Goal: Task Accomplishment & Management: Use online tool/utility

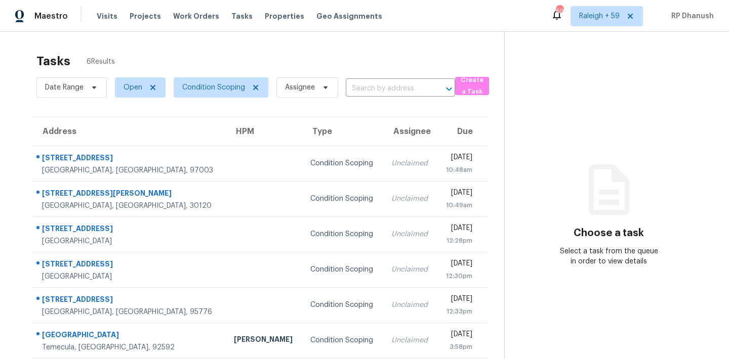
scroll to position [32, 0]
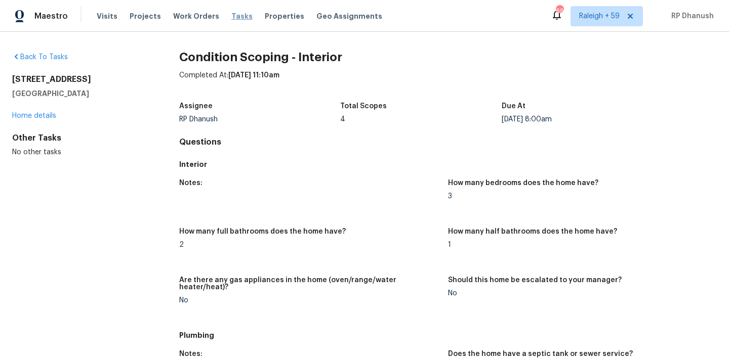
click at [232, 14] on span "Tasks" at bounding box center [241, 16] width 21 height 7
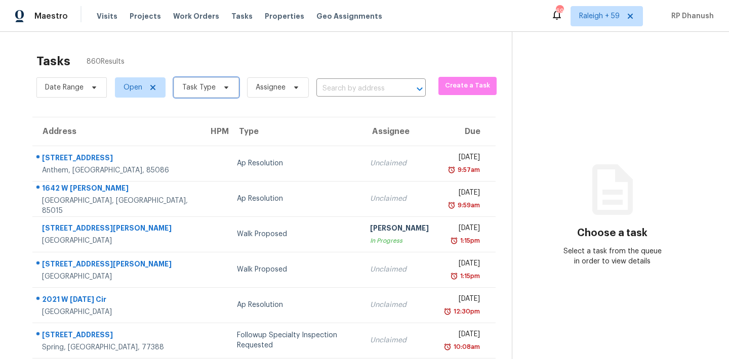
click at [215, 84] on span "Task Type" at bounding box center [206, 87] width 65 height 20
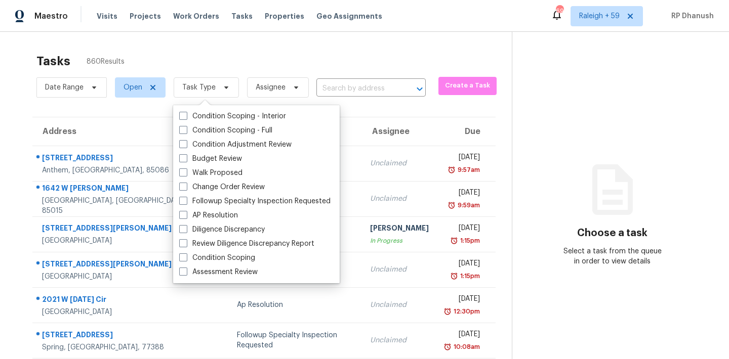
click at [302, 39] on div "Tasks 860 Results Date Range Open Task Type Assignee ​ Create a Task Address HP…" at bounding box center [364, 279] width 729 height 495
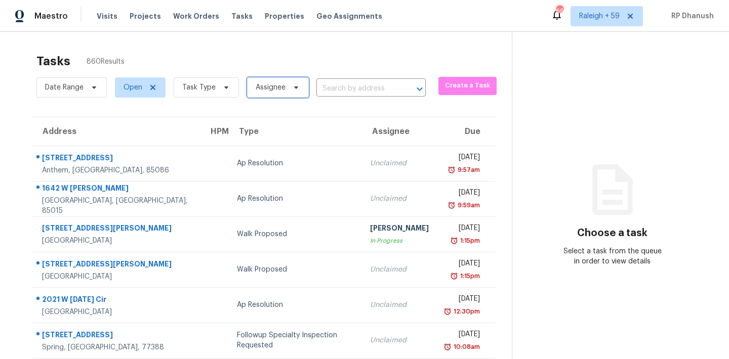
click at [274, 94] on span "Assignee" at bounding box center [278, 87] width 62 height 20
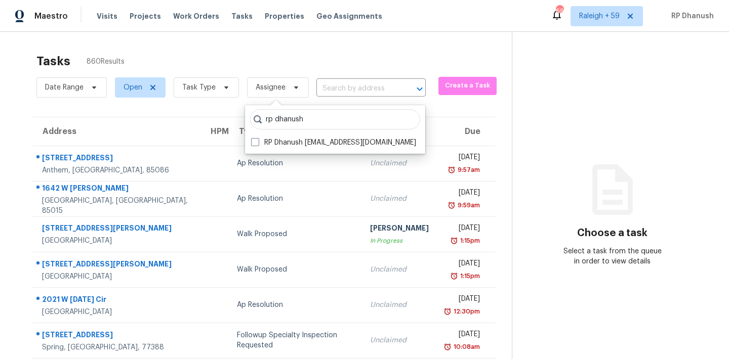
type input "rp dhanush"
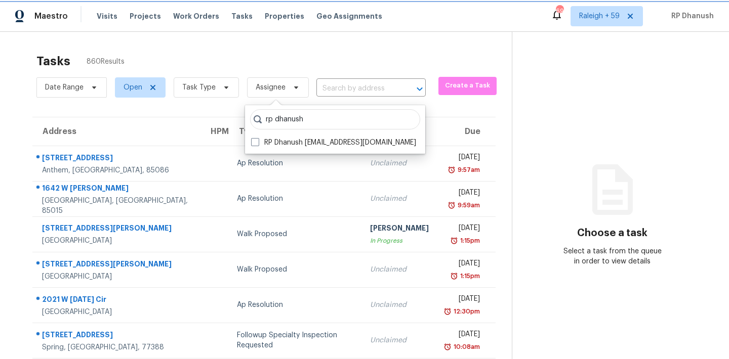
click at [274, 94] on span "Assignee" at bounding box center [278, 87] width 62 height 20
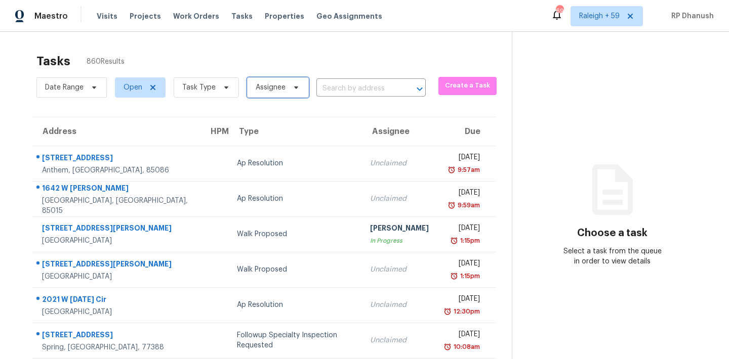
click at [273, 82] on span "Assignee" at bounding box center [271, 87] width 30 height 10
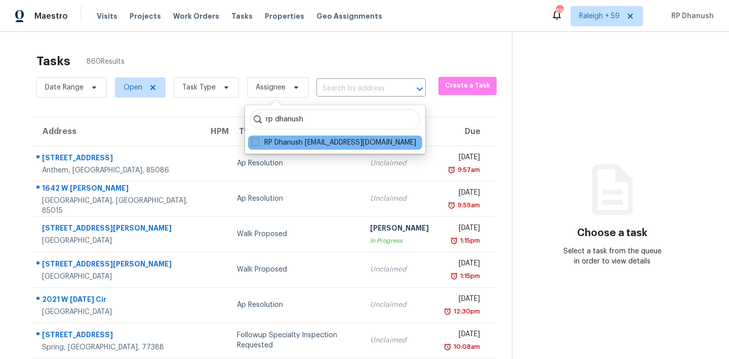
type input "rp dhanush"
click at [271, 143] on label "RP Dhanush rp.dhanush@opendoor.com" at bounding box center [333, 143] width 165 height 10
click at [258, 143] on input "RP Dhanush rp.dhanush@opendoor.com" at bounding box center [254, 141] width 7 height 7
checkbox input "true"
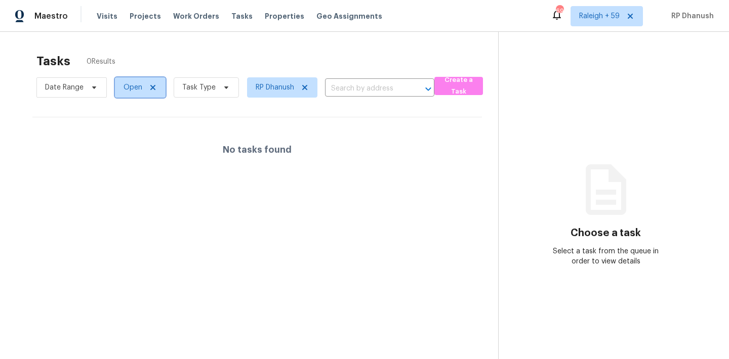
click at [132, 88] on span "Open" at bounding box center [132, 87] width 19 height 10
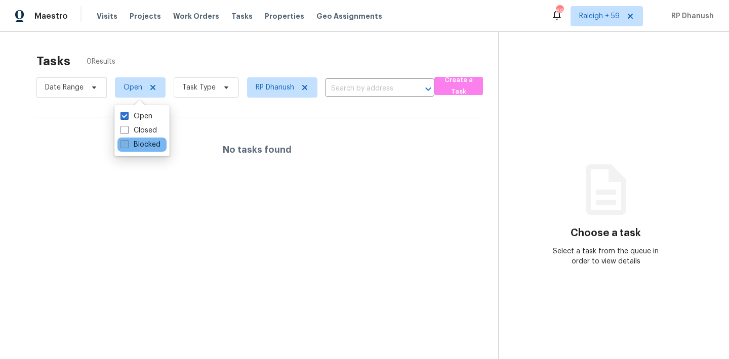
click at [143, 143] on label "Blocked" at bounding box center [140, 145] width 40 height 10
click at [127, 143] on input "Blocked" at bounding box center [123, 143] width 7 height 7
checkbox input "true"
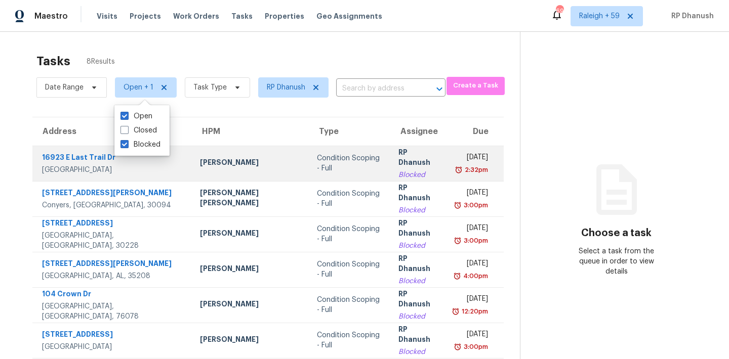
click at [390, 146] on td "RP Dhanush Blocked" at bounding box center [418, 163] width 56 height 35
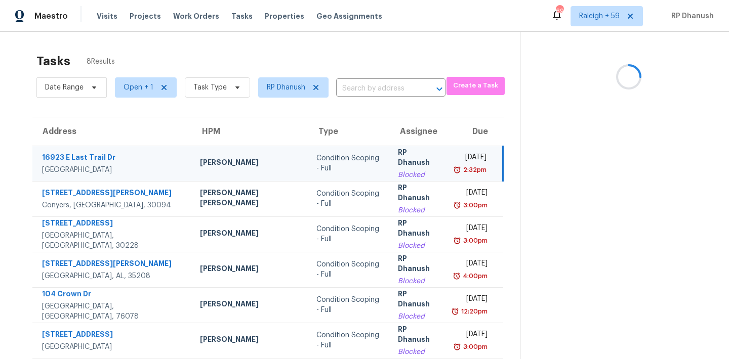
scroll to position [78, 0]
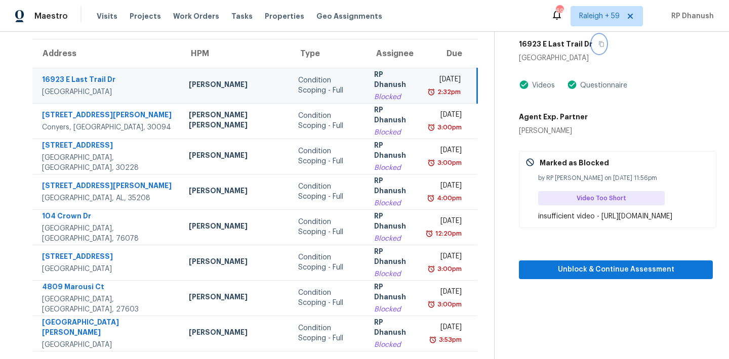
click at [592, 43] on button "button" at bounding box center [599, 44] width 14 height 18
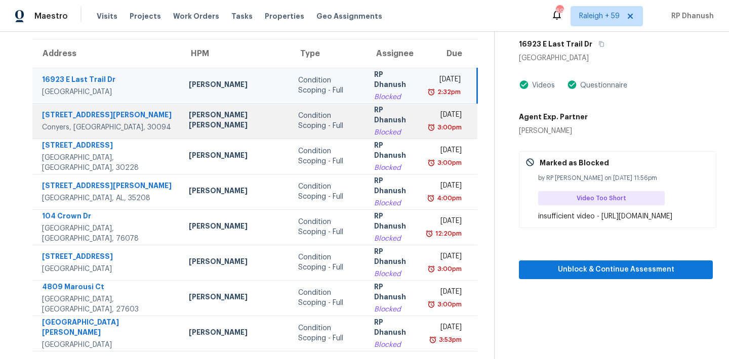
click at [374, 131] on div "Blocked" at bounding box center [393, 133] width 38 height 10
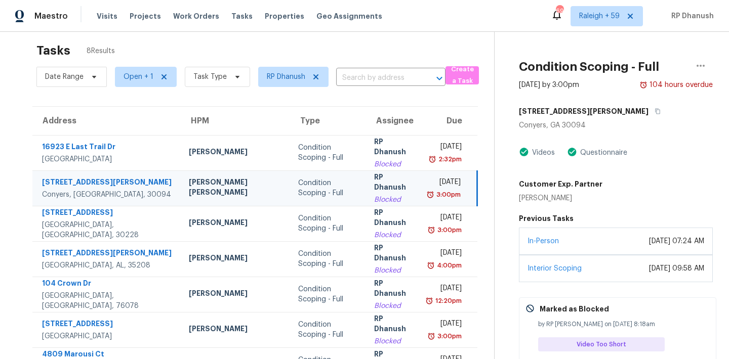
scroll to position [0, 0]
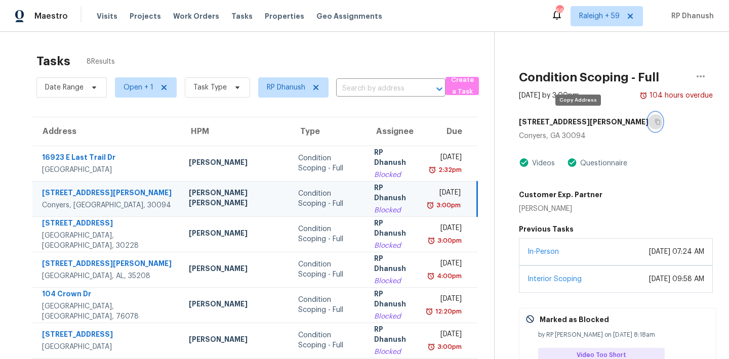
click at [654, 119] on icon "button" at bounding box center [657, 122] width 6 height 6
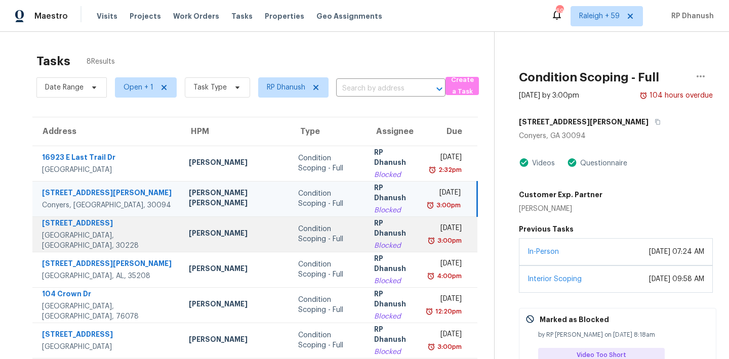
click at [374, 237] on div "RP Dhanush" at bounding box center [393, 229] width 38 height 23
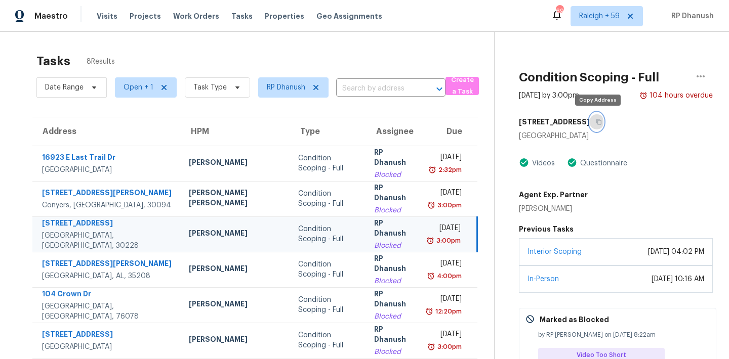
click at [599, 123] on icon "button" at bounding box center [599, 122] width 6 height 6
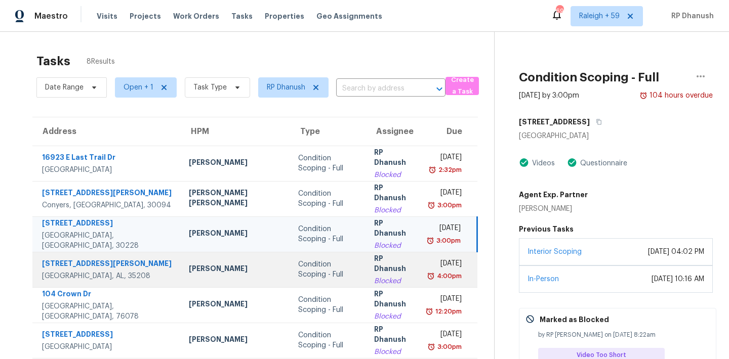
click at [428, 264] on div "Thu, Sep 18th 2025" at bounding box center [444, 265] width 33 height 13
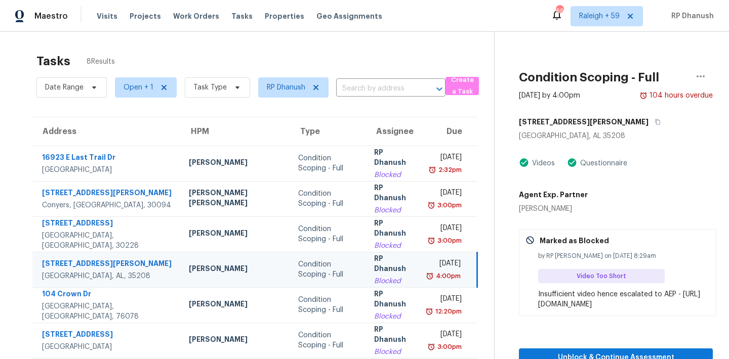
scroll to position [78, 0]
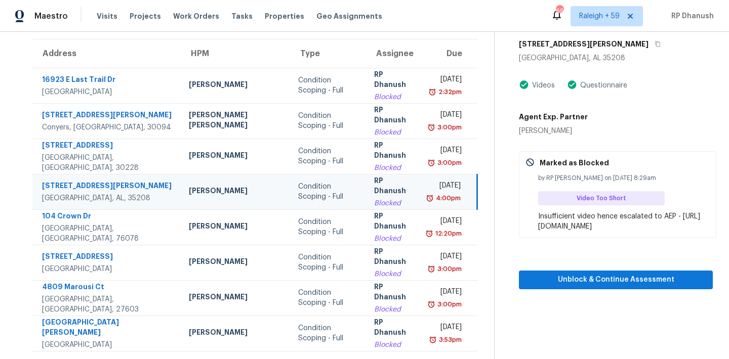
click at [428, 193] on div "4:00pm" at bounding box center [444, 198] width 32 height 10
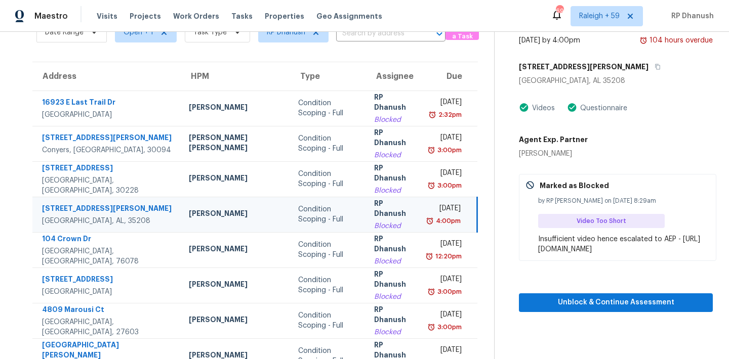
scroll to position [52, 0]
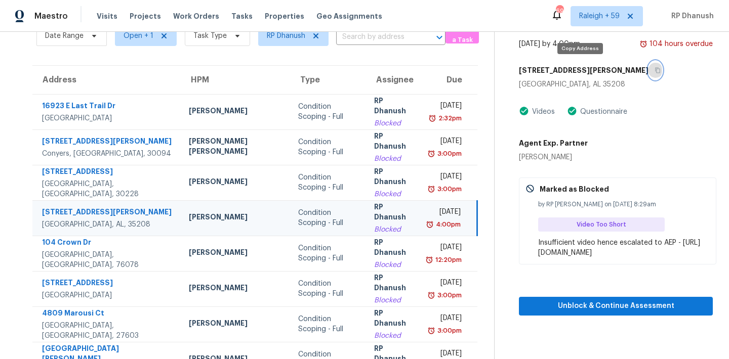
click at [654, 71] on icon "button" at bounding box center [657, 70] width 6 height 6
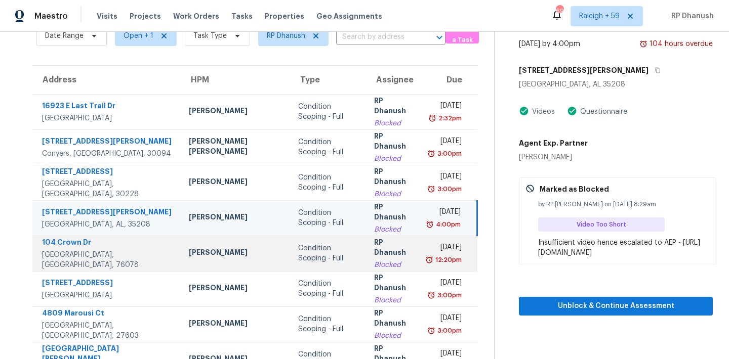
click at [450, 248] on div "Mon, Sep 22nd 2025" at bounding box center [444, 248] width 33 height 13
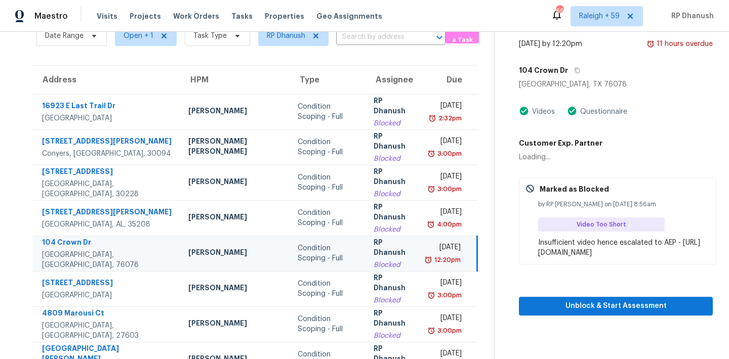
scroll to position [78, 0]
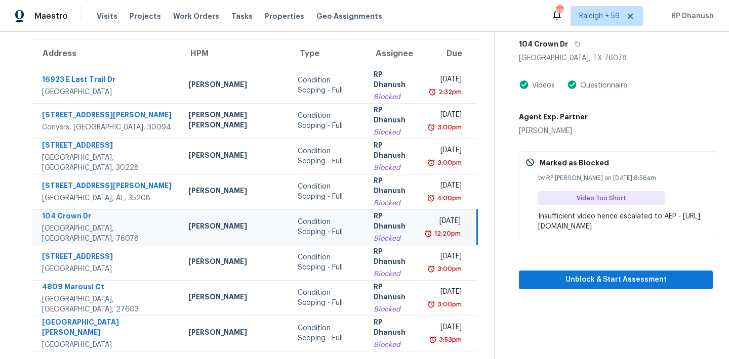
click at [439, 218] on div "Mon, Sep 22nd 2025" at bounding box center [444, 222] width 33 height 13
click at [576, 41] on icon "button" at bounding box center [577, 44] width 6 height 6
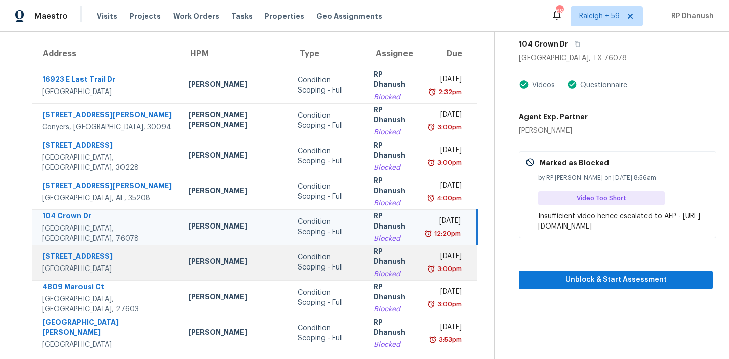
click at [419, 264] on td "Mon, Sep 22nd 2025 3:00pm" at bounding box center [448, 262] width 58 height 35
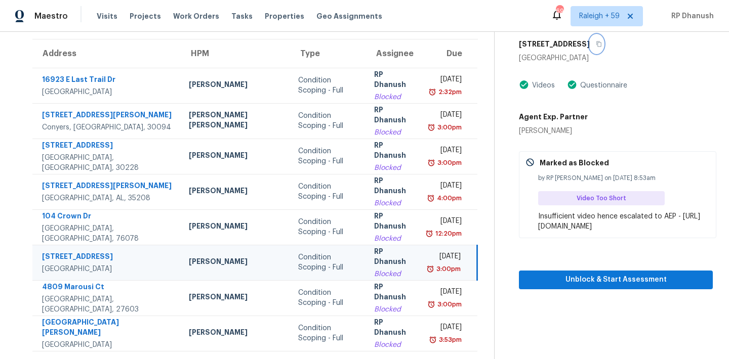
click at [590, 48] on button "button" at bounding box center [597, 44] width 14 height 18
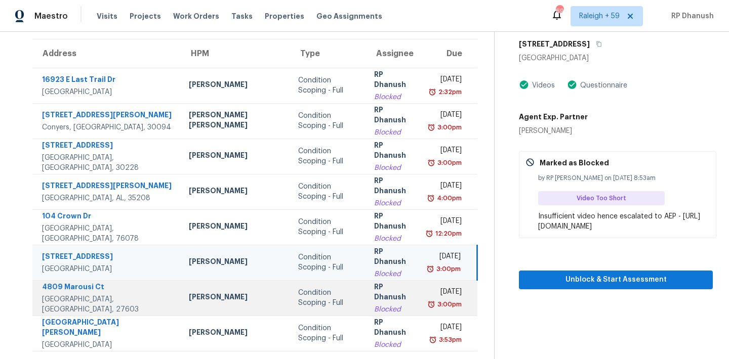
click at [461, 296] on div "Mon, Sep 22nd 2025" at bounding box center [444, 293] width 33 height 13
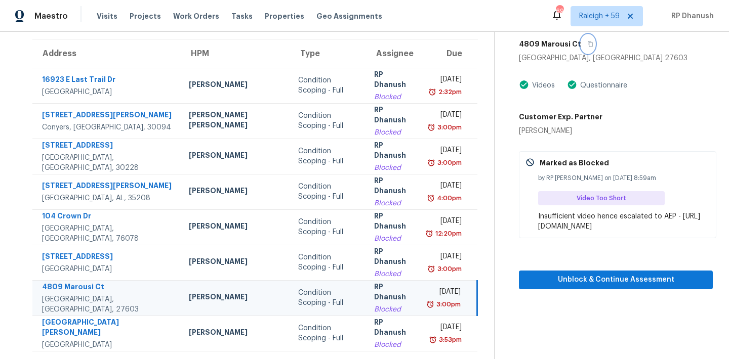
click at [588, 45] on button "button" at bounding box center [588, 44] width 14 height 18
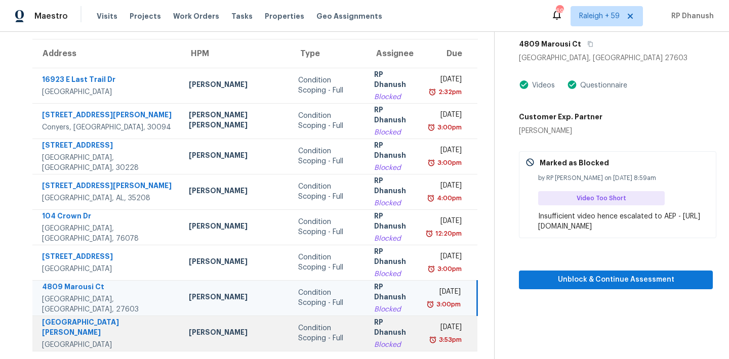
click at [431, 322] on div "Mon, Sep 22nd 2025" at bounding box center [444, 328] width 33 height 13
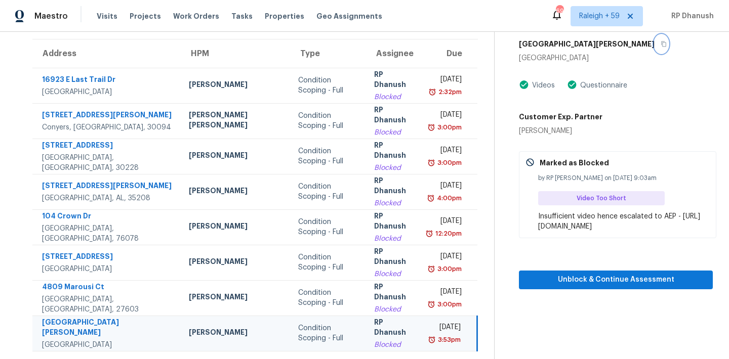
click at [660, 44] on icon "button" at bounding box center [663, 44] width 6 height 6
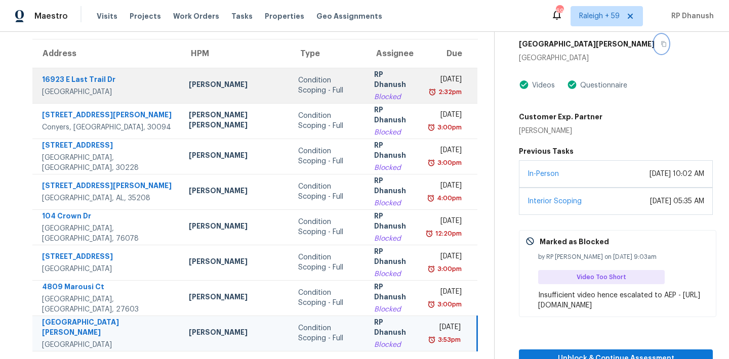
scroll to position [0, 0]
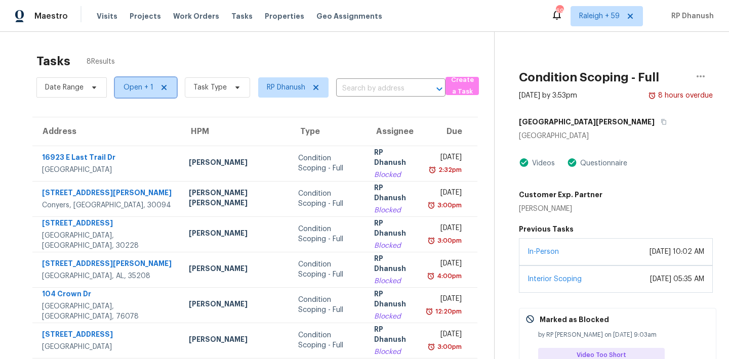
click at [131, 86] on span "Open + 1" at bounding box center [138, 87] width 30 height 10
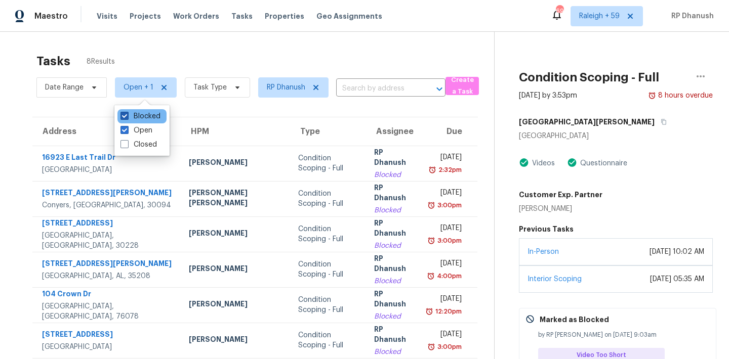
click at [149, 112] on label "Blocked" at bounding box center [140, 116] width 40 height 10
click at [127, 112] on input "Blocked" at bounding box center [123, 114] width 7 height 7
checkbox input "false"
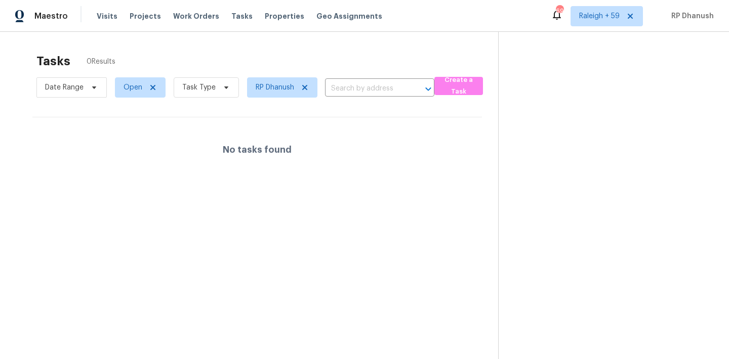
click at [338, 46] on div "Tasks 0 Results Date Range Open Task Type RP Dhanush ​ Create a Task No tasks f…" at bounding box center [364, 211] width 729 height 359
click at [365, 76] on div "Date Range Open Task Type RP Dhanush ​" at bounding box center [235, 87] width 398 height 26
click at [358, 90] on input "text" at bounding box center [365, 89] width 81 height 16
paste input "22 River Walk Pkwy Euharlee, GA, 30145"
type input "22 River Walk Pkwy Euharlee, GA, 30145"
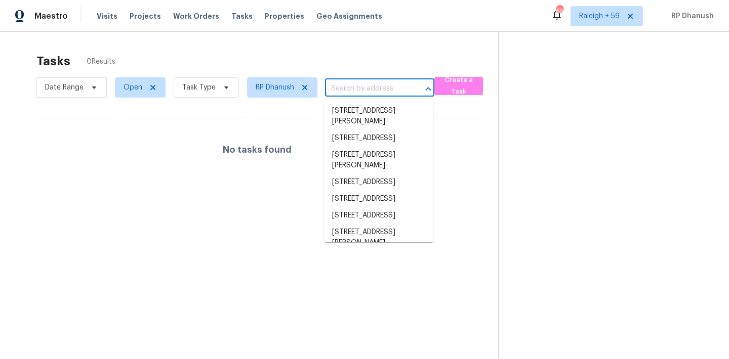
click at [349, 86] on input "text" at bounding box center [365, 89] width 81 height 16
paste input "22 River Walk Pkwy Euharlee, GA, 30145"
type input "22 River Walk Pkwy Euharlee, GA, 30145"
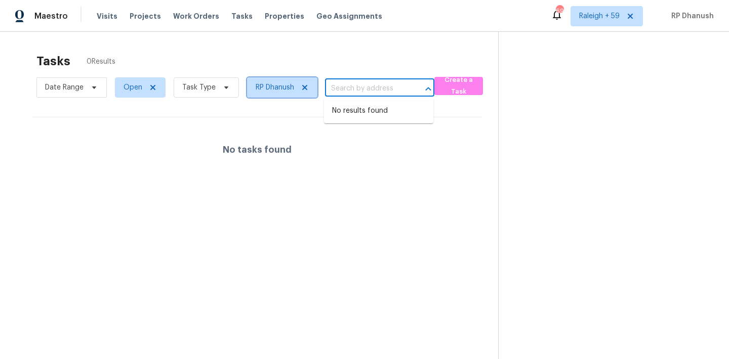
click at [303, 85] on icon at bounding box center [305, 87] width 8 height 8
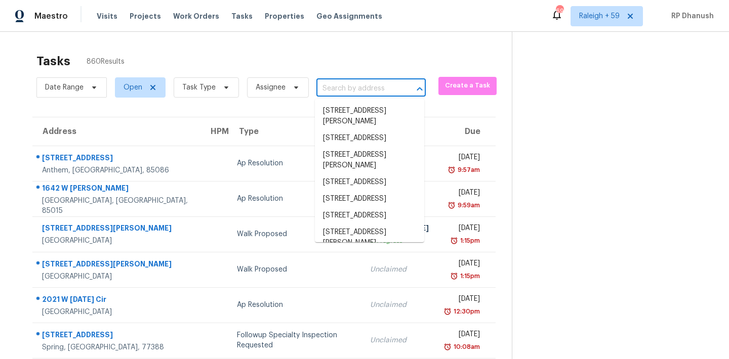
click at [345, 85] on input "text" at bounding box center [356, 89] width 81 height 16
paste input "22 River Walk Pkwy Euharlee, GA, 30145"
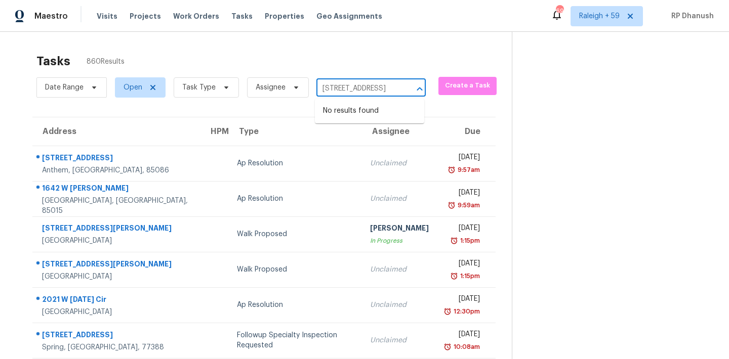
scroll to position [0, 57]
type input "22 River Walk Pkwy Euharlee, GA, 30145"
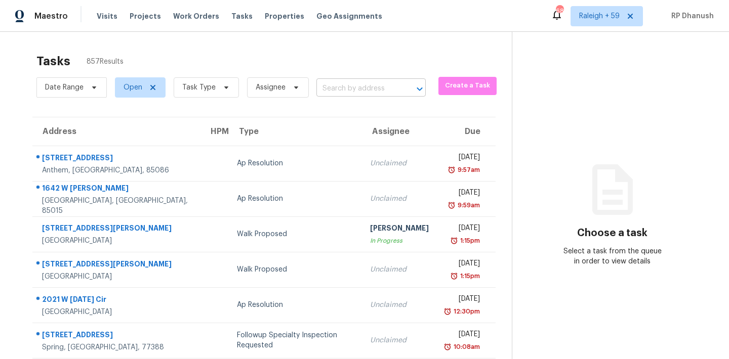
click at [361, 88] on input "text" at bounding box center [356, 89] width 81 height 16
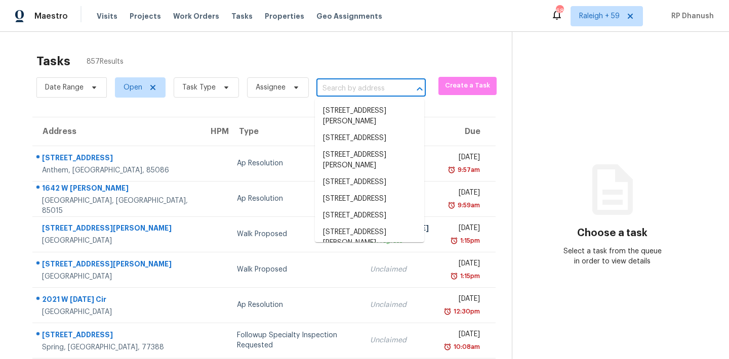
paste input "[STREET_ADDRESS]"
type input "22 River Walk Pkwy Euharlee, GA, 30145"
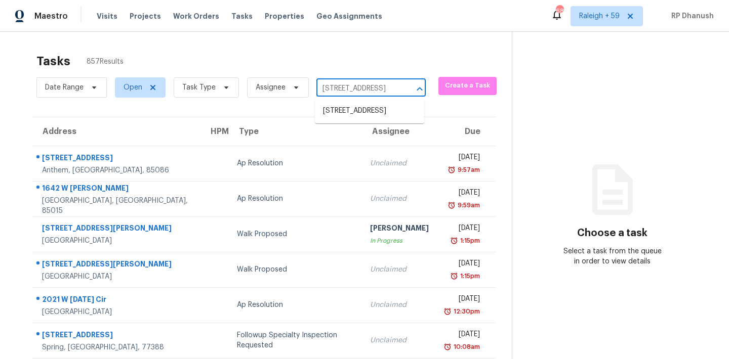
click at [361, 107] on li "22 River Walk Pkwy, Euharlee, GA 30145" at bounding box center [369, 111] width 109 height 17
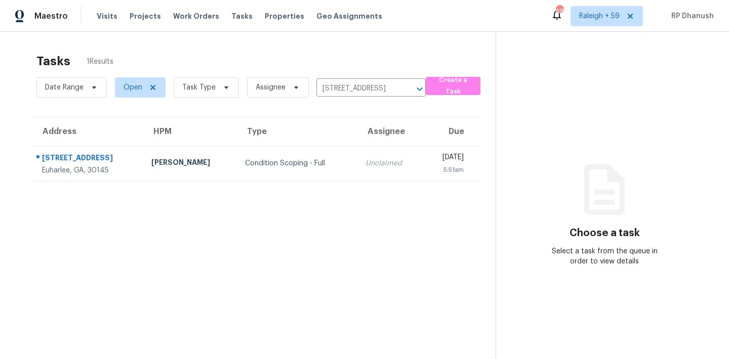
click at [358, 144] on th "Assignee" at bounding box center [390, 131] width 66 height 28
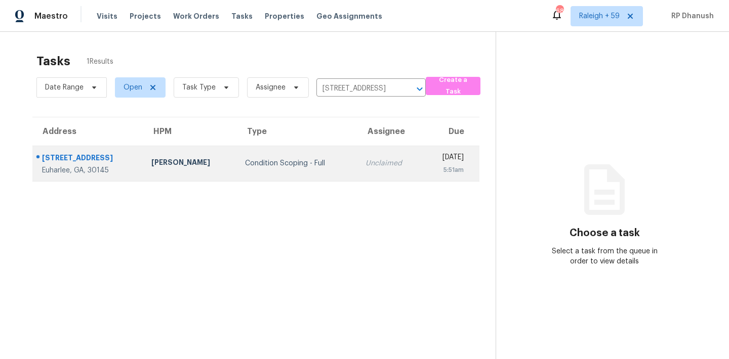
click at [423, 154] on td "Tue, Sep 23rd 2025 5:51am" at bounding box center [451, 163] width 56 height 35
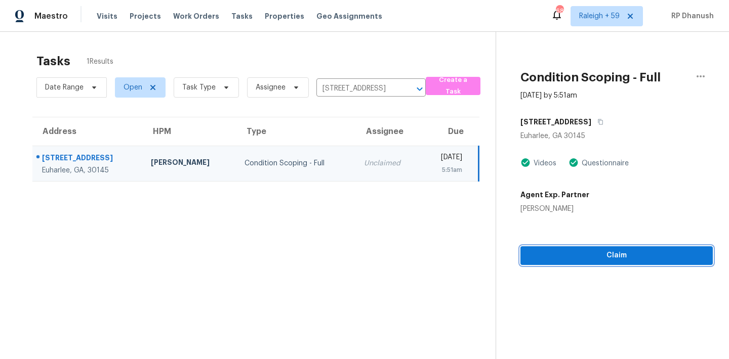
click at [632, 255] on span "Claim" at bounding box center [616, 255] width 176 height 13
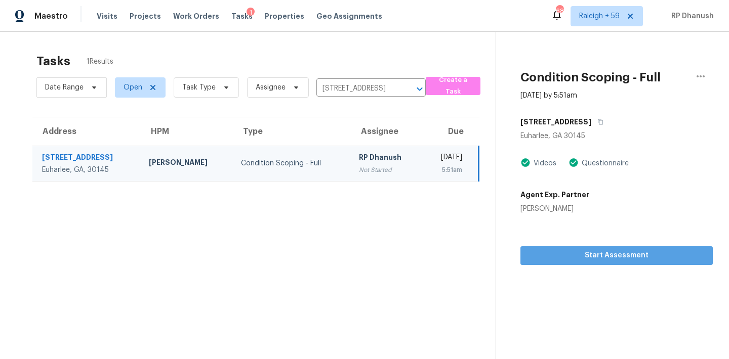
click at [632, 255] on span "Start Assessment" at bounding box center [616, 255] width 176 height 13
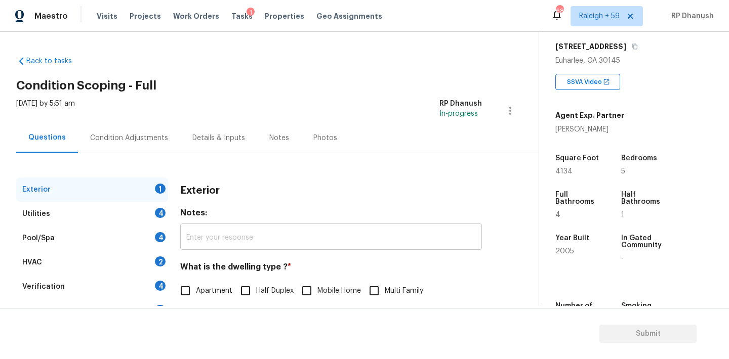
scroll to position [128, 0]
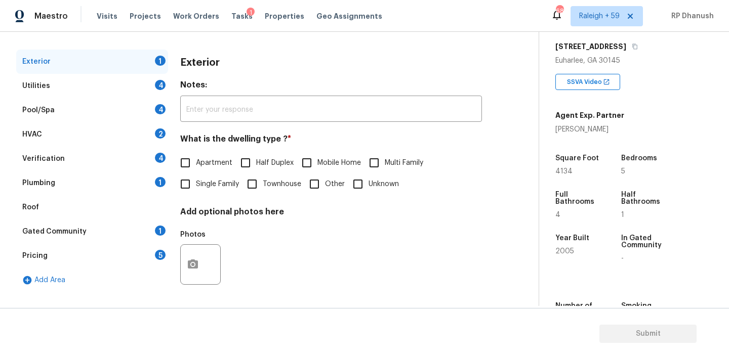
click at [200, 190] on label "Single Family" at bounding box center [207, 184] width 64 height 21
click at [196, 190] on input "Single Family" at bounding box center [185, 184] width 21 height 21
checkbox input "true"
click at [150, 174] on div "Plumbing 1" at bounding box center [92, 183] width 152 height 24
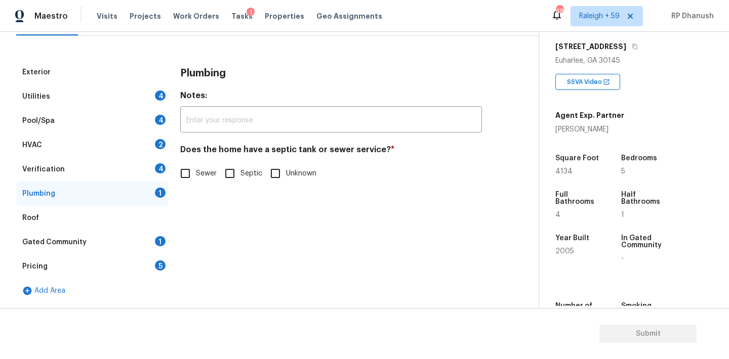
click at [197, 169] on span "Sewer" at bounding box center [206, 174] width 21 height 11
click at [196, 168] on input "Sewer" at bounding box center [185, 173] width 21 height 21
checkbox input "true"
click at [223, 174] on input "Septic" at bounding box center [229, 173] width 21 height 21
checkbox input "true"
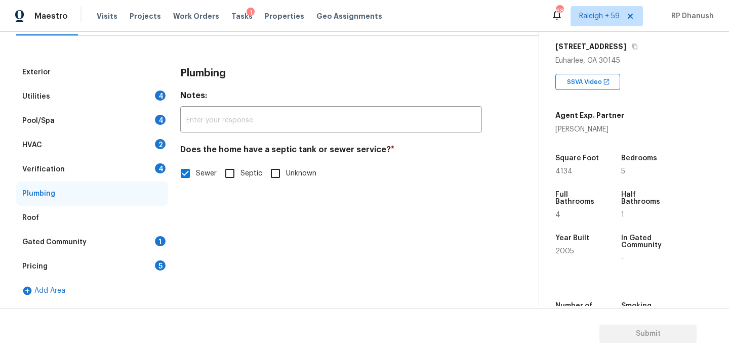
checkbox input "false"
click at [137, 236] on div "Gated Community 1" at bounding box center [92, 242] width 152 height 24
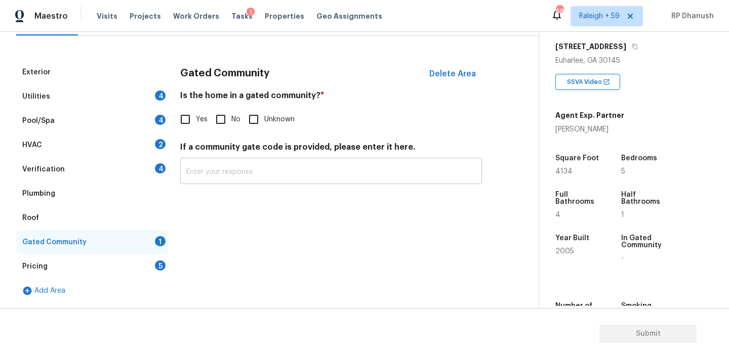
click at [219, 123] on input "No" at bounding box center [220, 119] width 21 height 21
checkbox input "true"
click at [159, 260] on div "Pricing 5" at bounding box center [92, 267] width 152 height 24
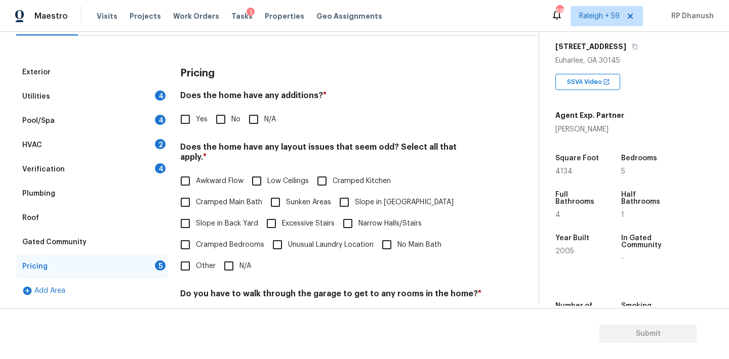
click at [218, 121] on input "No" at bounding box center [220, 119] width 21 height 21
checkbox input "true"
click at [196, 219] on span "Slope in Back Yard" at bounding box center [227, 224] width 62 height 11
click at [196, 214] on input "Slope in Back Yard" at bounding box center [185, 223] width 21 height 21
checkbox input "true"
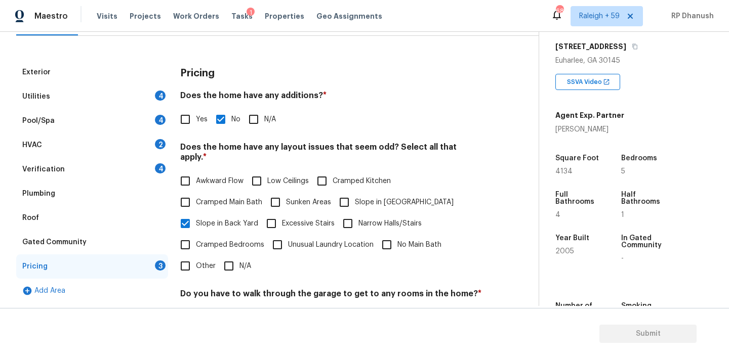
click at [353, 192] on input "Slope in Front Yard" at bounding box center [343, 202] width 21 height 21
checkbox input "true"
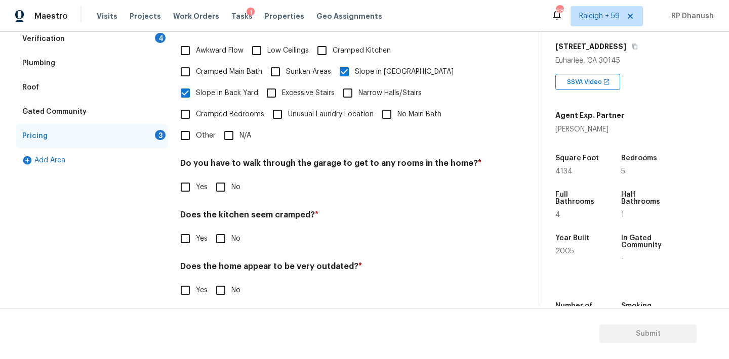
click at [225, 177] on input "No" at bounding box center [220, 187] width 21 height 21
checkbox input "true"
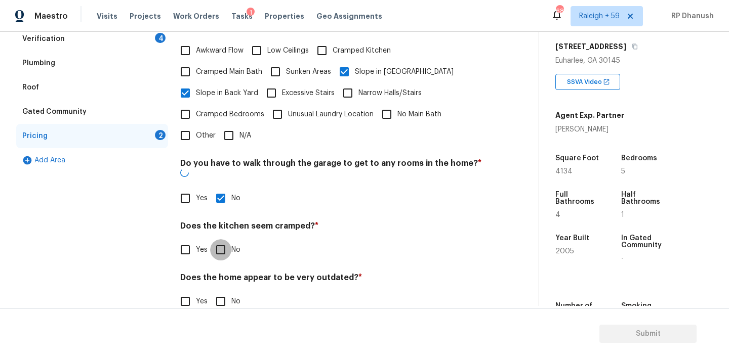
click at [225, 239] on input "No" at bounding box center [220, 249] width 21 height 21
checkbox input "true"
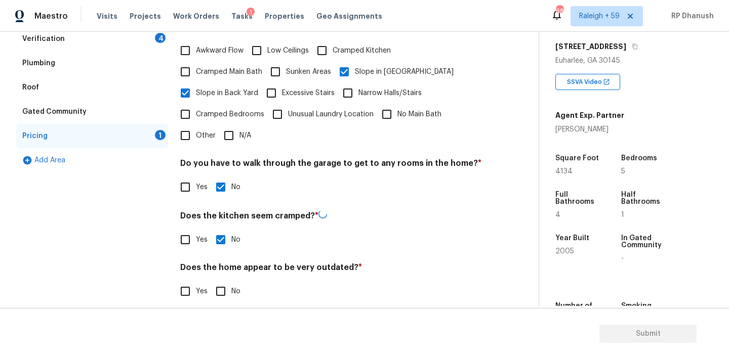
click at [220, 270] on div "Does the home appear to be very outdated? * Yes No" at bounding box center [331, 282] width 302 height 39
click at [220, 282] on input "No" at bounding box center [220, 290] width 21 height 21
checkbox input "true"
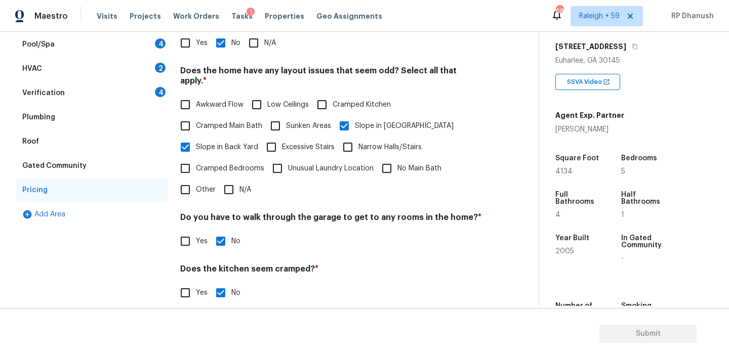
scroll to position [101, 0]
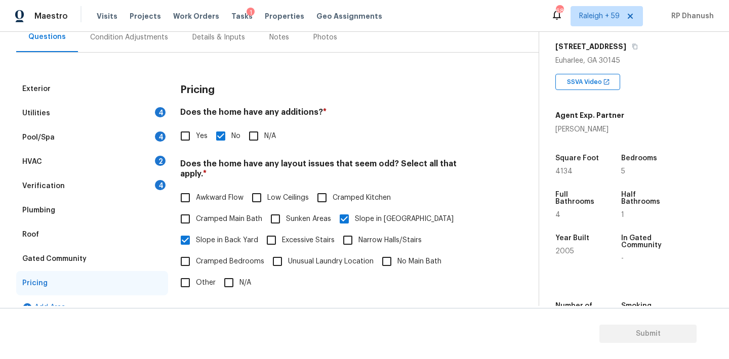
click at [149, 182] on div "Verification 4" at bounding box center [92, 186] width 152 height 24
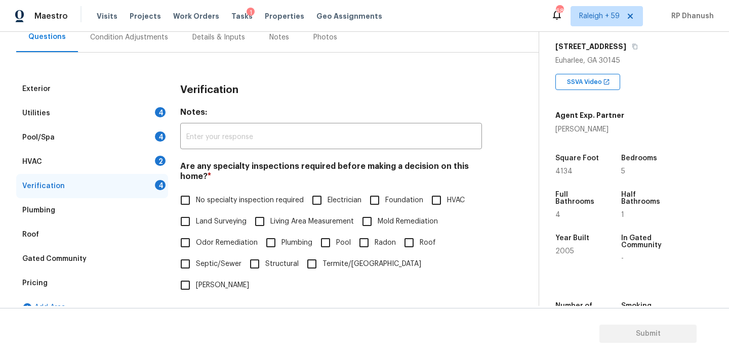
click at [180, 194] on input "No specialty inspection required" at bounding box center [185, 200] width 21 height 21
checkbox input "true"
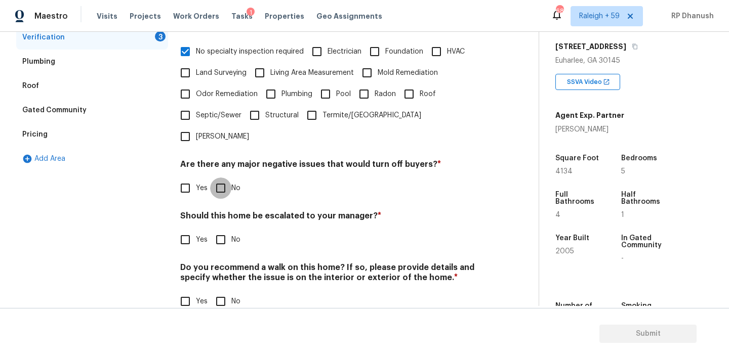
click at [227, 178] on input "No" at bounding box center [220, 188] width 21 height 21
checkbox input "true"
click at [227, 230] on input "No" at bounding box center [220, 240] width 21 height 21
checkbox input "true"
click at [223, 292] on input "No" at bounding box center [220, 302] width 21 height 21
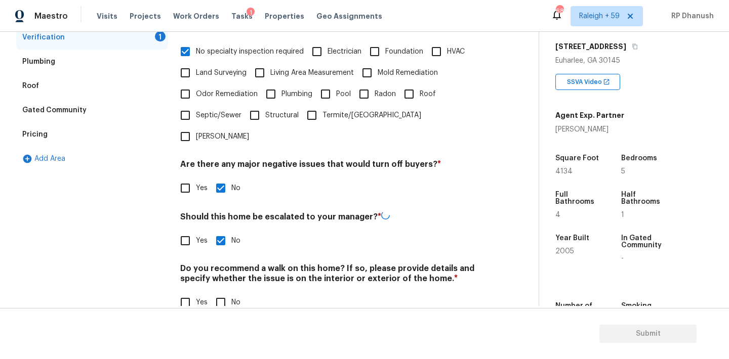
checkbox input "true"
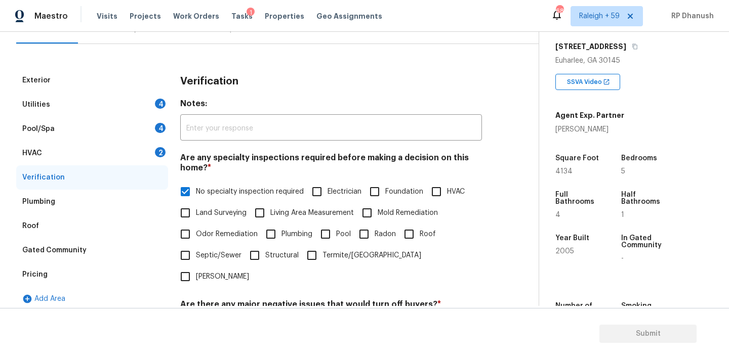
click at [156, 158] on div "HVAC 2" at bounding box center [92, 153] width 152 height 24
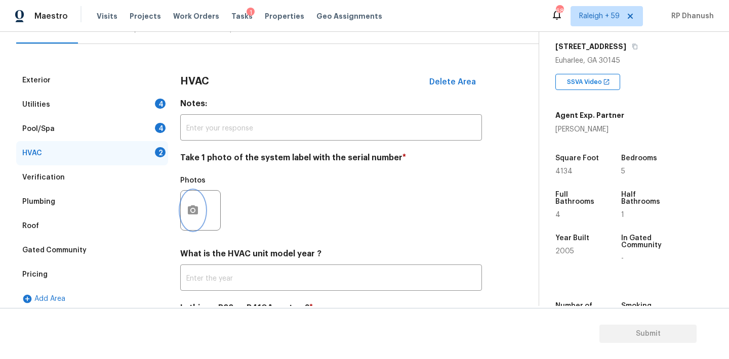
click at [201, 207] on button "button" at bounding box center [193, 210] width 24 height 39
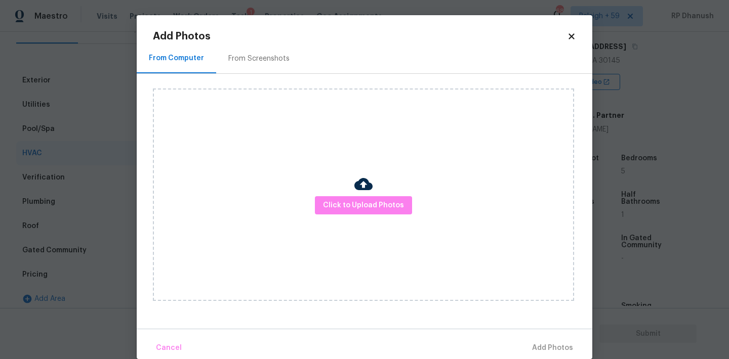
click at [236, 60] on div "From Screenshots" at bounding box center [258, 59] width 61 height 10
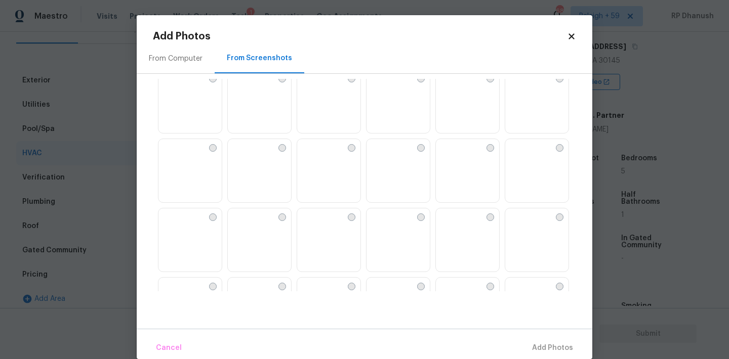
scroll to position [370, 0]
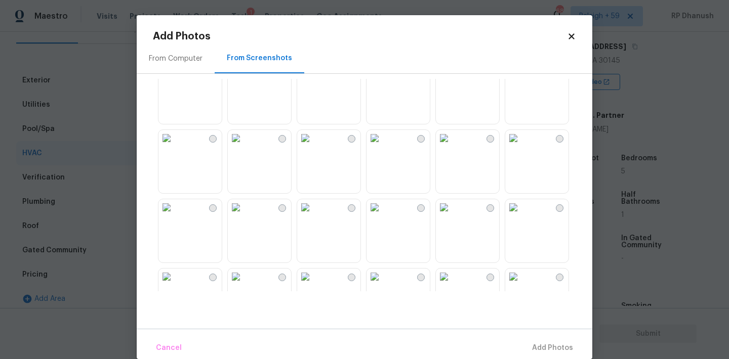
click at [383, 77] on img at bounding box center [374, 69] width 16 height 16
click at [567, 345] on span "Add 1 Photo(s)" at bounding box center [548, 348] width 50 height 13
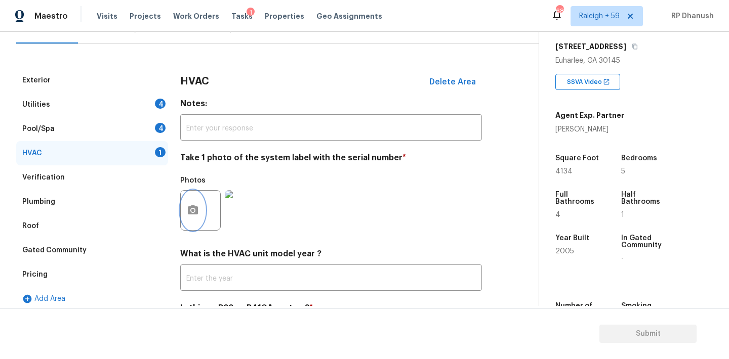
scroll to position [161, 0]
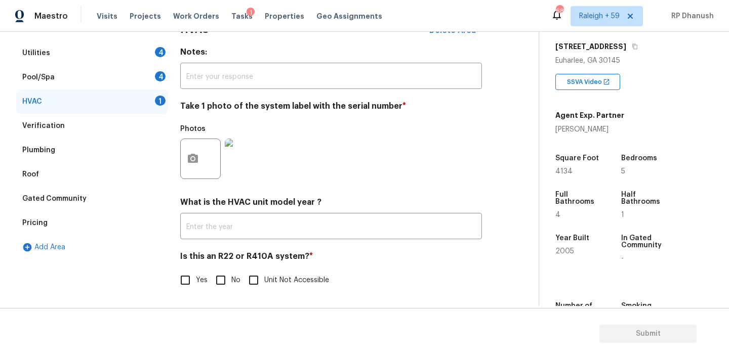
click at [234, 279] on span "No" at bounding box center [235, 280] width 9 height 11
click at [231, 279] on input "No" at bounding box center [220, 280] width 21 height 21
checkbox input "true"
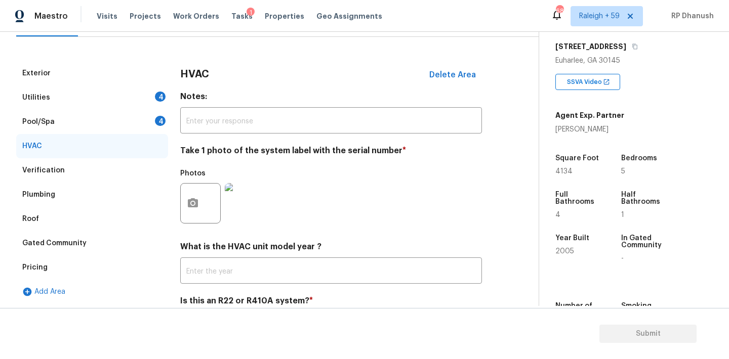
scroll to position [98, 0]
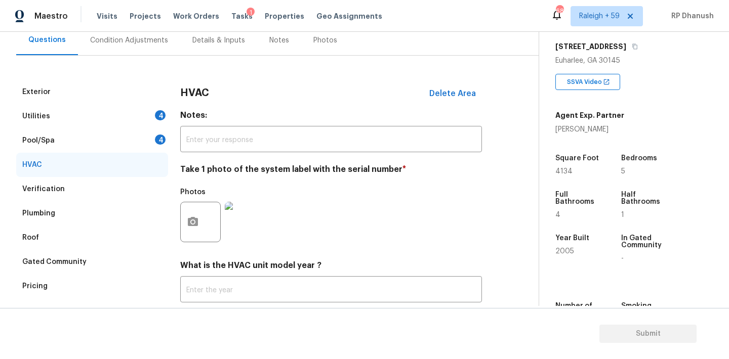
click at [153, 41] on div "Condition Adjustments" at bounding box center [129, 40] width 78 height 10
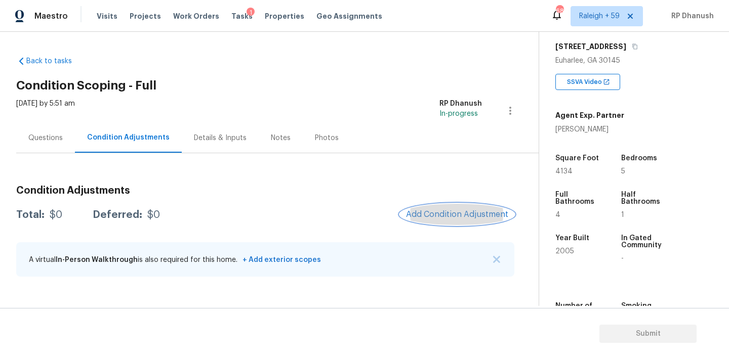
click at [441, 208] on button "Add Condition Adjustment" at bounding box center [457, 214] width 114 height 21
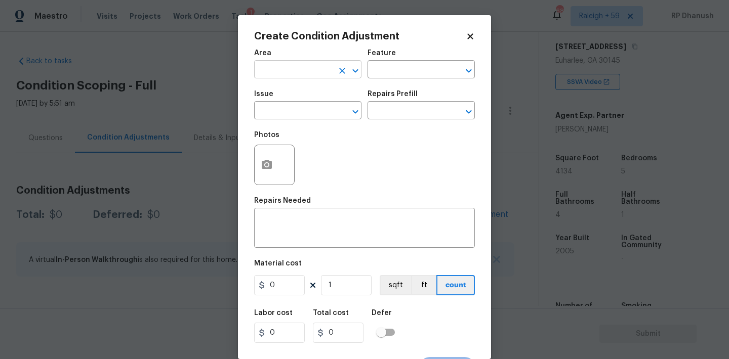
click at [315, 70] on input "text" at bounding box center [293, 71] width 79 height 16
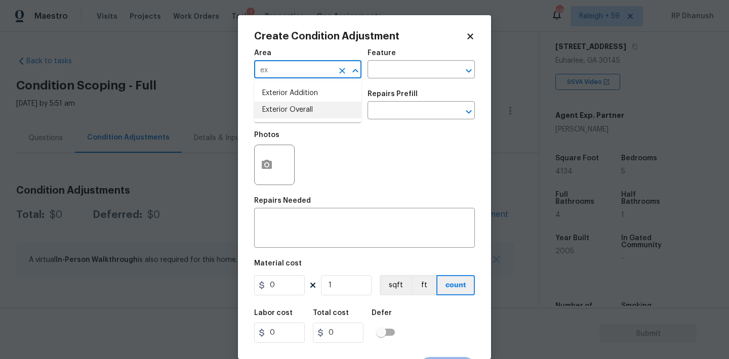
click at [292, 109] on li "Exterior Overall" at bounding box center [307, 110] width 107 height 17
type input "Exterior Overall"
click at [422, 71] on input "text" at bounding box center [406, 71] width 79 height 16
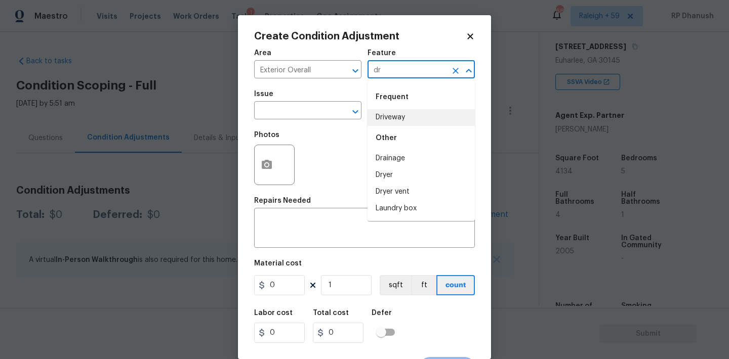
click at [395, 115] on li "Driveway" at bounding box center [420, 117] width 107 height 17
type input "Driveway"
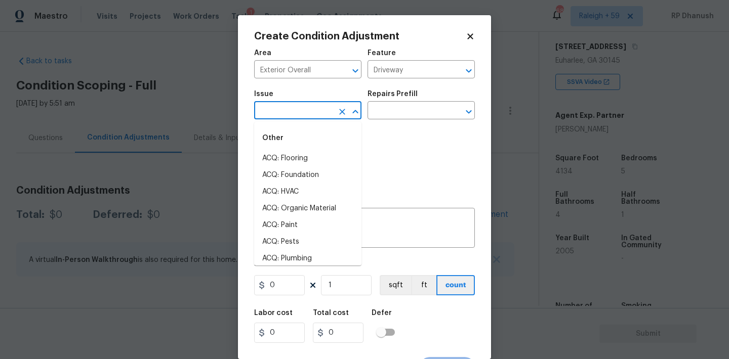
click at [305, 115] on input "text" at bounding box center [293, 112] width 79 height 16
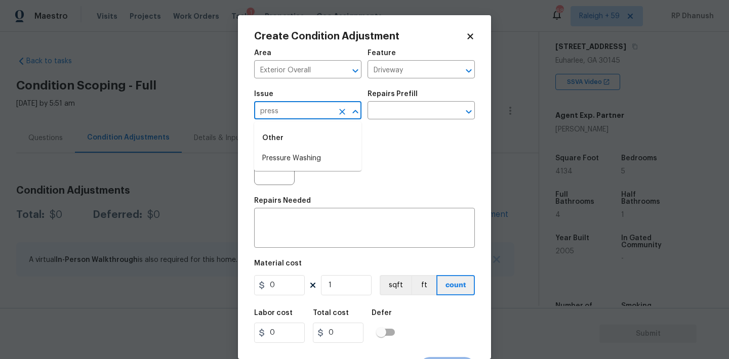
click at [296, 155] on li "Pressure Washing" at bounding box center [307, 158] width 107 height 17
type input "Pressure Washing"
click at [417, 101] on div "Repairs Prefill" at bounding box center [420, 97] width 107 height 13
click at [413, 107] on input "text" at bounding box center [406, 112] width 79 height 16
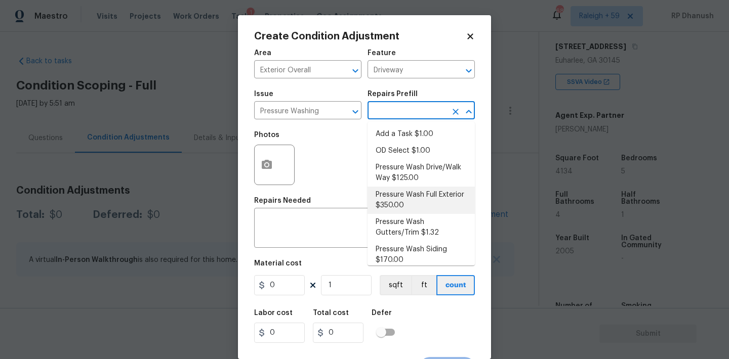
scroll to position [7, 0]
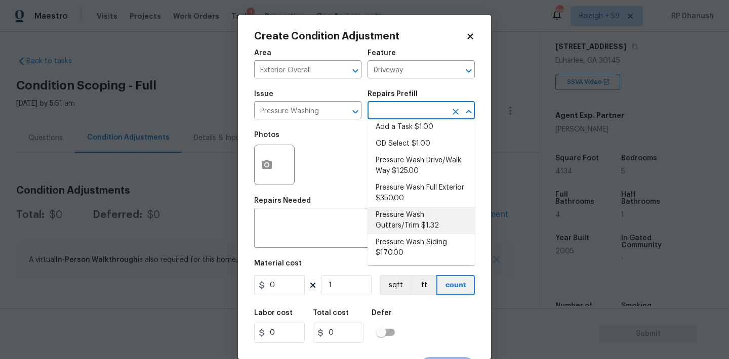
click at [393, 230] on li "Pressure Wash Gutters/Trim $1.32" at bounding box center [420, 220] width 107 height 27
type input "Siding"
type textarea "Protect areas as needed for pressure washing. Pressure wash the gutters and tri…"
type input "1.32"
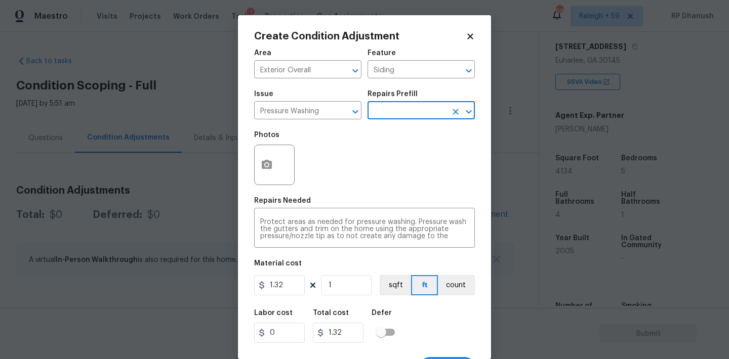
click at [419, 113] on input "text" at bounding box center [406, 112] width 79 height 16
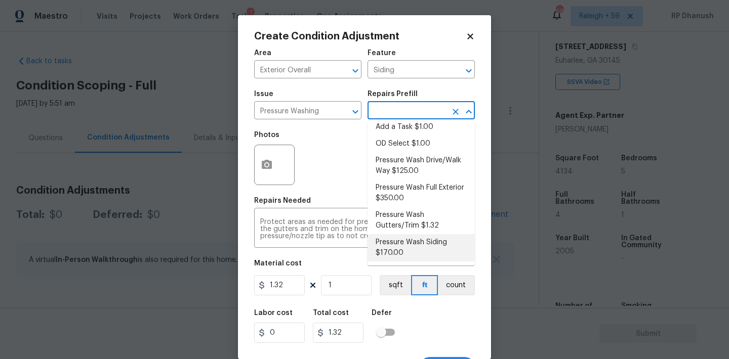
click at [410, 247] on li "Pressure Wash Siding $170.00" at bounding box center [420, 247] width 107 height 27
type textarea "Protect areas as needed for pressure washing. Pressure wash the siding on the h…"
type input "170"
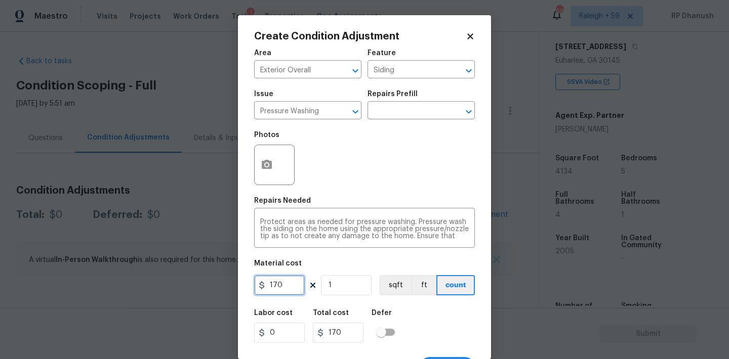
click at [291, 291] on input "170" at bounding box center [279, 285] width 51 height 20
type input "200"
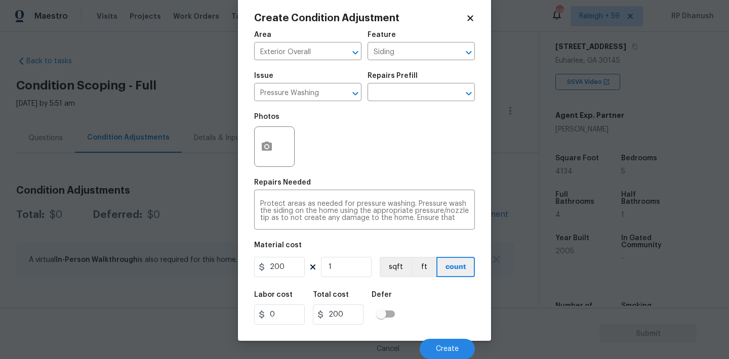
click at [433, 338] on div "Cancel Create" at bounding box center [364, 345] width 221 height 28
click at [441, 341] on button "Create" at bounding box center [446, 349] width 55 height 20
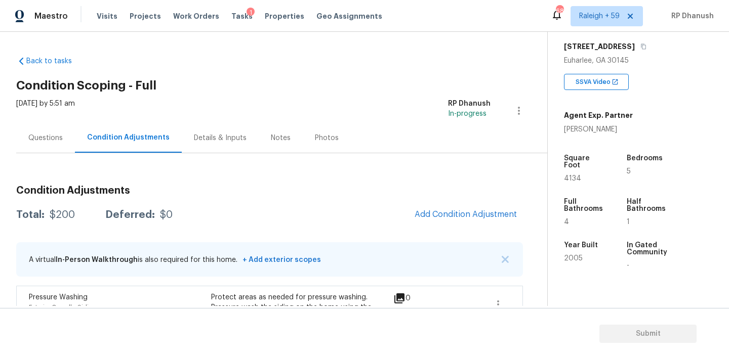
scroll to position [77, 0]
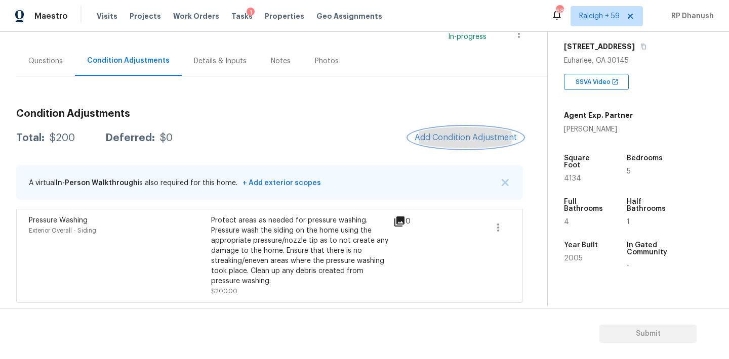
click at [452, 136] on span "Add Condition Adjustment" at bounding box center [465, 137] width 102 height 9
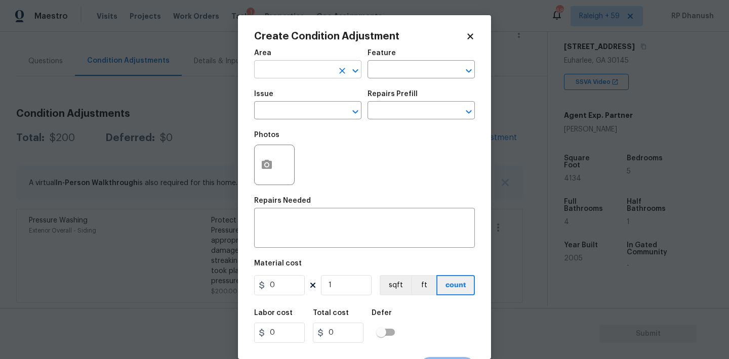
click at [302, 71] on input "text" at bounding box center [293, 71] width 79 height 16
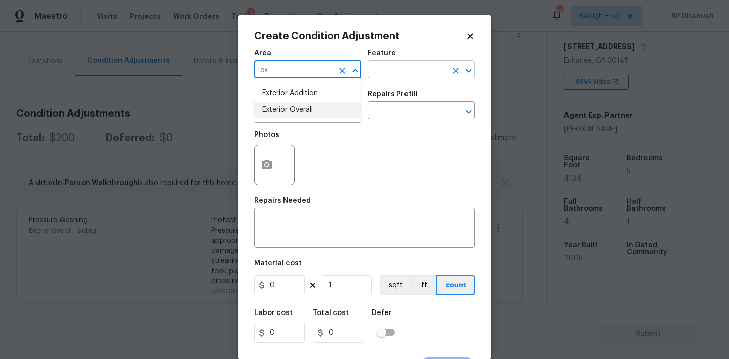
click at [280, 105] on li "Exterior Overall" at bounding box center [307, 110] width 107 height 17
type input "Exterior Overall"
click at [408, 69] on input "text" at bounding box center [406, 71] width 79 height 16
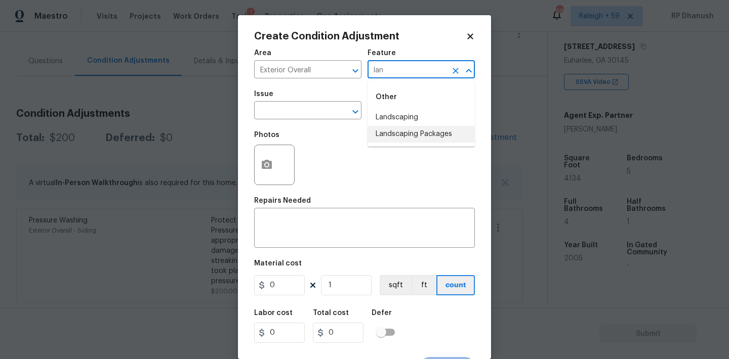
click at [400, 133] on li "Landscaping Packages" at bounding box center [420, 134] width 107 height 17
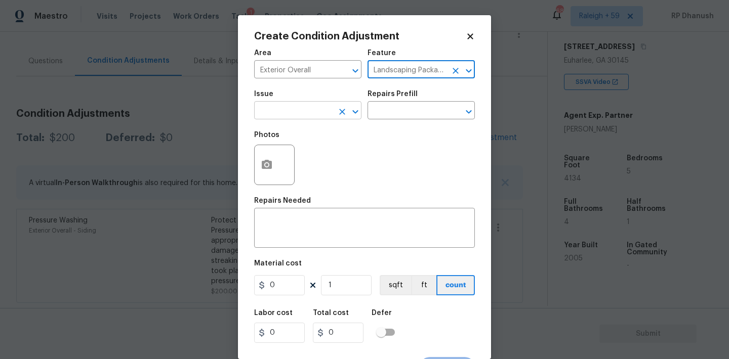
type input "Landscaping Packages"
click at [320, 116] on input "text" at bounding box center [293, 112] width 79 height 16
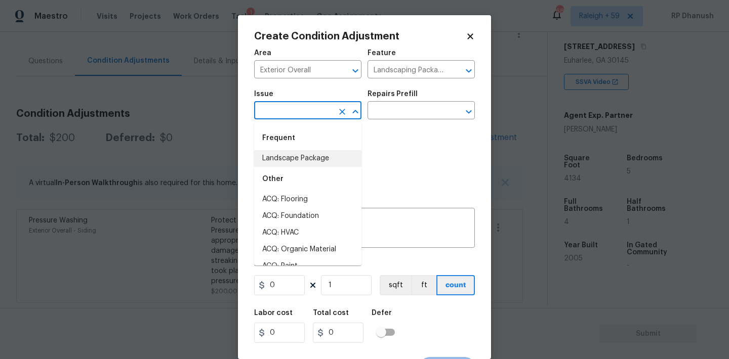
click at [302, 158] on li "Landscape Package" at bounding box center [307, 158] width 107 height 17
type input "Landscape Package"
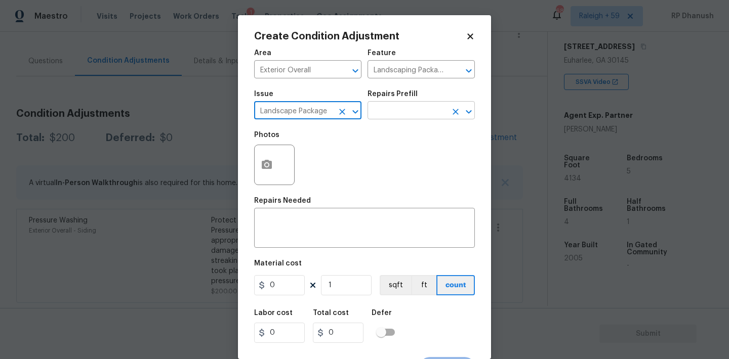
click at [396, 110] on input "text" at bounding box center [406, 112] width 79 height 16
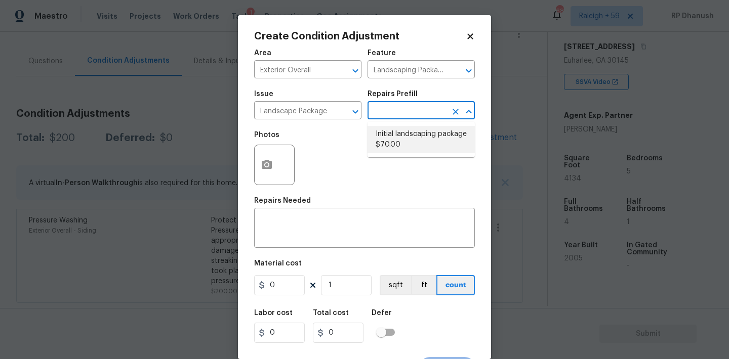
click at [405, 142] on li "Initial landscaping package $70.00" at bounding box center [420, 139] width 107 height 27
type input "Home Readiness Packages"
type textarea "Mowing of grass up to 6" in height. Mow, edge along driveways & sidewalks, trim…"
type input "70"
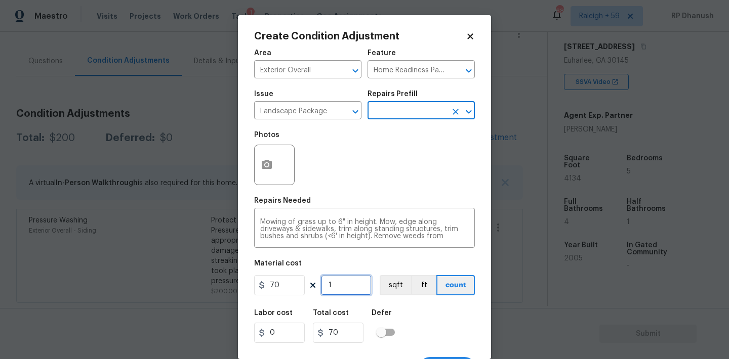
click at [339, 292] on input "1" at bounding box center [346, 285] width 51 height 20
type input "0"
type input "1"
type input "70"
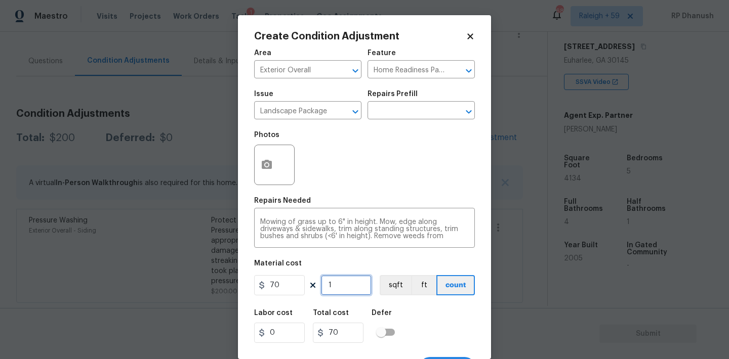
type input "12"
type input "840"
type input "1"
type input "70"
type input "0"
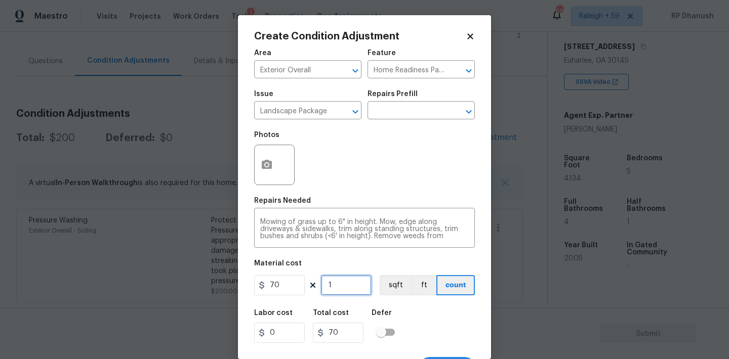
type input "0"
type input "2"
type input "140"
type input "20"
type input "1400"
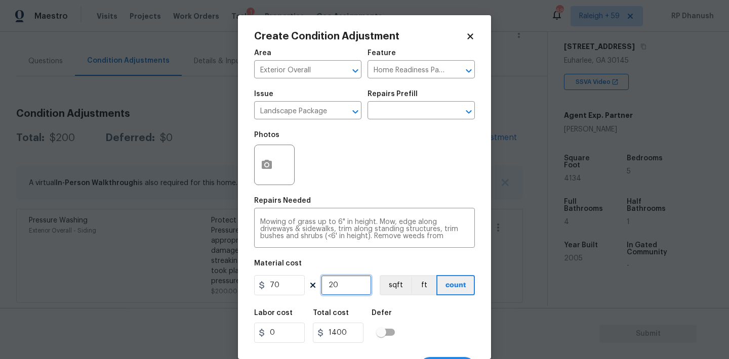
type input "2"
type input "140"
type input "0"
type input "3"
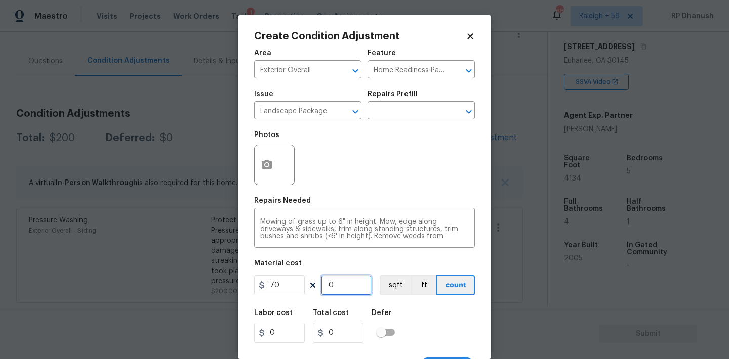
type input "210"
type input "30"
type input "2100"
type input "3"
type input "210"
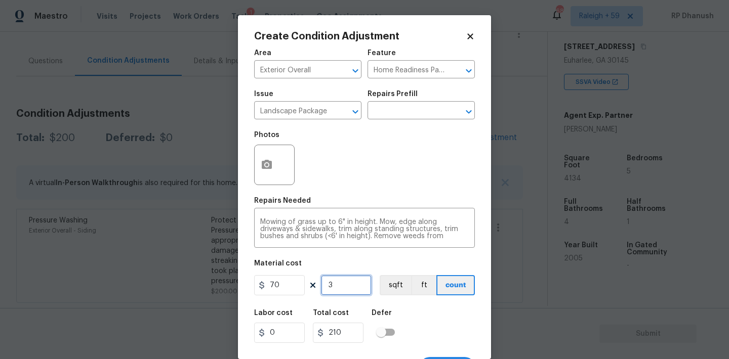
type input "0"
type input "2"
type input "140"
type input "20"
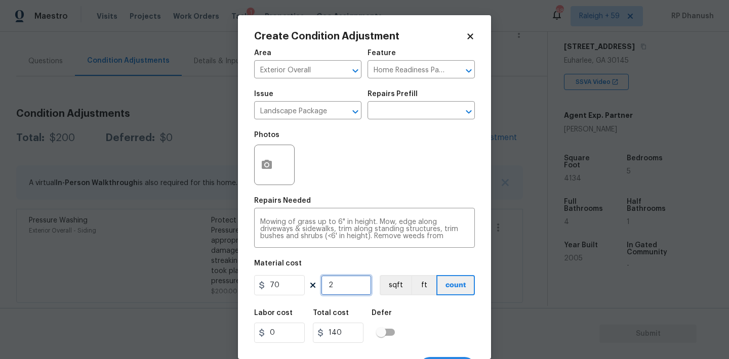
type input "1400"
type input "20"
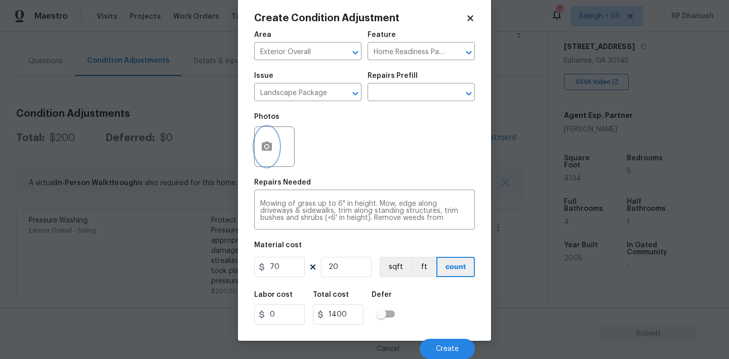
click at [261, 152] on icon "button" at bounding box center [267, 147] width 12 height 12
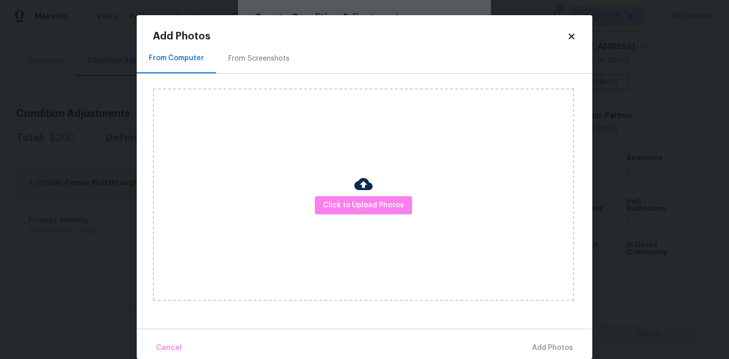
click at [253, 54] on div "From Screenshots" at bounding box center [258, 59] width 61 height 10
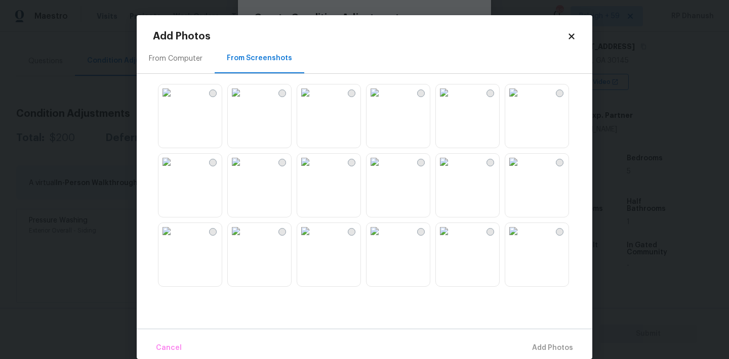
click at [244, 101] on img at bounding box center [236, 93] width 16 height 16
click at [383, 101] on img at bounding box center [374, 93] width 16 height 16
click at [383, 170] on img at bounding box center [374, 162] width 16 height 16
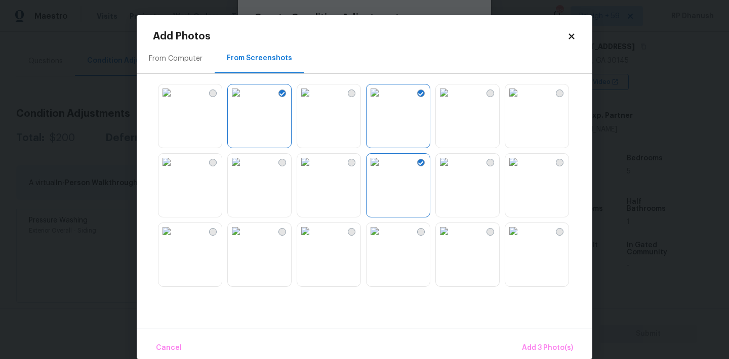
scroll to position [111, 0]
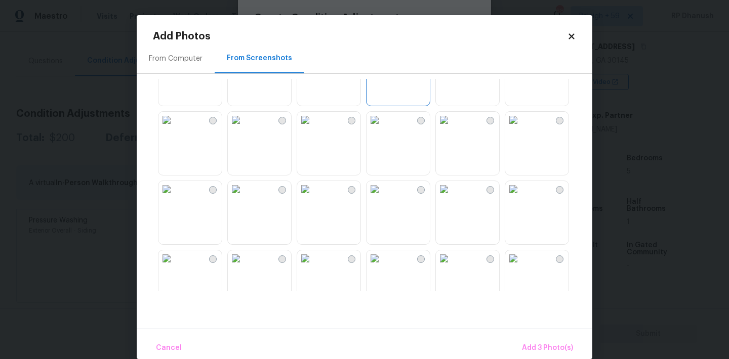
click at [313, 197] on img at bounding box center [305, 189] width 16 height 16
click at [452, 197] on img at bounding box center [444, 189] width 16 height 16
click at [521, 197] on img at bounding box center [513, 189] width 16 height 16
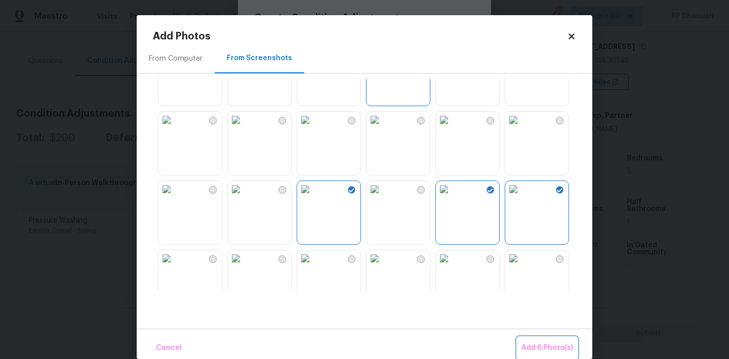
drag, startPoint x: 549, startPoint y: 343, endPoint x: 464, endPoint y: 312, distance: 90.9
click at [549, 343] on span "Add 6 Photo(s)" at bounding box center [547, 348] width 52 height 13
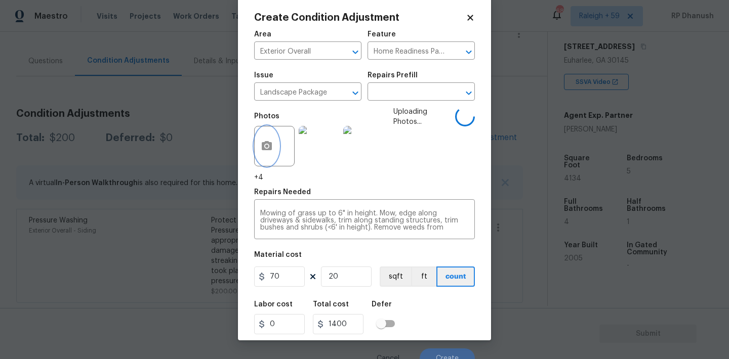
scroll to position [0, 0]
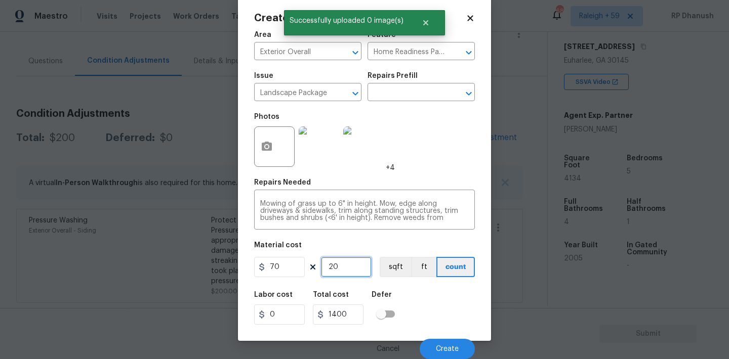
click at [347, 276] on input "20" at bounding box center [346, 267] width 51 height 20
type input "2"
type input "140"
type input "25"
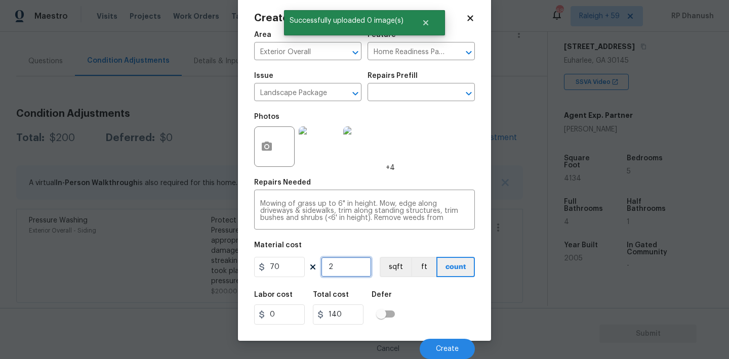
type input "1750"
type input "25"
click at [464, 342] on button "Create" at bounding box center [446, 349] width 55 height 20
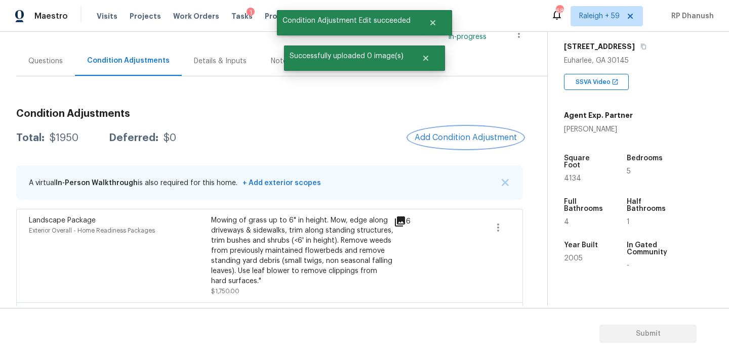
click at [469, 143] on button "Add Condition Adjustment" at bounding box center [465, 137] width 114 height 21
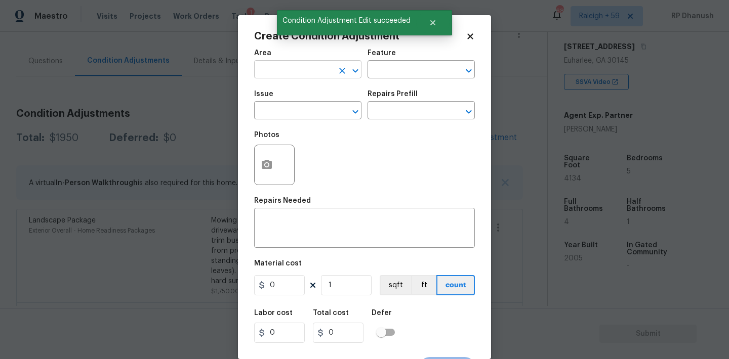
click at [262, 69] on input "text" at bounding box center [293, 71] width 79 height 16
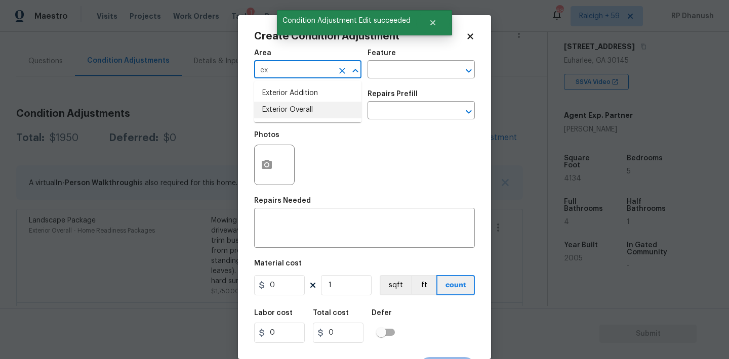
click at [283, 112] on li "Exterior Overall" at bounding box center [307, 110] width 107 height 17
type input "Exterior Overall"
click at [408, 80] on div "Area Exterior Overall ​ Feature ​" at bounding box center [364, 64] width 221 height 41
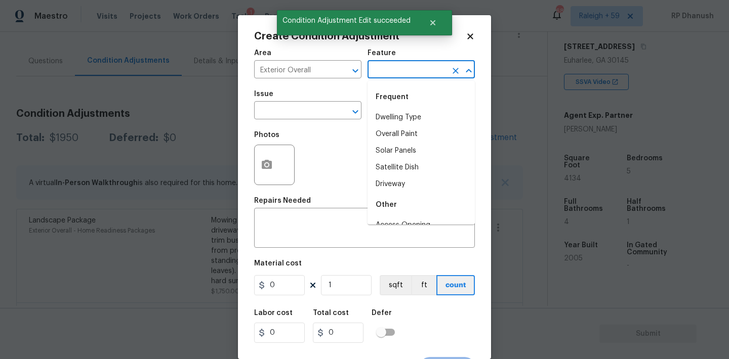
click at [410, 74] on input "text" at bounding box center [406, 71] width 79 height 16
click at [398, 155] on li "Yard maintenance" at bounding box center [420, 151] width 107 height 17
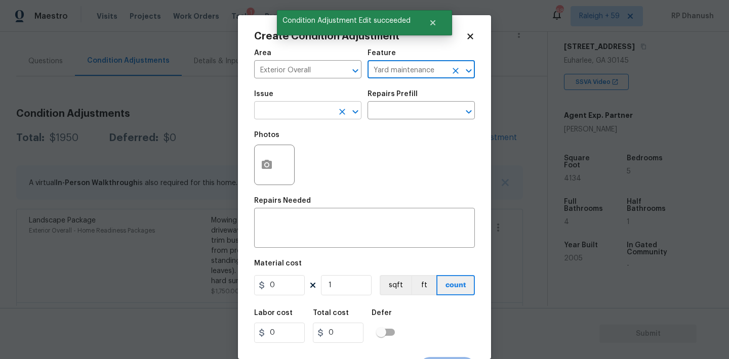
type input "Yard maintenance"
click at [313, 110] on input "text" at bounding box center [293, 112] width 79 height 16
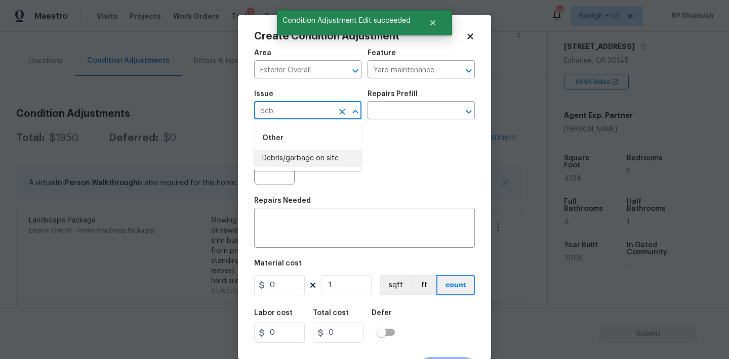
click at [304, 153] on li "Debris/garbage on site" at bounding box center [307, 158] width 107 height 17
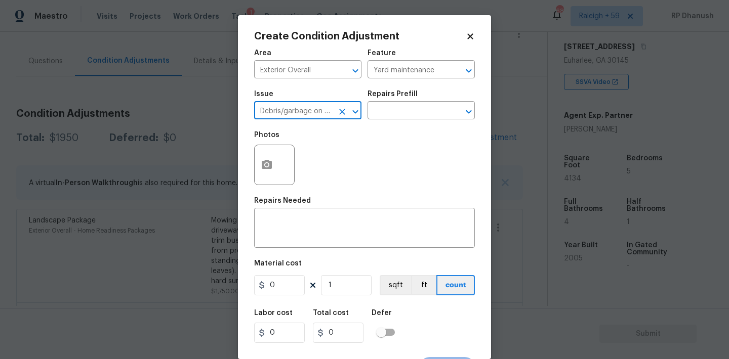
type input "Debris/garbage on site"
click at [399, 121] on div "Issue Debris/garbage on site ​ Repairs Prefill ​" at bounding box center [364, 105] width 221 height 41
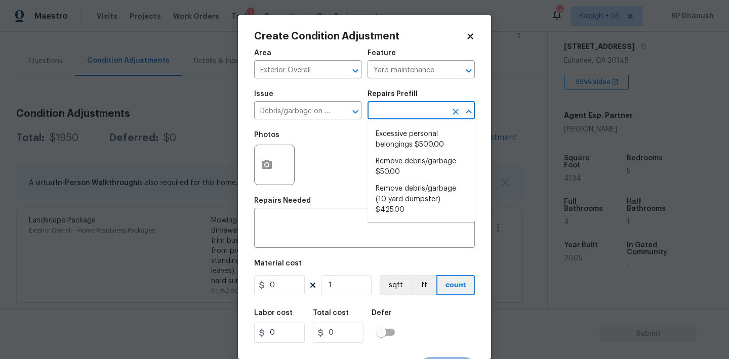
click at [404, 117] on input "text" at bounding box center [406, 112] width 79 height 16
click at [397, 174] on li "Remove debris/garbage $50.00" at bounding box center [420, 166] width 107 height 27
type textarea "Remove, haul off, and properly dispose of any debris left by seller to offsite …"
type input "50"
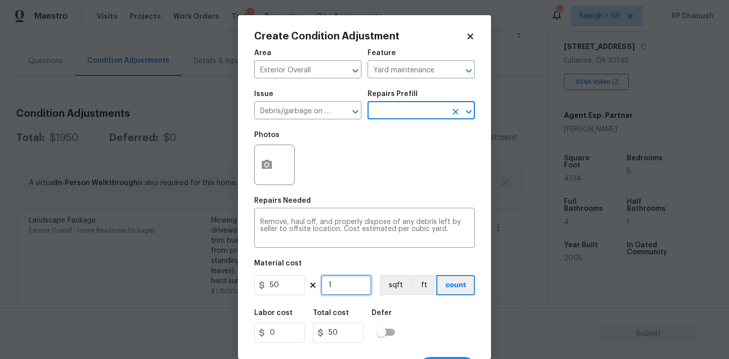
click at [335, 295] on input "1" at bounding box center [346, 285] width 51 height 20
type input "0"
type input "1"
type input "50"
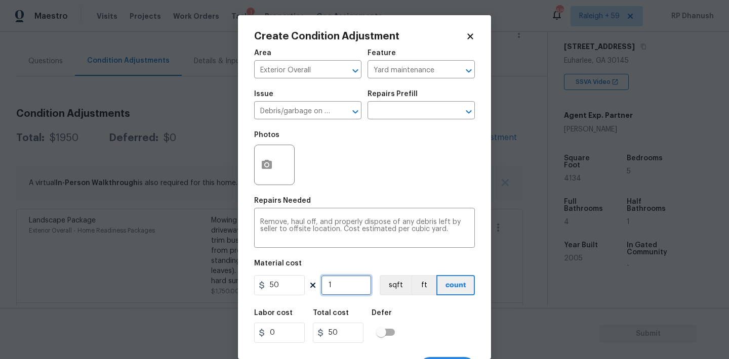
type input "12"
type input "600"
type input "1"
type input "50"
type input "0"
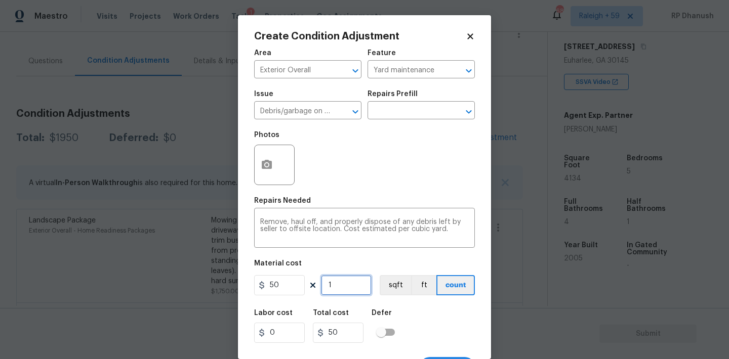
type input "0"
type input "2"
type input "100"
type input "22"
type input "1100"
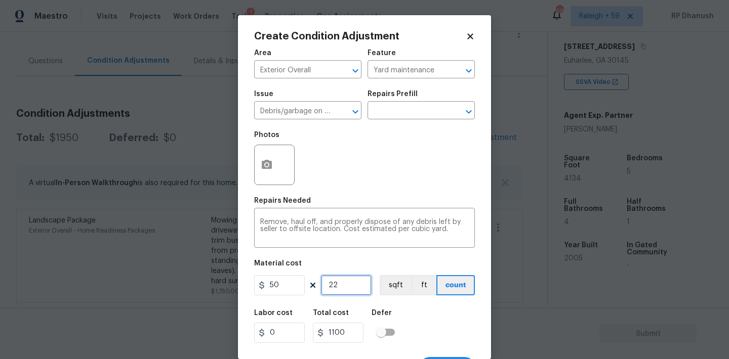
type input "2"
type input "100"
type input "23"
type input "1150"
type input "23"
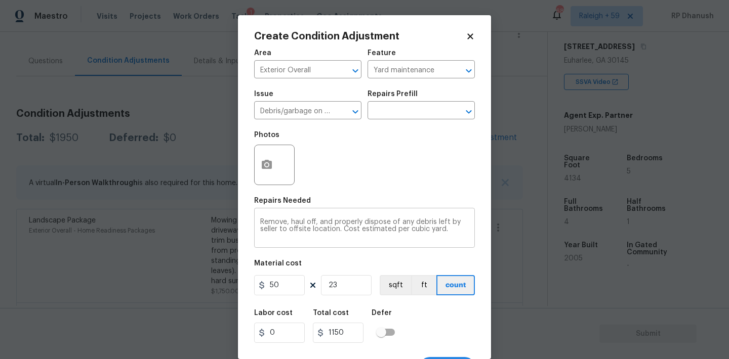
click at [458, 229] on textarea "Remove, haul off, and properly dispose of any debris left by seller to offsite …" at bounding box center [364, 229] width 208 height 21
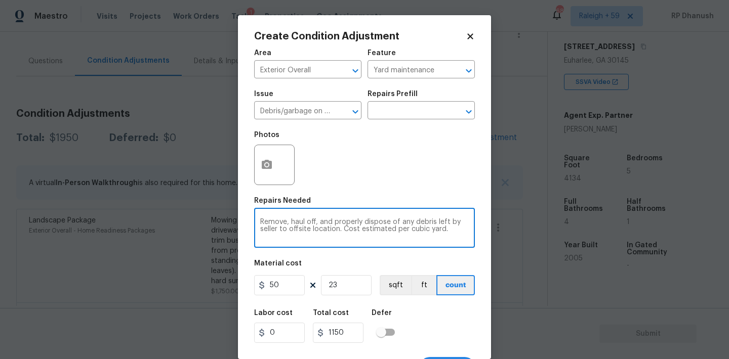
scroll to position [19, 0]
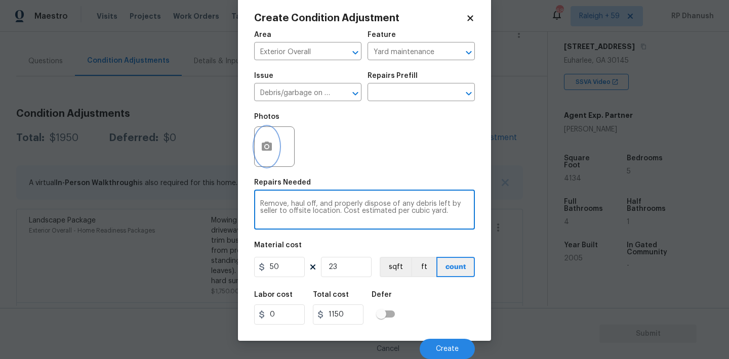
click at [266, 147] on circle "button" at bounding box center [266, 146] width 3 height 3
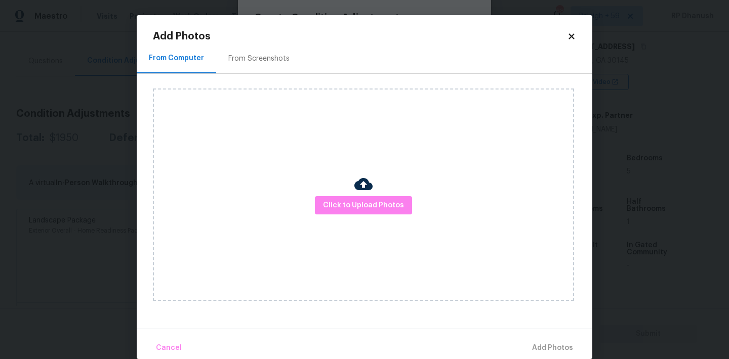
click at [276, 32] on h2 "Add Photos" at bounding box center [360, 36] width 414 height 10
click at [266, 69] on div "From Screenshots" at bounding box center [259, 59] width 86 height 30
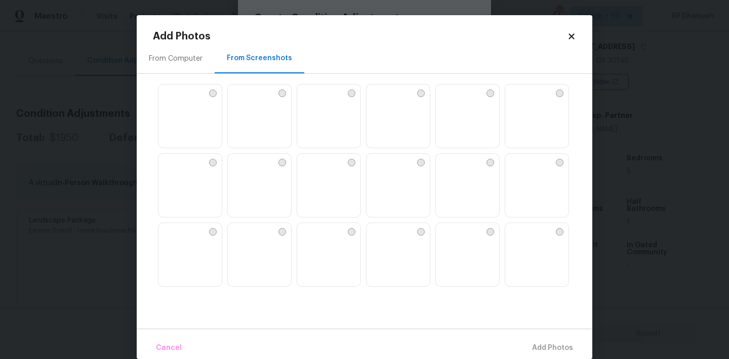
click at [267, 115] on img at bounding box center [259, 117] width 63 height 64
click at [383, 99] on img at bounding box center [374, 91] width 16 height 16
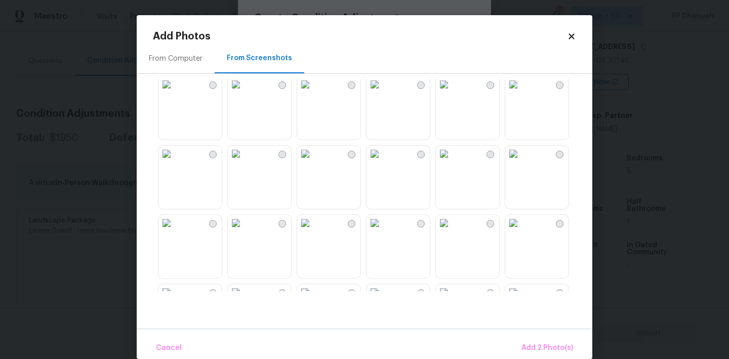
scroll to position [286, 0]
click at [542, 345] on span "Add 2 Photo(s)" at bounding box center [547, 348] width 52 height 13
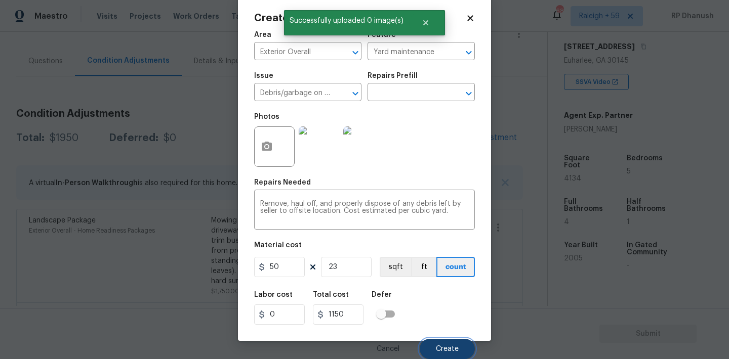
click at [445, 355] on button "Create" at bounding box center [446, 349] width 55 height 20
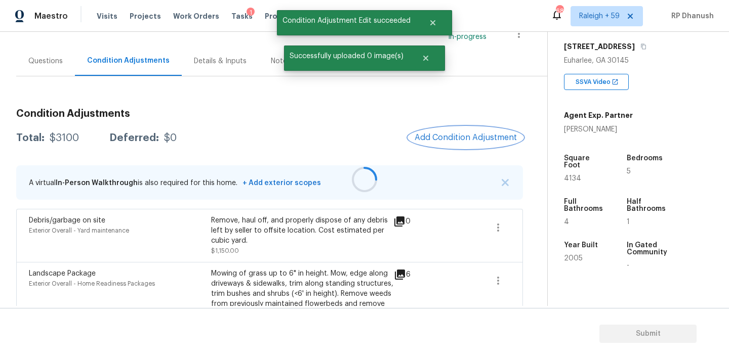
scroll to position [0, 0]
click at [492, 138] on span "Add Condition Adjustment" at bounding box center [465, 137] width 102 height 9
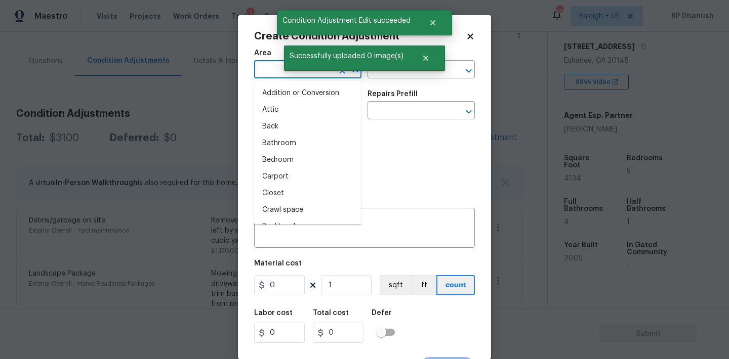
click at [280, 75] on input "text" at bounding box center [293, 71] width 79 height 16
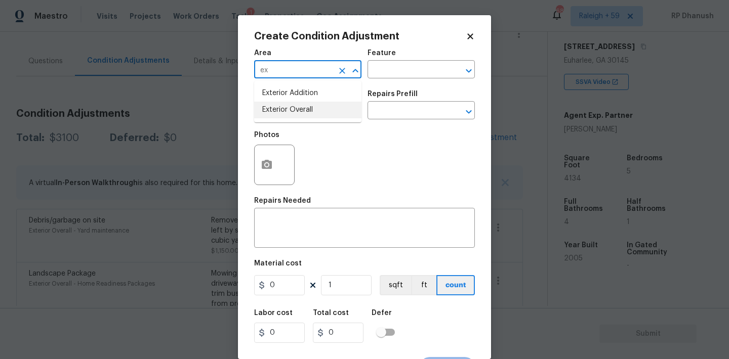
click at [284, 115] on li "Exterior Overall" at bounding box center [307, 110] width 107 height 17
type input "Exterior Overall"
click at [284, 250] on div "Area Exterior Overall ​ Feature ​ Issue ​ Repairs Prefill ​ Photos Repairs Need…" at bounding box center [364, 211] width 221 height 334
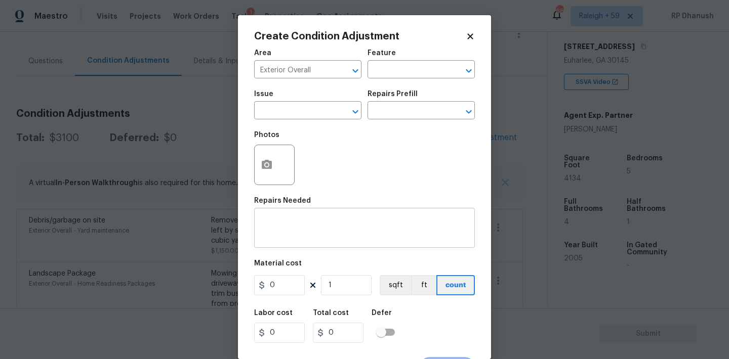
click at [286, 242] on div "x ​" at bounding box center [364, 229] width 221 height 37
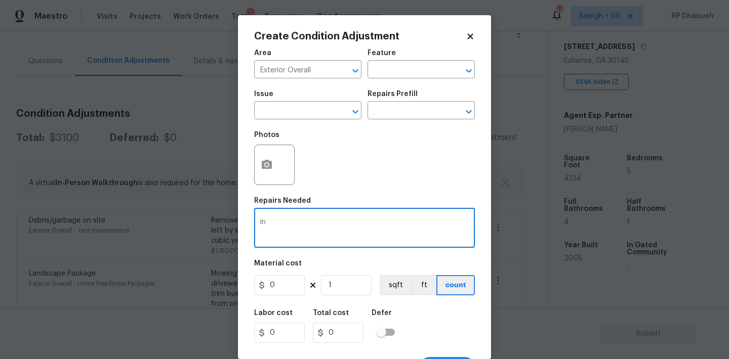
type textarea "ino"
type textarea "m"
type textarea "Minor siding repairs and overall exterior repairs."
click at [274, 280] on input "0" at bounding box center [279, 285] width 51 height 20
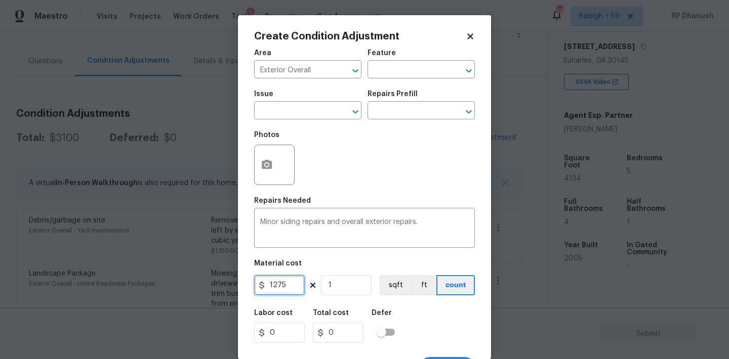
type input "1275"
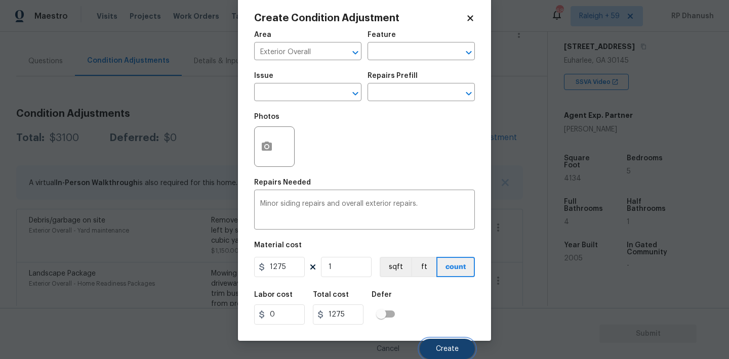
click at [445, 341] on button "Create" at bounding box center [446, 349] width 55 height 20
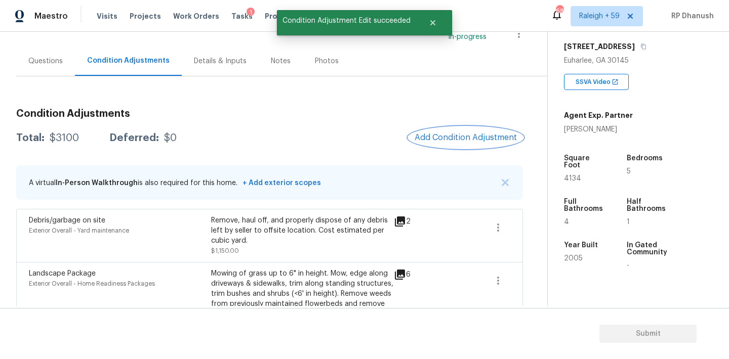
scroll to position [0, 0]
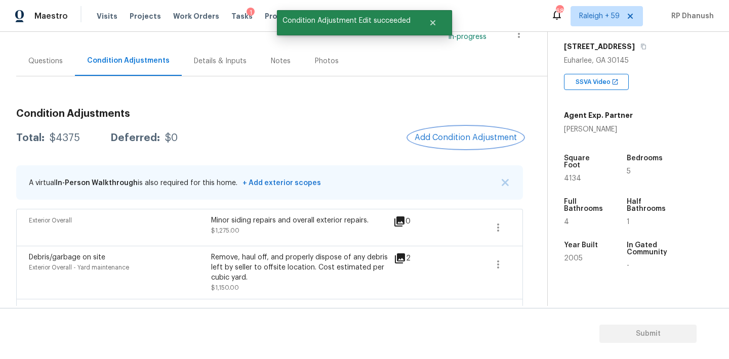
click at [466, 139] on span "Add Condition Adjustment" at bounding box center [465, 137] width 102 height 9
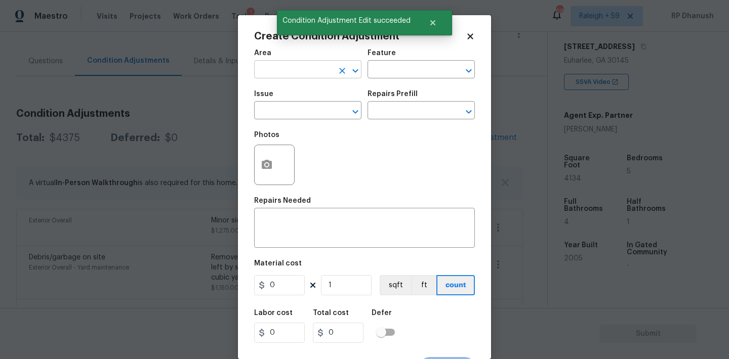
click at [284, 70] on input "text" at bounding box center [293, 71] width 79 height 16
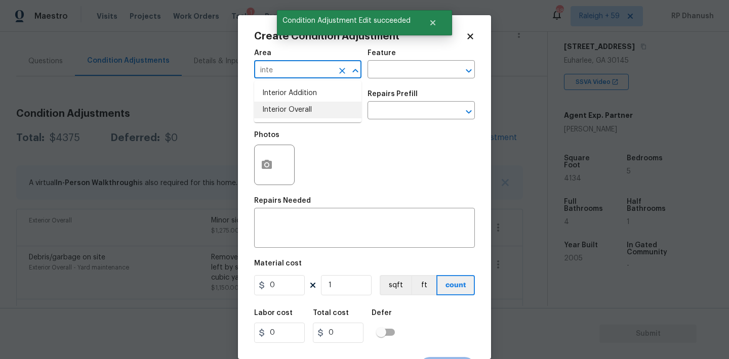
click at [280, 111] on li "Interior Overall" at bounding box center [307, 110] width 107 height 17
type input "Interior Overall"
click at [406, 74] on input "text" at bounding box center [406, 71] width 79 height 16
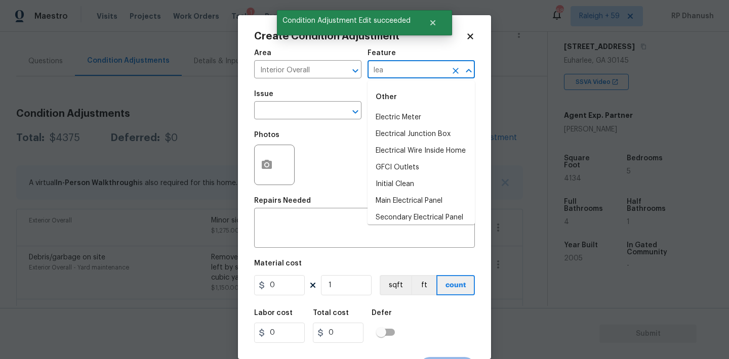
type input "leak"
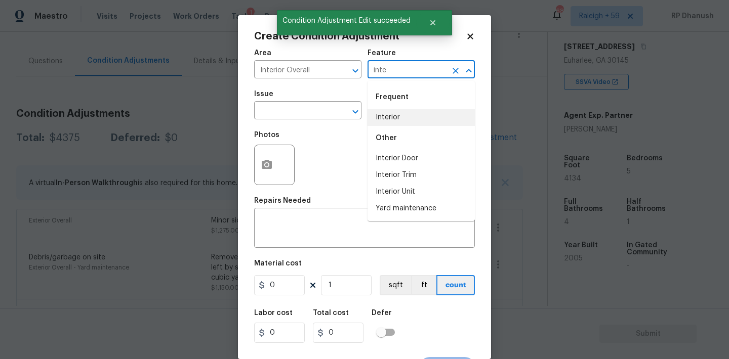
click at [379, 126] on div "Other" at bounding box center [420, 138] width 107 height 24
click at [380, 122] on li "Interior" at bounding box center [420, 117] width 107 height 17
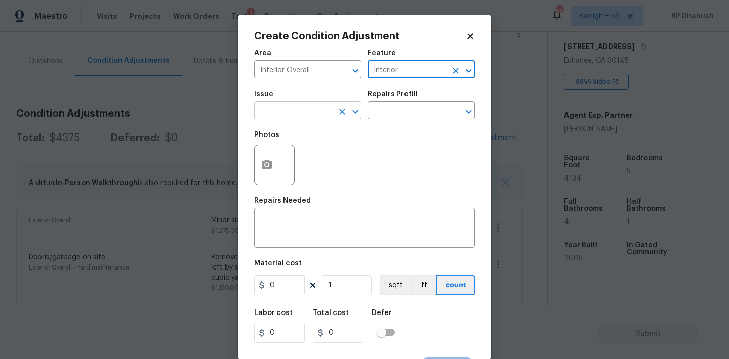
type input "Interior"
click at [297, 106] on input "text" at bounding box center [293, 112] width 79 height 16
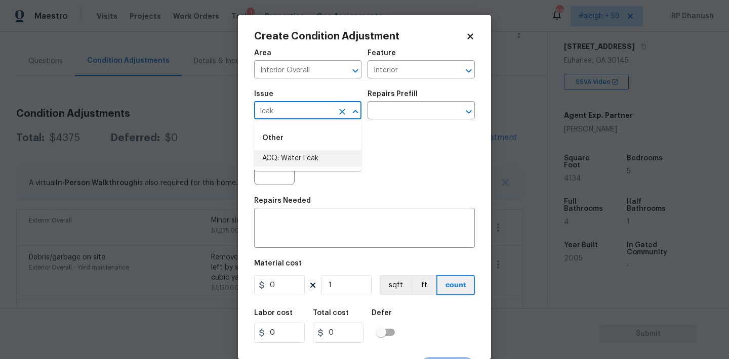
drag, startPoint x: 301, startPoint y: 152, endPoint x: 361, endPoint y: 129, distance: 64.3
click at [302, 152] on li "ACQ: Water Leak" at bounding box center [307, 158] width 107 height 17
type input "ACQ: Water Leak"
click at [412, 111] on input "text" at bounding box center [406, 112] width 79 height 16
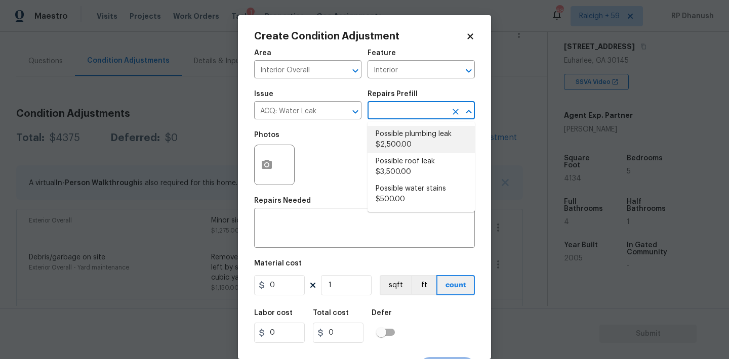
click at [412, 148] on li "Possible plumbing leak $2,500.00" at bounding box center [420, 139] width 107 height 27
type input "Acquisition"
type textarea "Acquisition Scope: Possible plumbing leak"
type input "2500"
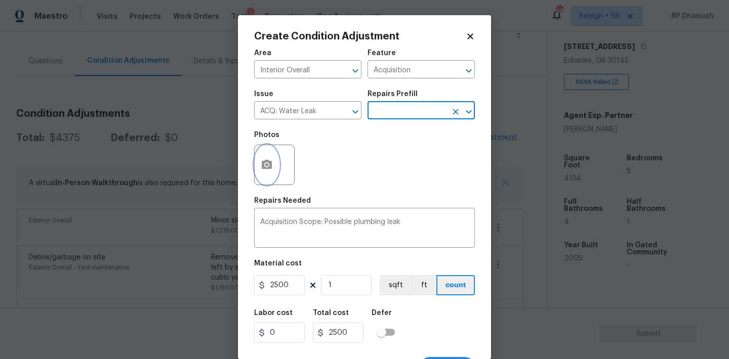
click at [256, 163] on button "button" at bounding box center [267, 164] width 24 height 39
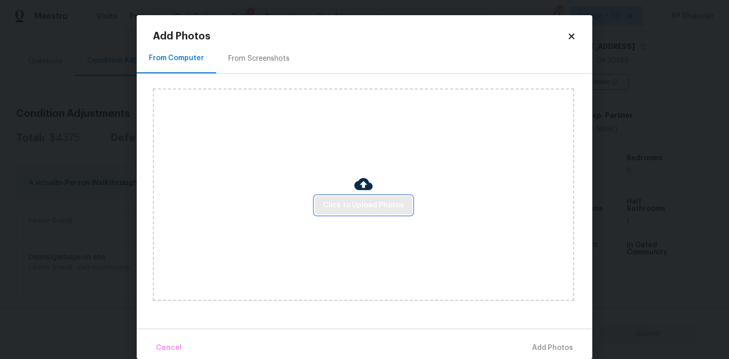
click at [355, 201] on span "Click to Upload Photos" at bounding box center [363, 205] width 81 height 13
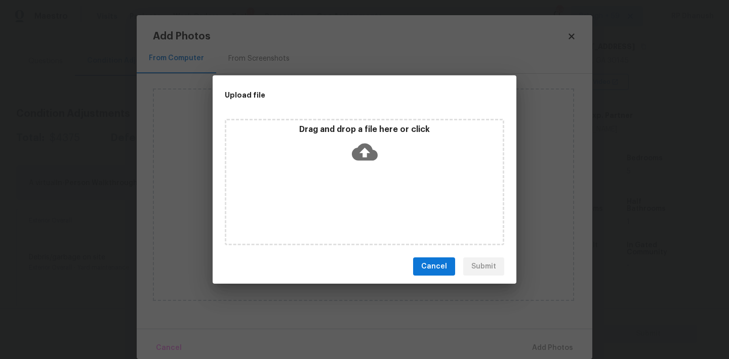
click at [360, 134] on p "Drag and drop a file here or click" at bounding box center [364, 129] width 276 height 11
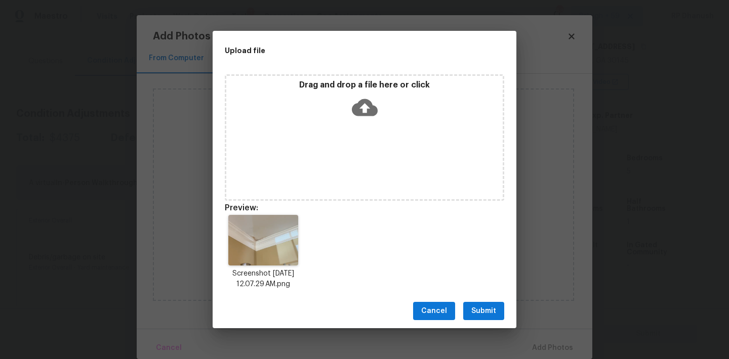
click at [484, 307] on span "Submit" at bounding box center [483, 311] width 25 height 13
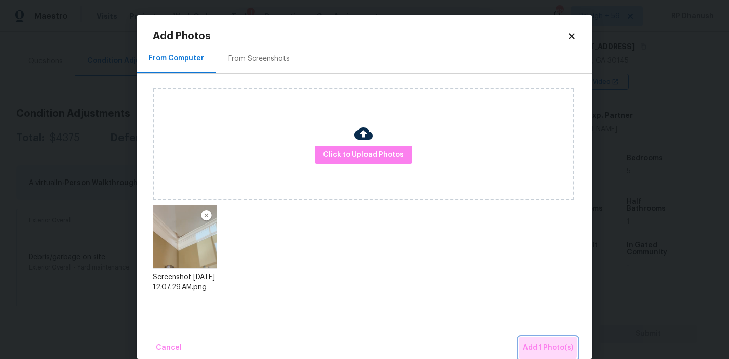
click at [541, 346] on span "Add 1 Photo(s)" at bounding box center [548, 348] width 50 height 13
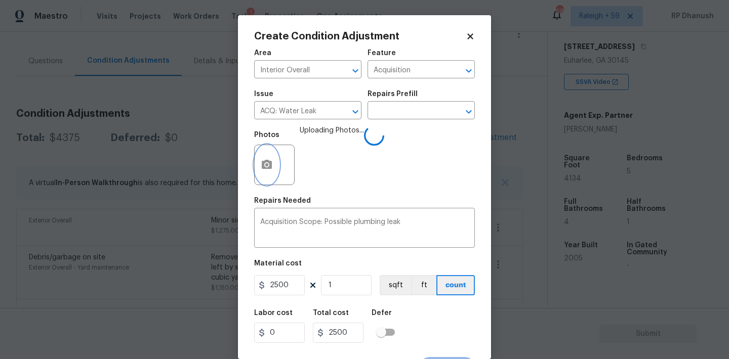
scroll to position [19, 0]
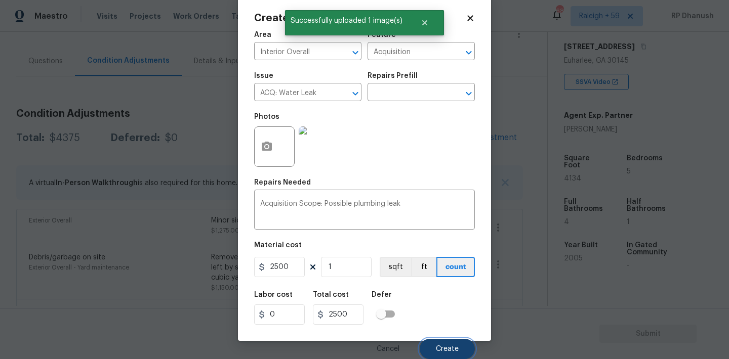
click at [446, 344] on button "Create" at bounding box center [446, 349] width 55 height 20
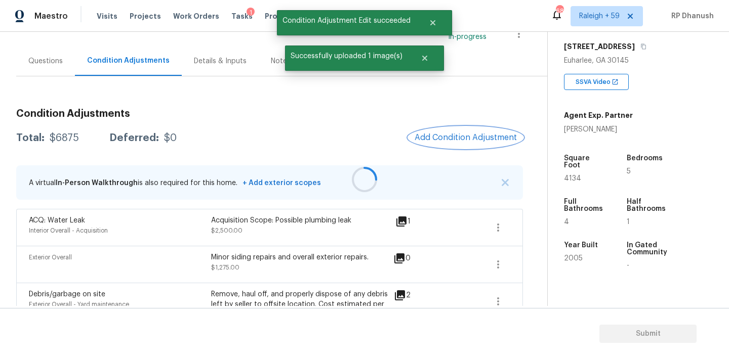
scroll to position [0, 0]
click at [466, 137] on div at bounding box center [364, 179] width 729 height 359
click at [466, 137] on span "Add Condition Adjustment" at bounding box center [465, 137] width 102 height 9
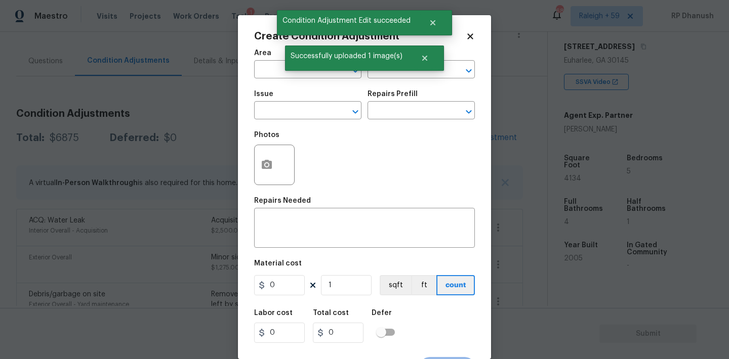
click at [265, 83] on span "Area ​" at bounding box center [307, 64] width 107 height 41
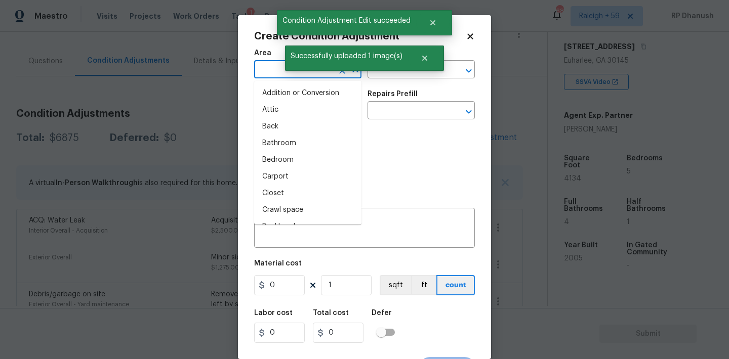
click at [267, 74] on input "text" at bounding box center [293, 71] width 79 height 16
click at [273, 110] on li "Interior Overall" at bounding box center [307, 110] width 107 height 17
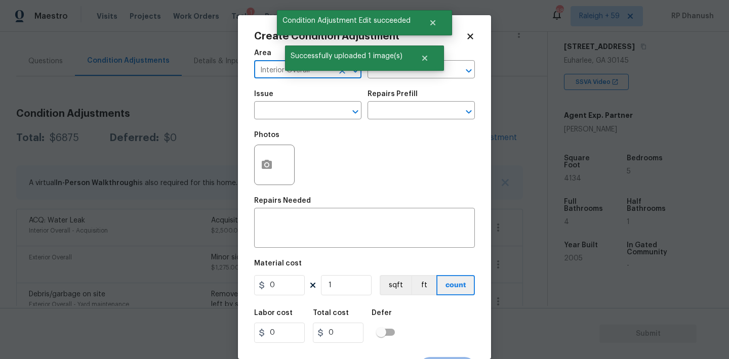
type input "Interior Overall"
click at [404, 70] on div "Successfully uploaded 1 image(s)" at bounding box center [364, 58] width 159 height 25
click at [389, 86] on div "Issue ​ Repairs Prefill ​" at bounding box center [364, 105] width 221 height 41
click at [388, 82] on div "Area Interior Overall ​ Feature ​" at bounding box center [364, 64] width 221 height 41
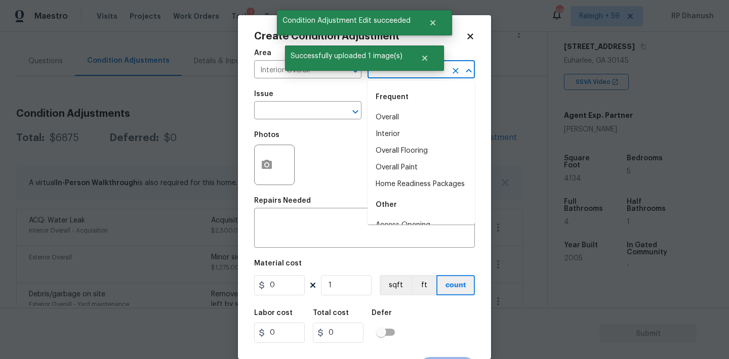
click at [388, 77] on input "text" at bounding box center [406, 71] width 79 height 16
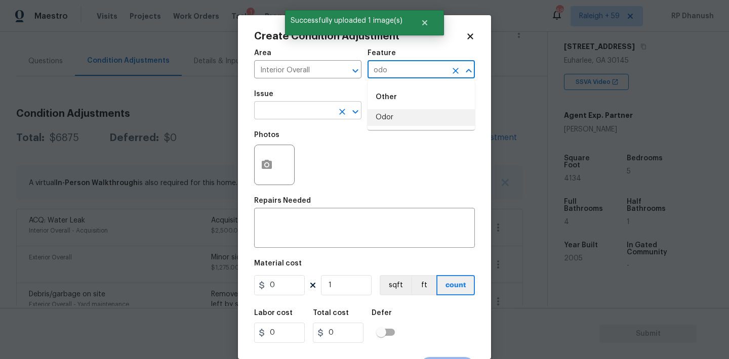
drag, startPoint x: 375, startPoint y: 112, endPoint x: 359, endPoint y: 112, distance: 15.7
click at [375, 112] on li "Odor" at bounding box center [420, 117] width 107 height 17
type input "Odor"
click at [300, 112] on input "text" at bounding box center [293, 112] width 79 height 16
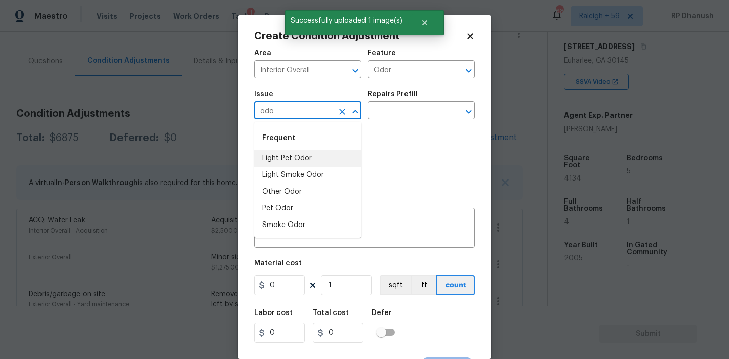
drag, startPoint x: 284, startPoint y: 155, endPoint x: 387, endPoint y: 122, distance: 107.4
click at [287, 153] on li "Light Pet Odor" at bounding box center [307, 158] width 107 height 17
type input "Light Pet Odor"
click at [387, 122] on div "Issue Light Pet Odor ​ Repairs Prefill ​" at bounding box center [364, 105] width 221 height 41
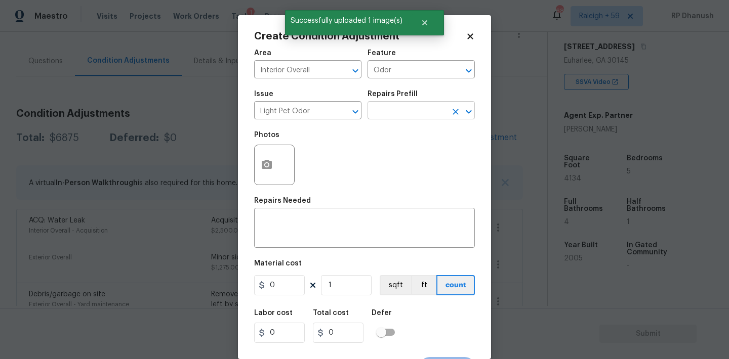
click at [401, 112] on input "text" at bounding box center [406, 112] width 79 height 16
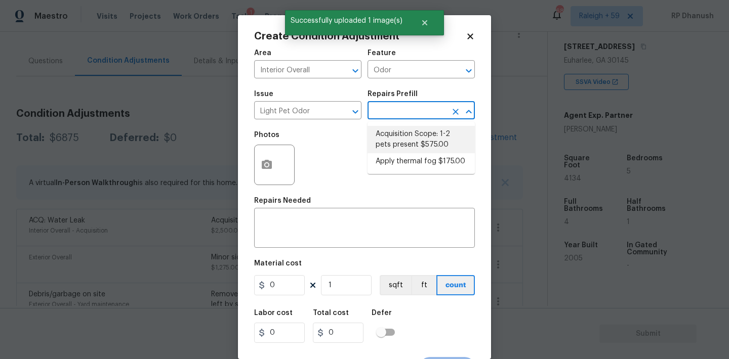
click at [415, 138] on li "Acquisition Scope: 1-2 pets present $575.00" at bounding box center [420, 139] width 107 height 27
type textarea "Acquisition Scope: 1-2 pets present"
type input "575"
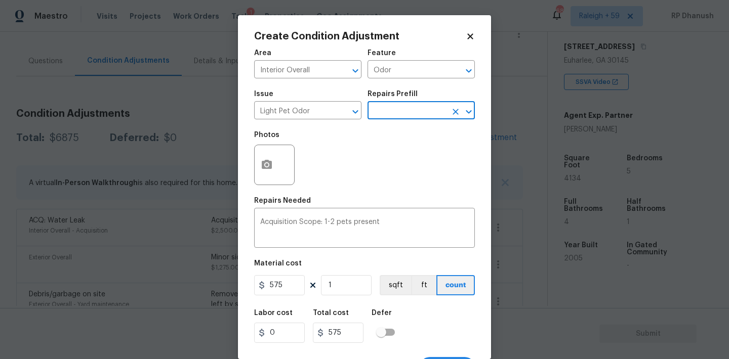
scroll to position [19, 0]
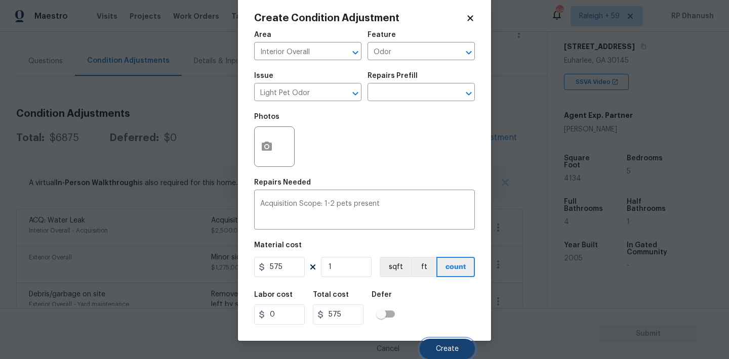
click at [432, 344] on button "Create" at bounding box center [446, 349] width 55 height 20
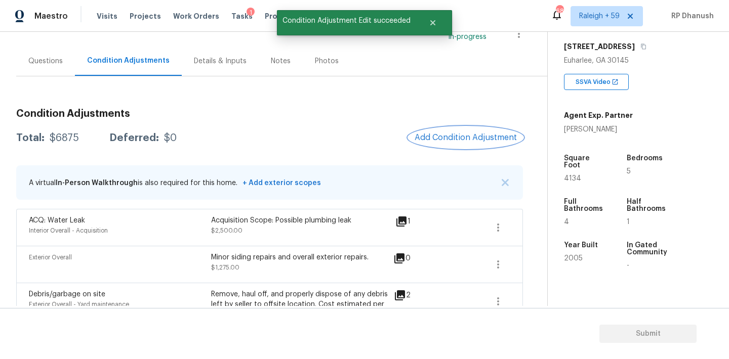
scroll to position [0, 0]
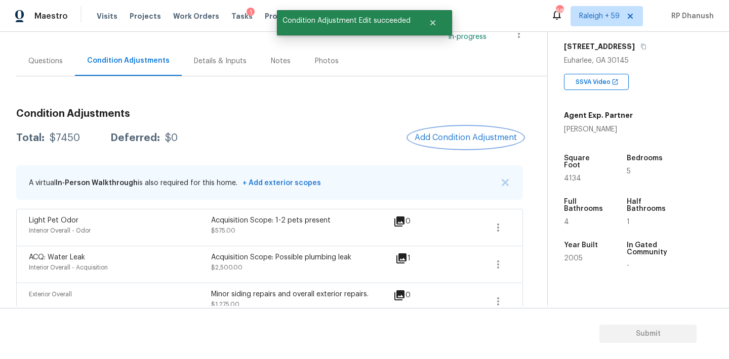
click at [468, 134] on span "Add Condition Adjustment" at bounding box center [465, 137] width 102 height 9
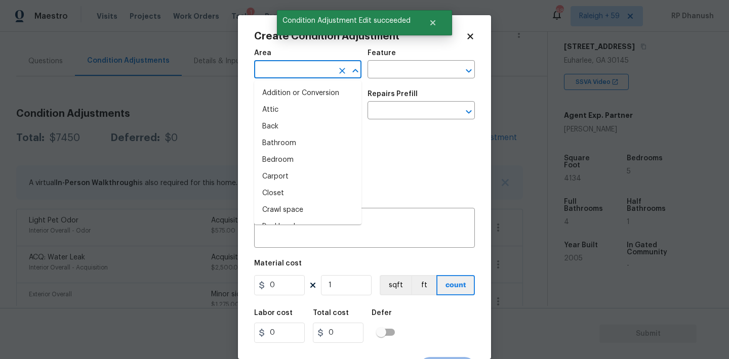
click at [300, 70] on input "text" at bounding box center [293, 71] width 79 height 16
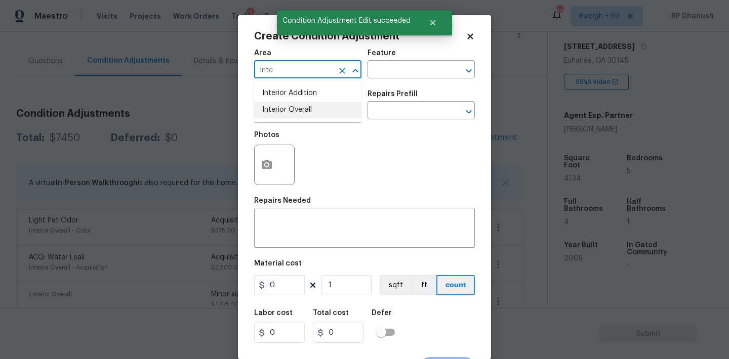
click at [289, 104] on li "Interior Overall" at bounding box center [307, 110] width 107 height 17
type input "Interior Overall"
click at [402, 80] on div "Area Interior Overall ​ Feature ​" at bounding box center [364, 64] width 221 height 41
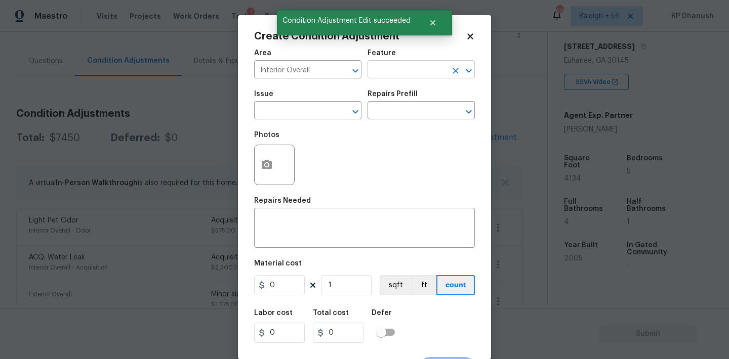
click at [402, 68] on input "text" at bounding box center [406, 71] width 79 height 16
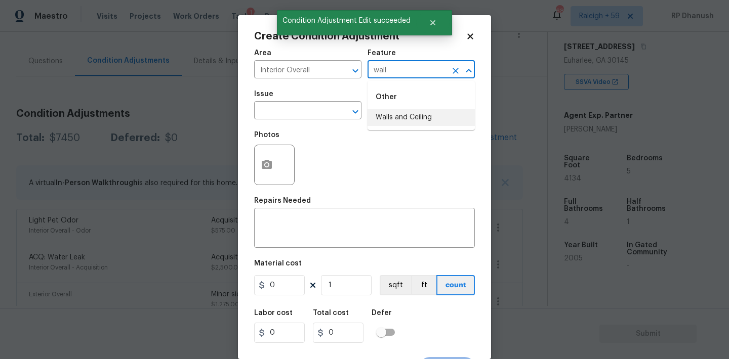
click at [382, 130] on ul "Other Walls and Ceiling" at bounding box center [420, 105] width 107 height 49
click at [382, 117] on li "Walls and Ceiling" at bounding box center [420, 117] width 107 height 17
type input "Walls and Ceiling"
click at [291, 113] on input "text" at bounding box center [293, 112] width 79 height 16
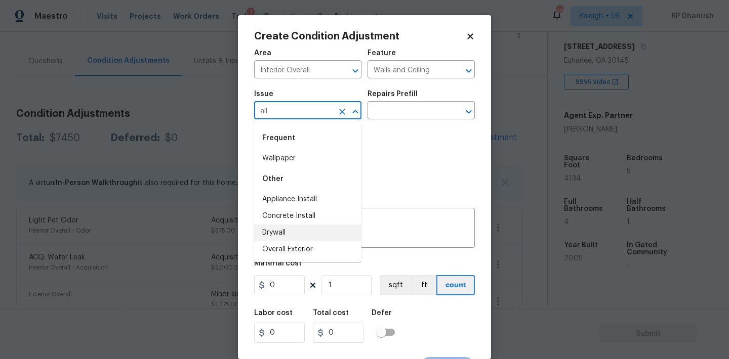
click at [276, 235] on li "Drywall" at bounding box center [307, 233] width 107 height 17
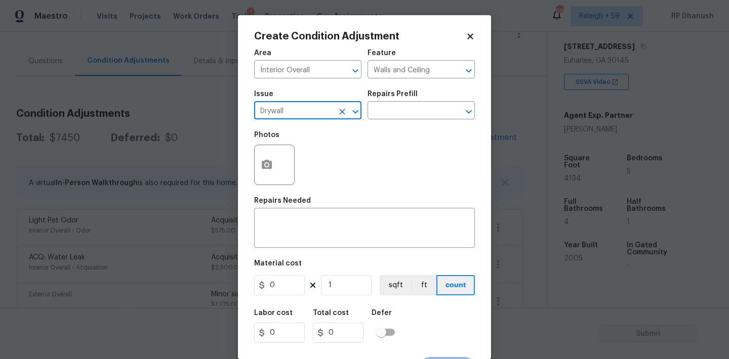
type input "Drywall"
click at [398, 121] on div "Issue Drywall ​ Repairs Prefill ​" at bounding box center [364, 105] width 221 height 41
click at [398, 117] on input "text" at bounding box center [406, 112] width 79 height 16
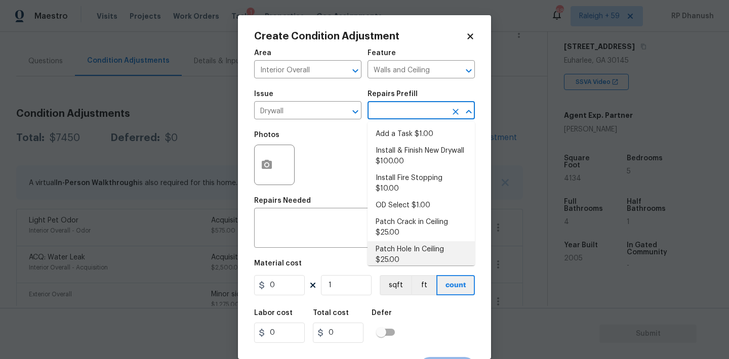
scroll to position [78, 0]
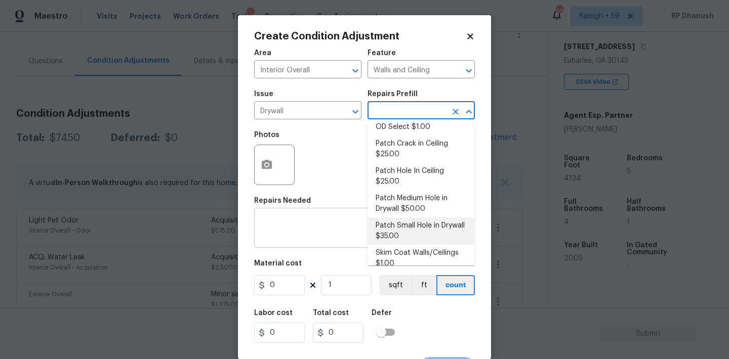
click at [399, 245] on li "Skim Coat Walls/Ceilings $1.00" at bounding box center [420, 258] width 107 height 27
type textarea "Prep/scrape all loose material from the damaged area; prime if needed. Skim coa…"
type input "1"
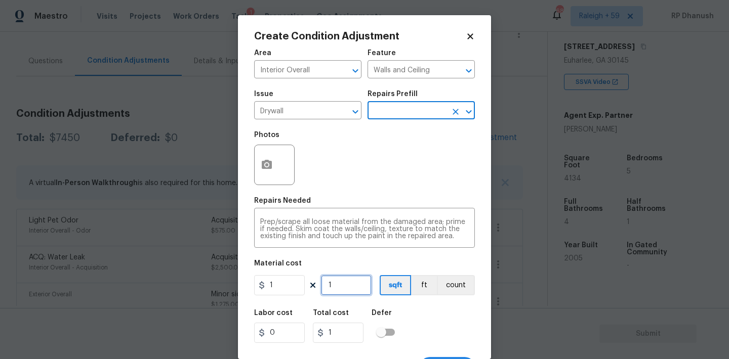
click at [343, 295] on input "1" at bounding box center [346, 285] width 51 height 20
type input "0"
type input "5"
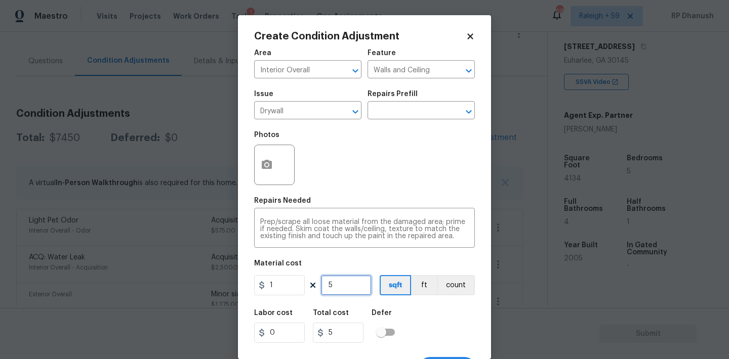
type input "50"
type input "500"
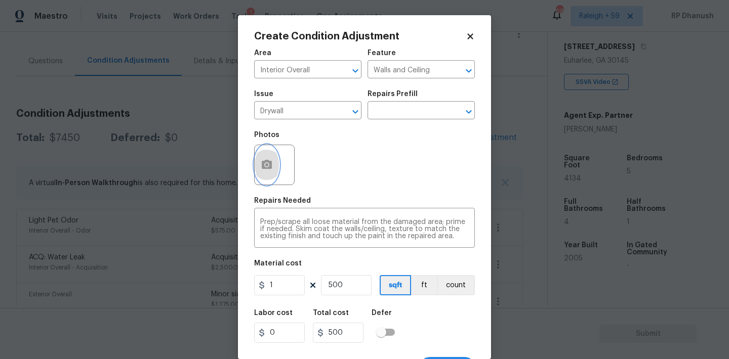
click at [273, 154] on button "button" at bounding box center [267, 164] width 24 height 39
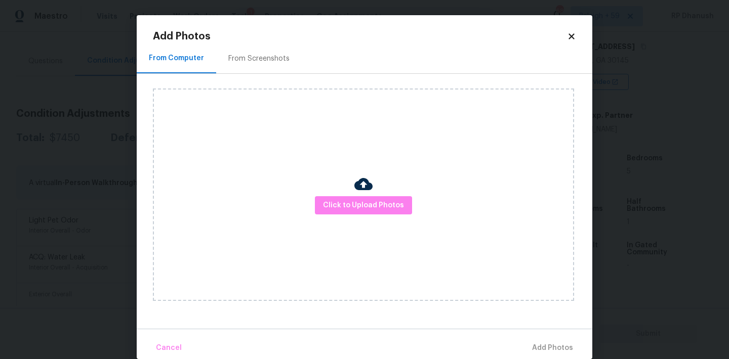
click at [330, 181] on div "Click to Upload Photos" at bounding box center [363, 195] width 421 height 213
click at [332, 198] on button "Click to Upload Photos" at bounding box center [363, 205] width 97 height 19
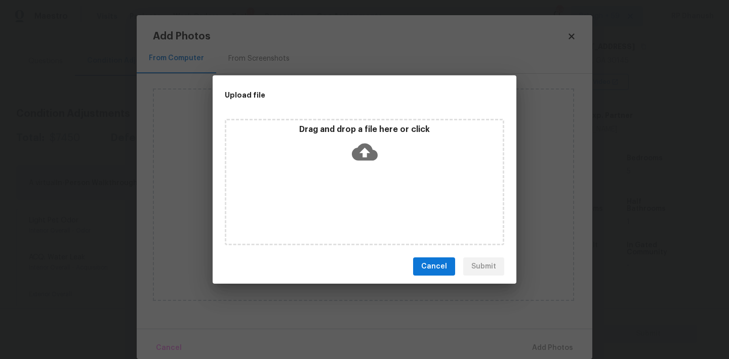
click at [383, 155] on div "Drag and drop a file here or click" at bounding box center [364, 146] width 276 height 44
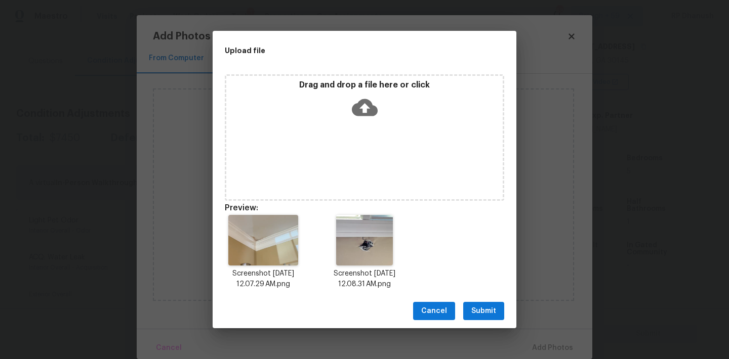
scroll to position [8, 0]
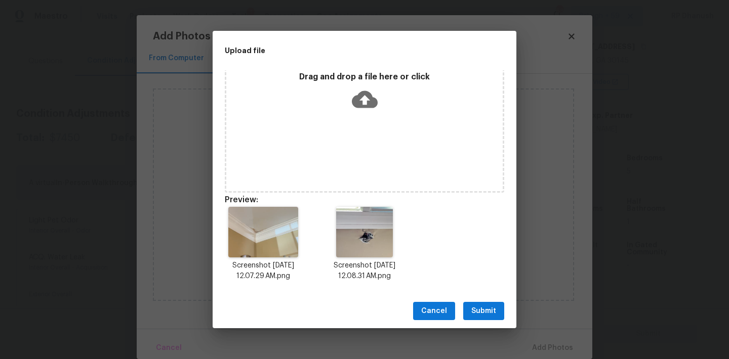
click at [492, 305] on span "Submit" at bounding box center [483, 311] width 25 height 13
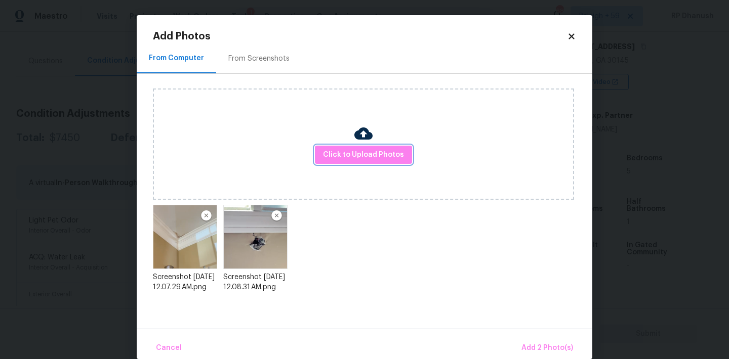
scroll to position [0, 0]
click at [551, 349] on span "Add 2 Photo(s)" at bounding box center [547, 348] width 52 height 13
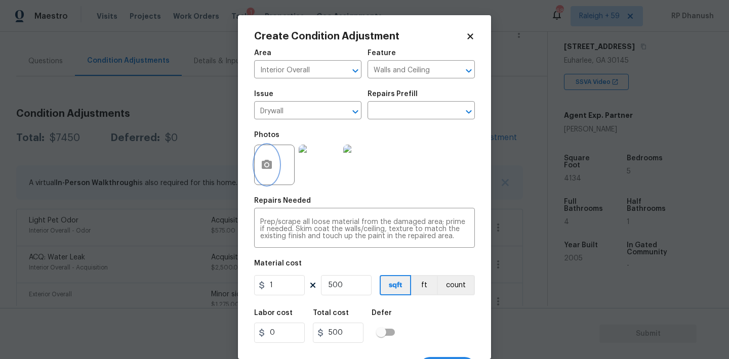
scroll to position [19, 0]
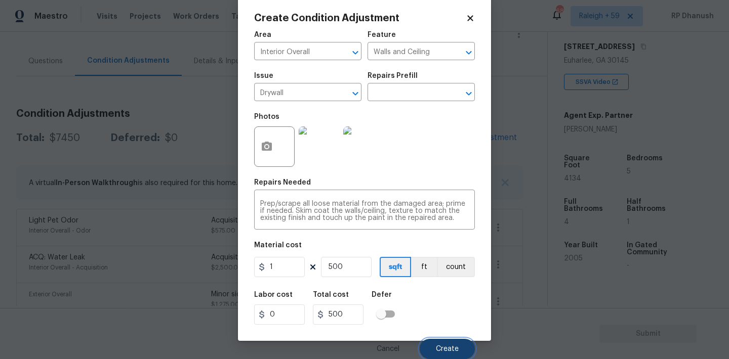
click at [436, 341] on button "Create" at bounding box center [446, 349] width 55 height 20
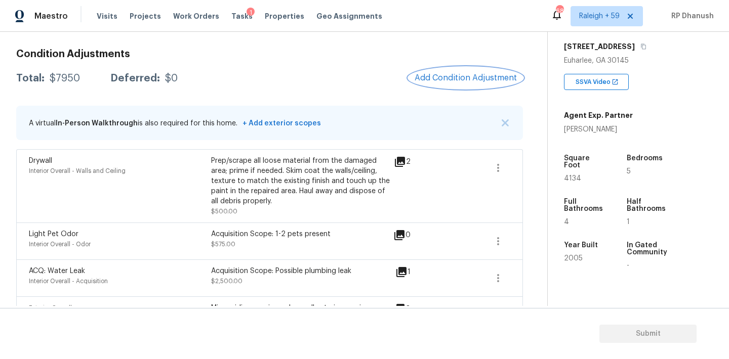
scroll to position [120, 0]
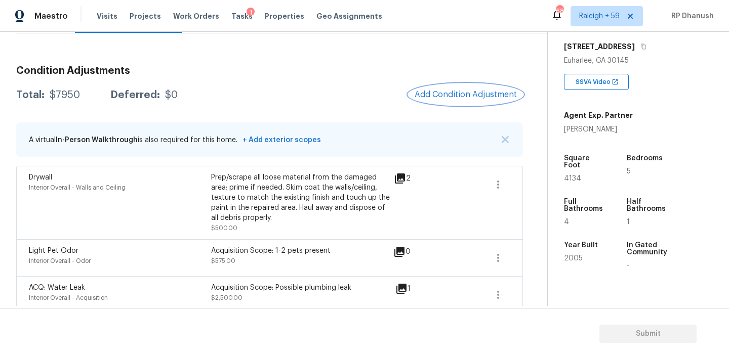
click at [441, 89] on button "Add Condition Adjustment" at bounding box center [465, 94] width 114 height 21
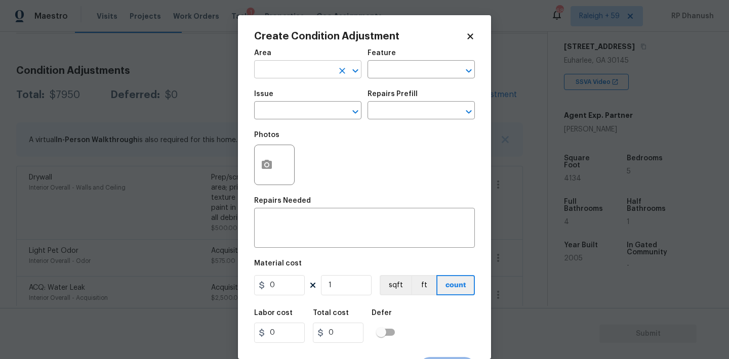
click at [293, 71] on input "text" at bounding box center [293, 71] width 79 height 16
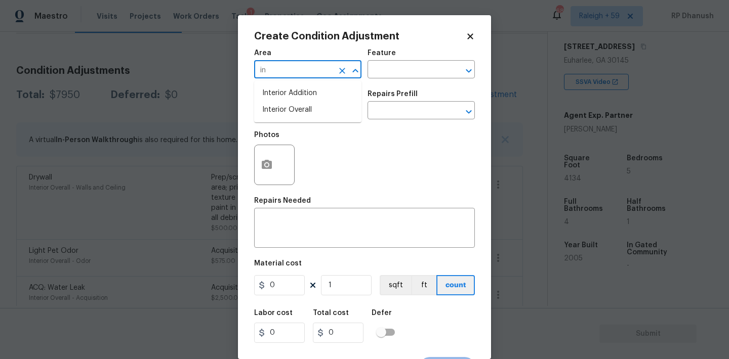
type input "i"
type input "p"
click at [298, 114] on li "Exterior Overall" at bounding box center [307, 110] width 107 height 17
type input "Exterior Overall"
click at [404, 80] on div "Area Exterior Overall ​ Feature ​" at bounding box center [364, 64] width 221 height 41
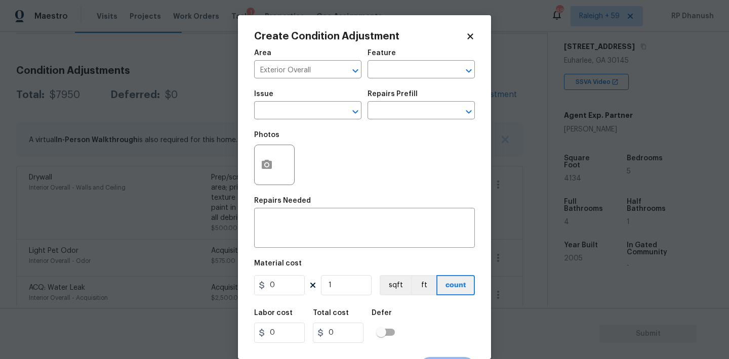
click at [404, 80] on div "Area Exterior Overall ​ Feature ​" at bounding box center [364, 64] width 221 height 41
click at [404, 77] on input "text" at bounding box center [406, 71] width 79 height 16
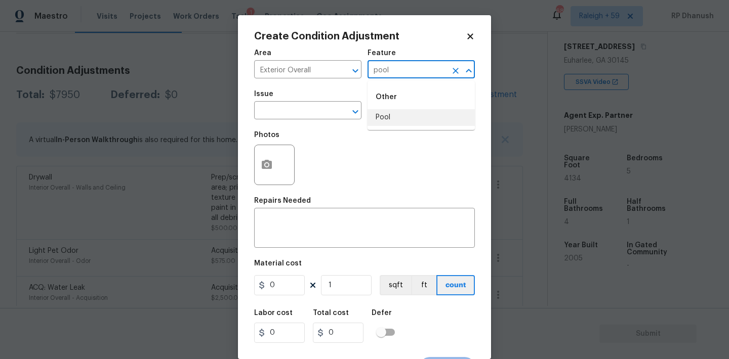
click at [388, 115] on li "Pool" at bounding box center [420, 117] width 107 height 17
type input "Pool"
click at [316, 115] on input "text" at bounding box center [293, 112] width 79 height 16
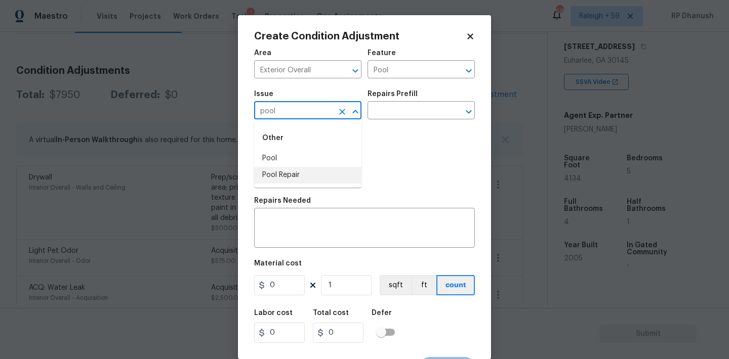
click at [304, 170] on li "Pool Repair" at bounding box center [307, 175] width 107 height 17
type input "Pool Repair"
click at [437, 76] on input "Pool" at bounding box center [406, 71] width 79 height 16
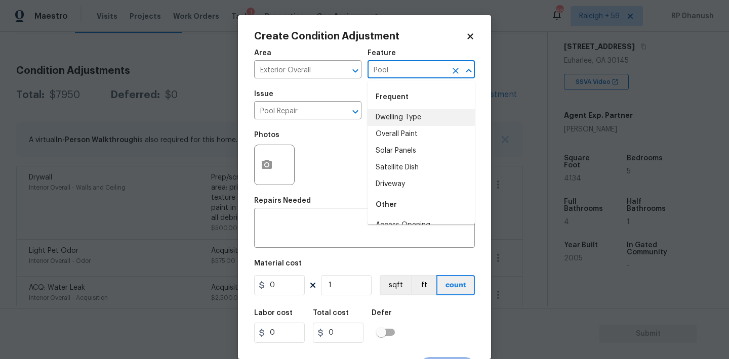
click at [419, 108] on div "Frequent" at bounding box center [420, 97] width 107 height 24
click at [330, 109] on input "Pool Repair" at bounding box center [293, 112] width 79 height 16
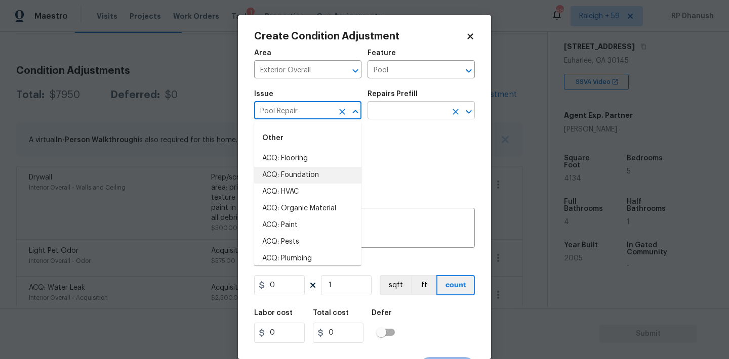
click at [395, 115] on input "text" at bounding box center [406, 112] width 79 height 16
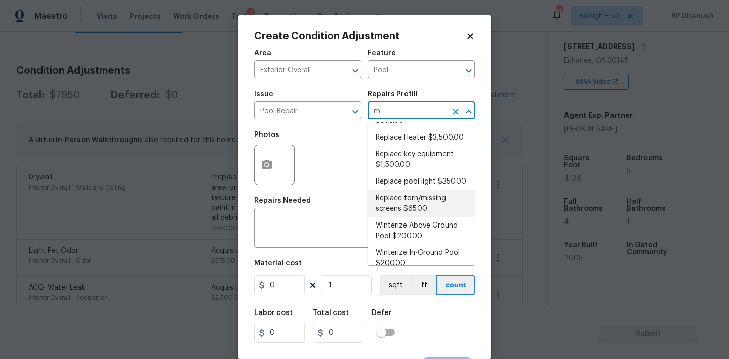
scroll to position [0, 0]
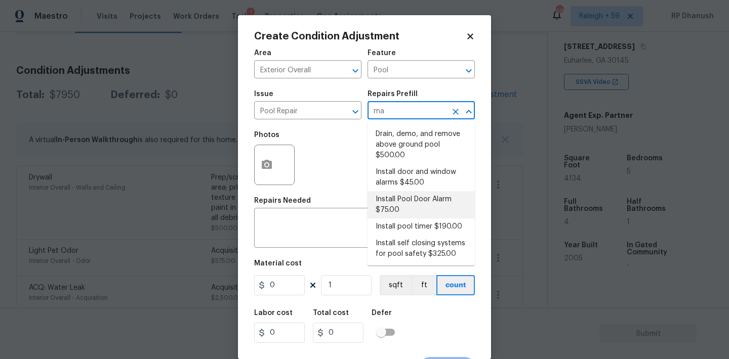
type input "maj"
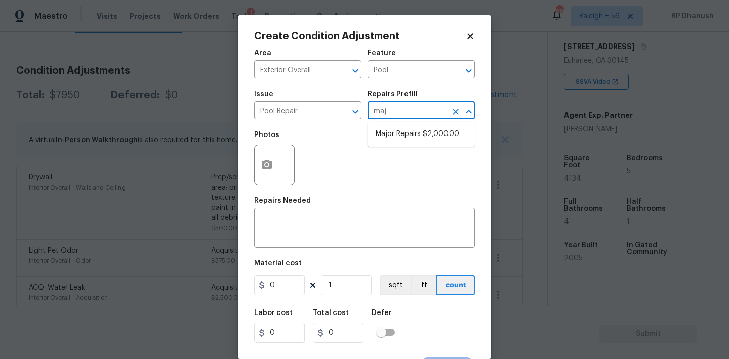
click at [420, 133] on li "Major Repairs $2,000.00" at bounding box center [420, 134] width 107 height 17
type textarea "large misc. repairs abandoned empty pool"
type input "2000"
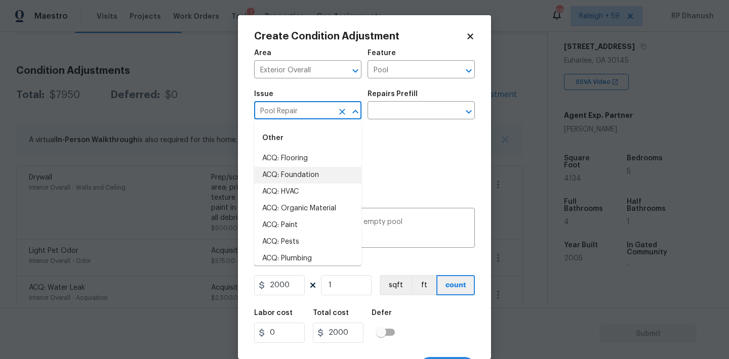
click at [314, 107] on input "Pool Repair" at bounding box center [293, 112] width 79 height 16
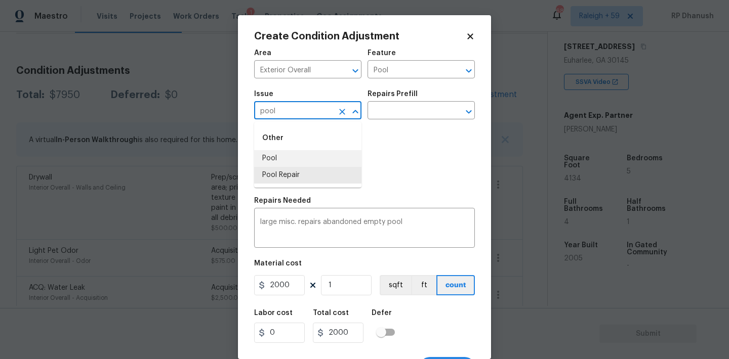
click at [307, 154] on li "Pool" at bounding box center [307, 158] width 107 height 17
type input "Pool"
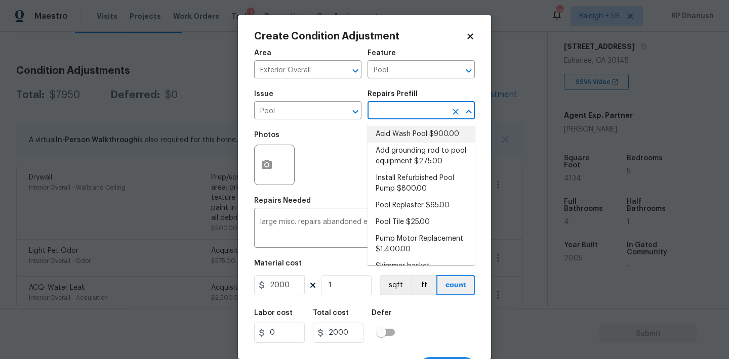
click at [401, 113] on input "text" at bounding box center [406, 112] width 79 height 16
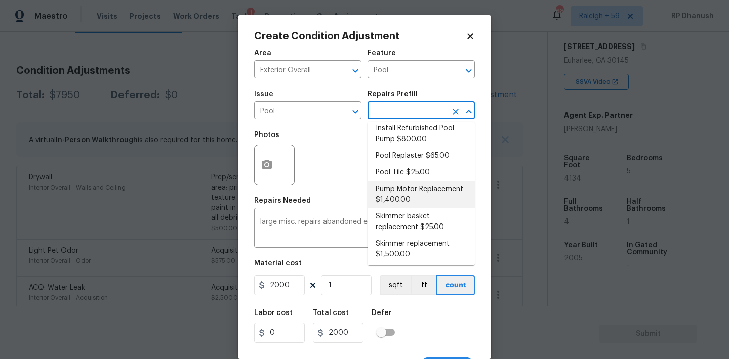
scroll to position [51, 0]
click at [314, 225] on textarea "large misc. repairs abandoned empty pool" at bounding box center [364, 229] width 208 height 21
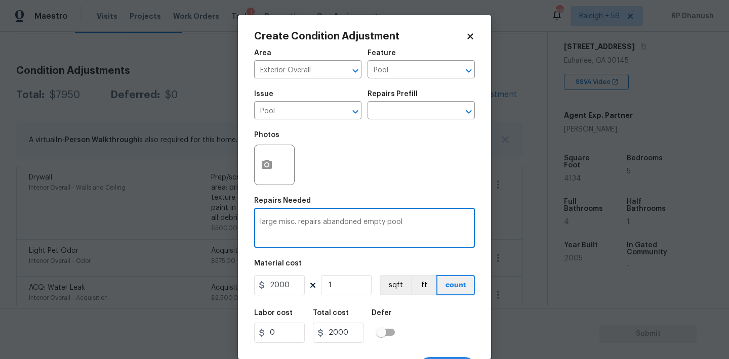
click at [267, 218] on div "large misc. repairs abandoned empty pool x ​" at bounding box center [364, 229] width 221 height 37
type textarea "large misc. repirs abandoned empty pool"
click at [427, 219] on textarea "large misc. repirs abandoned empty pool" at bounding box center [364, 229] width 208 height 21
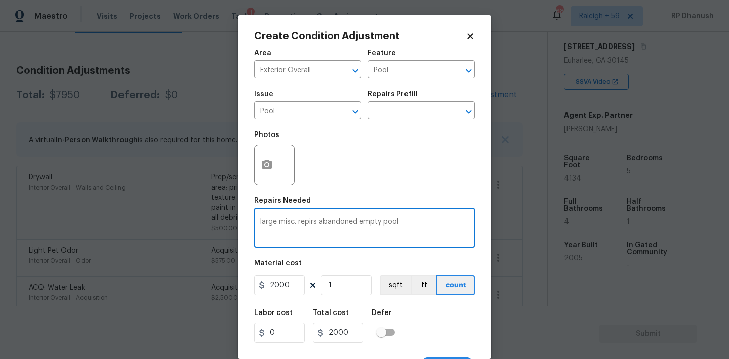
click at [427, 219] on textarea "large misc. repirs abandoned empty pool" at bounding box center [364, 229] width 208 height 21
type textarea "Major Pool repairs."
click at [289, 285] on input "2000" at bounding box center [279, 285] width 51 height 20
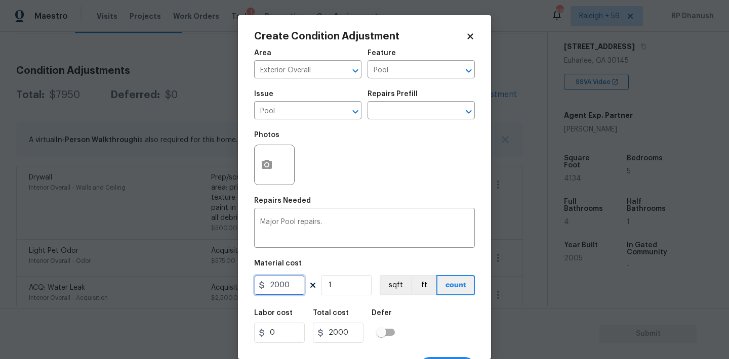
click at [289, 285] on input "2000" at bounding box center [279, 285] width 51 height 20
type input "15000"
click at [267, 161] on icon "button" at bounding box center [267, 164] width 10 height 9
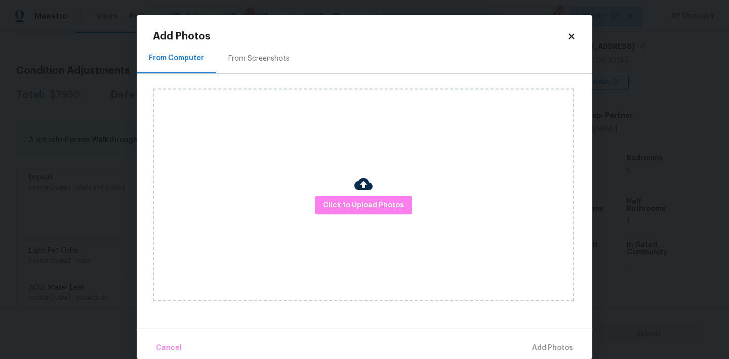
click at [259, 55] on div "From Screenshots" at bounding box center [258, 59] width 61 height 10
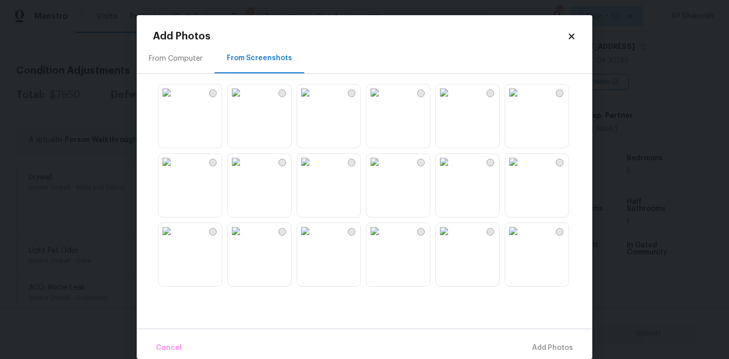
click at [383, 101] on img at bounding box center [374, 93] width 16 height 16
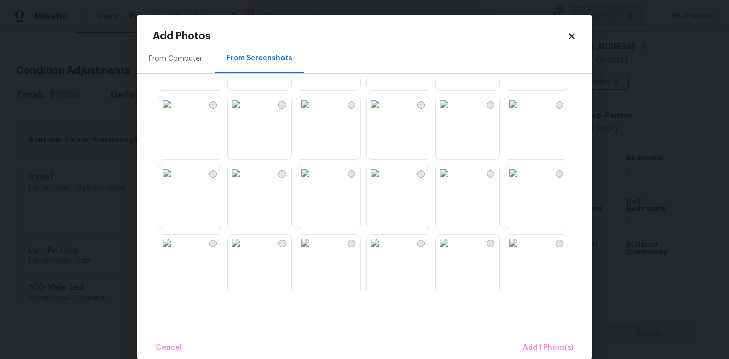
scroll to position [135, 0]
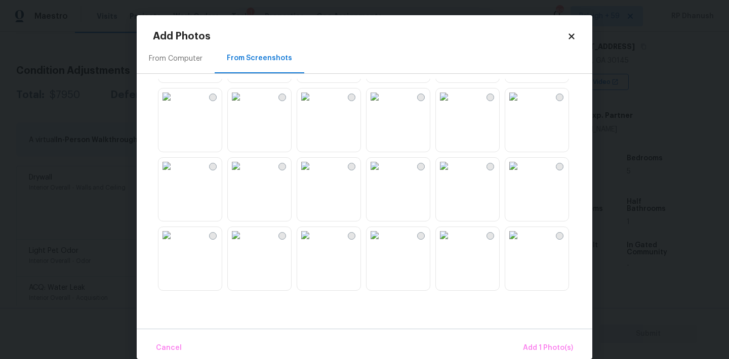
click at [504, 205] on div at bounding box center [536, 189] width 64 height 64
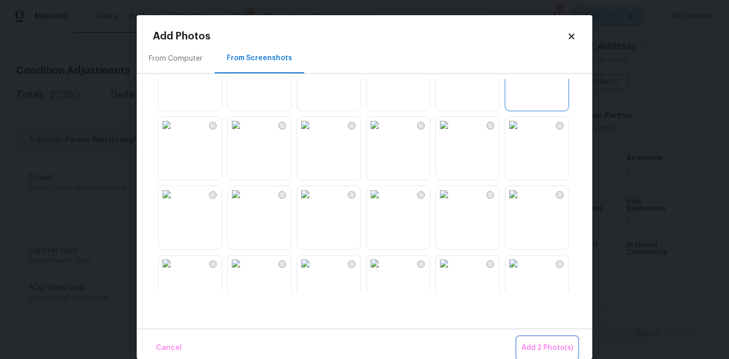
click at [547, 339] on button "Add 2 Photo(s)" at bounding box center [547, 349] width 60 height 22
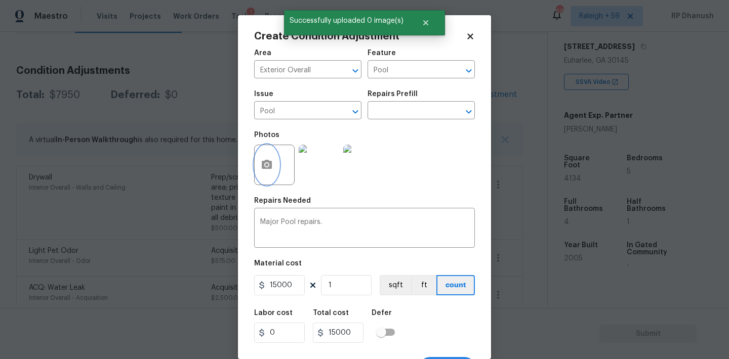
scroll to position [19, 0]
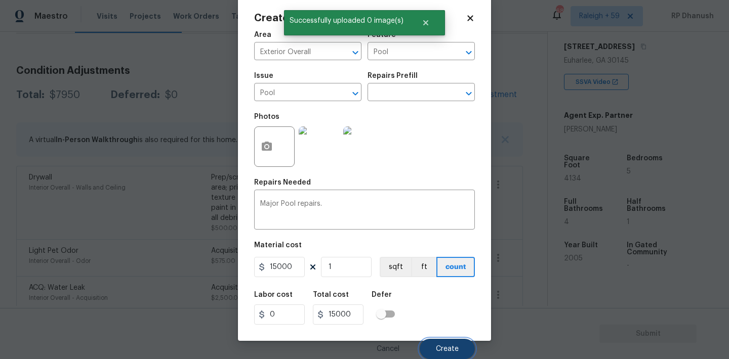
click at [451, 343] on button "Create" at bounding box center [446, 349] width 55 height 20
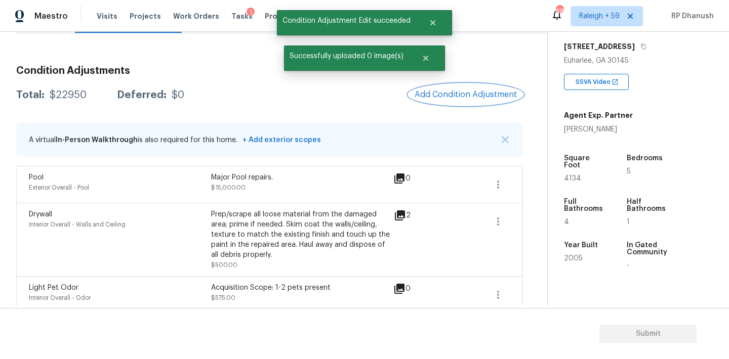
scroll to position [0, 0]
click at [639, 42] on button "button" at bounding box center [643, 46] width 9 height 9
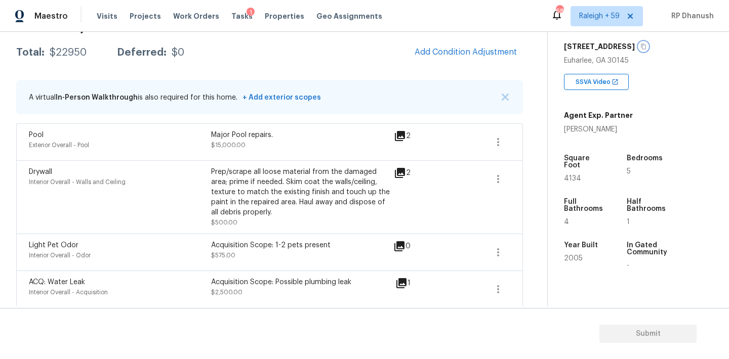
scroll to position [143, 0]
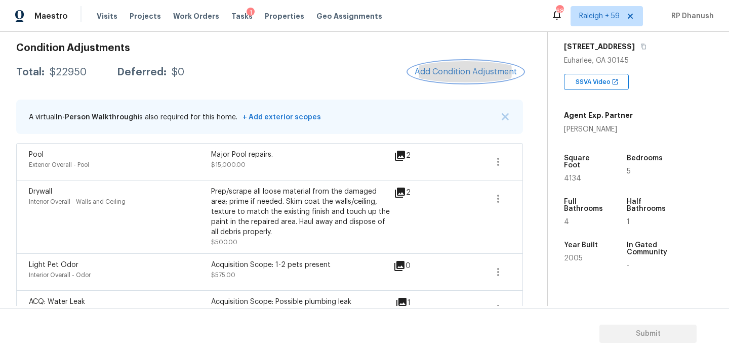
click at [455, 66] on button "Add Condition Adjustment" at bounding box center [465, 71] width 114 height 21
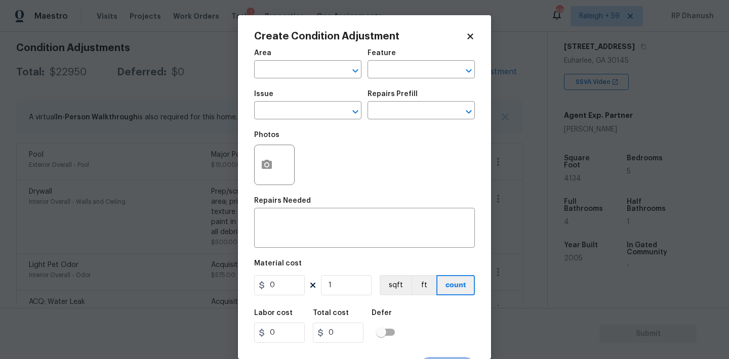
click at [267, 79] on span "Area ​" at bounding box center [307, 64] width 107 height 41
click at [284, 65] on input "text" at bounding box center [293, 71] width 79 height 16
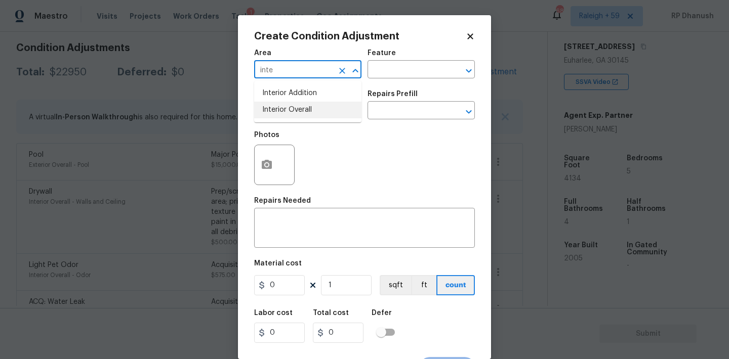
click at [286, 106] on li "Interior Overall" at bounding box center [307, 110] width 107 height 17
type input "Interior Overall"
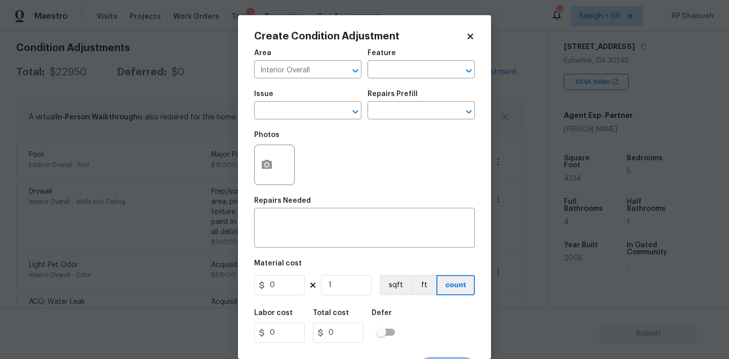
click at [285, 250] on div "Area Interior Overall ​ Feature ​ Issue ​ Repairs Prefill ​ Photos Repairs Need…" at bounding box center [364, 211] width 221 height 334
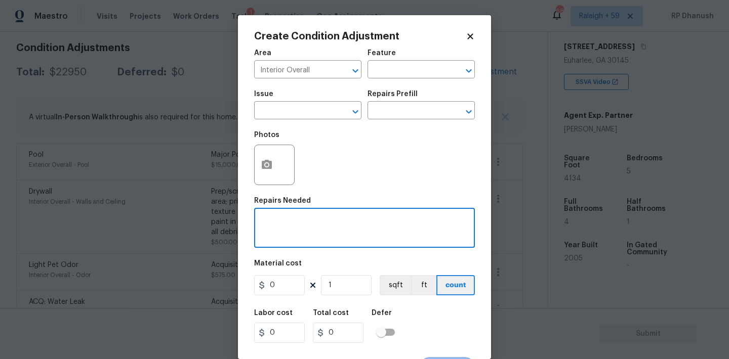
click at [299, 227] on textarea at bounding box center [364, 229] width 208 height 21
type textarea "Cabinet minor repairs."
click at [298, 281] on input "0" at bounding box center [279, 285] width 51 height 20
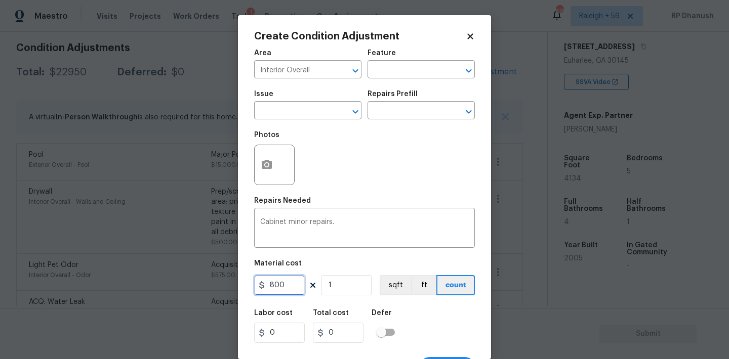
type input "800"
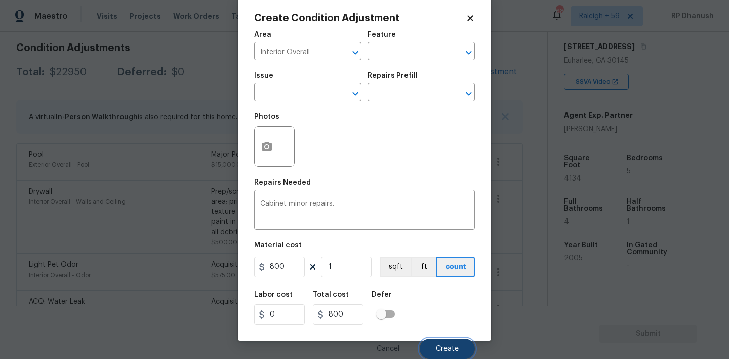
click at [431, 351] on button "Create" at bounding box center [446, 349] width 55 height 20
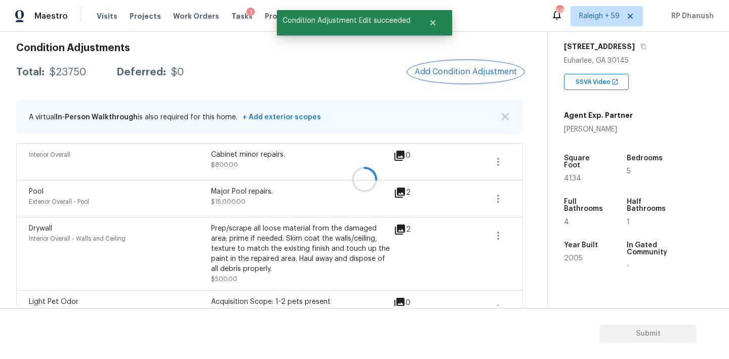
scroll to position [0, 0]
click at [487, 69] on span "Add Condition Adjustment" at bounding box center [465, 71] width 102 height 9
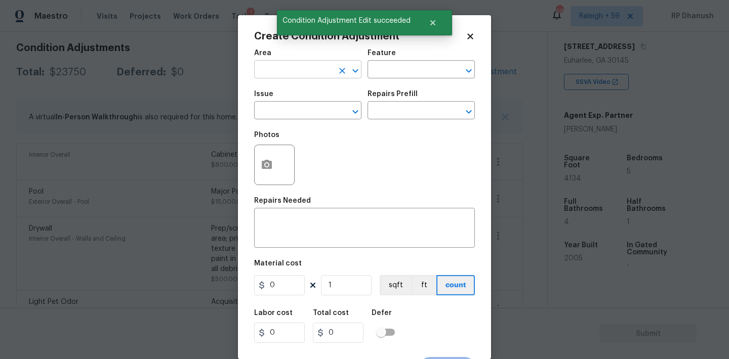
click at [291, 70] on input "text" at bounding box center [293, 71] width 79 height 16
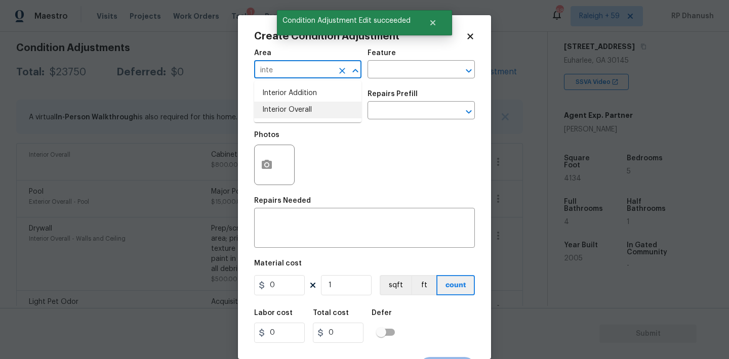
click at [290, 107] on li "Interior Overall" at bounding box center [307, 110] width 107 height 17
type input "Interior Overall"
click at [380, 77] on input "text" at bounding box center [406, 71] width 79 height 16
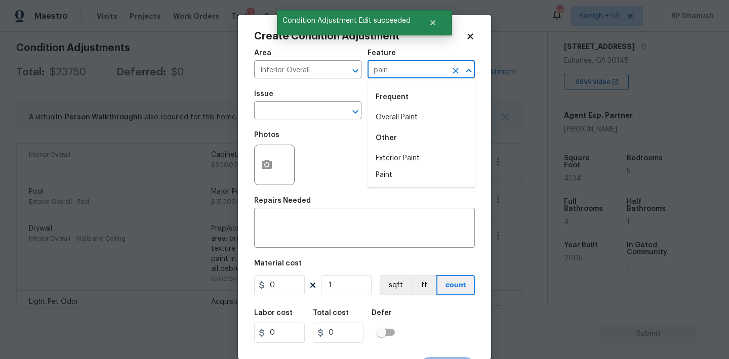
click at [378, 106] on div "Frequent" at bounding box center [420, 97] width 107 height 24
click at [378, 112] on li "Overall Paint" at bounding box center [420, 117] width 107 height 17
type input "Overall Paint"
click at [309, 113] on input "text" at bounding box center [293, 112] width 79 height 16
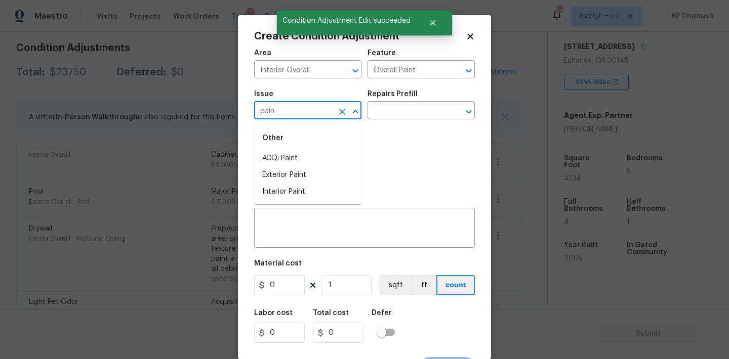
click at [295, 150] on div "Other" at bounding box center [307, 138] width 107 height 24
type input "pain"
click at [431, 114] on input "text" at bounding box center [406, 112] width 79 height 16
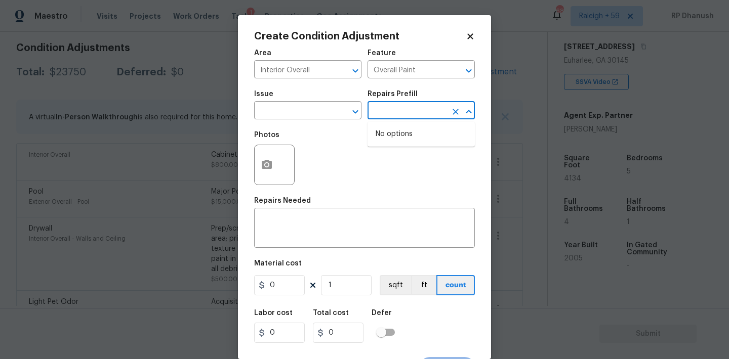
click at [651, 186] on body "Maestro Visits Projects Work Orders Tasks 1 Properties Geo Assignments 682 Rale…" at bounding box center [364, 179] width 729 height 359
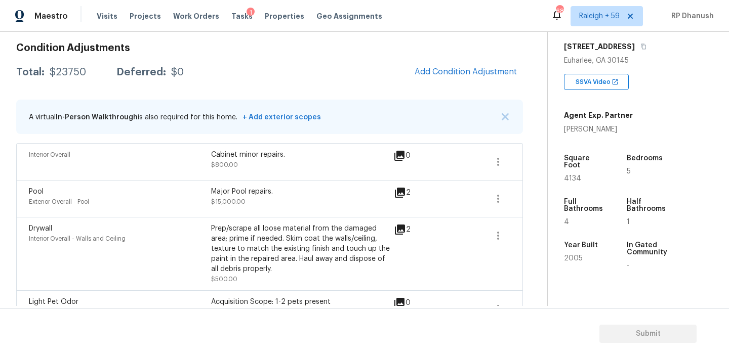
click at [574, 182] on div "Square Foot 4134" at bounding box center [594, 169] width 60 height 44
click at [574, 175] on div "Square Foot 4134" at bounding box center [594, 169] width 60 height 44
click at [574, 175] on span "4134" at bounding box center [572, 178] width 17 height 7
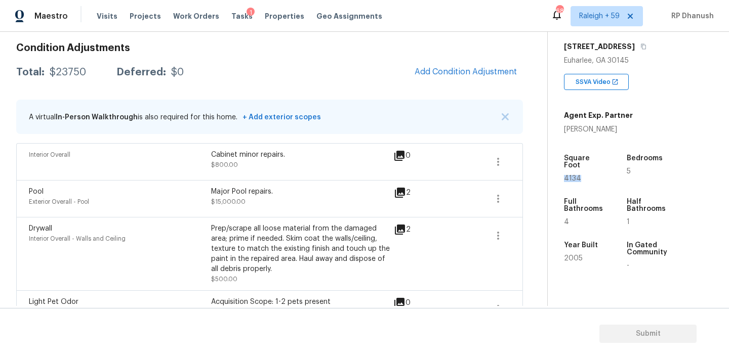
click at [574, 175] on span "4134" at bounding box center [572, 178] width 17 height 7
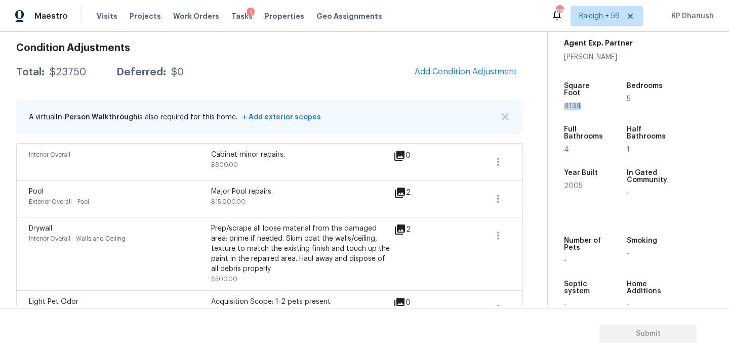
scroll to position [250, 0]
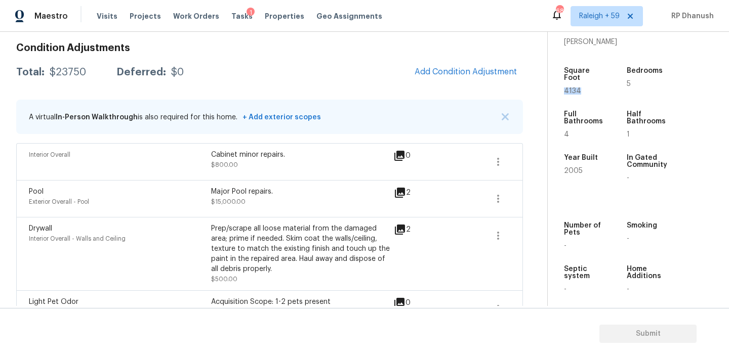
copy span "4134"
click at [572, 78] on div "Square Foot" at bounding box center [586, 77] width 44 height 20
click at [572, 80] on div "Square Foot" at bounding box center [586, 77] width 44 height 20
click at [572, 88] on span "4134" at bounding box center [572, 91] width 17 height 7
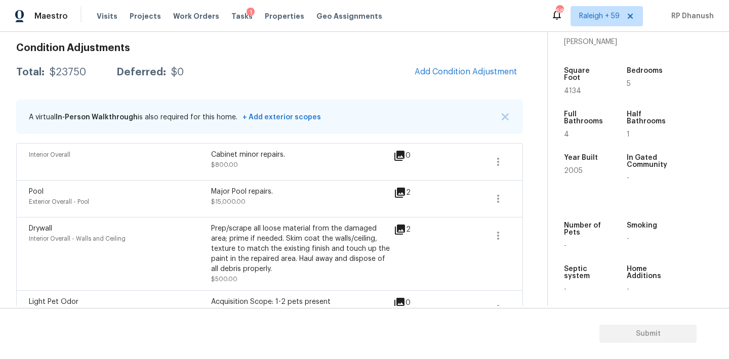
click at [572, 88] on span "4134" at bounding box center [572, 91] width 17 height 7
copy span "4134"
click at [462, 68] on span "Add Condition Adjustment" at bounding box center [465, 71] width 102 height 9
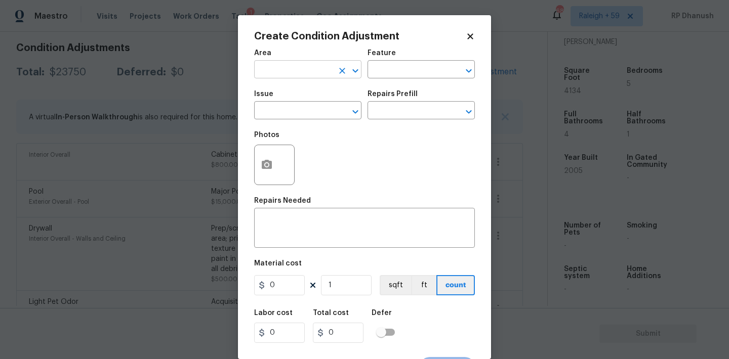
click at [305, 69] on input "text" at bounding box center [293, 71] width 79 height 16
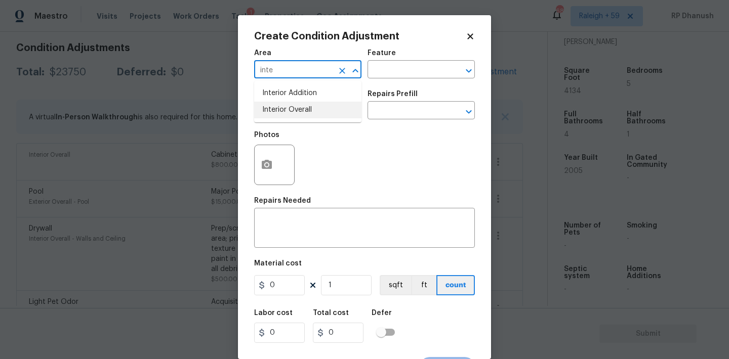
click at [315, 108] on li "Interior Overall" at bounding box center [307, 110] width 107 height 17
type input "Interior Overall"
click at [393, 78] on div "Area Interior Overall ​ Feature ​" at bounding box center [364, 64] width 221 height 41
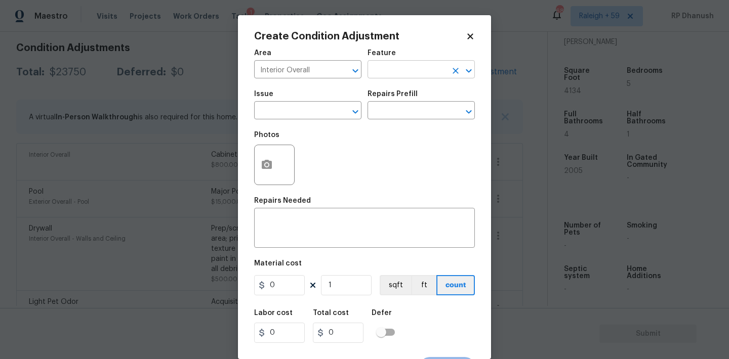
click at [397, 71] on input "text" at bounding box center [406, 71] width 79 height 16
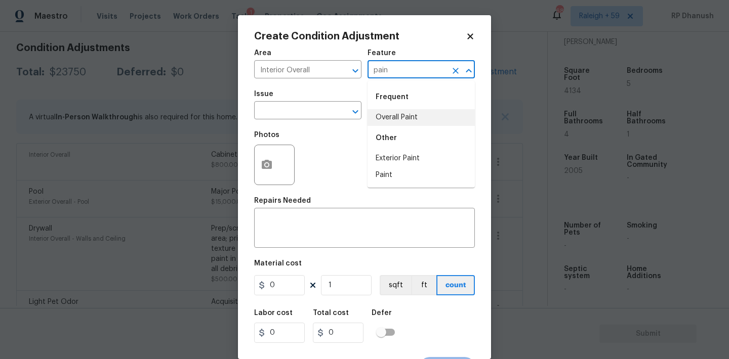
click at [389, 119] on li "Overall Paint" at bounding box center [420, 117] width 107 height 17
type input "Overall Paint"
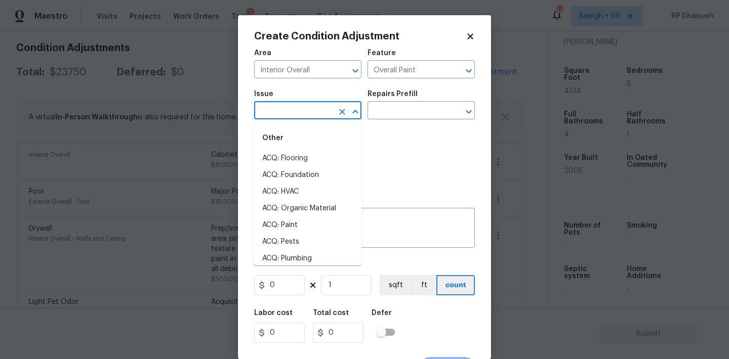
click at [317, 117] on input "text" at bounding box center [293, 112] width 79 height 16
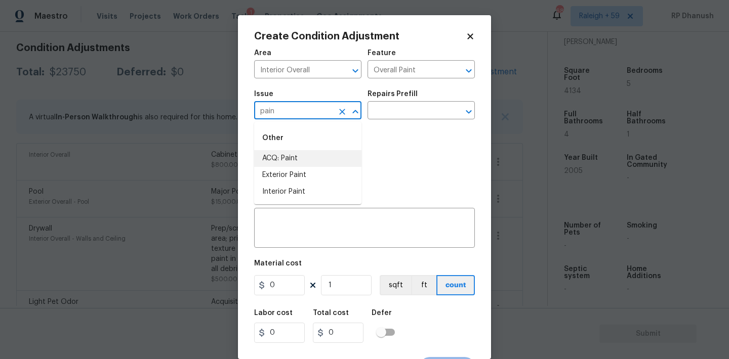
click at [306, 154] on li "ACQ: Paint" at bounding box center [307, 158] width 107 height 17
type input "ACQ: Paint"
click at [423, 104] on input "text" at bounding box center [406, 112] width 79 height 16
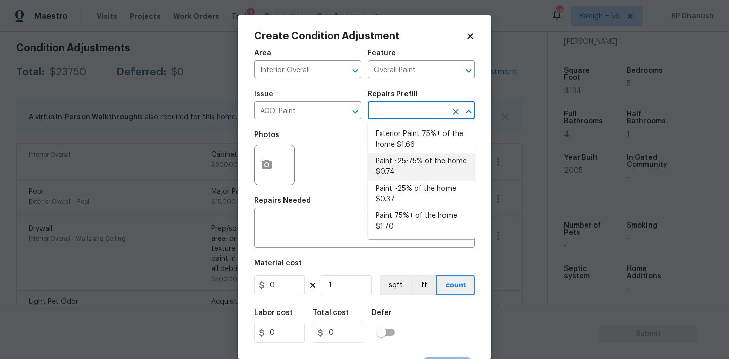
click at [423, 166] on li "Paint ~25-75% of the home $0.74" at bounding box center [420, 166] width 107 height 27
type input "Acquisition"
type textarea "Acquisition Scope: ~25 - 75% of the home needs interior paint"
type input "0.74"
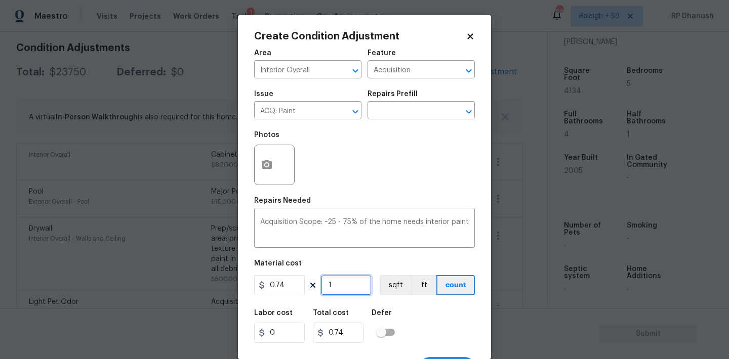
click at [360, 279] on input "1" at bounding box center [346, 285] width 51 height 20
type input "0"
paste input "4134"
type input "4134"
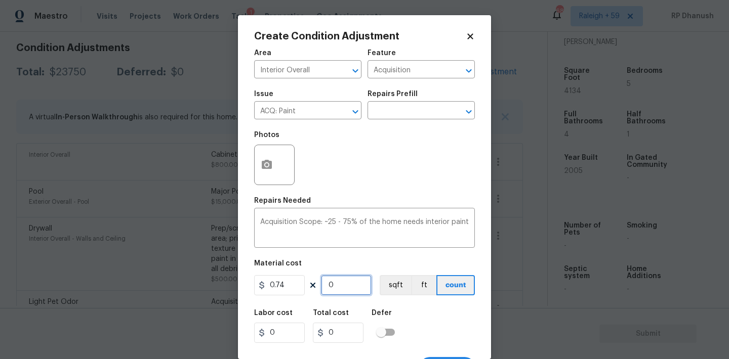
type input "3059.16"
type input "4134"
click at [267, 158] on button "button" at bounding box center [267, 164] width 24 height 39
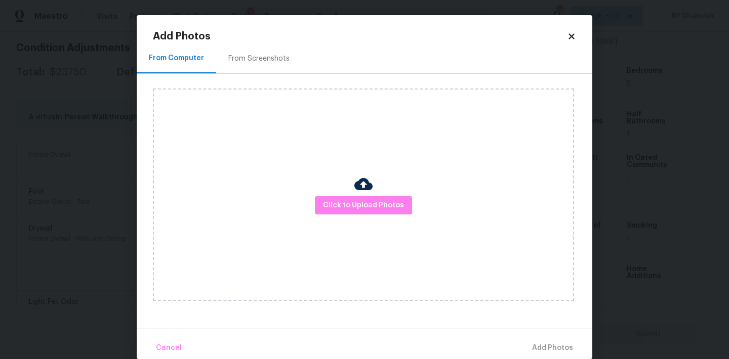
click at [252, 56] on div "From Screenshots" at bounding box center [258, 59] width 61 height 10
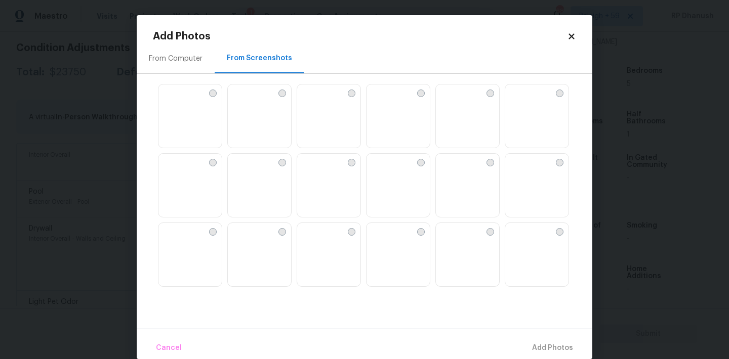
click at [313, 101] on img at bounding box center [305, 93] width 16 height 16
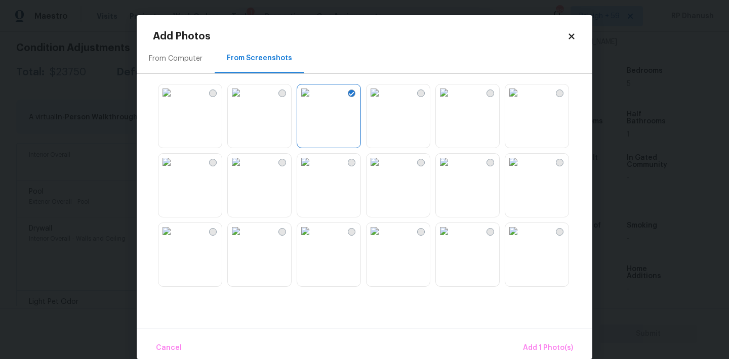
click at [313, 170] on img at bounding box center [305, 162] width 16 height 16
click at [313, 233] on img at bounding box center [305, 231] width 16 height 16
click at [452, 239] on img at bounding box center [444, 231] width 16 height 16
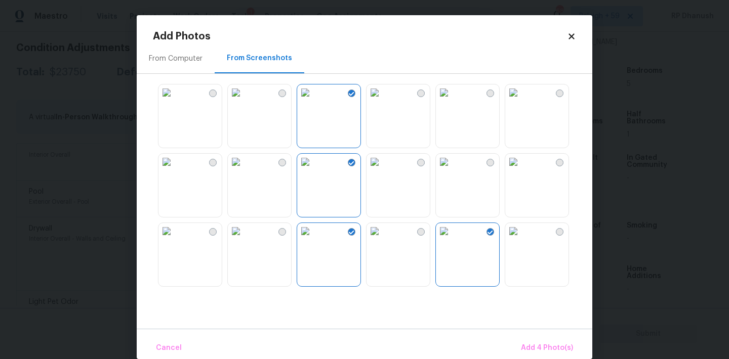
click at [452, 239] on img at bounding box center [444, 231] width 16 height 16
click at [521, 239] on img at bounding box center [513, 231] width 16 height 16
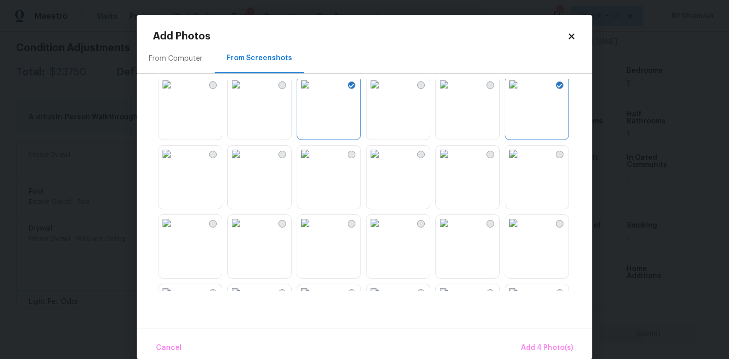
scroll to position [237, 0]
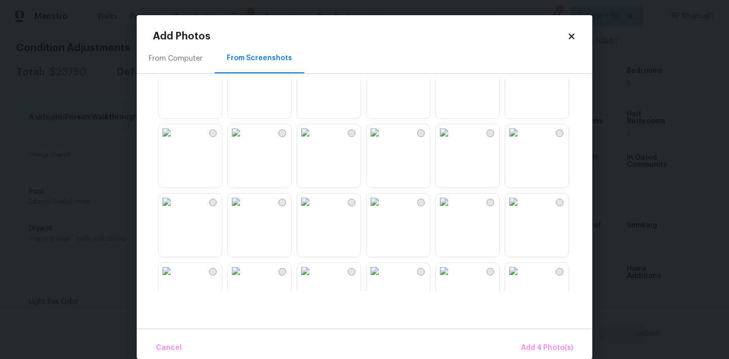
click at [383, 141] on img at bounding box center [374, 132] width 16 height 16
click at [452, 207] on img at bounding box center [444, 202] width 16 height 16
click at [244, 210] on img at bounding box center [236, 202] width 16 height 16
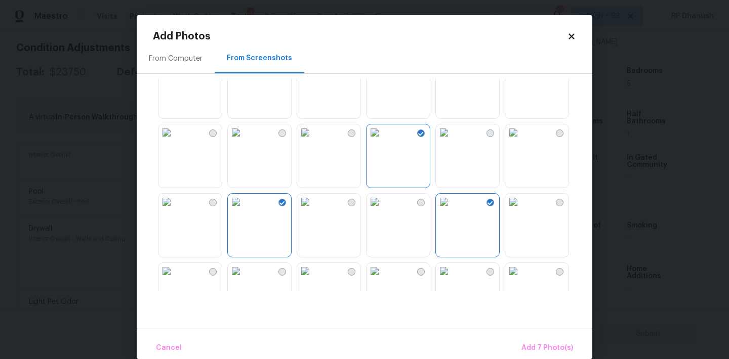
scroll to position [459, 0]
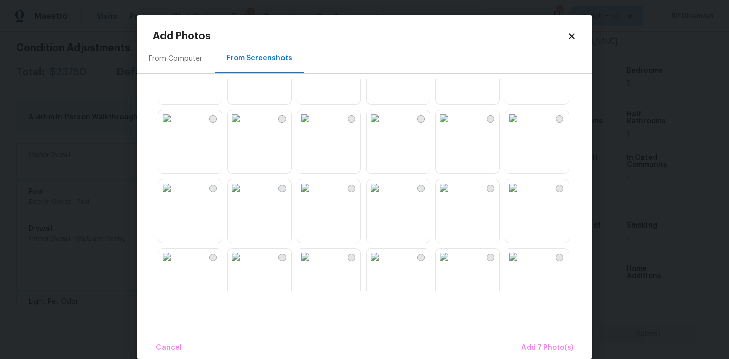
click at [313, 191] on img at bounding box center [305, 188] width 16 height 16
click at [242, 196] on img at bounding box center [236, 188] width 16 height 16
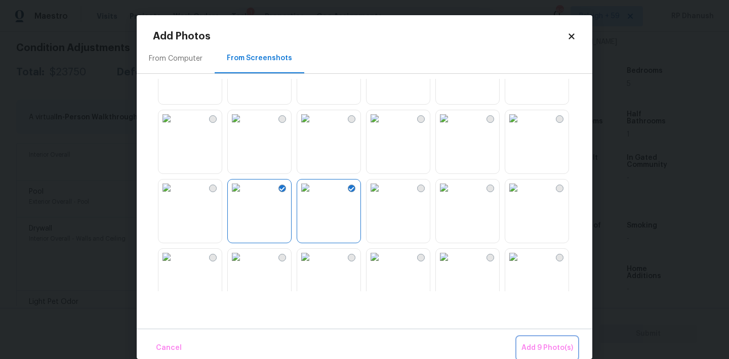
click at [553, 345] on span "Add 9 Photo(s)" at bounding box center [547, 348] width 52 height 13
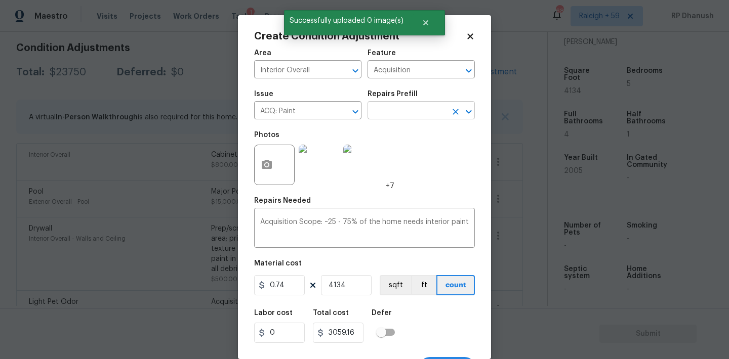
click at [402, 107] on input "text" at bounding box center [406, 112] width 79 height 16
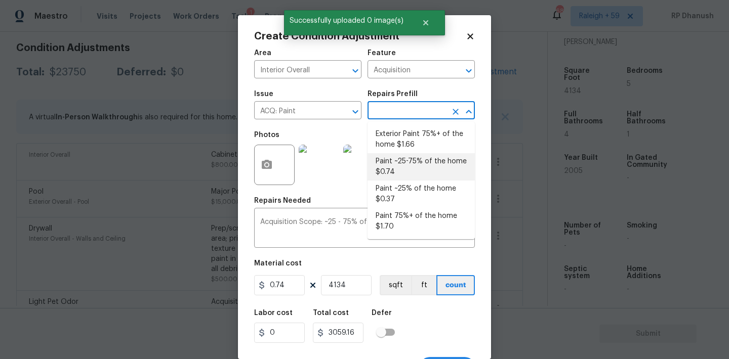
click at [396, 160] on li "Paint ~25-75% of the home $0.74" at bounding box center [420, 166] width 107 height 27
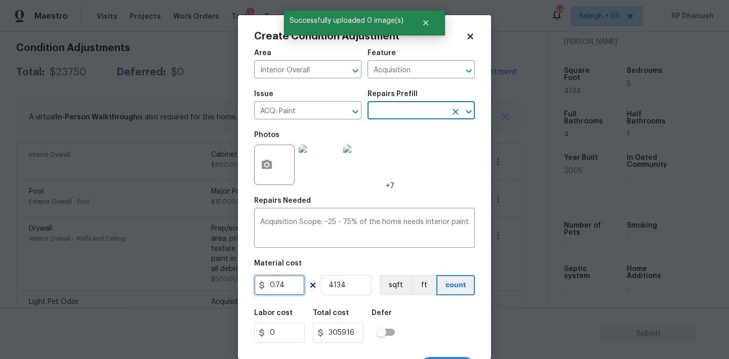
click at [299, 290] on input "0.74" at bounding box center [279, 285] width 51 height 20
type input "0.65"
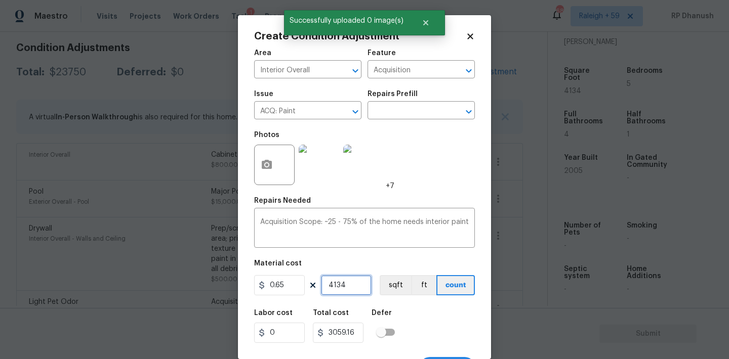
type input "2687.1"
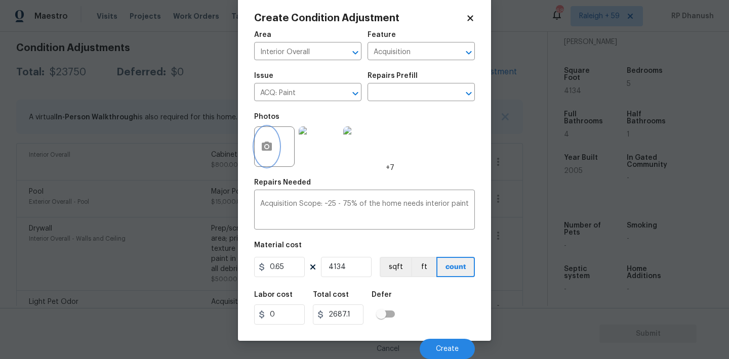
click at [271, 152] on icon "button" at bounding box center [267, 147] width 12 height 12
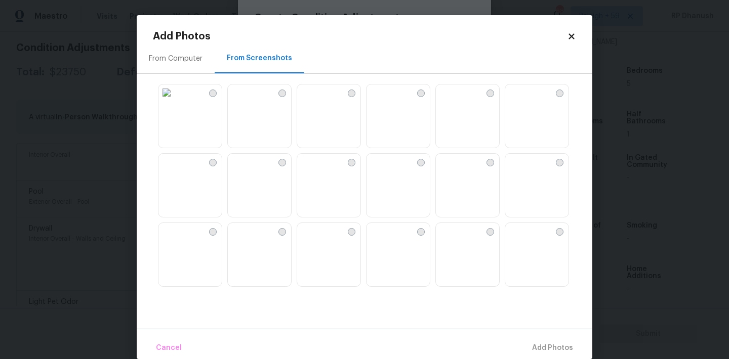
click at [269, 46] on div "From Screenshots" at bounding box center [260, 59] width 90 height 30
click at [313, 101] on img at bounding box center [305, 93] width 16 height 16
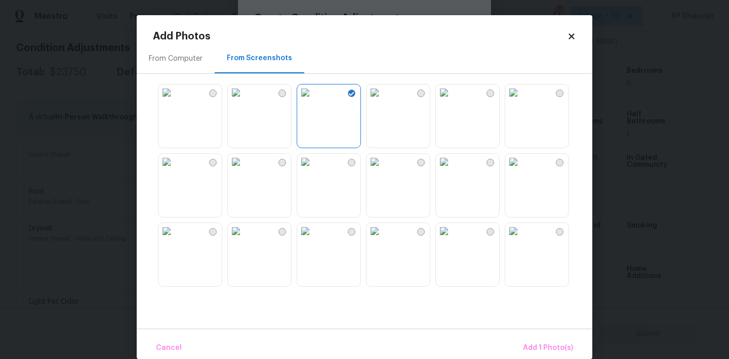
click at [313, 170] on img at bounding box center [305, 162] width 16 height 16
click at [244, 239] on img at bounding box center [236, 231] width 16 height 16
click at [313, 239] on img at bounding box center [305, 231] width 16 height 16
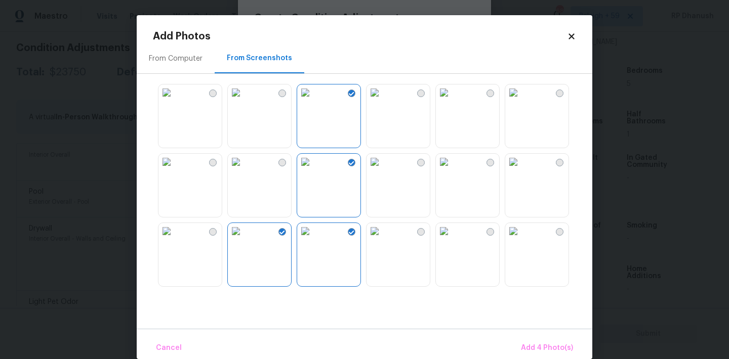
click at [313, 239] on img at bounding box center [305, 231] width 16 height 16
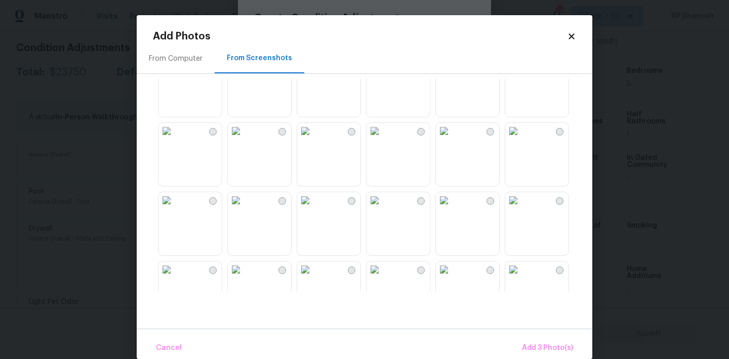
scroll to position [255, 0]
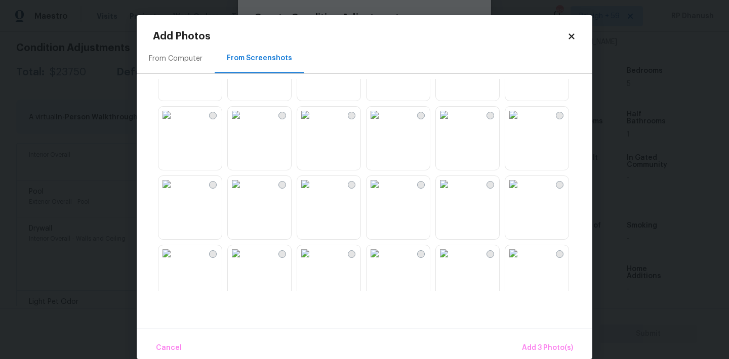
click at [297, 182] on div at bounding box center [329, 208] width 64 height 64
click at [244, 192] on img at bounding box center [236, 184] width 16 height 16
click at [313, 192] on img at bounding box center [305, 184] width 16 height 16
click at [538, 348] on span "Add 4 Photo(s)" at bounding box center [547, 348] width 52 height 13
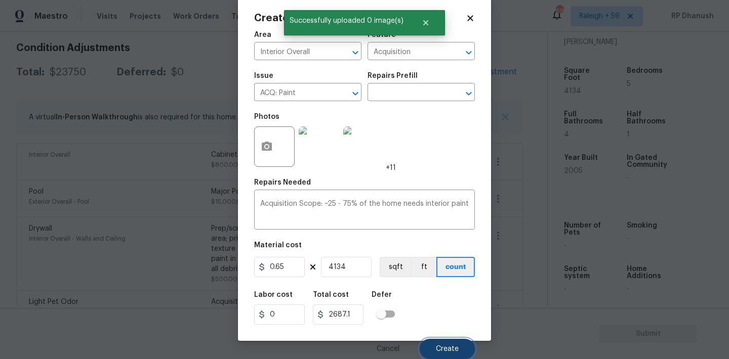
click at [441, 343] on button "Create" at bounding box center [446, 349] width 55 height 20
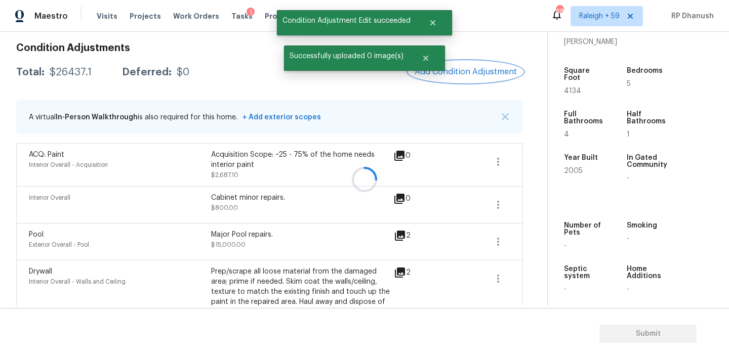
scroll to position [0, 0]
click at [493, 69] on span "Add Condition Adjustment" at bounding box center [468, 71] width 102 height 9
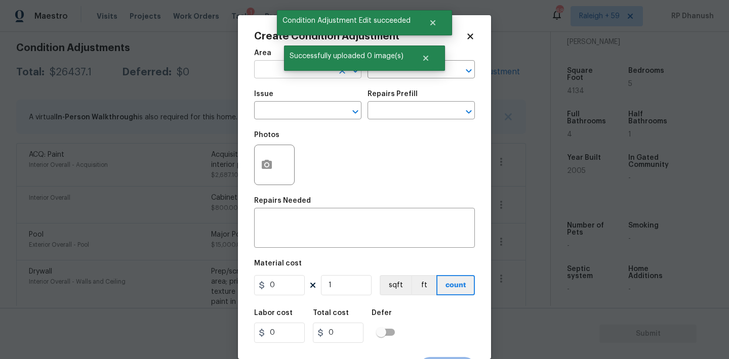
click at [258, 68] on input "text" at bounding box center [293, 71] width 79 height 16
type input "oint"
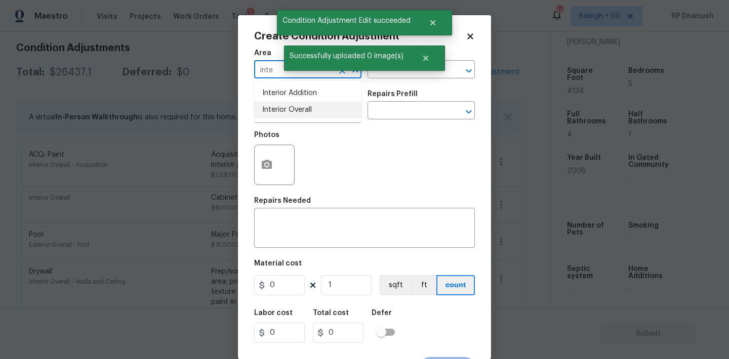
click at [271, 104] on li "Interior Overall" at bounding box center [307, 110] width 107 height 17
type input "Interior Overall"
click at [407, 62] on span "Successfully uploaded 0 image(s)" at bounding box center [346, 56] width 125 height 21
click at [397, 81] on div "Area Interior Overall ​ Feature ​" at bounding box center [364, 64] width 221 height 41
click at [403, 74] on input "text" at bounding box center [406, 71] width 79 height 16
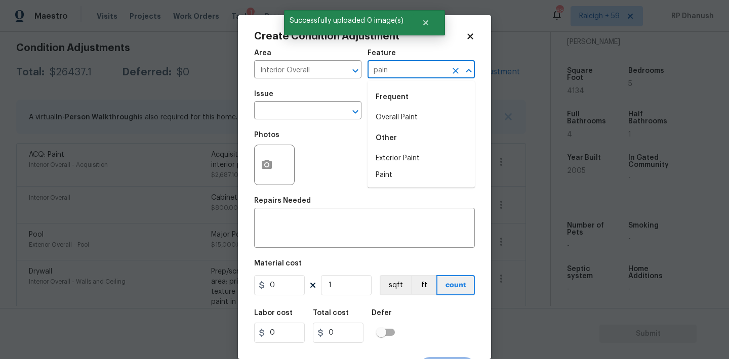
click at [389, 111] on li "Overall Paint" at bounding box center [420, 117] width 107 height 17
type input "Overall Paint"
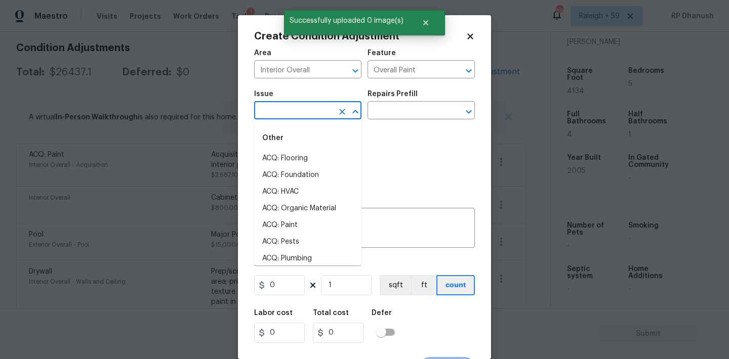
click at [316, 114] on input "text" at bounding box center [293, 112] width 79 height 16
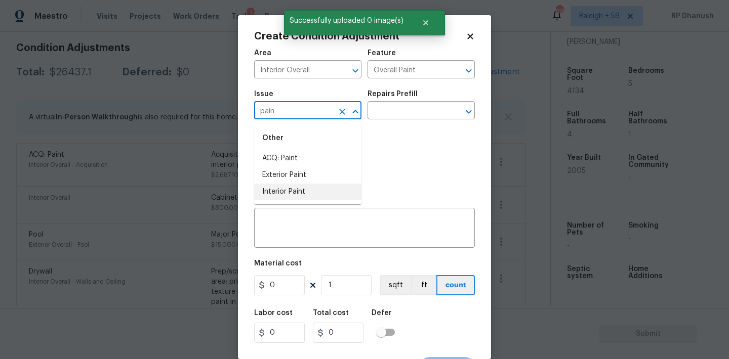
click at [293, 191] on li "Interior Paint" at bounding box center [307, 192] width 107 height 17
type input "Interior Paint"
click at [394, 113] on input "text" at bounding box center [406, 112] width 79 height 16
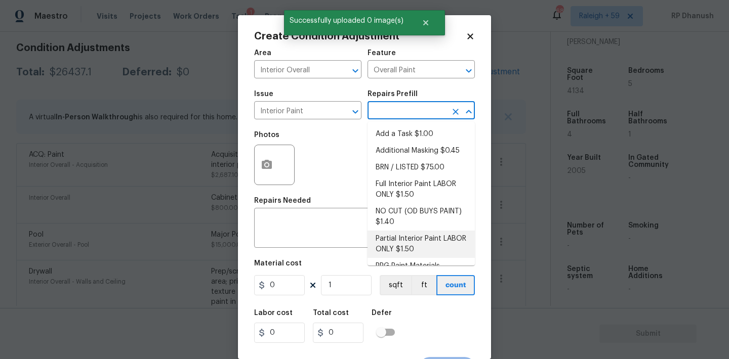
scroll to position [40, 0]
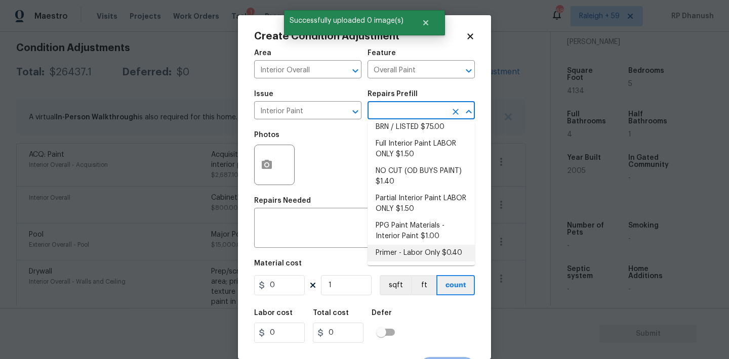
click at [405, 253] on li "Primer - Labor Only $0.40" at bounding box center [420, 253] width 107 height 17
type textarea "Interior primer - PRIMER PROVIDED BY OPENDOOR - All nails, screws, drywall anch…"
type input "0.4"
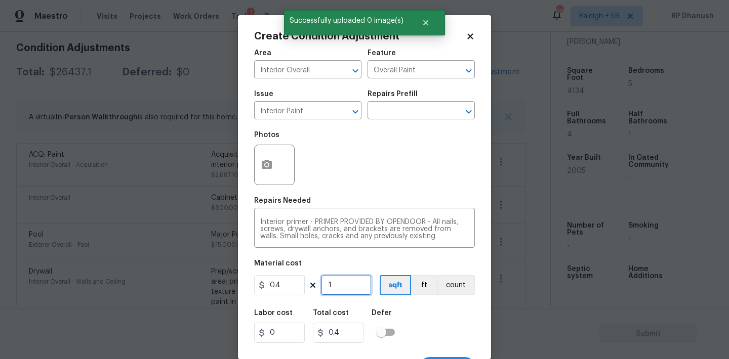
click at [357, 284] on input "1" at bounding box center [346, 285] width 51 height 20
type input "0"
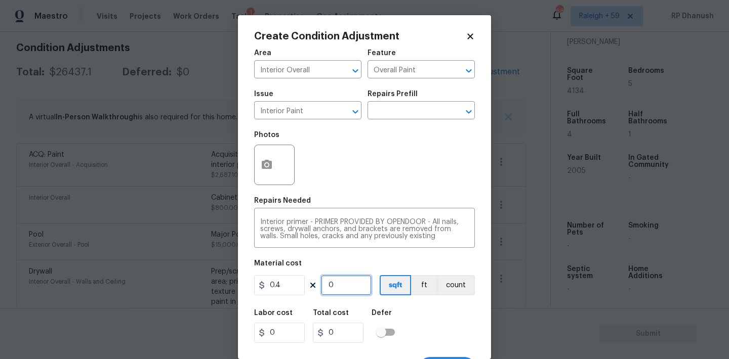
type input "7"
type input "2.8"
type input "75"
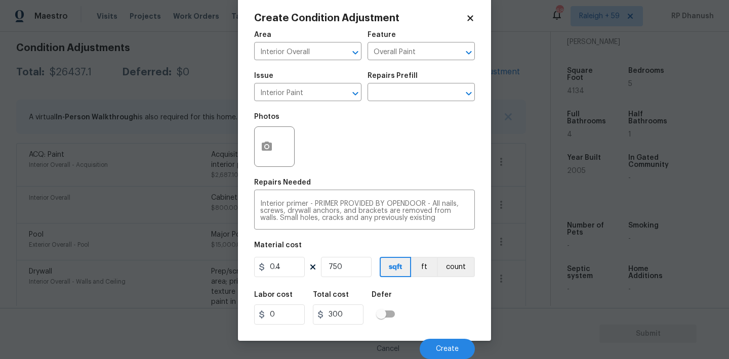
click at [451, 338] on div "Cancel Create" at bounding box center [364, 345] width 221 height 28
click at [451, 346] on span "Create" at bounding box center [447, 350] width 23 height 8
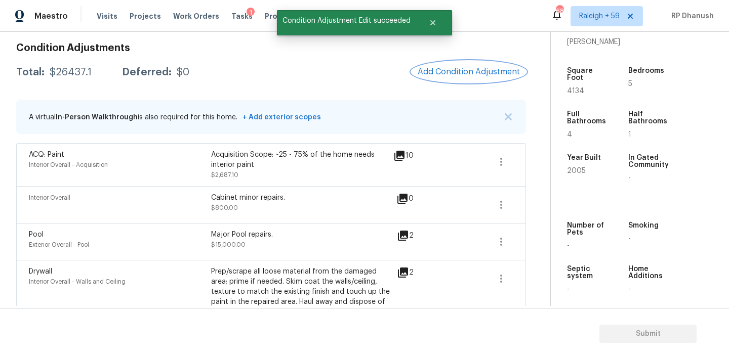
scroll to position [0, 0]
click at [475, 82] on div "Condition Adjustments Total: $26437.1 Deferred: $0 Add Condition Adjustment A v…" at bounding box center [271, 360] width 510 height 650
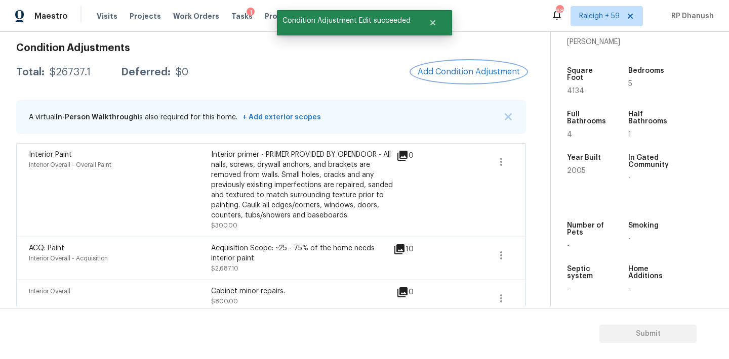
click at [473, 81] on button "Add Condition Adjustment" at bounding box center [468, 71] width 114 height 21
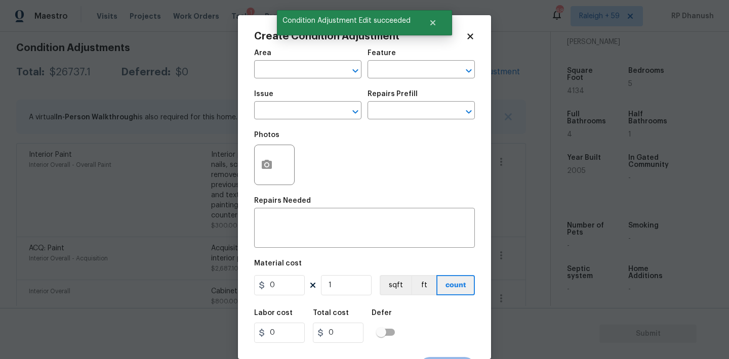
click at [330, 83] on span "Area ​" at bounding box center [307, 64] width 107 height 41
click at [330, 69] on input "text" at bounding box center [293, 71] width 79 height 16
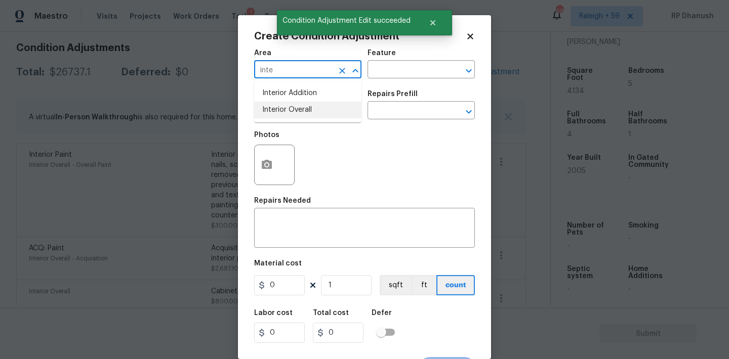
click at [307, 113] on li "Interior Overall" at bounding box center [307, 110] width 107 height 17
click at [413, 71] on input "text" at bounding box center [406, 71] width 79 height 16
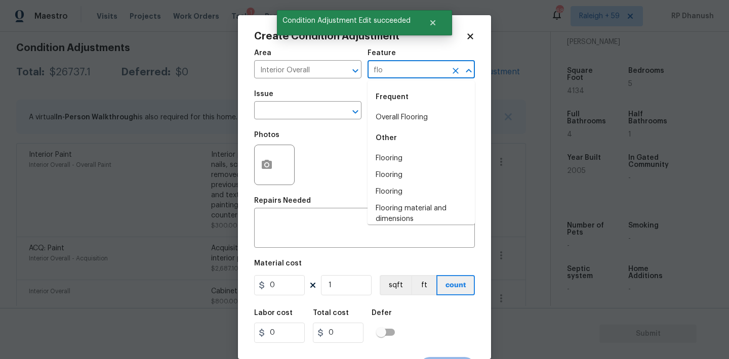
click at [390, 121] on li "Overall Flooring" at bounding box center [420, 117] width 107 height 17
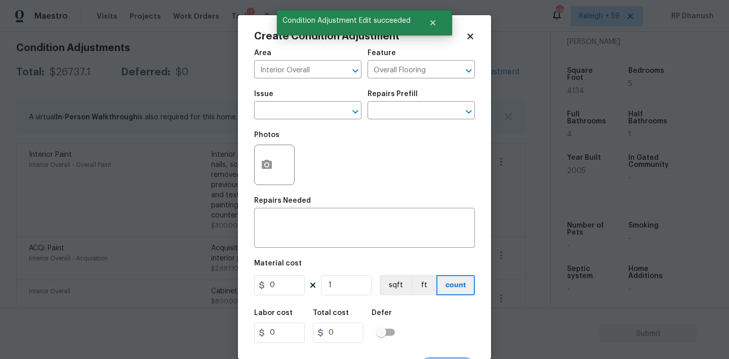
click at [290, 121] on span "Issue ​" at bounding box center [307, 105] width 107 height 41
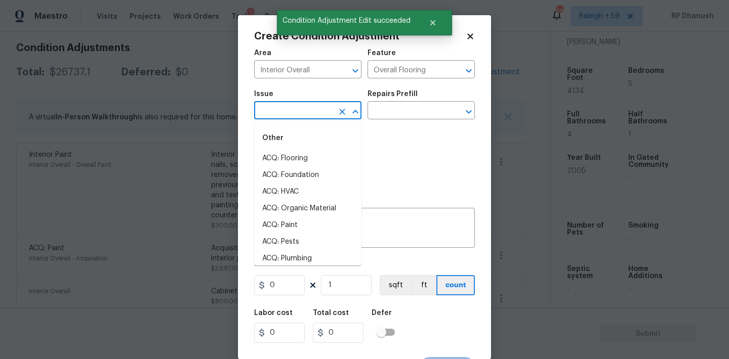
click at [292, 109] on input "text" at bounding box center [293, 112] width 79 height 16
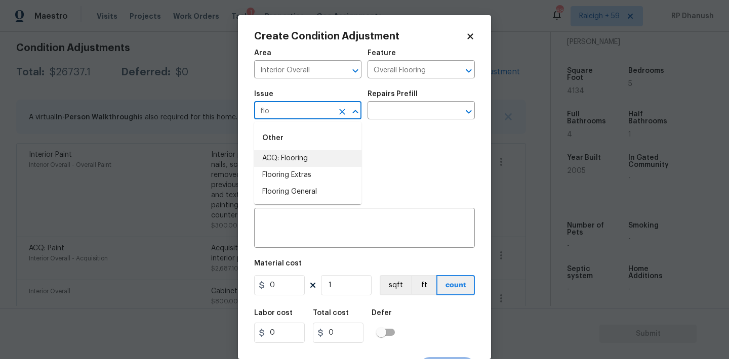
click at [274, 153] on li "ACQ: Flooring" at bounding box center [307, 158] width 107 height 17
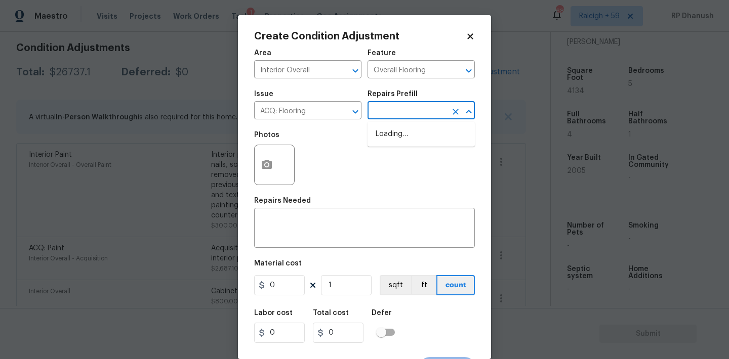
click at [416, 107] on input "text" at bounding box center [406, 112] width 79 height 16
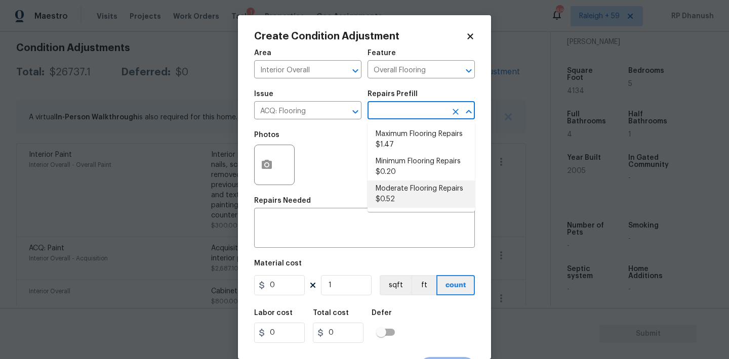
click at [391, 202] on li "Moderate Flooring Repairs $0.52" at bounding box center [420, 194] width 107 height 27
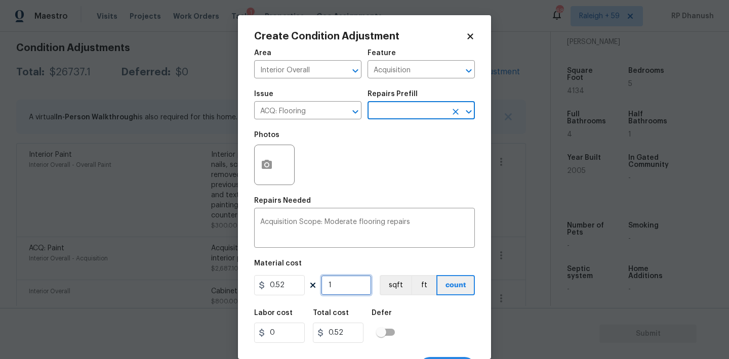
click at [354, 288] on input "1" at bounding box center [346, 285] width 51 height 20
paste input "4134"
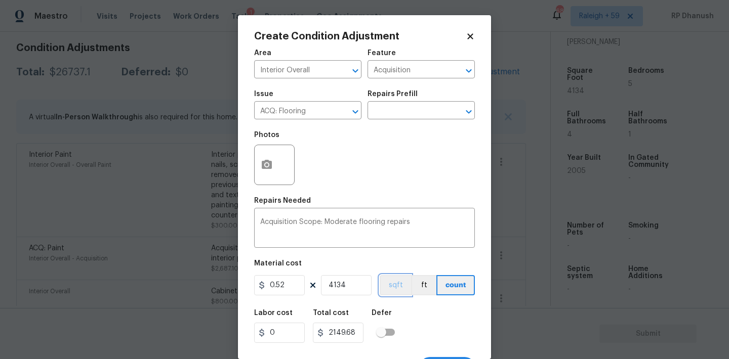
scroll to position [19, 0]
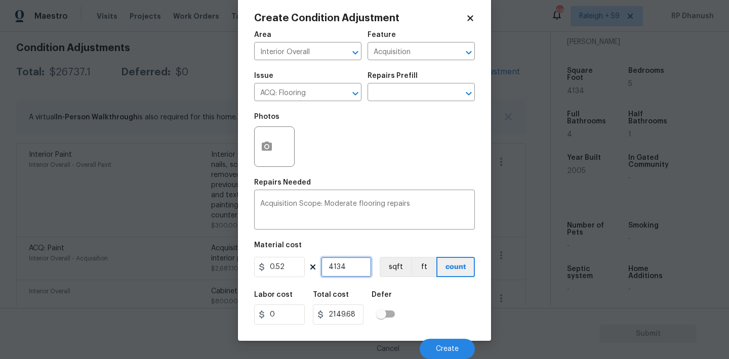
click at [342, 262] on input "4134" at bounding box center [346, 267] width 51 height 20
click at [270, 154] on button "button" at bounding box center [267, 146] width 24 height 39
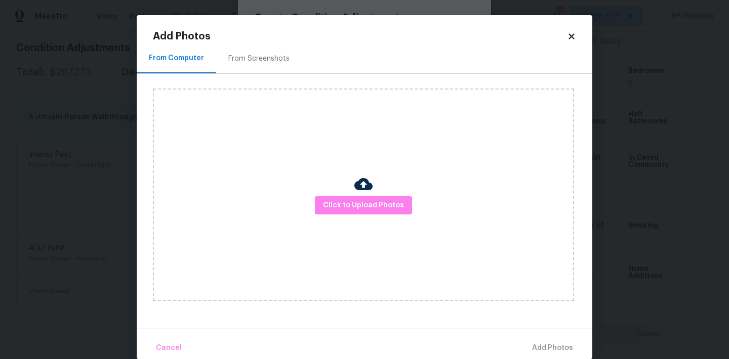
click at [269, 59] on div "From Screenshots" at bounding box center [258, 59] width 61 height 10
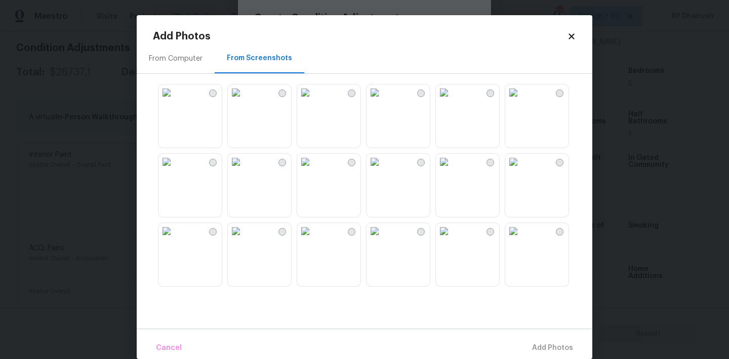
click at [313, 170] on img at bounding box center [305, 162] width 16 height 16
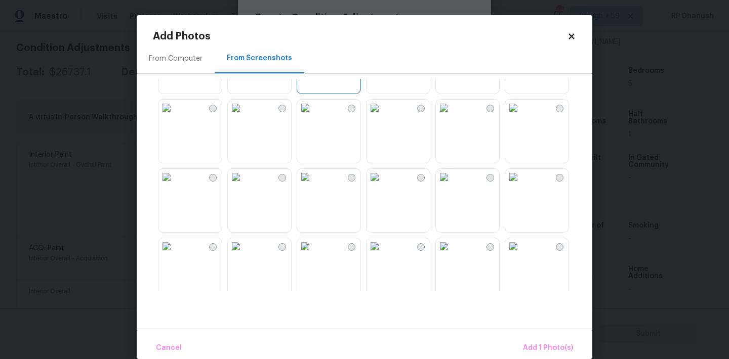
click at [244, 116] on img at bounding box center [236, 108] width 16 height 16
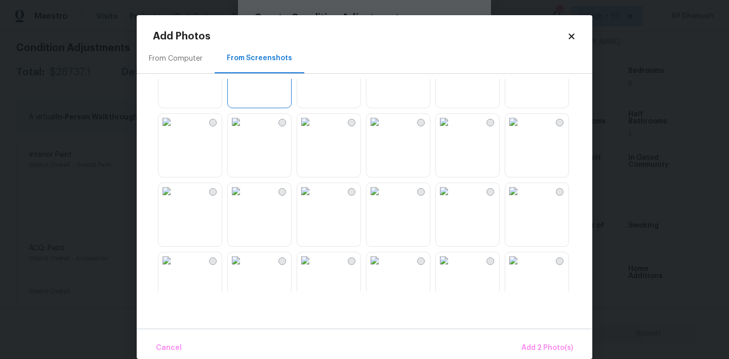
click at [383, 199] on img at bounding box center [374, 191] width 16 height 16
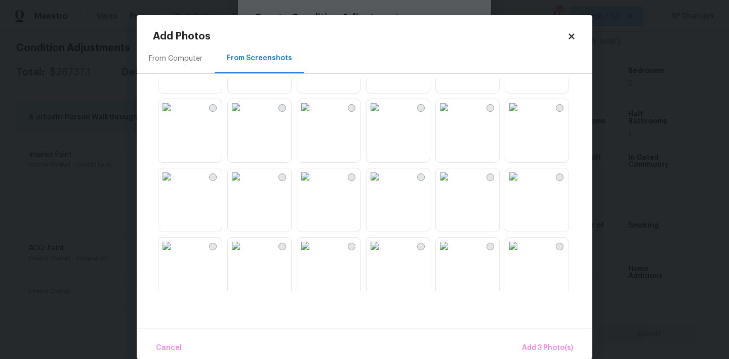
scroll to position [554, 0]
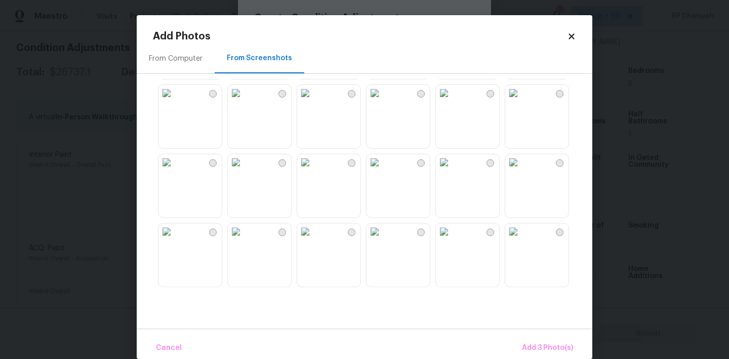
click at [452, 171] on img at bounding box center [444, 162] width 16 height 16
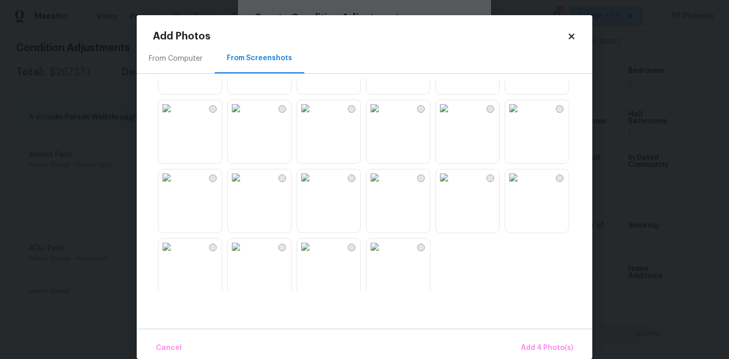
scroll to position [963, 0]
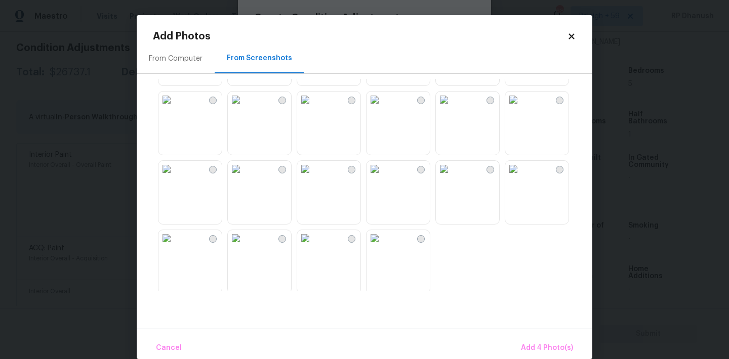
click at [313, 108] on img at bounding box center [305, 100] width 16 height 16
click at [452, 177] on img at bounding box center [444, 169] width 16 height 16
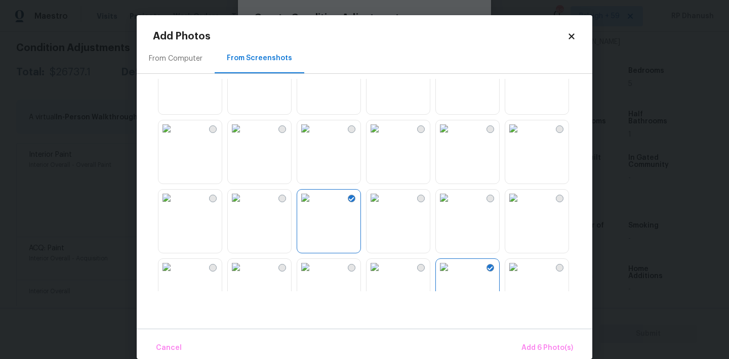
scroll to position [850, 0]
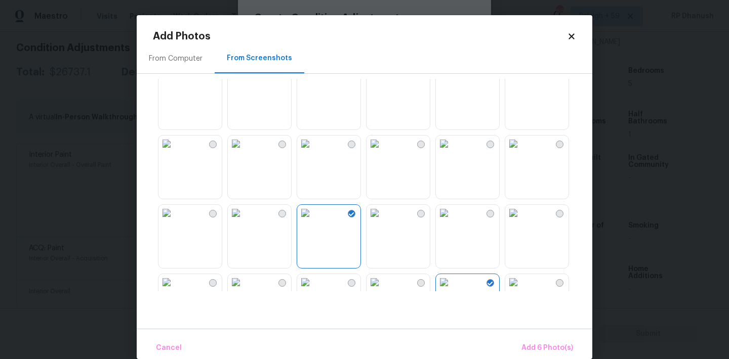
click at [244, 82] on img at bounding box center [236, 74] width 16 height 16
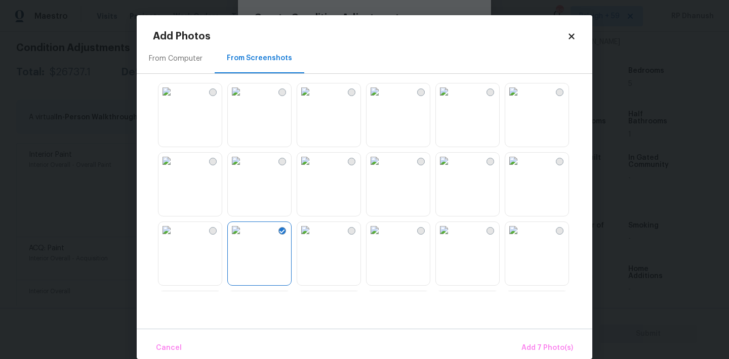
scroll to position [726, 0]
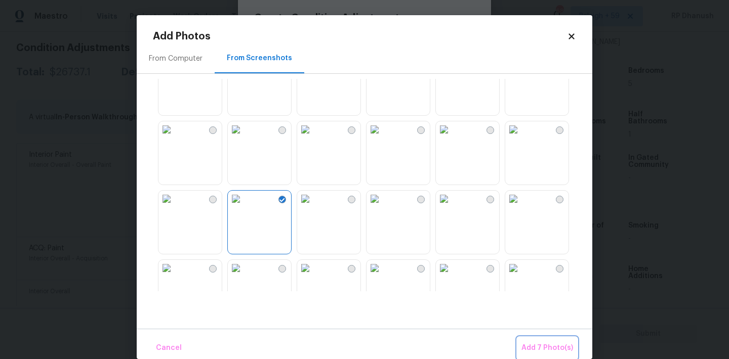
click at [541, 349] on span "Add 7 Photo(s)" at bounding box center [547, 348] width 52 height 13
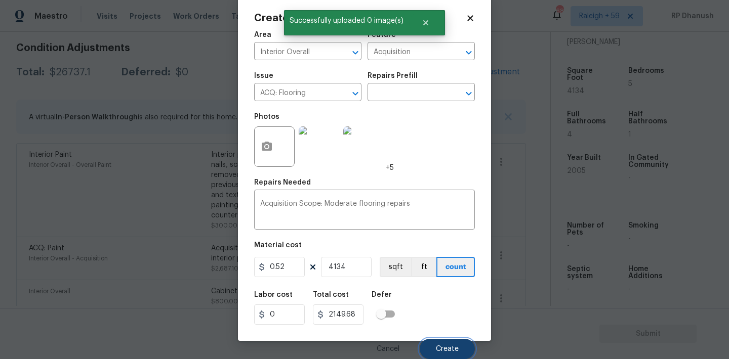
click at [437, 347] on span "Create" at bounding box center [447, 350] width 23 height 8
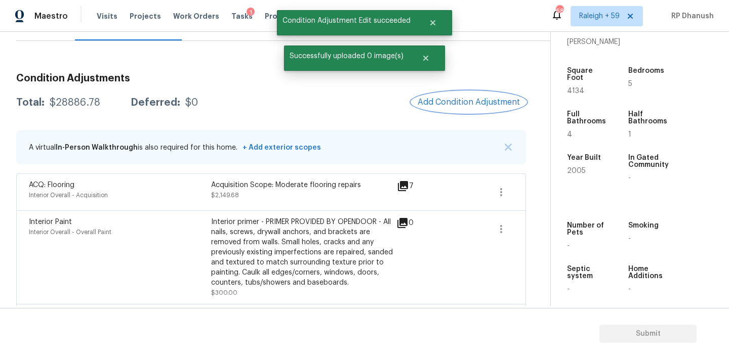
scroll to position [81, 0]
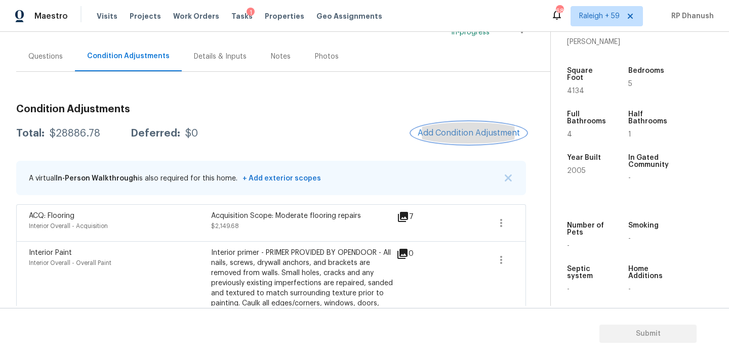
click at [435, 128] on button "Add Condition Adjustment" at bounding box center [468, 132] width 114 height 21
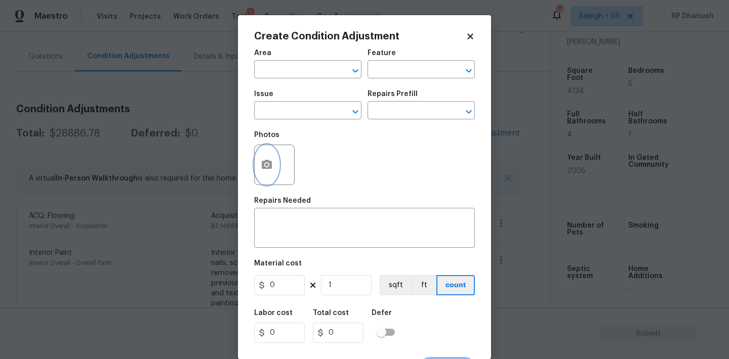
click at [273, 165] on button "button" at bounding box center [267, 164] width 24 height 39
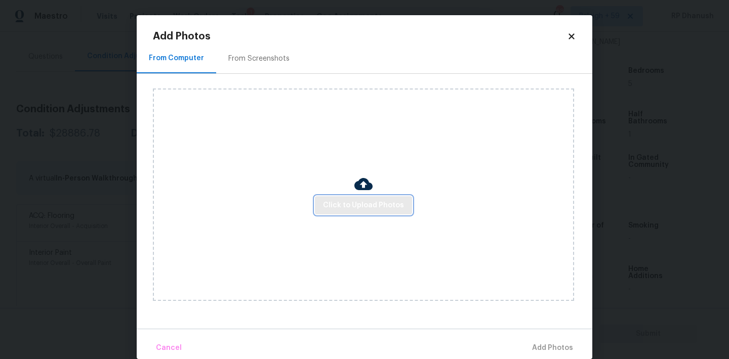
click at [350, 203] on span "Click to Upload Photos" at bounding box center [363, 205] width 81 height 13
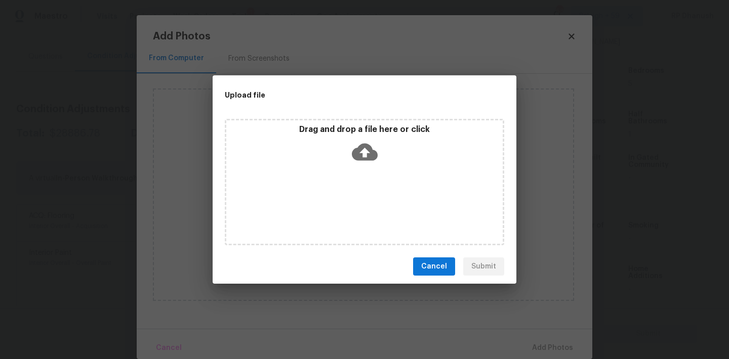
click at [350, 145] on div "Drag and drop a file here or click" at bounding box center [364, 146] width 276 height 44
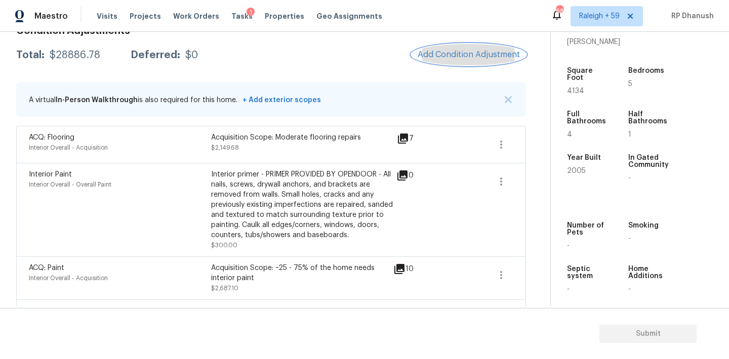
scroll to position [0, 0]
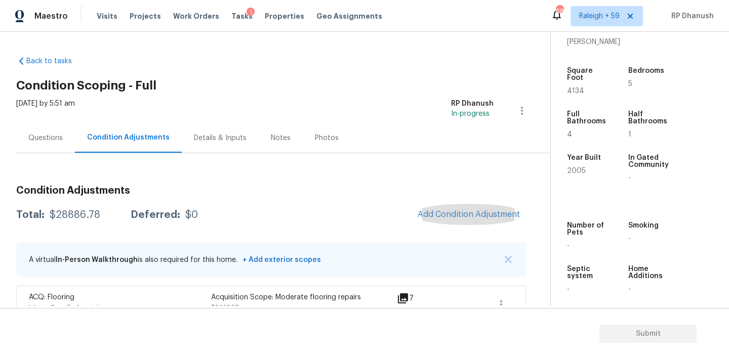
click at [64, 144] on div "Questions" at bounding box center [45, 138] width 59 height 30
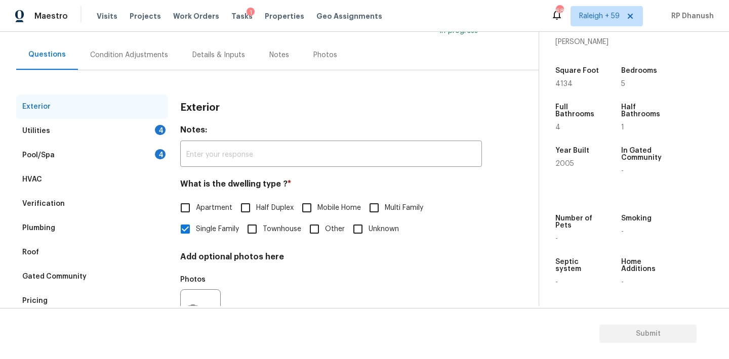
scroll to position [94, 0]
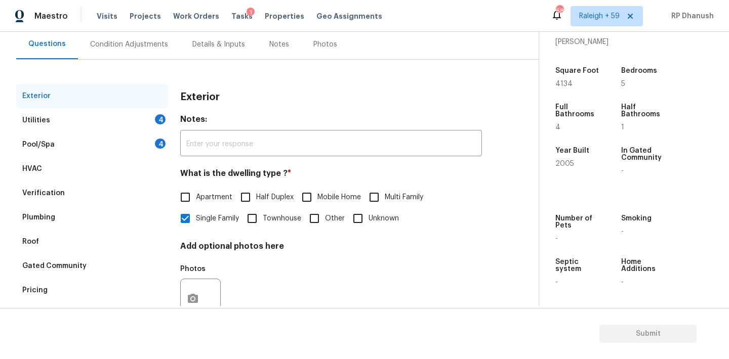
click at [125, 137] on div "Pool/Spa 4" at bounding box center [92, 145] width 152 height 24
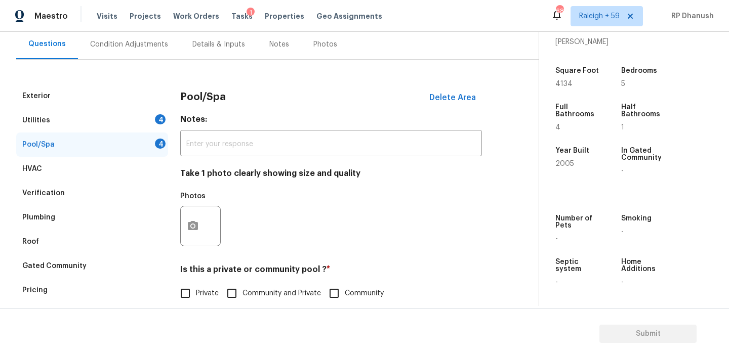
click at [180, 223] on div "Exterior Utilities 4 Pool/Spa 4 HVAC Verification Plumbing Roof Gated Community…" at bounding box center [265, 299] width 498 height 430
click at [198, 225] on icon "button" at bounding box center [193, 226] width 12 height 12
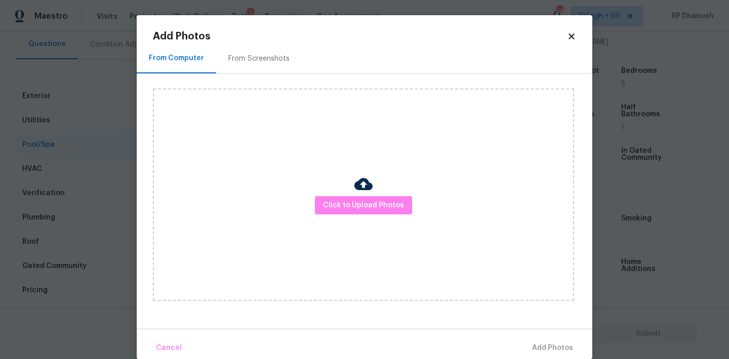
click at [224, 93] on div "Click to Upload Photos" at bounding box center [363, 195] width 421 height 213
click at [234, 74] on div "Click to Upload Photos" at bounding box center [372, 195] width 439 height 242
click at [242, 66] on div "From Screenshots" at bounding box center [259, 59] width 86 height 30
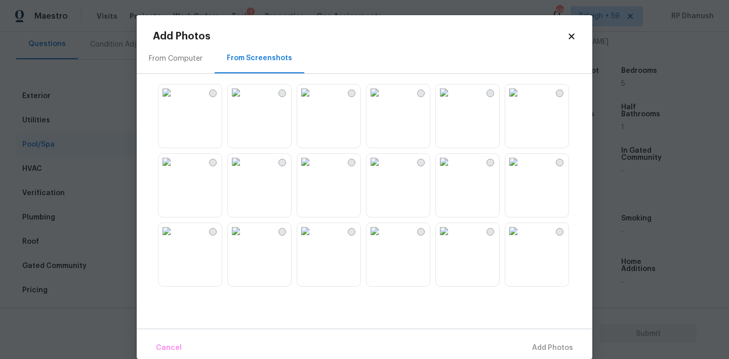
click at [383, 101] on img at bounding box center [374, 93] width 16 height 16
click at [561, 344] on span "Add 1 Photo(s)" at bounding box center [548, 348] width 50 height 13
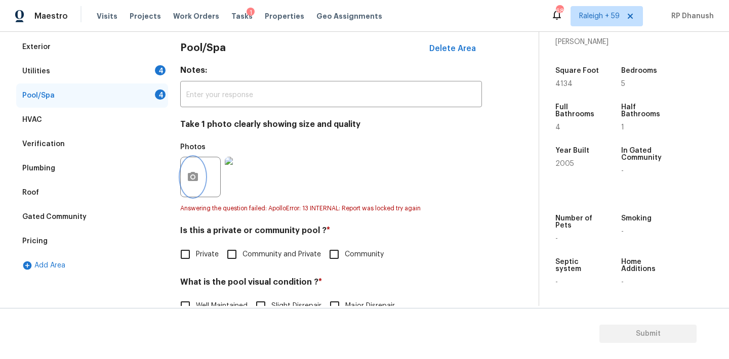
scroll to position [253, 0]
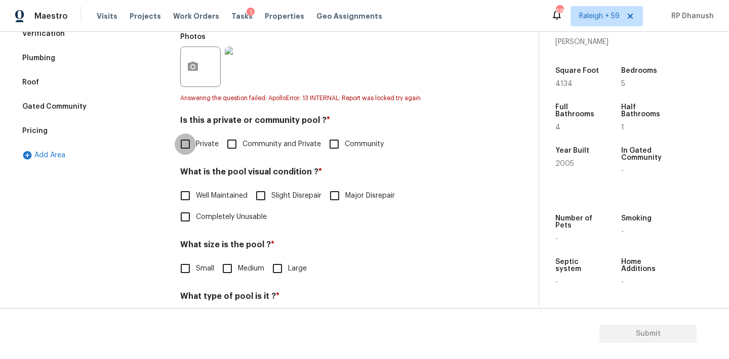
click at [194, 138] on input "Private" at bounding box center [185, 144] width 21 height 21
click at [217, 213] on span "Completely Unusable" at bounding box center [231, 217] width 71 height 11
click at [196, 213] on input "Completely Unusable" at bounding box center [185, 216] width 21 height 21
click at [228, 264] on input "Medium" at bounding box center [227, 268] width 21 height 21
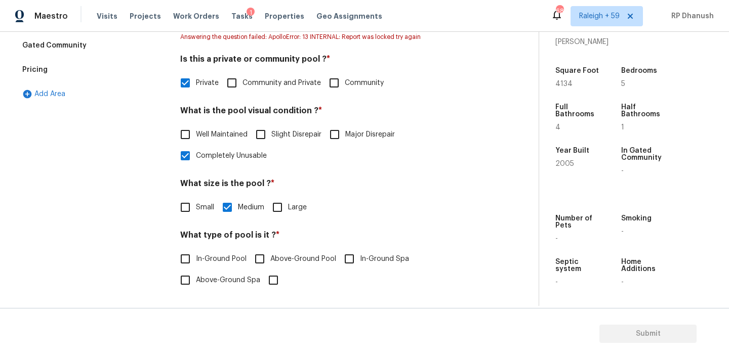
click at [202, 260] on span "In-Ground Pool" at bounding box center [221, 259] width 51 height 11
click at [196, 260] on input "In-Ground Pool" at bounding box center [185, 258] width 21 height 21
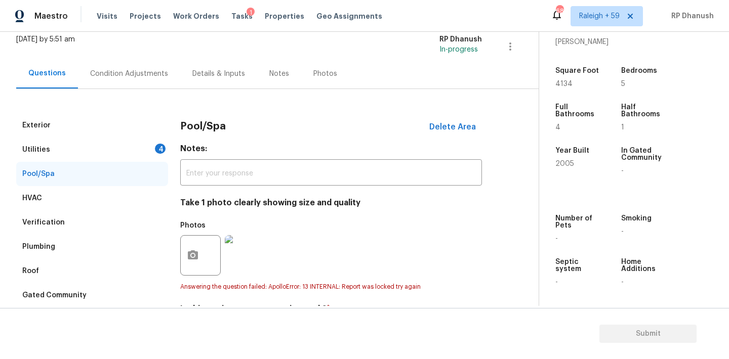
scroll to position [13, 0]
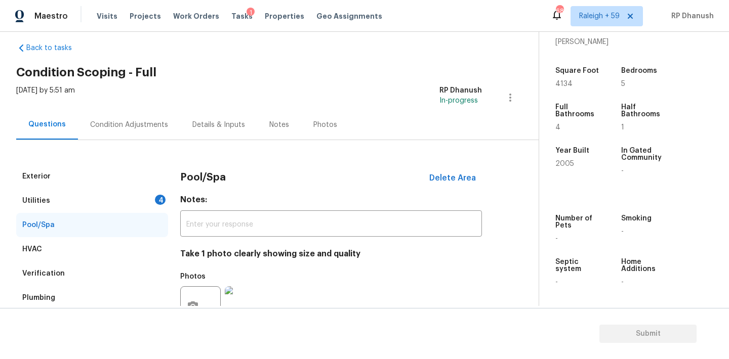
click at [210, 230] on input "text" at bounding box center [331, 225] width 302 height 24
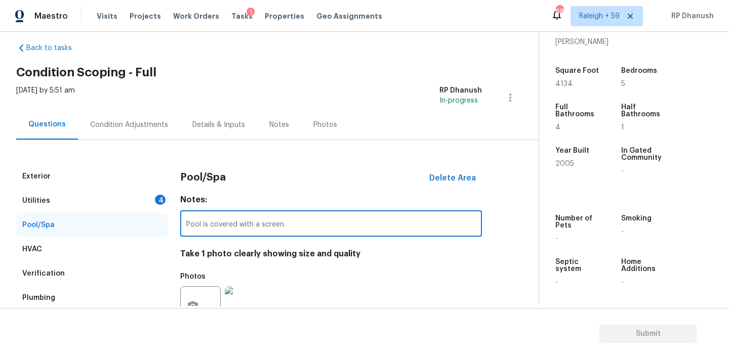
click at [210, 230] on input "Pool is covered with a screen." at bounding box center [331, 225] width 302 height 24
click at [137, 195] on div "Utilities 4" at bounding box center [92, 201] width 152 height 24
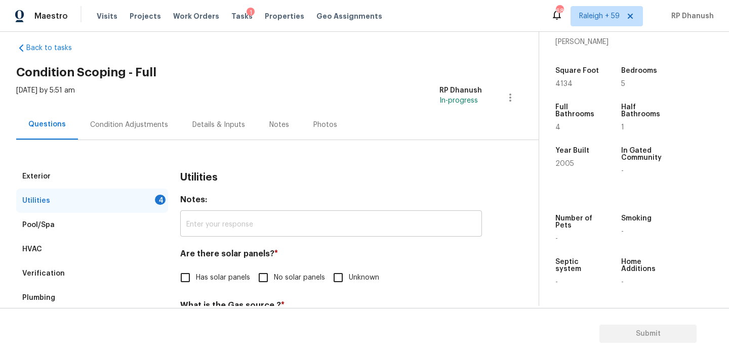
scroll to position [127, 0]
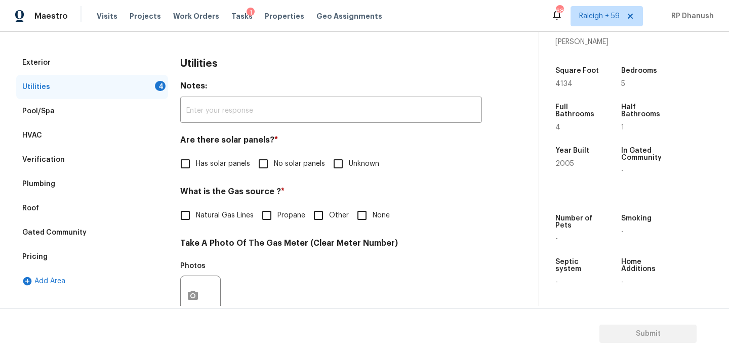
click at [270, 155] on input "No solar panels" at bounding box center [262, 163] width 21 height 21
click at [202, 214] on span "Natural Gas Lines" at bounding box center [225, 216] width 58 height 11
click at [196, 214] on input "Natural Gas Lines" at bounding box center [185, 215] width 21 height 21
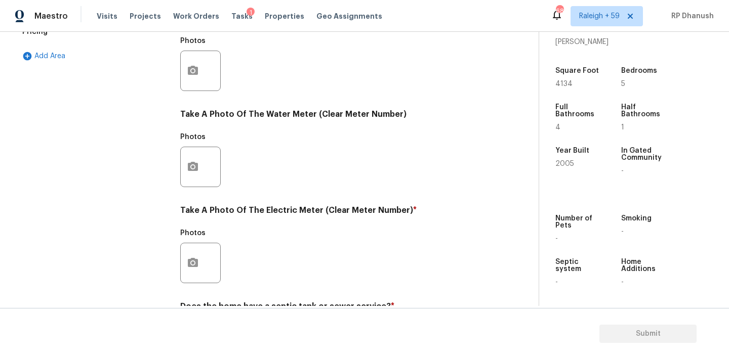
scroll to position [402, 0]
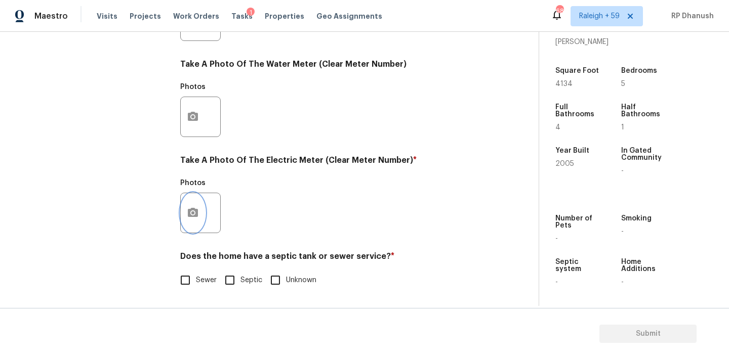
click at [185, 224] on button "button" at bounding box center [193, 212] width 24 height 39
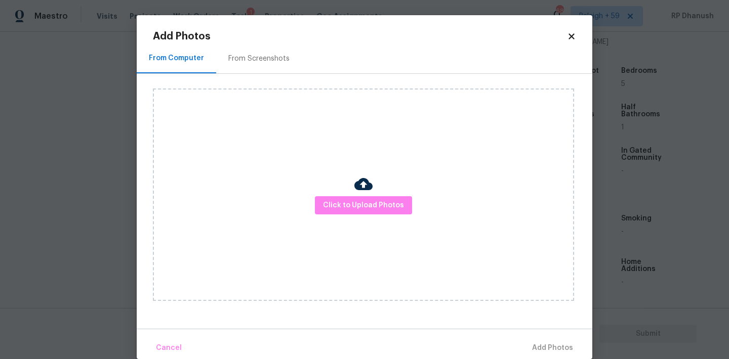
click at [246, 68] on div "From Screenshots" at bounding box center [259, 59] width 86 height 30
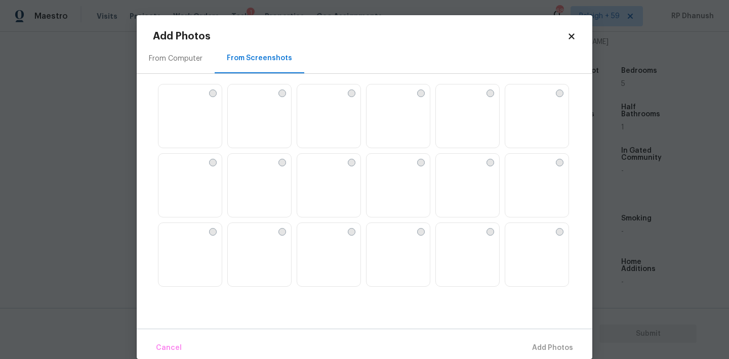
click at [244, 170] on img at bounding box center [236, 162] width 16 height 16
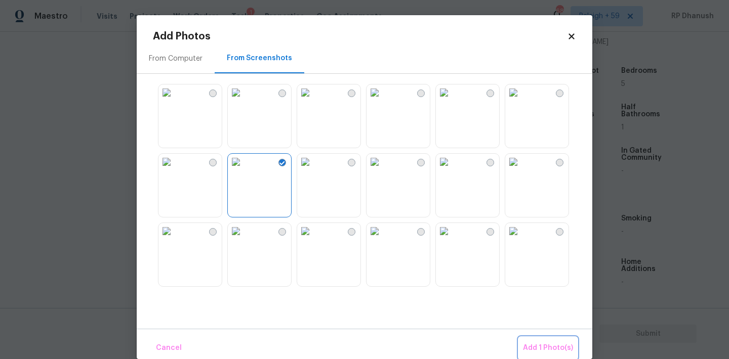
click at [528, 338] on button "Add 1 Photo(s)" at bounding box center [548, 349] width 58 height 22
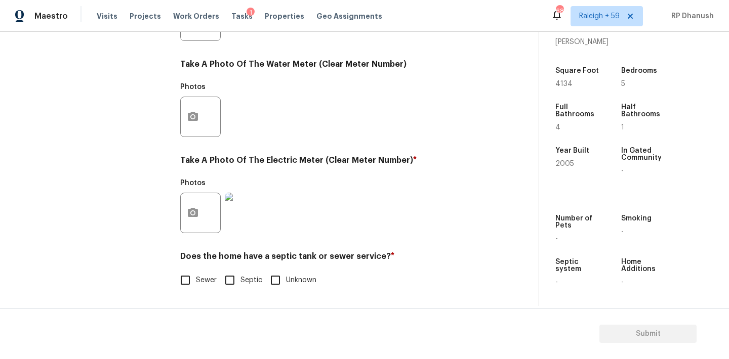
click at [204, 270] on label "Sewer" at bounding box center [196, 280] width 42 height 21
click at [196, 270] on input "Sewer" at bounding box center [185, 280] width 21 height 21
click at [241, 288] on label "Septic" at bounding box center [240, 281] width 43 height 21
click at [240, 288] on input "Septic" at bounding box center [229, 281] width 21 height 21
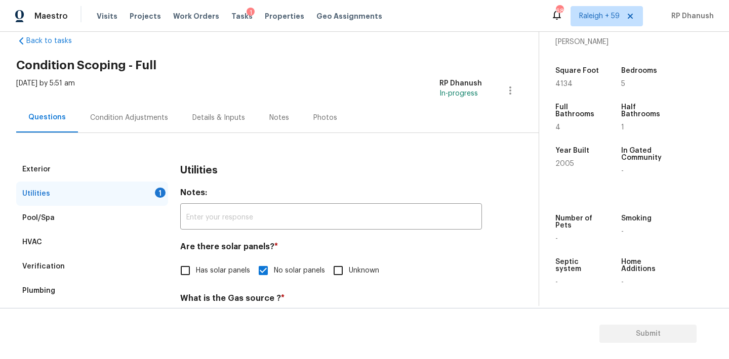
scroll to position [0, 0]
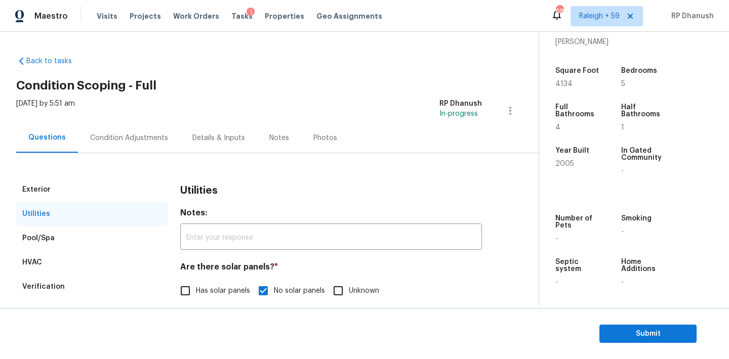
click at [134, 151] on div "Condition Adjustments" at bounding box center [129, 138] width 102 height 30
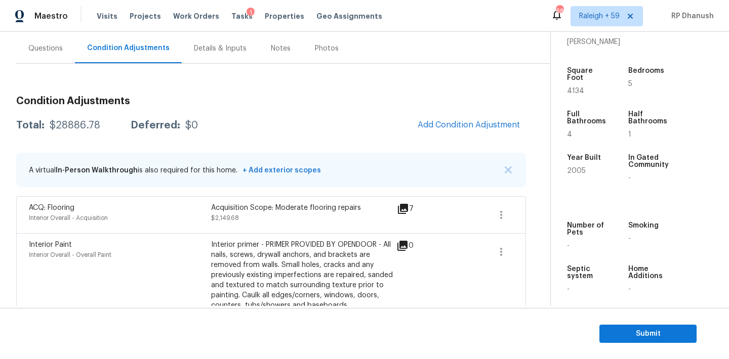
click at [54, 47] on div "Questions" at bounding box center [45, 49] width 34 height 10
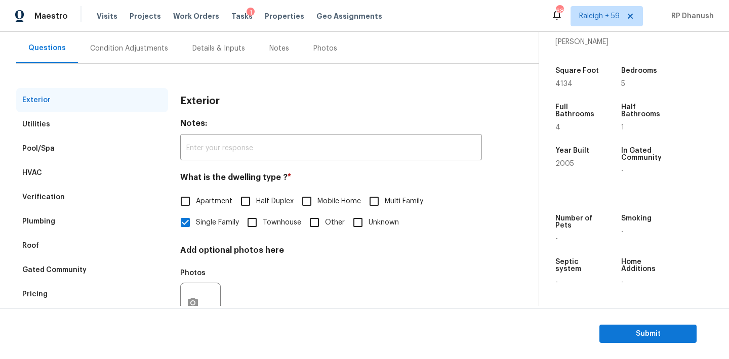
scroll to position [128, 0]
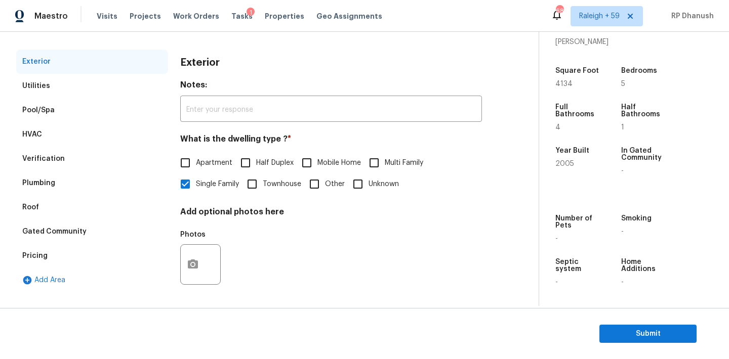
click at [41, 222] on div "Gated Community" at bounding box center [92, 232] width 152 height 24
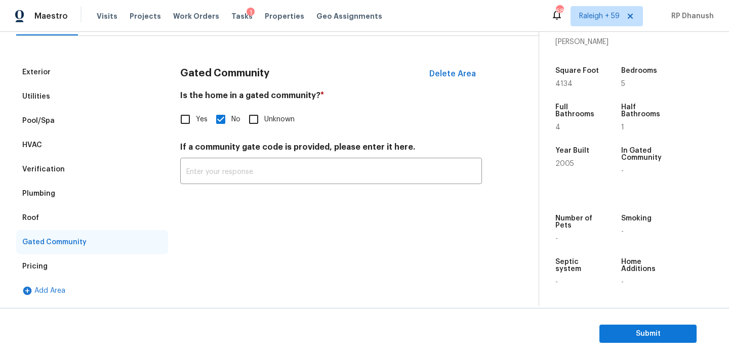
click at [57, 165] on div "Verification" at bounding box center [43, 169] width 43 height 10
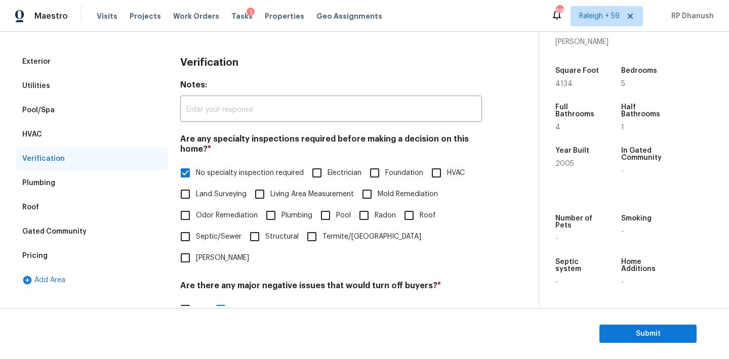
scroll to position [249, 0]
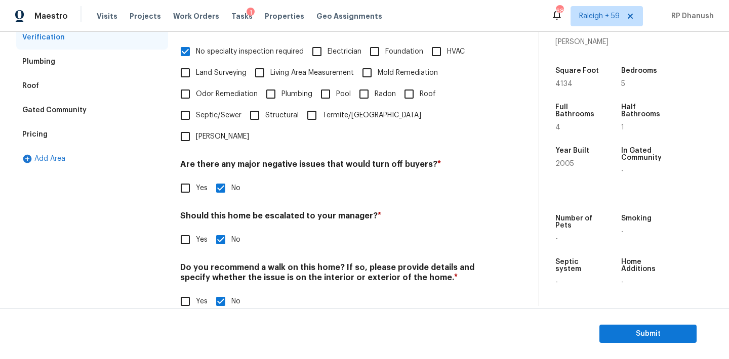
click at [176, 229] on input "Yes" at bounding box center [185, 239] width 21 height 21
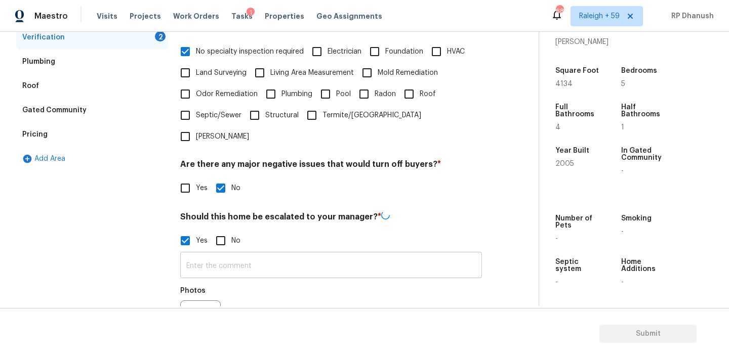
click at [215, 255] on input "text" at bounding box center [331, 267] width 302 height 24
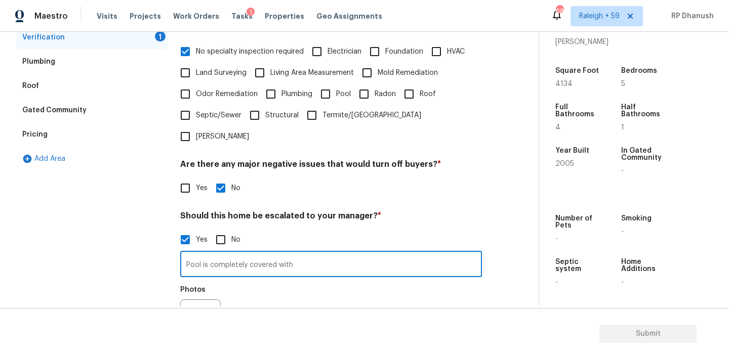
click at [240, 254] on input "Pool is completely covered with" at bounding box center [331, 266] width 302 height 24
paste input "ALA completed - Pool is covered, condition cannot be determined, market SOP app…"
click at [243, 254] on input "ALA completed - Pool is covered, condition cannot be determined, market SOP app…" at bounding box center [331, 266] width 302 height 24
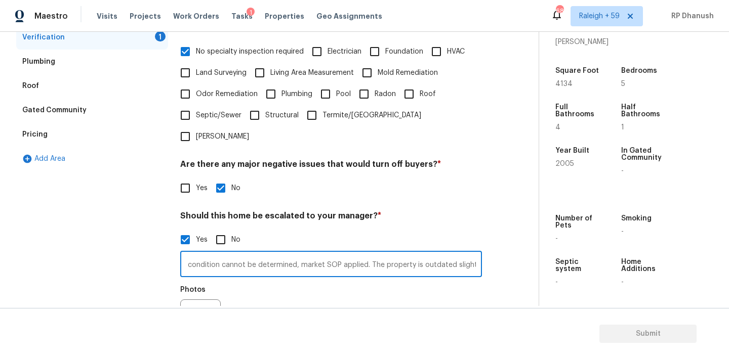
scroll to position [0, 0]
click at [244, 254] on input "ALA completed - Pool is covered, condition cannot be determined, market SOP app…" at bounding box center [331, 266] width 302 height 24
drag, startPoint x: 244, startPoint y: 242, endPoint x: 237, endPoint y: 242, distance: 7.6
click at [237, 254] on input "ALA completed - Pool is covered, condition cannot be determined, market SOP app…" at bounding box center [331, 266] width 302 height 24
click at [243, 254] on input "ALA completed - Pool is covered, condition cannot be determined, market SOP app…" at bounding box center [331, 266] width 302 height 24
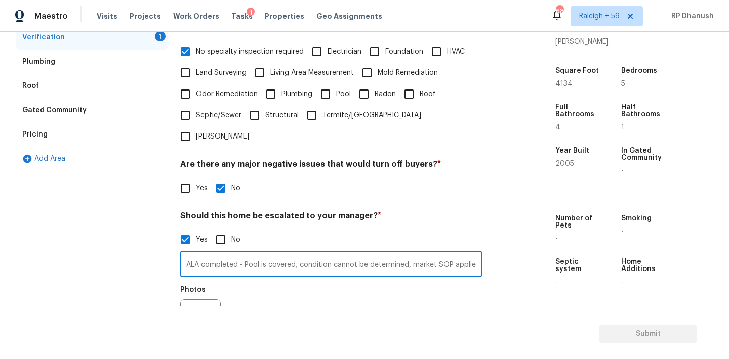
click at [243, 254] on input "ALA completed - Pool is covered, condition cannot be determined, market SOP app…" at bounding box center [331, 266] width 302 height 24
click at [308, 254] on input "Pool is covered, condition cannot be determined, market SOP applied. The proper…" at bounding box center [331, 266] width 302 height 24
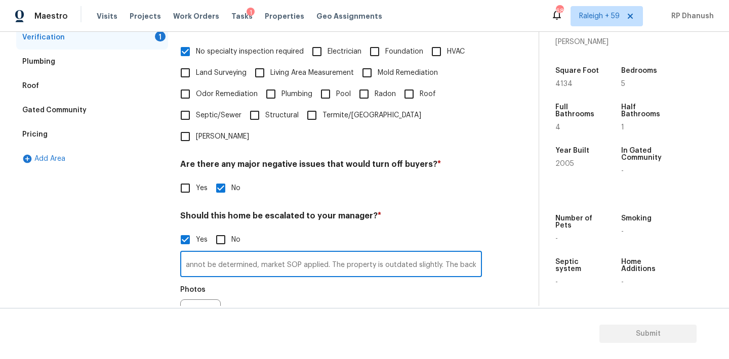
scroll to position [0, 120]
click at [306, 254] on input "Pool is covered, condition cannot be determined, market SOP applied. The proper…" at bounding box center [331, 266] width 302 height 24
drag, startPoint x: 306, startPoint y: 243, endPoint x: 538, endPoint y: 248, distance: 232.3
click at [538, 248] on div "Back to tasks Condition Scoping - Full Tue, Sep 23 2025 by 5:51 am RP Dhanush I…" at bounding box center [364, 169] width 729 height 274
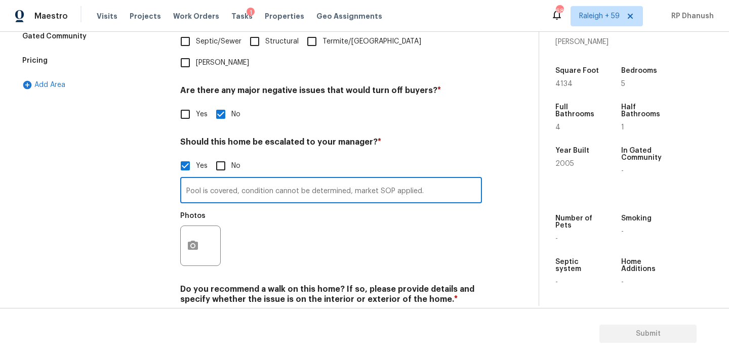
scroll to position [346, 0]
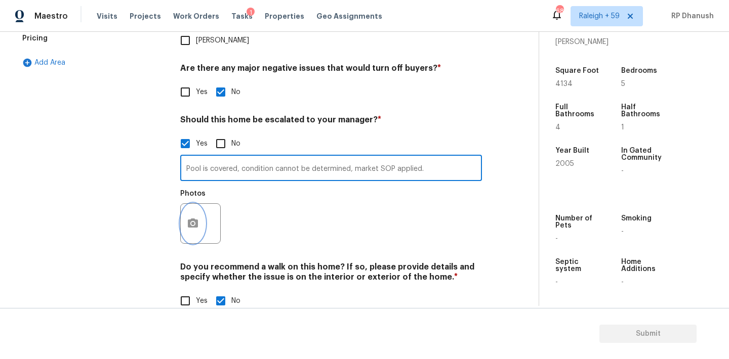
click at [185, 204] on button "button" at bounding box center [193, 223] width 24 height 39
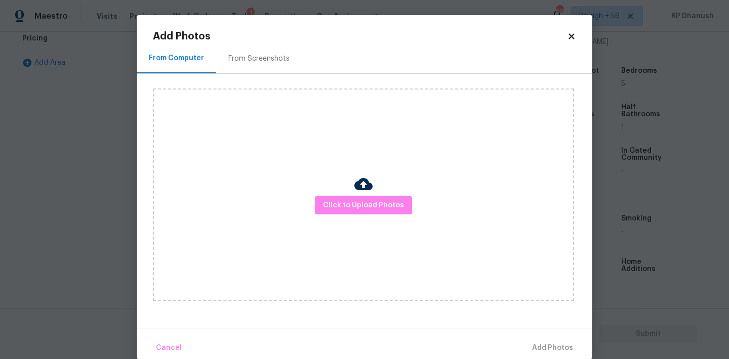
click at [239, 73] on div "From Screenshots" at bounding box center [259, 59] width 86 height 30
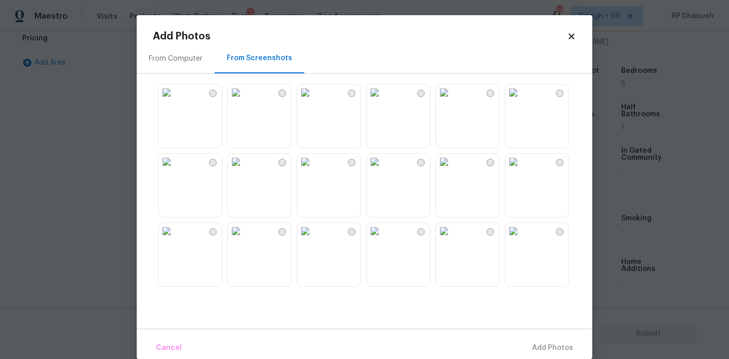
click at [383, 101] on img at bounding box center [374, 93] width 16 height 16
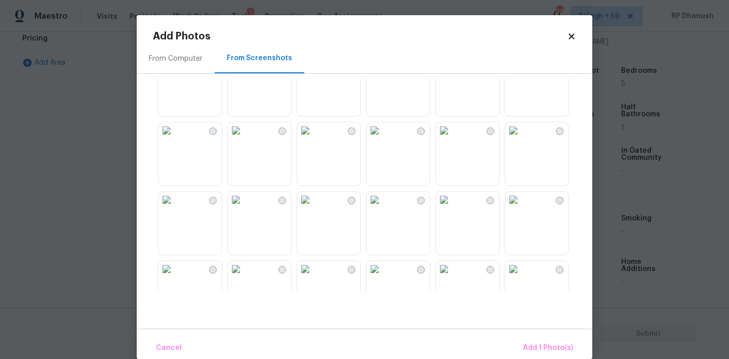
click at [521, 208] on img at bounding box center [513, 200] width 16 height 16
click at [538, 345] on span "Add 2 Photo(s)" at bounding box center [547, 348] width 52 height 13
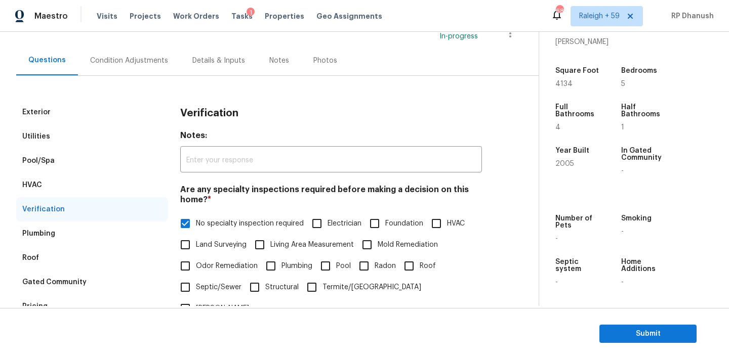
scroll to position [62, 0]
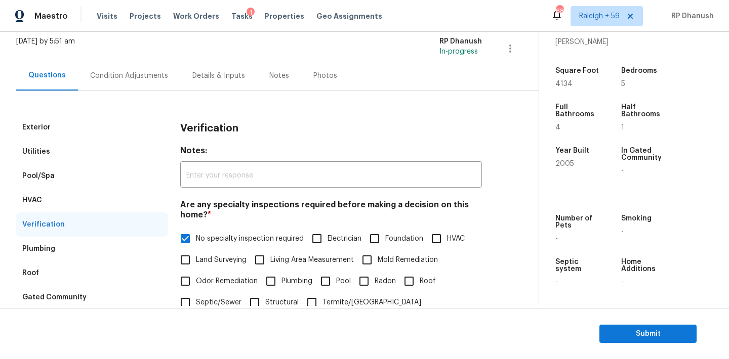
click at [148, 81] on div "Condition Adjustments" at bounding box center [129, 76] width 102 height 30
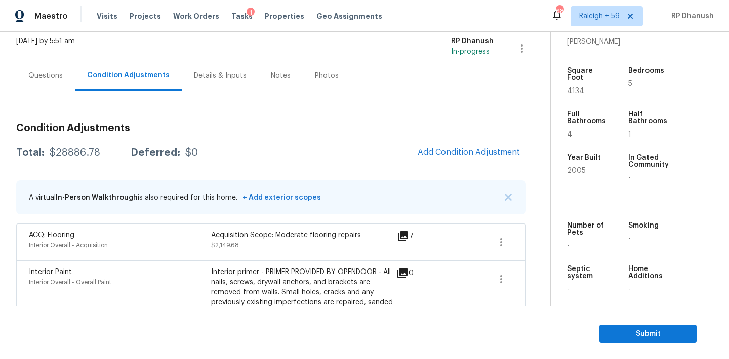
click at [84, 160] on div "Total: $28886.78 Deferred: $0 Add Condition Adjustment" at bounding box center [271, 153] width 510 height 22
copy div "$28886.78"
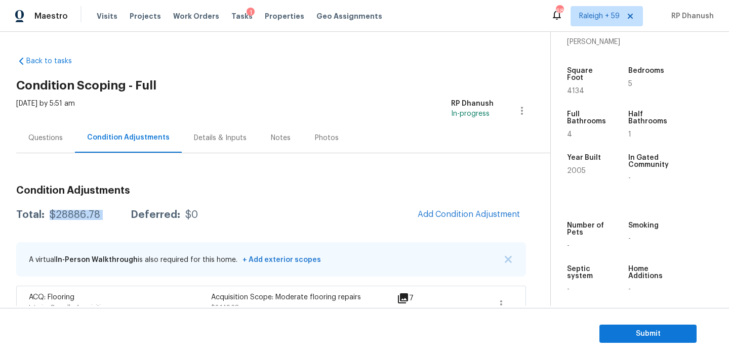
click at [46, 136] on div "Questions" at bounding box center [45, 138] width 34 height 10
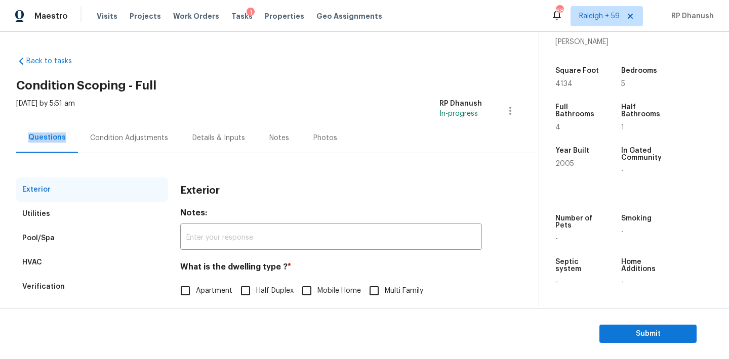
scroll to position [128, 0]
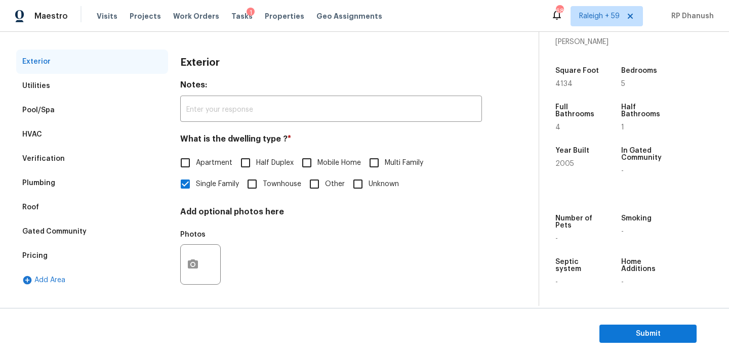
click at [39, 257] on div "Pricing" at bounding box center [34, 256] width 25 height 10
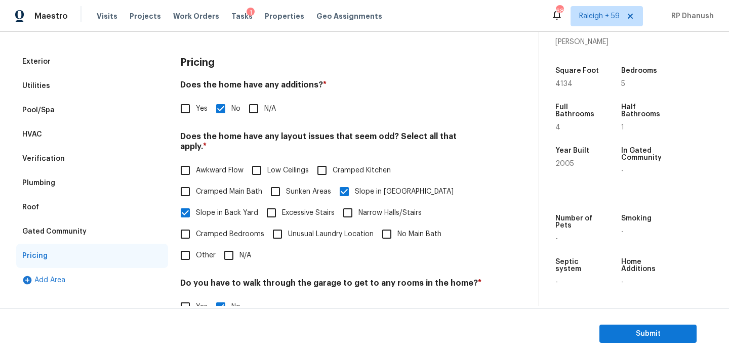
scroll to position [154, 0]
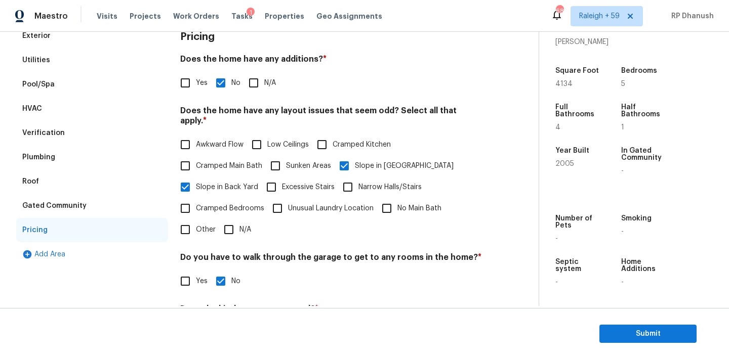
click at [191, 75] on input "Yes" at bounding box center [185, 82] width 21 height 21
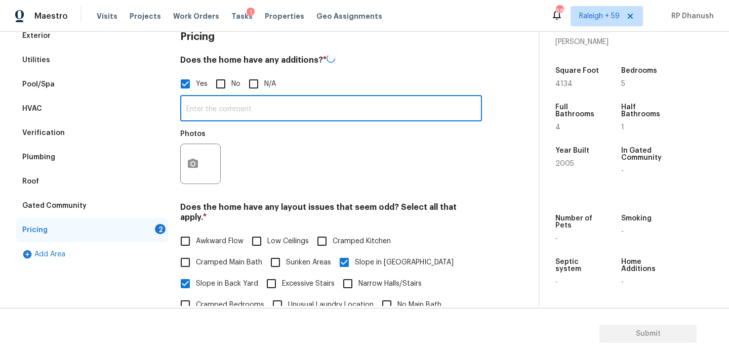
click at [201, 107] on input "text" at bounding box center [331, 110] width 302 height 24
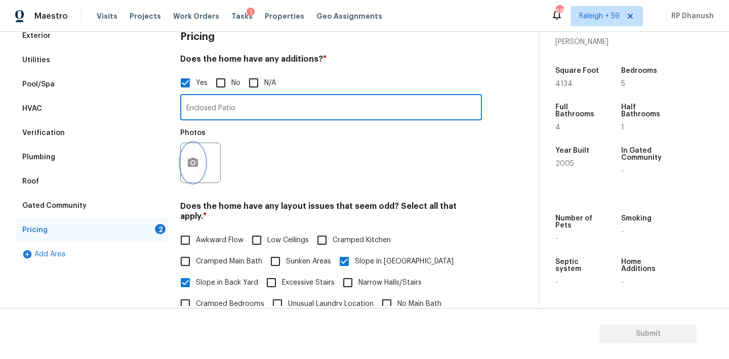
click at [192, 160] on icon "button" at bounding box center [193, 162] width 10 height 9
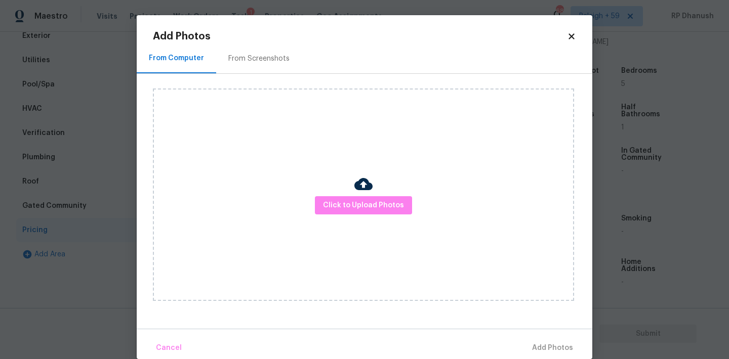
click at [242, 56] on div "From Screenshots" at bounding box center [258, 59] width 61 height 10
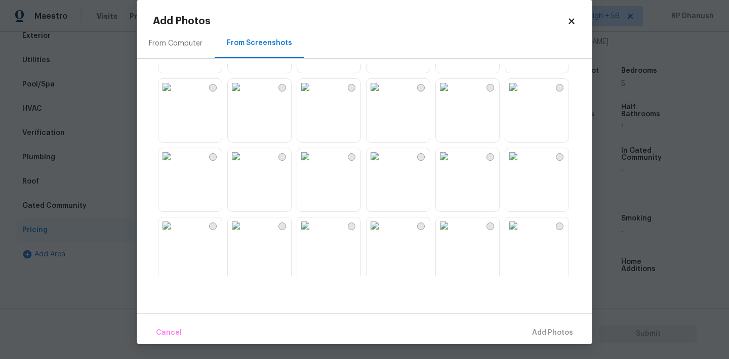
scroll to position [966, 0]
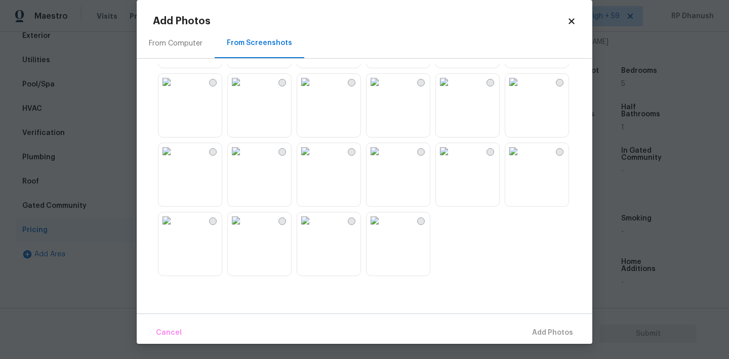
click at [175, 229] on img at bounding box center [166, 221] width 16 height 16
click at [564, 331] on span "Add 1 Photo(s)" at bounding box center [548, 333] width 50 height 13
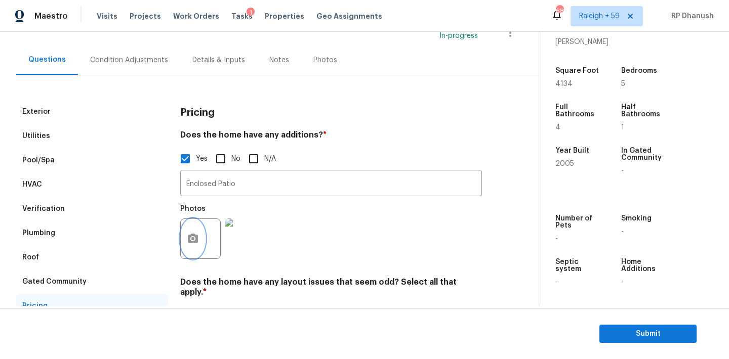
scroll to position [0, 0]
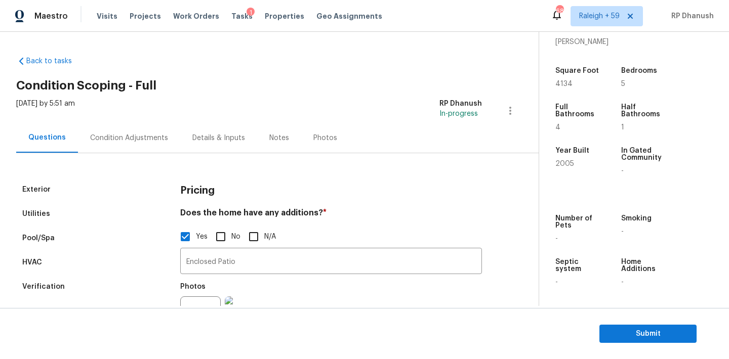
click at [108, 142] on div "Condition Adjustments" at bounding box center [129, 138] width 78 height 10
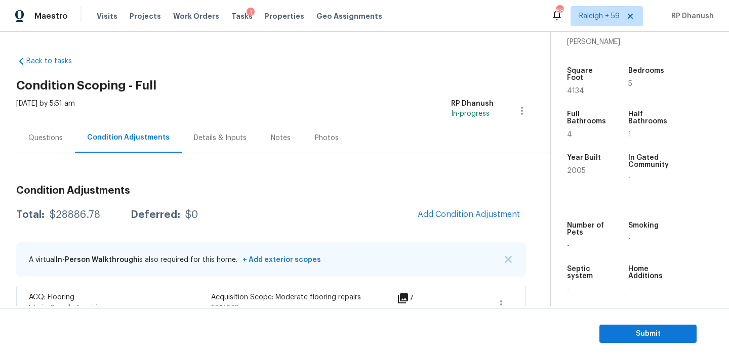
click at [36, 125] on div "Questions" at bounding box center [45, 138] width 59 height 30
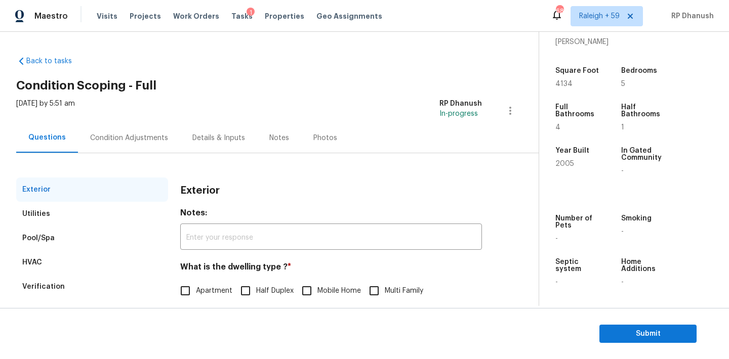
scroll to position [128, 0]
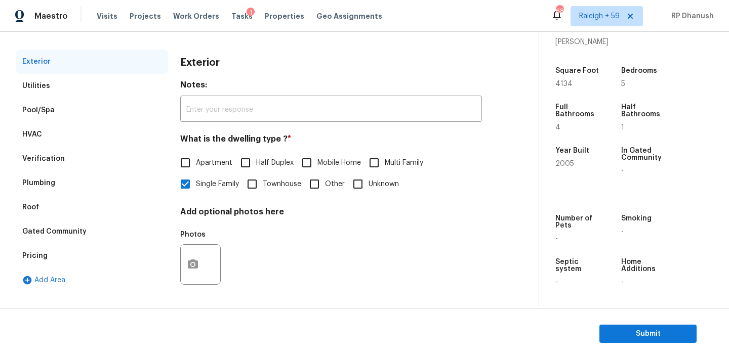
drag, startPoint x: 54, startPoint y: 158, endPoint x: 66, endPoint y: 158, distance: 12.1
click at [54, 158] on div "Verification" at bounding box center [43, 159] width 43 height 10
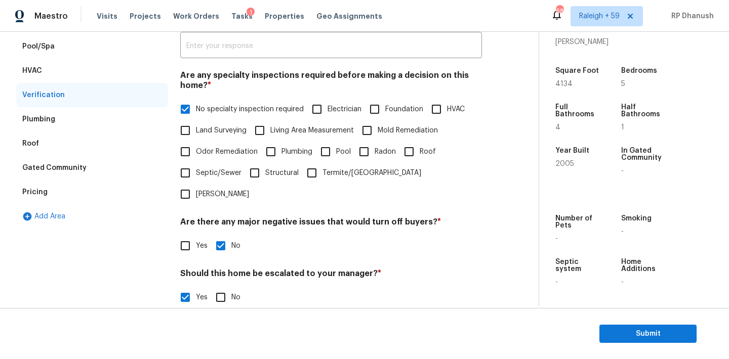
scroll to position [346, 0]
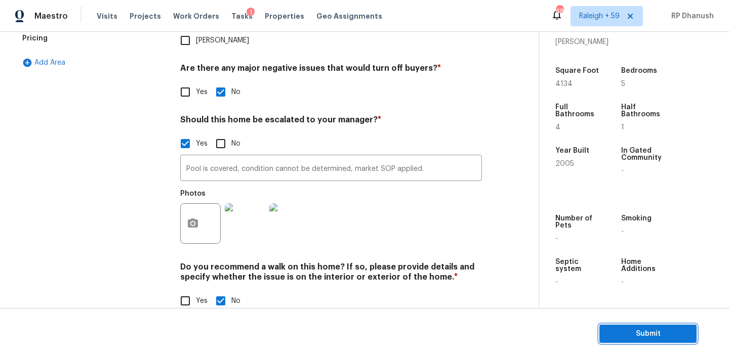
click at [605, 332] on button "Submit" at bounding box center [647, 334] width 97 height 19
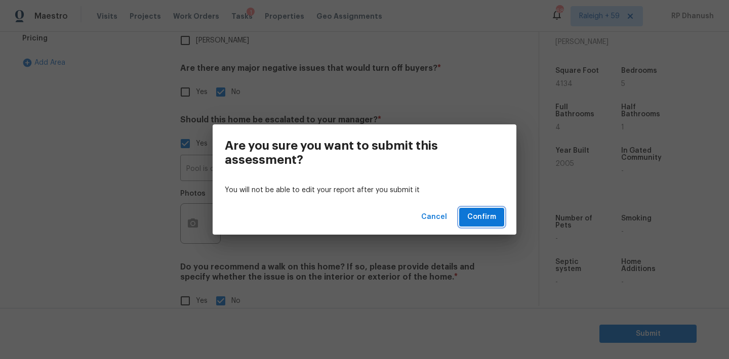
click at [483, 216] on span "Confirm" at bounding box center [481, 217] width 29 height 13
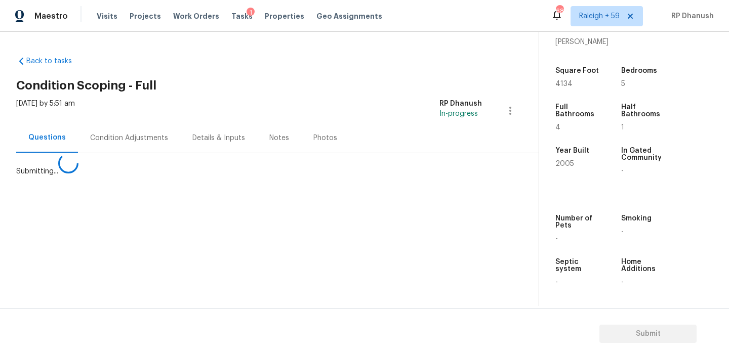
scroll to position [0, 0]
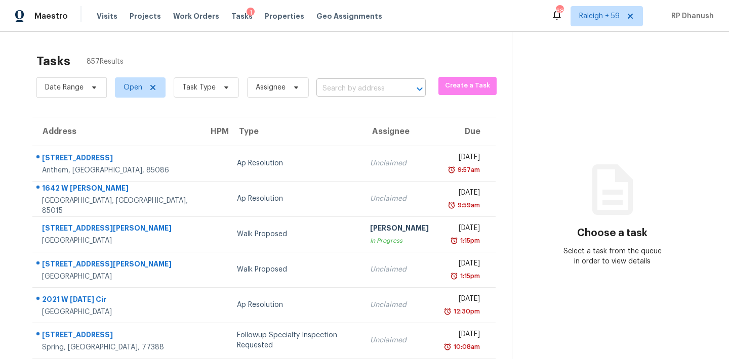
click at [390, 91] on input "text" at bounding box center [356, 89] width 81 height 16
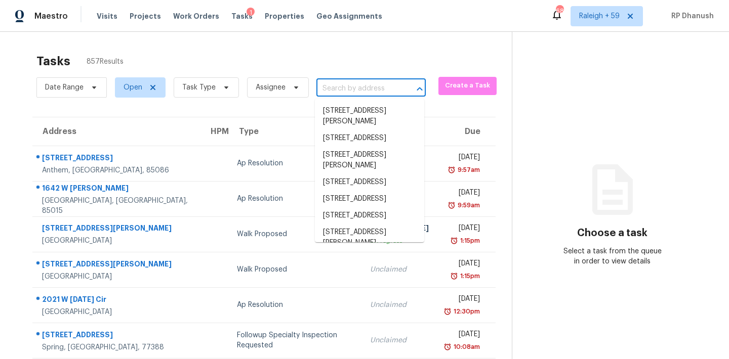
paste input "4308 Wellington Hills Ln Snellville, GA, 30039"
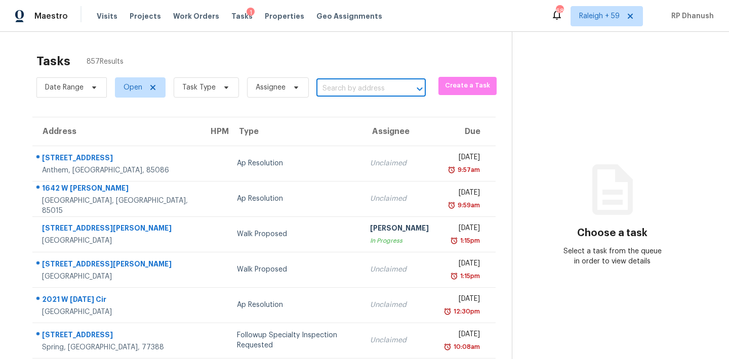
click at [384, 85] on input "text" at bounding box center [356, 89] width 81 height 16
paste input "4308 Wellington Hills Ln Snellville, GA, 30039"
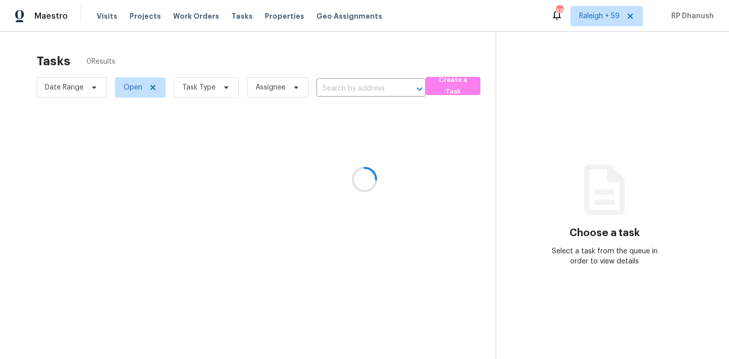
click at [354, 83] on div at bounding box center [364, 179] width 729 height 359
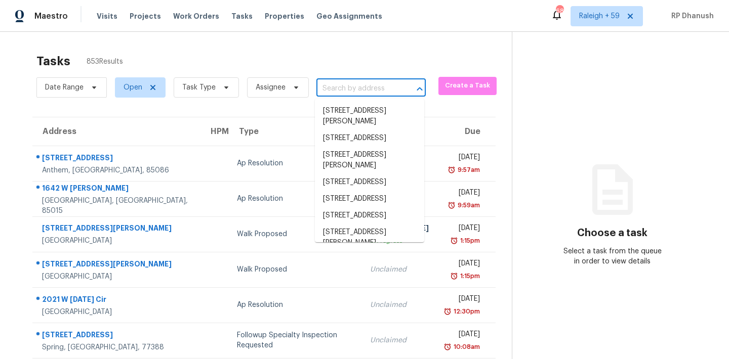
click at [354, 83] on input "text" at bounding box center [356, 89] width 81 height 16
paste input "4308 Wellington Hills Ln, Snellville, GA 30039"
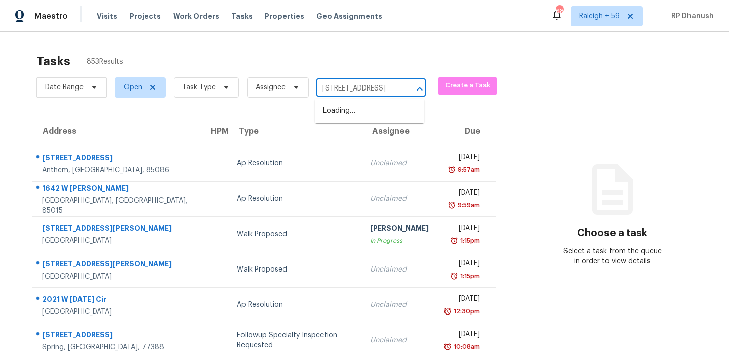
type input "4308 Wellington Hills Ln, Snellville, GA 30039"
click at [359, 106] on li "4308 Wellington Hills Ln, Snellville, GA 30039" at bounding box center [369, 111] width 109 height 17
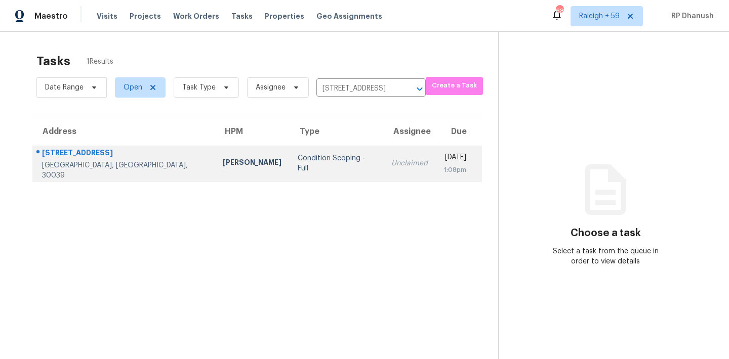
click at [465, 159] on div "Tue, Sep 23rd 2025 1:08pm" at bounding box center [462, 163] width 37 height 23
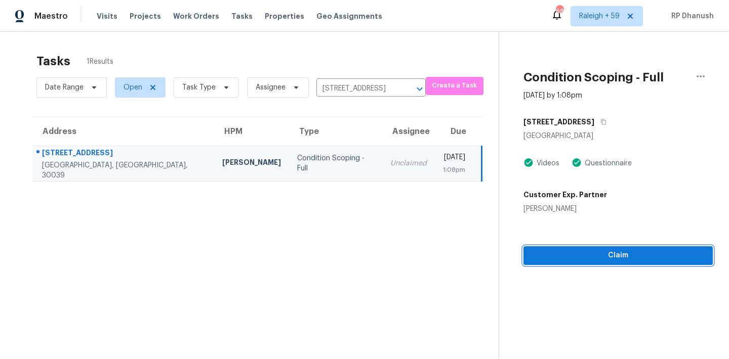
click at [539, 247] on button "Claim" at bounding box center [617, 255] width 189 height 19
click at [539, 247] on button "Start Assessment" at bounding box center [619, 255] width 188 height 19
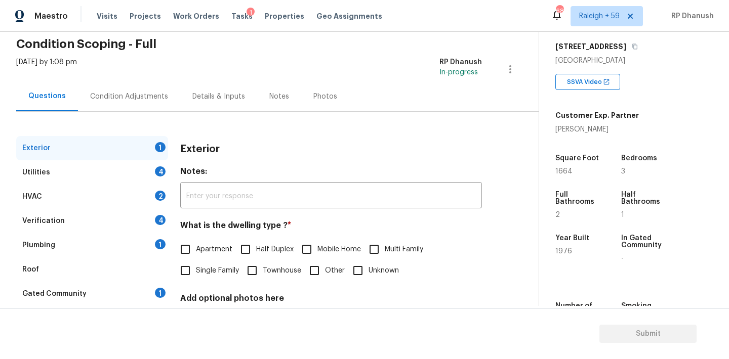
scroll to position [54, 0]
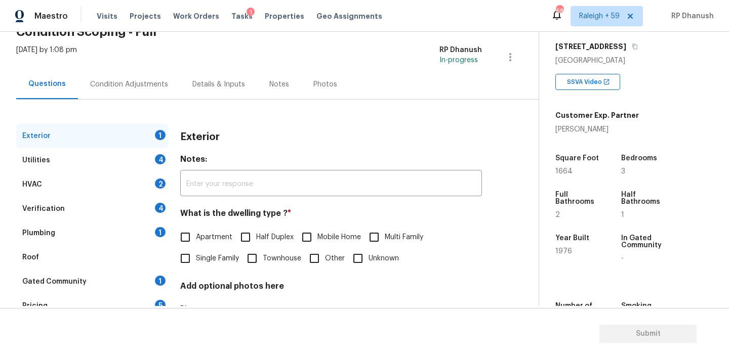
click at [206, 256] on span "Single Family" at bounding box center [217, 259] width 43 height 11
click at [196, 256] on input "Single Family" at bounding box center [185, 258] width 21 height 21
checkbox input "true"
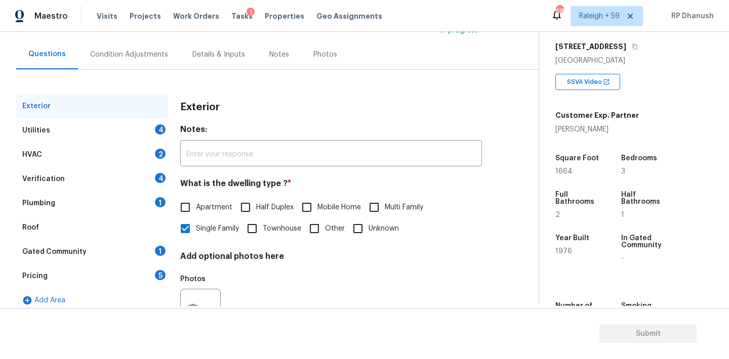
click at [158, 198] on div "1" at bounding box center [160, 202] width 11 height 10
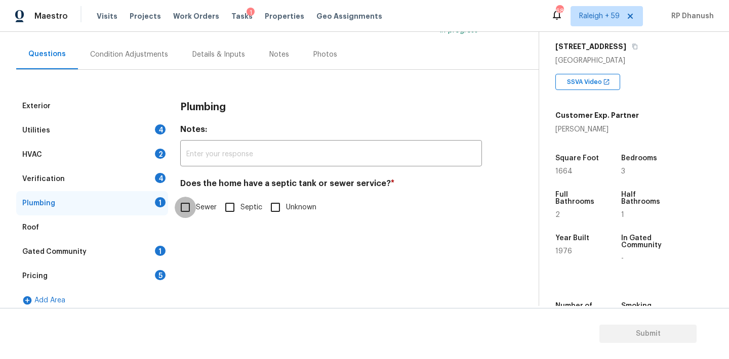
click at [192, 208] on input "Sewer" at bounding box center [185, 207] width 21 height 21
checkbox input "true"
click at [125, 257] on div "Gated Community 1" at bounding box center [92, 252] width 152 height 24
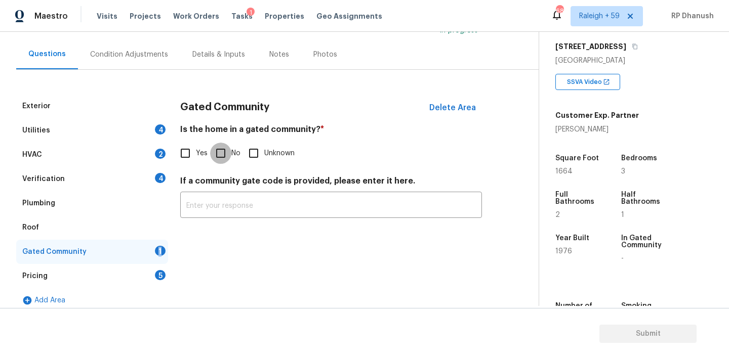
click at [227, 156] on input "No" at bounding box center [220, 153] width 21 height 21
checkbox input "true"
click at [147, 272] on div "Pricing 5" at bounding box center [92, 276] width 152 height 24
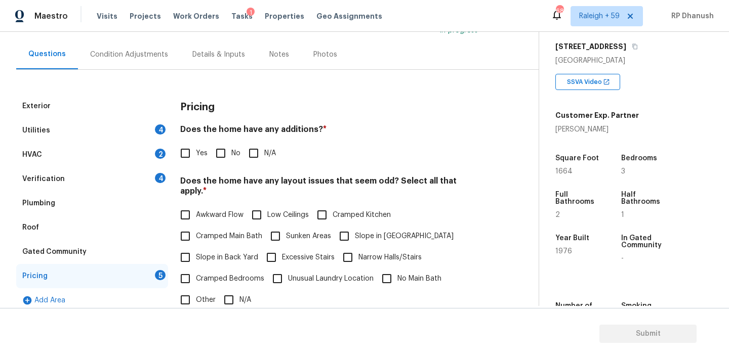
click at [227, 160] on input "No" at bounding box center [220, 153] width 21 height 21
checkbox input "true"
click at [191, 247] on input "Slope in Back Yard" at bounding box center [185, 257] width 21 height 21
checkbox input "true"
click at [341, 235] on input "Slope in [GEOGRAPHIC_DATA]" at bounding box center [343, 236] width 21 height 21
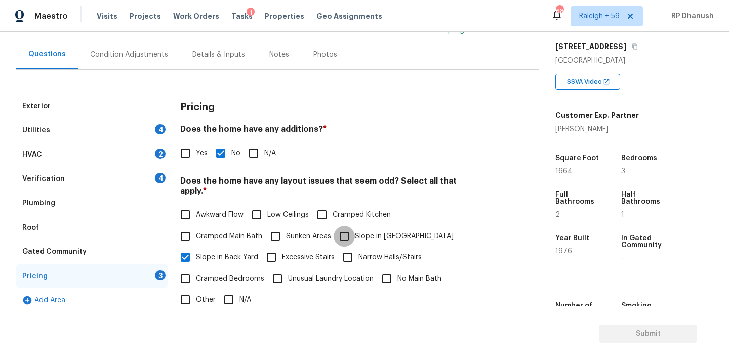
checkbox input "true"
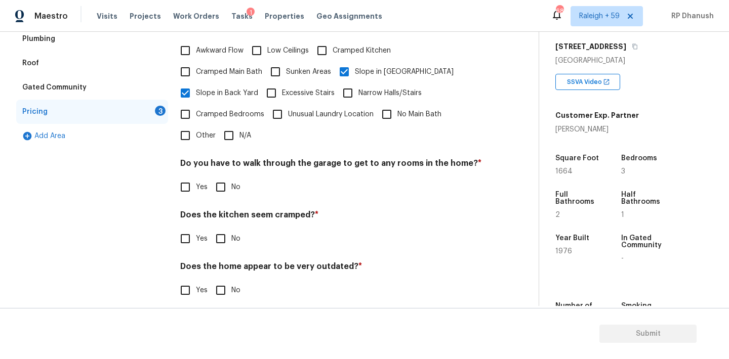
click at [216, 177] on input "No" at bounding box center [220, 187] width 21 height 21
checkbox input "true"
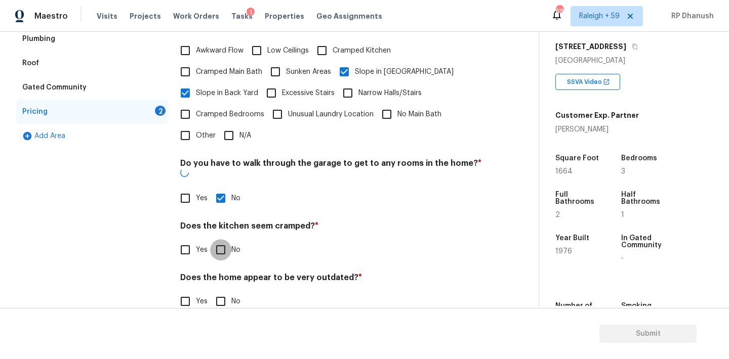
click at [216, 239] on input "No" at bounding box center [220, 249] width 21 height 21
checkbox input "true"
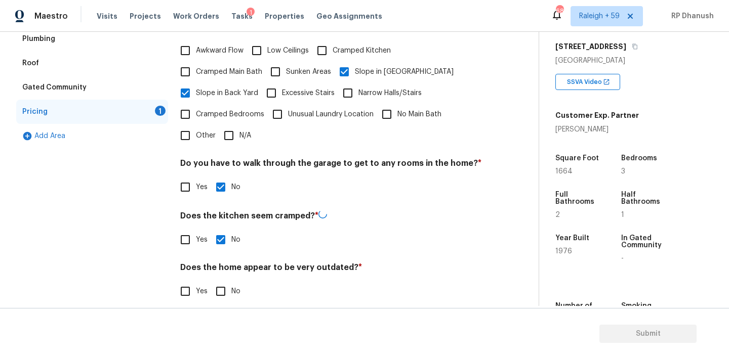
click at [216, 270] on div "Does the home appear to be very outdated? * Yes No" at bounding box center [331, 282] width 302 height 39
click at [223, 281] on input "No" at bounding box center [220, 290] width 21 height 21
checkbox input "true"
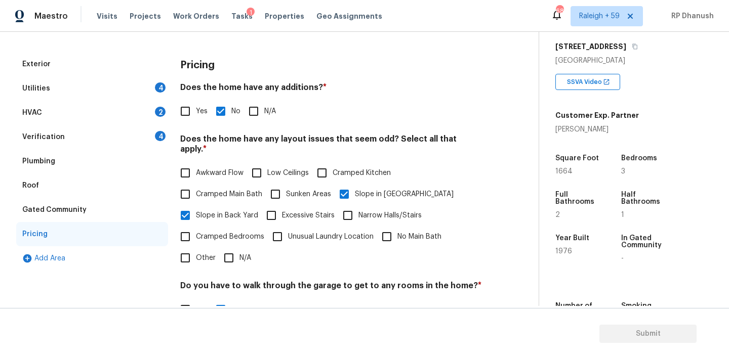
scroll to position [106, 0]
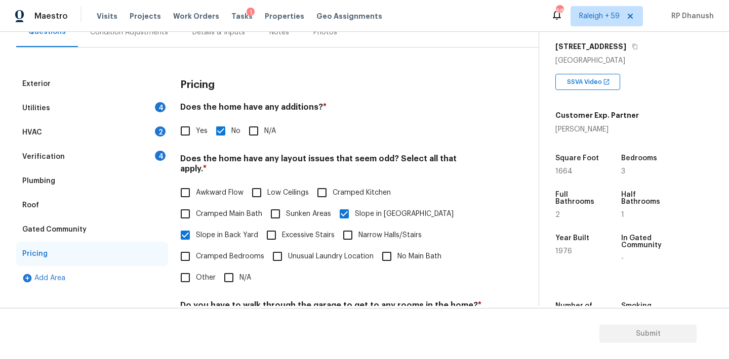
click at [157, 153] on div "4" at bounding box center [160, 156] width 11 height 10
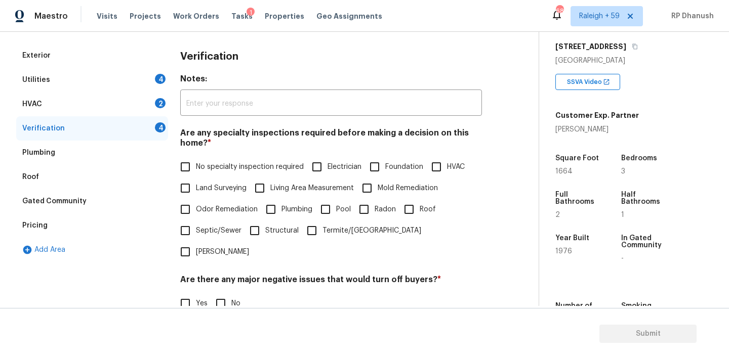
scroll to position [146, 0]
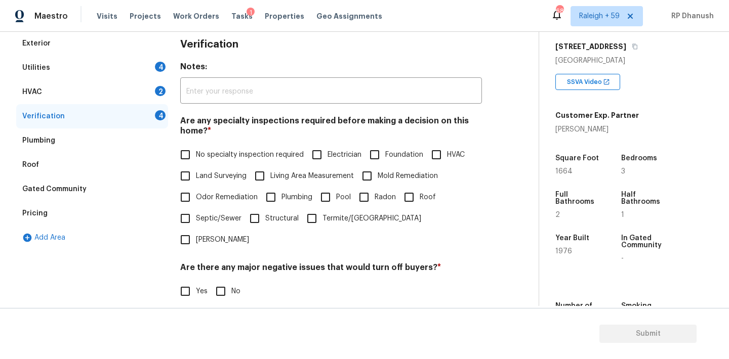
click at [209, 151] on span "No specialty inspection required" at bounding box center [250, 155] width 108 height 11
click at [196, 151] on input "No specialty inspection required" at bounding box center [185, 154] width 21 height 21
checkbox input "true"
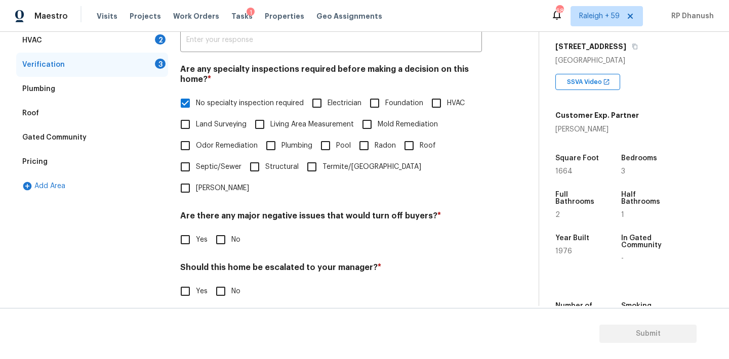
click at [218, 229] on input "No" at bounding box center [220, 239] width 21 height 21
checkbox input "true"
click at [218, 283] on div "Verification Notes: ​ Are any specialty inspections required before making a de…" at bounding box center [331, 178] width 302 height 397
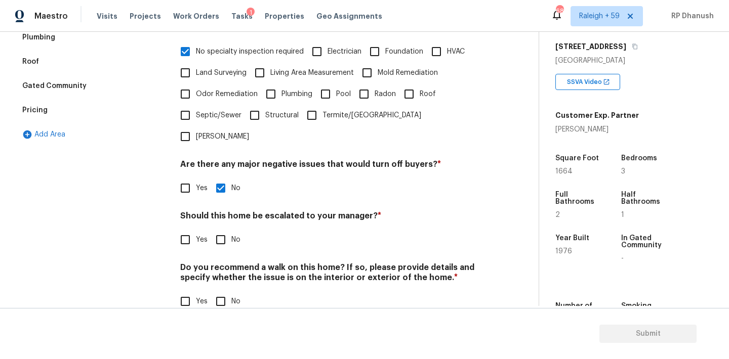
click at [220, 229] on input "No" at bounding box center [220, 239] width 21 height 21
checkbox input "true"
click at [220, 292] on input "No" at bounding box center [220, 302] width 21 height 21
checkbox input "true"
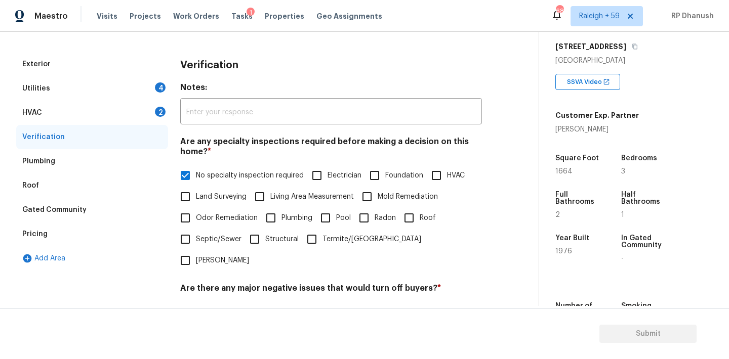
click at [150, 115] on div "HVAC 2" at bounding box center [92, 113] width 152 height 24
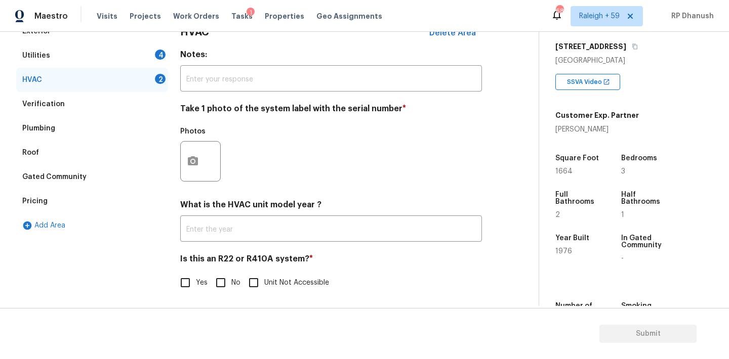
scroll to position [161, 0]
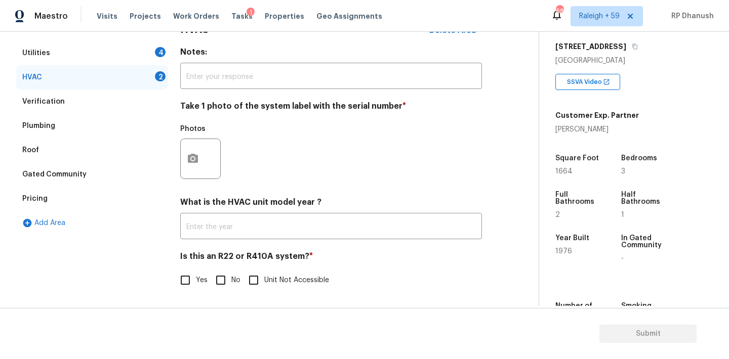
click at [207, 154] on div at bounding box center [200, 159] width 40 height 40
click at [203, 159] on button "button" at bounding box center [193, 158] width 24 height 39
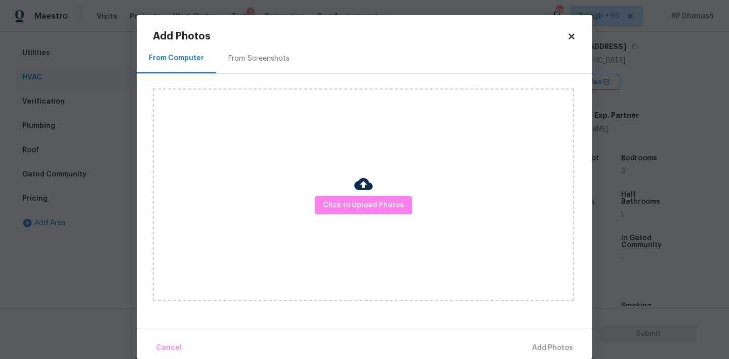
click at [233, 64] on div "From Screenshots" at bounding box center [259, 59] width 86 height 30
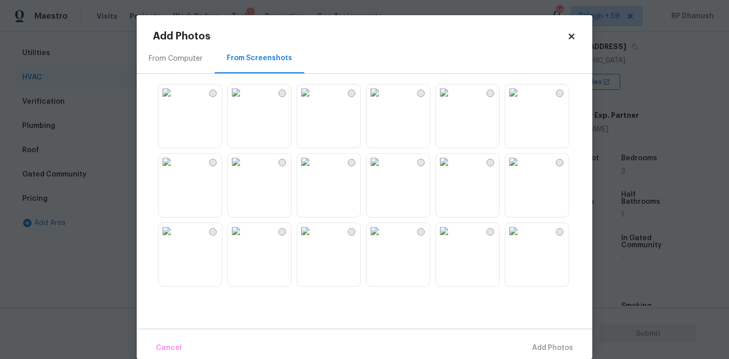
click at [166, 170] on img at bounding box center [166, 162] width 16 height 16
click at [536, 344] on span "Add 1 Photo(s)" at bounding box center [548, 348] width 50 height 13
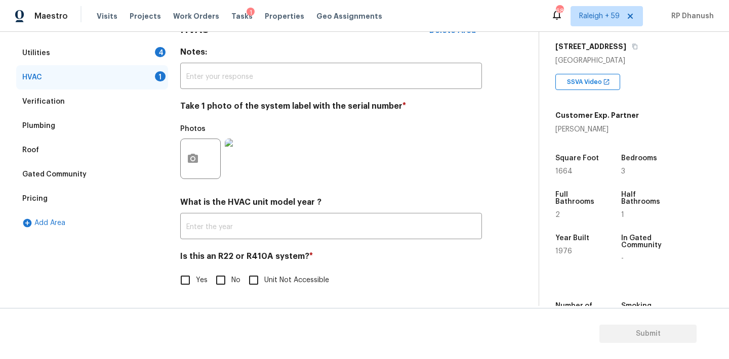
click at [219, 279] on input "No" at bounding box center [220, 280] width 21 height 21
checkbox input "true"
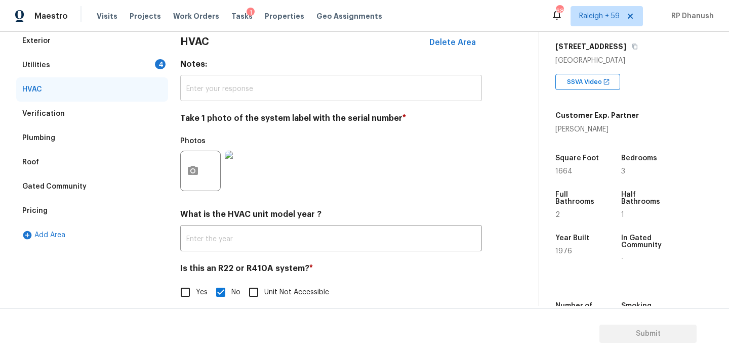
scroll to position [132, 0]
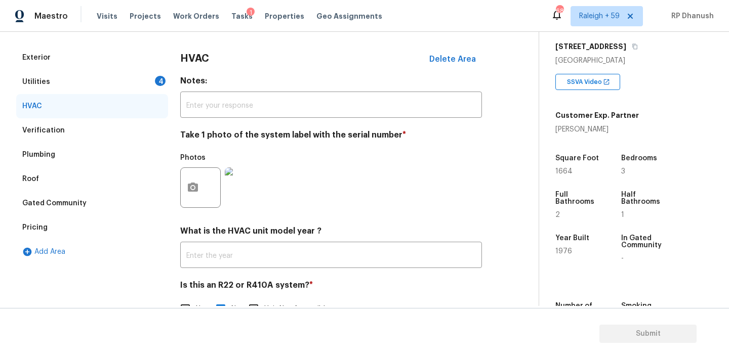
click at [144, 78] on div "Utilities 4" at bounding box center [92, 82] width 152 height 24
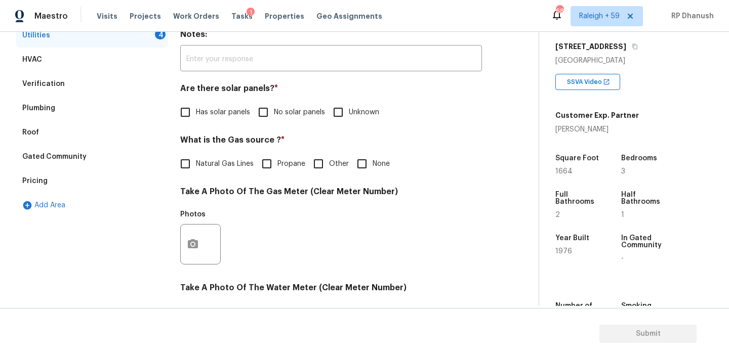
scroll to position [107, 0]
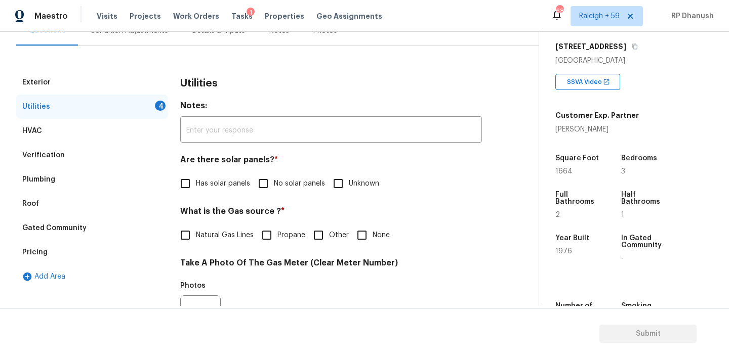
click at [266, 183] on input "No solar panels" at bounding box center [262, 183] width 21 height 21
checkbox input "true"
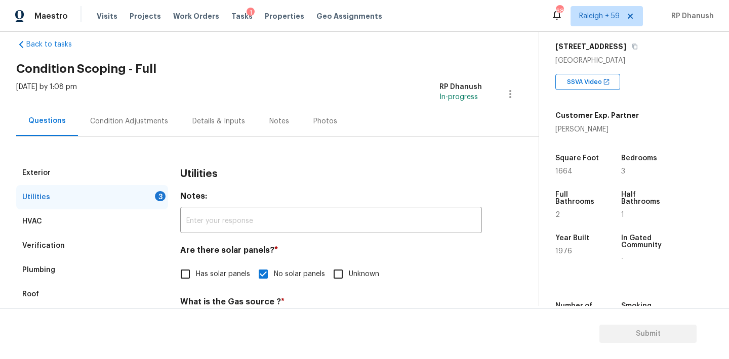
scroll to position [0, 0]
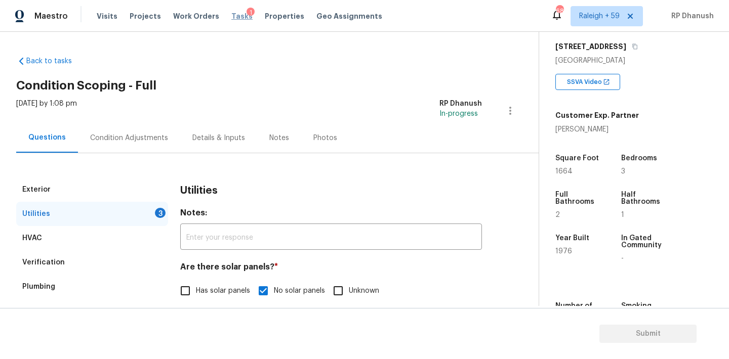
click at [234, 15] on span "Tasks" at bounding box center [241, 16] width 21 height 7
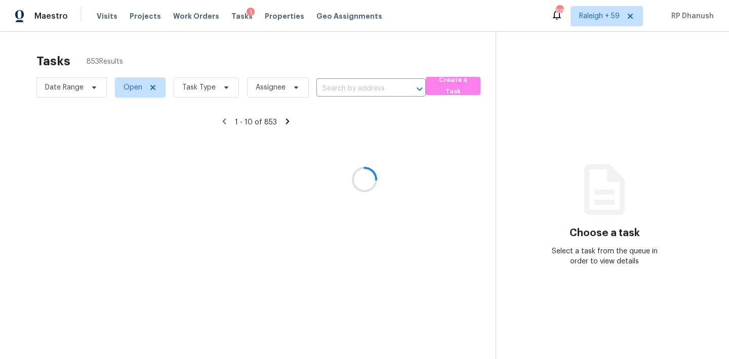
click at [331, 89] on div at bounding box center [364, 179] width 729 height 359
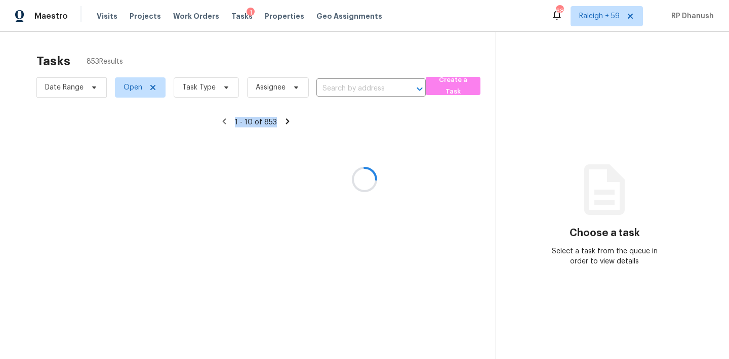
click at [331, 89] on div at bounding box center [364, 179] width 729 height 359
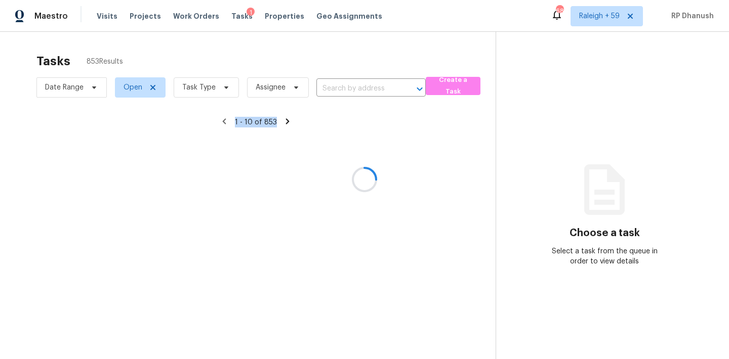
click at [331, 89] on div at bounding box center [364, 179] width 729 height 359
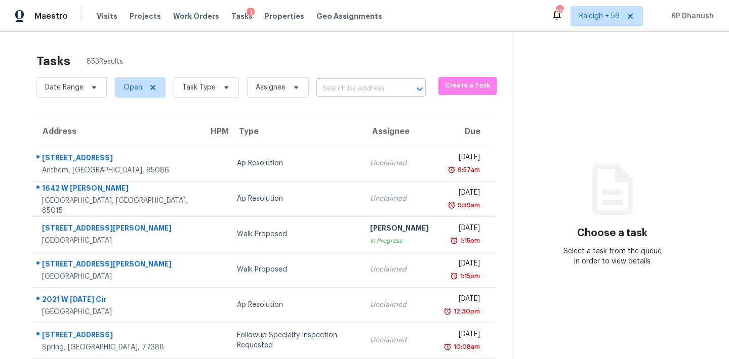
click at [329, 89] on input "text" at bounding box center [356, 89] width 81 height 16
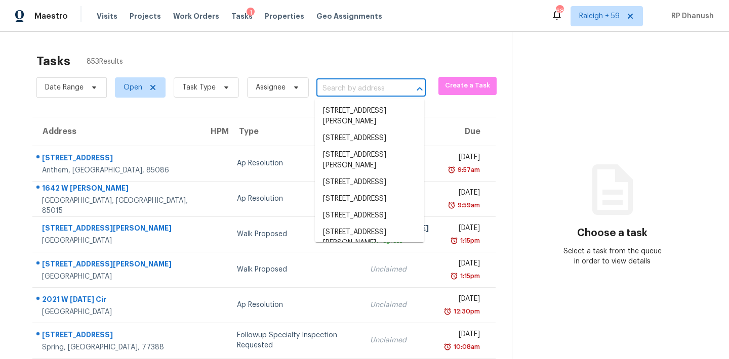
paste input "1178 N Carter Rd Decatur, GA, 30030"
type input "1178 N Carter Rd Decatur, GA, 30030"
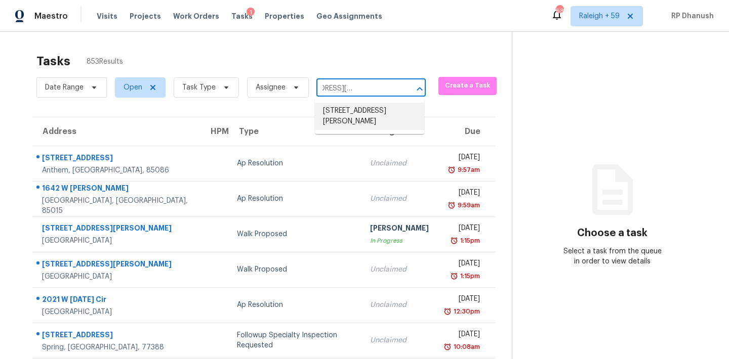
click at [345, 108] on li "1178 N Carter Rd, Decatur, GA 30030" at bounding box center [369, 116] width 109 height 27
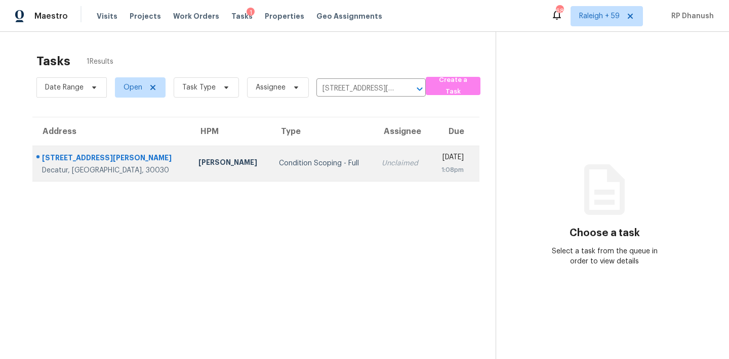
click at [430, 146] on td "Tue, Sep 23rd 2025 1:08pm" at bounding box center [455, 163] width 50 height 35
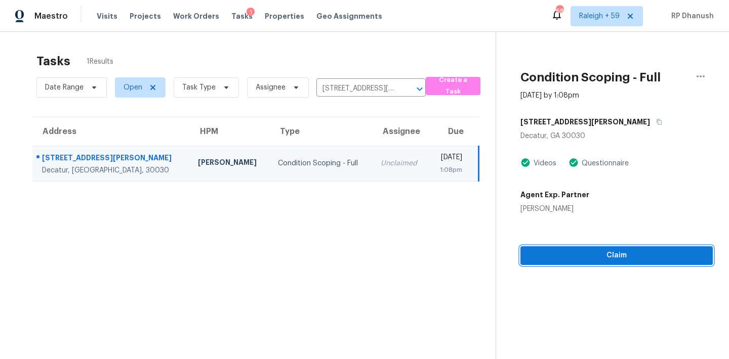
click at [570, 264] on button "Claim" at bounding box center [616, 255] width 192 height 19
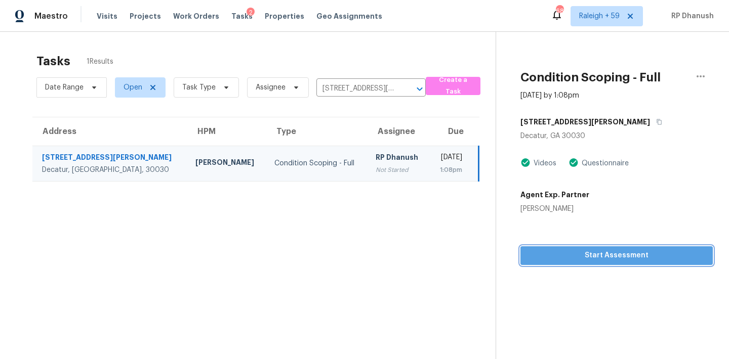
click at [598, 256] on span "Start Assessment" at bounding box center [616, 255] width 176 height 13
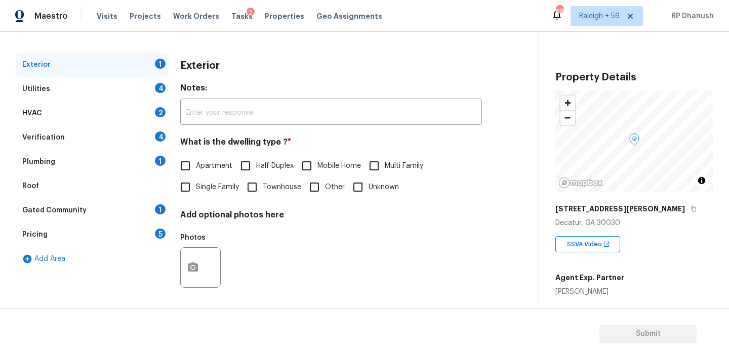
scroll to position [128, 0]
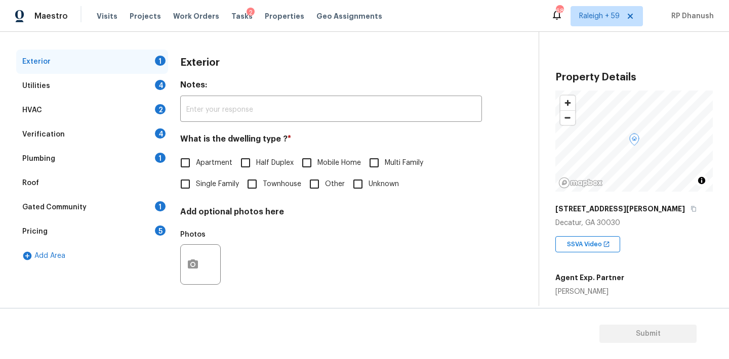
click at [198, 188] on span "Single Family" at bounding box center [217, 184] width 43 height 11
click at [196, 188] on input "Single Family" at bounding box center [185, 184] width 21 height 21
checkbox input "true"
click at [147, 203] on div "Gated Community 1" at bounding box center [92, 207] width 152 height 24
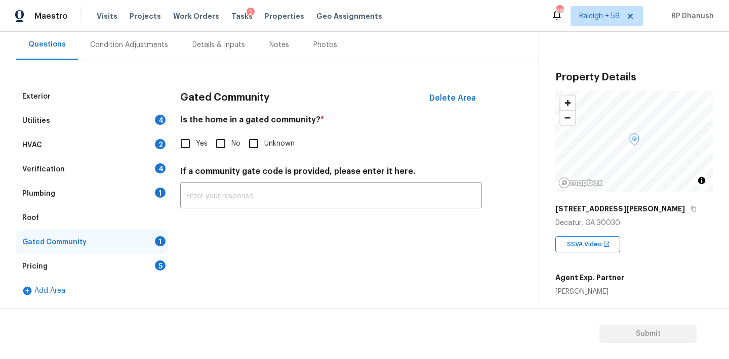
click at [218, 138] on input "No" at bounding box center [220, 143] width 21 height 21
checkbox input "true"
click at [157, 271] on div "Pricing 5" at bounding box center [92, 267] width 152 height 24
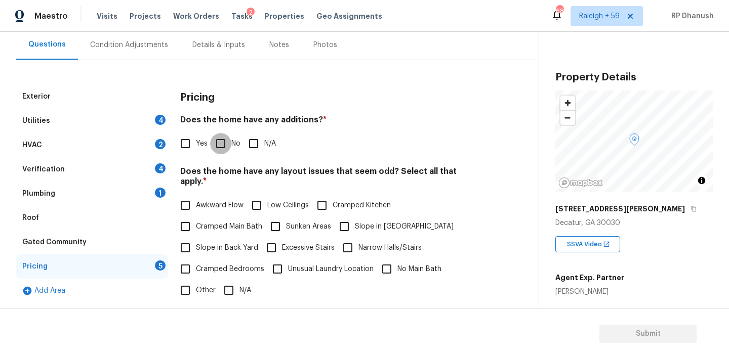
click at [225, 141] on input "No" at bounding box center [220, 143] width 21 height 21
checkbox input "true"
click at [203, 237] on label "Slope in Back Yard" at bounding box center [216, 247] width 83 height 21
click at [196, 237] on input "Slope in Back Yard" at bounding box center [185, 247] width 21 height 21
checkbox input "true"
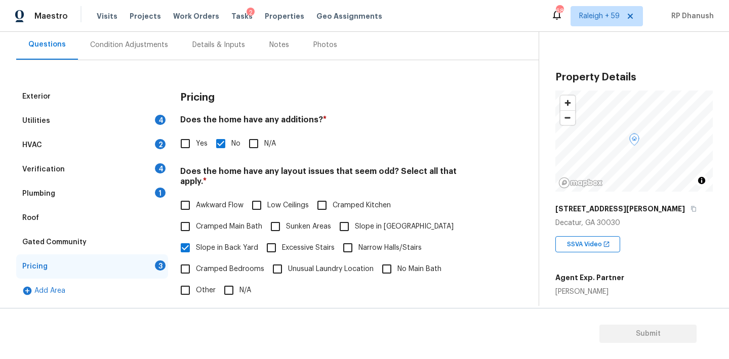
click at [346, 216] on input "Slope in Front Yard" at bounding box center [343, 226] width 21 height 21
checkbox input "true"
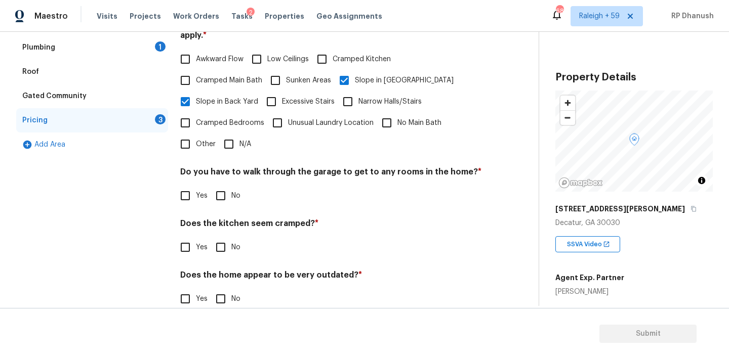
drag, startPoint x: 217, startPoint y: 179, endPoint x: 217, endPoint y: 213, distance: 33.4
click at [217, 185] on input "No" at bounding box center [220, 195] width 21 height 21
checkbox input "true"
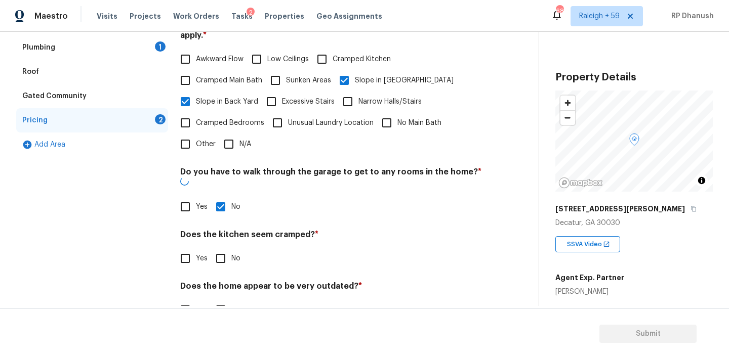
click at [217, 248] on input "No" at bounding box center [220, 258] width 21 height 21
checkbox input "true"
click at [217, 301] on input "No" at bounding box center [220, 311] width 21 height 21
checkbox input "true"
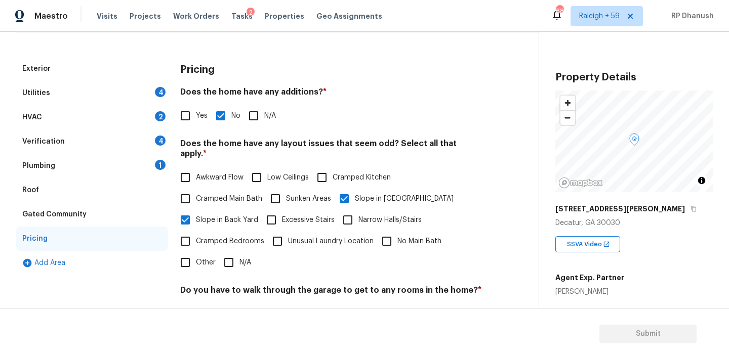
click at [157, 163] on div "1" at bounding box center [160, 165] width 11 height 10
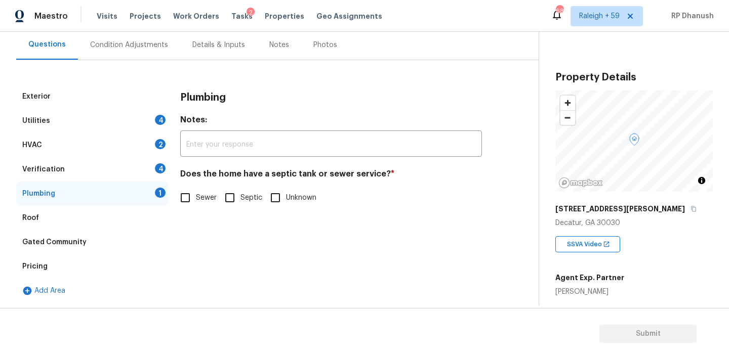
scroll to position [93, 0]
click at [207, 206] on label "Sewer" at bounding box center [196, 197] width 42 height 21
click at [196, 206] on input "Sewer" at bounding box center [185, 197] width 21 height 21
checkbox input "true"
click at [152, 166] on div "Verification 4" at bounding box center [92, 169] width 152 height 24
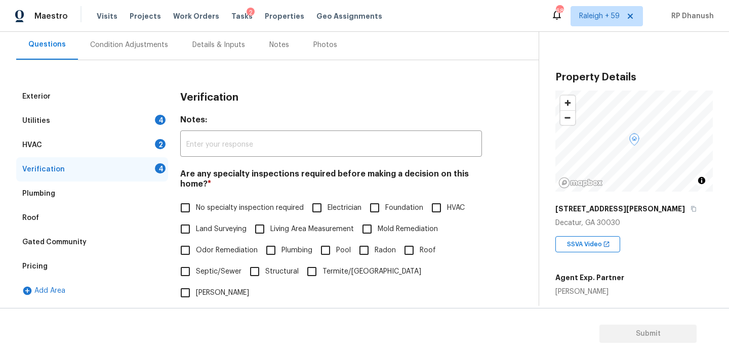
click at [187, 203] on input "No specialty inspection required" at bounding box center [185, 207] width 21 height 21
checkbox input "true"
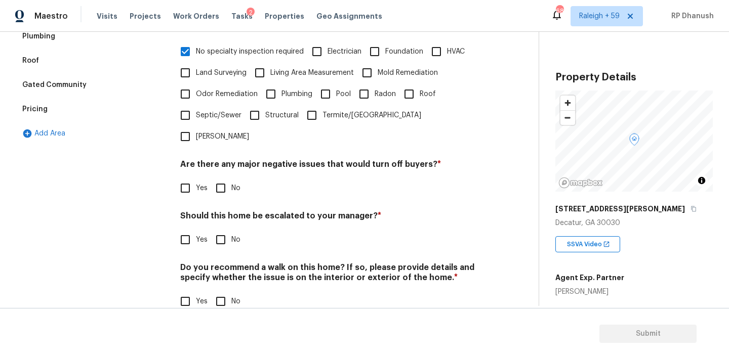
scroll to position [249, 0]
click at [220, 178] on input "No" at bounding box center [220, 188] width 21 height 21
checkbox input "true"
click at [219, 230] on input "No" at bounding box center [220, 240] width 21 height 21
checkbox input "true"
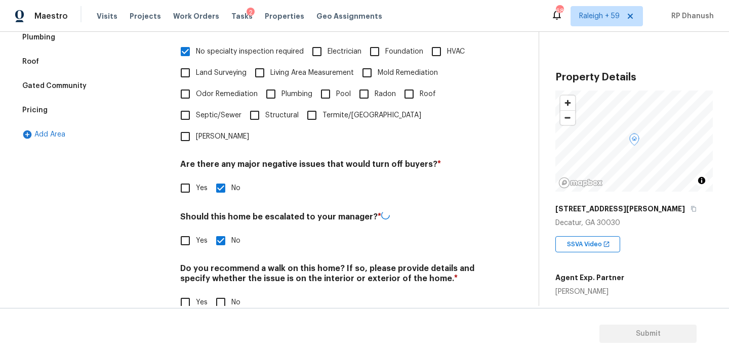
click at [219, 292] on input "No" at bounding box center [220, 302] width 21 height 21
checkbox input "true"
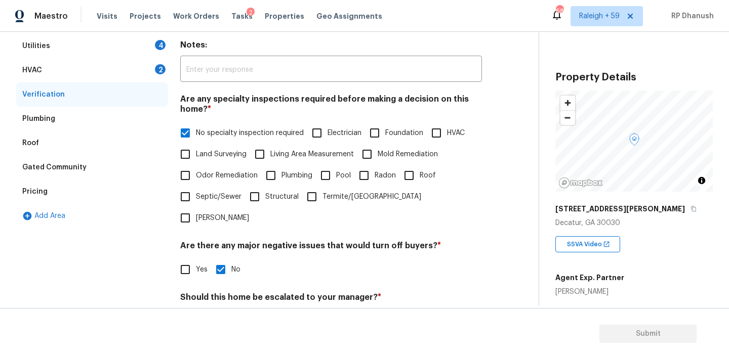
scroll to position [108, 0]
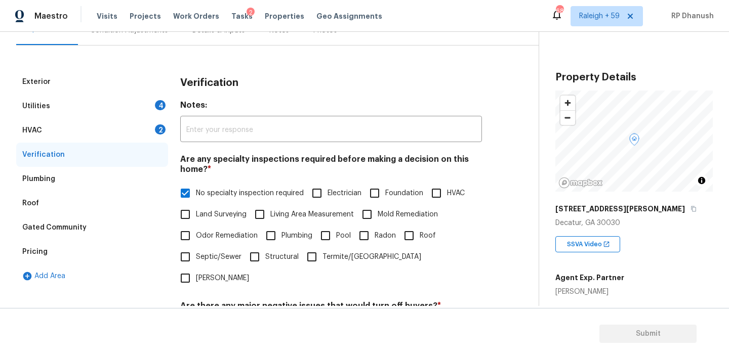
click at [144, 119] on div "HVAC 2" at bounding box center [92, 130] width 152 height 24
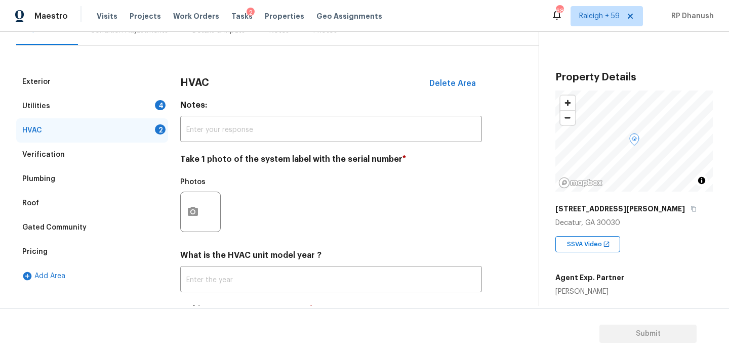
click at [178, 212] on div "Exterior Utilities 4 HVAC 2 Verification Plumbing Roof Gated Community Pricing …" at bounding box center [265, 213] width 498 height 286
click at [199, 209] on button "button" at bounding box center [193, 211] width 24 height 39
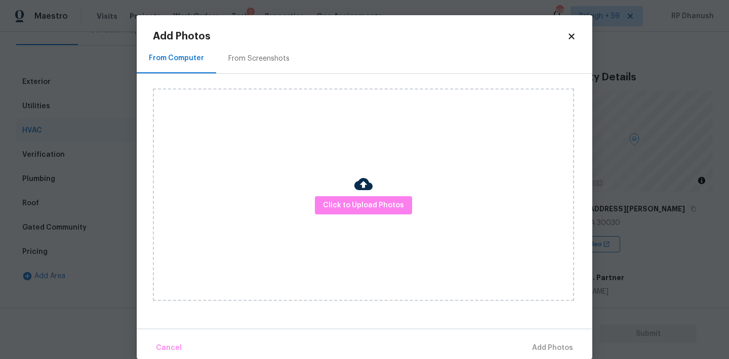
click at [255, 93] on div "Click to Upload Photos" at bounding box center [363, 195] width 421 height 213
click at [260, 66] on div "From Screenshots" at bounding box center [259, 59] width 86 height 30
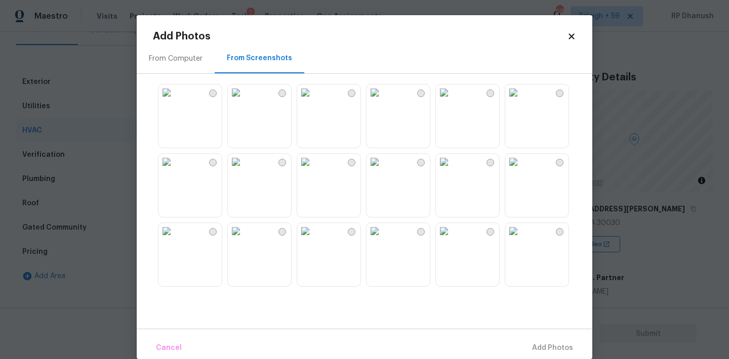
click at [313, 101] on img at bounding box center [305, 93] width 16 height 16
click at [555, 348] on span "Add 1 Photo(s)" at bounding box center [548, 348] width 50 height 13
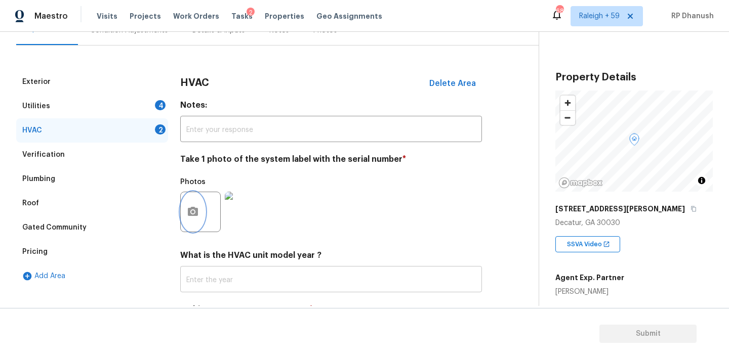
scroll to position [172, 0]
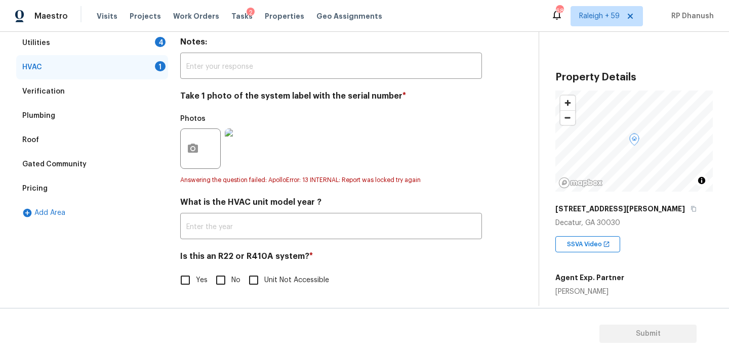
click at [218, 278] on input "No" at bounding box center [220, 280] width 21 height 21
checkbox input "true"
click at [153, 45] on div "Utilities 4" at bounding box center [92, 43] width 152 height 24
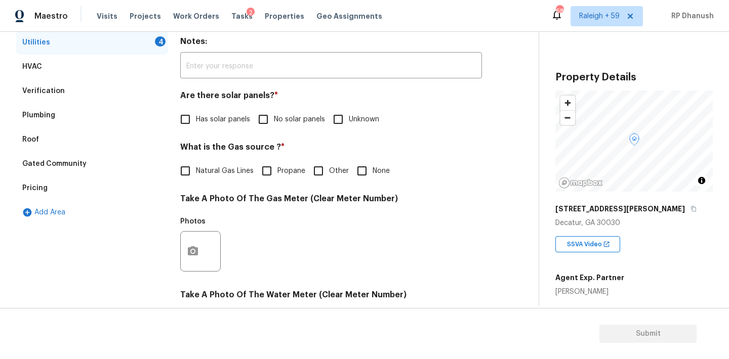
click at [273, 123] on input "No solar panels" at bounding box center [262, 119] width 21 height 21
checkbox input "true"
click at [204, 167] on span "Natural Gas Lines" at bounding box center [225, 172] width 58 height 11
click at [196, 167] on input "Natural Gas Lines" at bounding box center [185, 171] width 21 height 21
checkbox input "true"
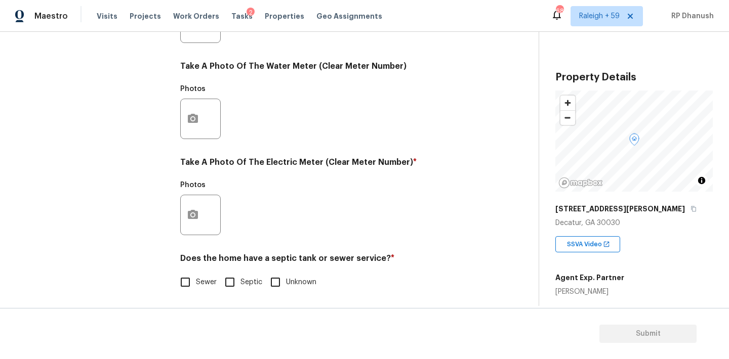
scroll to position [402, 0]
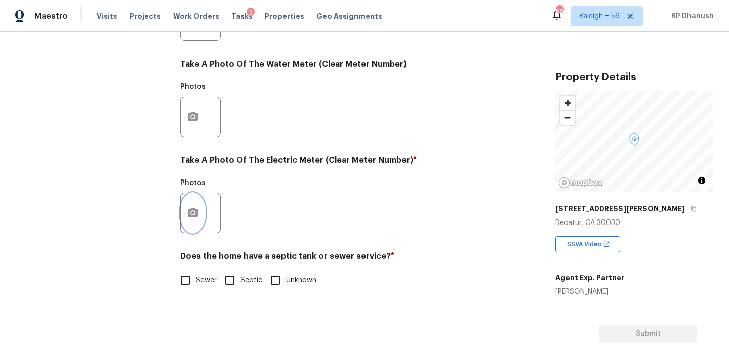
click at [194, 203] on button "button" at bounding box center [193, 212] width 24 height 39
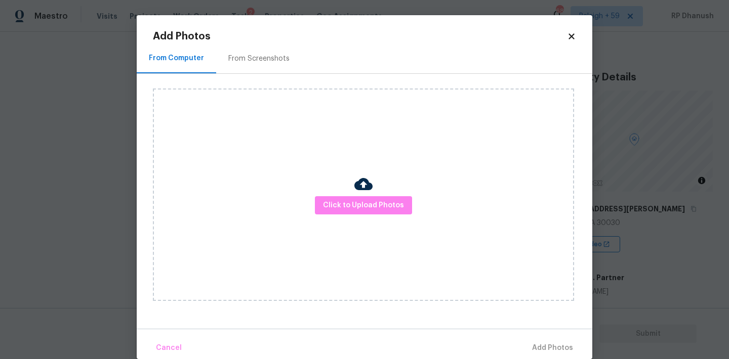
click at [248, 89] on div "Click to Upload Photos" at bounding box center [363, 195] width 421 height 213
click at [253, 49] on div "From Screenshots" at bounding box center [259, 59] width 86 height 30
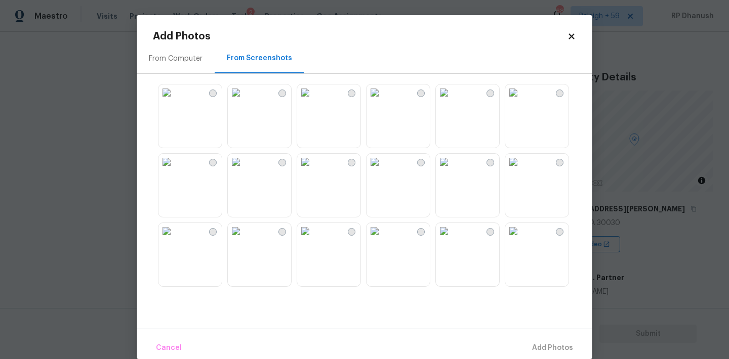
click at [313, 101] on img at bounding box center [305, 93] width 16 height 16
click at [527, 342] on span "Add 1 Photo(s)" at bounding box center [548, 348] width 50 height 13
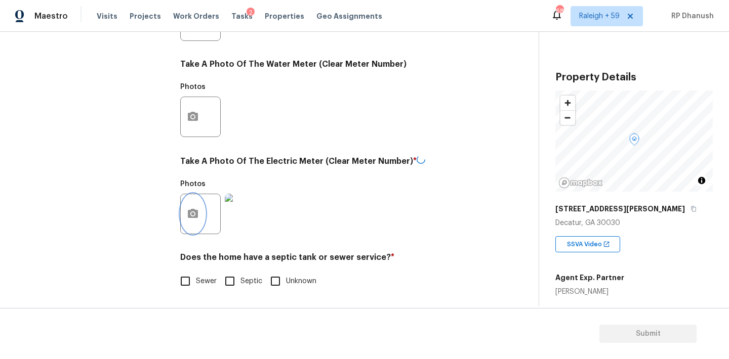
scroll to position [0, 0]
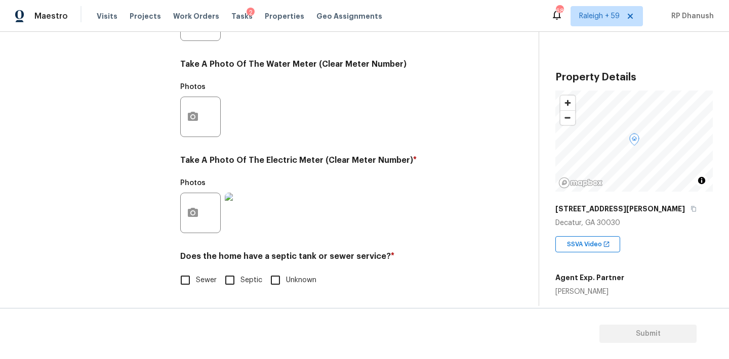
click at [191, 278] on input "Sewer" at bounding box center [185, 280] width 21 height 21
checkbox input "true"
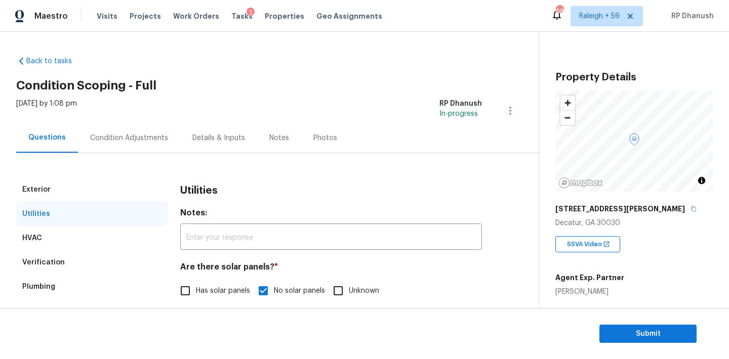
click at [152, 138] on div "Condition Adjustments" at bounding box center [129, 138] width 78 height 10
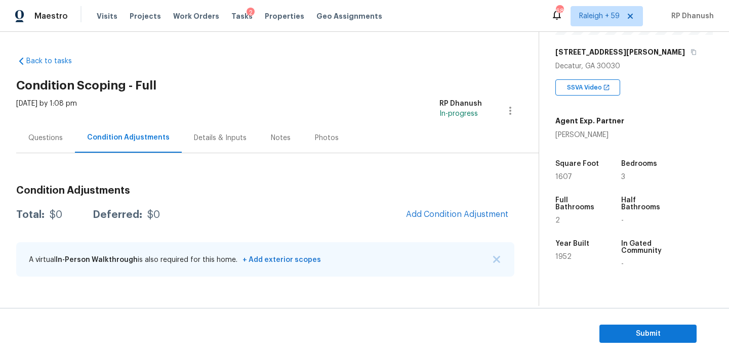
scroll to position [162, 0]
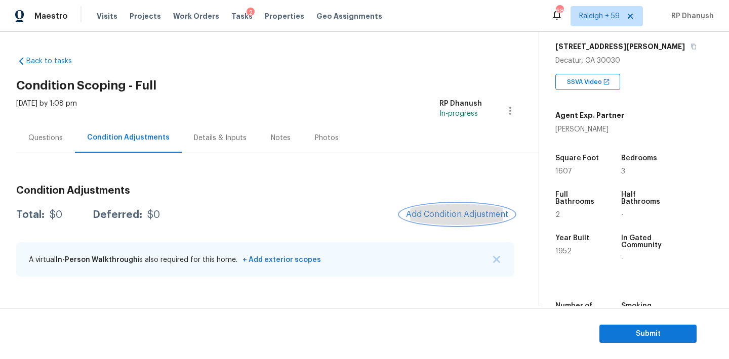
click at [447, 212] on span "Add Condition Adjustment" at bounding box center [457, 214] width 102 height 9
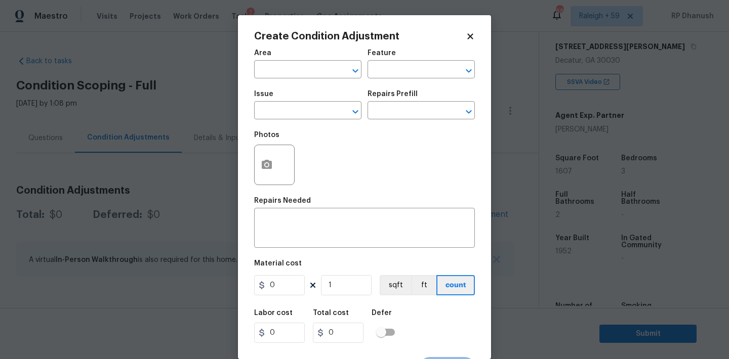
click at [299, 60] on div "Area" at bounding box center [307, 56] width 107 height 13
click at [297, 66] on input "text" at bounding box center [293, 71] width 79 height 16
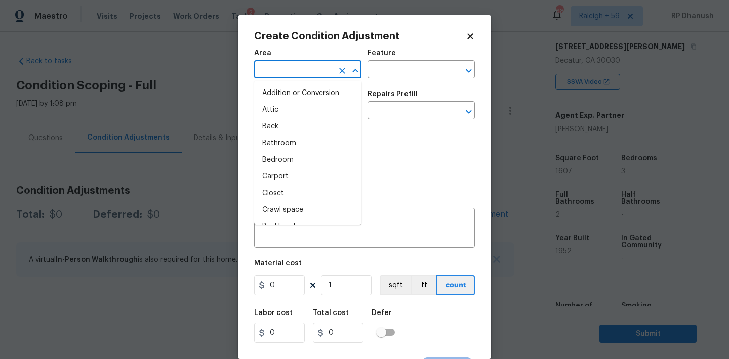
type input "e"
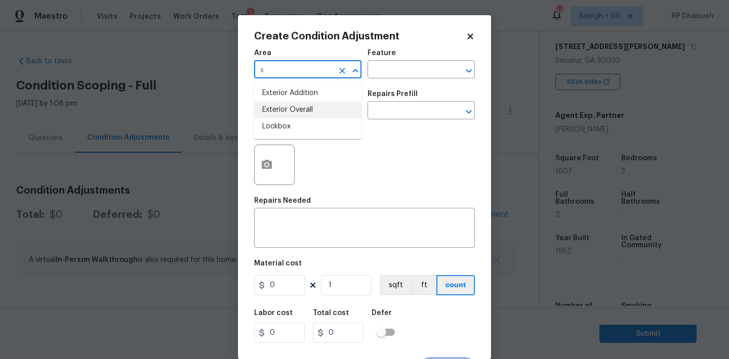
click at [281, 106] on li "Exterior Overall" at bounding box center [307, 110] width 107 height 17
type input "Exterior Overall"
click at [426, 73] on input "text" at bounding box center [406, 71] width 79 height 16
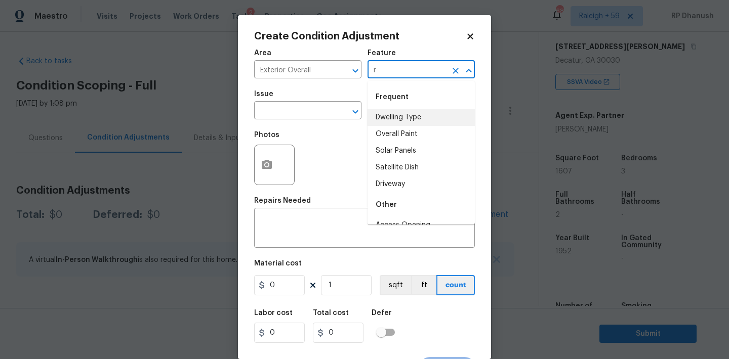
click at [393, 115] on li "Dwelling Type" at bounding box center [420, 117] width 107 height 17
type input "Dwelling Type"
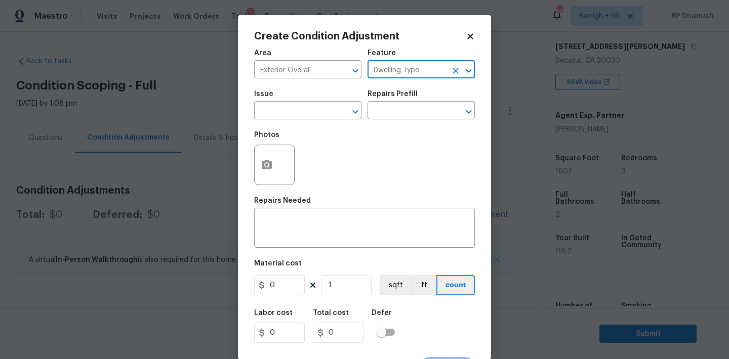
click at [456, 68] on icon "Clear" at bounding box center [455, 71] width 10 height 10
click at [431, 68] on input "text" at bounding box center [406, 71] width 79 height 16
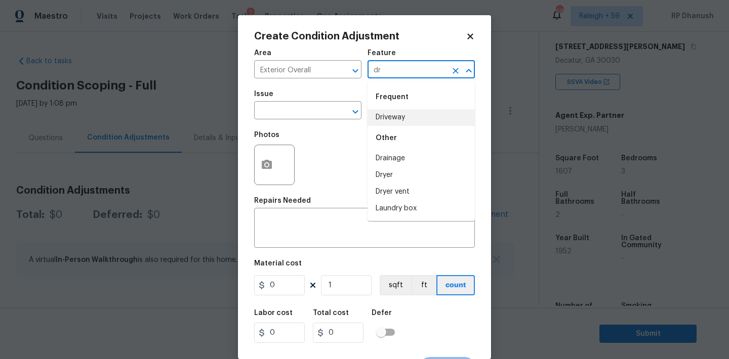
click at [392, 113] on li "Driveway" at bounding box center [420, 117] width 107 height 17
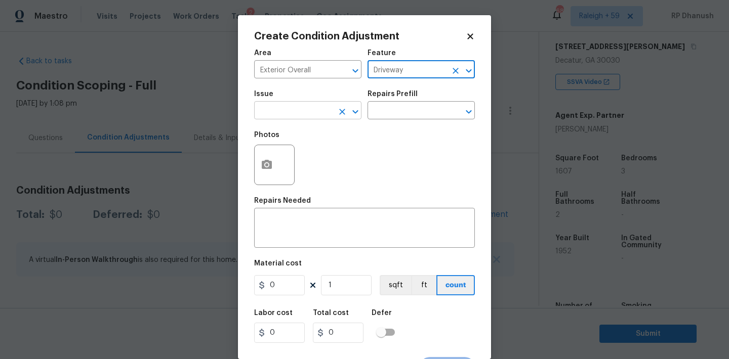
type input "Driveway"
click at [305, 113] on input "text" at bounding box center [293, 112] width 79 height 16
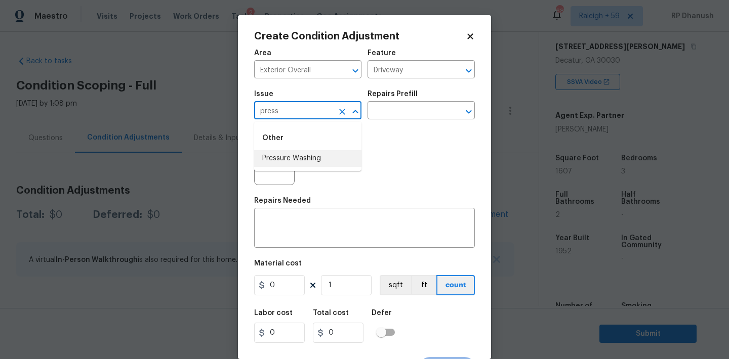
click at [280, 162] on li "Pressure Washing" at bounding box center [307, 158] width 107 height 17
type input "Pressure Washing"
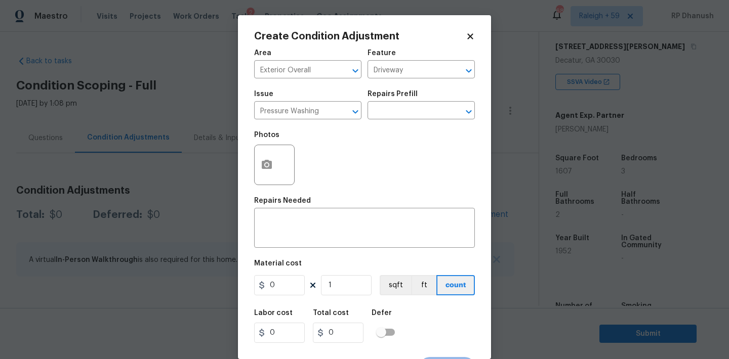
click at [379, 120] on div "Issue Pressure Washing ​ Repairs Prefill ​" at bounding box center [364, 105] width 221 height 41
click at [391, 100] on div "Repairs Prefill" at bounding box center [420, 97] width 107 height 13
click at [398, 103] on div "Repairs Prefill" at bounding box center [420, 97] width 107 height 13
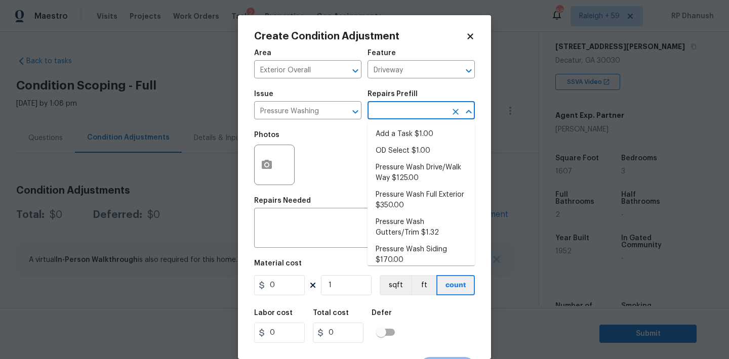
drag, startPoint x: 400, startPoint y: 106, endPoint x: 397, endPoint y: 128, distance: 22.0
click at [400, 106] on input "text" at bounding box center [406, 112] width 79 height 16
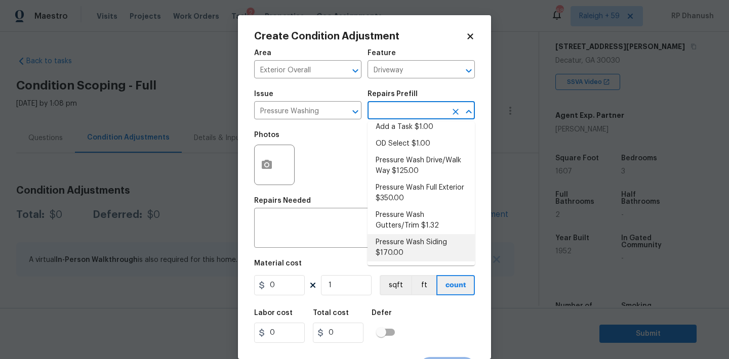
click at [390, 255] on li "Pressure Wash Siding $170.00" at bounding box center [420, 247] width 107 height 27
type input "Siding"
type textarea "Protect areas as needed for pressure washing. Pressure wash the siding on the h…"
type input "170"
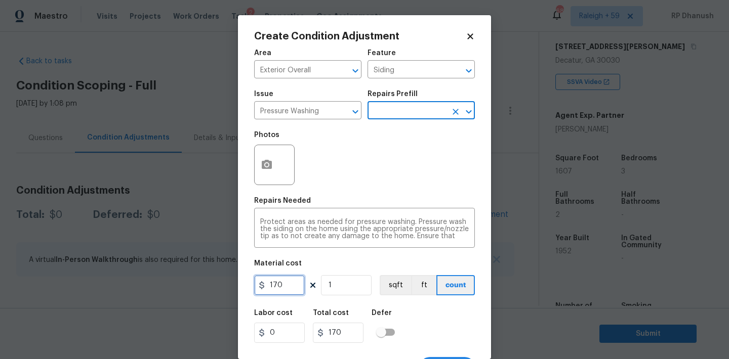
click at [290, 287] on input "170" at bounding box center [279, 285] width 51 height 20
type input "200"
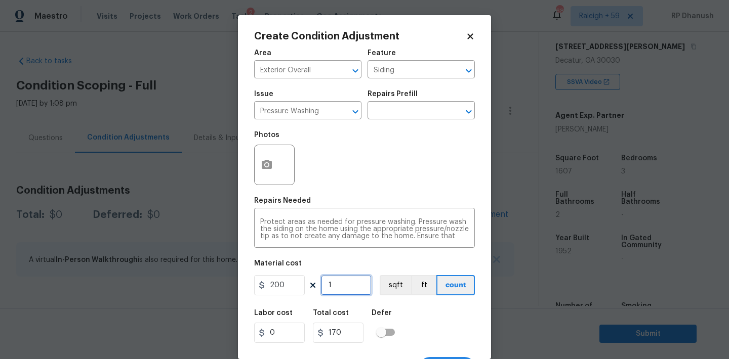
type input "200"
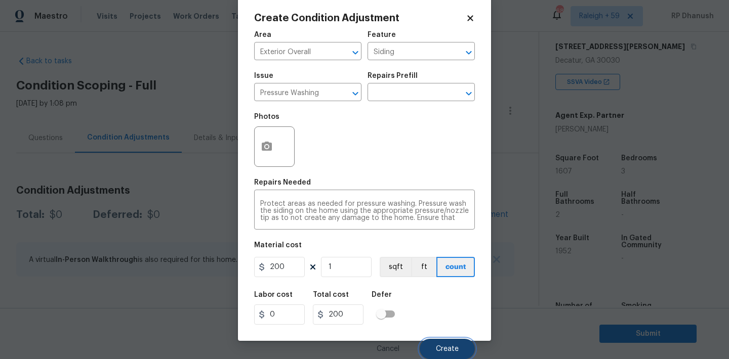
click at [445, 351] on span "Create" at bounding box center [447, 350] width 23 height 8
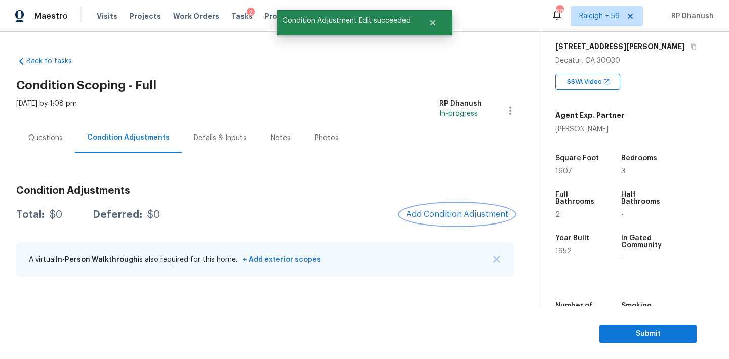
scroll to position [0, 0]
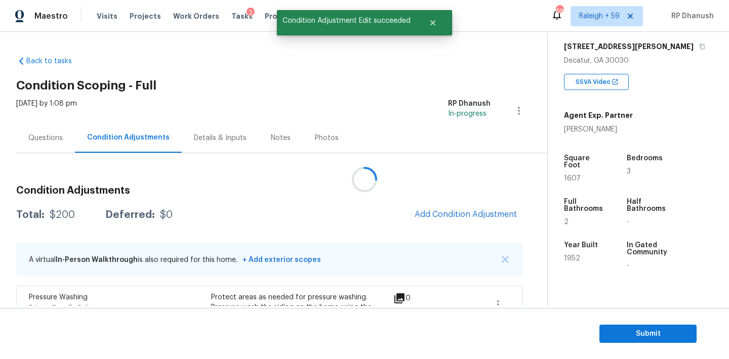
click at [452, 212] on div at bounding box center [364, 179] width 729 height 359
click at [452, 212] on span "Add Condition Adjustment" at bounding box center [465, 214] width 102 height 9
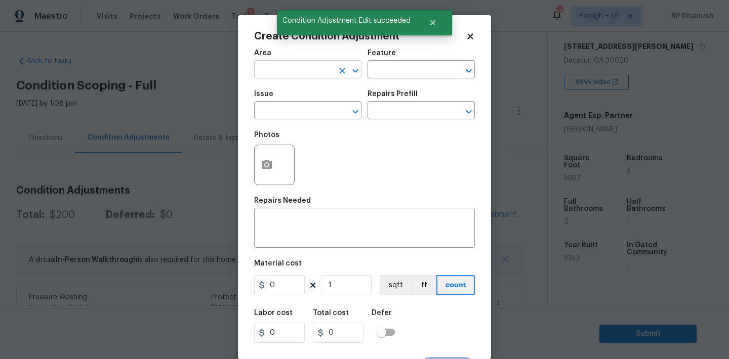
click at [287, 67] on input "text" at bounding box center [293, 71] width 79 height 16
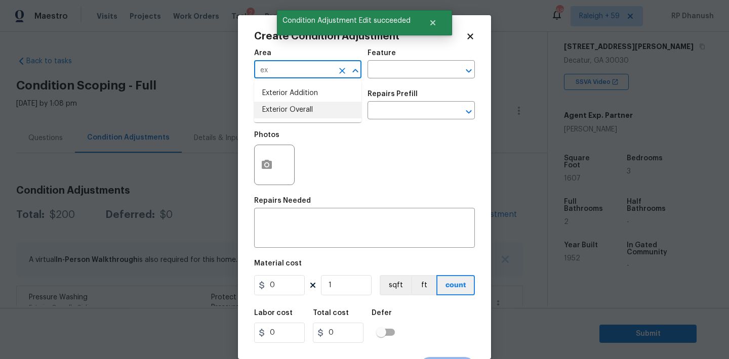
drag, startPoint x: 279, startPoint y: 116, endPoint x: 330, endPoint y: 100, distance: 53.6
click at [279, 116] on li "Exterior Overall" at bounding box center [307, 110] width 107 height 17
type input "Exterior Overall"
click at [399, 85] on div "Issue ​ Repairs Prefill ​" at bounding box center [364, 105] width 221 height 41
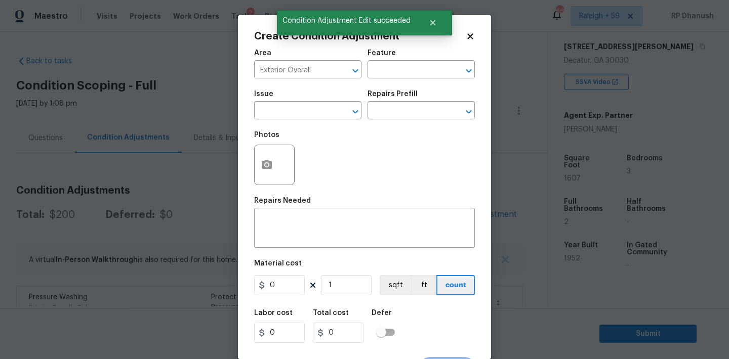
click at [401, 79] on div "Area Exterior Overall ​ Feature ​" at bounding box center [364, 64] width 221 height 41
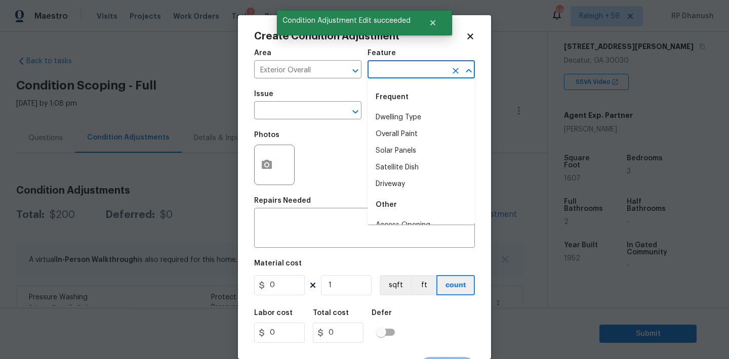
click at [401, 75] on input "text" at bounding box center [406, 71] width 79 height 16
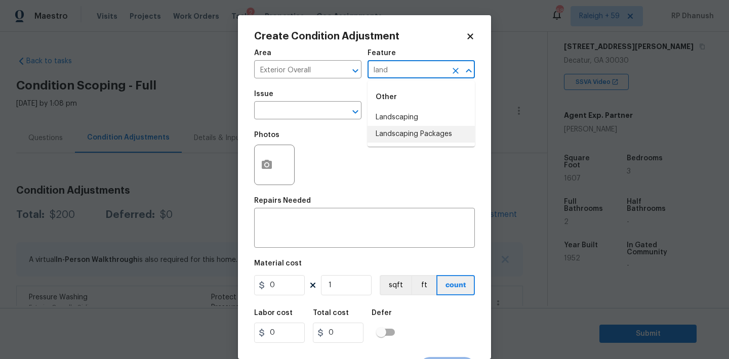
click at [380, 129] on li "Landscaping Packages" at bounding box center [420, 134] width 107 height 17
type input "Landscaping Packages"
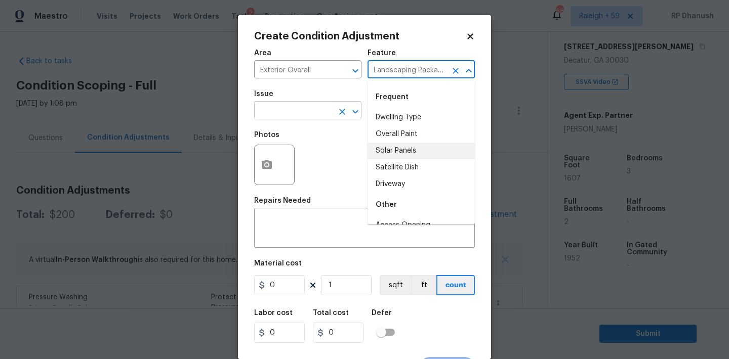
click at [283, 114] on input "text" at bounding box center [293, 112] width 79 height 16
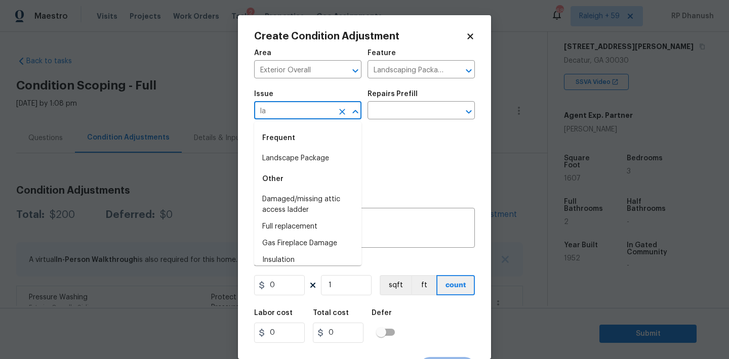
click at [289, 142] on div "Frequent" at bounding box center [307, 138] width 107 height 24
click at [291, 152] on li "Landscape Package" at bounding box center [307, 158] width 107 height 17
type input "Landscape Package"
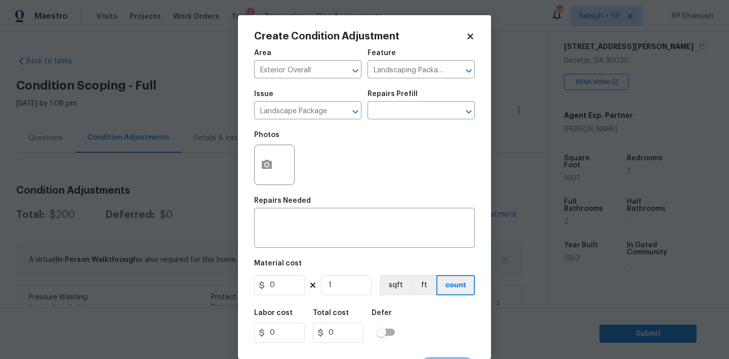
click at [346, 144] on div "Photos" at bounding box center [364, 158] width 221 height 66
click at [369, 135] on div "Photos" at bounding box center [364, 158] width 221 height 66
click at [374, 127] on div "Photos" at bounding box center [364, 158] width 221 height 66
click at [398, 113] on input "text" at bounding box center [406, 112] width 79 height 16
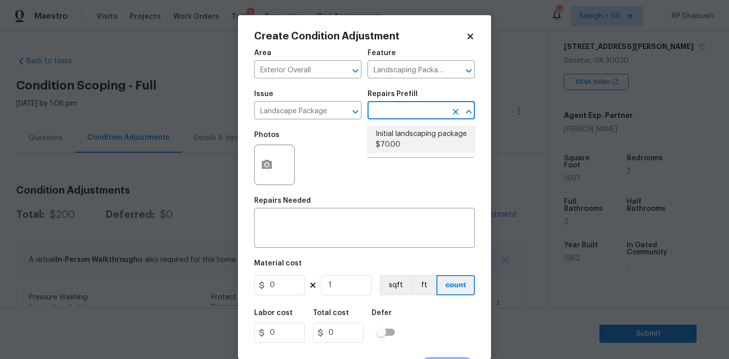
click at [407, 131] on li "Initial landscaping package $70.00" at bounding box center [420, 139] width 107 height 27
type input "Home Readiness Packages"
type textarea "Mowing of grass up to 6" in height. Mow, edge along driveways & sidewalks, trim…"
type input "70"
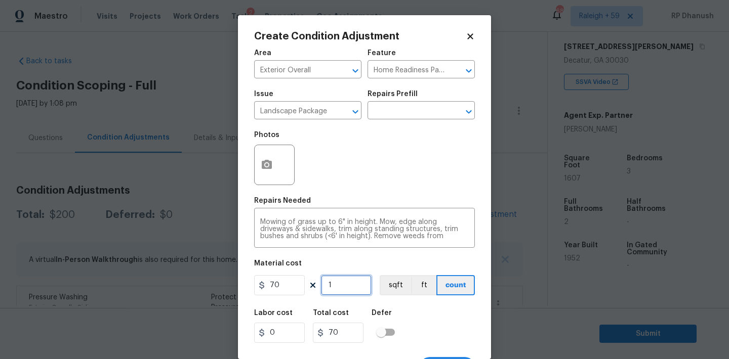
click at [342, 280] on input "1" at bounding box center [346, 285] width 51 height 20
type input "0"
type input "2"
type input "140"
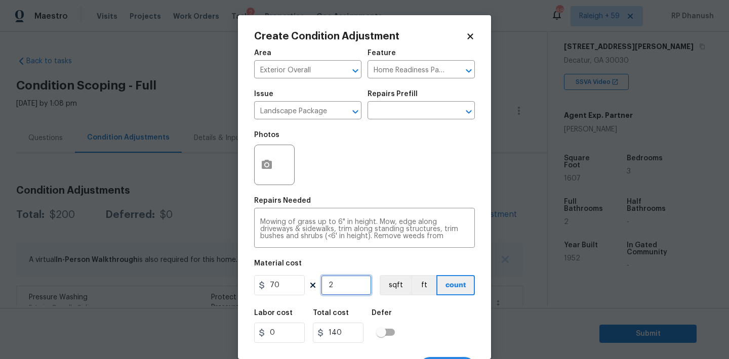
type input "20"
type input "1400"
type input "2"
type input "140"
type input "0"
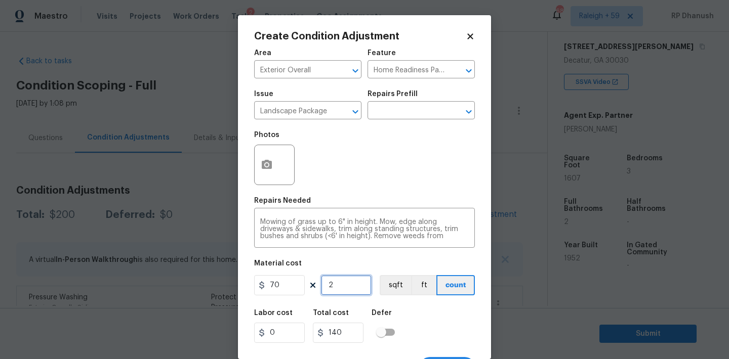
type input "0"
type input "2"
type input "140"
type input "24"
type input "1680"
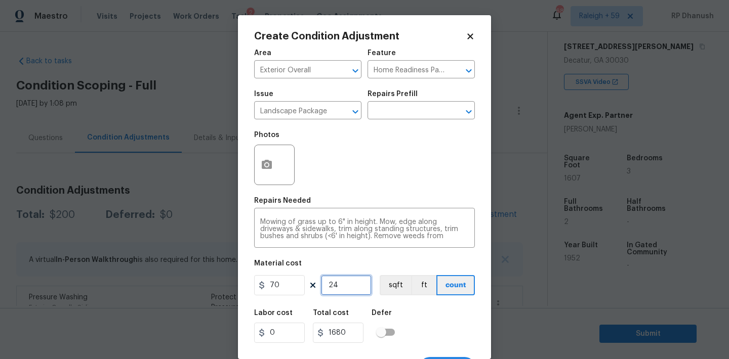
type input "24"
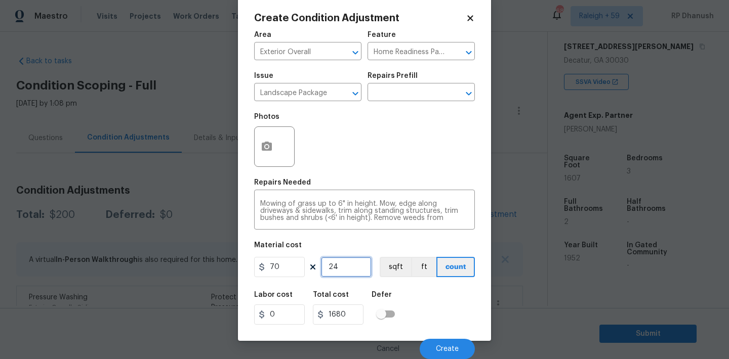
click at [353, 263] on input "24" at bounding box center [346, 267] width 51 height 20
type input "2"
type input "140"
type input "25"
type input "1750"
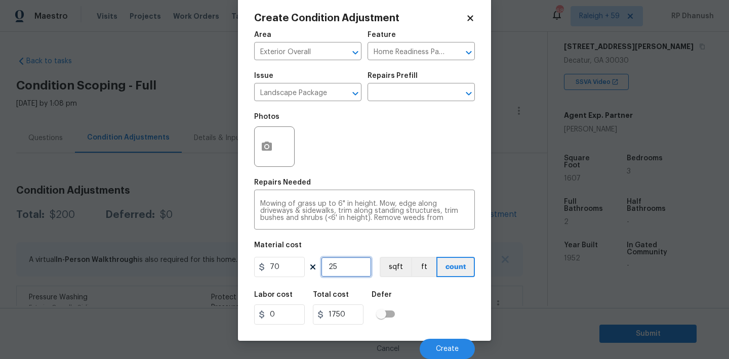
type input "25"
click at [439, 346] on span "Create" at bounding box center [447, 350] width 23 height 8
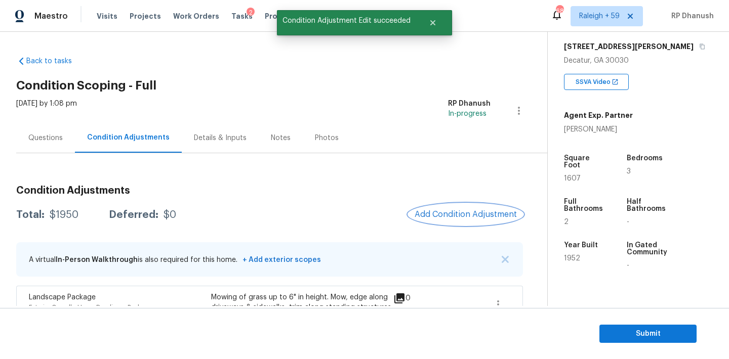
scroll to position [171, 0]
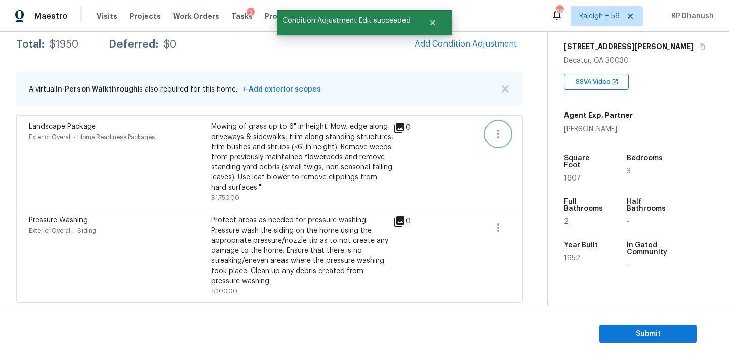
click at [497, 139] on icon "button" at bounding box center [498, 134] width 12 height 12
click at [549, 131] on div "Edit" at bounding box center [555, 132] width 79 height 10
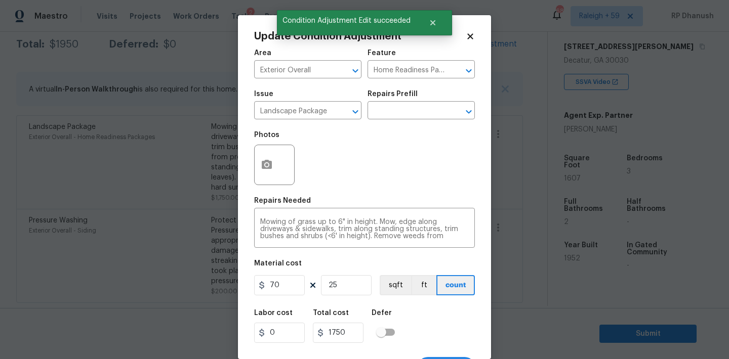
click at [279, 165] on div at bounding box center [274, 165] width 40 height 40
click at [266, 153] on button "button" at bounding box center [267, 164] width 24 height 39
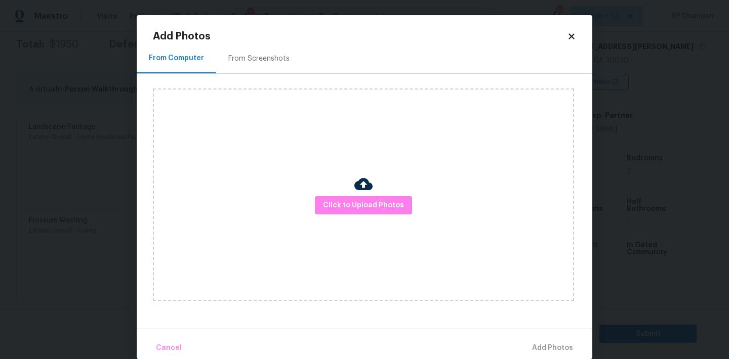
click at [279, 37] on h2 "Add Photos" at bounding box center [360, 36] width 414 height 10
click at [268, 57] on div "From Screenshots" at bounding box center [258, 59] width 61 height 10
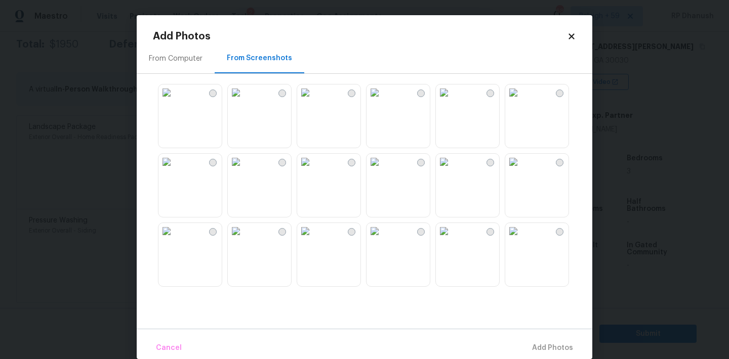
click at [244, 170] on img at bounding box center [236, 162] width 16 height 16
click at [244, 239] on img at bounding box center [236, 231] width 16 height 16
click at [452, 239] on img at bounding box center [444, 231] width 16 height 16
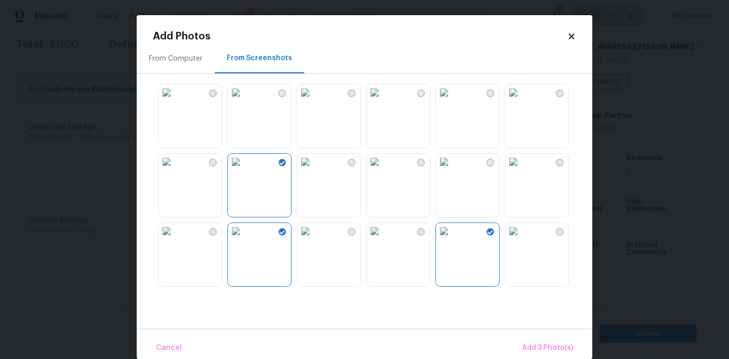
click at [521, 170] on img at bounding box center [513, 162] width 16 height 16
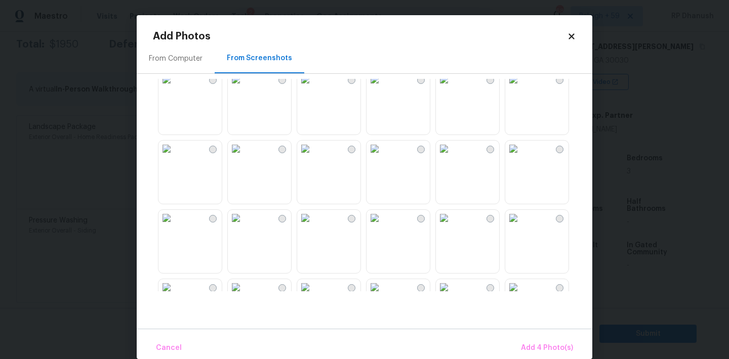
scroll to position [261, 0]
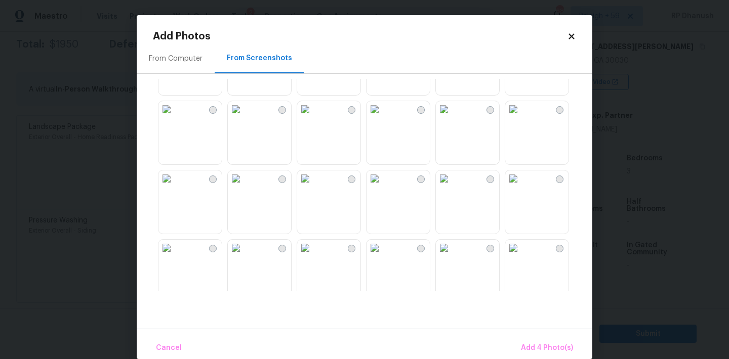
click at [383, 117] on img at bounding box center [374, 109] width 16 height 16
click at [313, 256] on img at bounding box center [305, 248] width 16 height 16
click at [383, 256] on img at bounding box center [374, 248] width 16 height 16
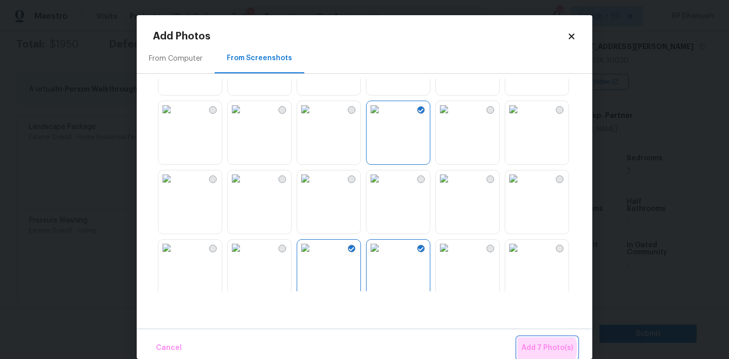
click at [548, 349] on span "Add 7 Photo(s)" at bounding box center [547, 348] width 52 height 13
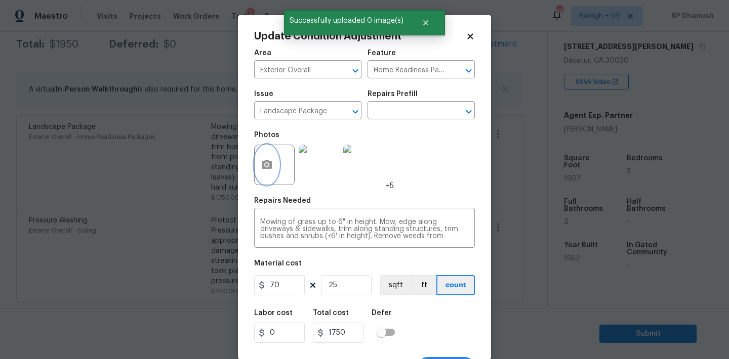
scroll to position [19, 0]
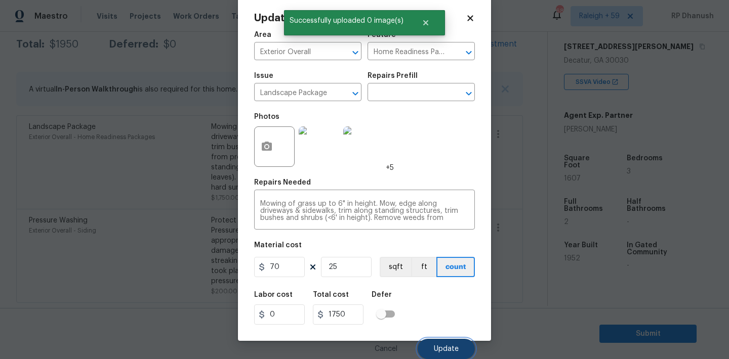
click at [449, 340] on button "Update" at bounding box center [445, 349] width 57 height 20
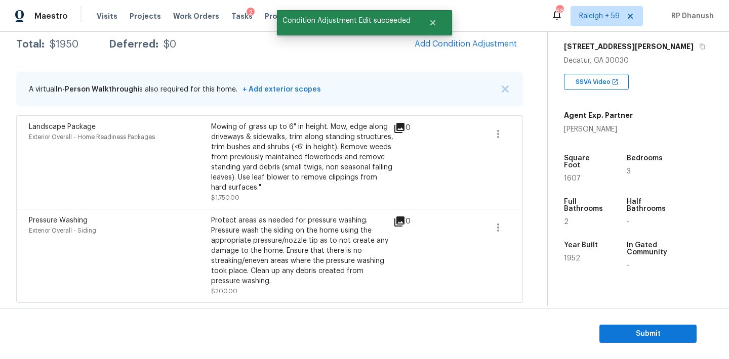
scroll to position [0, 0]
click at [486, 25] on div "Maestro Visits Projects Work Orders Tasks 2 Properties Geo Assignments 682 Rale…" at bounding box center [364, 16] width 729 height 32
click at [478, 40] on span "Add Condition Adjustment" at bounding box center [465, 43] width 102 height 9
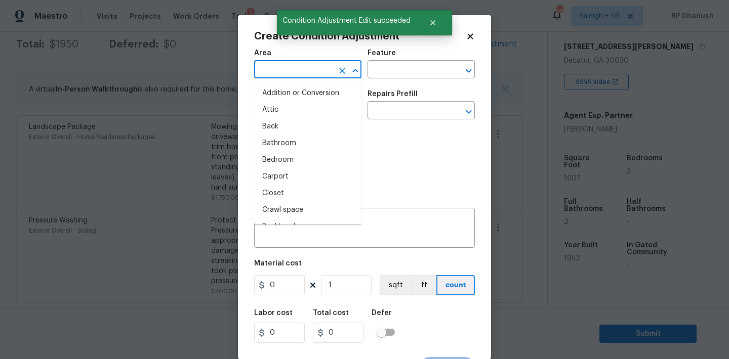
click at [298, 70] on input "text" at bounding box center [293, 71] width 79 height 16
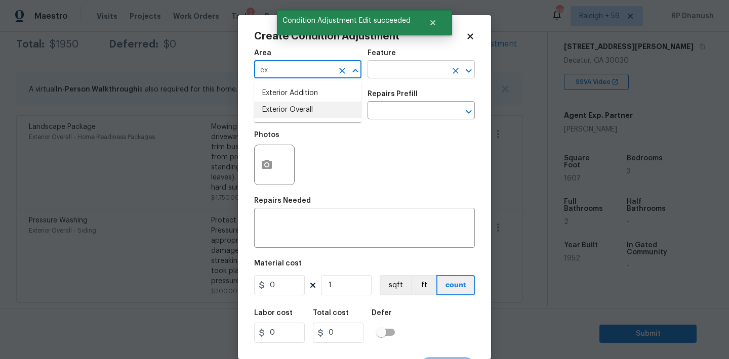
drag, startPoint x: 280, startPoint y: 108, endPoint x: 403, endPoint y: 75, distance: 127.3
click at [285, 106] on li "Exterior Overall" at bounding box center [307, 110] width 107 height 17
type input "Exterior Overall"
click at [424, 72] on input "text" at bounding box center [406, 71] width 79 height 16
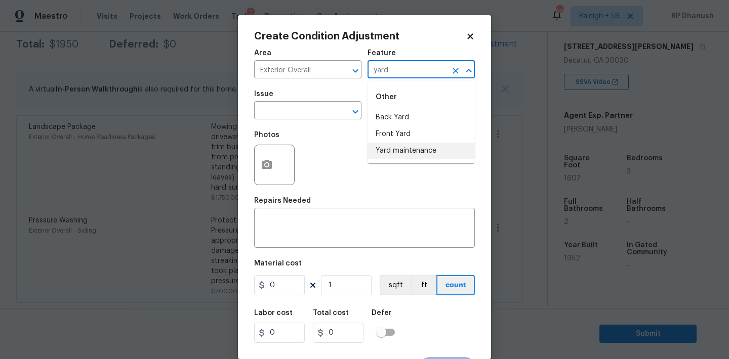
click at [390, 145] on li "Yard maintenance" at bounding box center [420, 151] width 107 height 17
type input "Yard maintenance"
click at [303, 120] on span "Issue ​" at bounding box center [307, 105] width 107 height 41
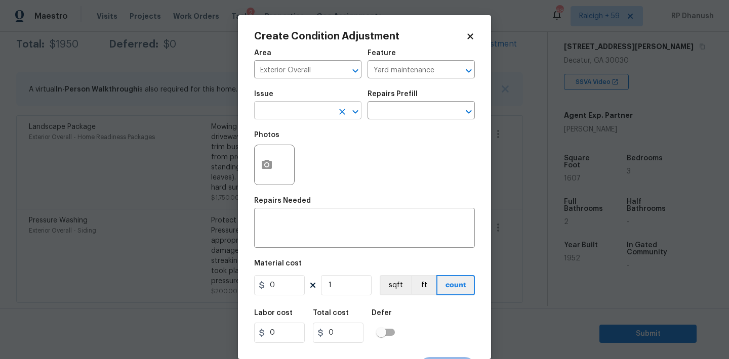
click at [301, 113] on input "text" at bounding box center [293, 112] width 79 height 16
drag, startPoint x: 310, startPoint y: 158, endPoint x: 374, endPoint y: 130, distance: 70.7
click at [310, 158] on li "Debris/garbage on site" at bounding box center [307, 158] width 107 height 17
type input "Debris/garbage on site"
click at [427, 104] on input "text" at bounding box center [406, 112] width 79 height 16
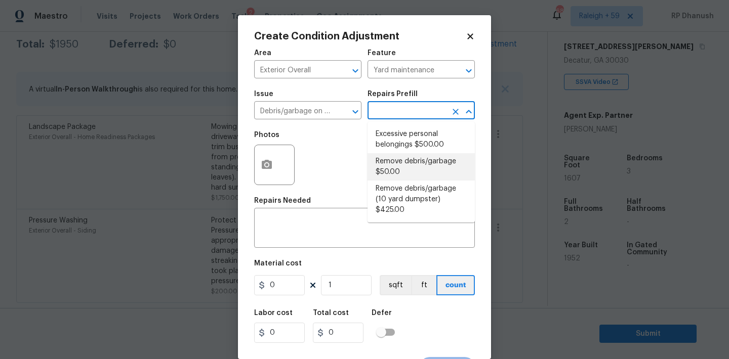
click at [401, 155] on li "Remove debris/garbage $50.00" at bounding box center [420, 166] width 107 height 27
type textarea "Remove, haul off, and properly dispose of any debris left by seller to offsite …"
type input "50"
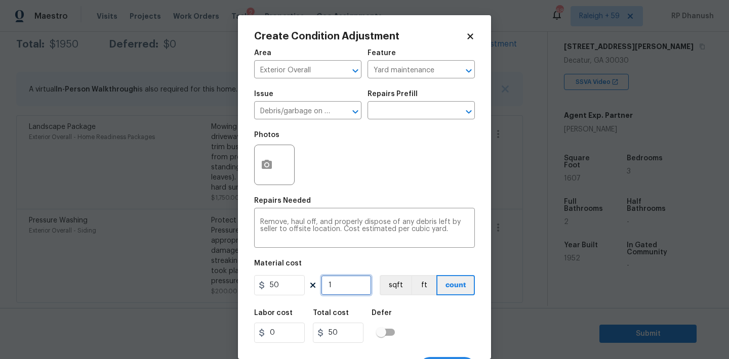
click at [364, 287] on input "1" at bounding box center [346, 285] width 51 height 20
type input "0"
type input "7"
type input "350"
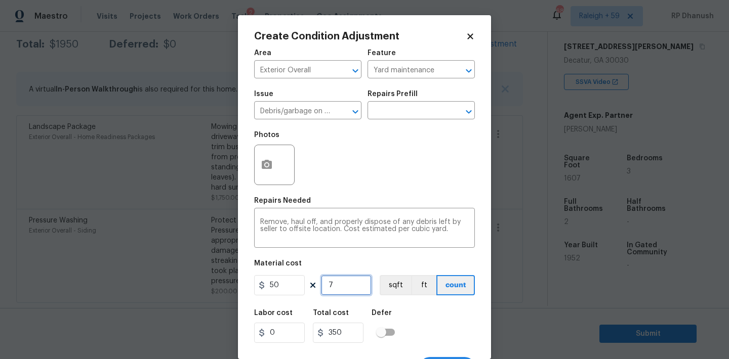
type input "7"
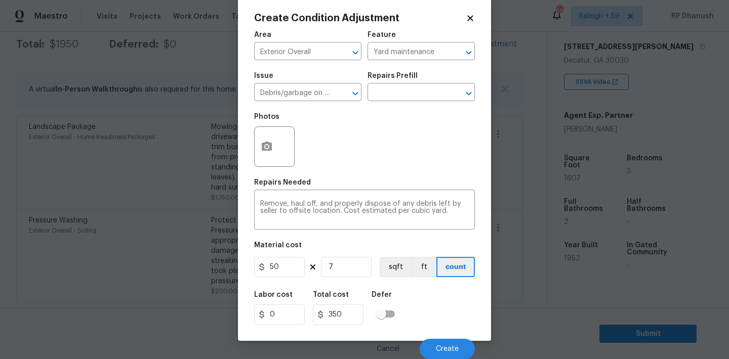
click at [437, 337] on div "Cancel Create" at bounding box center [364, 345] width 221 height 28
click at [437, 342] on button "Create" at bounding box center [446, 349] width 55 height 20
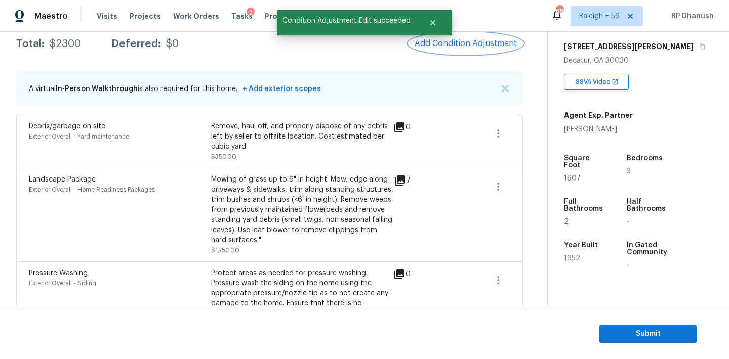
scroll to position [122, 0]
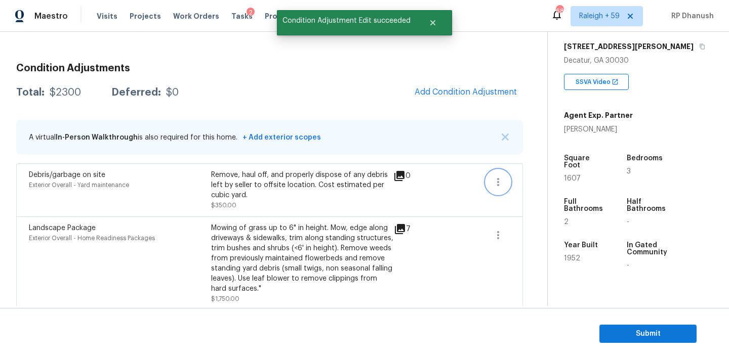
click at [495, 189] on button "button" at bounding box center [498, 182] width 24 height 24
click at [546, 179] on div "Edit" at bounding box center [555, 180] width 79 height 10
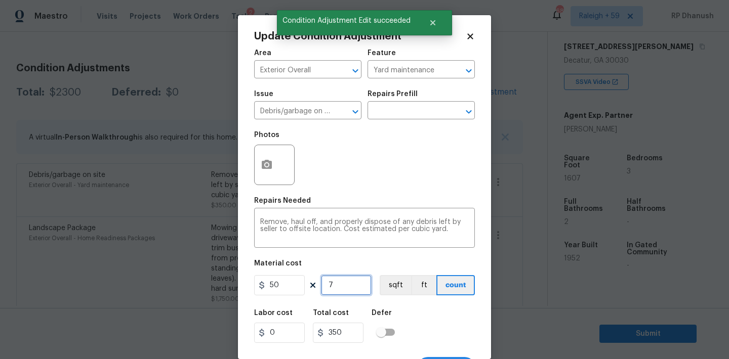
click at [360, 289] on input "7" at bounding box center [346, 285] width 51 height 20
type input "0"
type input "8"
type input "400"
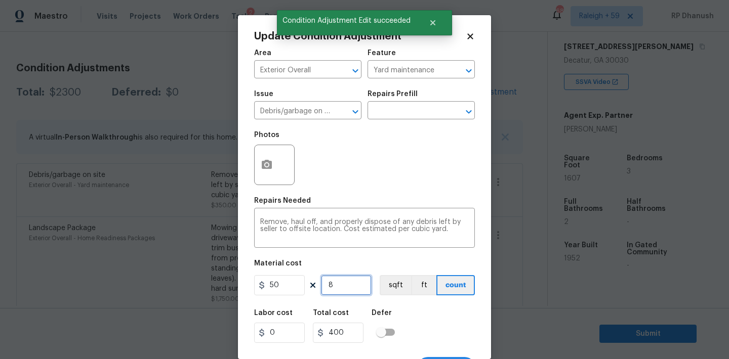
type input "8"
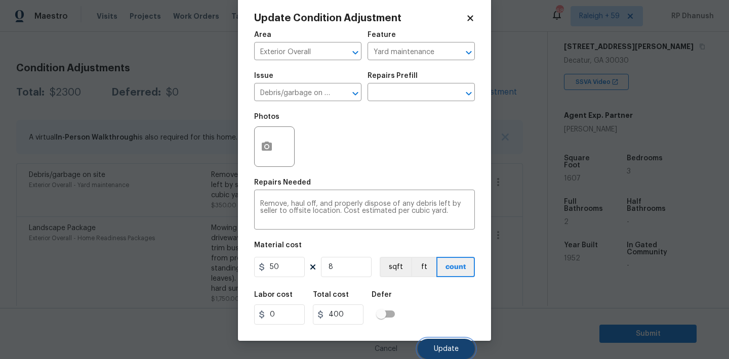
click at [447, 350] on span "Update" at bounding box center [446, 350] width 25 height 8
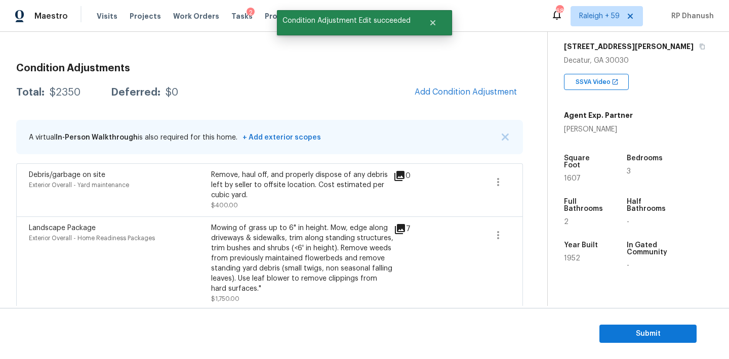
scroll to position [0, 0]
click at [492, 184] on icon "button" at bounding box center [498, 182] width 12 height 12
click at [526, 182] on div "Edit" at bounding box center [555, 180] width 79 height 10
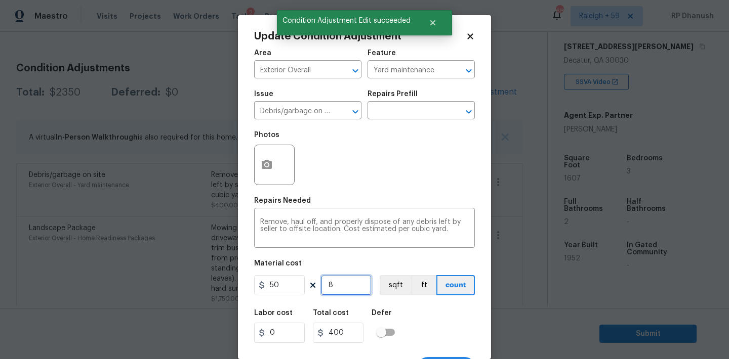
click at [354, 285] on input "8" at bounding box center [346, 285] width 51 height 20
type input "0"
type input "9"
type input "450"
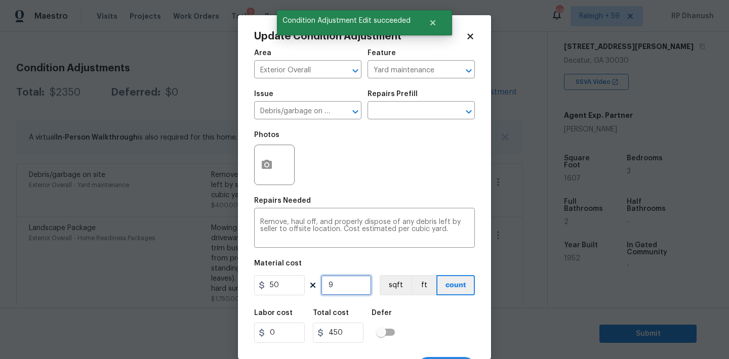
type input "9"
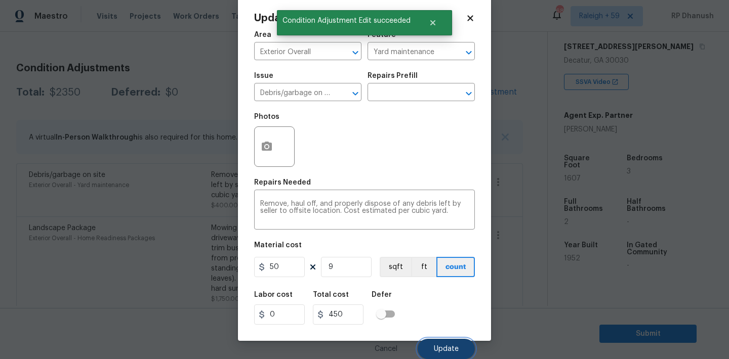
click at [456, 352] on span "Update" at bounding box center [446, 350] width 25 height 8
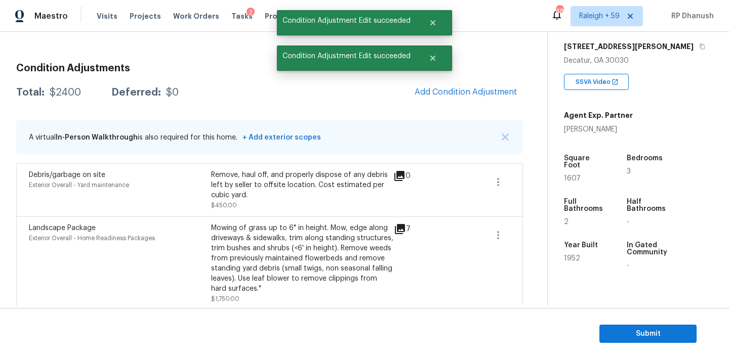
scroll to position [0, 0]
click at [472, 99] on button "Add Condition Adjustment" at bounding box center [465, 91] width 114 height 21
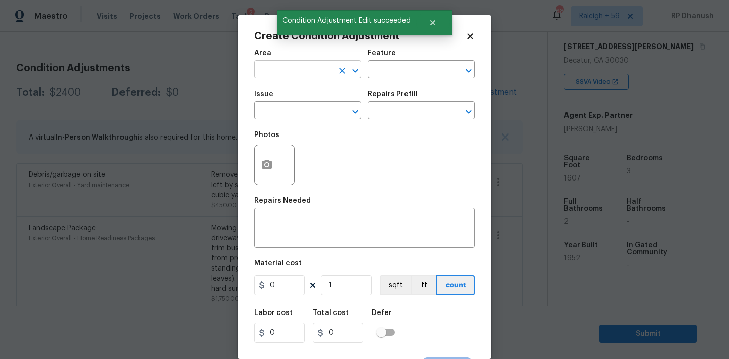
click at [276, 74] on input "text" at bounding box center [293, 71] width 79 height 16
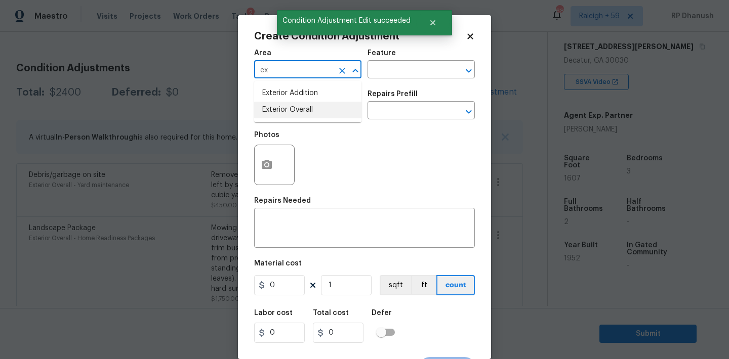
click at [272, 110] on li "Exterior Overall" at bounding box center [307, 110] width 107 height 17
type input "Exterior Overall"
click at [271, 242] on div "x ​" at bounding box center [364, 229] width 221 height 37
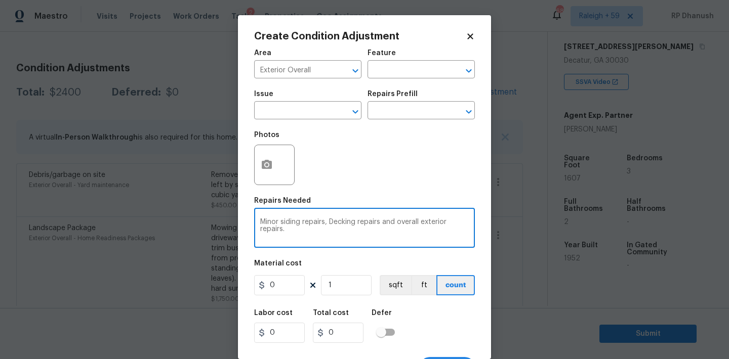
type textarea "Minor siding repairs, Decking repairs and overall exterior repairs."
click at [289, 284] on input "0" at bounding box center [279, 285] width 51 height 20
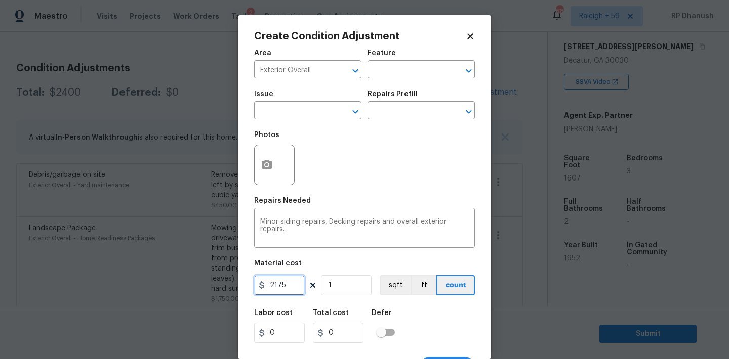
type input "2175"
click at [266, 162] on icon "button" at bounding box center [267, 164] width 10 height 9
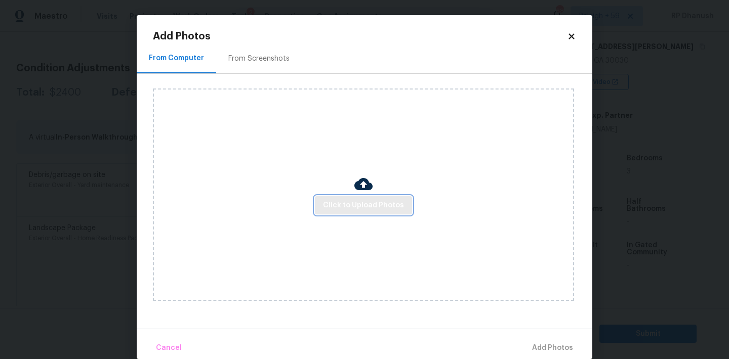
click at [353, 199] on span "Click to Upload Photos" at bounding box center [363, 205] width 81 height 13
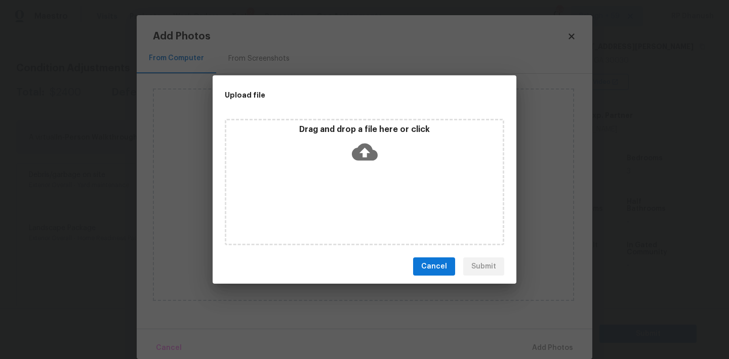
click at [347, 138] on div "Drag and drop a file here or click" at bounding box center [364, 146] width 276 height 44
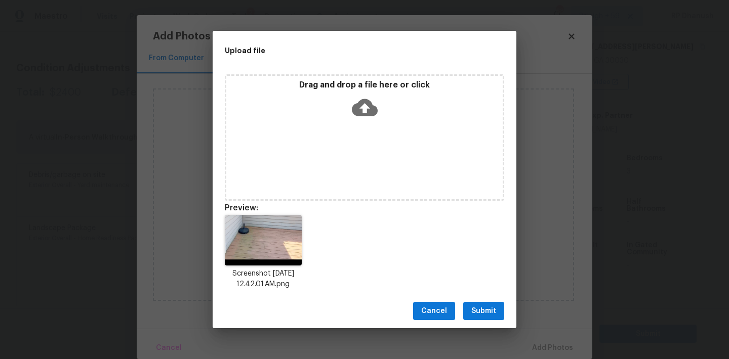
click at [484, 306] on span "Submit" at bounding box center [483, 311] width 25 height 13
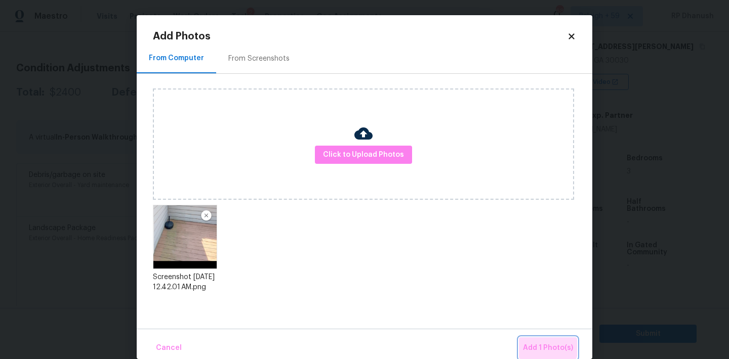
click at [547, 348] on span "Add 1 Photo(s)" at bounding box center [548, 348] width 50 height 13
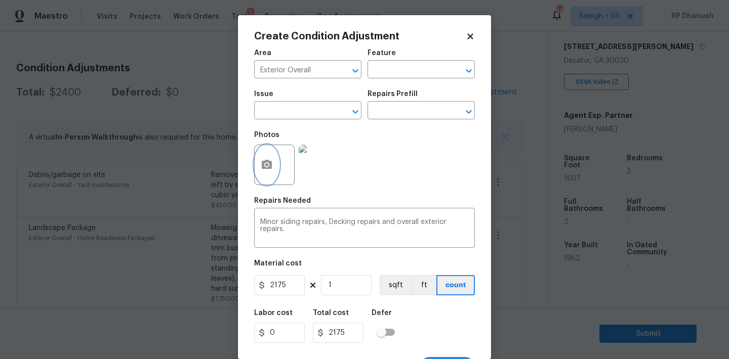
scroll to position [19, 0]
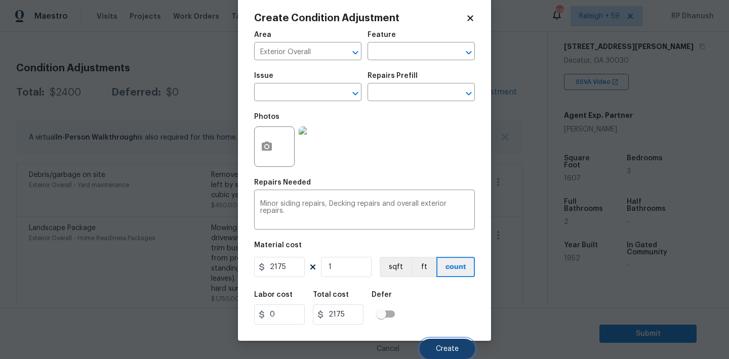
click at [459, 343] on button "Create" at bounding box center [446, 349] width 55 height 20
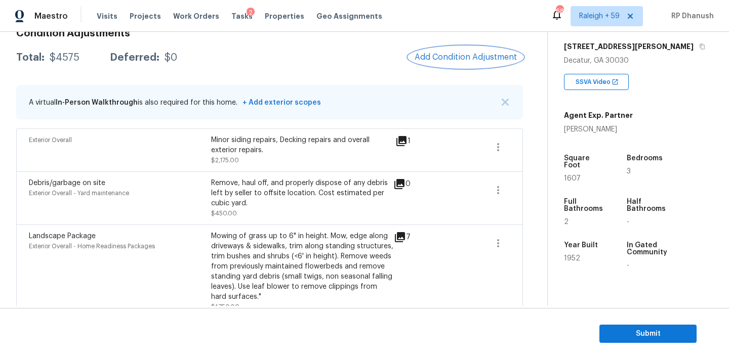
scroll to position [138, 0]
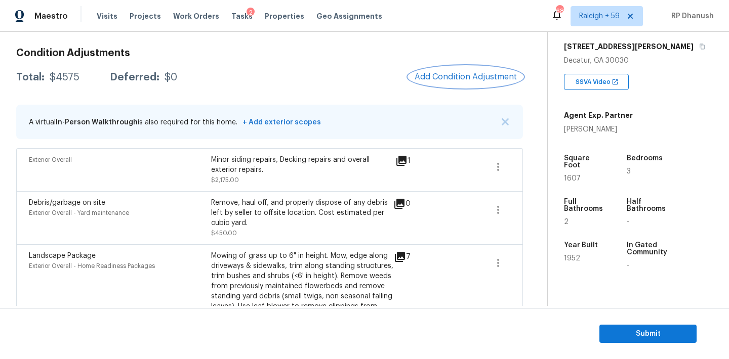
click at [471, 74] on span "Add Condition Adjustment" at bounding box center [465, 76] width 102 height 9
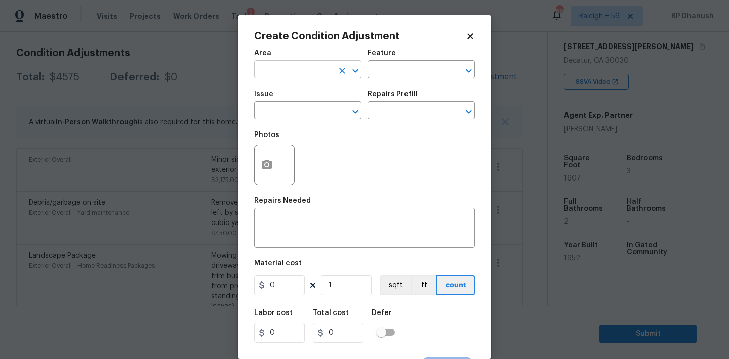
click at [280, 76] on input "text" at bounding box center [293, 71] width 79 height 16
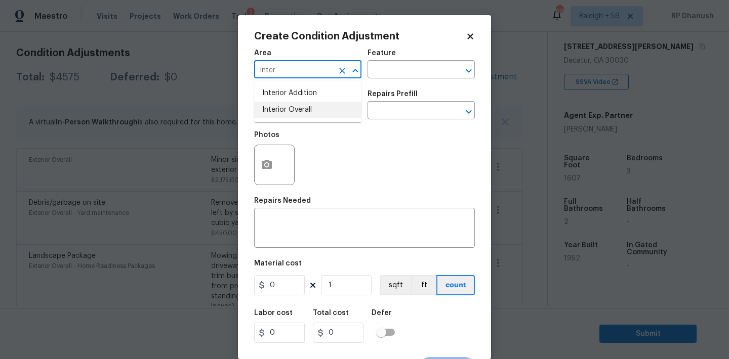
click at [286, 111] on li "Interior Overall" at bounding box center [307, 110] width 107 height 17
type input "Interior Overall"
click at [400, 59] on div "Feature" at bounding box center [420, 56] width 107 height 13
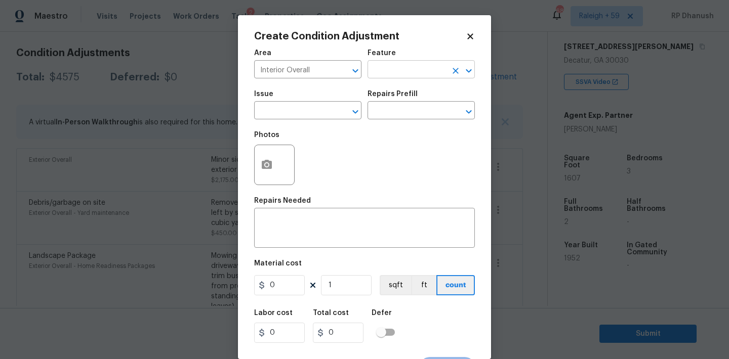
click at [399, 74] on input "text" at bounding box center [406, 71] width 79 height 16
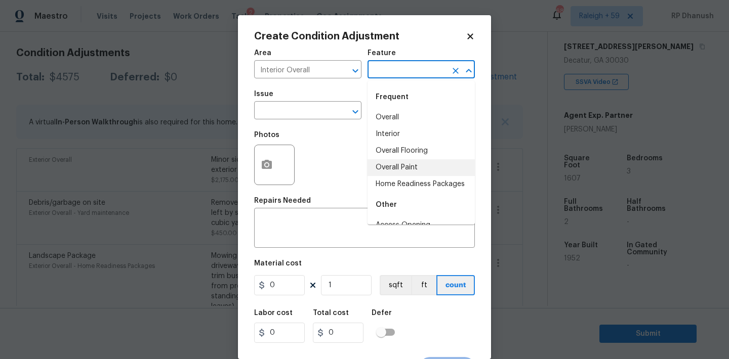
click at [389, 169] on li "Overall Paint" at bounding box center [420, 167] width 107 height 17
type input "Overall Paint"
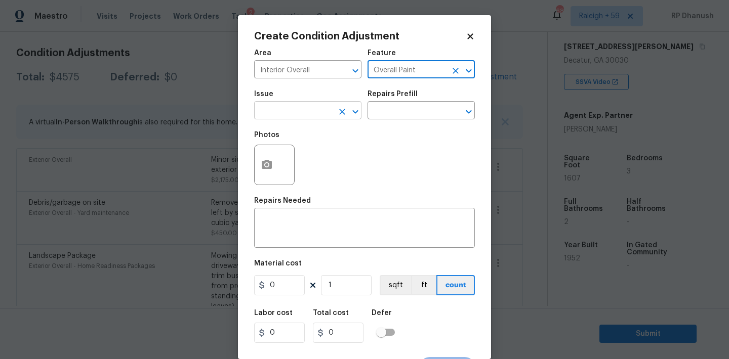
click at [302, 113] on input "text" at bounding box center [293, 112] width 79 height 16
click at [420, 140] on div "Photos" at bounding box center [364, 158] width 221 height 66
click at [302, 116] on input "text" at bounding box center [293, 112] width 79 height 16
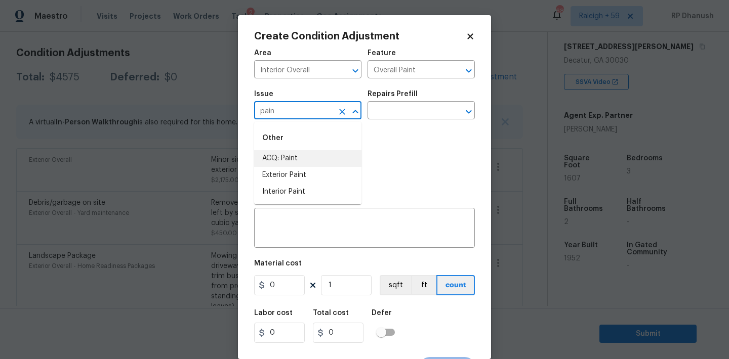
click at [284, 157] on li "ACQ: Paint" at bounding box center [307, 158] width 107 height 17
type input "ACQ: Paint"
click at [391, 117] on input "text" at bounding box center [406, 112] width 79 height 16
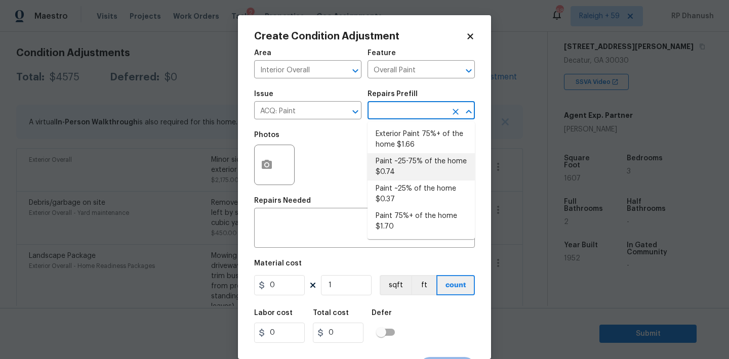
click at [402, 179] on li "Paint ~25-75% of the home $0.74" at bounding box center [420, 166] width 107 height 27
type input "Acquisition"
type textarea "Acquisition Scope: ~25 - 75% of the home needs interior paint"
type input "0.74"
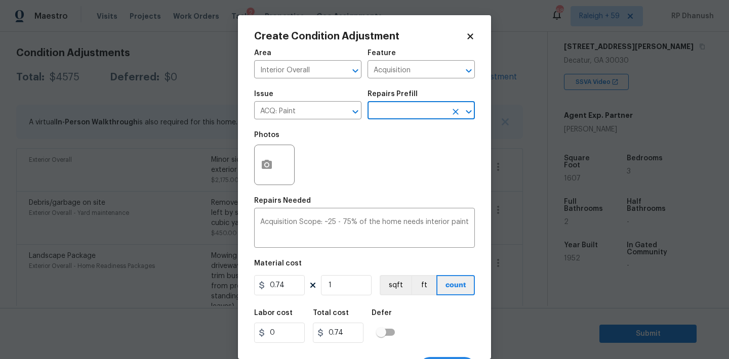
drag, startPoint x: 414, startPoint y: 110, endPoint x: 414, endPoint y: 118, distance: 7.6
click at [414, 110] on input "text" at bounding box center [406, 112] width 79 height 16
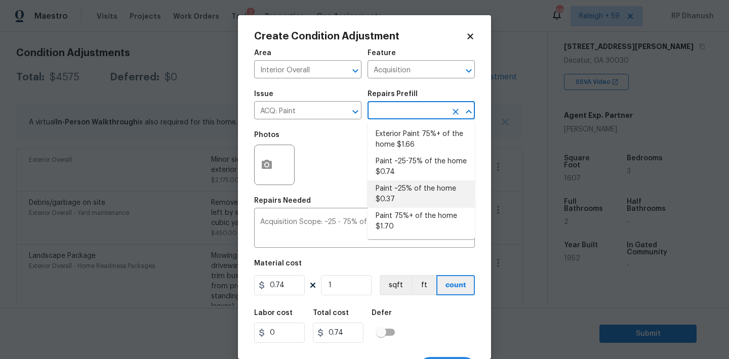
click at [414, 200] on li "Paint ~25% of the home $0.37" at bounding box center [420, 194] width 107 height 27
type textarea "Acquisition Scope: ~25% of the home needs interior paint"
type input "0.37"
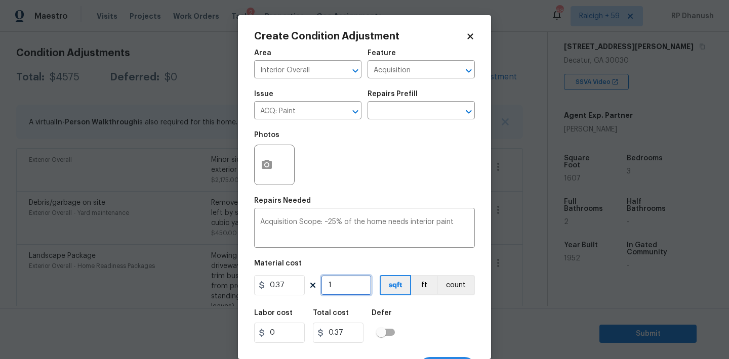
click at [356, 292] on input "1" at bounding box center [346, 285] width 51 height 20
type input "0"
type input "1"
type input "0.37"
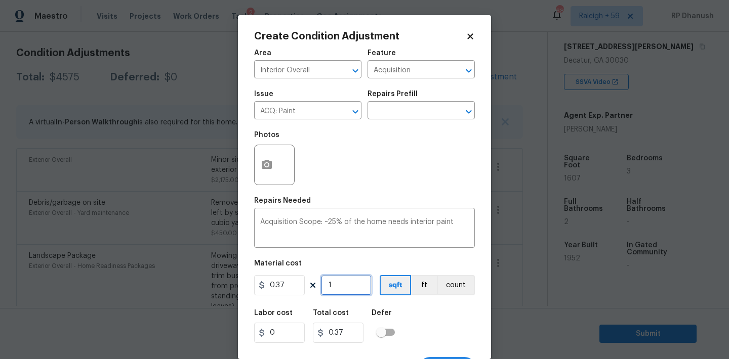
type input "16"
type input "5.92"
type input "160"
type input "59.2"
type input "1607"
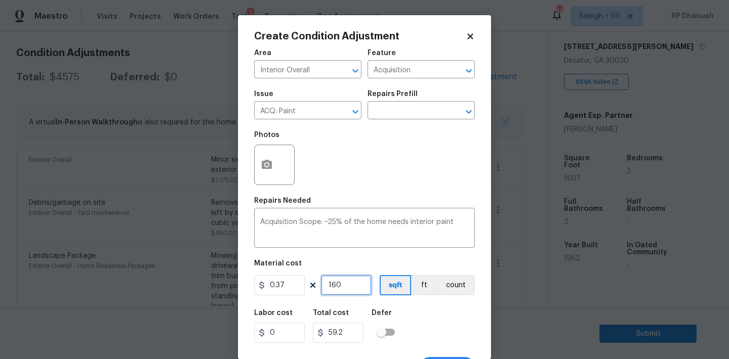
type input "594.59"
type input "1607"
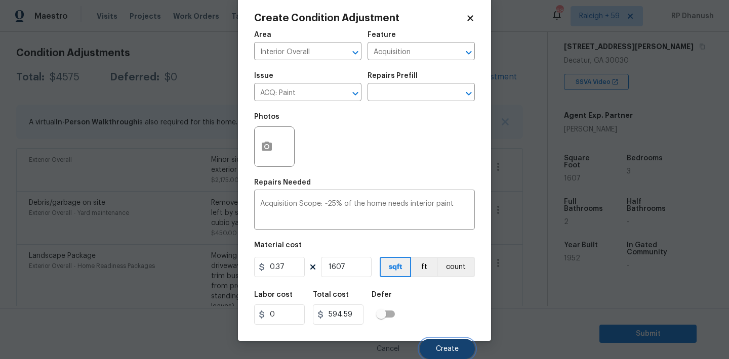
click at [461, 344] on button "Create" at bounding box center [446, 349] width 55 height 20
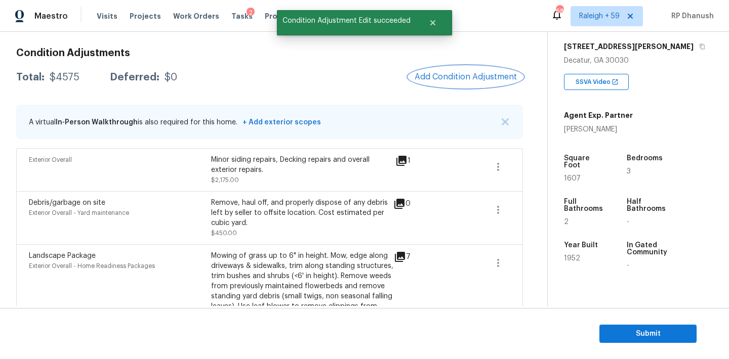
scroll to position [0, 0]
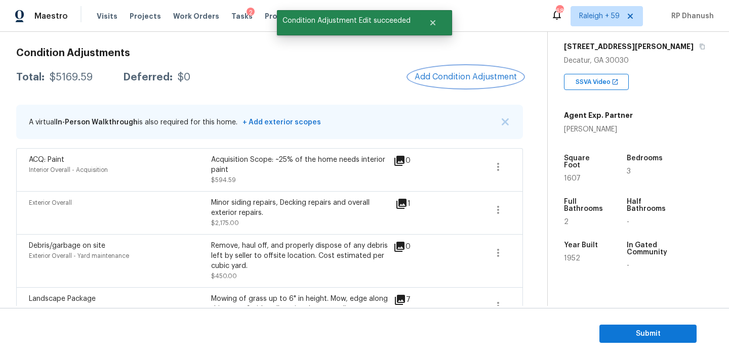
click at [444, 76] on span "Add Condition Adjustment" at bounding box center [465, 76] width 102 height 9
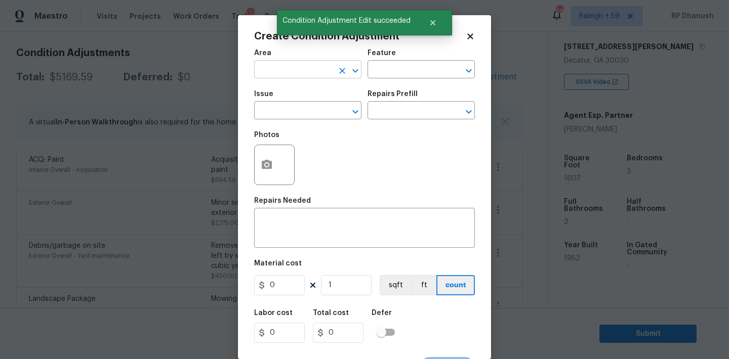
click at [288, 70] on input "text" at bounding box center [293, 71] width 79 height 16
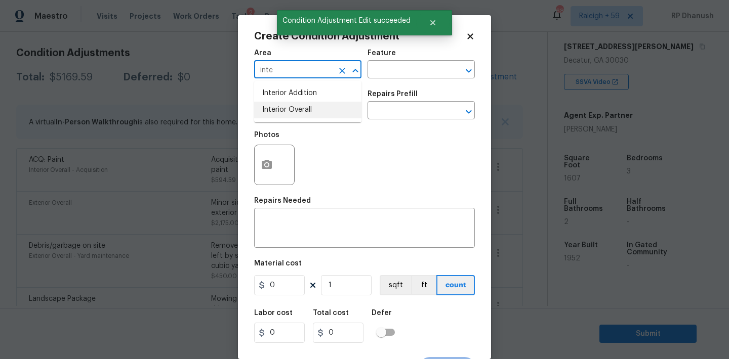
drag, startPoint x: 292, startPoint y: 105, endPoint x: 400, endPoint y: 80, distance: 110.7
click at [292, 105] on li "Interior Overall" at bounding box center [307, 110] width 107 height 17
type input "Interior Overall"
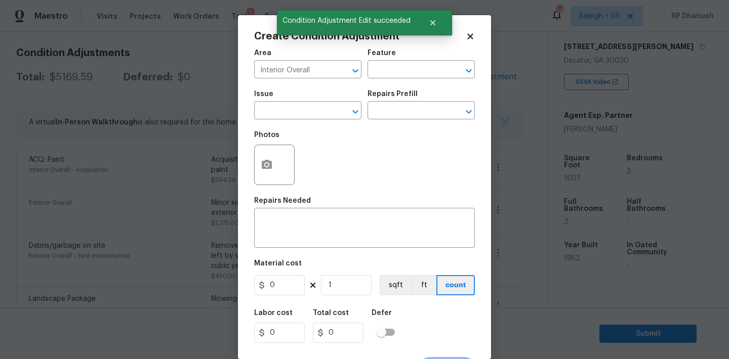
click at [400, 80] on div "Area Interior Overall ​ Feature ​" at bounding box center [364, 64] width 221 height 41
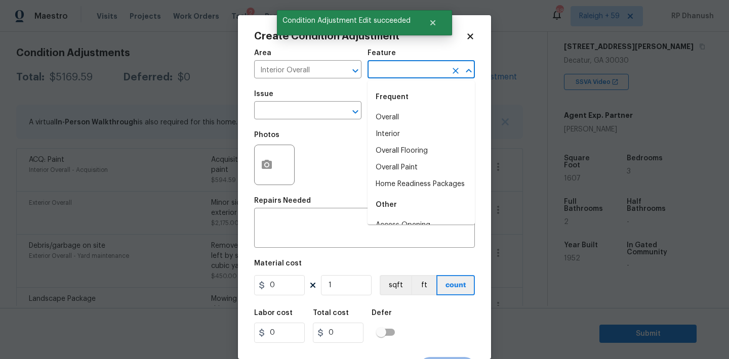
click at [402, 74] on input "text" at bounding box center [406, 71] width 79 height 16
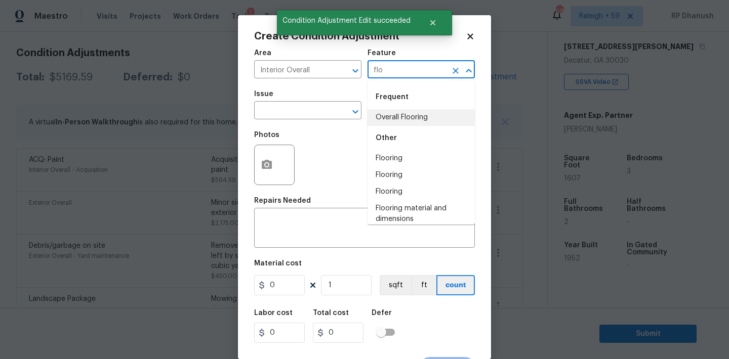
click at [394, 111] on li "Overall Flooring" at bounding box center [420, 117] width 107 height 17
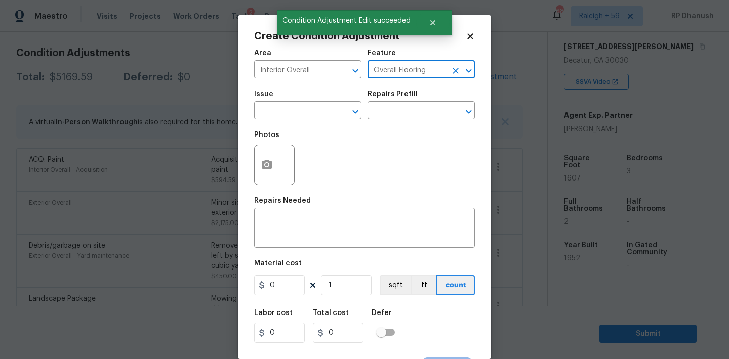
type input "Overall Flooring"
click at [288, 102] on div "Issue" at bounding box center [307, 97] width 107 height 13
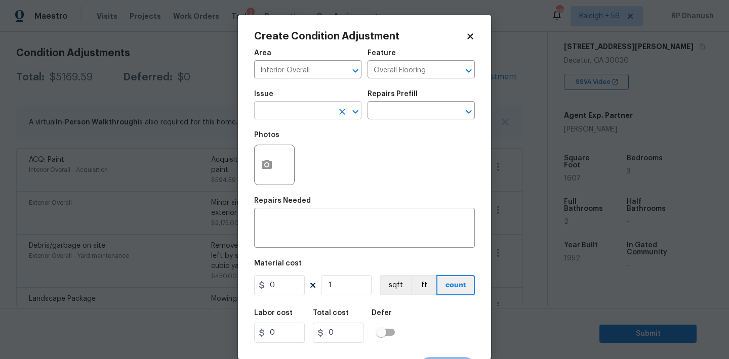
click at [279, 117] on input "text" at bounding box center [293, 112] width 79 height 16
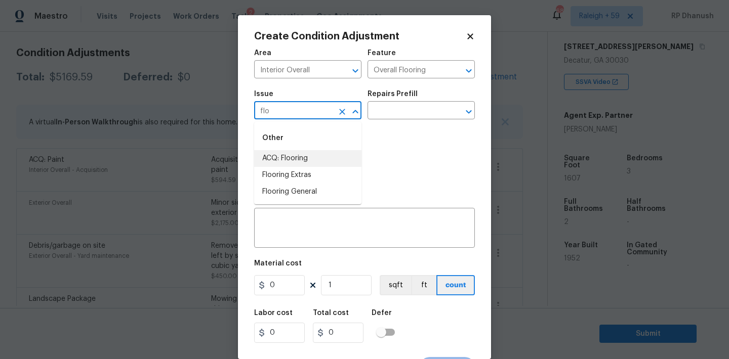
click at [285, 158] on li "ACQ: Flooring" at bounding box center [307, 158] width 107 height 17
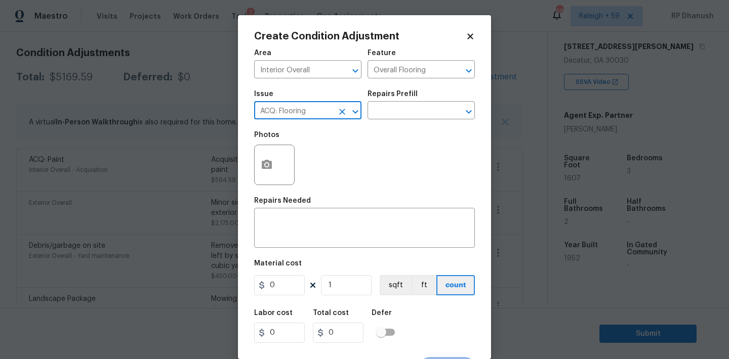
type input "ACQ: Flooring"
click at [365, 130] on div "Photos" at bounding box center [364, 158] width 221 height 66
click at [403, 110] on input "text" at bounding box center [406, 112] width 79 height 16
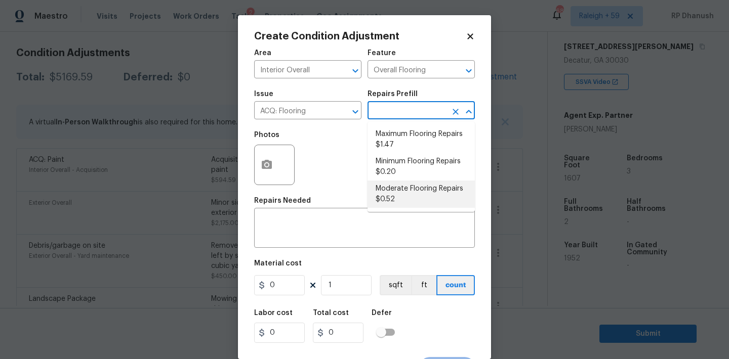
click at [385, 192] on li "Moderate Flooring Repairs $0.52" at bounding box center [420, 194] width 107 height 27
type input "Acquisition"
type textarea "Acquisition Scope: Moderate flooring repairs"
type input "0.52"
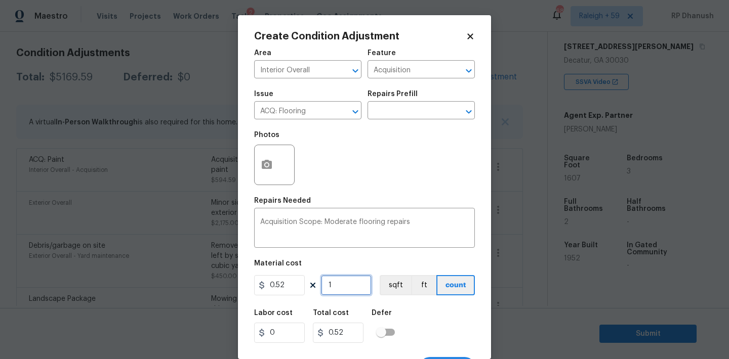
click at [350, 286] on input "1" at bounding box center [346, 285] width 51 height 20
type input "0"
type input "1"
type input "0.52"
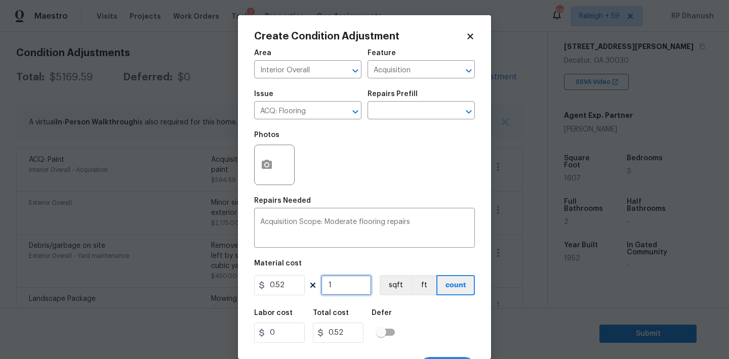
type input "16"
type input "8.32"
type input "160"
type input "83.2"
type input "1607"
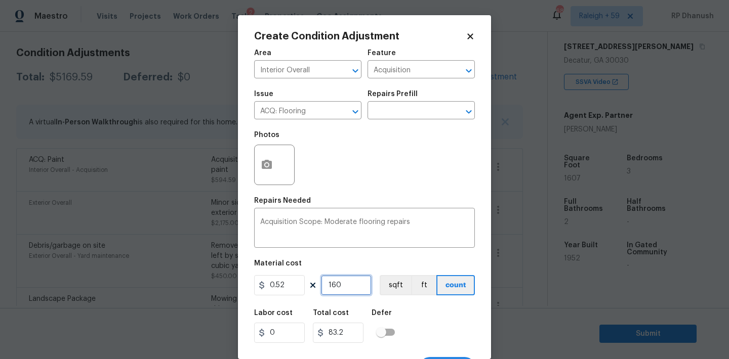
type input "835.64"
type input "1607"
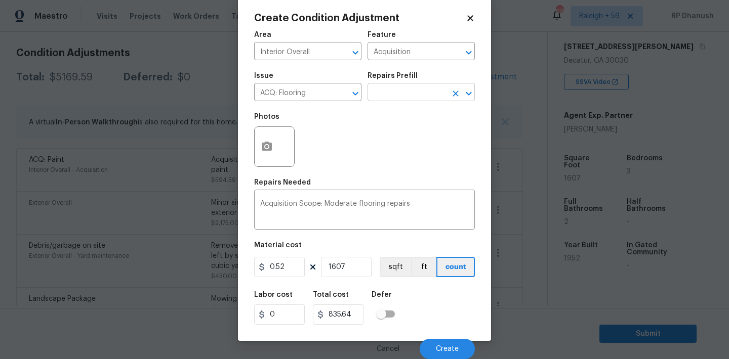
click at [422, 97] on input "text" at bounding box center [406, 94] width 79 height 16
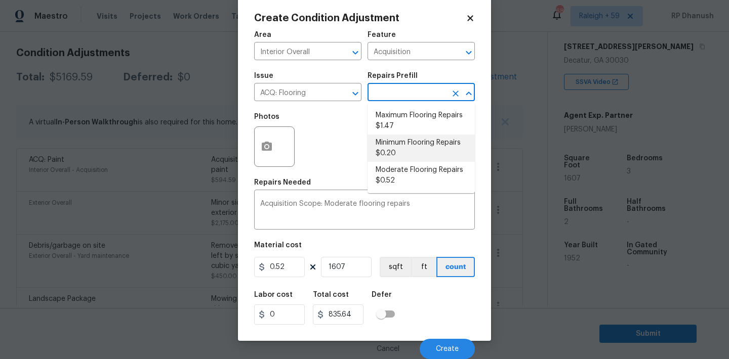
click at [412, 151] on li "Minimum Flooring Repairs $0.20" at bounding box center [420, 148] width 107 height 27
type textarea "Acquisition Scope: Minimum flooring repairs"
type input "0.2"
type input "321.4"
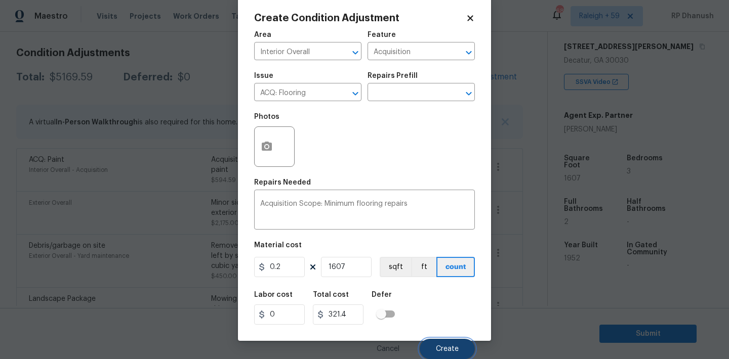
click at [445, 353] on span "Create" at bounding box center [447, 350] width 23 height 8
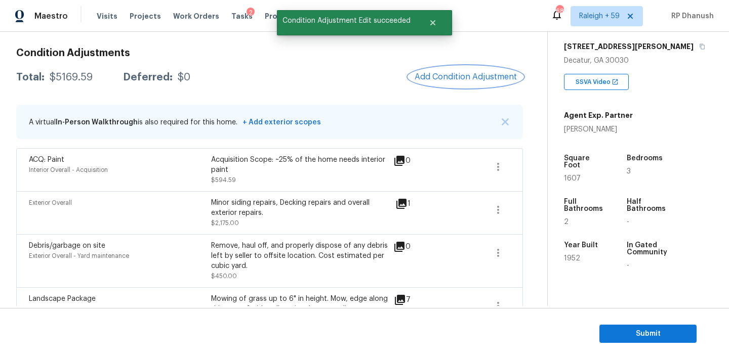
scroll to position [0, 0]
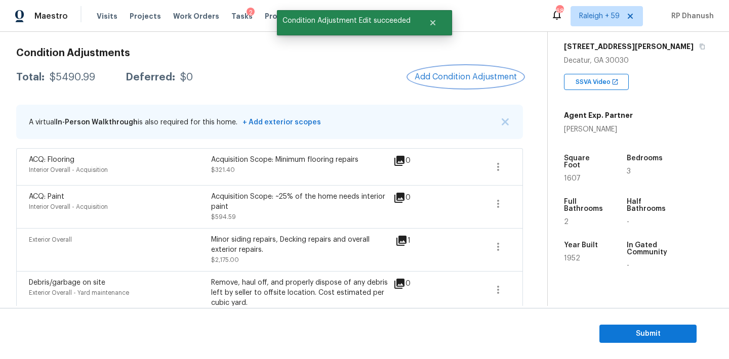
click at [488, 72] on span "Add Condition Adjustment" at bounding box center [465, 76] width 102 height 9
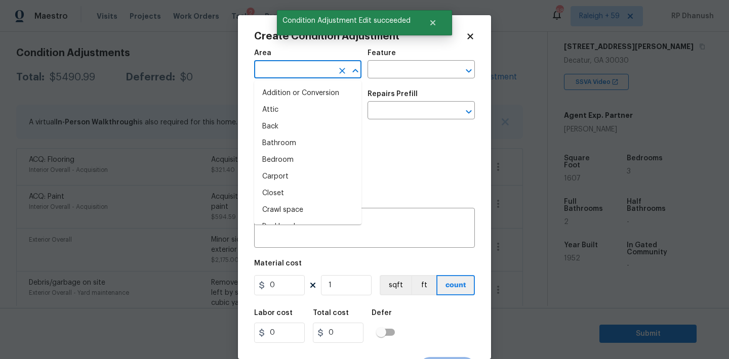
click at [288, 70] on input "text" at bounding box center [293, 71] width 79 height 16
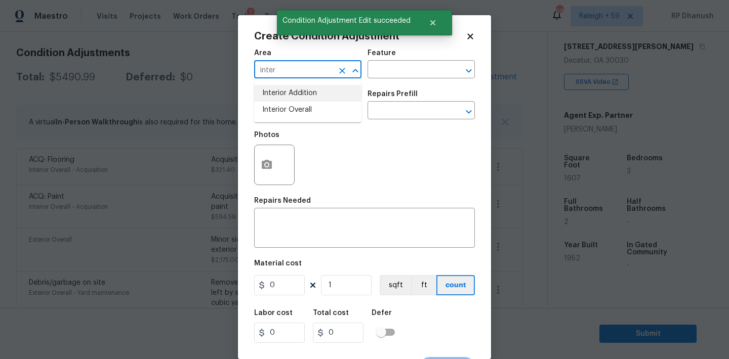
click at [295, 109] on li "Interior Overall" at bounding box center [307, 110] width 107 height 17
type input "Interior Overall"
click at [296, 237] on textarea at bounding box center [364, 229] width 208 height 21
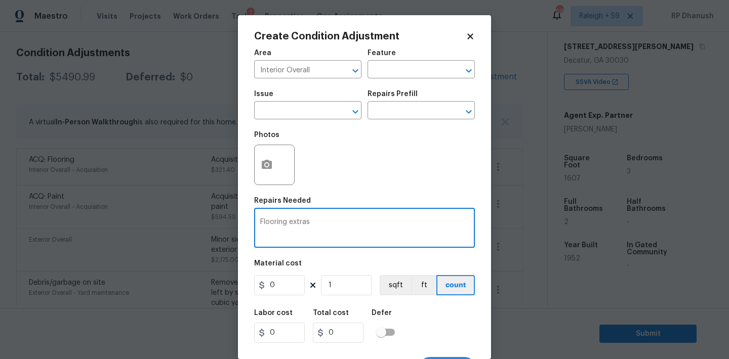
type textarea "Flooring extras"
click at [291, 288] on input "0" at bounding box center [279, 285] width 51 height 20
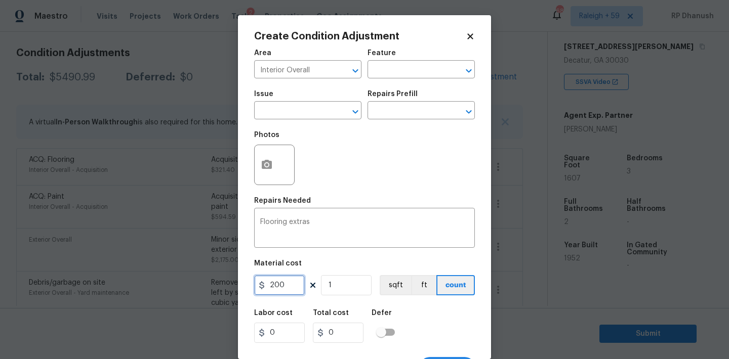
type input "200"
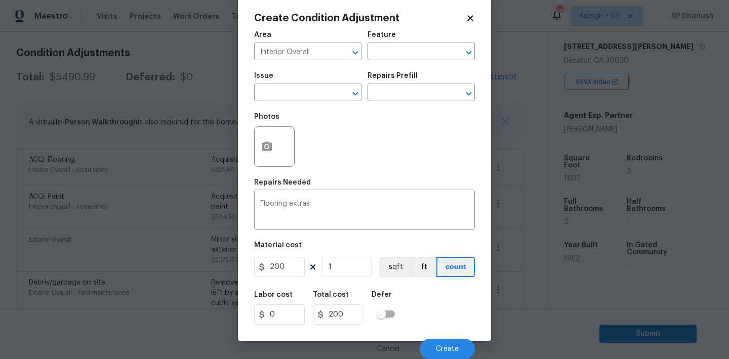
click at [424, 340] on div "Cancel Create" at bounding box center [364, 345] width 221 height 28
click at [444, 346] on span "Create" at bounding box center [447, 350] width 23 height 8
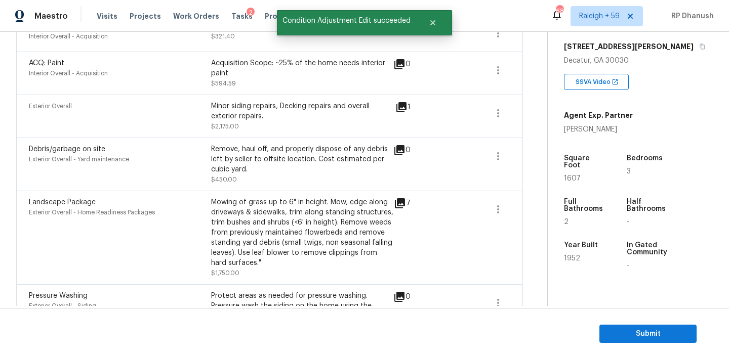
scroll to position [385, 0]
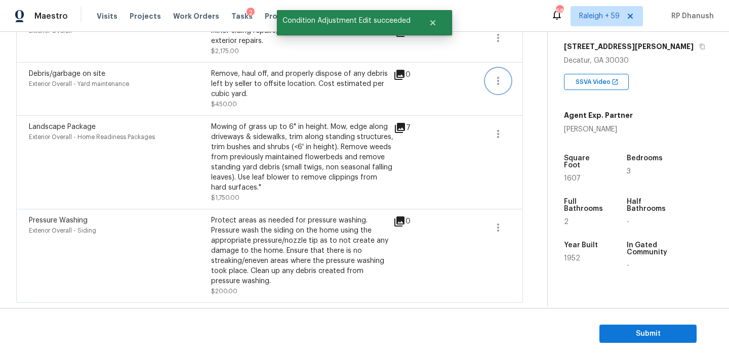
click at [508, 79] on button "button" at bounding box center [498, 81] width 24 height 24
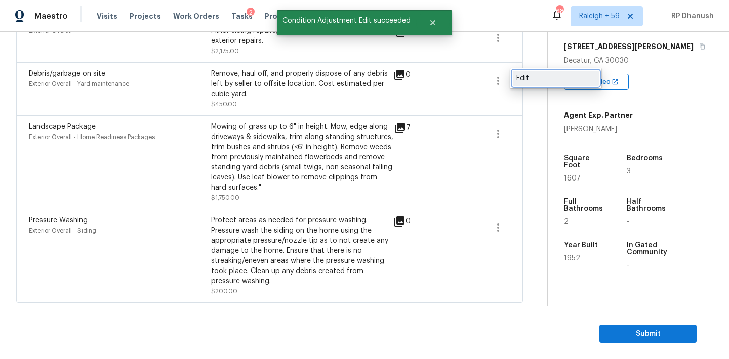
click at [559, 75] on div "Edit" at bounding box center [555, 78] width 79 height 10
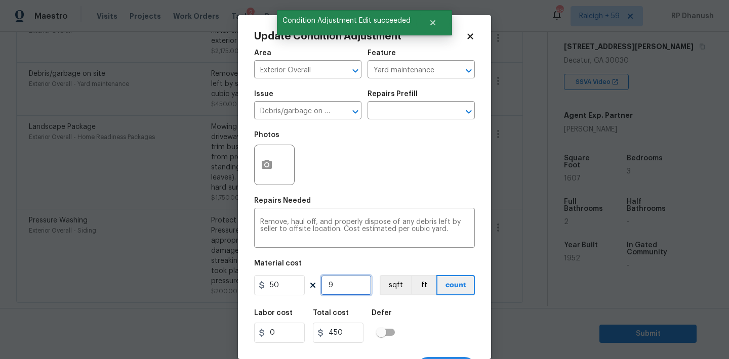
click at [341, 285] on input "9" at bounding box center [346, 285] width 51 height 20
type input "0"
type input "2"
type input "100"
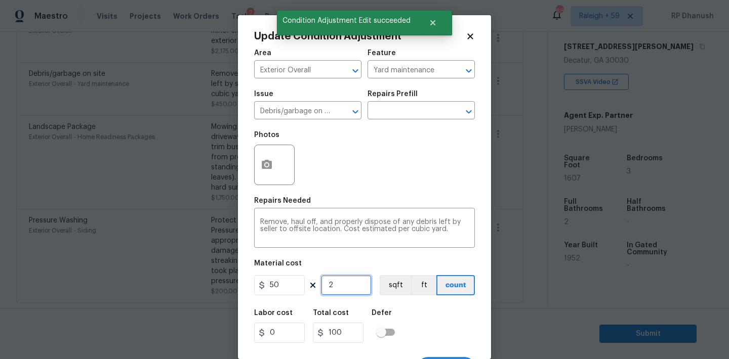
type input "22"
type input "1100"
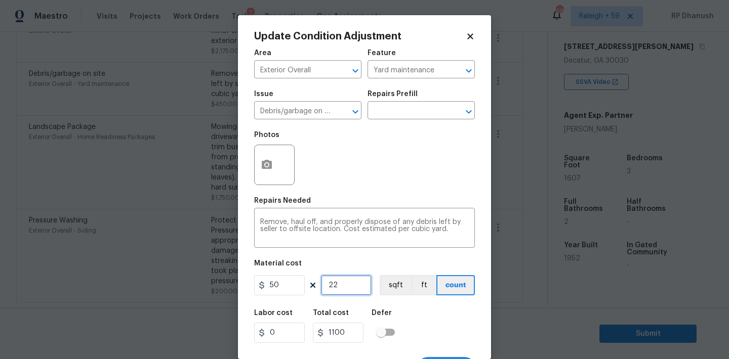
type input "2"
type input "100"
type input "0"
type input "2"
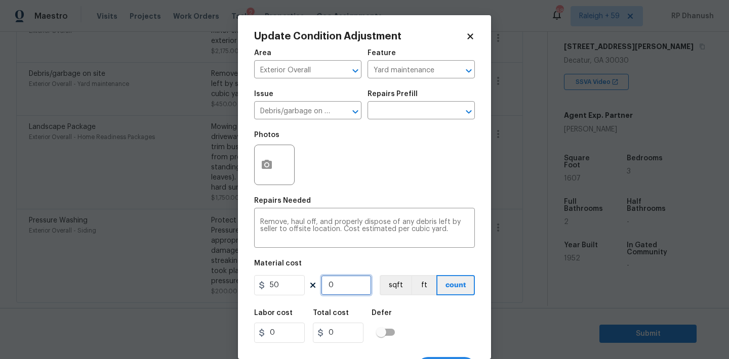
type input "100"
type input "25"
type input "1250"
type input "25"
click at [438, 238] on textarea "Remove, haul off, and properly dispose of any debris left by seller to offsite …" at bounding box center [364, 229] width 208 height 21
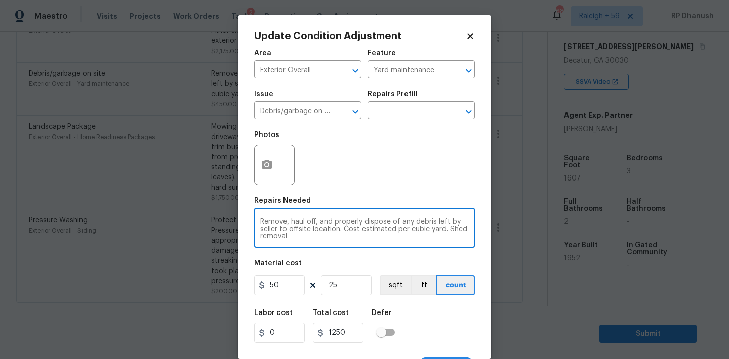
type textarea "Remove, haul off, and properly dispose of any debris left by seller to offsite …"
click at [264, 161] on icon "button" at bounding box center [267, 164] width 10 height 9
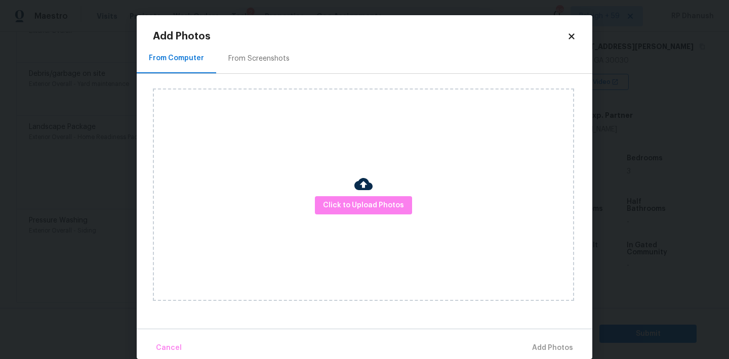
click at [273, 90] on div "Click to Upload Photos" at bounding box center [363, 195] width 421 height 213
click at [272, 63] on div "From Screenshots" at bounding box center [259, 59] width 86 height 30
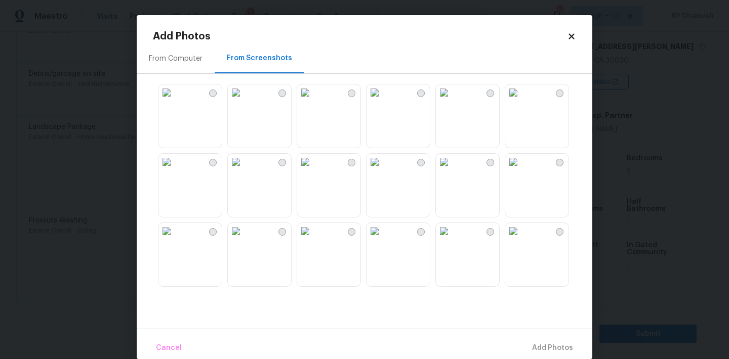
click at [244, 170] on img at bounding box center [236, 162] width 16 height 16
click at [549, 343] on span "Add 1 Photo(s)" at bounding box center [548, 348] width 50 height 13
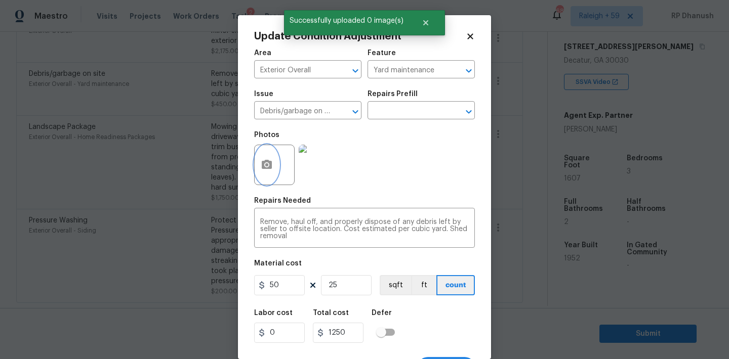
scroll to position [19, 0]
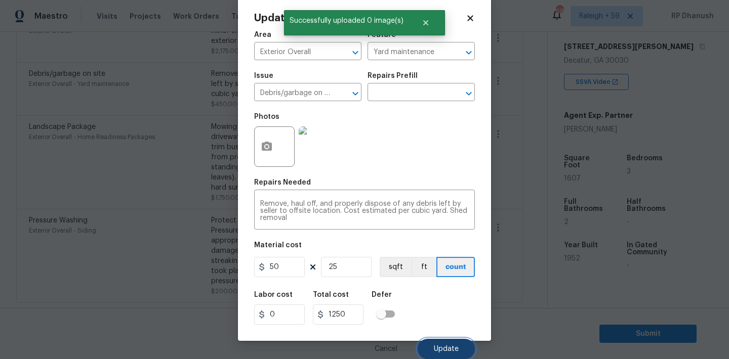
click at [443, 357] on button "Update" at bounding box center [445, 349] width 57 height 20
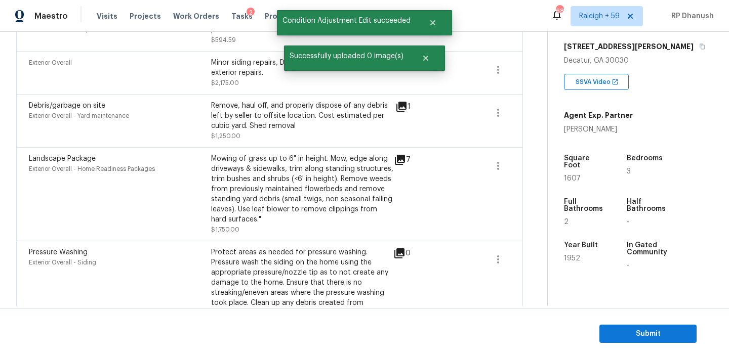
scroll to position [333, 0]
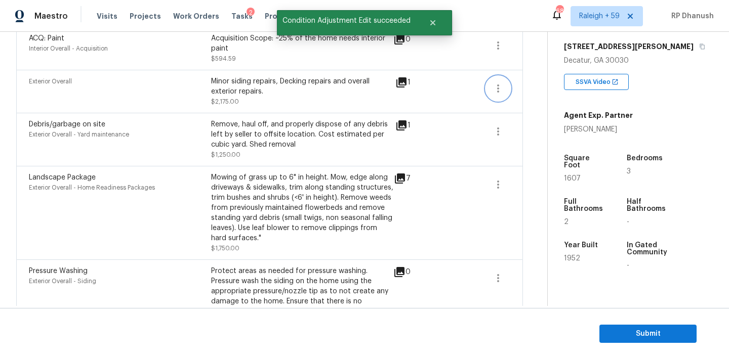
click at [497, 92] on icon "button" at bounding box center [498, 89] width 2 height 8
click at [534, 92] on link "Edit" at bounding box center [556, 86] width 86 height 15
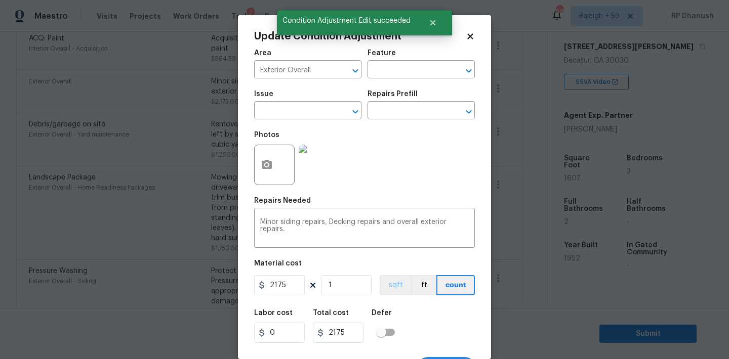
drag, startPoint x: 382, startPoint y: 222, endPoint x: 384, endPoint y: 294, distance: 72.9
click at [382, 227] on textarea "Minor siding repairs, Decking repairs and overall exterior repairs." at bounding box center [364, 229] width 208 height 21
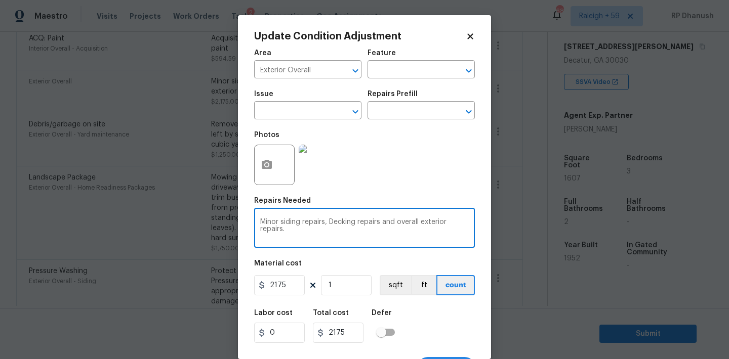
drag, startPoint x: 381, startPoint y: 219, endPoint x: 384, endPoint y: 254, distance: 34.5
click at [381, 220] on textarea "Minor siding repairs, Decking repairs and overall exterior repairs." at bounding box center [364, 229] width 208 height 21
type textarea "Minor siding repairs, Decking repairs, Fencing repairs and overall exterior rep…"
click at [284, 290] on input "2175" at bounding box center [279, 285] width 51 height 20
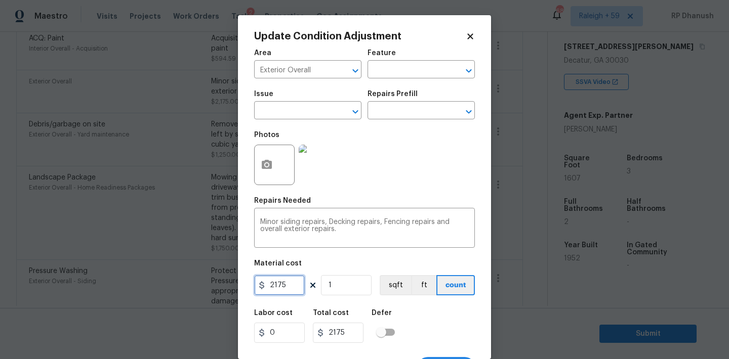
click at [284, 290] on input "2175" at bounding box center [279, 285] width 51 height 20
type input "2675"
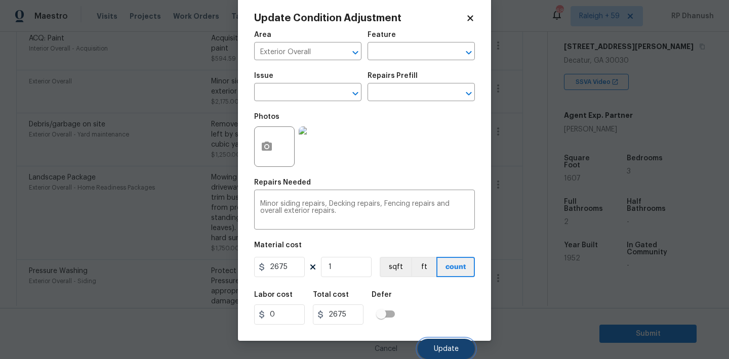
click at [440, 342] on button "Update" at bounding box center [445, 349] width 57 height 20
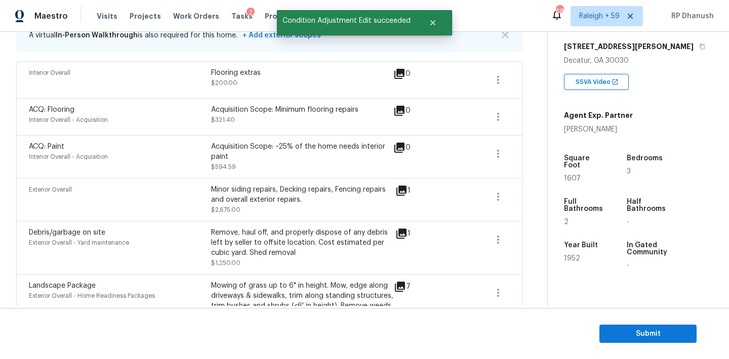
scroll to position [385, 0]
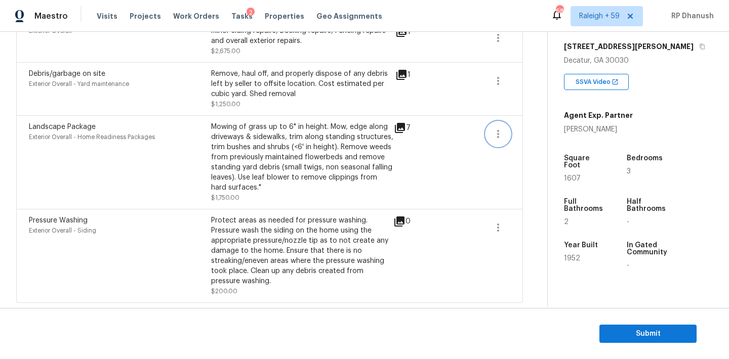
click at [489, 136] on button "button" at bounding box center [498, 134] width 24 height 24
click at [518, 131] on div "Edit" at bounding box center [555, 132] width 79 height 10
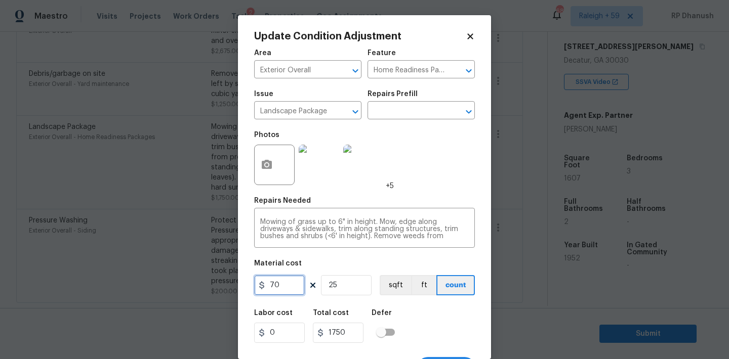
click at [292, 288] on input "70" at bounding box center [279, 285] width 51 height 20
type input "2000"
type input "50000"
type input "1"
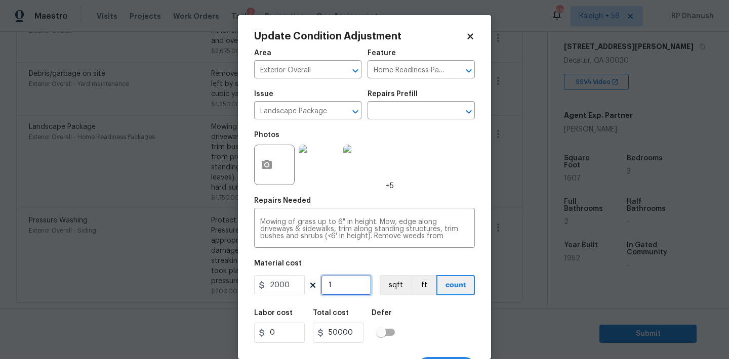
type input "2000"
type input "1"
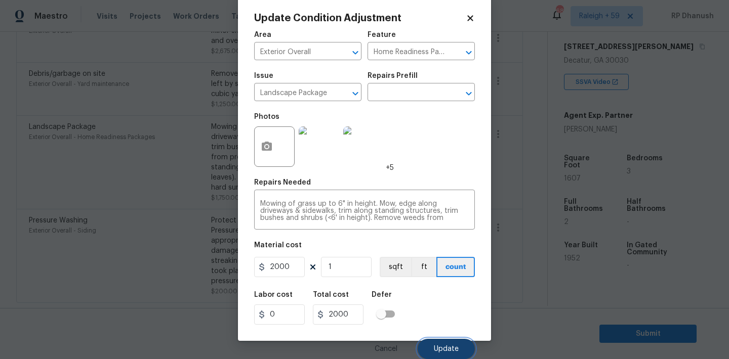
click at [454, 349] on span "Update" at bounding box center [446, 350] width 25 height 8
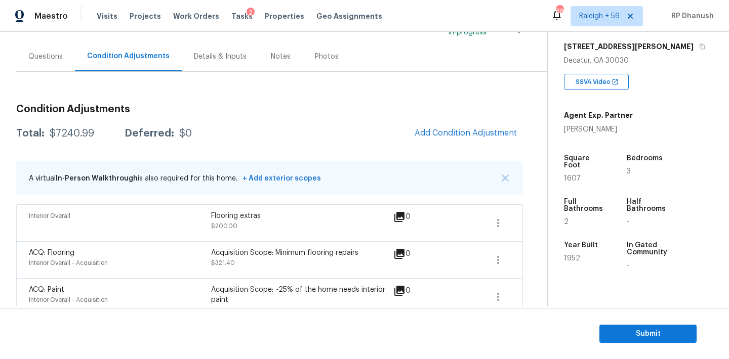
scroll to position [52, 0]
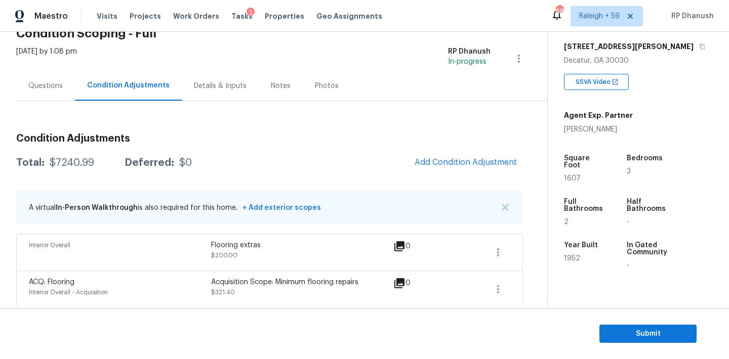
click at [58, 81] on div "Questions" at bounding box center [45, 86] width 34 height 10
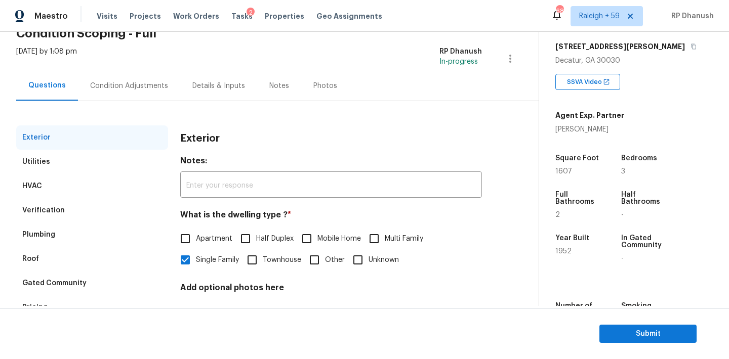
scroll to position [128, 0]
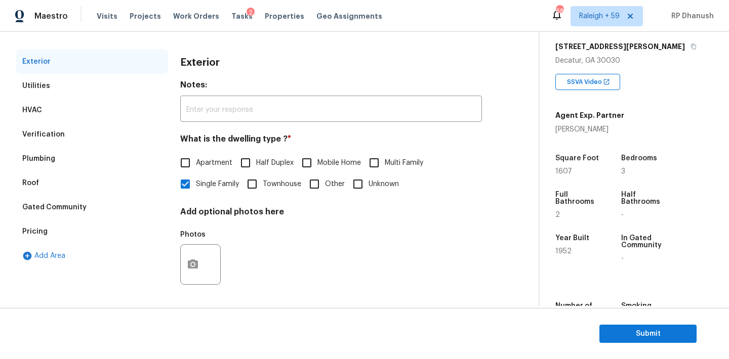
click at [23, 238] on div "Pricing" at bounding box center [92, 232] width 152 height 24
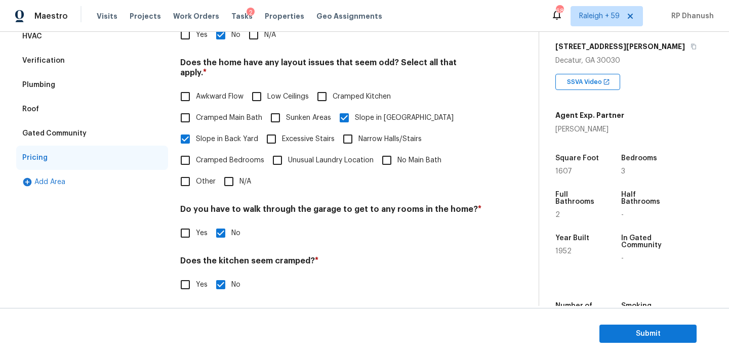
scroll to position [163, 0]
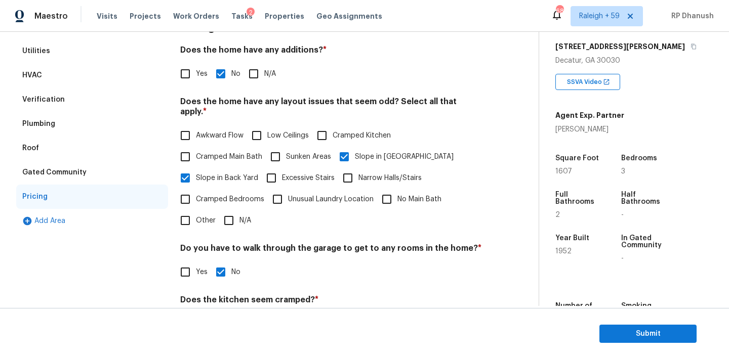
click at [47, 95] on div "Verification" at bounding box center [43, 100] width 43 height 10
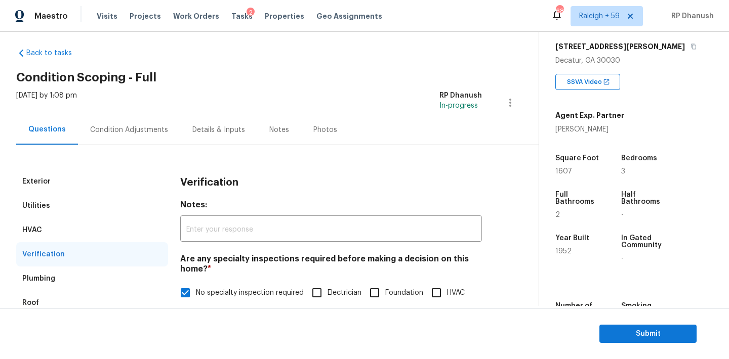
scroll to position [0, 0]
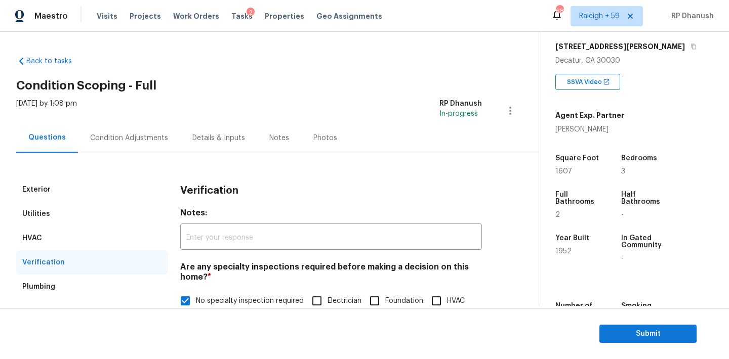
click at [164, 145] on div "Condition Adjustments" at bounding box center [129, 138] width 102 height 30
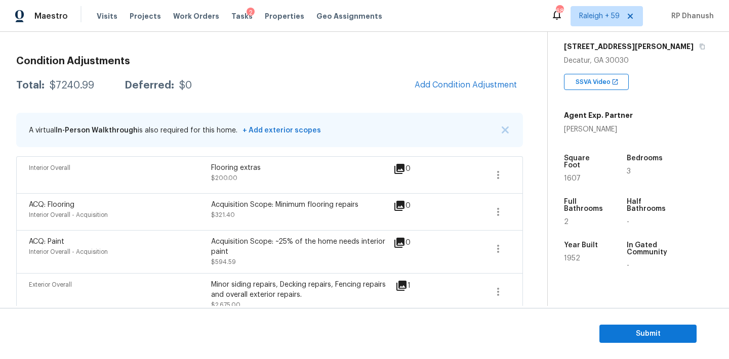
scroll to position [113, 0]
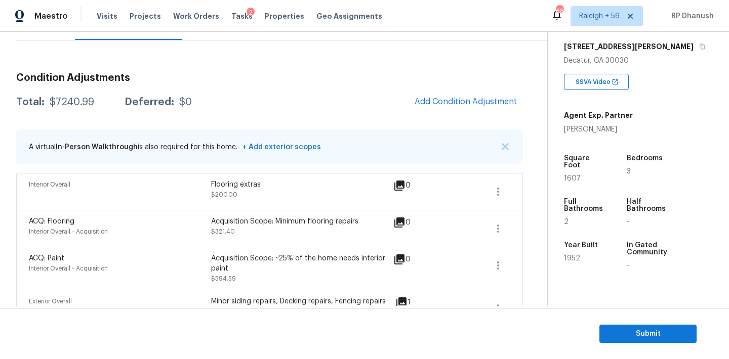
click at [68, 107] on div "Total: $7240.99 Deferred: $0 Add Condition Adjustment" at bounding box center [269, 102] width 507 height 22
copy div "$7240.99"
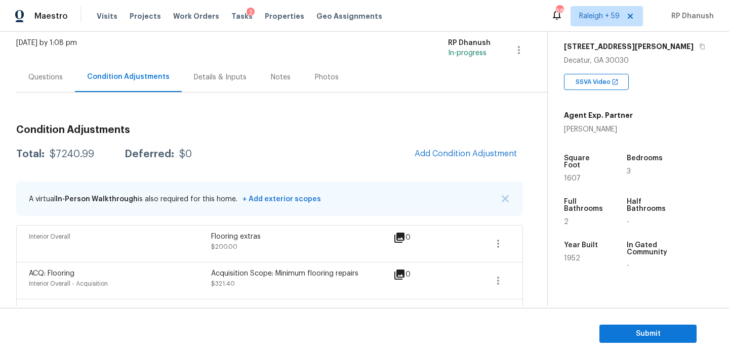
click at [51, 70] on div "Questions" at bounding box center [45, 77] width 59 height 30
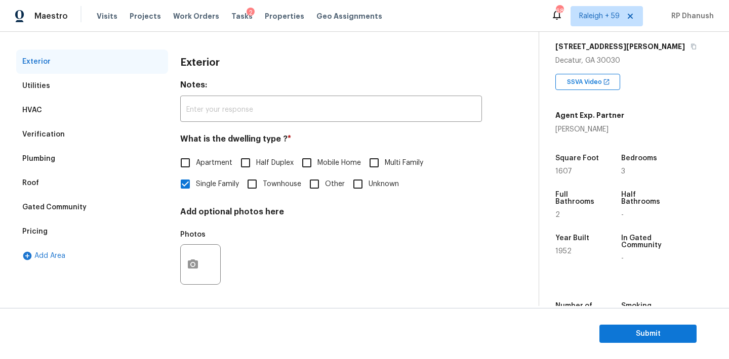
click at [69, 220] on div "Pricing" at bounding box center [92, 232] width 152 height 24
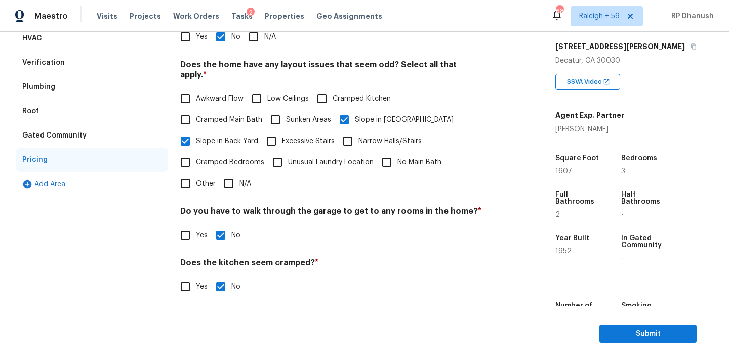
click at [64, 74] on div "Verification" at bounding box center [92, 63] width 152 height 24
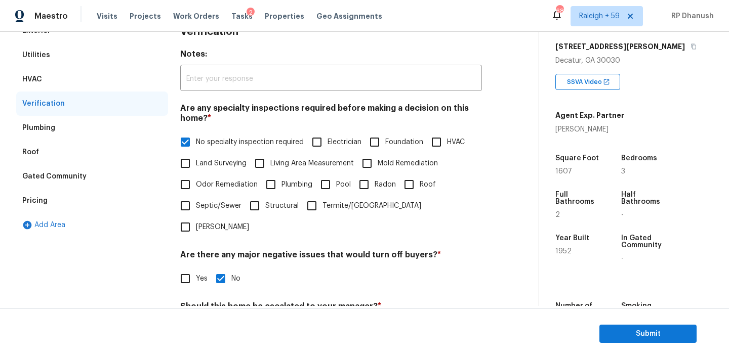
scroll to position [92, 0]
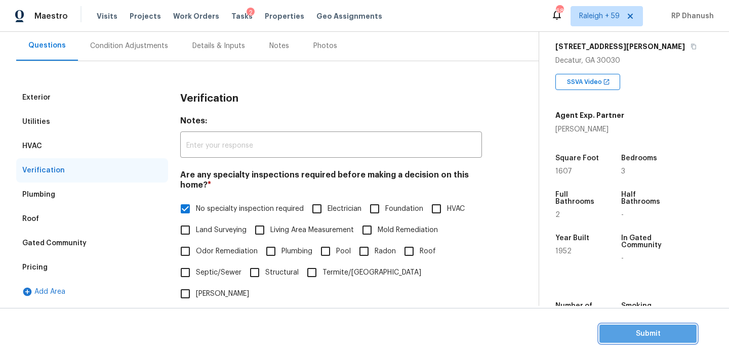
click at [620, 328] on span "Submit" at bounding box center [647, 334] width 81 height 13
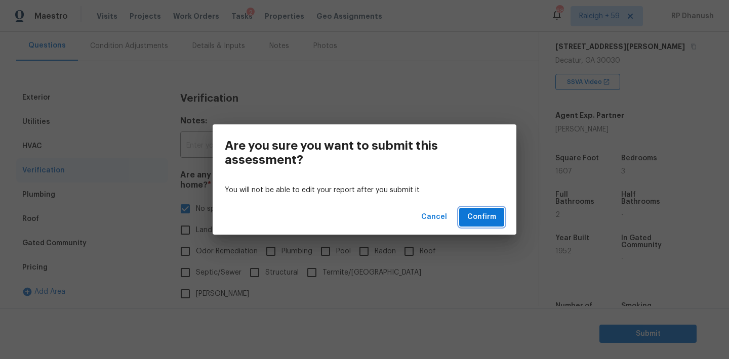
click at [491, 213] on span "Confirm" at bounding box center [481, 217] width 29 height 13
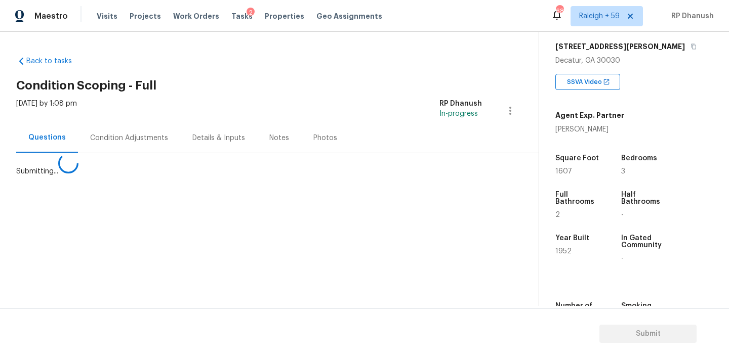
scroll to position [0, 0]
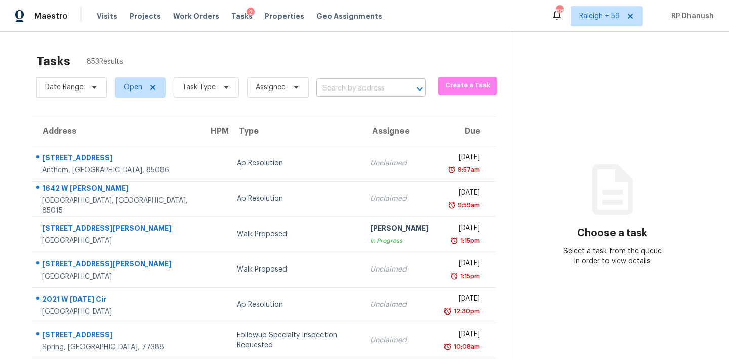
click at [351, 82] on input "text" at bounding box center [356, 89] width 81 height 16
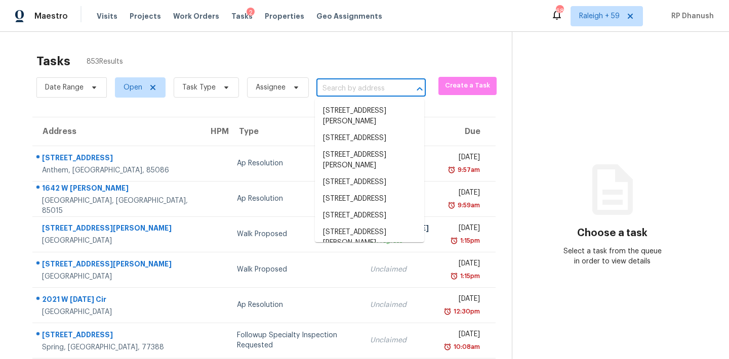
paste input "3553 Knollview Ct Decatur, GA, 30034"
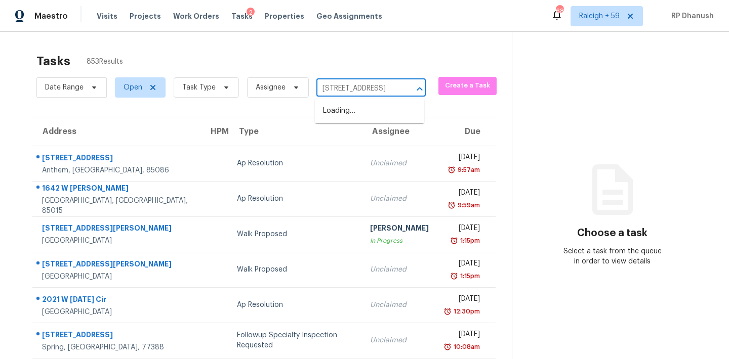
scroll to position [0, 53]
type input "3553 Knollview Ct Decatur, GA, 30034"
click at [366, 110] on li "3553 Knollview Ct, Decatur, GA 30034" at bounding box center [369, 111] width 109 height 17
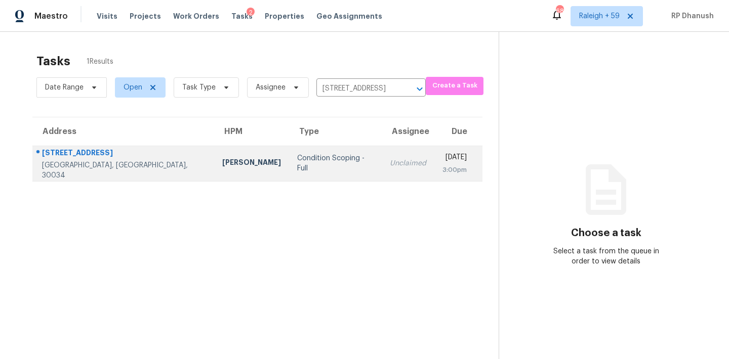
click at [382, 147] on td "Unclaimed" at bounding box center [408, 163] width 53 height 35
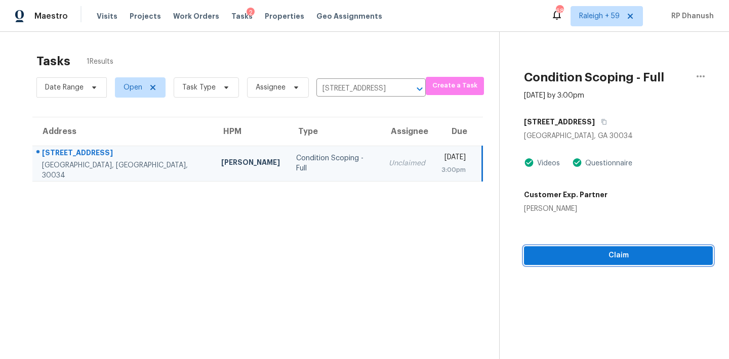
click at [562, 247] on button "Claim" at bounding box center [618, 255] width 189 height 19
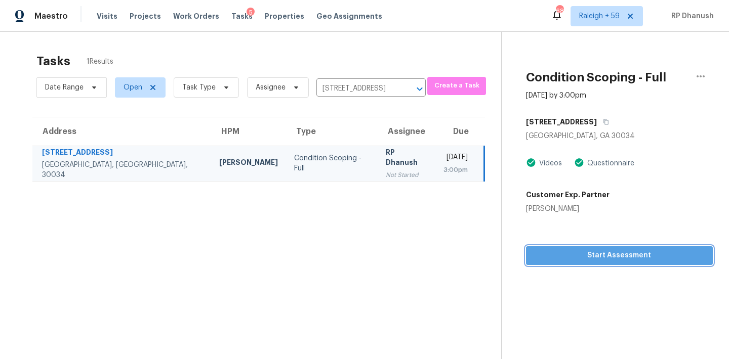
click at [593, 256] on span "Start Assessment" at bounding box center [619, 255] width 171 height 13
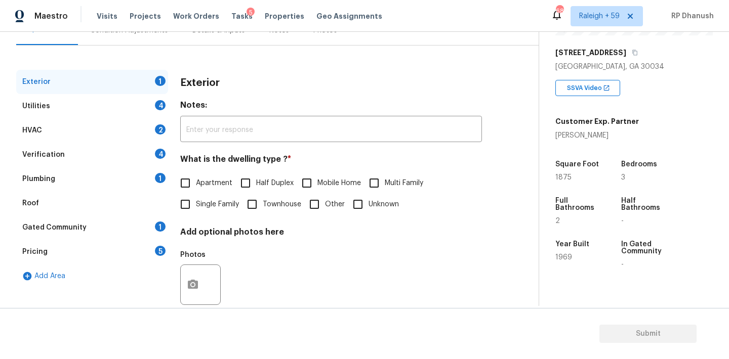
scroll to position [128, 0]
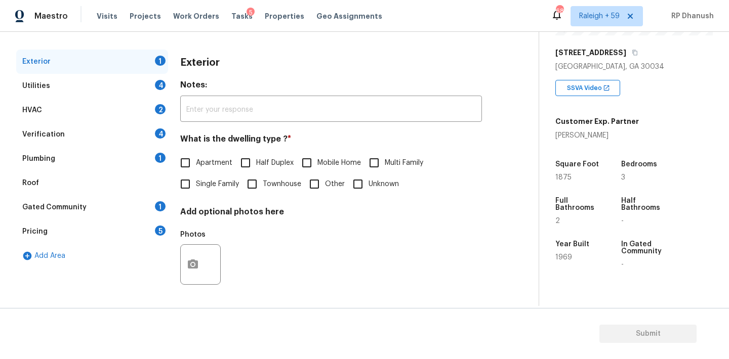
click at [209, 189] on span "Single Family" at bounding box center [217, 184] width 43 height 11
click at [196, 189] on input "Single Family" at bounding box center [185, 184] width 21 height 21
checkbox input "true"
click at [150, 195] on div "Gated Community 1" at bounding box center [92, 207] width 152 height 24
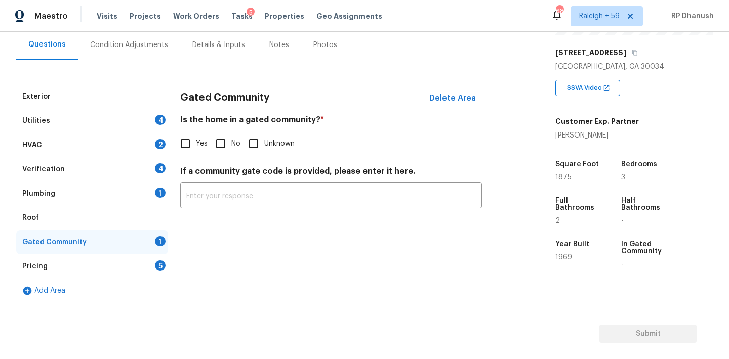
scroll to position [93, 0]
click at [215, 151] on input "No" at bounding box center [220, 143] width 21 height 21
checkbox input "true"
click at [159, 267] on div "5" at bounding box center [160, 266] width 11 height 10
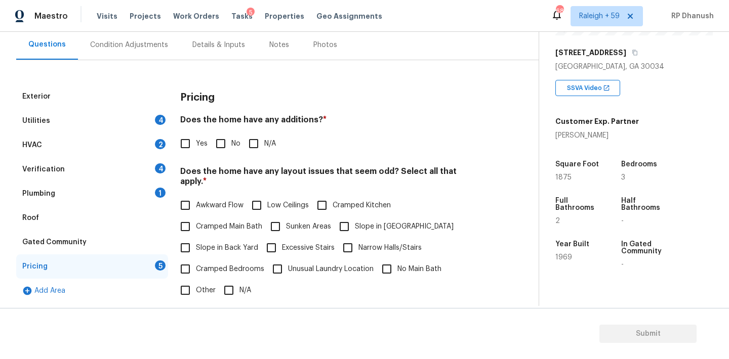
click at [214, 145] on input "No" at bounding box center [220, 143] width 21 height 21
checkbox input "true"
click at [189, 237] on input "Slope in Back Yard" at bounding box center [185, 247] width 21 height 21
checkbox input "true"
click at [348, 217] on input "Slope in [GEOGRAPHIC_DATA]" at bounding box center [343, 226] width 21 height 21
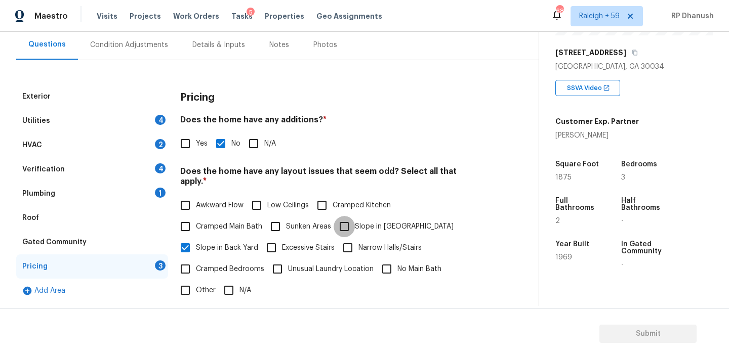
checkbox input "true"
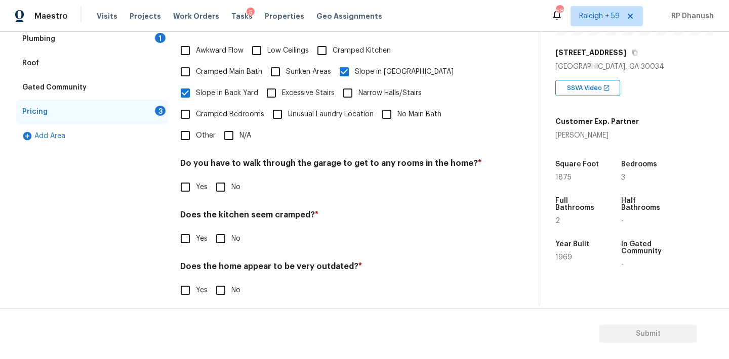
click at [222, 182] on input "No" at bounding box center [220, 187] width 21 height 21
checkbox input "true"
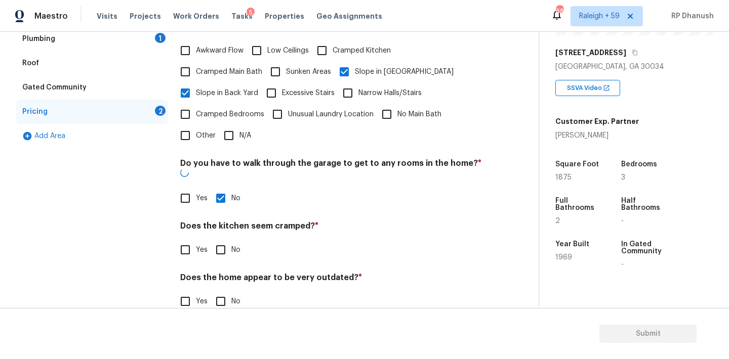
click at [222, 244] on div "Pricing Does the home have any additions? * Yes No N/A Does the home have any l…" at bounding box center [331, 127] width 302 height 395
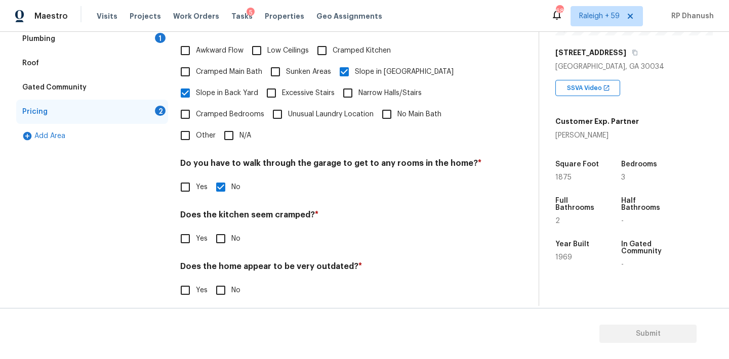
click at [222, 280] on input "No" at bounding box center [220, 290] width 21 height 21
checkbox input "true"
click at [222, 228] on input "No" at bounding box center [220, 238] width 21 height 21
checkbox input "true"
click at [283, 210] on h4 "Does the kitchen seem cramped? *" at bounding box center [331, 217] width 302 height 14
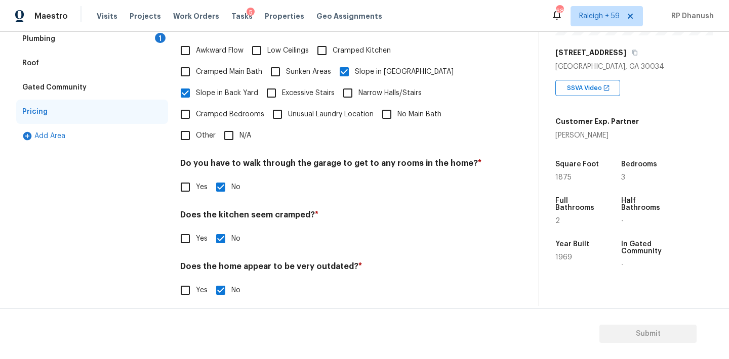
click at [158, 31] on div "Maestro Visits Projects Work Orders Tasks 5 Properties Geo Assignments 682 Rale…" at bounding box center [364, 16] width 729 height 32
click at [157, 36] on div "1" at bounding box center [160, 38] width 11 height 10
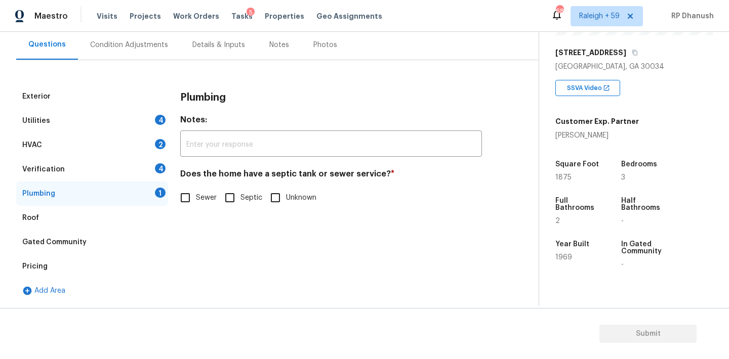
scroll to position [93, 0]
click at [196, 196] on span "Sewer" at bounding box center [206, 198] width 21 height 11
click at [196, 196] on input "Sewer" at bounding box center [185, 197] width 21 height 21
checkbox input "true"
click at [147, 37] on div "Condition Adjustments" at bounding box center [129, 45] width 102 height 30
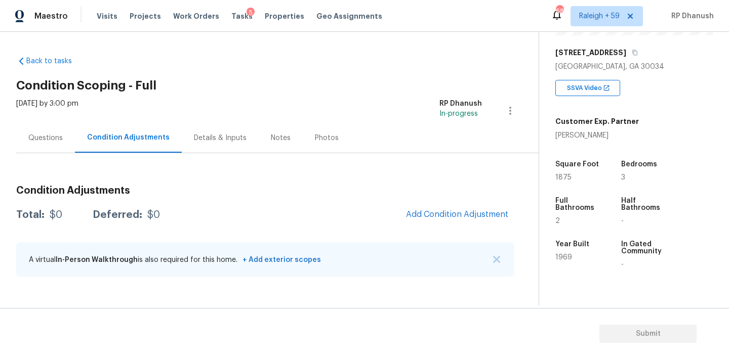
click at [464, 198] on div "Condition Adjustments Total: $0 Deferred: $0 Add Condition Adjustment A virtual…" at bounding box center [265, 232] width 498 height 108
click at [464, 208] on button "Add Condition Adjustment" at bounding box center [457, 214] width 114 height 21
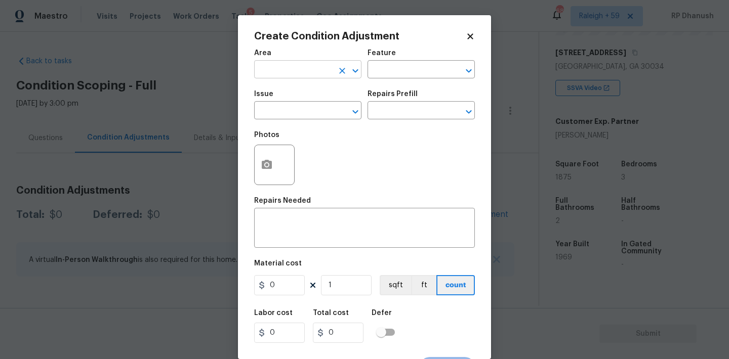
click at [310, 77] on input "text" at bounding box center [293, 71] width 79 height 16
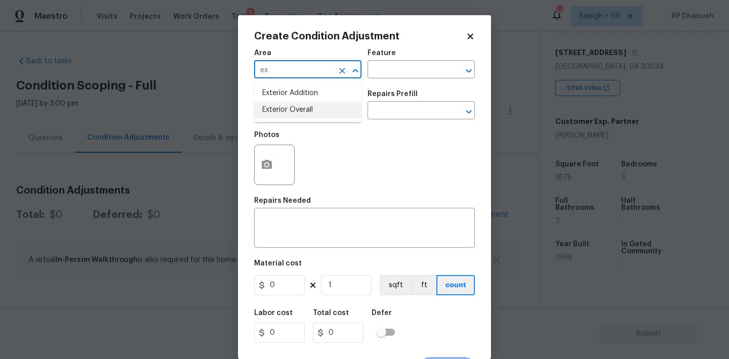
click at [296, 103] on li "Exterior Overall" at bounding box center [307, 110] width 107 height 17
type input "Exterior Overall"
click at [419, 70] on input "text" at bounding box center [406, 71] width 79 height 16
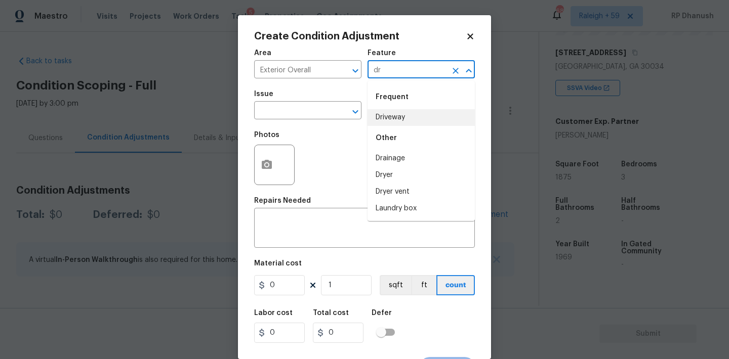
click at [391, 119] on li "Driveway" at bounding box center [420, 117] width 107 height 17
type input "Driveway"
click at [297, 119] on input "text" at bounding box center [293, 112] width 79 height 16
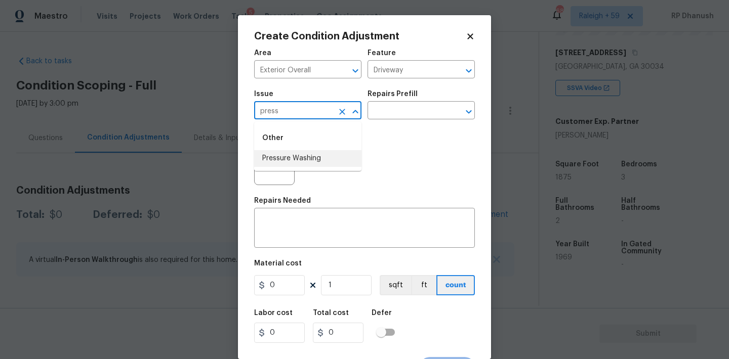
click at [293, 154] on li "Pressure Washing" at bounding box center [307, 158] width 107 height 17
type input "Pressure Washing"
click at [426, 117] on input "text" at bounding box center [406, 112] width 79 height 16
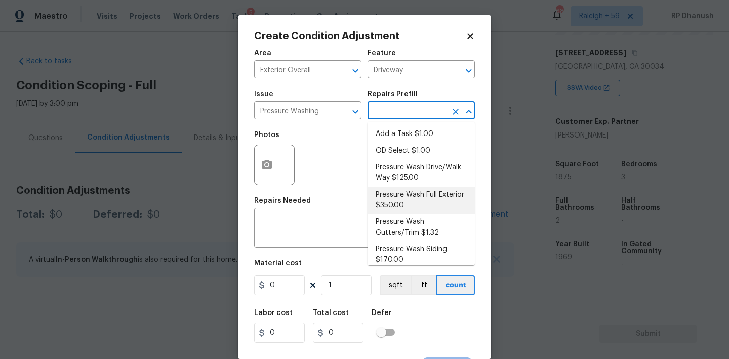
scroll to position [7, 0]
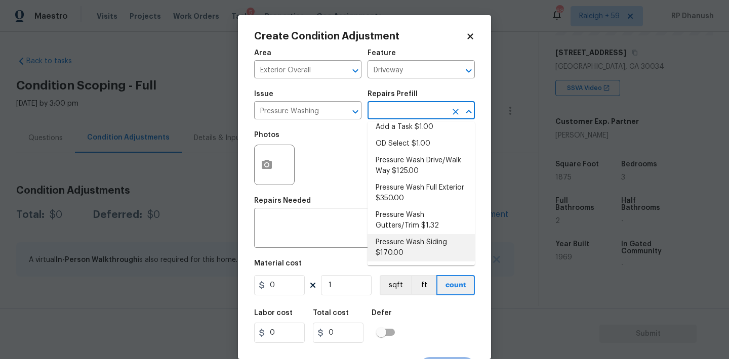
click at [385, 260] on li "Pressure Wash Siding $170.00" at bounding box center [420, 247] width 107 height 27
type input "Siding"
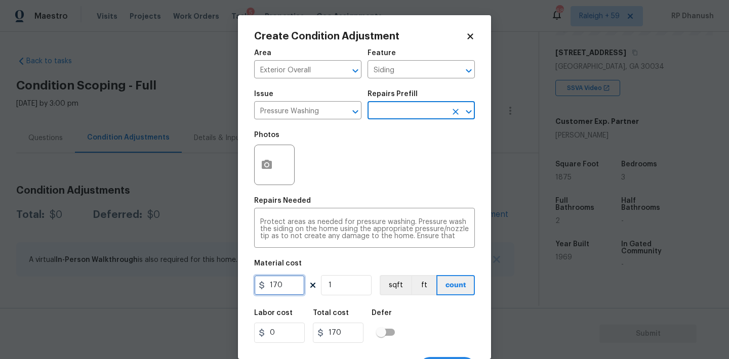
click at [291, 289] on input "170" at bounding box center [279, 285] width 51 height 20
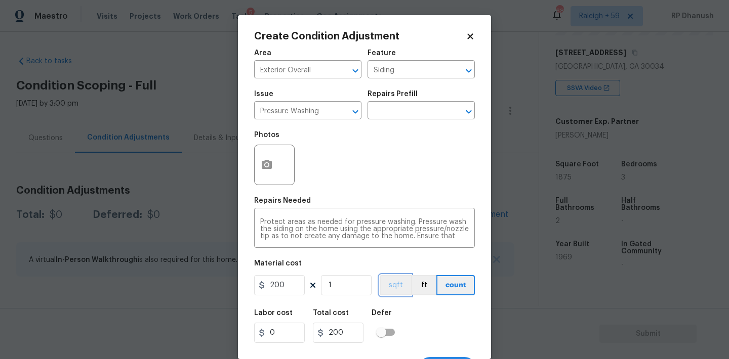
scroll to position [19, 0]
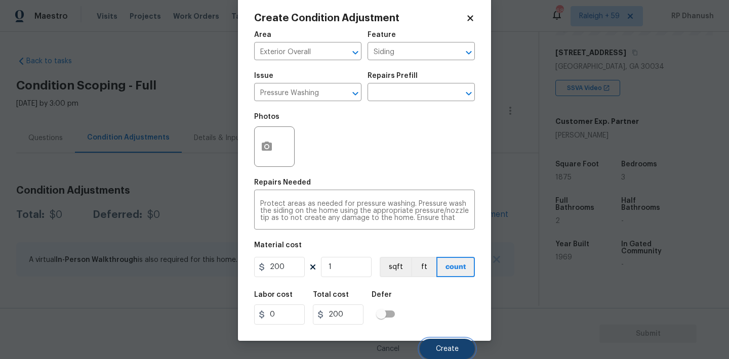
click at [461, 346] on button "Create" at bounding box center [446, 349] width 55 height 20
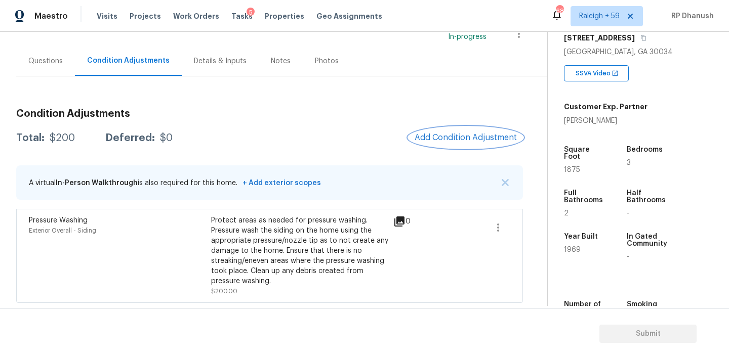
scroll to position [168, 0]
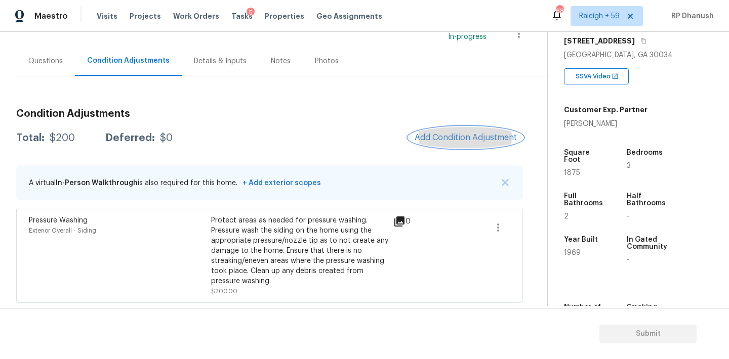
click at [453, 141] on span "Add Condition Adjustment" at bounding box center [465, 137] width 102 height 9
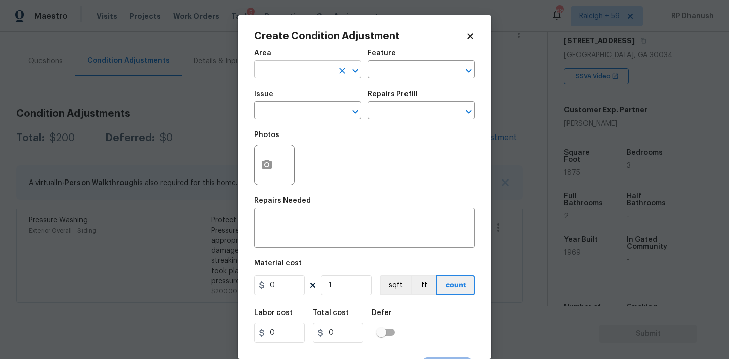
click at [315, 70] on input "text" at bounding box center [293, 71] width 79 height 16
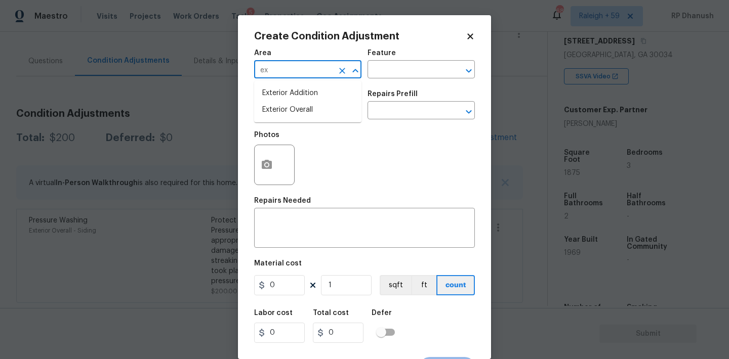
click at [289, 104] on li "Exterior Overall" at bounding box center [307, 110] width 107 height 17
click at [405, 77] on input "text" at bounding box center [406, 71] width 79 height 16
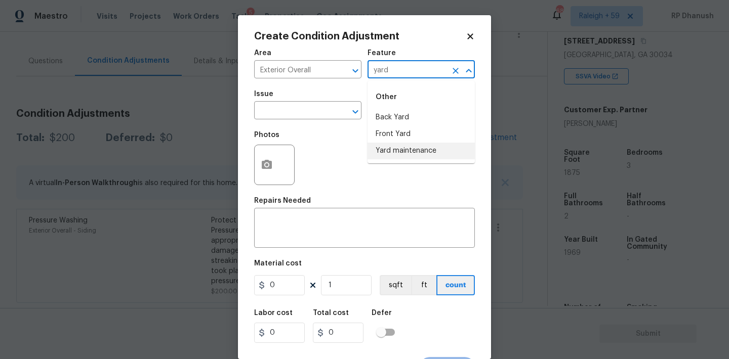
click at [382, 149] on li "Yard maintenance" at bounding box center [420, 151] width 107 height 17
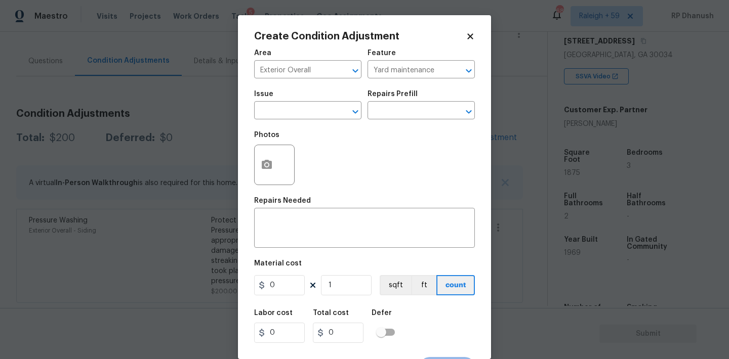
click at [292, 102] on div "Issue" at bounding box center [307, 97] width 107 height 13
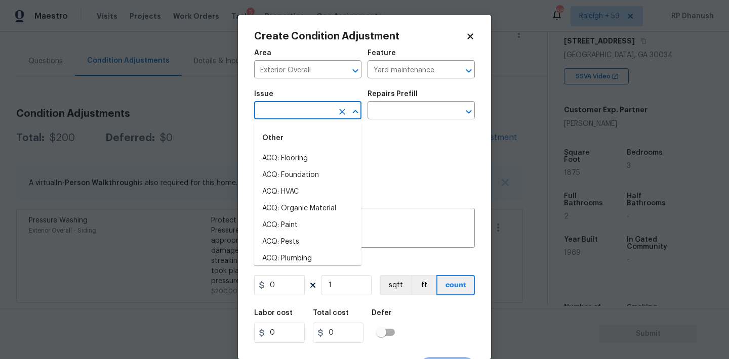
click at [288, 115] on input "text" at bounding box center [293, 112] width 79 height 16
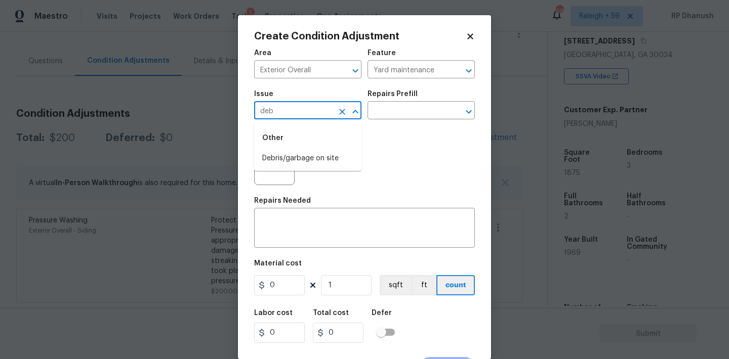
click at [293, 150] on div "Other" at bounding box center [307, 138] width 107 height 24
click at [388, 115] on input "text" at bounding box center [406, 112] width 79 height 16
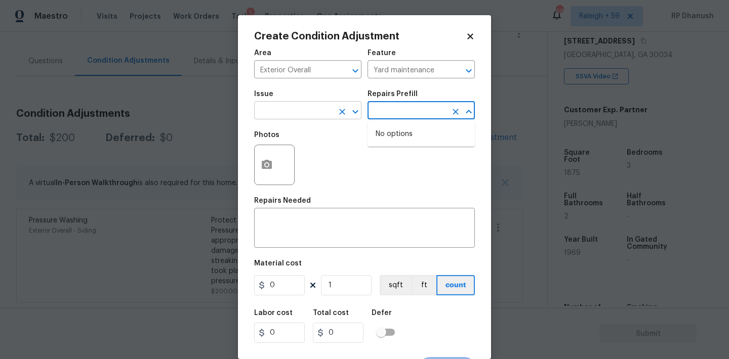
click at [306, 109] on input "text" at bounding box center [293, 112] width 79 height 16
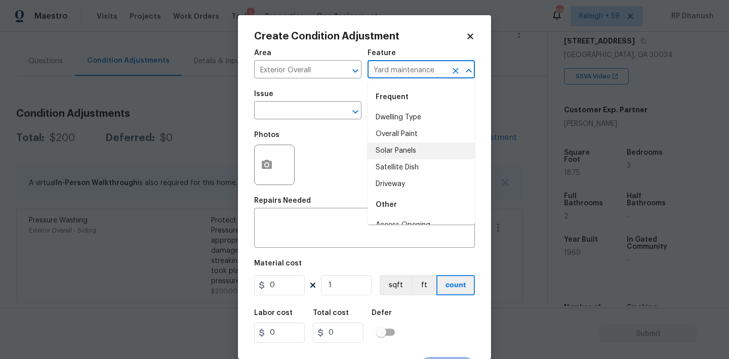
click at [411, 68] on input "Yard maintenance" at bounding box center [406, 71] width 79 height 16
click at [165, 119] on body "Maestro Visits Projects Work Orders Tasks 5 Properties Geo Assignments 682 Rale…" at bounding box center [364, 179] width 729 height 359
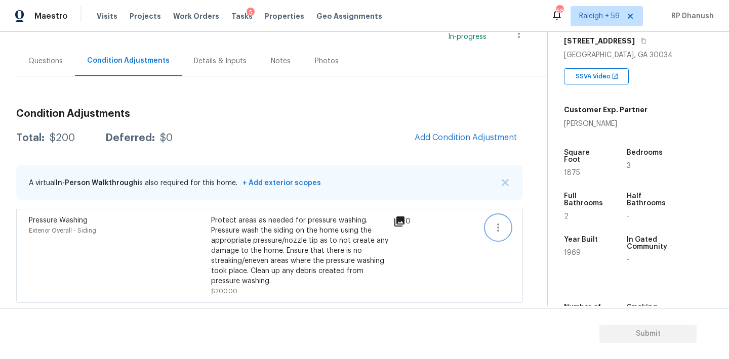
click at [488, 227] on button "button" at bounding box center [498, 228] width 24 height 24
click at [465, 199] on div "A virtual In-Person Walkthrough is also required for this home. + Add exterior …" at bounding box center [269, 182] width 507 height 34
click at [503, 226] on icon "button" at bounding box center [498, 228] width 12 height 12
click at [534, 220] on link "Edit" at bounding box center [556, 225] width 86 height 15
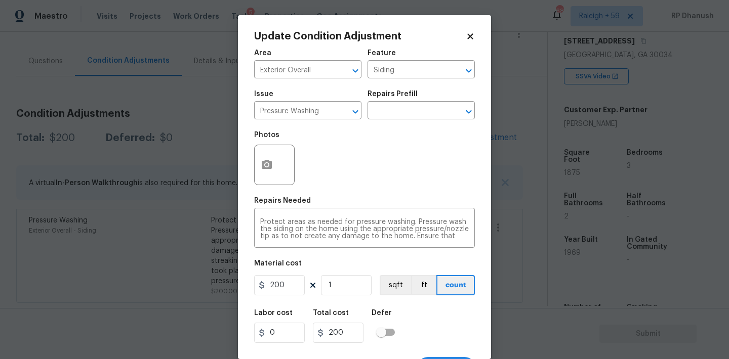
click at [228, 148] on body "Maestro Visits Projects Work Orders Tasks 5 Properties Geo Assignments 682 Rale…" at bounding box center [364, 179] width 729 height 359
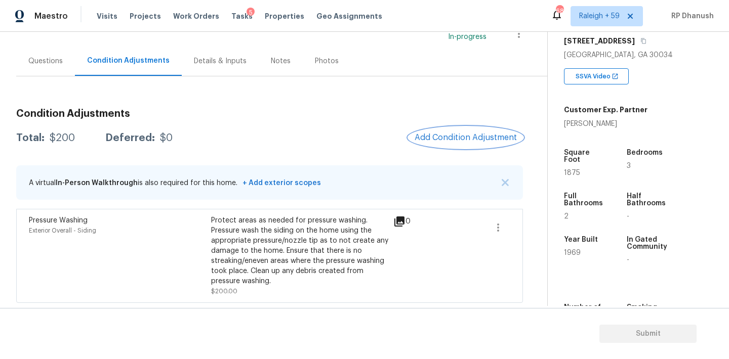
click at [453, 142] on span "Add Condition Adjustment" at bounding box center [465, 137] width 102 height 9
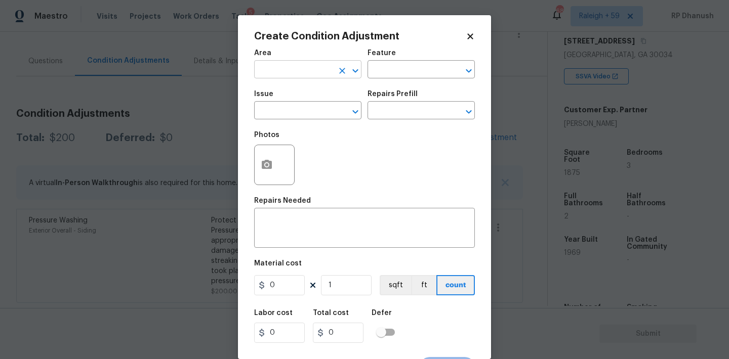
click at [322, 69] on input "text" at bounding box center [293, 71] width 79 height 16
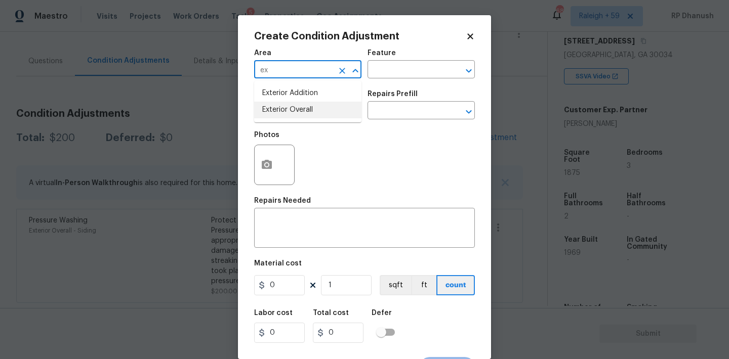
click at [273, 111] on li "Exterior Overall" at bounding box center [307, 110] width 107 height 17
click at [441, 74] on input "text" at bounding box center [406, 71] width 79 height 16
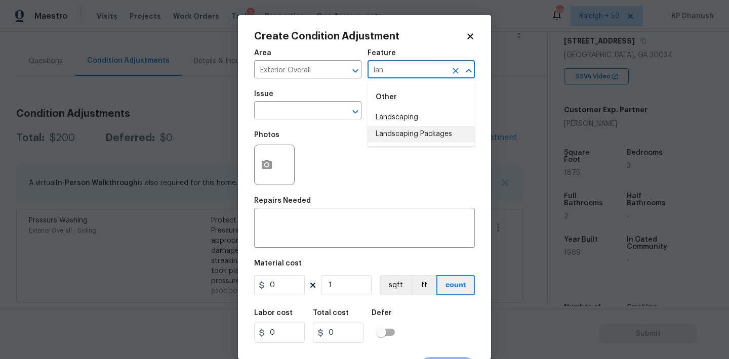
click at [381, 139] on li "Landscaping Packages" at bounding box center [420, 134] width 107 height 17
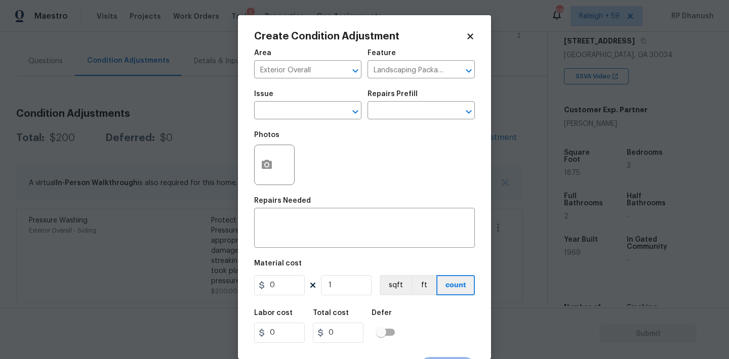
click at [297, 93] on div "Issue" at bounding box center [307, 97] width 107 height 13
click at [294, 112] on input "text" at bounding box center [293, 112] width 79 height 16
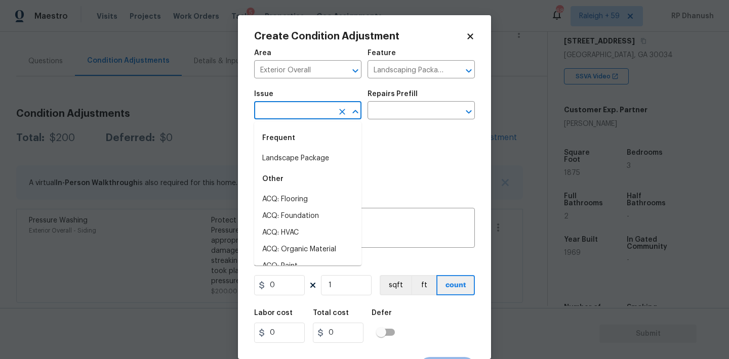
click at [282, 143] on div "Frequent" at bounding box center [307, 138] width 107 height 24
click at [282, 147] on div "Frequent" at bounding box center [307, 138] width 107 height 24
click at [282, 158] on li "Landscape Package" at bounding box center [307, 158] width 107 height 17
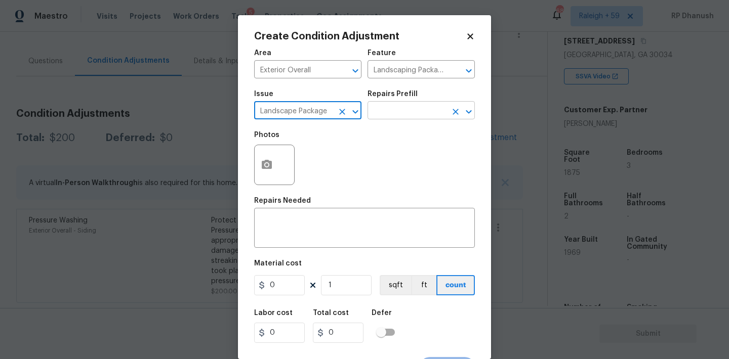
click at [418, 114] on input "text" at bounding box center [406, 112] width 79 height 16
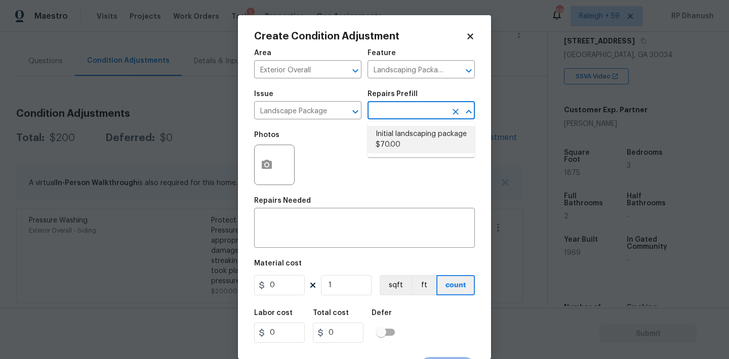
click at [411, 138] on li "Initial landscaping package $70.00" at bounding box center [420, 139] width 107 height 27
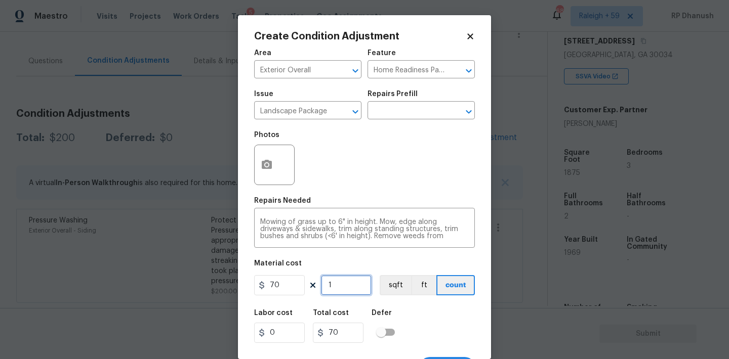
click at [341, 282] on input "1" at bounding box center [346, 285] width 51 height 20
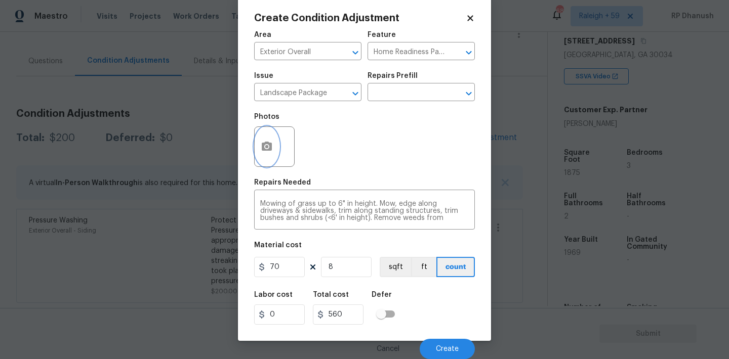
click at [259, 158] on button "button" at bounding box center [267, 146] width 24 height 39
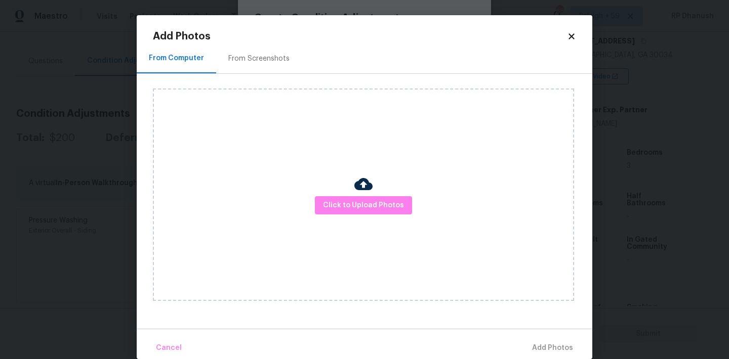
click at [257, 56] on div "From Screenshots" at bounding box center [258, 59] width 61 height 10
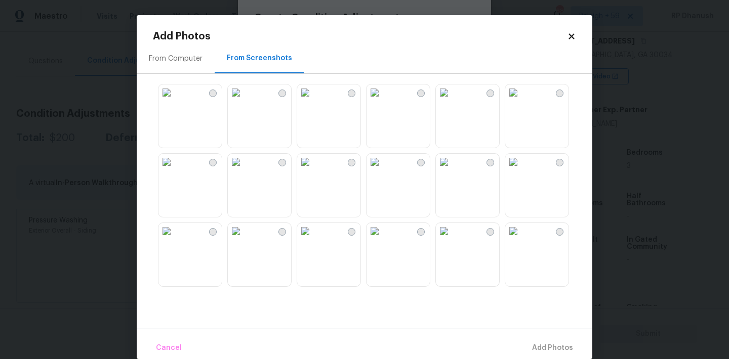
click at [313, 239] on img at bounding box center [305, 231] width 16 height 16
click at [383, 91] on img at bounding box center [374, 93] width 16 height 16
click at [383, 239] on img at bounding box center [374, 231] width 16 height 16
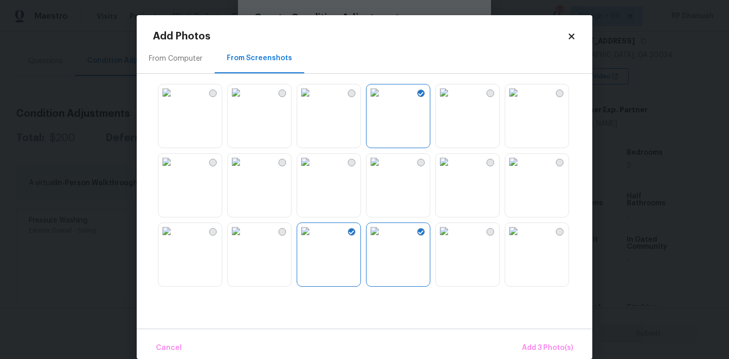
click at [528, 334] on div "Cancel Add 3 Photo(s)" at bounding box center [364, 344] width 455 height 30
click at [527, 345] on span "Add 3 Photo(s)" at bounding box center [547, 348] width 51 height 13
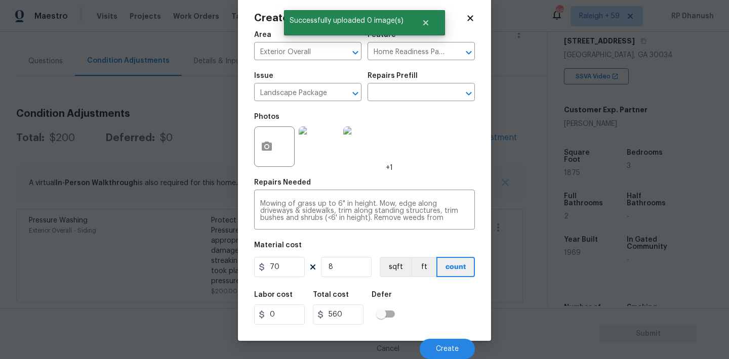
click at [343, 280] on div "Area Exterior Overall ​ Feature Home Readiness Packages ​ Issue Landscape Packa…" at bounding box center [364, 192] width 221 height 334
click at [343, 279] on figure "Material cost 70 8 sqft ft count" at bounding box center [364, 260] width 221 height 37
click at [343, 264] on input "8" at bounding box center [346, 267] width 51 height 20
click at [343, 264] on input "111" at bounding box center [346, 267] width 51 height 20
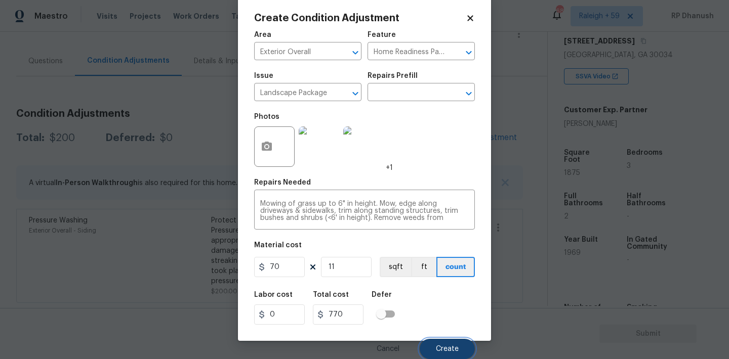
click at [438, 353] on button "Create" at bounding box center [446, 349] width 55 height 20
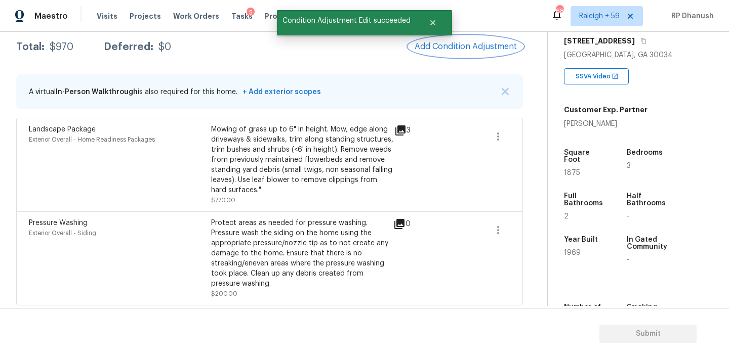
scroll to position [171, 0]
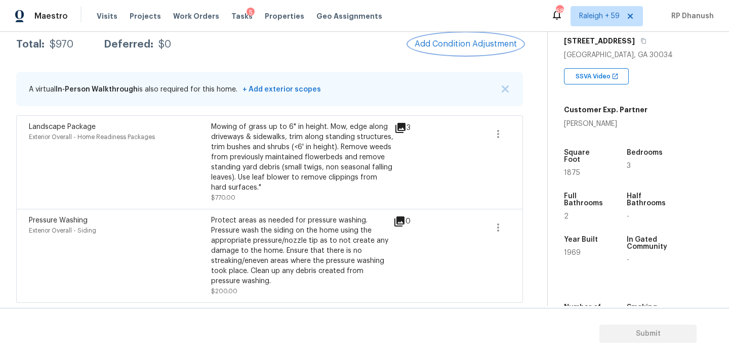
click at [456, 46] on span "Add Condition Adjustment" at bounding box center [465, 43] width 102 height 9
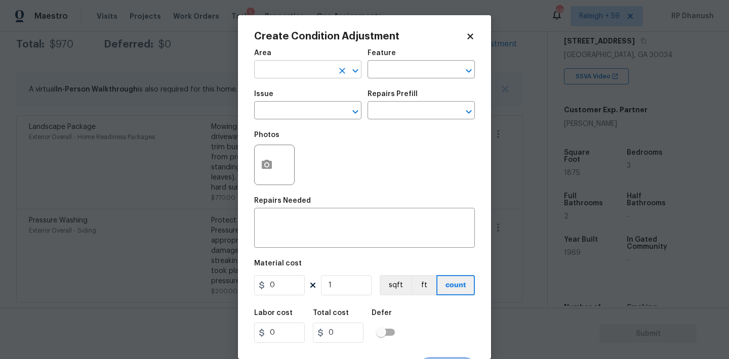
click at [288, 78] on input "text" at bounding box center [293, 71] width 79 height 16
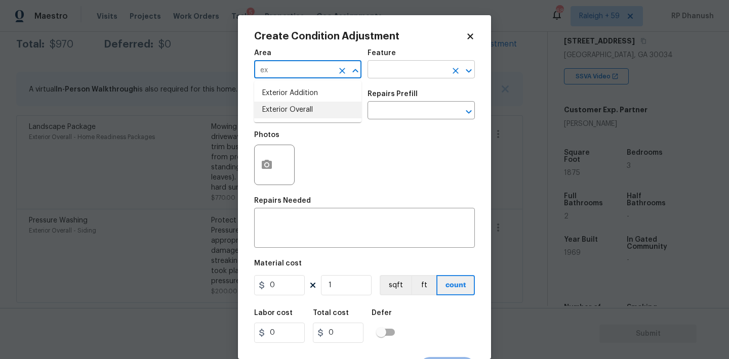
drag, startPoint x: 277, startPoint y: 106, endPoint x: 402, endPoint y: 72, distance: 129.6
click at [277, 106] on li "Exterior Overall" at bounding box center [307, 110] width 107 height 17
click at [402, 72] on input "text" at bounding box center [406, 71] width 79 height 16
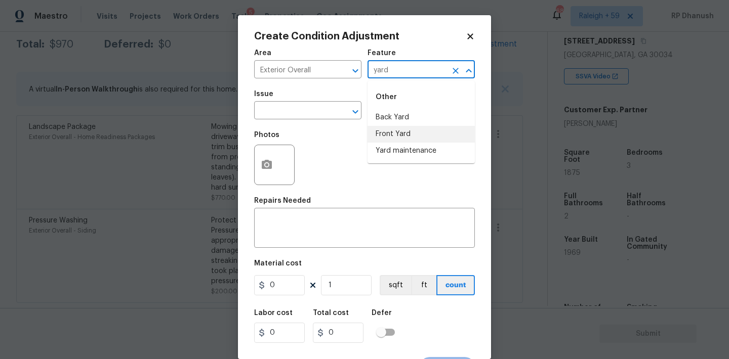
click at [385, 150] on li "Yard maintenance" at bounding box center [420, 151] width 107 height 17
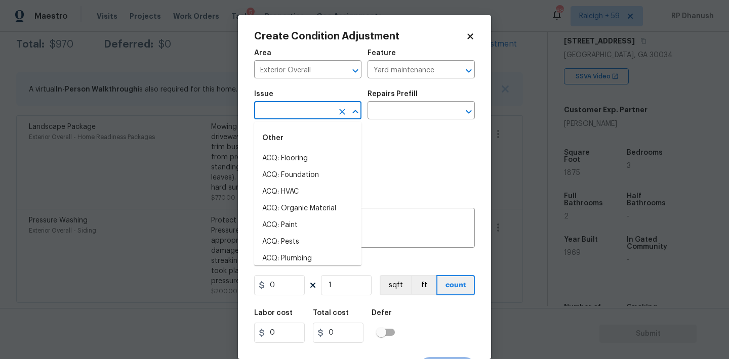
click at [322, 109] on input "text" at bounding box center [293, 112] width 79 height 16
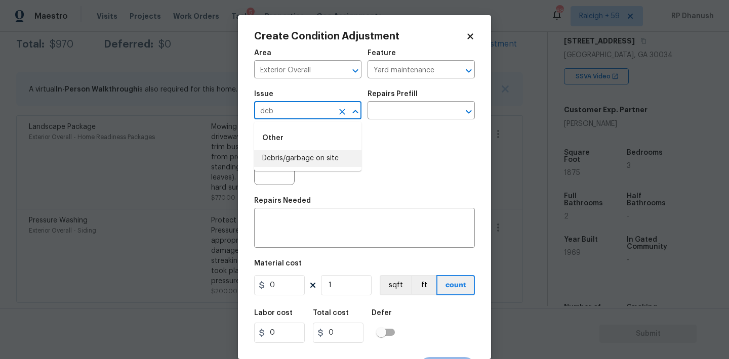
click at [312, 151] on li "Debris/garbage on site" at bounding box center [307, 158] width 107 height 17
click at [410, 110] on input "text" at bounding box center [406, 112] width 79 height 16
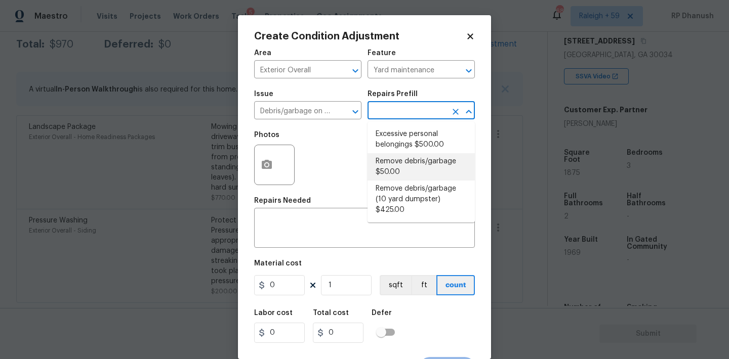
click at [402, 171] on li "Remove debris/garbage $50.00" at bounding box center [420, 166] width 107 height 27
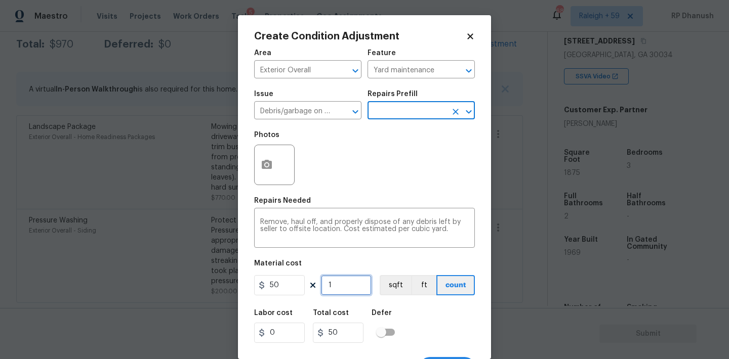
click at [344, 288] on input "1" at bounding box center [346, 285] width 51 height 20
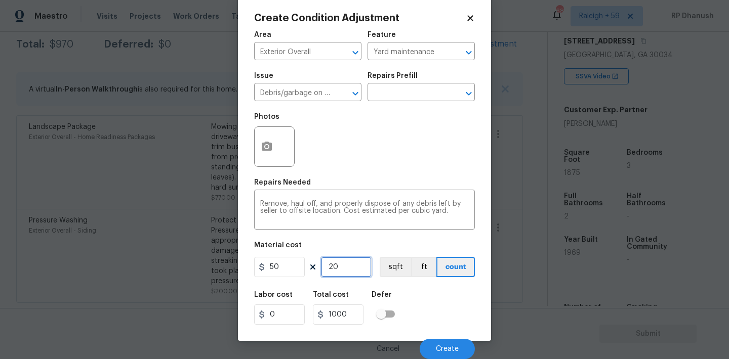
click at [349, 265] on input "20" at bounding box center [346, 267] width 51 height 20
click at [349, 265] on input "5" at bounding box center [346, 267] width 51 height 20
click at [457, 213] on textarea "Remove, haul off, and properly dispose of any debris left by seller to offsite …" at bounding box center [364, 210] width 208 height 21
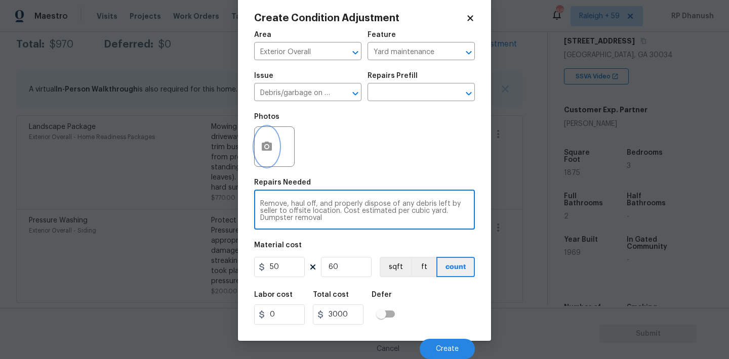
click at [265, 153] on button "button" at bounding box center [267, 146] width 24 height 39
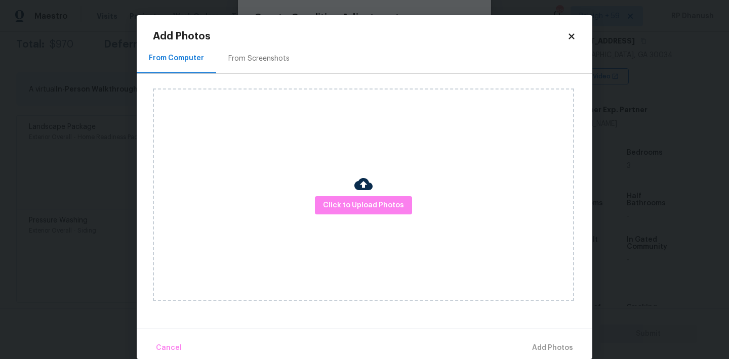
click at [274, 64] on div "From Screenshots" at bounding box center [259, 59] width 86 height 30
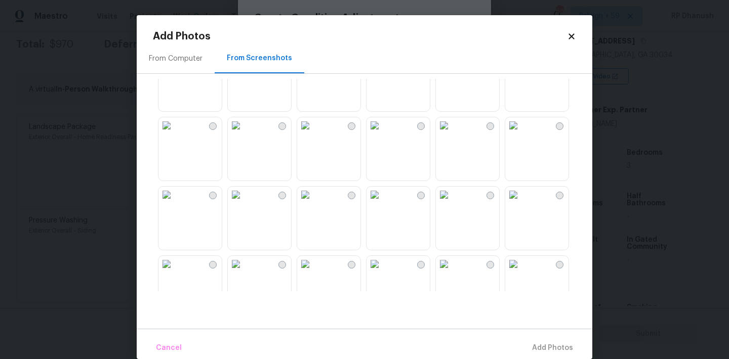
scroll to position [48, 0]
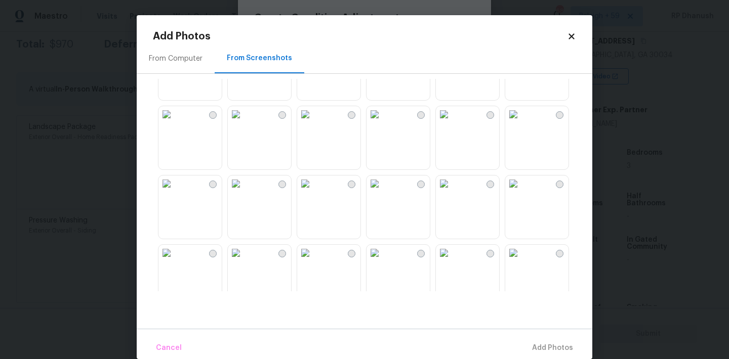
click at [158, 192] on img at bounding box center [166, 184] width 16 height 16
click at [175, 192] on img at bounding box center [166, 184] width 16 height 16
click at [549, 354] on span "Add 1 Photo(s)" at bounding box center [548, 348] width 50 height 13
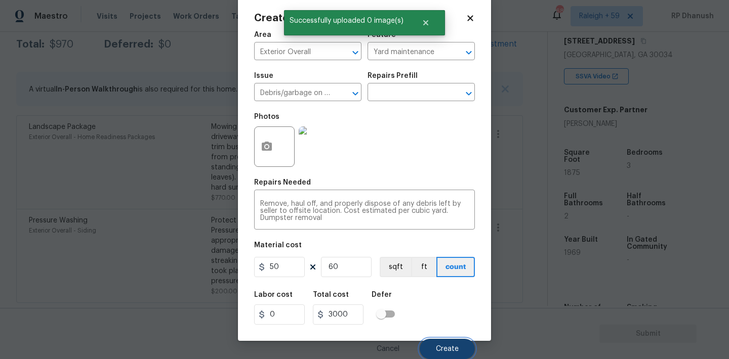
click at [441, 342] on button "Create" at bounding box center [446, 349] width 55 height 20
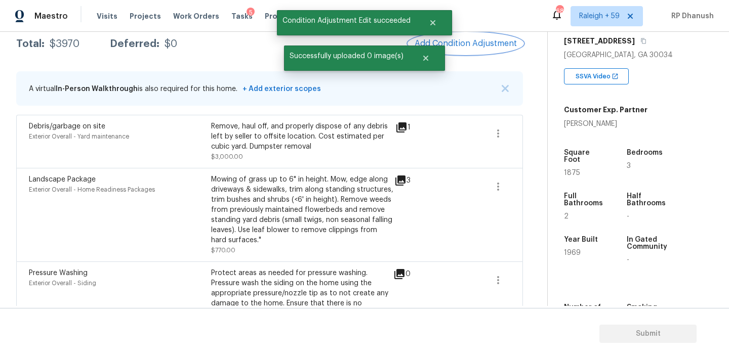
scroll to position [0, 0]
click at [459, 52] on button "Add Condition Adjustment" at bounding box center [465, 43] width 114 height 21
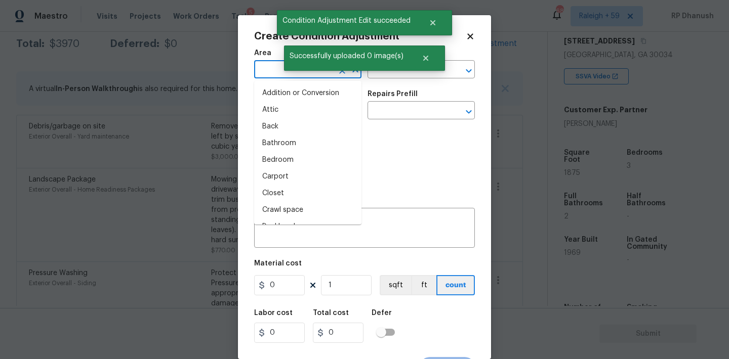
click at [271, 68] on input "text" at bounding box center [293, 71] width 79 height 16
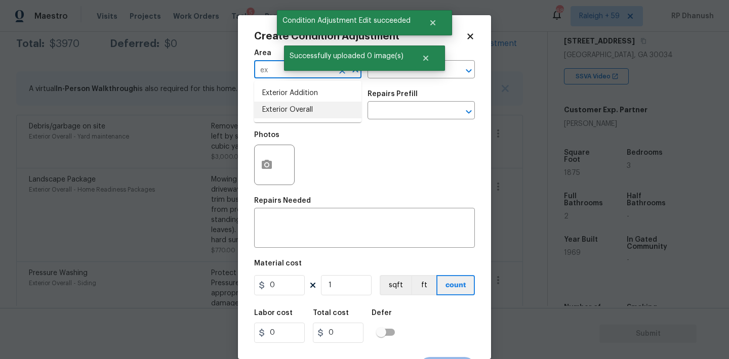
click at [272, 105] on li "Exterior Overall" at bounding box center [307, 110] width 107 height 17
click at [292, 220] on textarea at bounding box center [364, 229] width 208 height 21
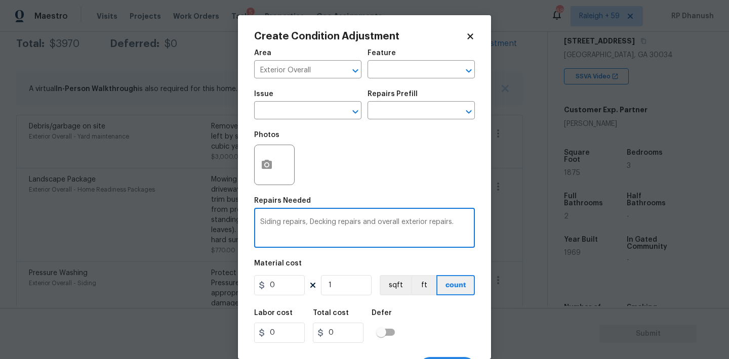
scroll to position [19, 0]
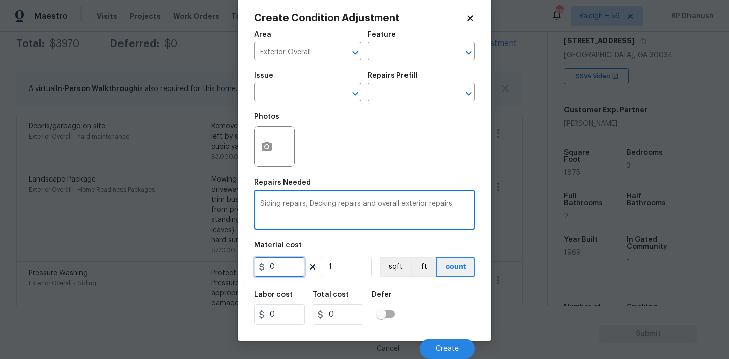
click at [280, 268] on input "0" at bounding box center [279, 267] width 51 height 20
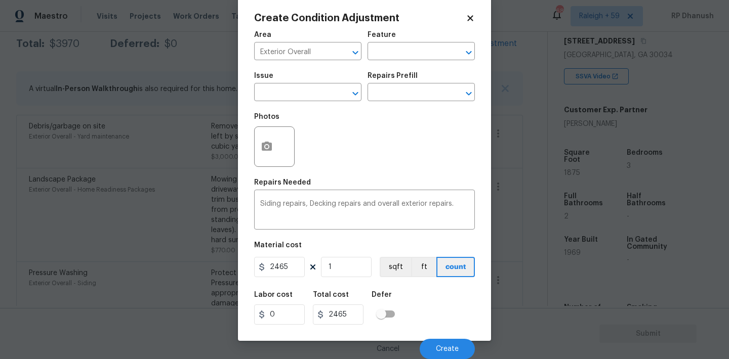
click at [444, 336] on div "Cancel Create" at bounding box center [364, 345] width 221 height 28
click at [444, 341] on button "Create" at bounding box center [446, 349] width 55 height 20
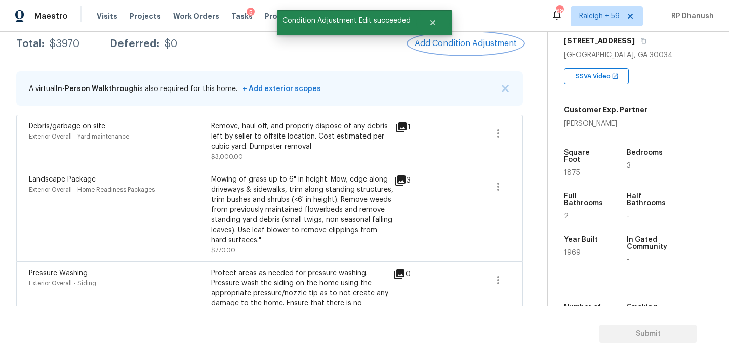
scroll to position [0, 0]
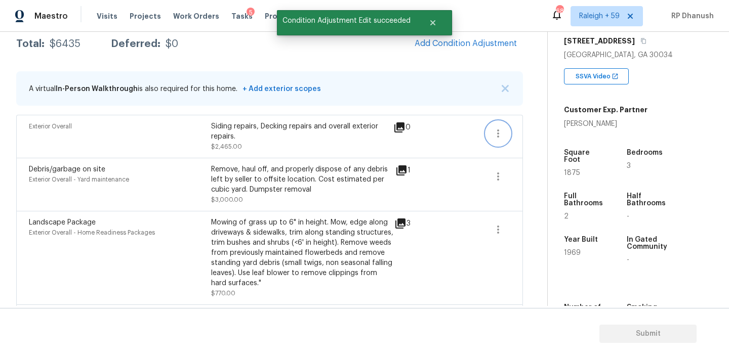
click at [506, 131] on button "button" at bounding box center [498, 133] width 24 height 24
click at [543, 129] on div "Edit" at bounding box center [555, 132] width 79 height 10
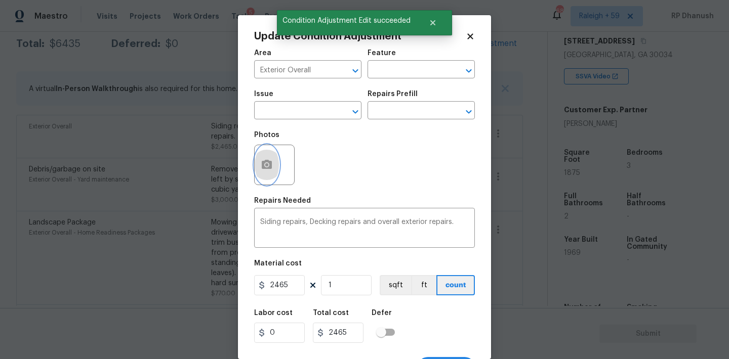
click at [259, 167] on button "button" at bounding box center [267, 164] width 24 height 39
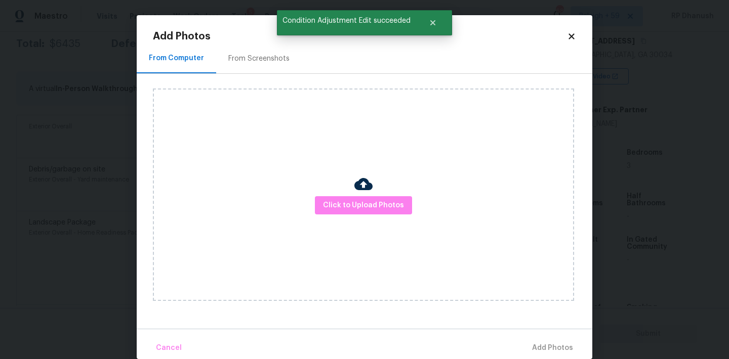
click at [332, 195] on div "Click to Upload Photos" at bounding box center [363, 195] width 421 height 213
click at [361, 205] on span "Click to Upload Photos" at bounding box center [363, 205] width 81 height 13
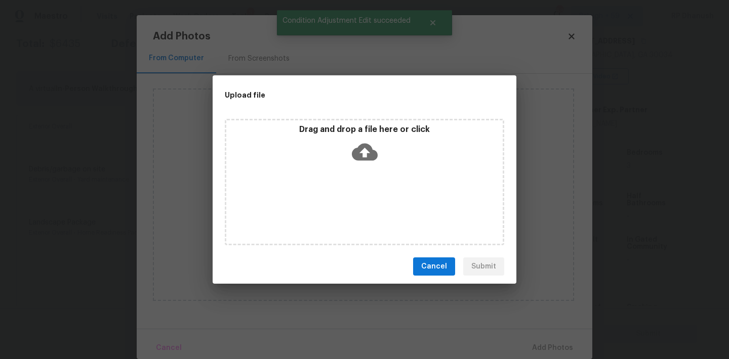
click at [361, 147] on icon at bounding box center [365, 152] width 26 height 17
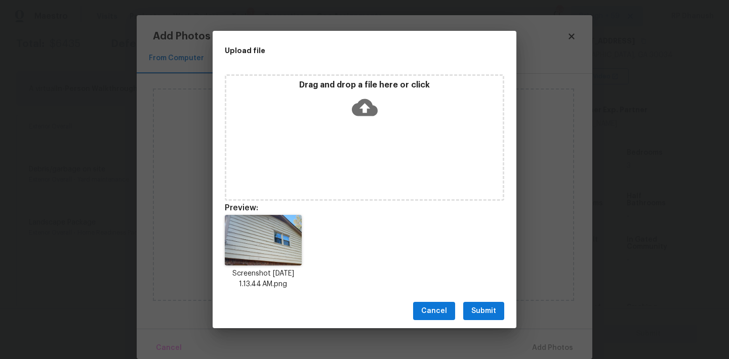
click at [484, 312] on span "Submit" at bounding box center [483, 311] width 25 height 13
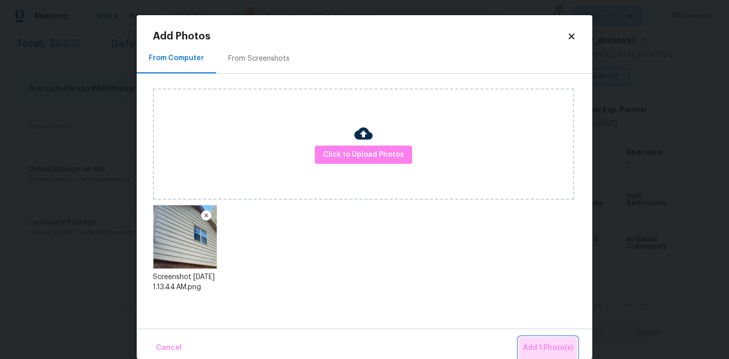
click at [541, 343] on span "Add 1 Photo(s)" at bounding box center [548, 348] width 50 height 13
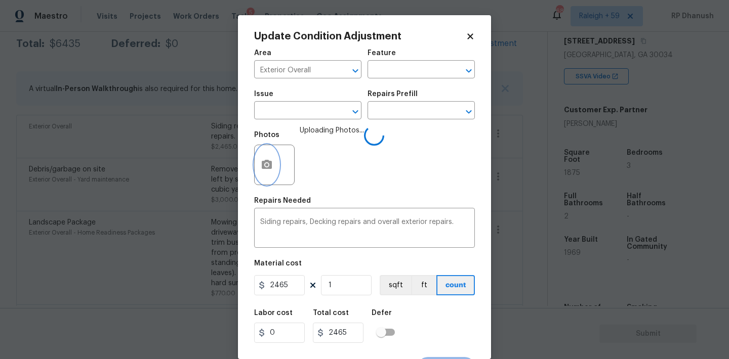
scroll to position [19, 0]
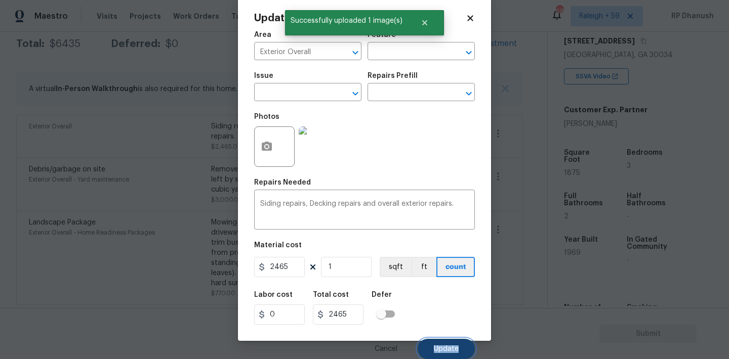
click at [437, 346] on span "Update" at bounding box center [446, 350] width 25 height 8
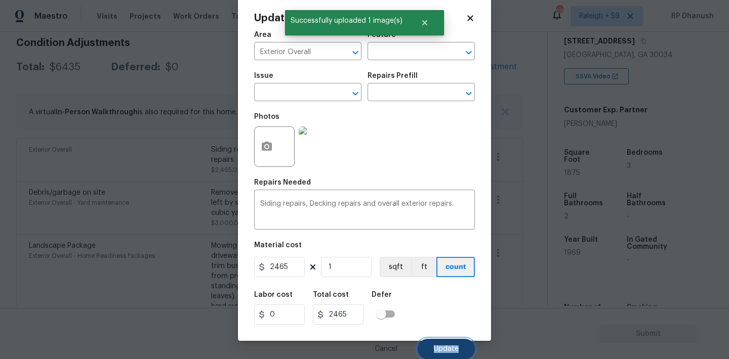
scroll to position [15, 0]
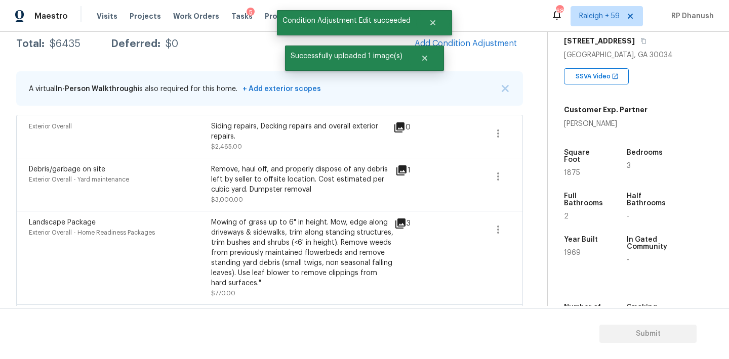
click at [437, 346] on section "Submit" at bounding box center [364, 334] width 729 height 52
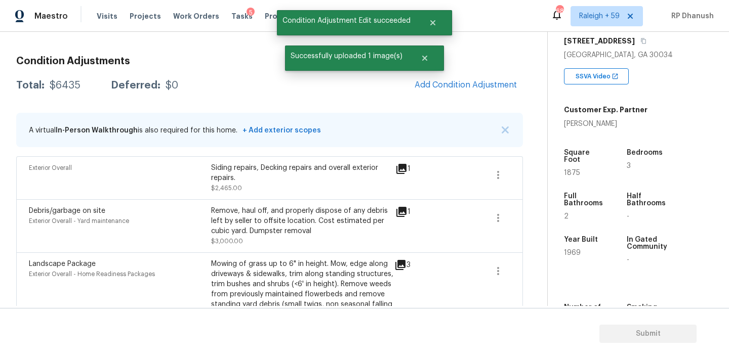
scroll to position [129, 0]
click at [479, 81] on span "Add Condition Adjustment" at bounding box center [465, 85] width 102 height 9
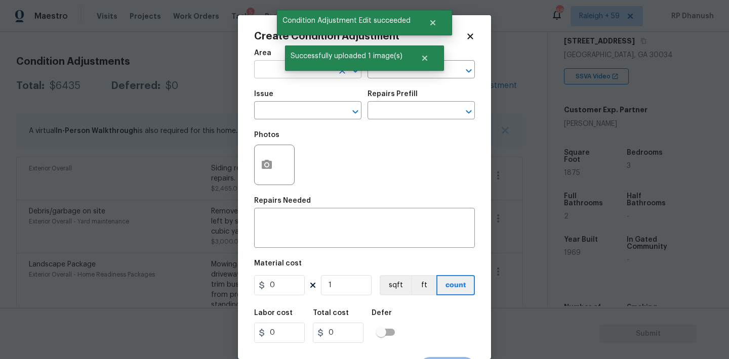
click at [263, 68] on input "text" at bounding box center [293, 71] width 79 height 16
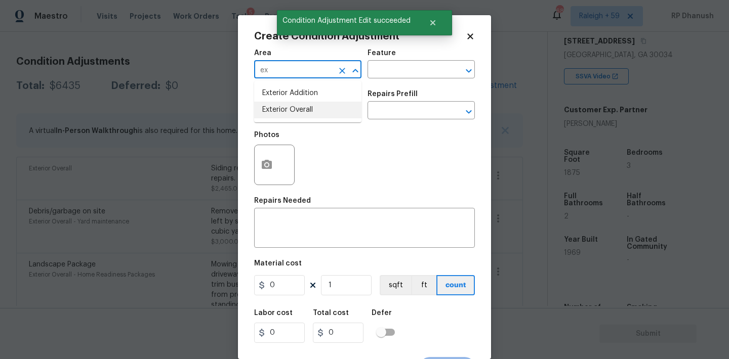
click at [282, 109] on li "Exterior Overall" at bounding box center [307, 110] width 107 height 17
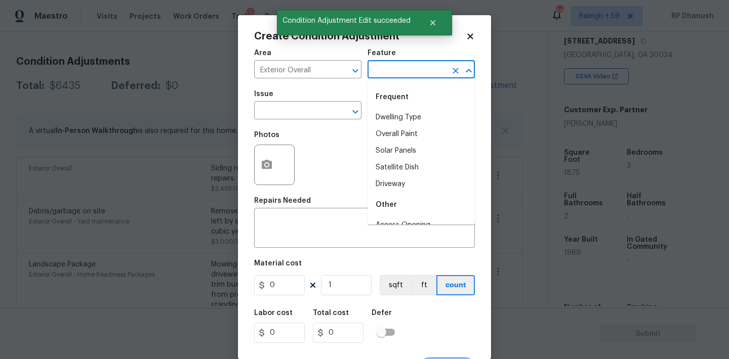
click at [415, 70] on input "text" at bounding box center [406, 71] width 79 height 16
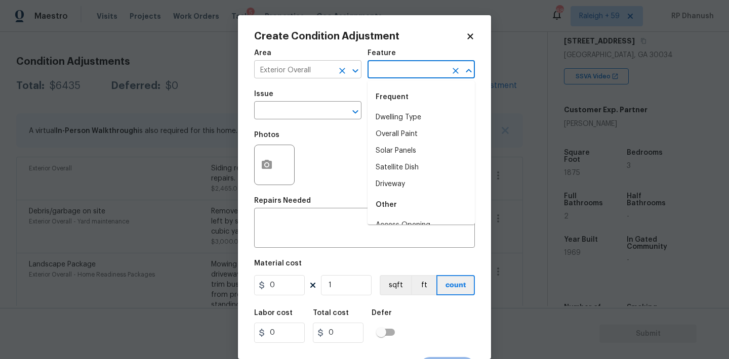
click at [302, 69] on input "Exterior Overall" at bounding box center [293, 71] width 79 height 16
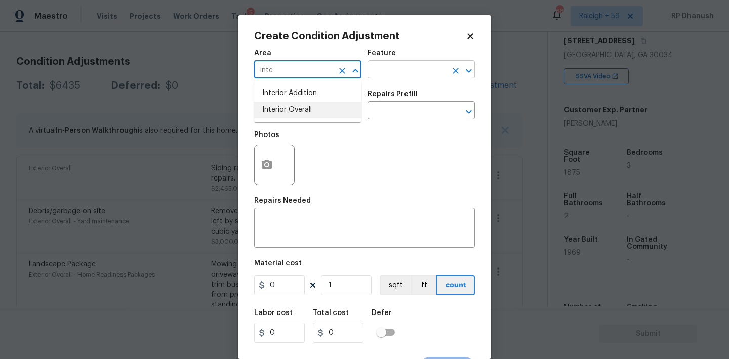
drag, startPoint x: 291, startPoint y: 107, endPoint x: 400, endPoint y: 73, distance: 113.5
click at [291, 107] on li "Interior Overall" at bounding box center [307, 110] width 107 height 17
click at [400, 73] on input "text" at bounding box center [406, 71] width 79 height 16
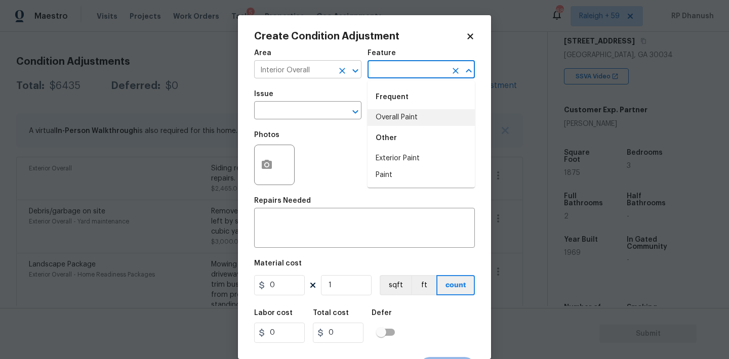
click at [302, 66] on input "Interior Overall" at bounding box center [293, 71] width 79 height 16
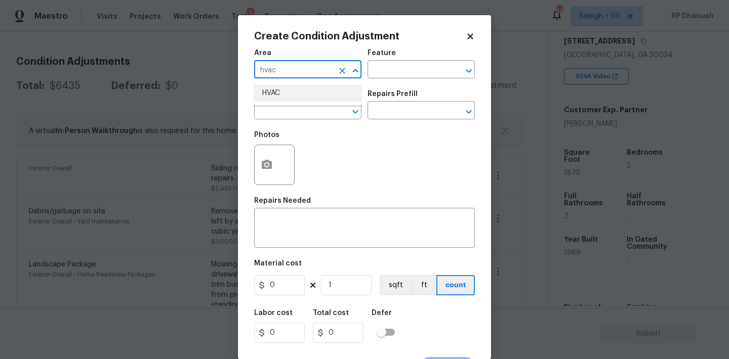
click at [291, 96] on li "HVAC" at bounding box center [307, 93] width 107 height 17
click at [394, 52] on div "Feature" at bounding box center [420, 56] width 107 height 13
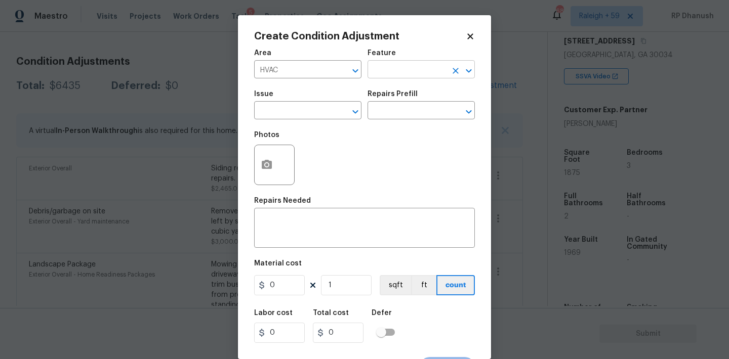
click at [392, 65] on input "text" at bounding box center [406, 71] width 79 height 16
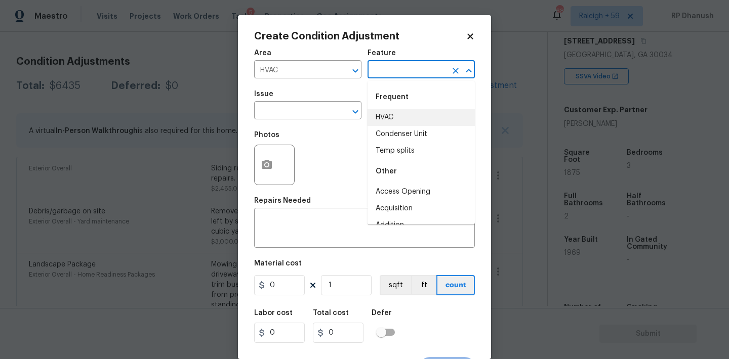
click at [391, 117] on li "HVAC" at bounding box center [420, 117] width 107 height 17
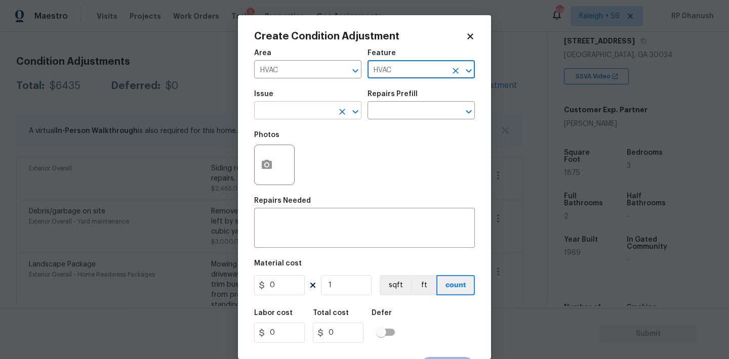
click at [293, 117] on input "text" at bounding box center [293, 112] width 79 height 16
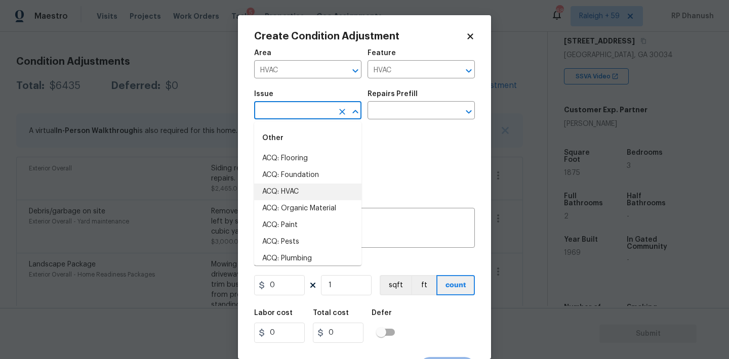
click at [290, 195] on li "ACQ: HVAC" at bounding box center [307, 192] width 107 height 17
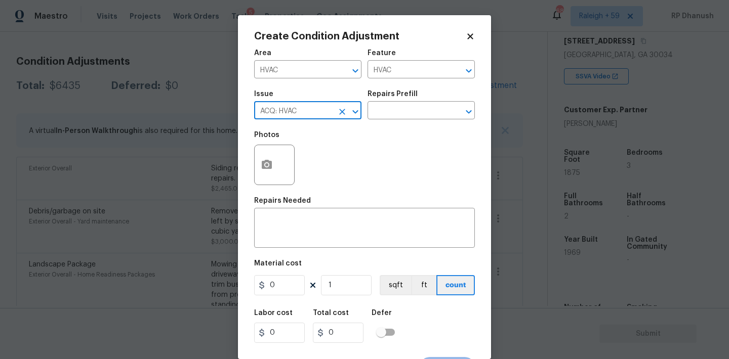
click at [425, 82] on div "Area HVAC ​ Feature HVAC ​" at bounding box center [364, 64] width 221 height 41
click at [410, 106] on input "text" at bounding box center [406, 112] width 79 height 16
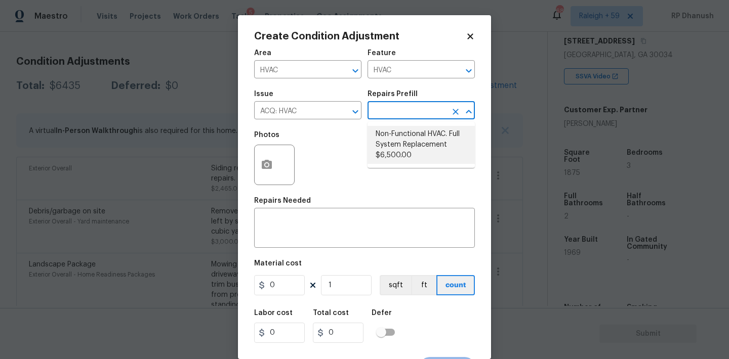
click at [401, 154] on li "Non-Functional HVAC. Full System Replacement $6,500.00" at bounding box center [420, 145] width 107 height 38
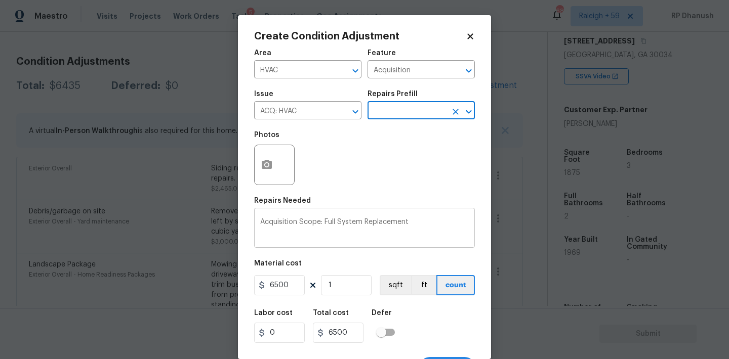
click at [431, 238] on textarea "Acquisition Scope: Full System Replacement" at bounding box center [364, 229] width 208 height 21
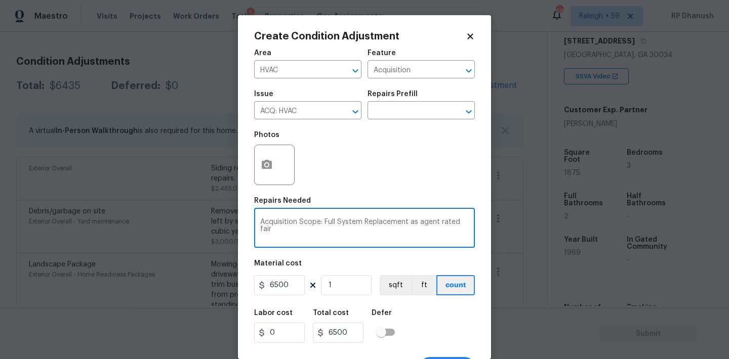
scroll to position [19, 0]
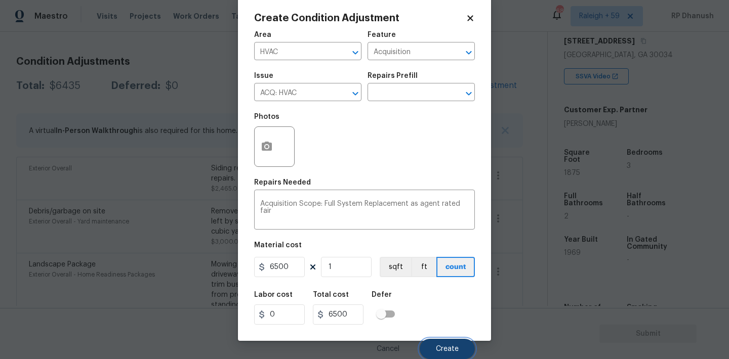
click at [445, 349] on span "Create" at bounding box center [447, 350] width 23 height 8
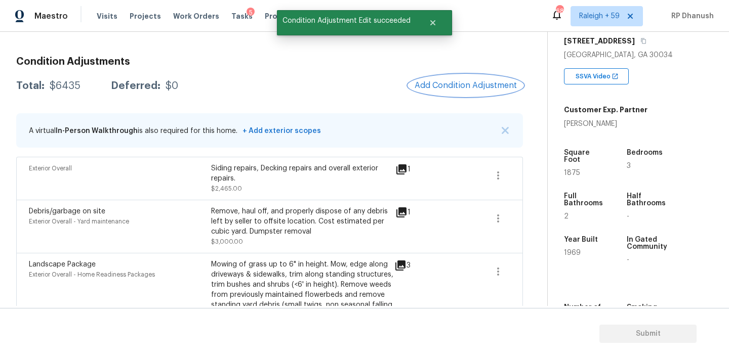
scroll to position [0, 0]
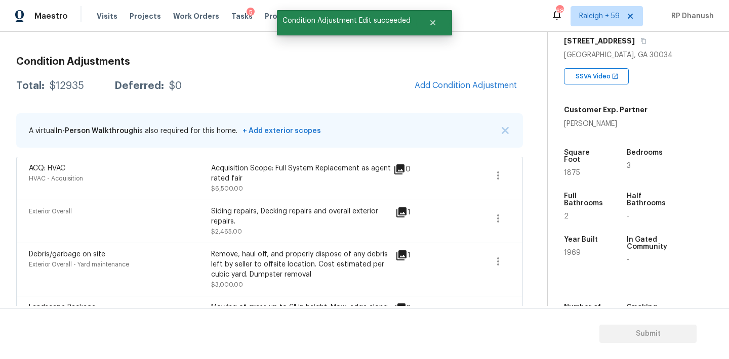
click at [369, 105] on div "Condition Adjustments Total: $12935 Deferred: $0 Add Condition Adjustment A vir…" at bounding box center [269, 266] width 507 height 435
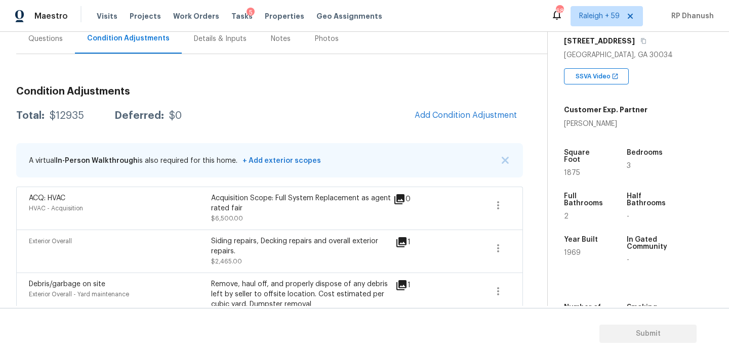
scroll to position [54, 0]
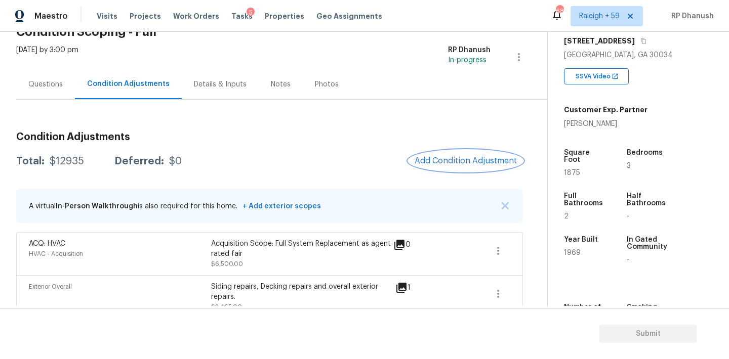
click at [474, 161] on span "Add Condition Adjustment" at bounding box center [465, 160] width 102 height 9
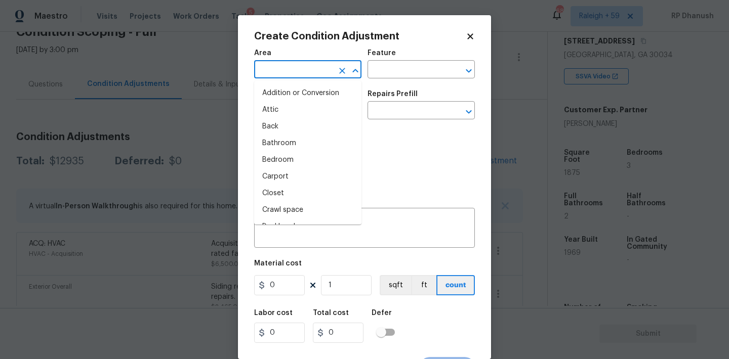
click at [305, 66] on input "text" at bounding box center [293, 71] width 79 height 16
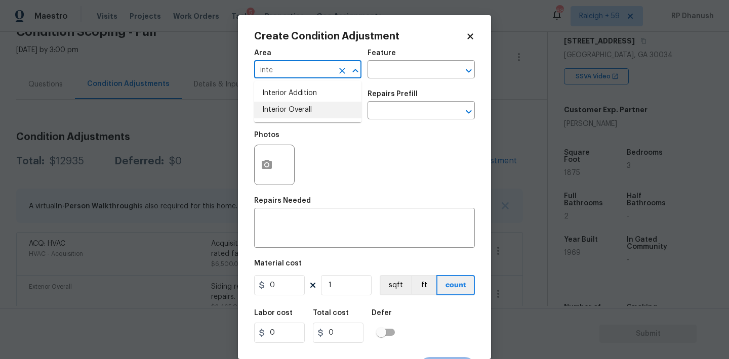
click at [297, 108] on li "Interior Overall" at bounding box center [307, 110] width 107 height 17
click at [380, 100] on div "Repairs Prefill" at bounding box center [420, 97] width 107 height 13
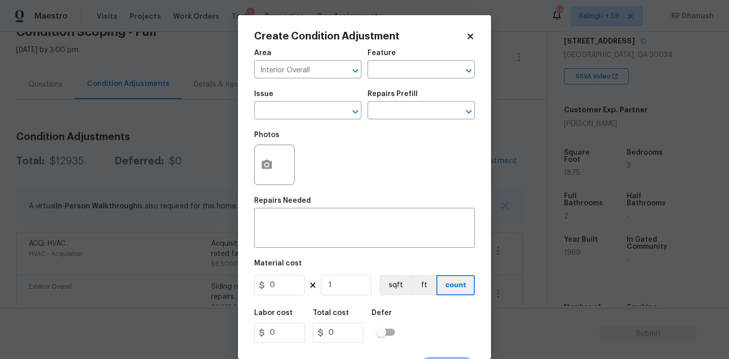
click at [384, 85] on div "Issue ​ Repairs Prefill ​" at bounding box center [364, 105] width 221 height 41
click at [344, 71] on icon "Clear" at bounding box center [342, 71] width 10 height 10
click at [316, 68] on input "text" at bounding box center [293, 71] width 79 height 16
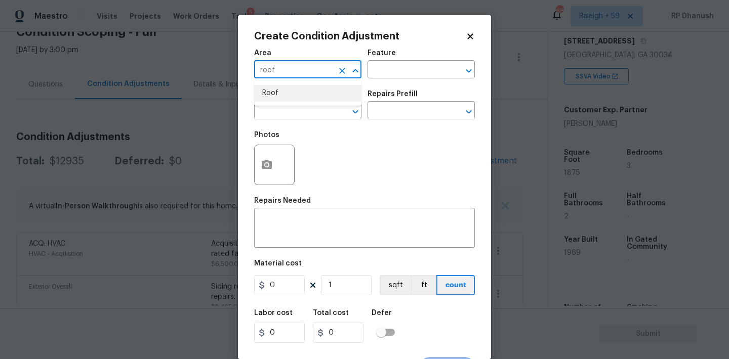
click at [290, 95] on li "Roof" at bounding box center [307, 93] width 107 height 17
click at [434, 45] on div "Area Roof ​ Feature ​" at bounding box center [364, 64] width 221 height 41
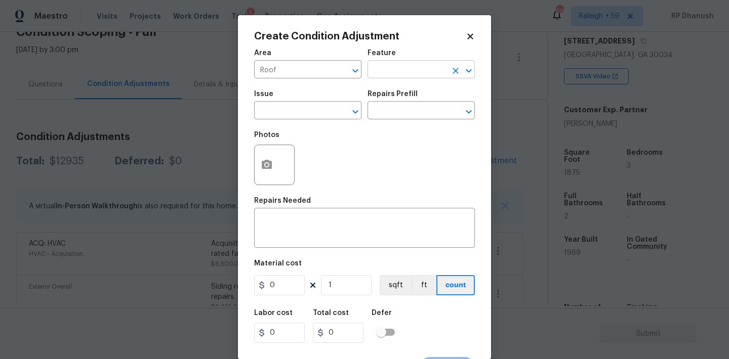
click at [402, 70] on input "text" at bounding box center [406, 71] width 79 height 16
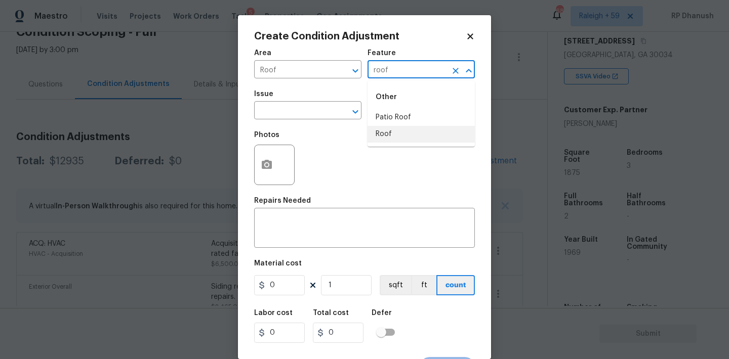
click at [386, 133] on li "Roof" at bounding box center [420, 134] width 107 height 17
click at [314, 104] on input "text" at bounding box center [293, 112] width 79 height 16
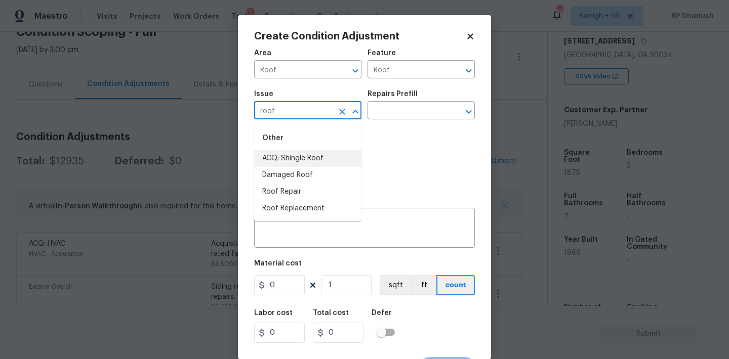
click at [287, 151] on li "ACQ: Shingle Roof" at bounding box center [307, 158] width 107 height 17
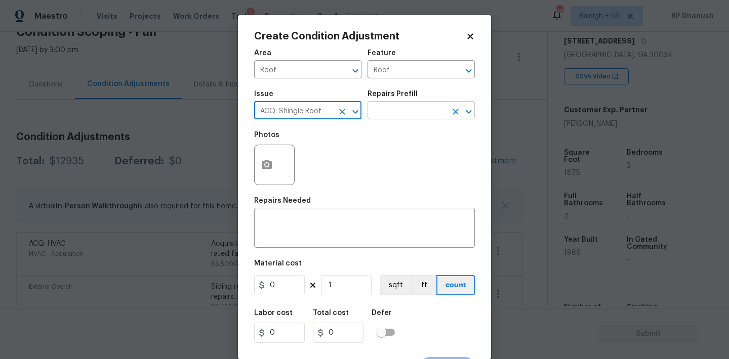
click at [414, 116] on input "text" at bounding box center [406, 112] width 79 height 16
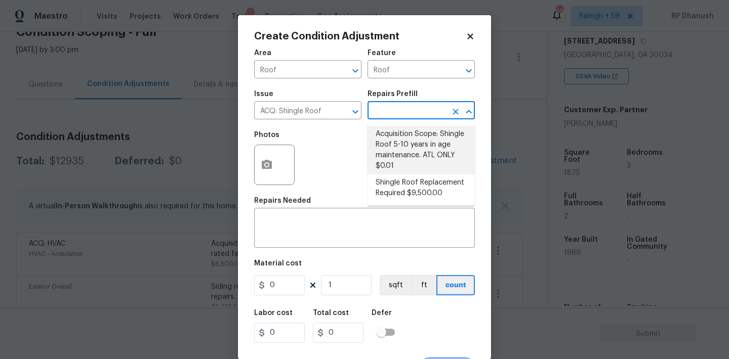
click at [382, 145] on li "Acquisition Scope: Shingle Roof 5-10 years in age maintenance. ATL ONLY $0.01" at bounding box center [420, 150] width 107 height 49
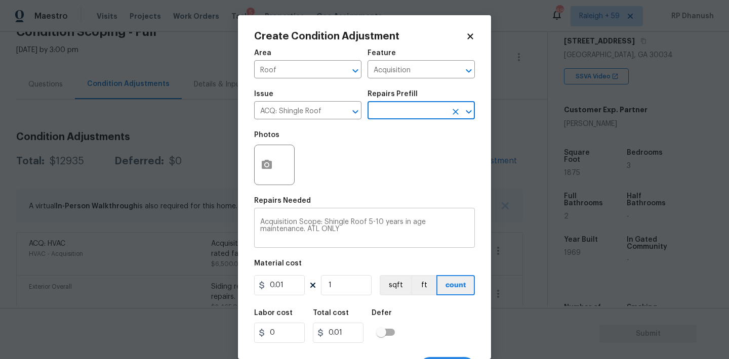
click at [364, 222] on textarea "Acquisition Scope: Shingle Roof 5-10 years in age maintenance. ATL ONLY" at bounding box center [364, 229] width 208 height 21
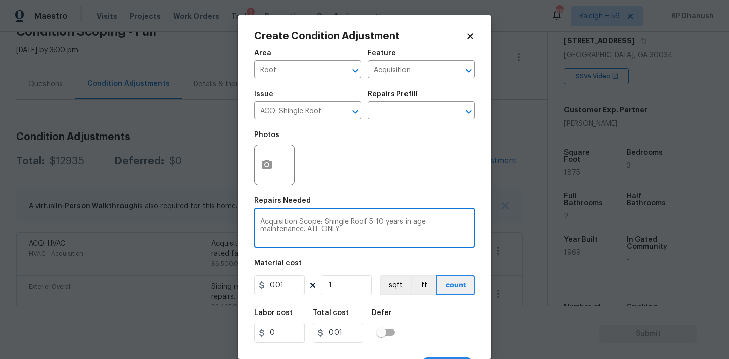
drag, startPoint x: 364, startPoint y: 222, endPoint x: 424, endPoint y: 222, distance: 59.2
click at [424, 222] on textarea "Acquisition Scope: Shingle Roof 5-10 years in age maintenance. ATL ONLY" at bounding box center [364, 229] width 208 height 21
click at [373, 223] on textarea "Acquisition Scope: Shingle Roof 5-10 years in age maintenance. ATL ONLY" at bounding box center [364, 229] width 208 height 21
drag, startPoint x: 373, startPoint y: 223, endPoint x: 419, endPoint y: 223, distance: 45.5
click at [419, 223] on textarea "Acquisition Scope: Shingle Roof 5-10 years in age maintenance. ATL ONLY" at bounding box center [364, 229] width 208 height 21
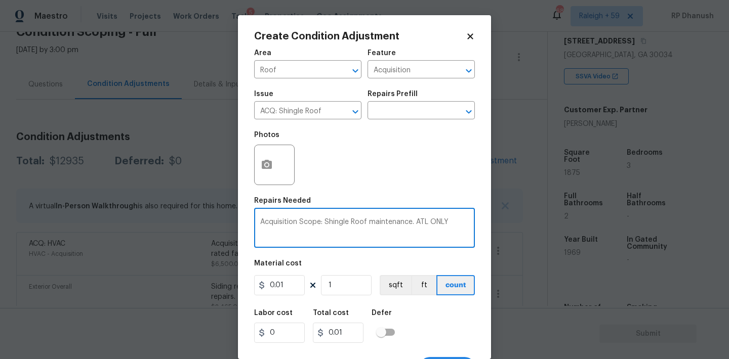
click at [417, 223] on textarea "Acquisition Scope: Shingle Roof maintenance. ATL ONLY" at bounding box center [364, 229] width 208 height 21
drag, startPoint x: 417, startPoint y: 223, endPoint x: 565, endPoint y: 230, distance: 147.4
click at [565, 230] on div "Create Condition Adjustment Area Roof ​ Feature Acquisition ​ Issue ACQ: Shingl…" at bounding box center [364, 179] width 729 height 359
click at [283, 285] on input "0.01" at bounding box center [279, 285] width 51 height 20
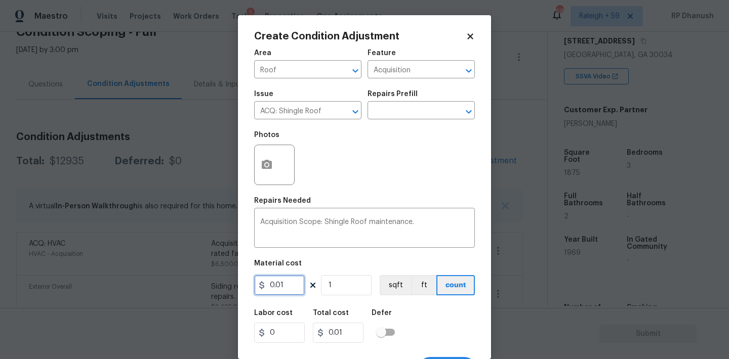
click at [283, 285] on input "0.01" at bounding box center [279, 285] width 51 height 20
click at [272, 153] on button "button" at bounding box center [267, 164] width 24 height 39
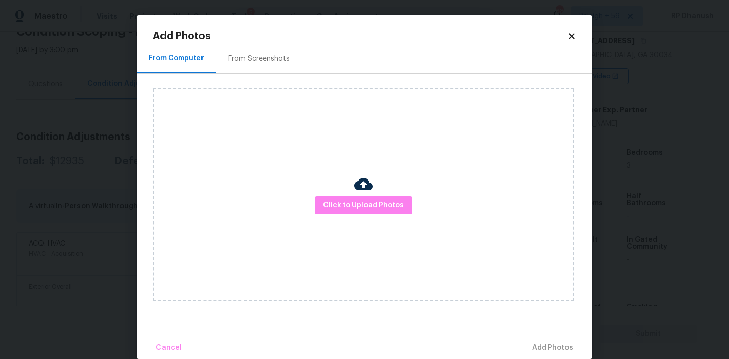
click at [282, 54] on div "From Screenshots" at bounding box center [258, 59] width 61 height 10
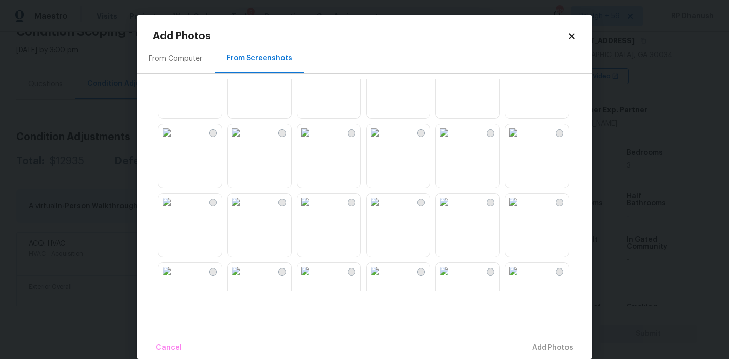
scroll to position [645, 0]
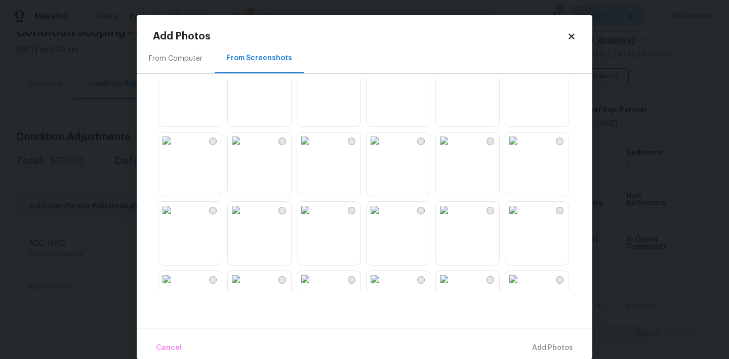
click at [521, 79] on img at bounding box center [513, 71] width 16 height 16
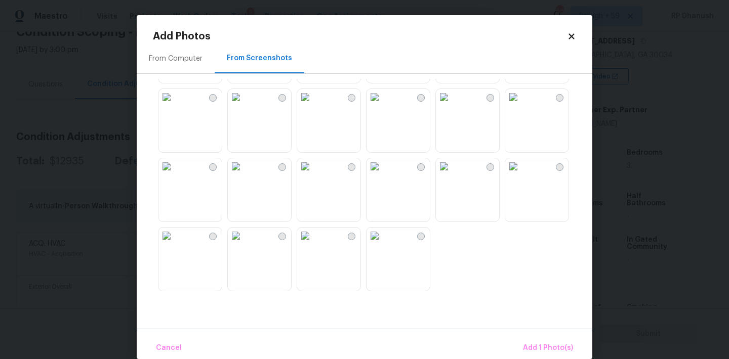
scroll to position [15, 0]
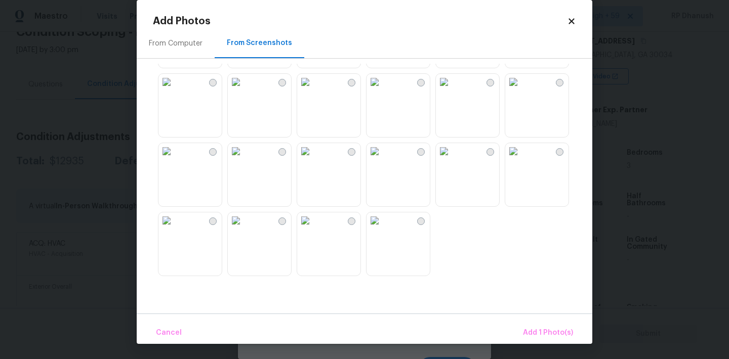
click at [521, 90] on img at bounding box center [513, 82] width 16 height 16
click at [530, 325] on button "Add 2 Photo(s)" at bounding box center [547, 333] width 60 height 22
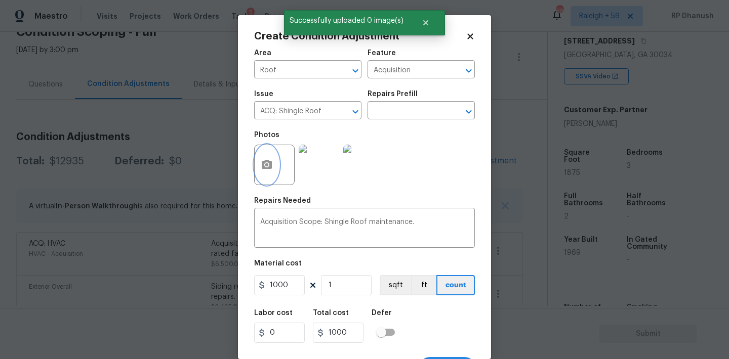
scroll to position [19, 0]
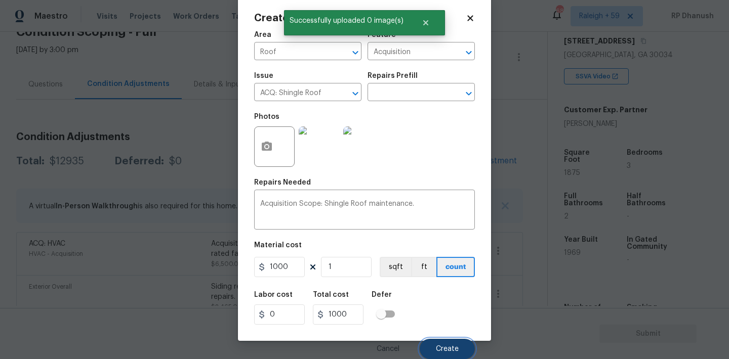
click at [449, 347] on span "Create" at bounding box center [447, 350] width 23 height 8
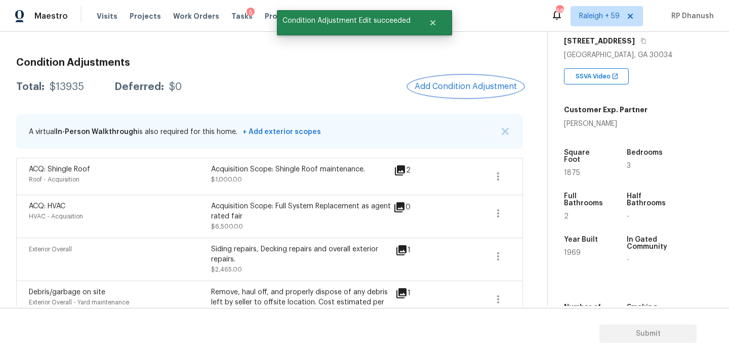
scroll to position [120, 0]
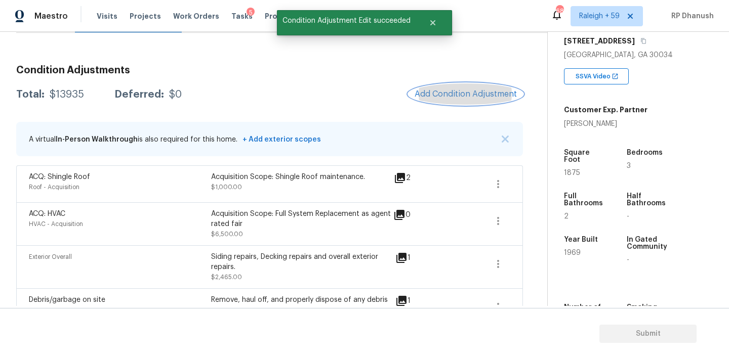
click at [446, 93] on span "Add Condition Adjustment" at bounding box center [465, 94] width 102 height 9
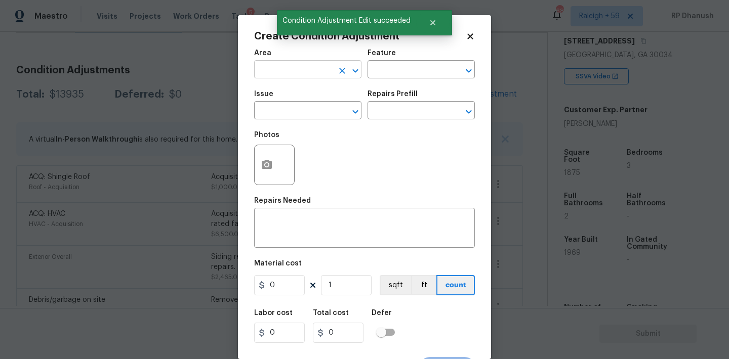
click at [305, 75] on input "text" at bounding box center [293, 71] width 79 height 16
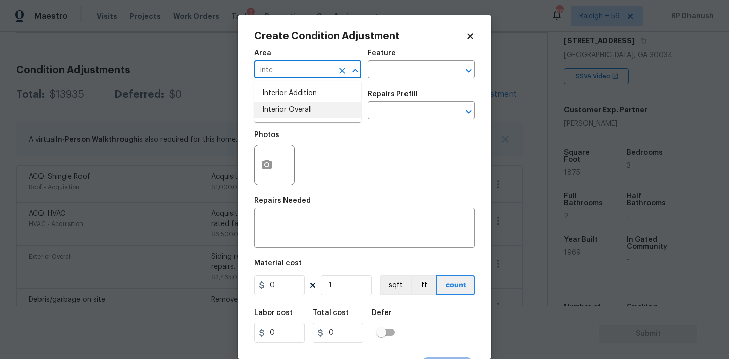
click at [291, 122] on ul "Interior Addition Interior Overall" at bounding box center [307, 101] width 107 height 41
click at [299, 115] on li "Interior Overall" at bounding box center [307, 110] width 107 height 17
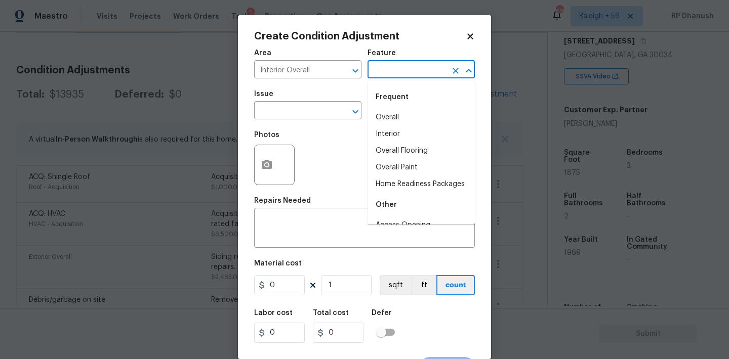
click at [391, 68] on input "text" at bounding box center [406, 71] width 79 height 16
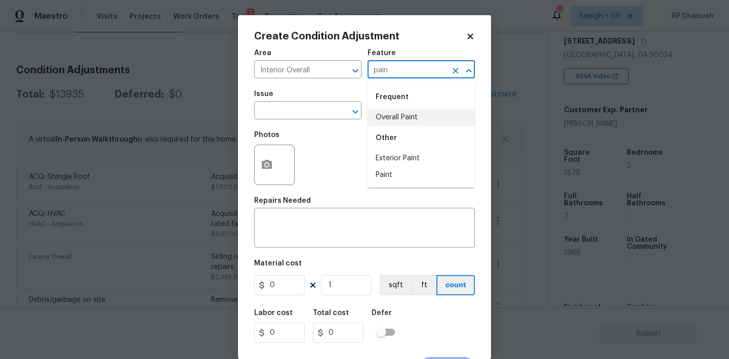
click at [429, 116] on li "Overall Paint" at bounding box center [420, 117] width 107 height 17
click at [287, 122] on span "Issue ​" at bounding box center [307, 105] width 107 height 41
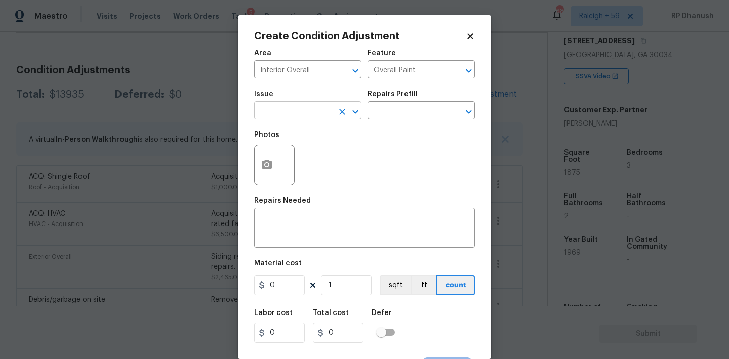
click at [288, 114] on input "text" at bounding box center [293, 112] width 79 height 16
click at [292, 113] on input "text" at bounding box center [293, 112] width 79 height 16
click at [406, 71] on input "Overall Paint" at bounding box center [406, 71] width 79 height 16
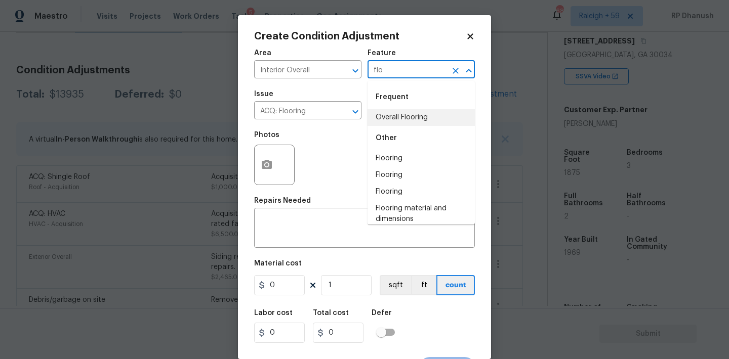
click at [399, 118] on li "Overall Flooring" at bounding box center [420, 117] width 107 height 17
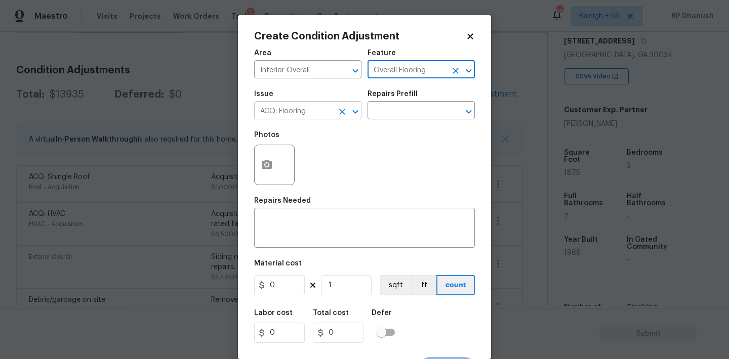
click at [290, 118] on input "ACQ: Flooring" at bounding box center [293, 112] width 79 height 16
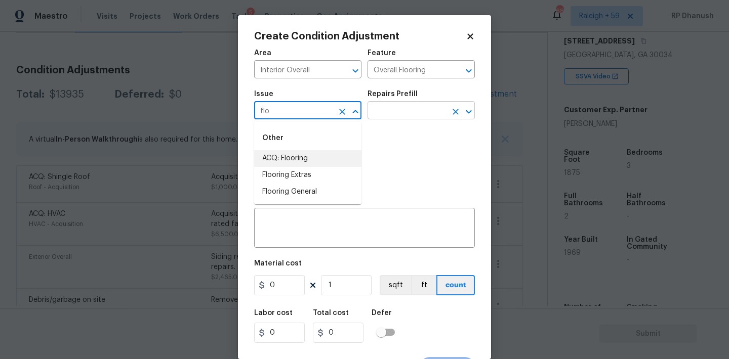
click at [281, 155] on li "ACQ: Flooring" at bounding box center [307, 158] width 107 height 17
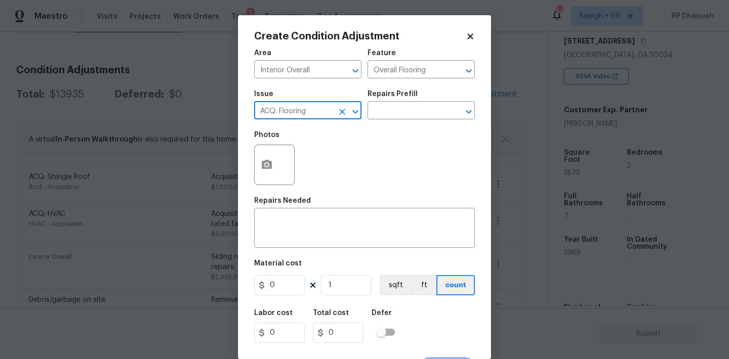
click at [429, 94] on div "Repairs Prefill" at bounding box center [420, 97] width 107 height 13
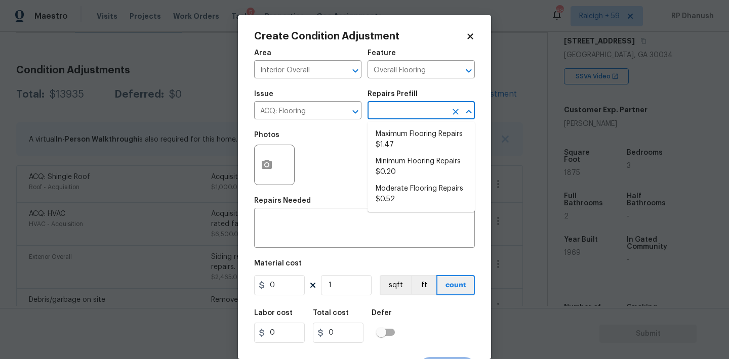
click at [403, 116] on input "text" at bounding box center [406, 112] width 79 height 16
click at [410, 139] on li "Maximum Flooring Repairs $1.47" at bounding box center [420, 139] width 107 height 27
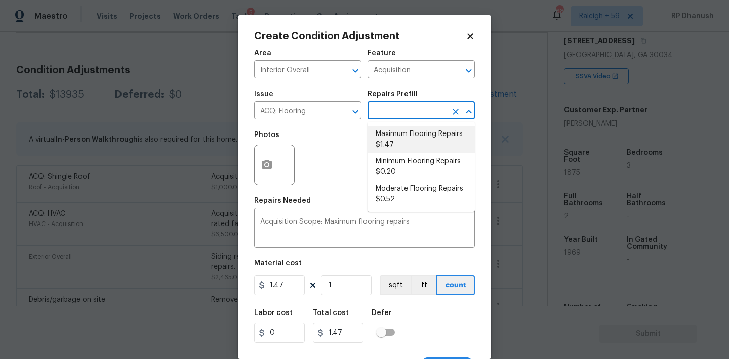
click at [402, 140] on li "Maximum Flooring Repairs $1.47" at bounding box center [420, 139] width 107 height 27
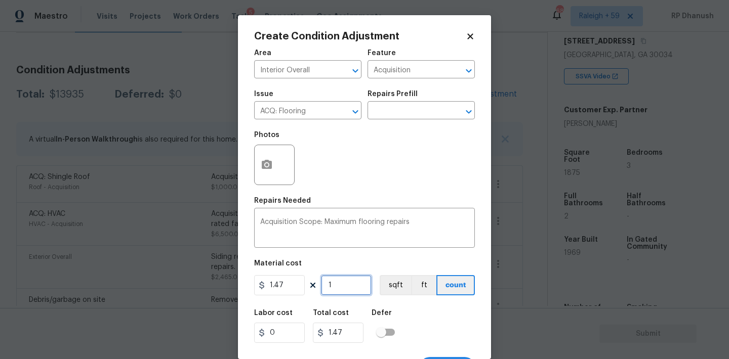
click at [358, 283] on input "1" at bounding box center [346, 285] width 51 height 20
click at [358, 283] on input "1875" at bounding box center [346, 285] width 51 height 20
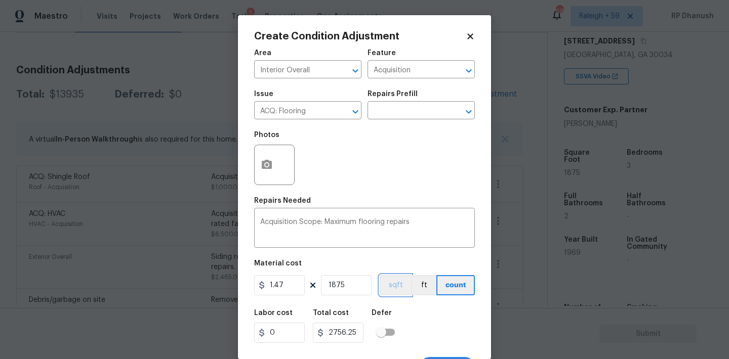
scroll to position [19, 0]
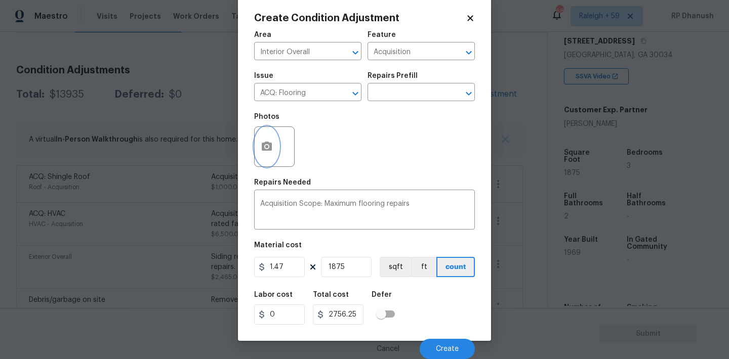
click at [271, 149] on icon "button" at bounding box center [267, 146] width 10 height 9
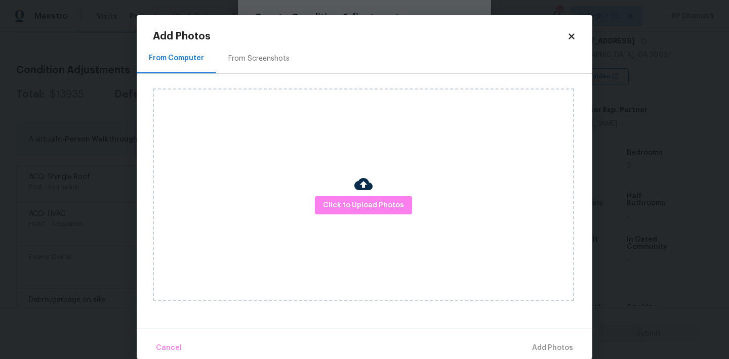
click at [269, 60] on div "From Screenshots" at bounding box center [258, 59] width 61 height 10
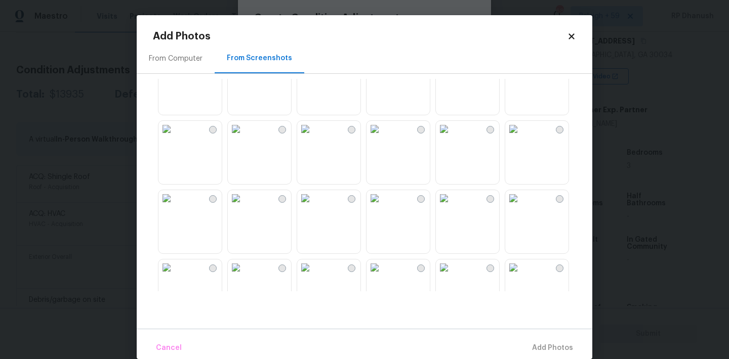
scroll to position [59, 0]
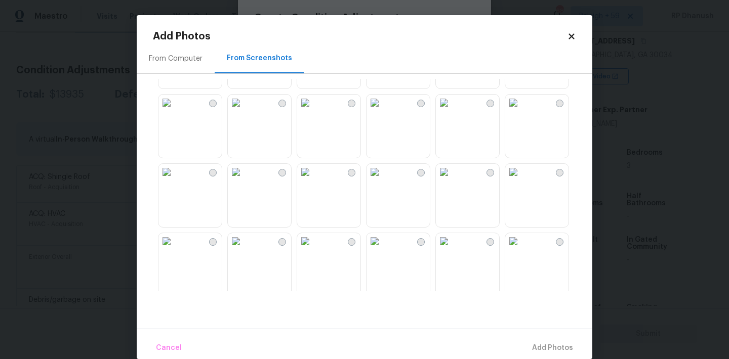
click at [313, 111] on img at bounding box center [305, 103] width 16 height 16
click at [244, 180] on img at bounding box center [236, 172] width 16 height 16
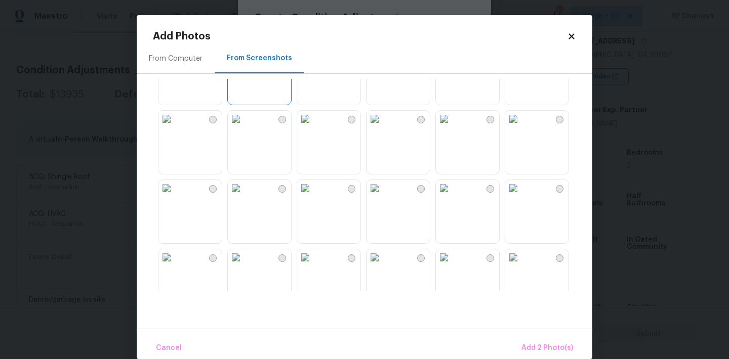
scroll to position [183, 0]
click at [244, 125] on img at bounding box center [236, 117] width 16 height 16
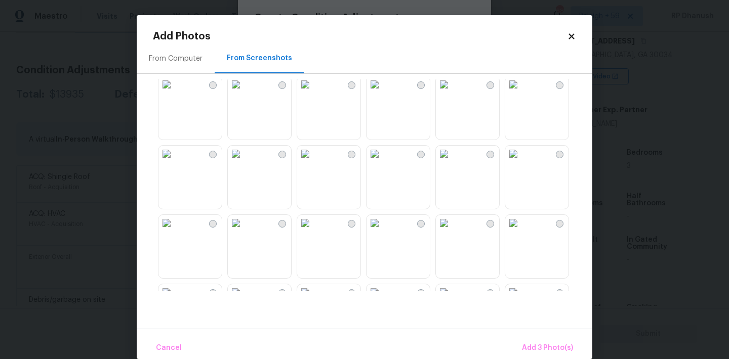
scroll to position [297, 0]
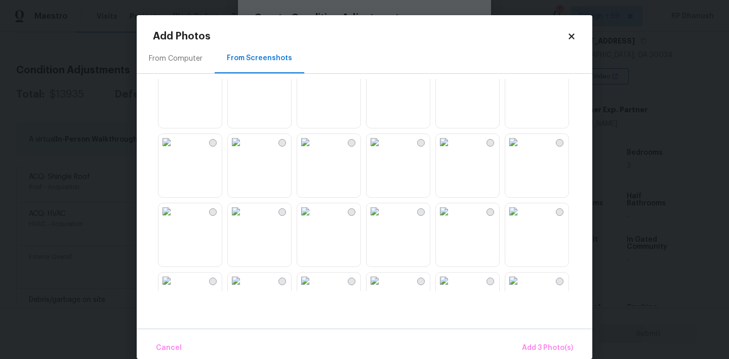
click at [383, 150] on img at bounding box center [374, 142] width 16 height 16
click at [521, 150] on img at bounding box center [513, 142] width 16 height 16
click at [244, 220] on img at bounding box center [236, 211] width 16 height 16
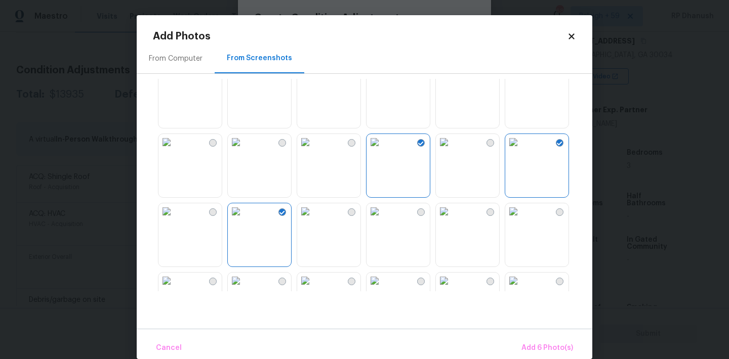
scroll to position [353, 0]
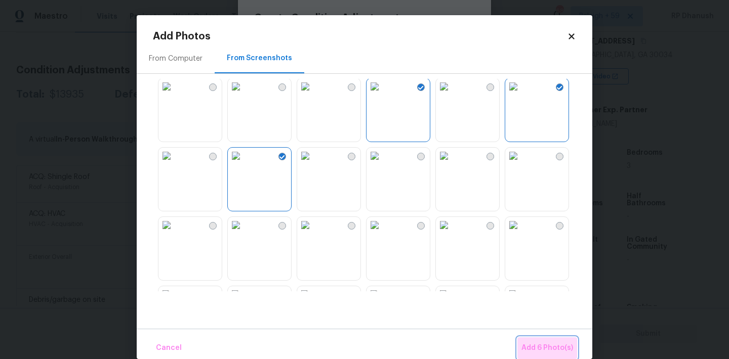
click at [555, 344] on span "Add 6 Photo(s)" at bounding box center [547, 348] width 52 height 13
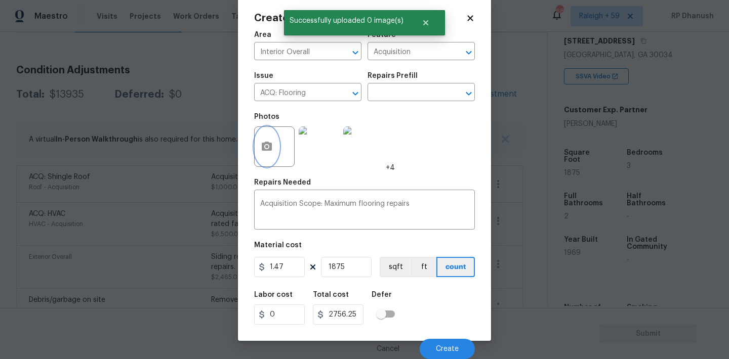
scroll to position [0, 0]
click at [448, 351] on span "Create" at bounding box center [447, 350] width 23 height 8
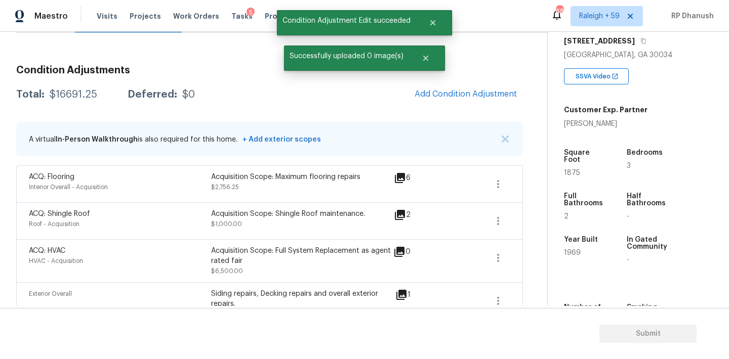
click at [467, 80] on div "Condition Adjustments Total: $16691.25 Deferred: $0 Add Condition Adjustment A …" at bounding box center [269, 311] width 507 height 509
click at [461, 99] on button "Add Condition Adjustment" at bounding box center [465, 93] width 114 height 21
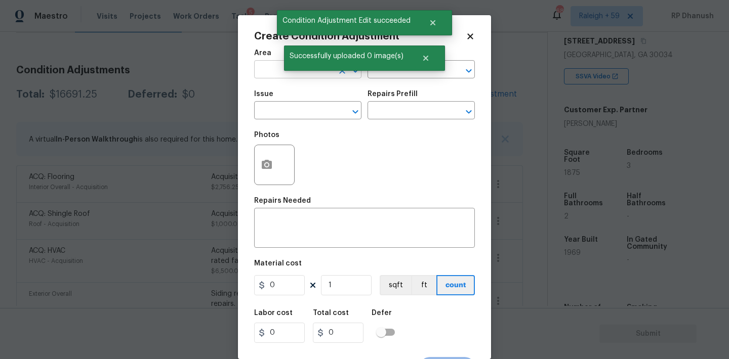
click at [265, 70] on input "text" at bounding box center [293, 71] width 79 height 16
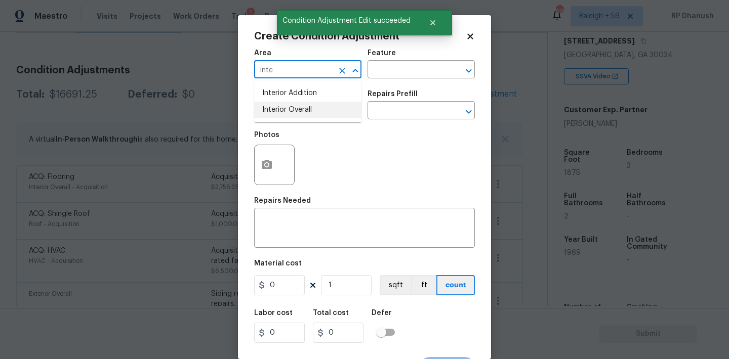
click at [265, 107] on li "Interior Overall" at bounding box center [307, 110] width 107 height 17
click at [406, 72] on input "text" at bounding box center [406, 71] width 79 height 16
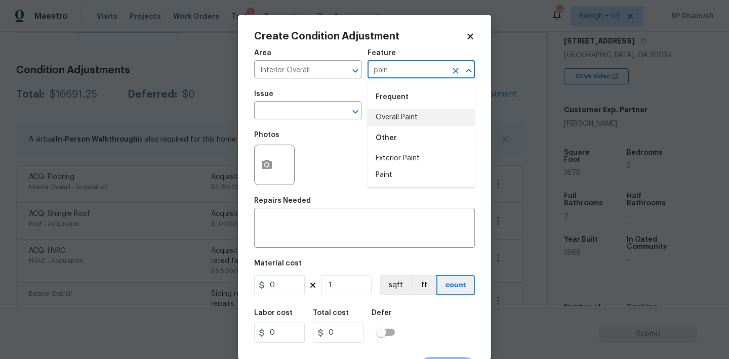
click at [399, 117] on li "Overall Paint" at bounding box center [420, 117] width 107 height 17
click at [317, 109] on input "text" at bounding box center [293, 112] width 79 height 16
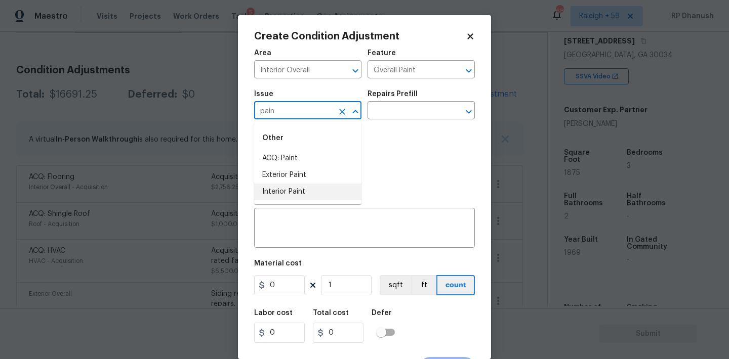
click at [291, 185] on li "Interior Paint" at bounding box center [307, 192] width 107 height 17
click at [409, 112] on input "text" at bounding box center [406, 112] width 79 height 16
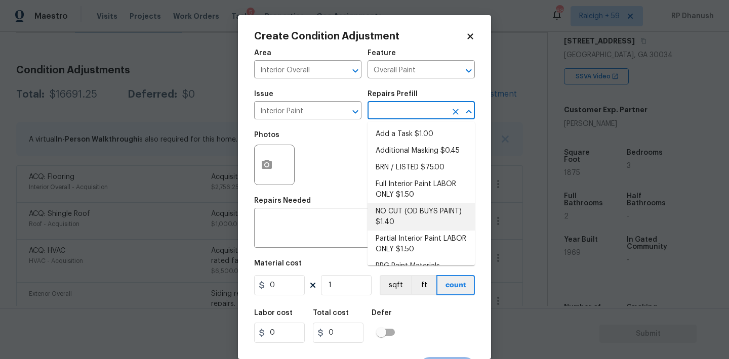
scroll to position [40, 0]
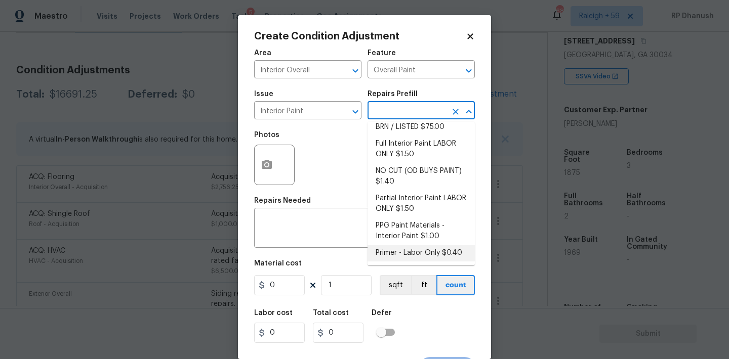
click at [387, 251] on li "Primer - Labor Only $0.40" at bounding box center [420, 253] width 107 height 17
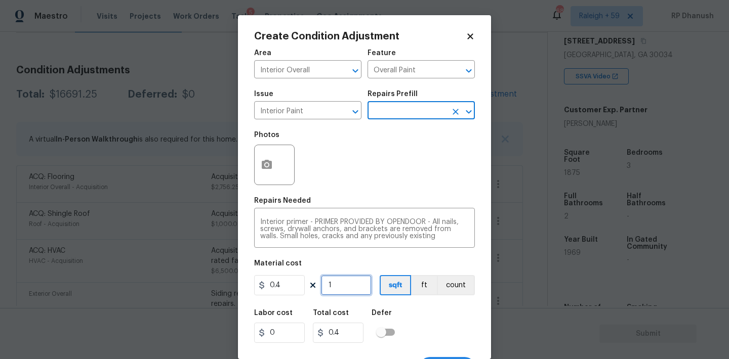
click at [347, 277] on input "1" at bounding box center [346, 285] width 51 height 20
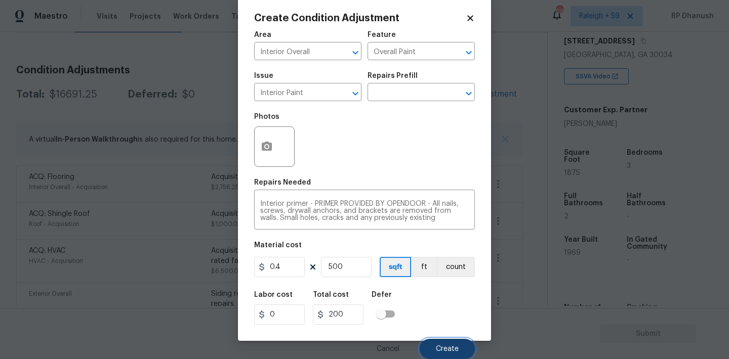
click at [470, 350] on button "Create" at bounding box center [446, 349] width 55 height 20
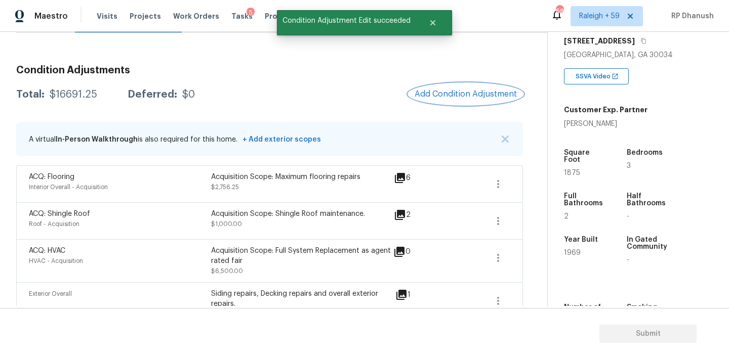
scroll to position [0, 0]
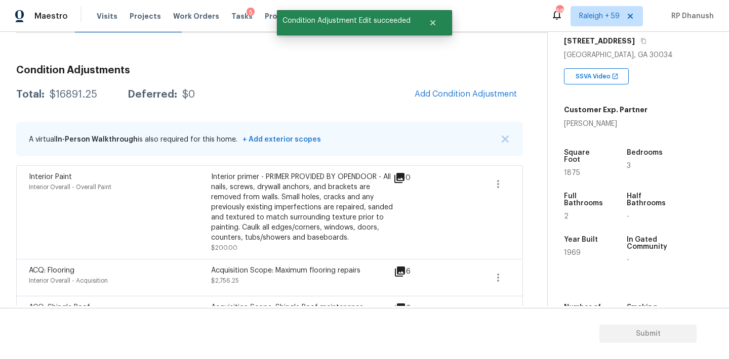
click at [335, 116] on div "Condition Adjustments Total: $16891.25 Deferred: $0 Add Condition Adjustment A …" at bounding box center [269, 358] width 507 height 603
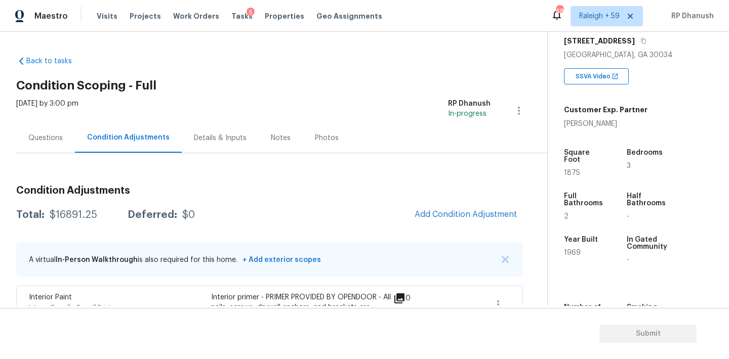
click at [58, 140] on div "Questions" at bounding box center [45, 138] width 34 height 10
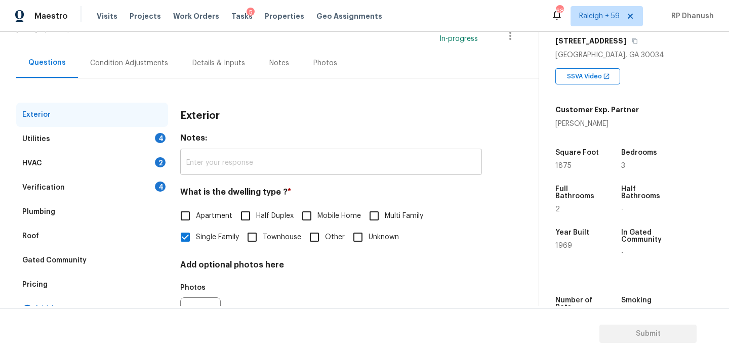
scroll to position [128, 0]
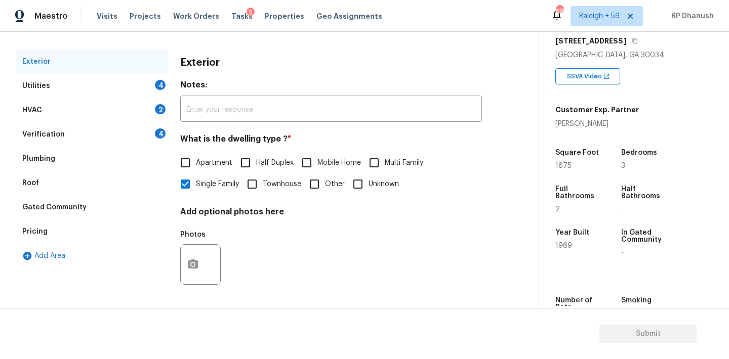
click at [145, 140] on div "Verification 4" at bounding box center [92, 134] width 152 height 24
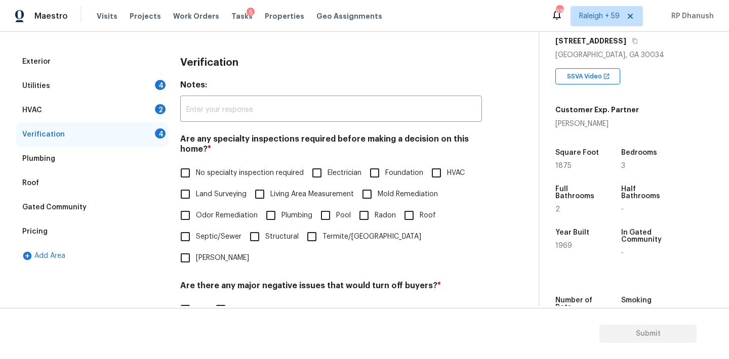
click at [195, 168] on input "No specialty inspection required" at bounding box center [185, 172] width 21 height 21
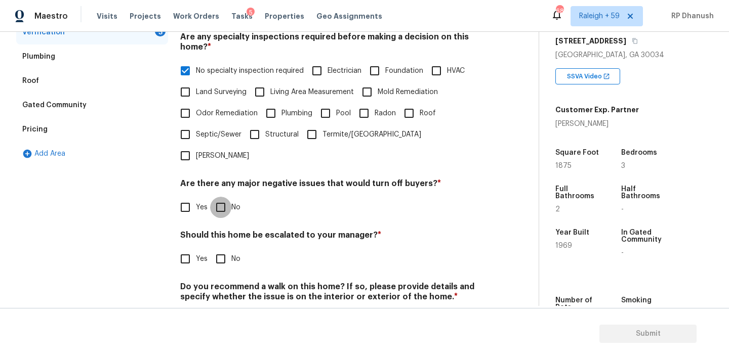
click at [221, 197] on input "No" at bounding box center [220, 207] width 21 height 21
click at [221, 249] on input "No" at bounding box center [220, 259] width 21 height 21
click at [221, 286] on div "Do you recommend a walk on this home? If so, please provide details and specify…" at bounding box center [331, 308] width 302 height 50
click at [221, 310] on input "No" at bounding box center [220, 320] width 21 height 21
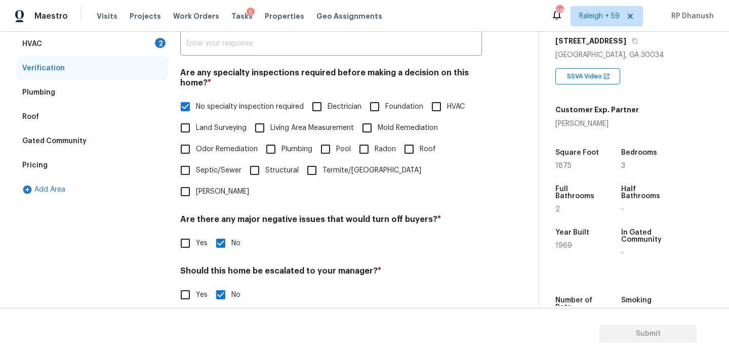
scroll to position [137, 0]
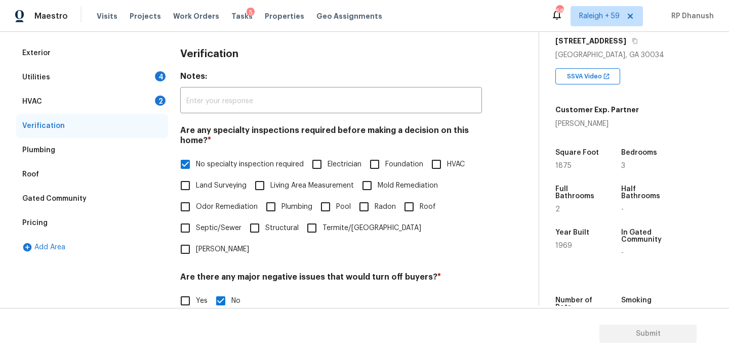
click at [159, 108] on div "HVAC 2" at bounding box center [92, 102] width 152 height 24
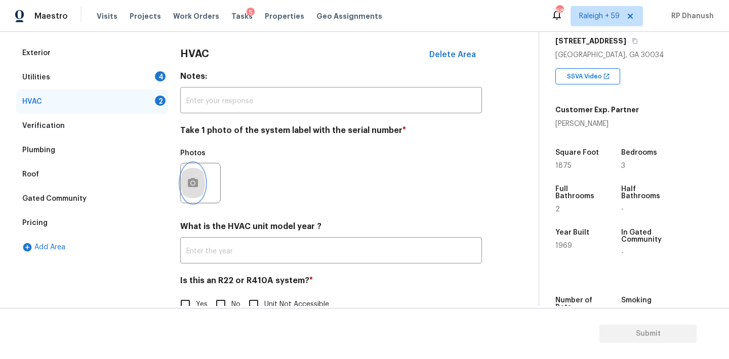
click at [197, 179] on icon "button" at bounding box center [193, 183] width 12 height 12
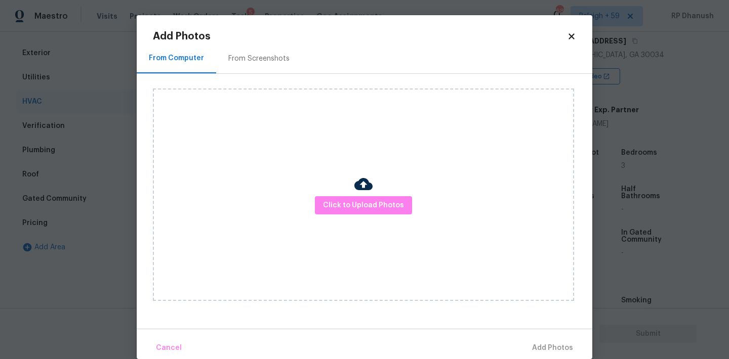
click at [277, 49] on div "From Screenshots" at bounding box center [259, 59] width 86 height 30
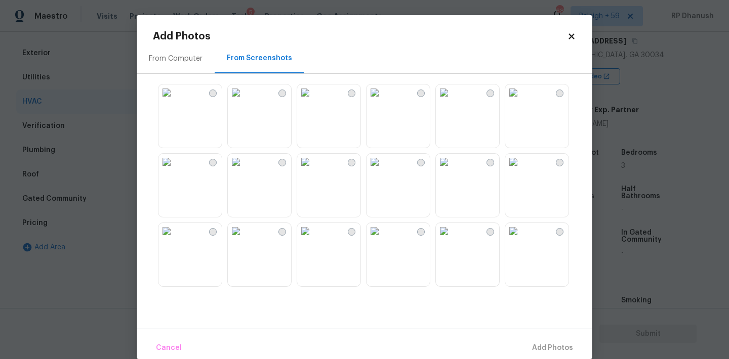
click at [376, 90] on img at bounding box center [374, 93] width 16 height 16
click at [560, 343] on span "Add 1 Photo(s)" at bounding box center [548, 348] width 50 height 13
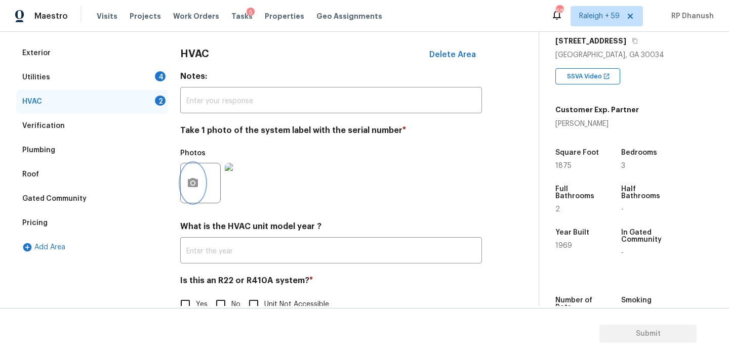
scroll to position [161, 0]
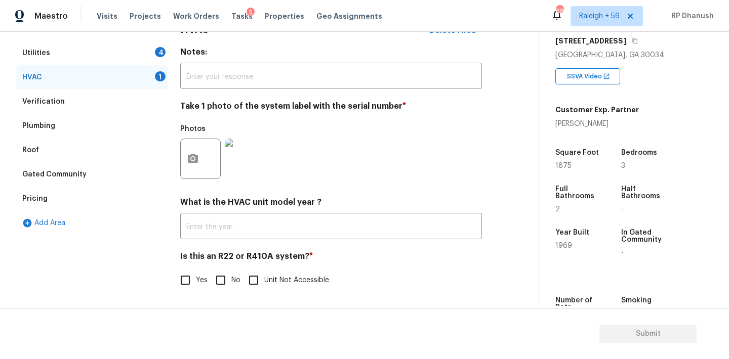
click at [229, 284] on input "No" at bounding box center [220, 280] width 21 height 21
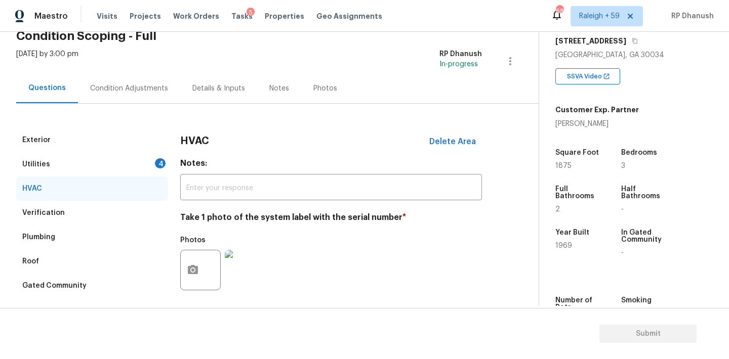
click at [134, 150] on div "Exterior" at bounding box center [92, 140] width 152 height 24
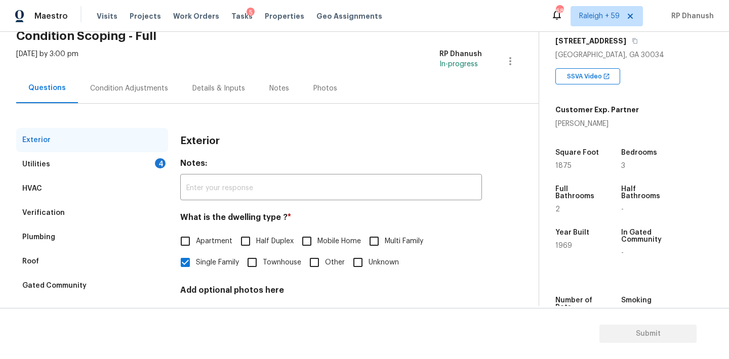
click at [131, 169] on div "Utilities 4" at bounding box center [92, 164] width 152 height 24
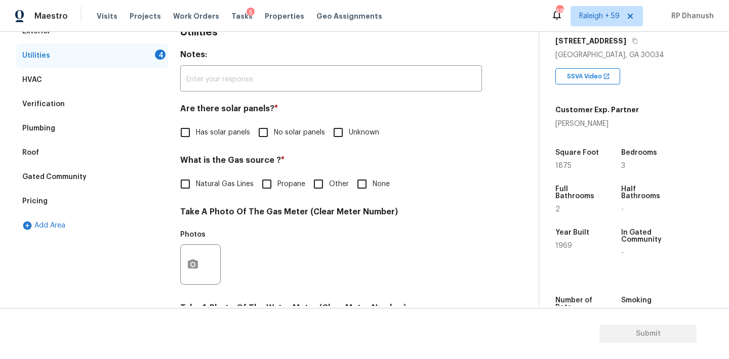
click at [263, 136] on input "No solar panels" at bounding box center [262, 132] width 21 height 21
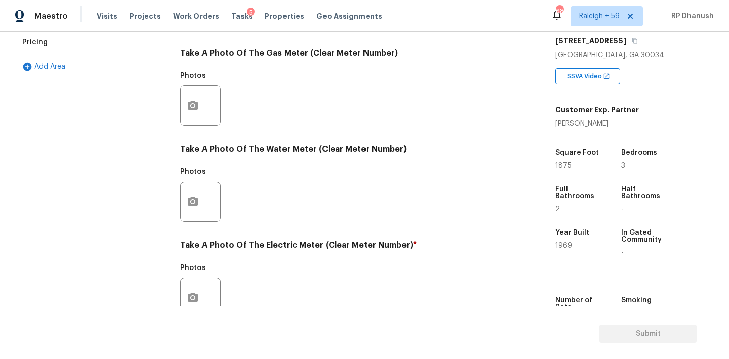
scroll to position [402, 0]
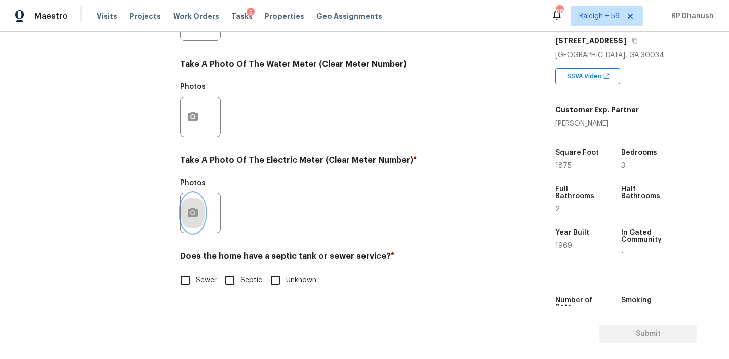
click at [198, 212] on icon "button" at bounding box center [193, 213] width 12 height 12
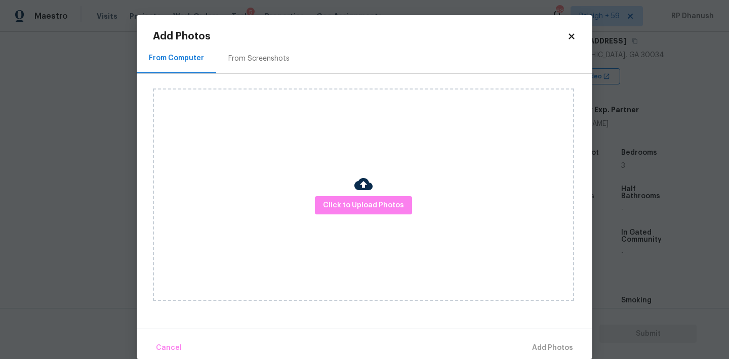
click at [241, 98] on div "Click to Upload Photos" at bounding box center [363, 195] width 421 height 213
click at [250, 71] on div "From Screenshots" at bounding box center [259, 59] width 86 height 30
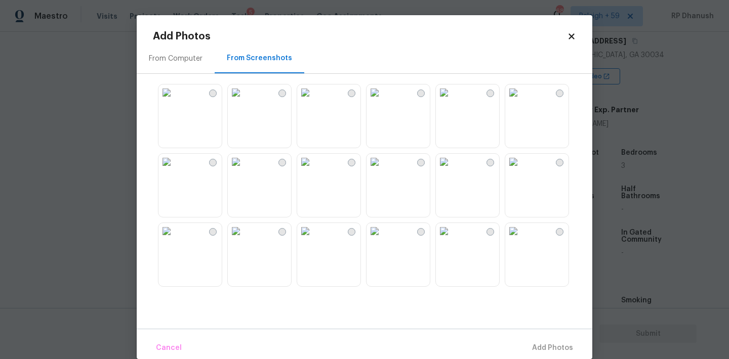
click at [383, 101] on img at bounding box center [374, 93] width 16 height 16
click at [547, 344] on span "Add 1 Photo(s)" at bounding box center [548, 348] width 50 height 13
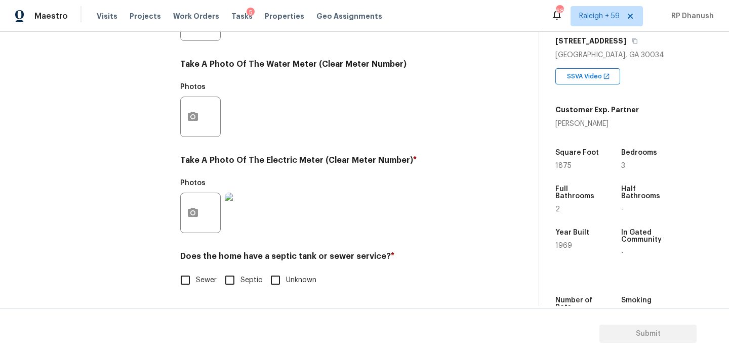
click at [190, 282] on input "Sewer" at bounding box center [185, 280] width 21 height 21
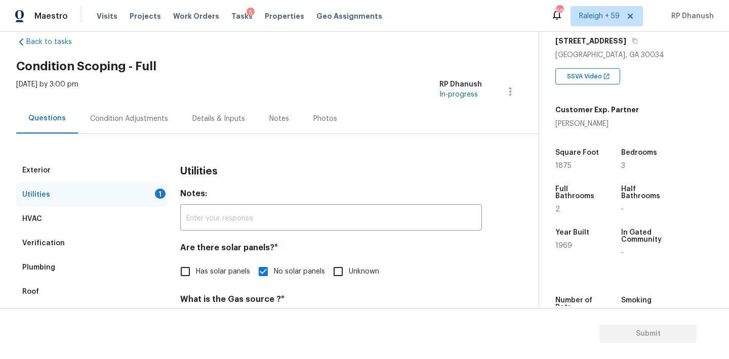
scroll to position [0, 0]
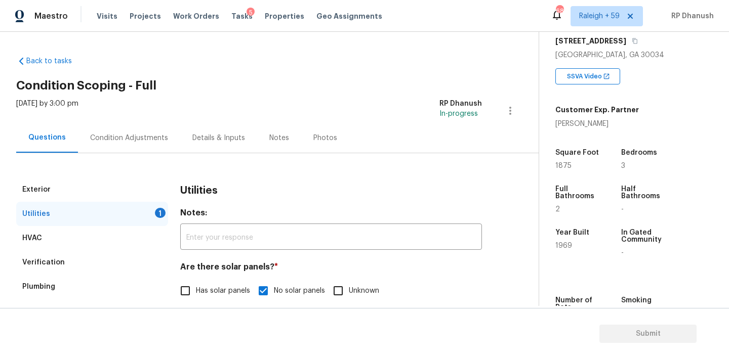
click at [125, 136] on div "Condition Adjustments" at bounding box center [129, 138] width 78 height 10
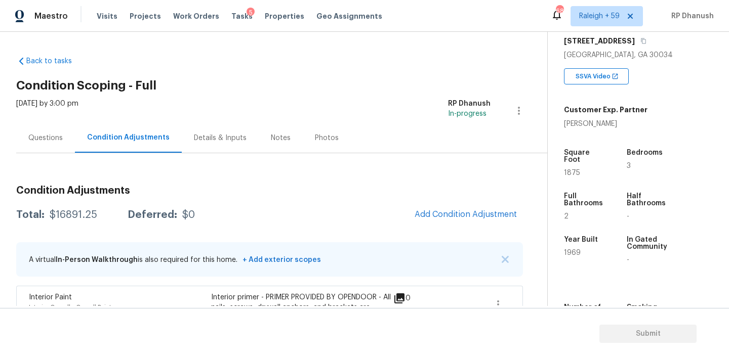
click at [440, 204] on span "Add Condition Adjustment" at bounding box center [465, 215] width 114 height 22
click at [437, 209] on button "Add Condition Adjustment" at bounding box center [465, 214] width 114 height 21
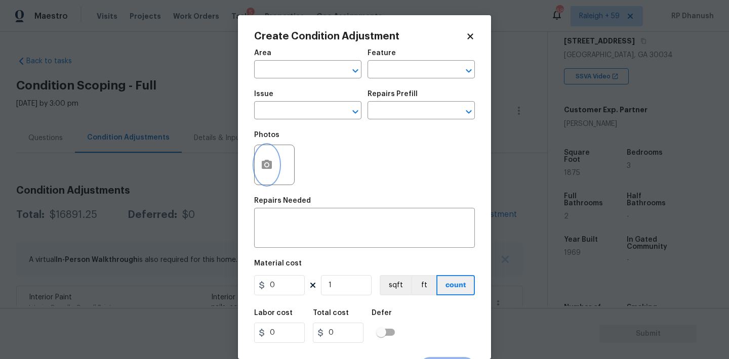
click at [267, 161] on icon "button" at bounding box center [267, 164] width 10 height 9
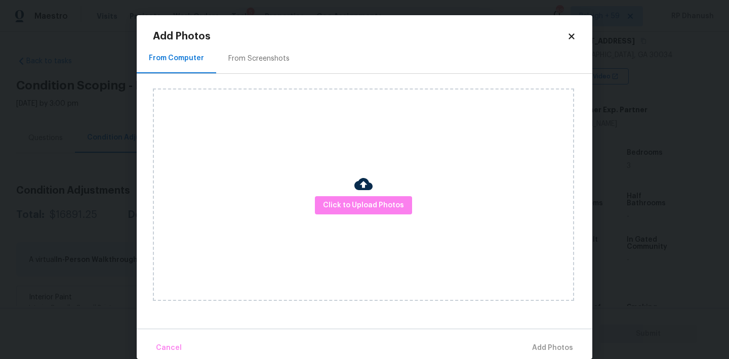
click at [273, 63] on div "From Screenshots" at bounding box center [258, 59] width 61 height 10
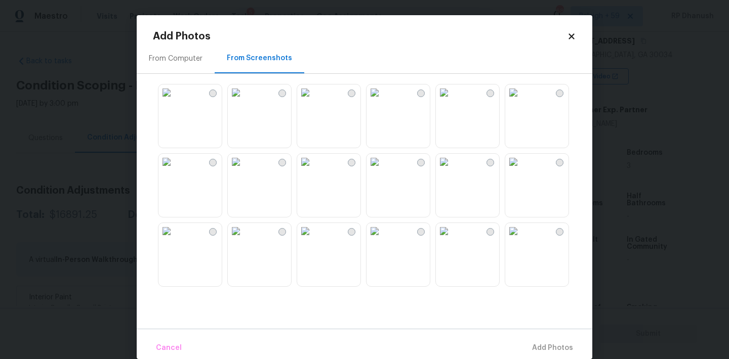
click at [175, 170] on img at bounding box center [166, 162] width 16 height 16
click at [242, 170] on img at bounding box center [236, 162] width 16 height 16
click at [383, 165] on img at bounding box center [374, 162] width 16 height 16
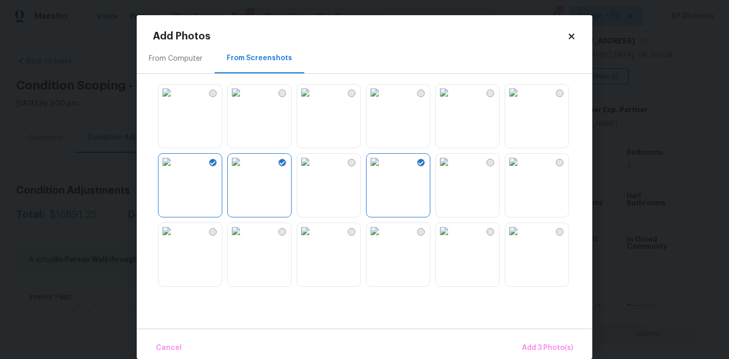
scroll to position [58, 0]
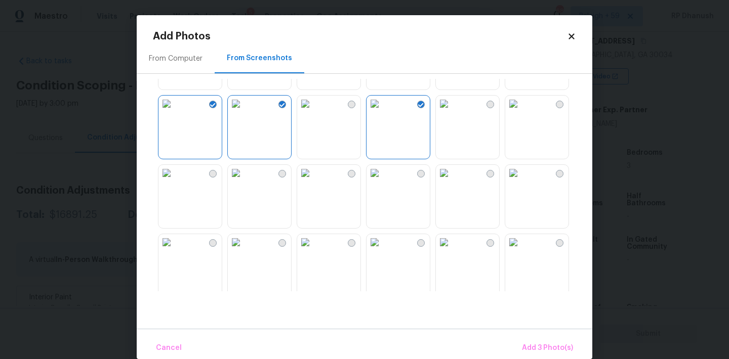
click at [244, 181] on img at bounding box center [236, 173] width 16 height 16
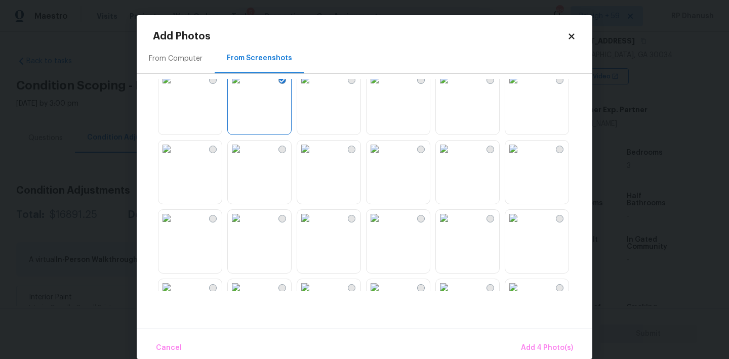
click at [313, 226] on img at bounding box center [305, 218] width 16 height 16
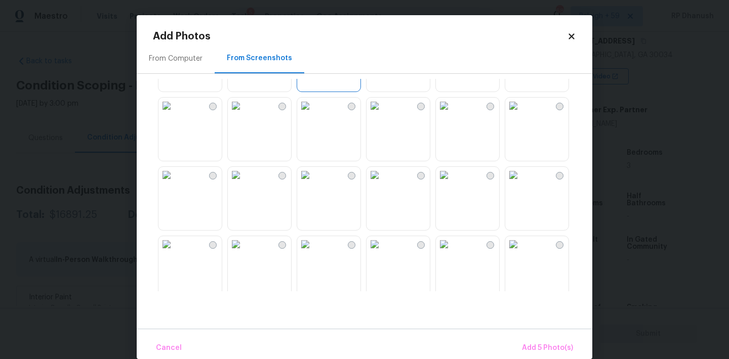
click at [520, 114] on img at bounding box center [513, 106] width 16 height 16
click at [452, 114] on img at bounding box center [444, 106] width 16 height 16
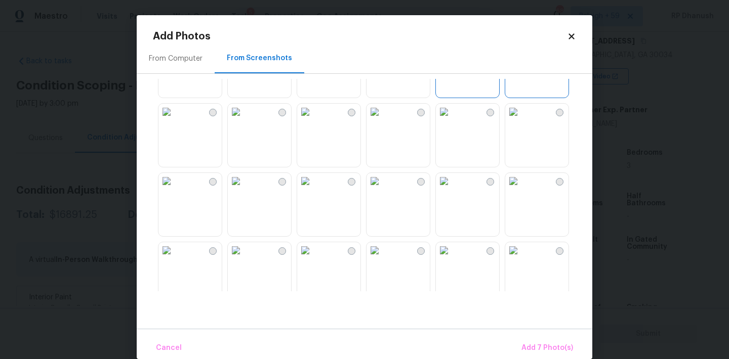
scroll to position [461, 0]
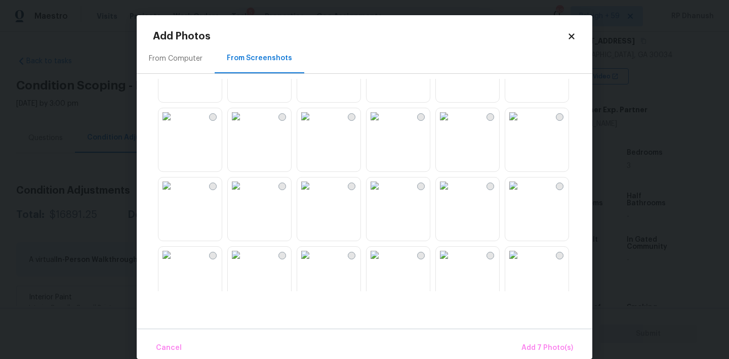
click at [313, 194] on img at bounding box center [305, 186] width 16 height 16
click at [383, 194] on img at bounding box center [374, 186] width 16 height 16
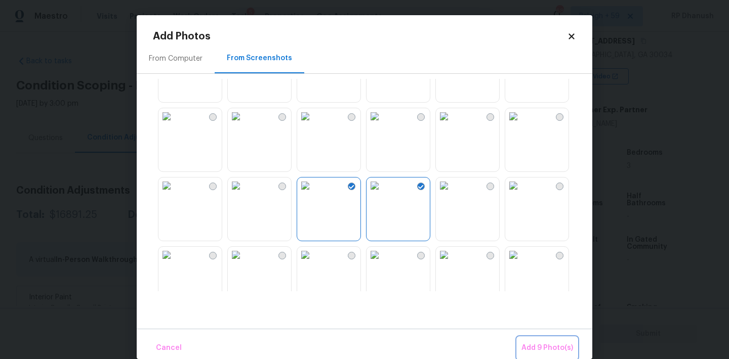
click at [519, 354] on button "Add 9 Photo(s)" at bounding box center [547, 349] width 60 height 22
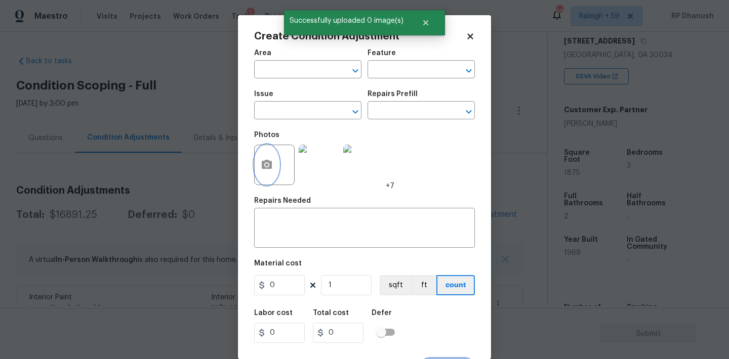
scroll to position [19, 0]
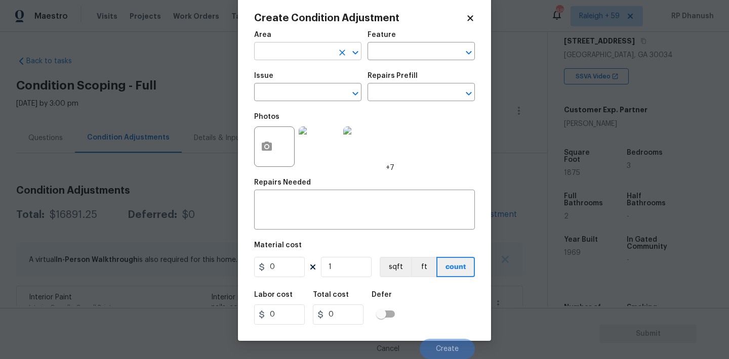
click at [269, 49] on input "text" at bounding box center [293, 53] width 79 height 16
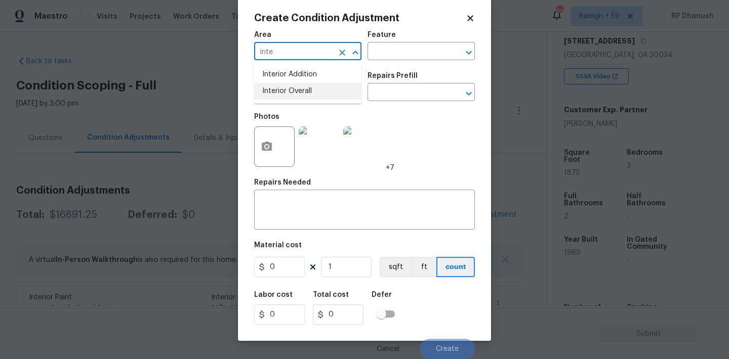
click at [267, 87] on li "Interior Overall" at bounding box center [307, 91] width 107 height 17
click at [389, 57] on input "text" at bounding box center [406, 53] width 79 height 16
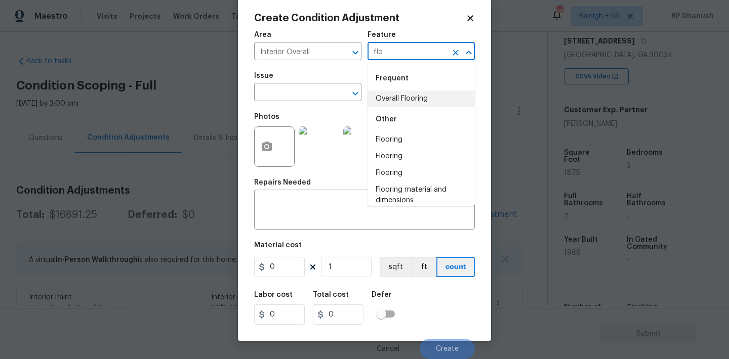
click at [387, 99] on li "Overall Flooring" at bounding box center [420, 99] width 107 height 17
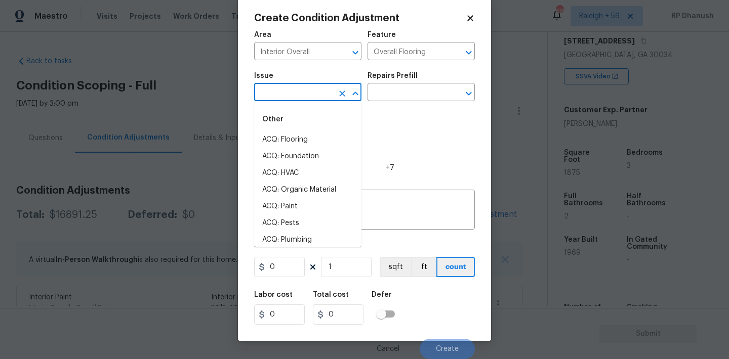
click at [311, 98] on input "text" at bounding box center [293, 94] width 79 height 16
click at [298, 132] on li "ACQ: Flooring" at bounding box center [307, 140] width 107 height 17
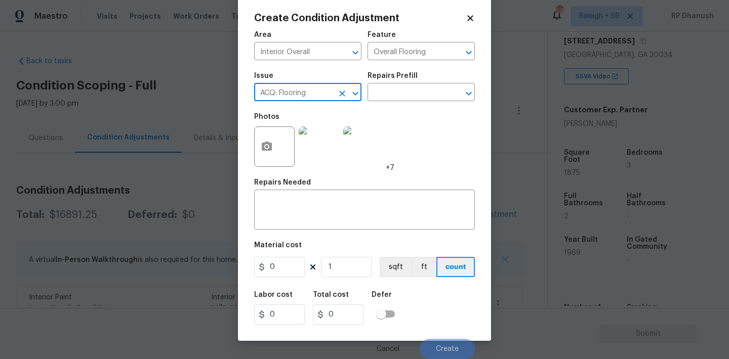
click at [426, 78] on div "Repairs Prefill" at bounding box center [420, 78] width 107 height 13
click at [419, 93] on input "text" at bounding box center [406, 94] width 79 height 16
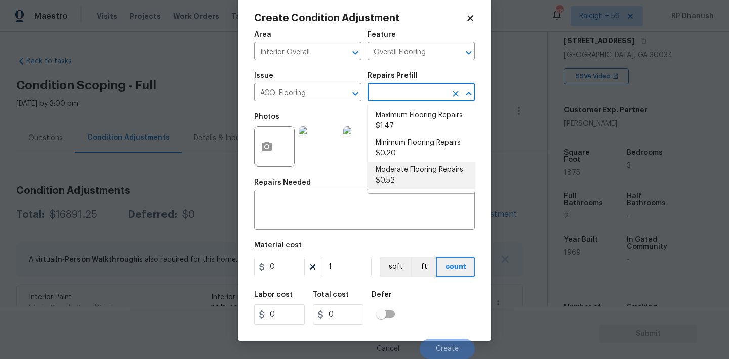
click at [401, 170] on li "Moderate Flooring Repairs $0.52" at bounding box center [420, 175] width 107 height 27
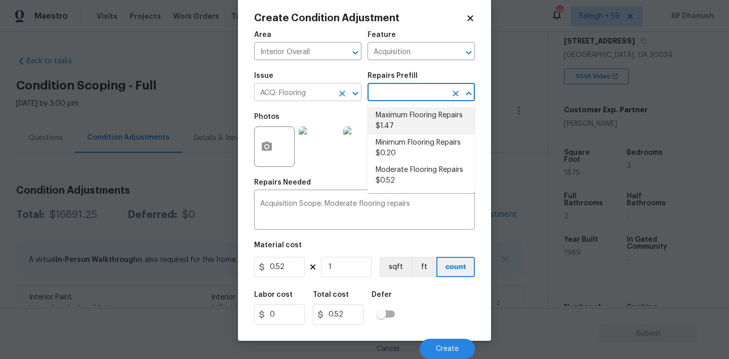
click at [319, 91] on input "ACQ: Flooring" at bounding box center [293, 94] width 79 height 16
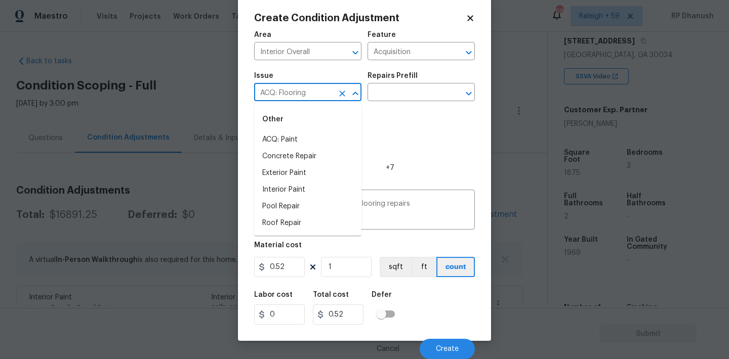
click at [395, 38] on div "Feature" at bounding box center [420, 37] width 107 height 13
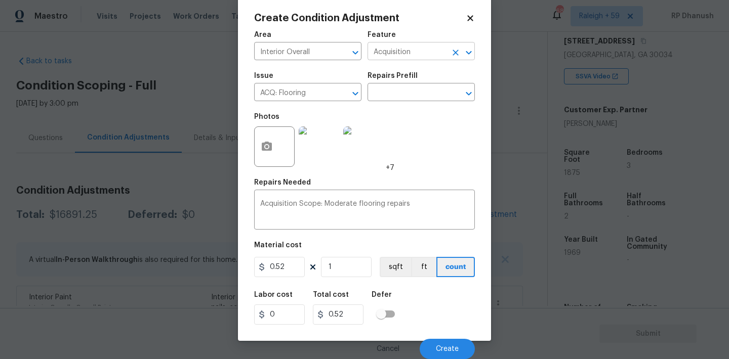
click at [393, 54] on input "Acquisition" at bounding box center [406, 53] width 79 height 16
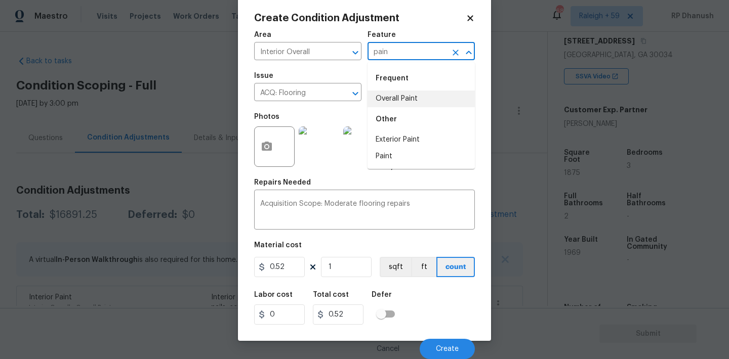
click at [385, 102] on li "Overall Paint" at bounding box center [420, 99] width 107 height 17
click at [304, 94] on input "ACQ: Flooring" at bounding box center [293, 94] width 79 height 16
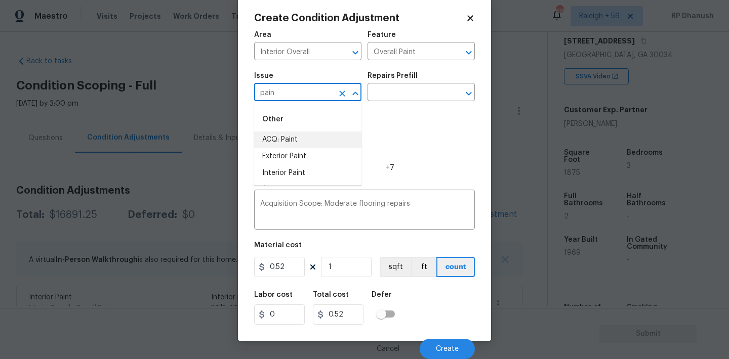
click at [287, 135] on li "ACQ: Paint" at bounding box center [307, 140] width 107 height 17
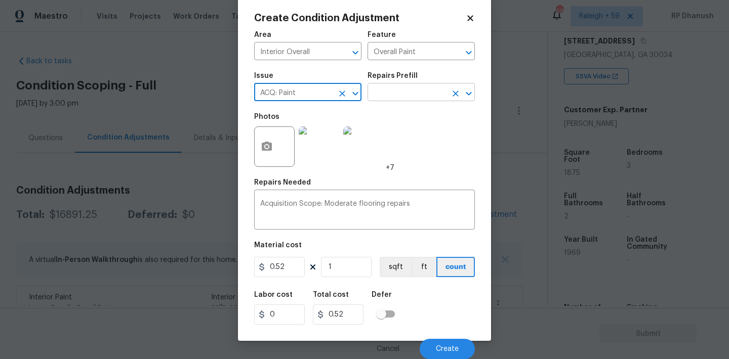
click at [411, 96] on input "text" at bounding box center [406, 94] width 79 height 16
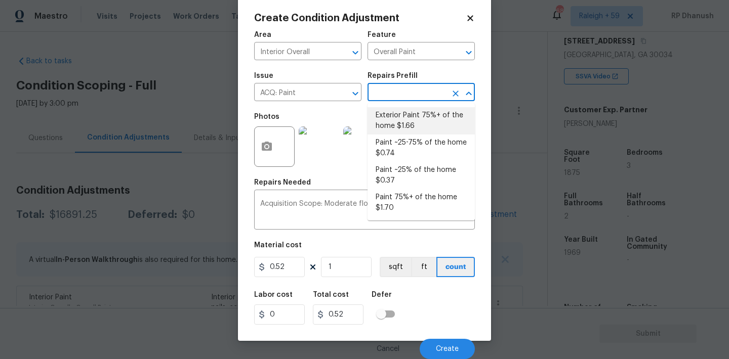
click at [423, 138] on li "Paint ~25-75% of the home $0.74" at bounding box center [420, 148] width 107 height 27
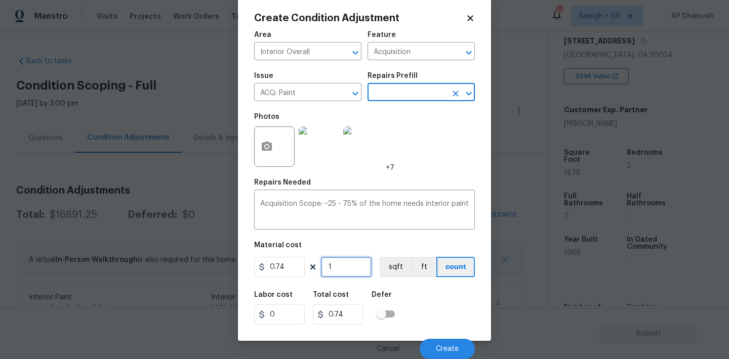
click at [337, 273] on input "1" at bounding box center [346, 267] width 51 height 20
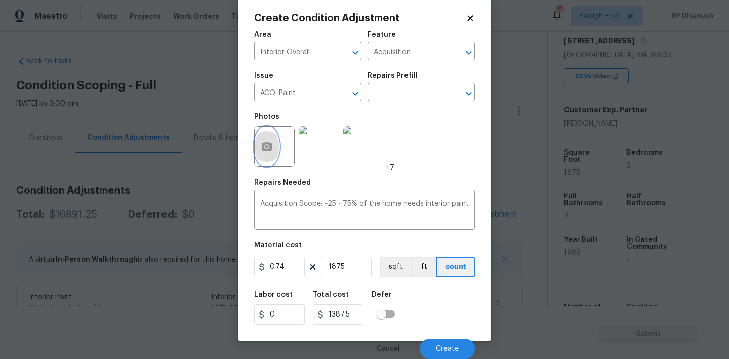
click at [270, 145] on icon "button" at bounding box center [267, 146] width 10 height 9
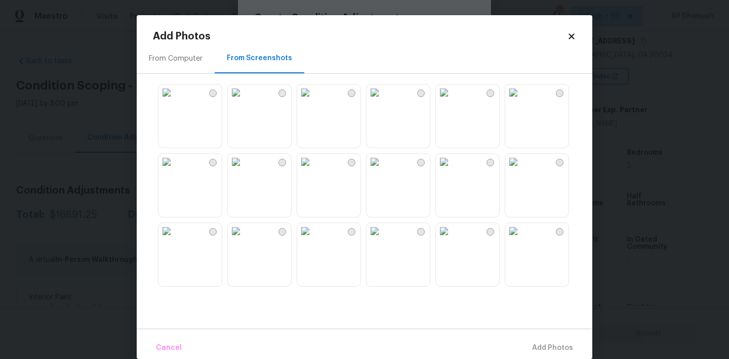
click at [313, 170] on img at bounding box center [305, 162] width 16 height 16
click at [383, 170] on img at bounding box center [374, 162] width 16 height 16
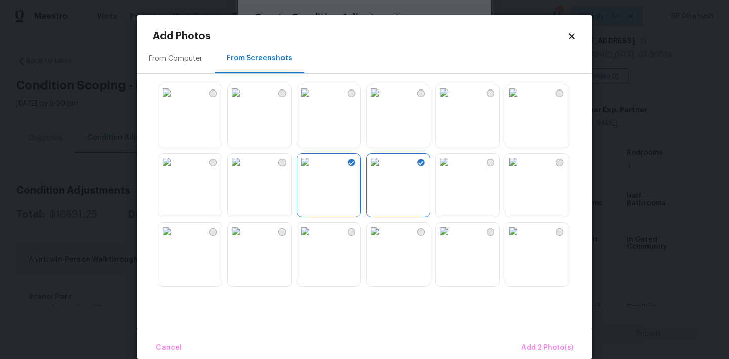
click at [452, 170] on img at bounding box center [444, 162] width 16 height 16
click at [521, 239] on img at bounding box center [513, 231] width 16 height 16
click at [521, 101] on img at bounding box center [513, 93] width 16 height 16
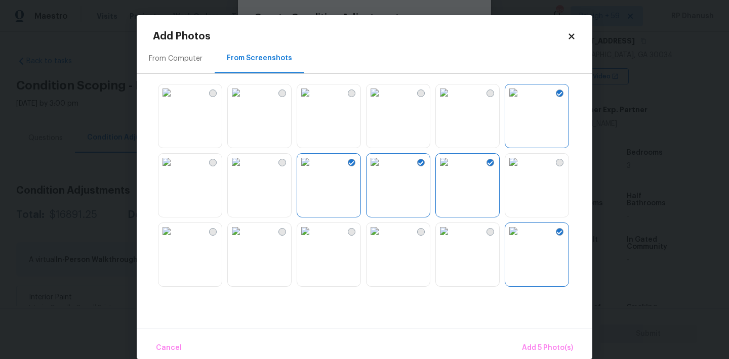
click at [537, 337] on div "Cancel Add 5 Photo(s)" at bounding box center [364, 344] width 455 height 30
click at [537, 348] on span "Add 5 Photo(s)" at bounding box center [547, 348] width 51 height 13
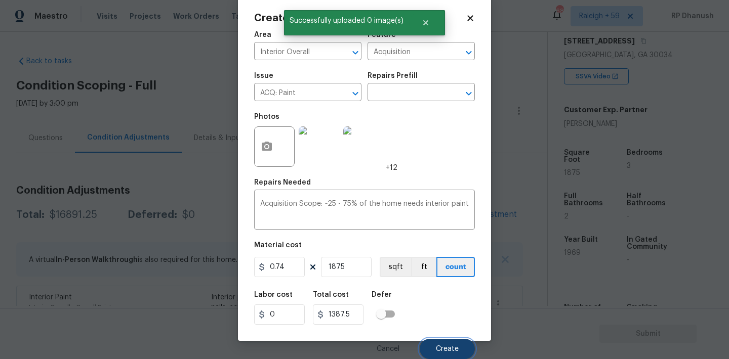
click at [455, 347] on span "Create" at bounding box center [447, 350] width 23 height 8
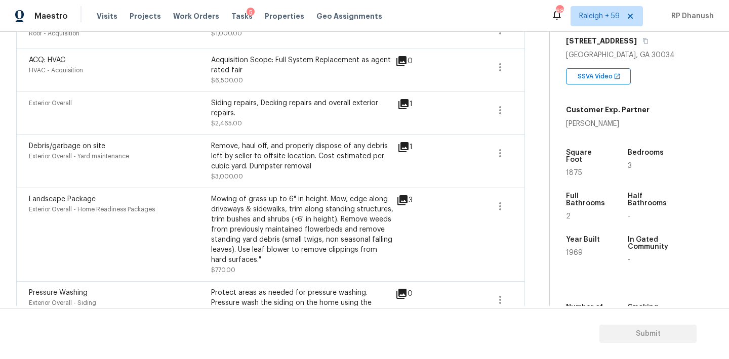
scroll to position [522, 0]
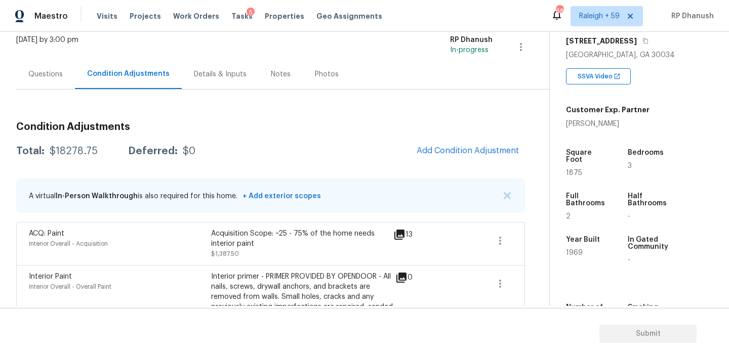
click at [39, 74] on div "Questions" at bounding box center [45, 74] width 34 height 10
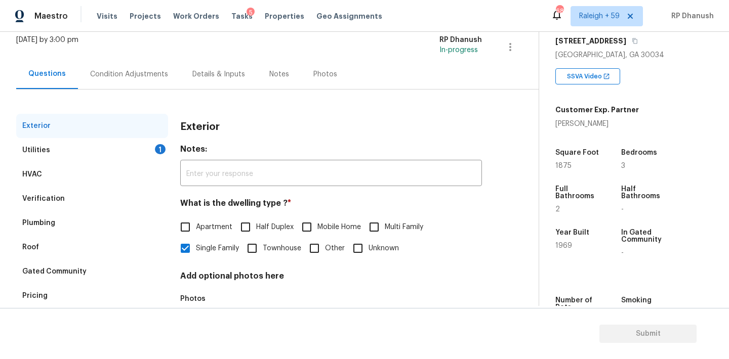
scroll to position [128, 0]
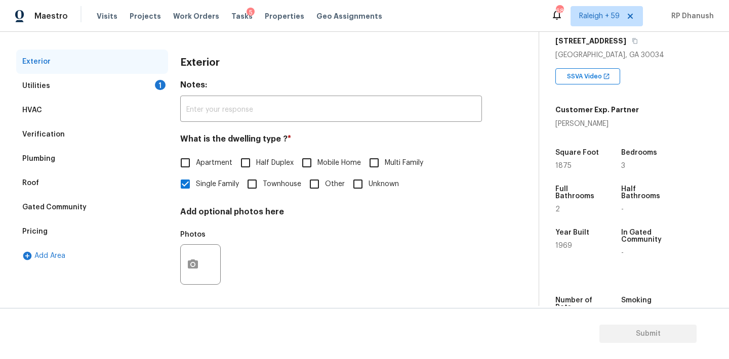
click at [150, 77] on div "Utilities 1" at bounding box center [92, 86] width 152 height 24
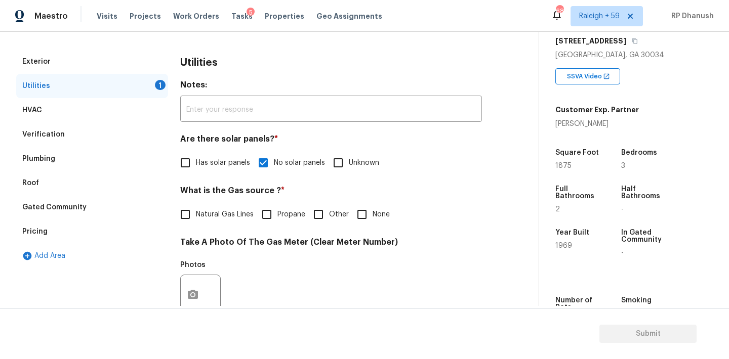
scroll to position [194, 0]
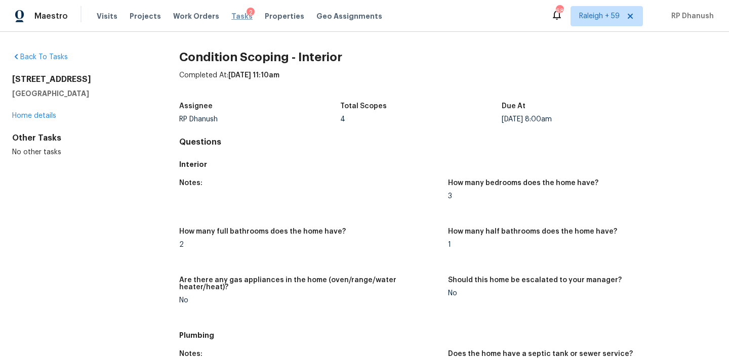
click at [233, 14] on span "Tasks" at bounding box center [241, 16] width 21 height 7
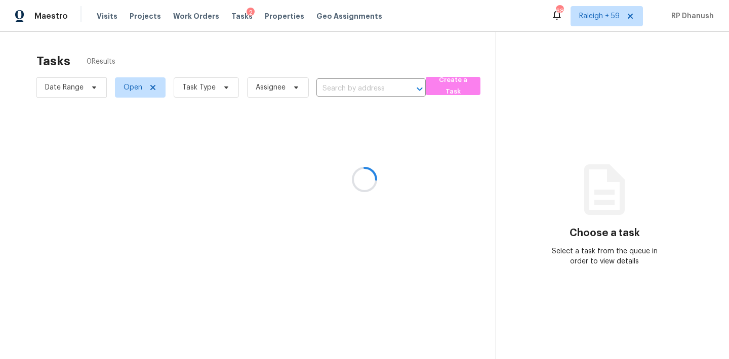
click at [189, 85] on div at bounding box center [364, 179] width 729 height 359
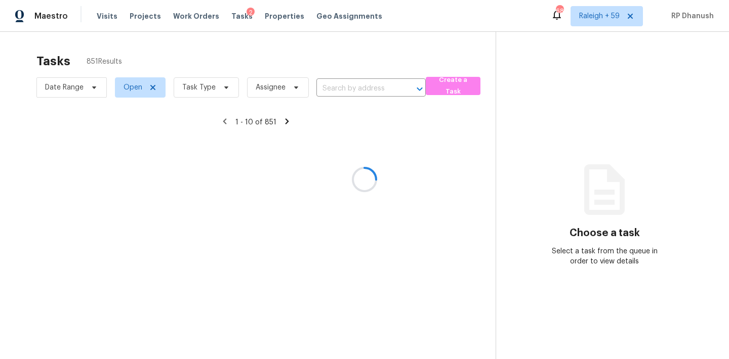
click at [189, 85] on div at bounding box center [364, 179] width 729 height 359
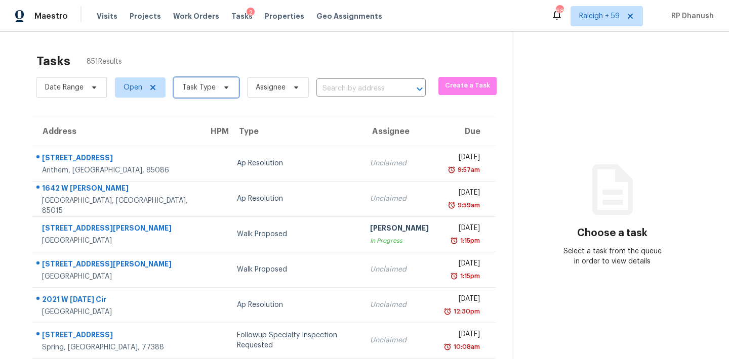
click at [189, 85] on span "Task Type" at bounding box center [198, 87] width 33 height 10
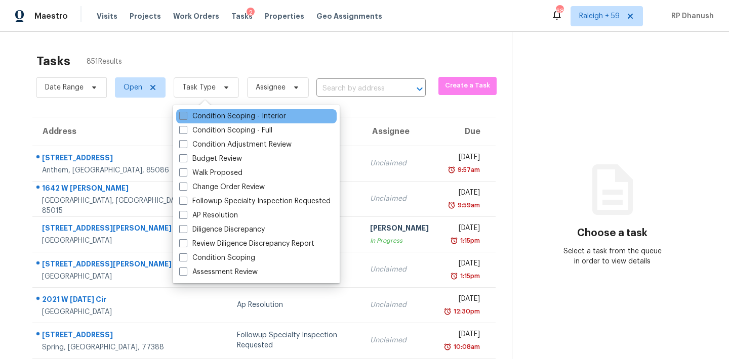
click at [205, 117] on label "Condition Scoping - Interior" at bounding box center [232, 116] width 107 height 10
click at [186, 117] on input "Condition Scoping - Interior" at bounding box center [182, 114] width 7 height 7
checkbox input "true"
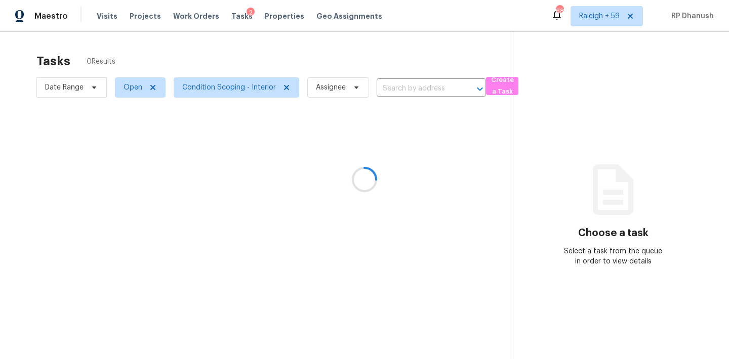
click at [693, 140] on div at bounding box center [364, 179] width 729 height 359
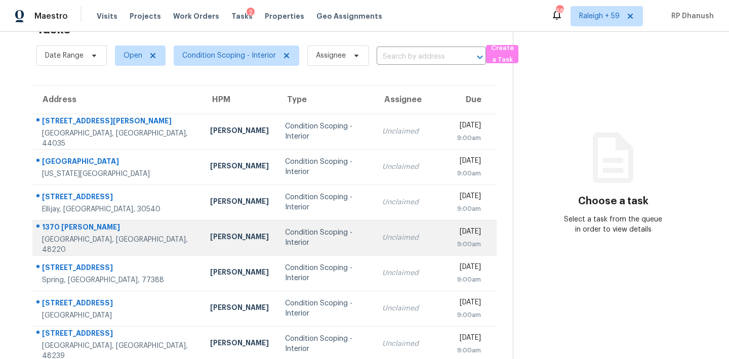
scroll to position [57, 0]
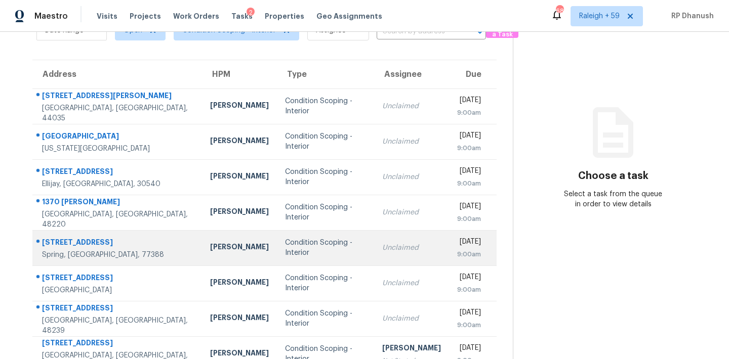
click at [230, 245] on td "[PERSON_NAME]" at bounding box center [239, 247] width 75 height 35
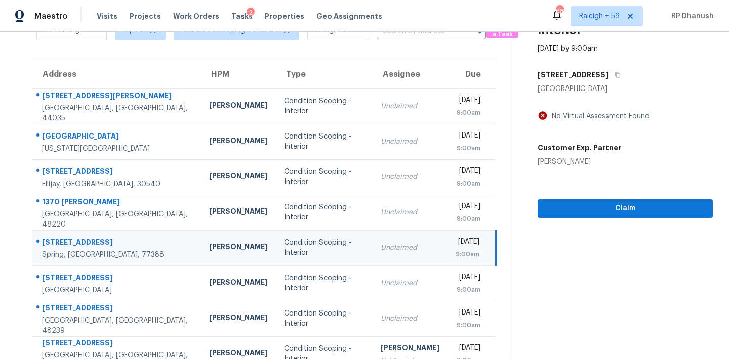
scroll to position [0, 0]
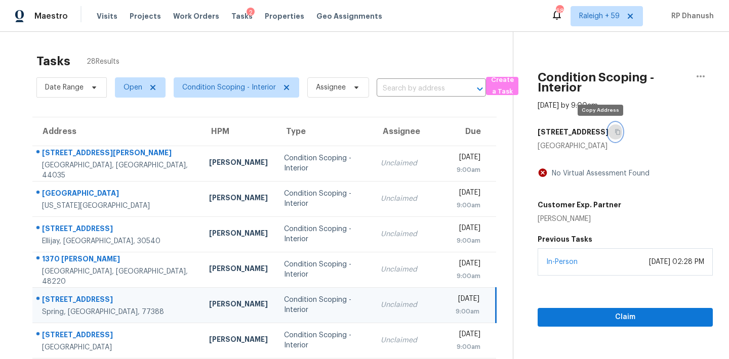
click at [608, 130] on button "button" at bounding box center [615, 132] width 14 height 18
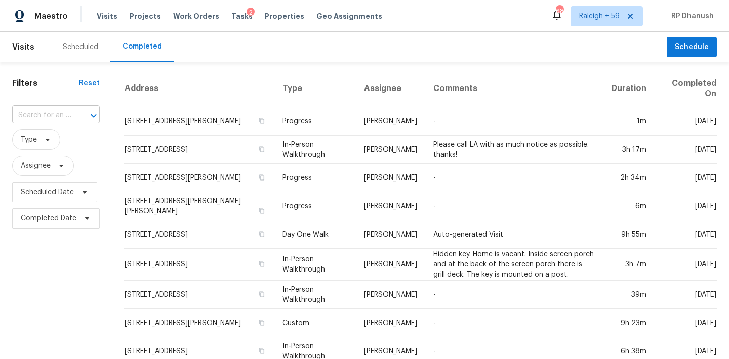
click at [41, 114] on input "text" at bounding box center [41, 116] width 59 height 16
paste input "[STREET_ADDRESS]"
type input "[STREET_ADDRESS]"
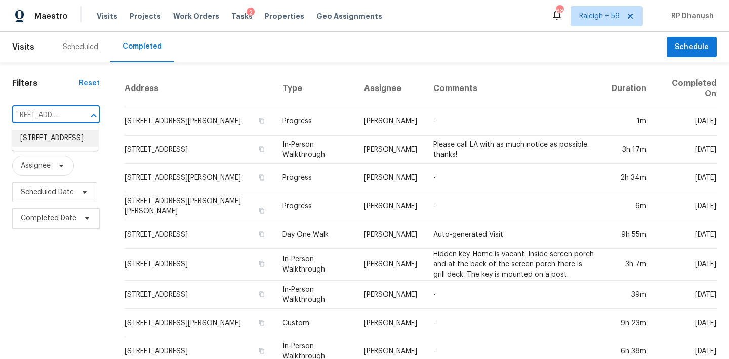
click at [44, 134] on li "[STREET_ADDRESS]" at bounding box center [55, 138] width 86 height 17
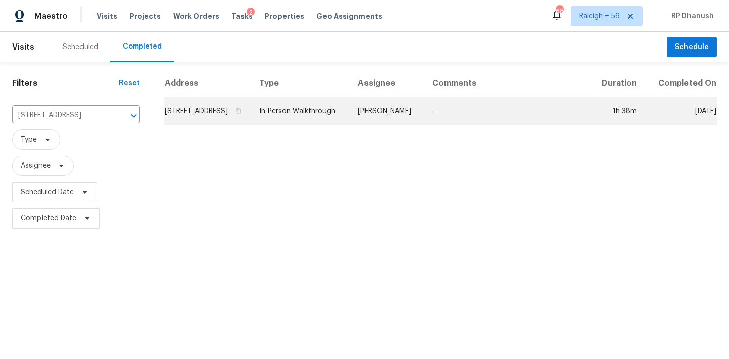
click at [419, 121] on td "[PERSON_NAME]" at bounding box center [387, 111] width 74 height 28
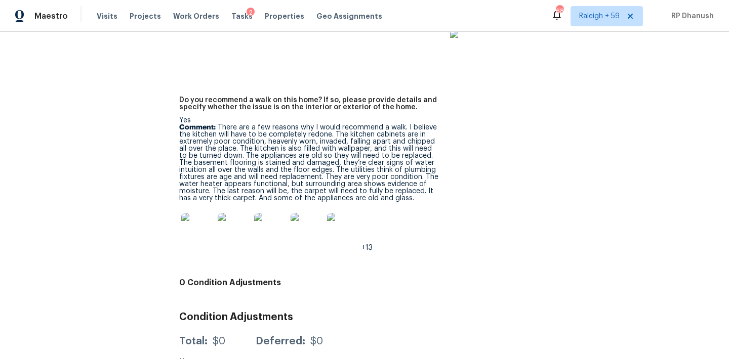
scroll to position [2073, 0]
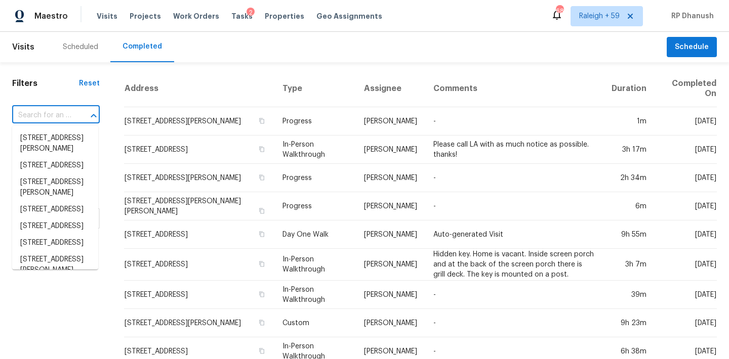
click at [40, 118] on input "text" at bounding box center [41, 116] width 59 height 16
paste input "[STREET_ADDRESS]"
type input "[STREET_ADDRESS]"
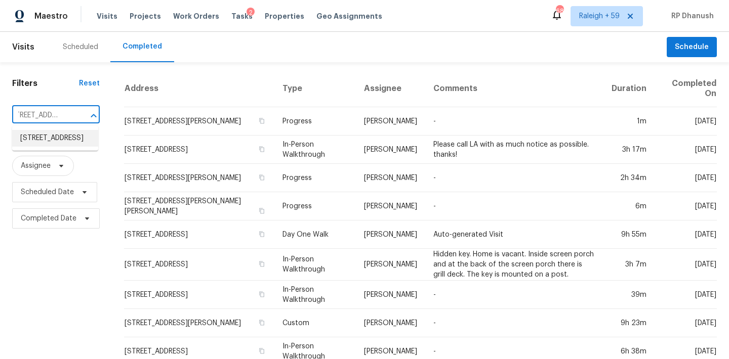
click at [63, 132] on li "[STREET_ADDRESS]" at bounding box center [55, 138] width 86 height 17
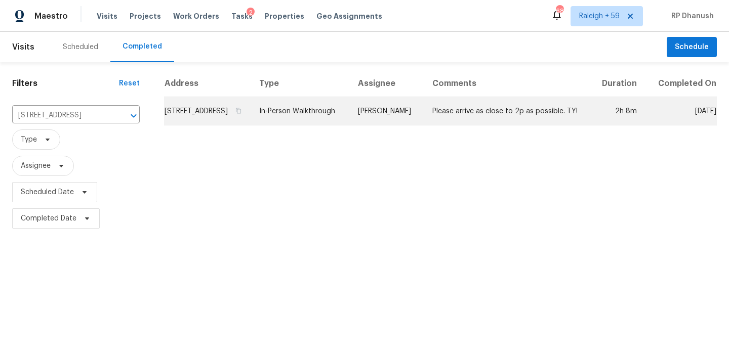
click at [407, 119] on td "[PERSON_NAME]" at bounding box center [387, 111] width 74 height 28
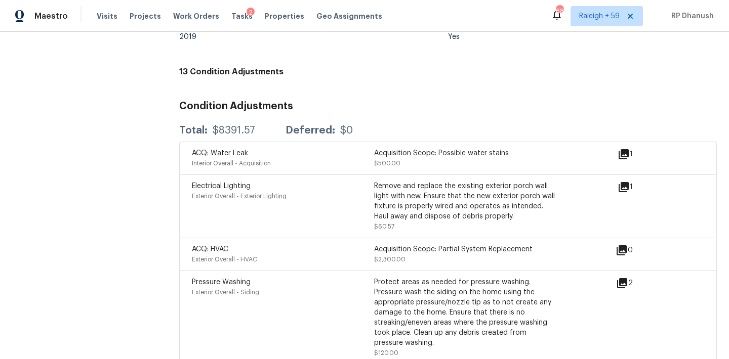
scroll to position [2378, 0]
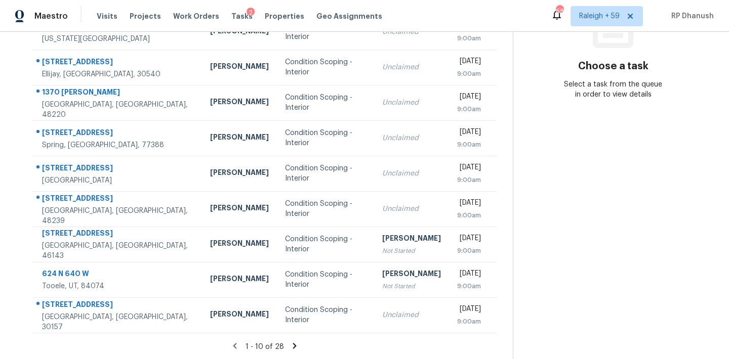
scroll to position [167, 0]
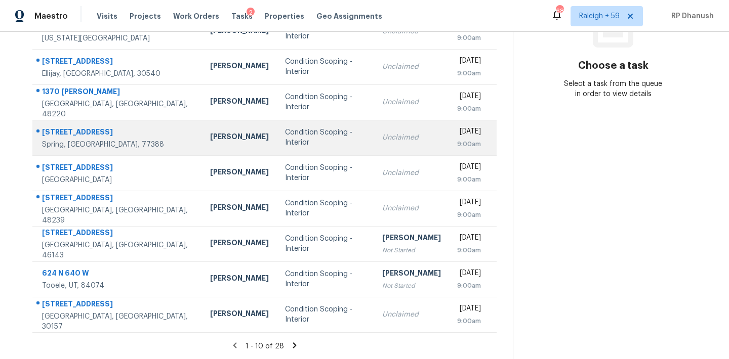
click at [210, 143] on div "[PERSON_NAME]" at bounding box center [239, 138] width 59 height 13
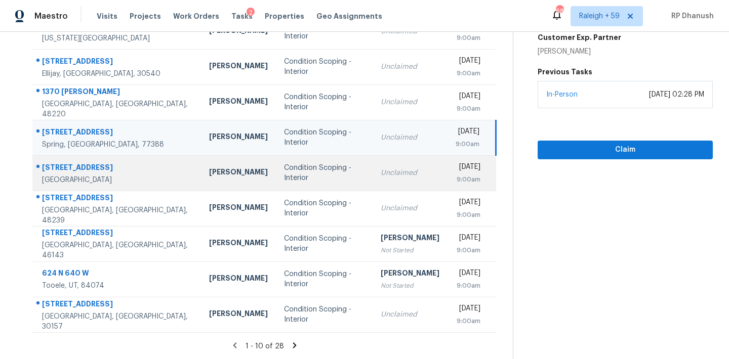
click at [276, 167] on td "Condition Scoping - Interior" at bounding box center [324, 172] width 97 height 35
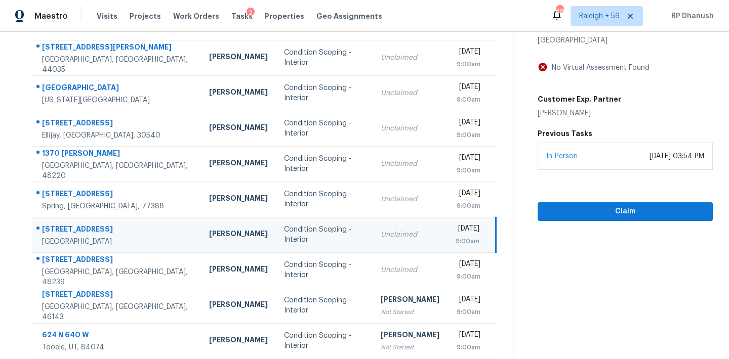
scroll to position [67, 0]
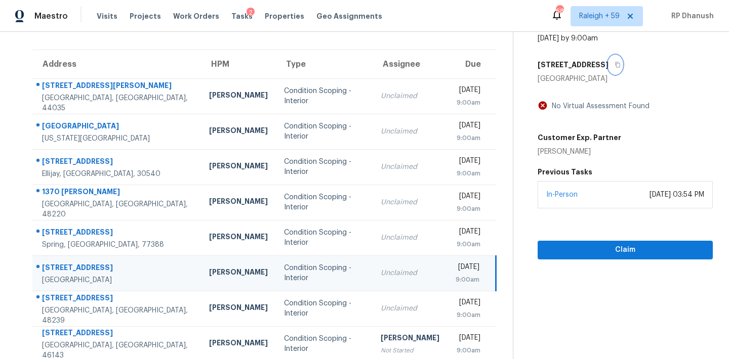
click at [614, 72] on button "button" at bounding box center [615, 65] width 14 height 18
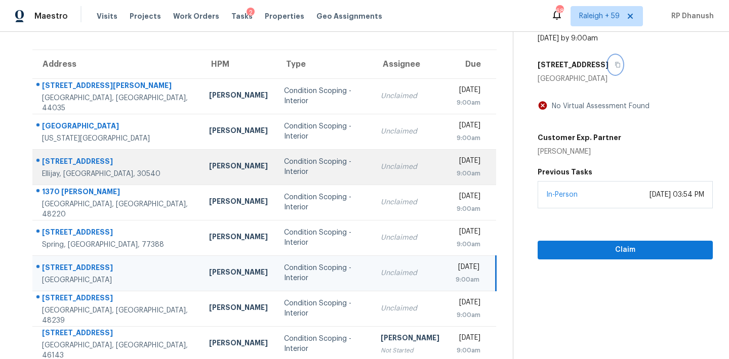
scroll to position [143, 0]
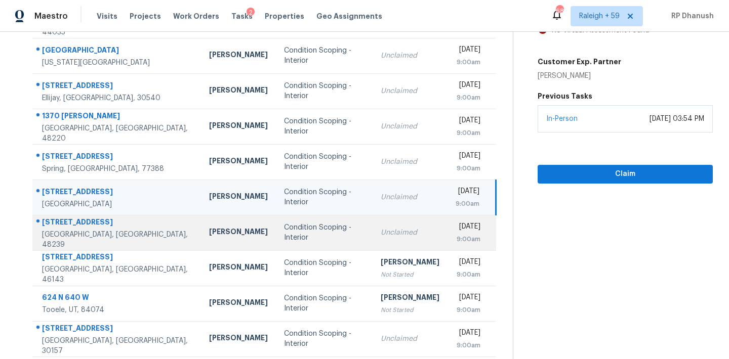
click at [135, 230] on div "[STREET_ADDRESS]" at bounding box center [117, 223] width 151 height 13
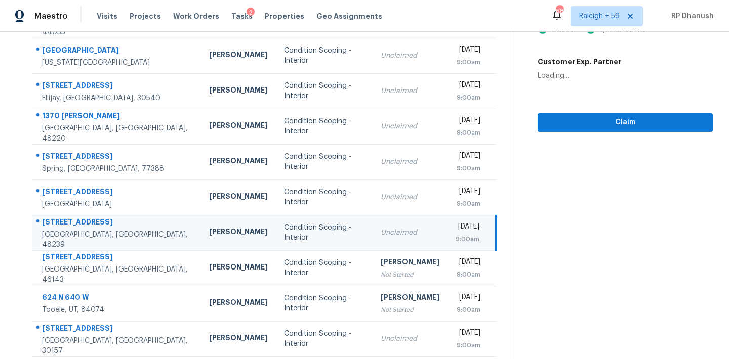
scroll to position [89, 0]
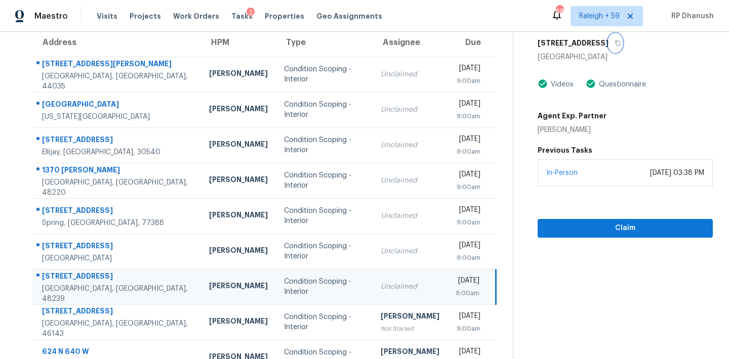
click at [614, 41] on icon "button" at bounding box center [617, 43] width 6 height 6
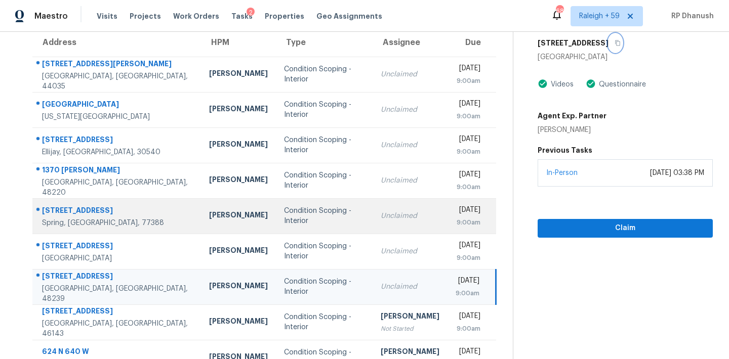
scroll to position [167, 0]
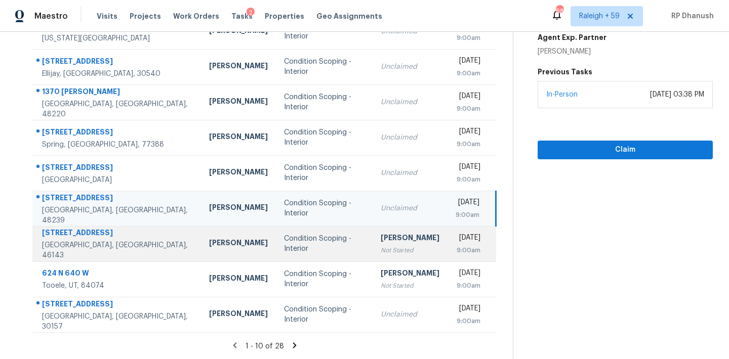
click at [201, 236] on td "[PERSON_NAME]" at bounding box center [238, 243] width 75 height 35
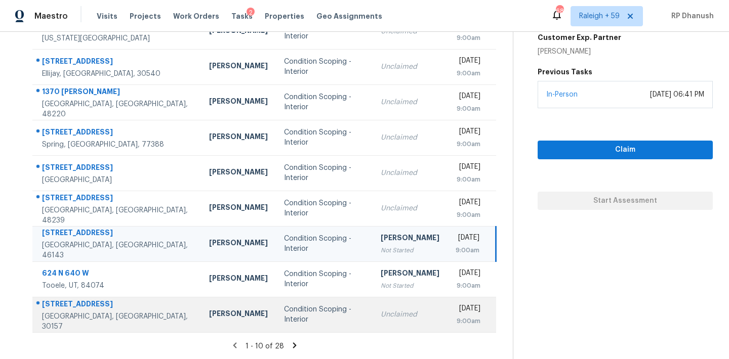
click at [224, 305] on td "[PERSON_NAME]" at bounding box center [238, 314] width 75 height 35
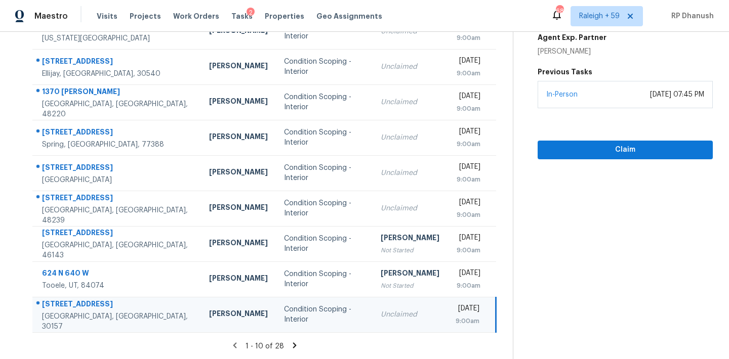
scroll to position [0, 0]
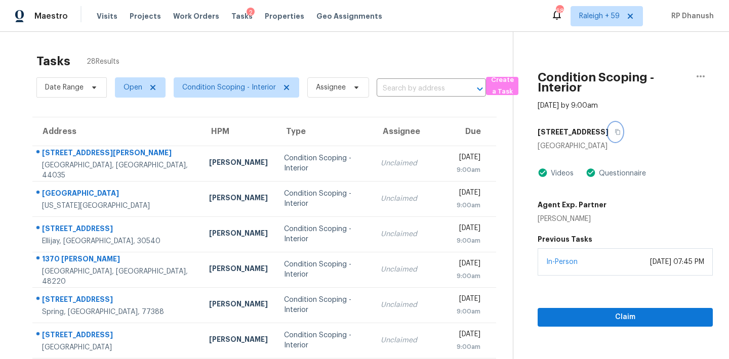
click at [608, 133] on button "button" at bounding box center [615, 132] width 14 height 18
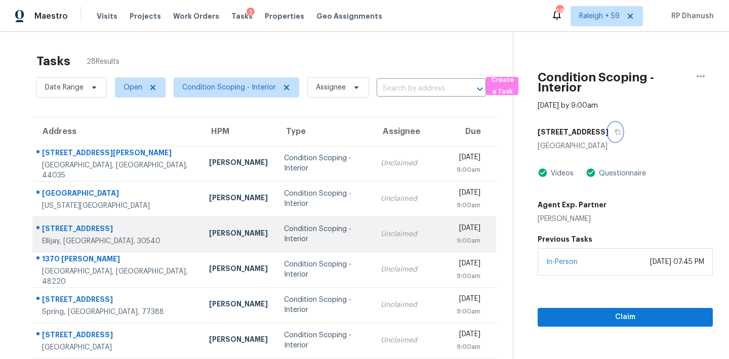
scroll to position [167, 0]
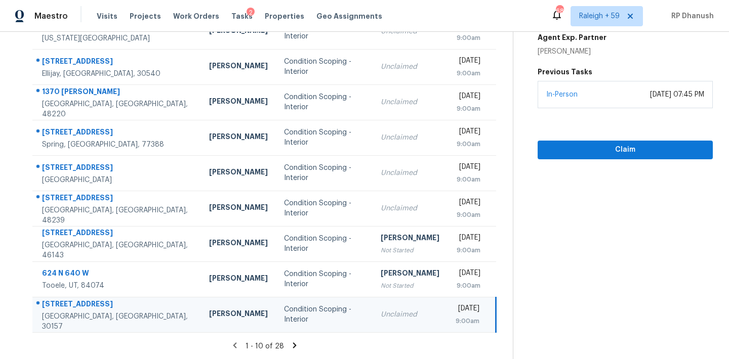
click at [290, 340] on section "Tasks 28 Results Date Range Open Condition Scoping - Interior Assignee ​ Create…" at bounding box center [264, 120] width 496 height 479
click at [292, 346] on icon at bounding box center [294, 346] width 4 height 6
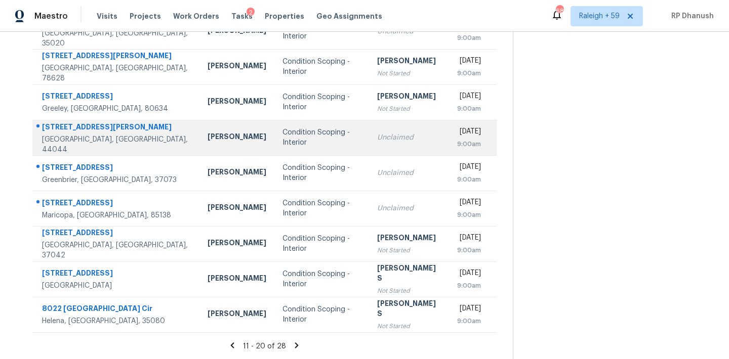
click at [320, 131] on div "Condition Scoping - Interior" at bounding box center [321, 138] width 78 height 20
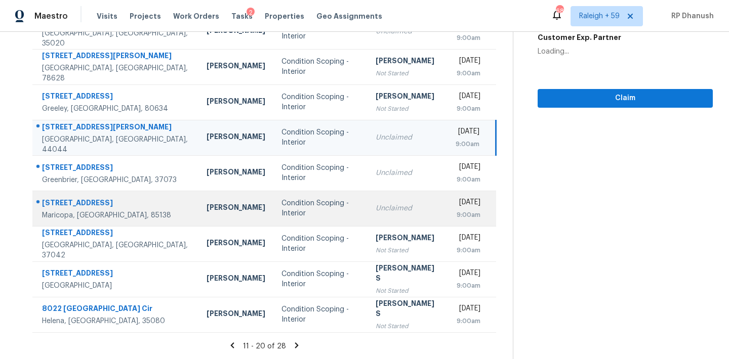
click at [281, 207] on div "Condition Scoping - Interior" at bounding box center [320, 208] width 78 height 20
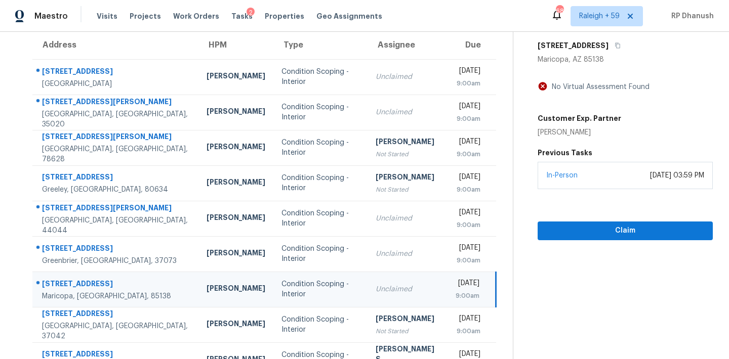
scroll to position [71, 0]
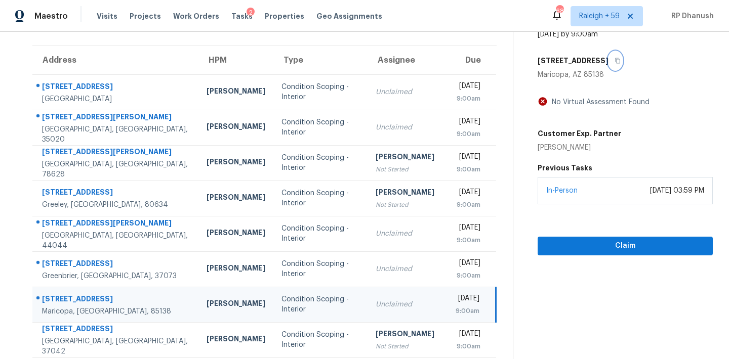
click at [615, 57] on button "button" at bounding box center [615, 61] width 14 height 18
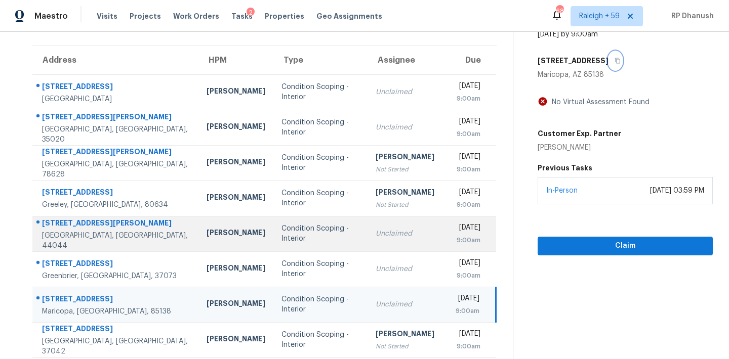
scroll to position [167, 0]
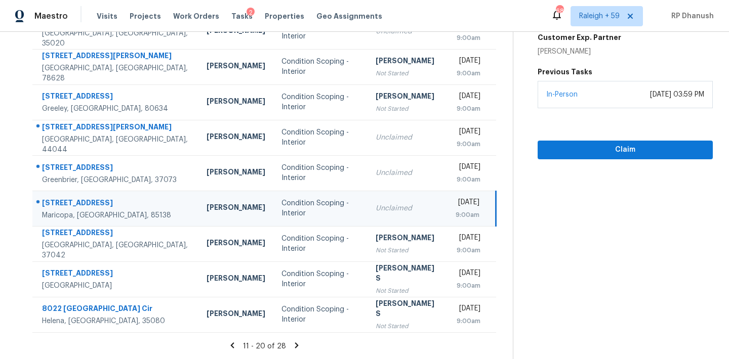
click at [292, 347] on icon at bounding box center [296, 345] width 9 height 9
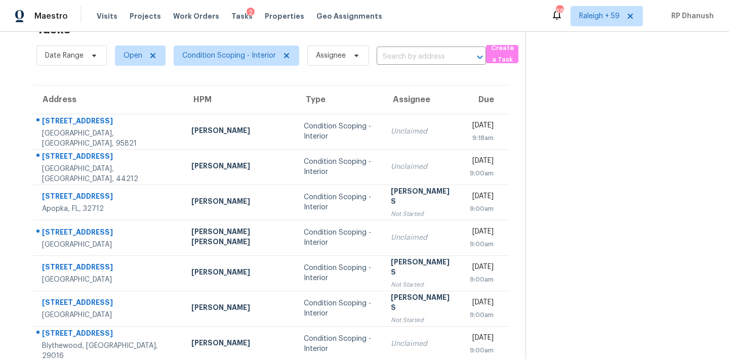
scroll to position [97, 0]
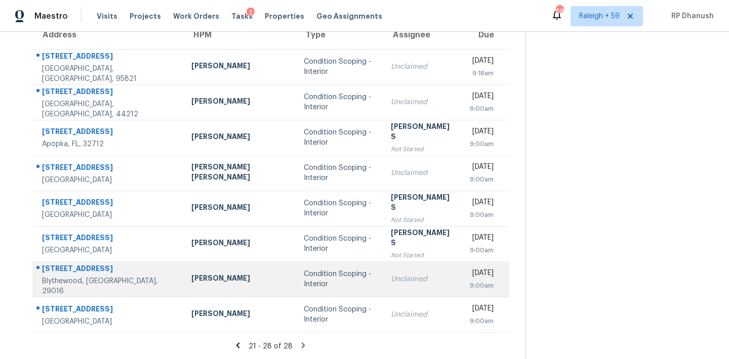
click at [296, 287] on td "Condition Scoping - Interior" at bounding box center [339, 279] width 87 height 35
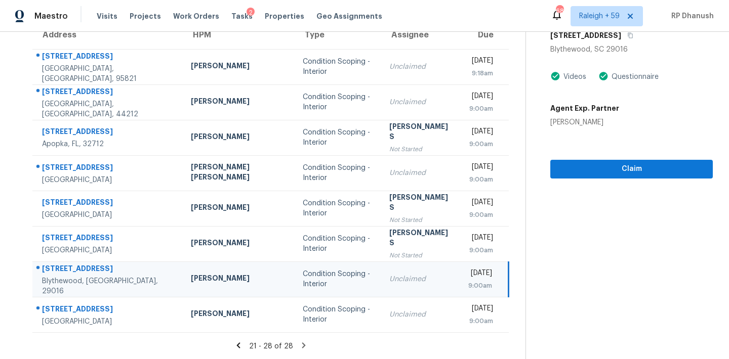
scroll to position [61, 0]
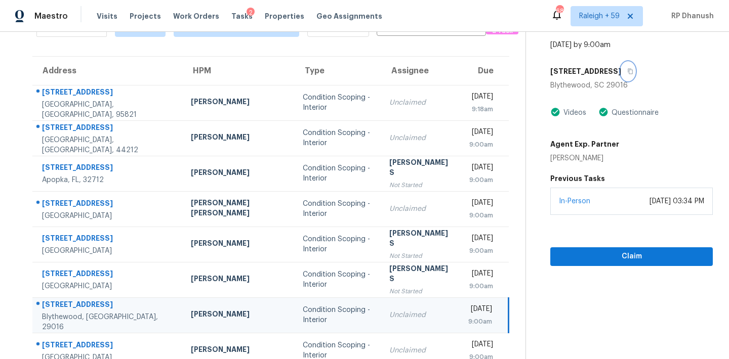
click at [621, 67] on button "button" at bounding box center [628, 71] width 14 height 18
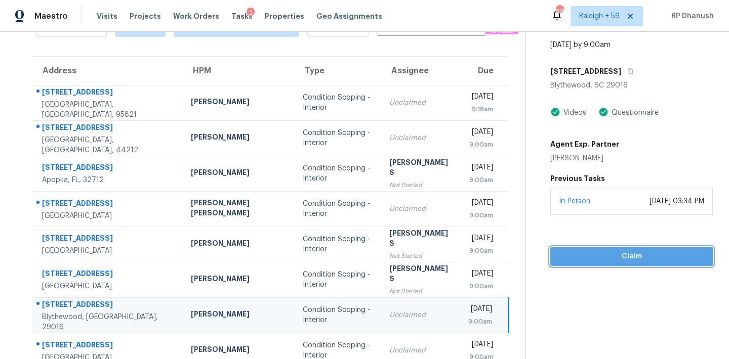
click at [590, 263] on button "Claim" at bounding box center [631, 256] width 162 height 19
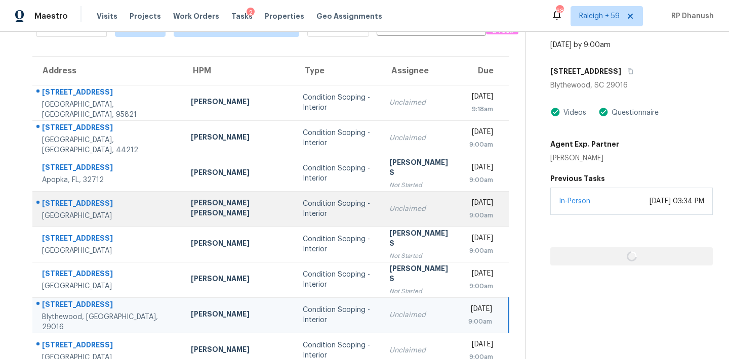
scroll to position [97, 0]
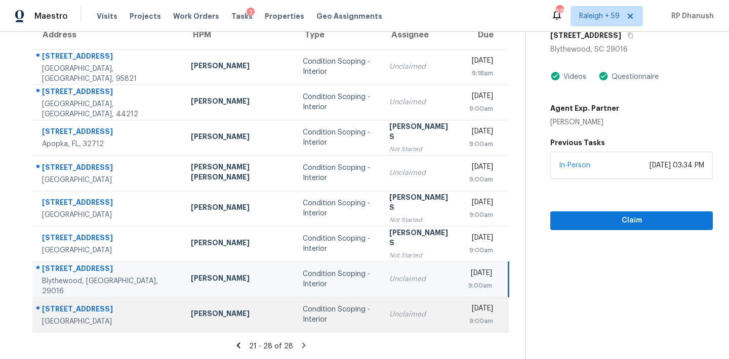
click at [468, 308] on div "[DATE]" at bounding box center [480, 310] width 25 height 13
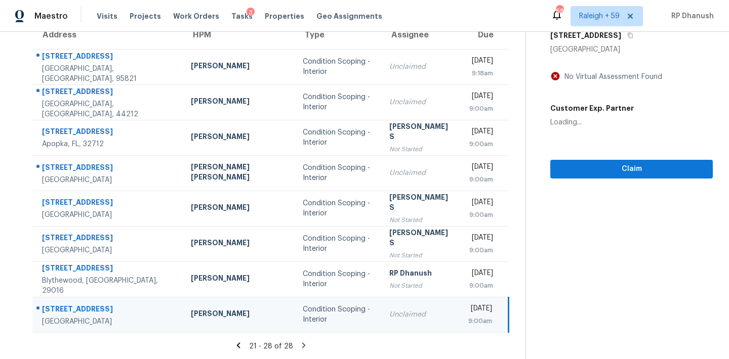
scroll to position [53, 0]
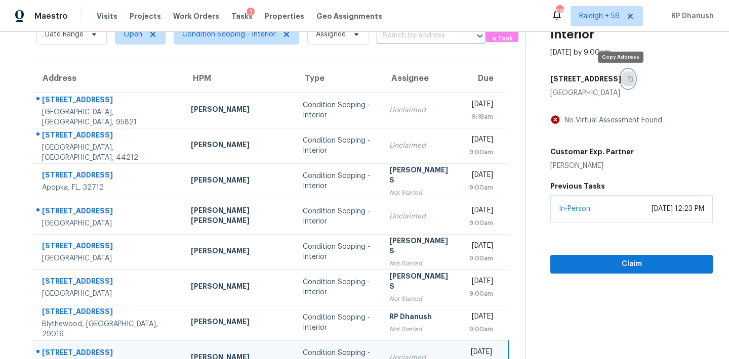
click at [621, 73] on button "button" at bounding box center [628, 79] width 14 height 18
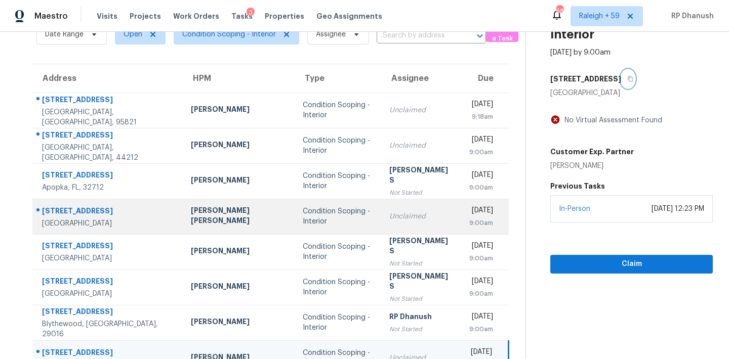
scroll to position [97, 0]
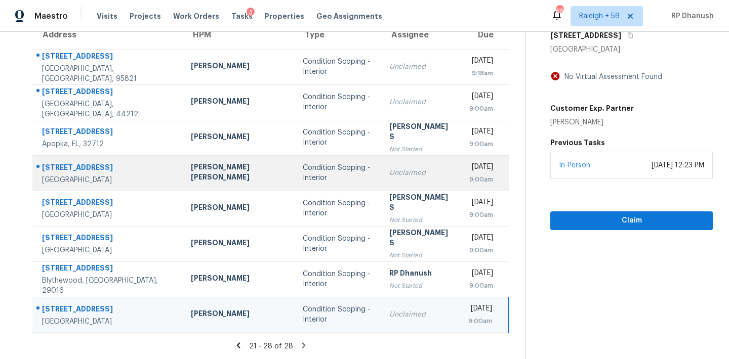
click at [381, 165] on td "Unclaimed" at bounding box center [420, 172] width 79 height 35
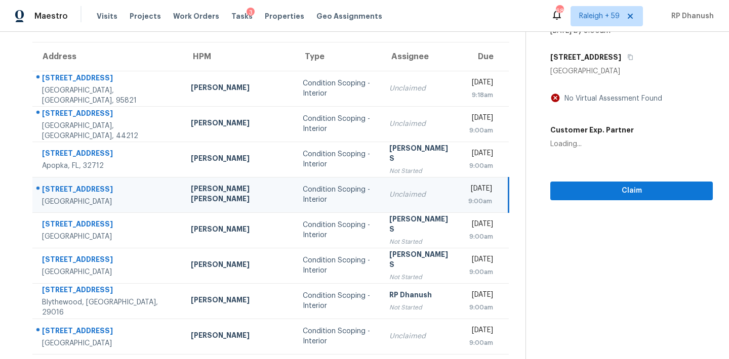
scroll to position [62, 0]
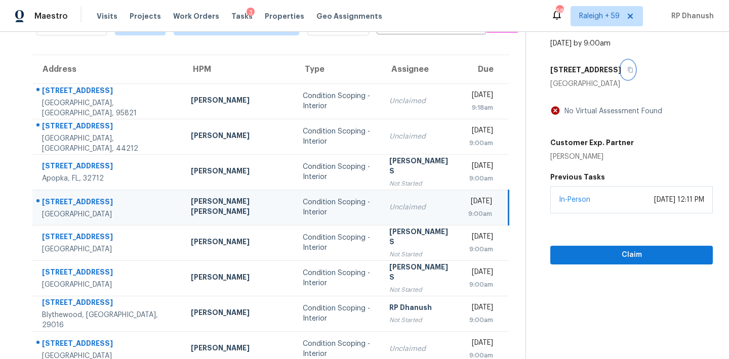
click at [621, 73] on button "button" at bounding box center [628, 70] width 14 height 18
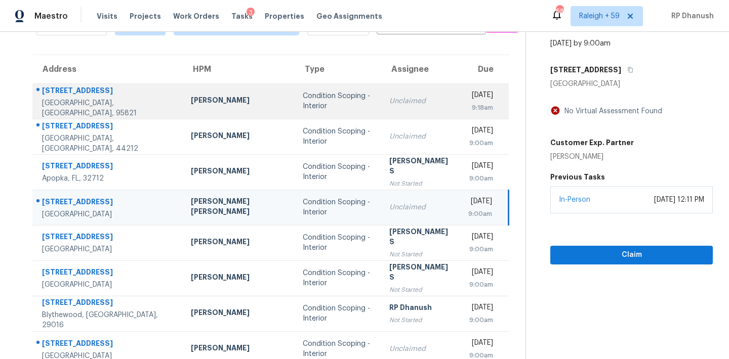
click at [381, 118] on td "Unclaimed" at bounding box center [420, 100] width 79 height 35
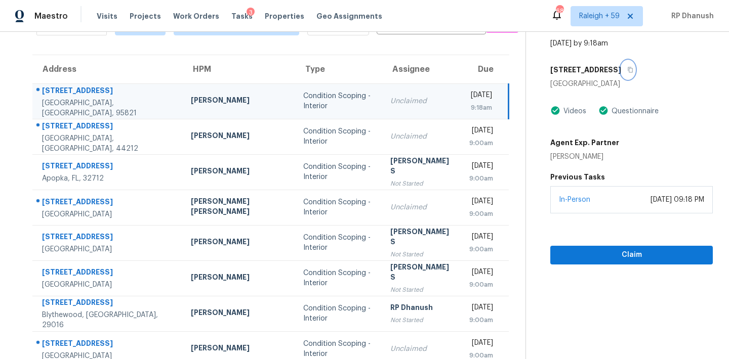
click at [621, 66] on button "button" at bounding box center [628, 70] width 14 height 18
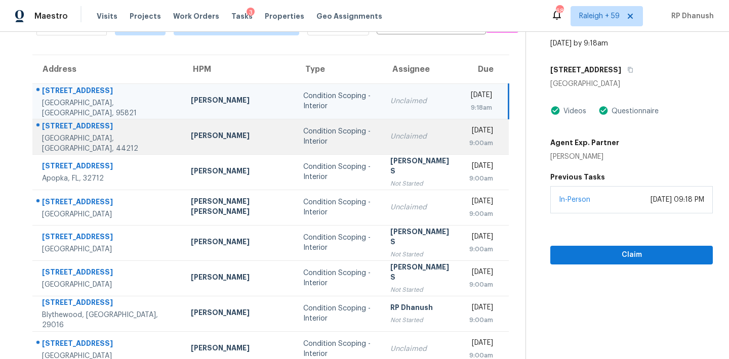
click at [303, 140] on div "Condition Scoping - Interior" at bounding box center [338, 137] width 70 height 20
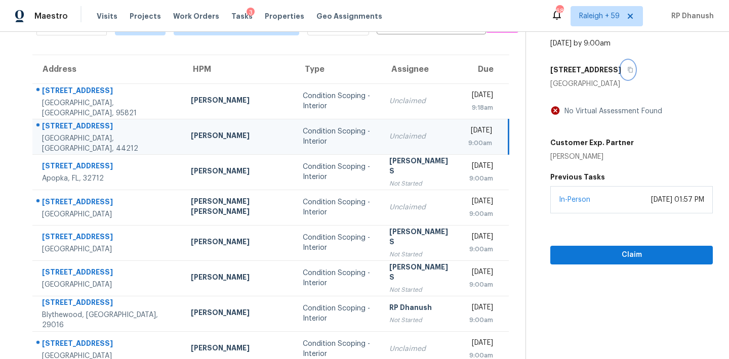
click at [621, 74] on button "button" at bounding box center [628, 70] width 14 height 18
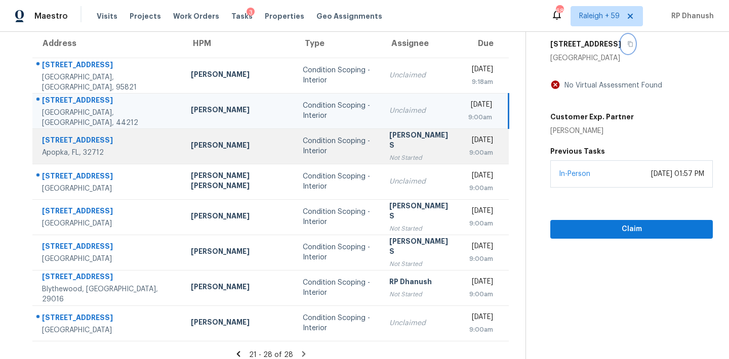
scroll to position [97, 0]
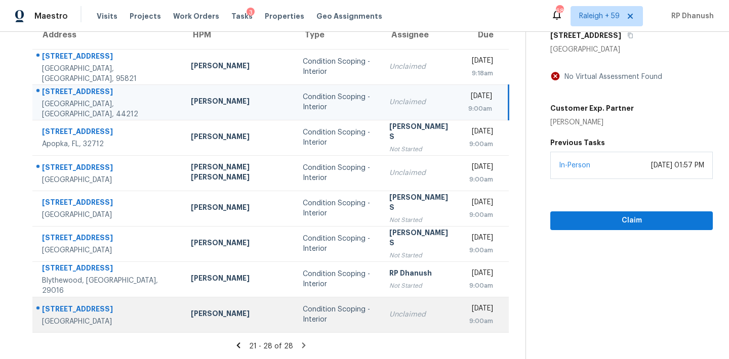
click at [381, 306] on td "Unclaimed" at bounding box center [420, 314] width 79 height 35
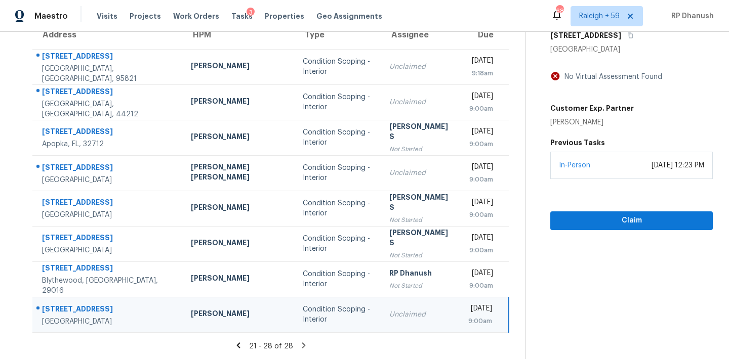
click at [234, 341] on icon at bounding box center [238, 345] width 9 height 9
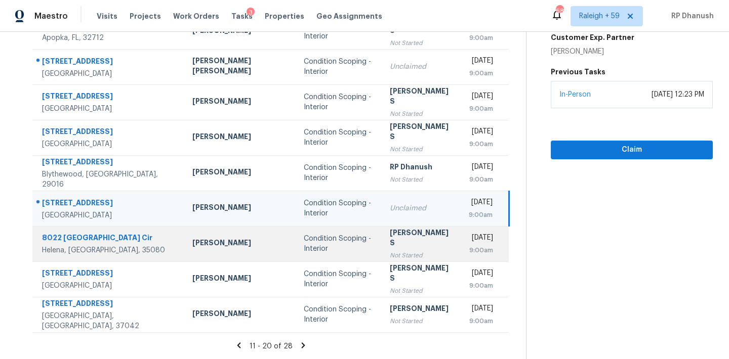
scroll to position [0, 0]
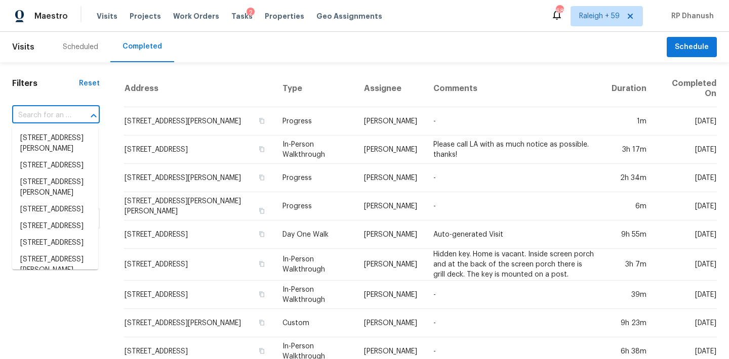
click at [69, 112] on input "text" at bounding box center [41, 116] width 59 height 16
paste input "[STREET_ADDRESS]"
type input "[STREET_ADDRESS]"
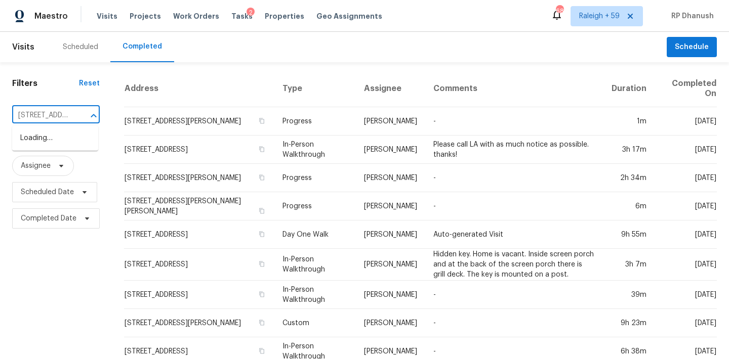
scroll to position [0, 93]
click at [30, 138] on li "[STREET_ADDRESS]" at bounding box center [55, 138] width 86 height 17
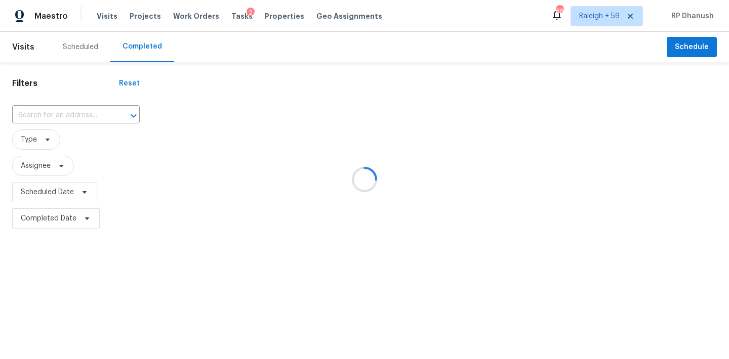
type input "[STREET_ADDRESS]"
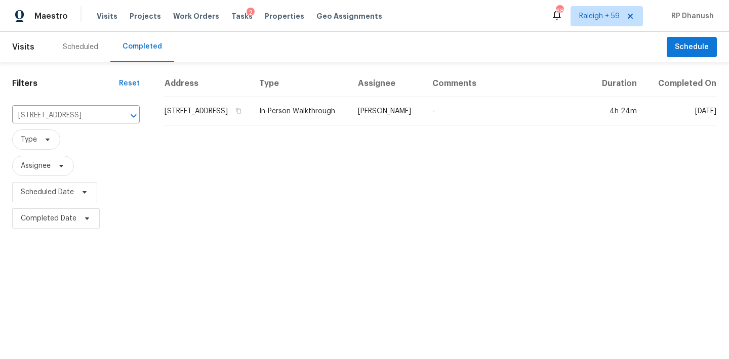
click at [393, 97] on th "Assignee" at bounding box center [387, 83] width 74 height 27
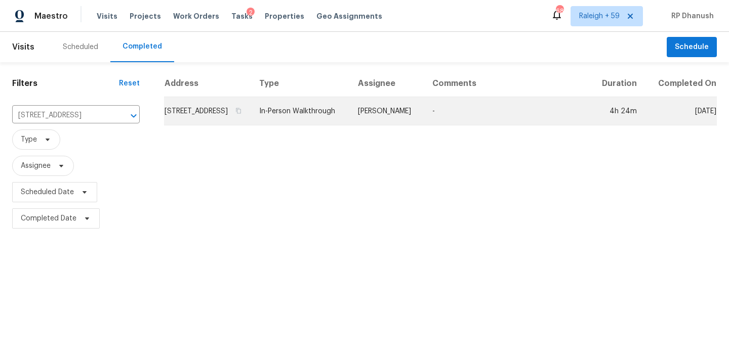
click at [390, 110] on td "[PERSON_NAME]" at bounding box center [387, 111] width 74 height 28
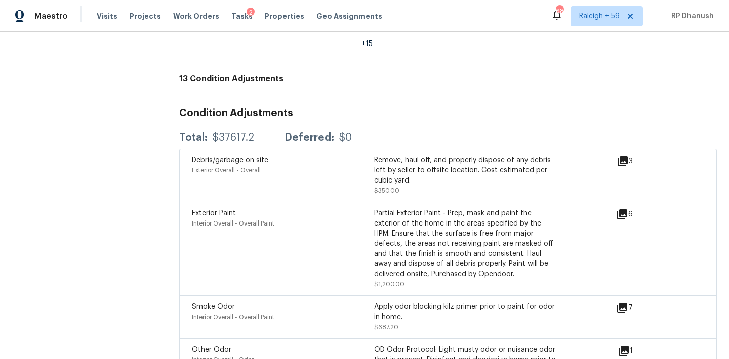
scroll to position [2552, 0]
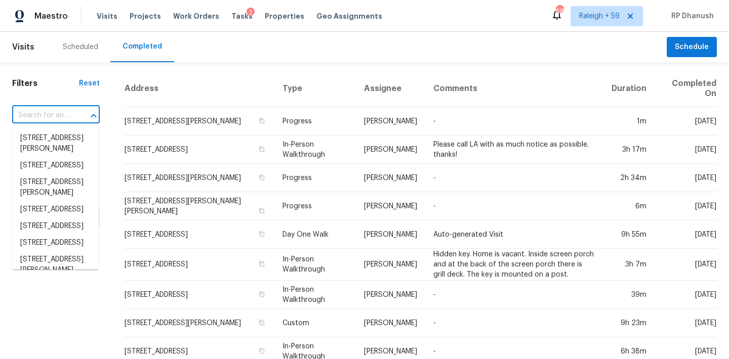
click at [53, 112] on input "text" at bounding box center [41, 116] width 59 height 16
paste input "[STREET_ADDRESS]"
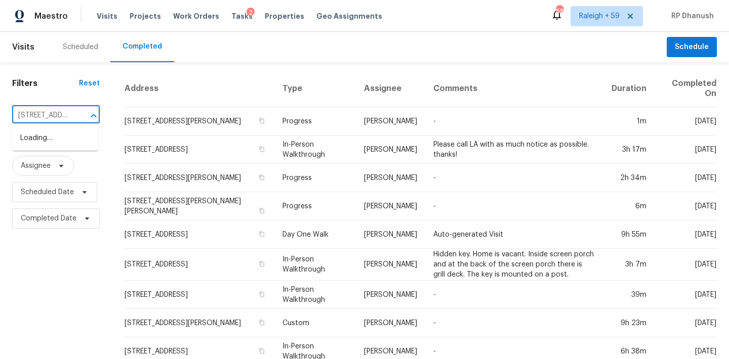
type input "[STREET_ADDRESS]"
click at [65, 136] on li "[STREET_ADDRESS]" at bounding box center [55, 138] width 86 height 17
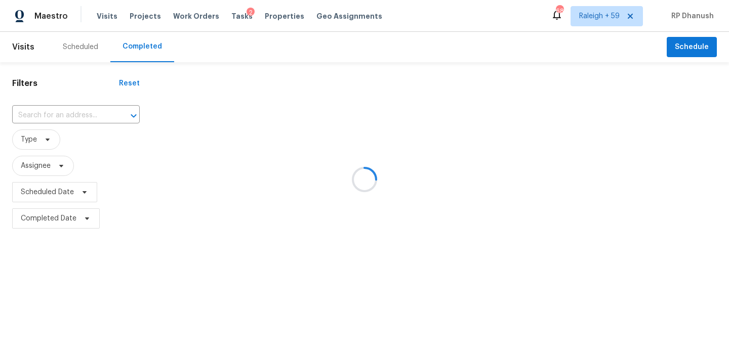
type input "[STREET_ADDRESS]"
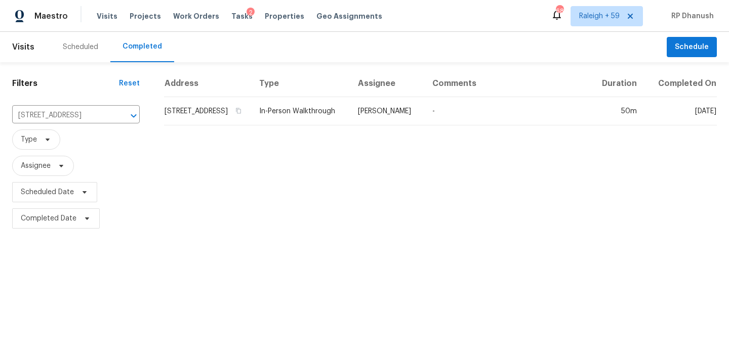
click at [460, 97] on th "Comments" at bounding box center [507, 83] width 166 height 27
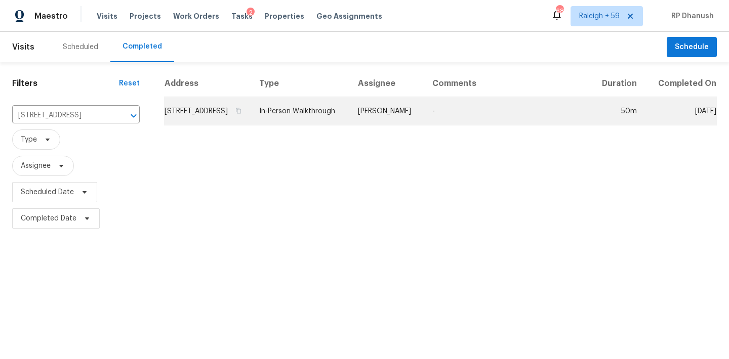
click at [459, 111] on td "-" at bounding box center [507, 111] width 166 height 28
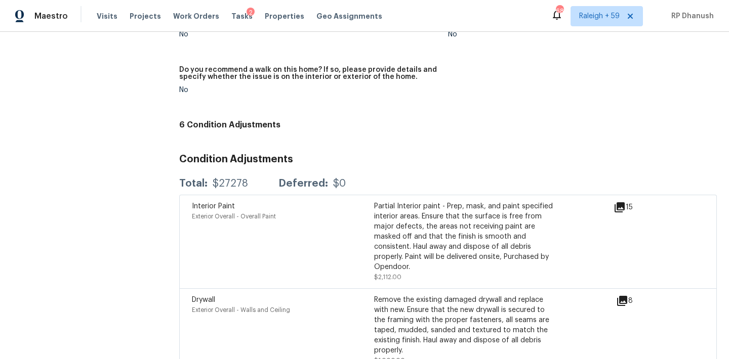
scroll to position [2487, 0]
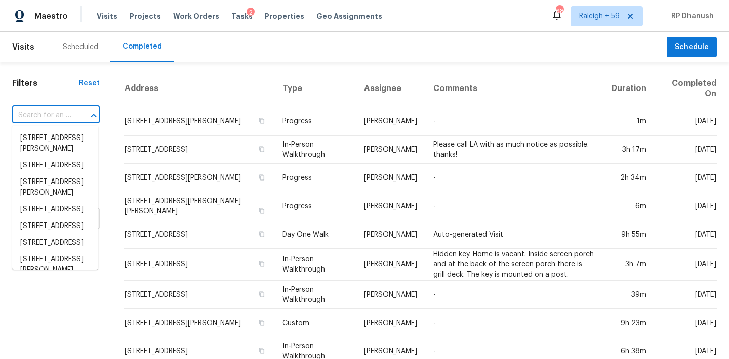
click at [37, 116] on input "text" at bounding box center [41, 116] width 59 height 16
paste input "[STREET_ADDRESS]"
type input "[STREET_ADDRESS]"
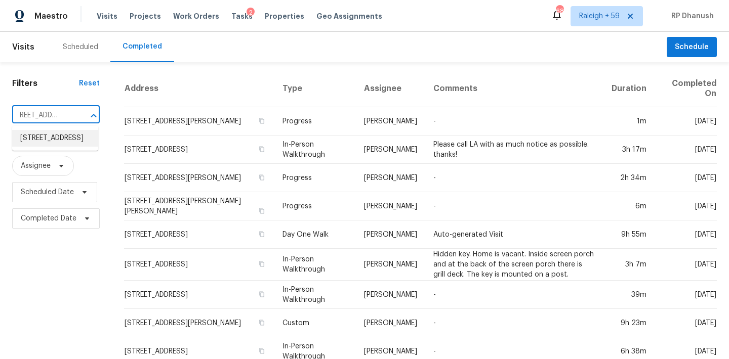
click at [39, 132] on li "[STREET_ADDRESS]" at bounding box center [55, 138] width 86 height 17
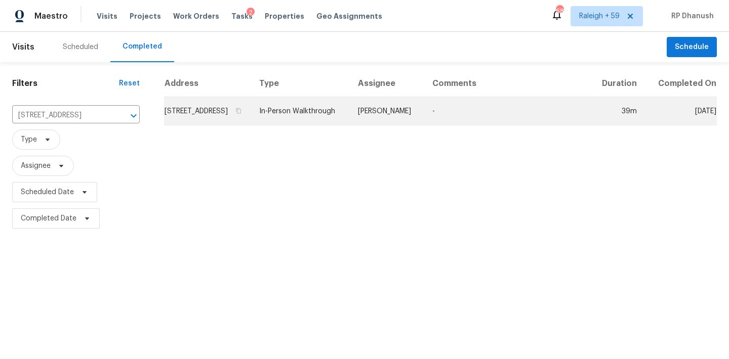
click at [424, 117] on td "[PERSON_NAME]" at bounding box center [387, 111] width 74 height 28
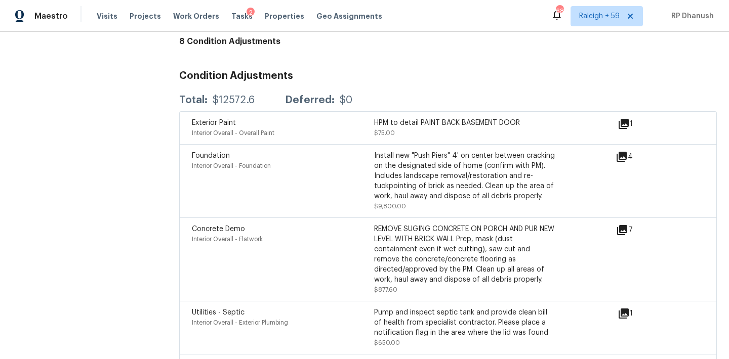
scroll to position [2569, 0]
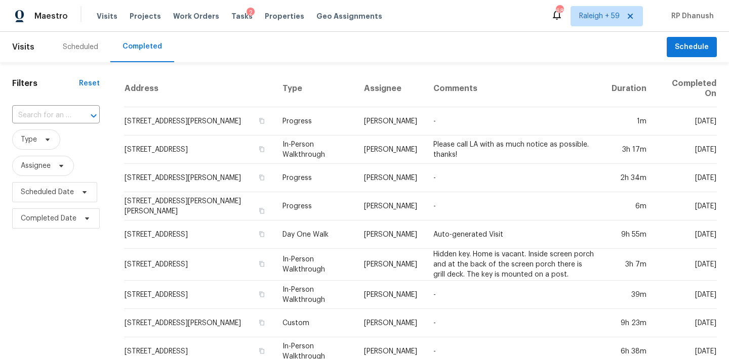
click at [65, 107] on div "​" at bounding box center [56, 116] width 88 height 22
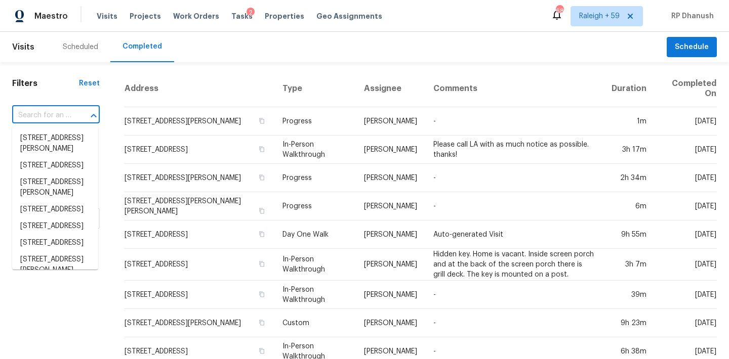
paste input "[STREET_ADDRESS]"
type input "[STREET_ADDRESS]"
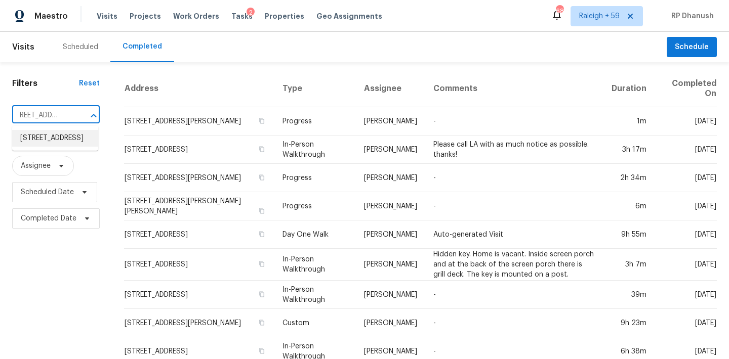
click at [62, 132] on li "[STREET_ADDRESS]" at bounding box center [55, 138] width 86 height 17
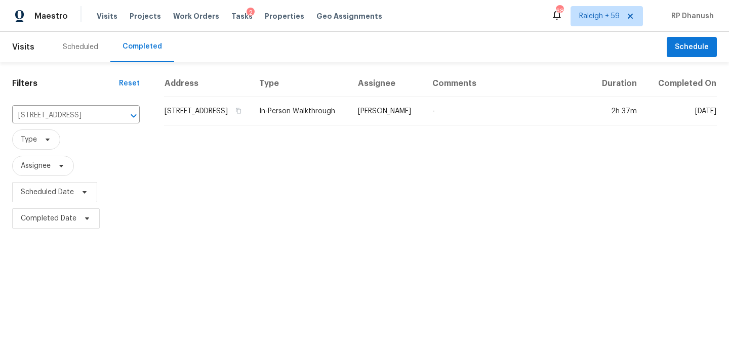
click at [340, 125] on td "In-Person Walkthrough" at bounding box center [300, 111] width 99 height 28
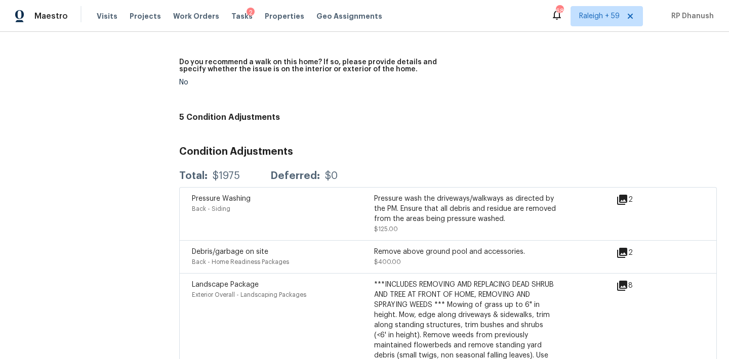
scroll to position [2651, 0]
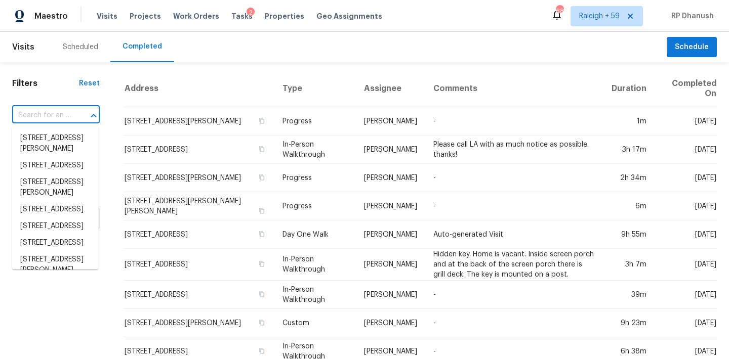
click at [64, 112] on input "text" at bounding box center [41, 116] width 59 height 16
paste input "[STREET_ADDRESS][PERSON_NAME]"
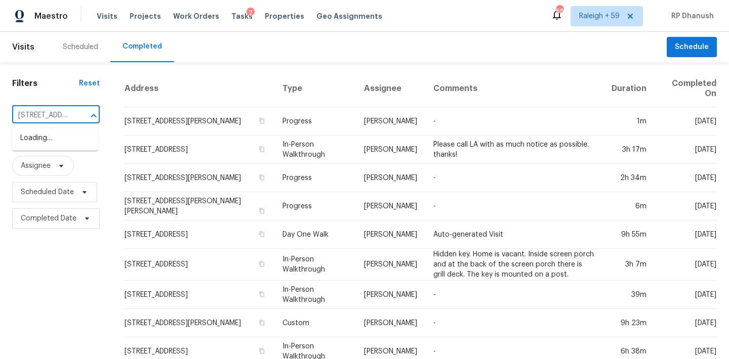
type input "[STREET_ADDRESS][PERSON_NAME]"
click at [35, 142] on li "[STREET_ADDRESS][PERSON_NAME]" at bounding box center [55, 143] width 86 height 27
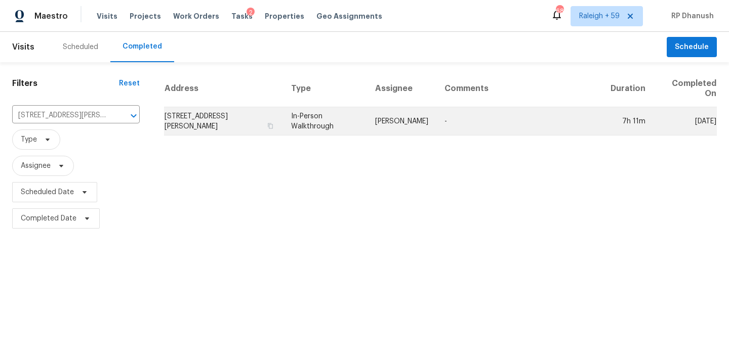
click at [407, 110] on td "[PERSON_NAME]" at bounding box center [401, 121] width 69 height 28
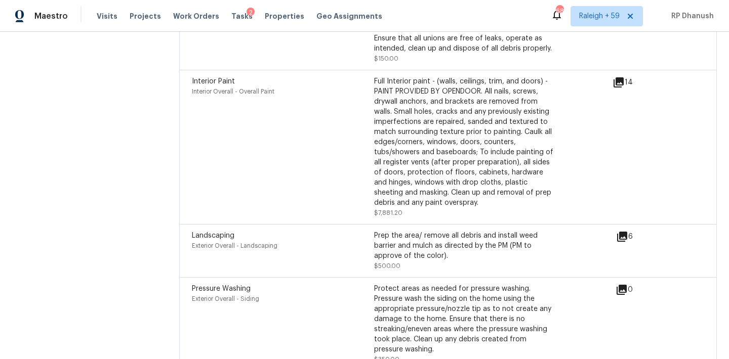
scroll to position [2977, 0]
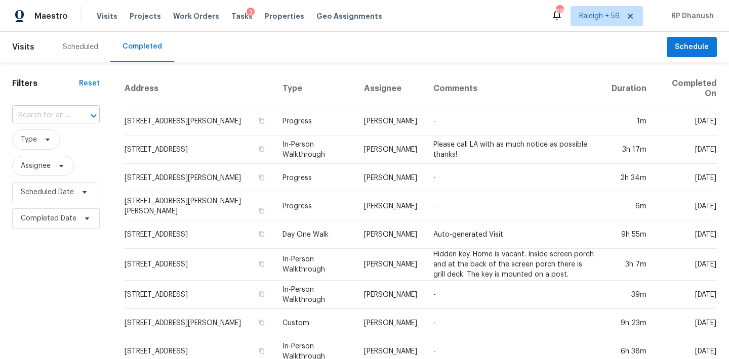
click at [96, 115] on icon "Open" at bounding box center [94, 116] width 12 height 12
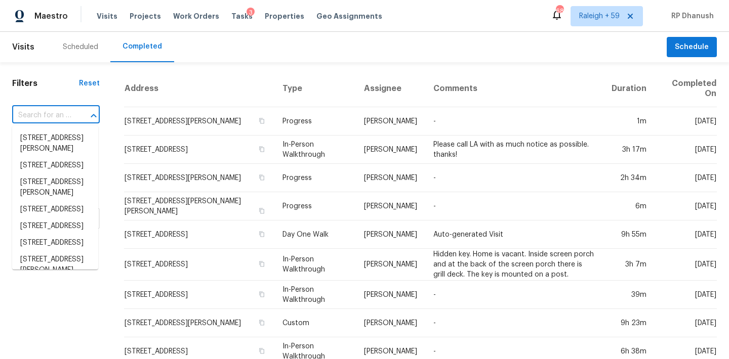
paste input "2363 Timber Ln, Orange Park, FL 32065"
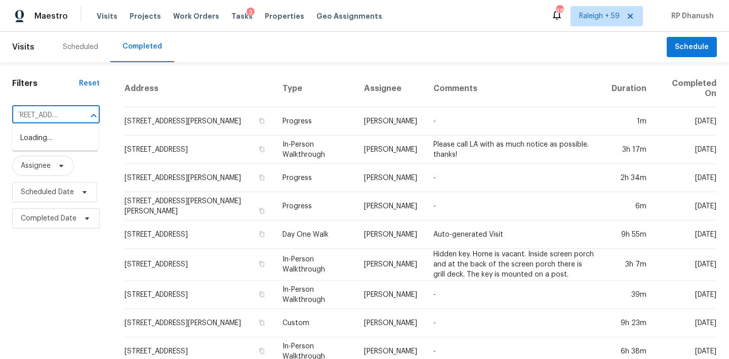
type input "2363 Timber Ln, Orange Park, FL 32065"
click at [59, 137] on li "2363 Timber Ln, Orange Park, FL 32065" at bounding box center [55, 138] width 86 height 17
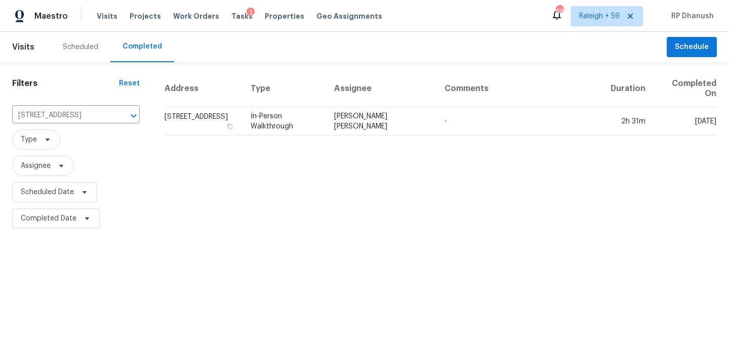
click at [416, 121] on td "David Puente Yanes" at bounding box center [381, 121] width 110 height 28
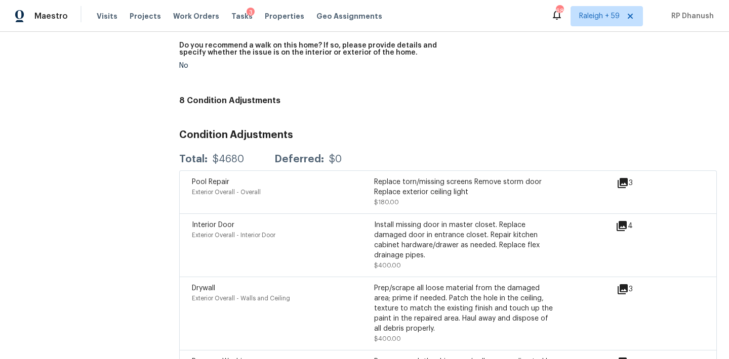
scroll to position [2531, 0]
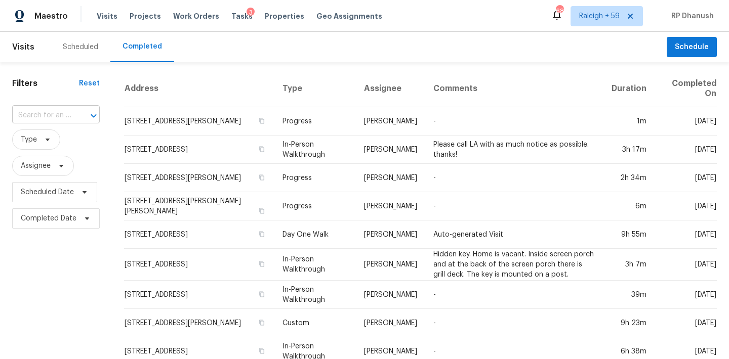
click at [79, 113] on div at bounding box center [86, 116] width 26 height 14
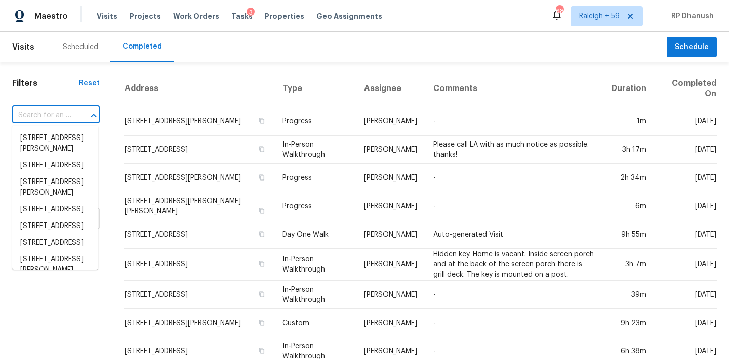
paste input "[STREET_ADDRESS]"
type input "[STREET_ADDRESS]"
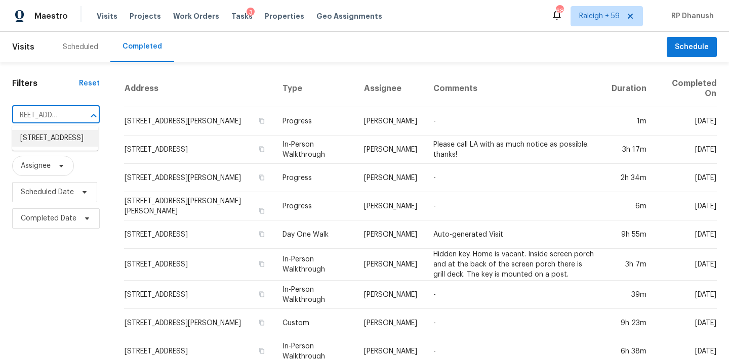
click at [62, 142] on li "[STREET_ADDRESS]" at bounding box center [55, 138] width 86 height 17
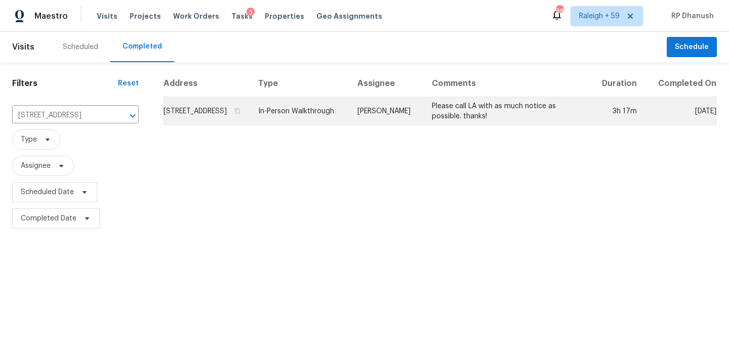
click at [461, 125] on td "Please call LA with as much notice as possible. thanks!" at bounding box center [507, 111] width 166 height 28
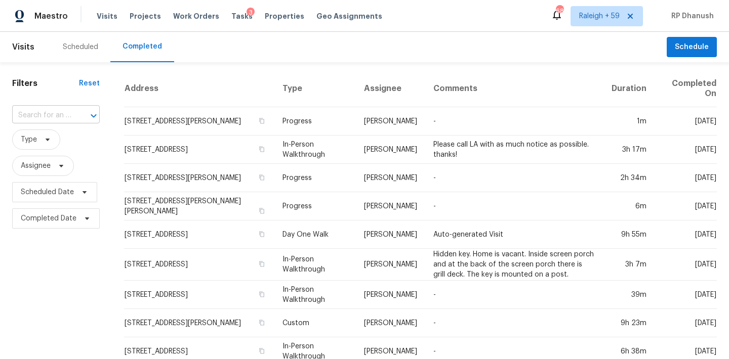
click at [63, 114] on input "text" at bounding box center [41, 116] width 59 height 16
paste input "[STREET_ADDRESS]"
type input "[STREET_ADDRESS]"
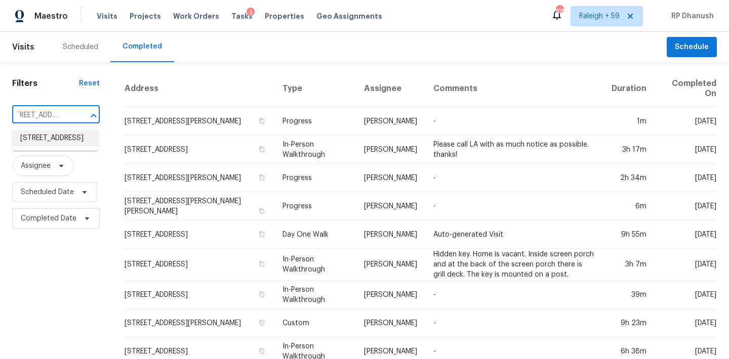
click at [72, 134] on li "4100 Tudor Ave, Brunswick, OH 44212" at bounding box center [55, 138] width 86 height 17
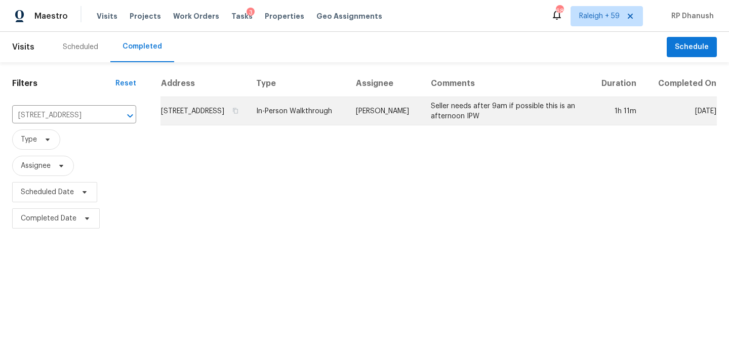
click at [452, 117] on td "Seller needs after 9am if possible this is an afternoon IPW" at bounding box center [506, 111] width 167 height 28
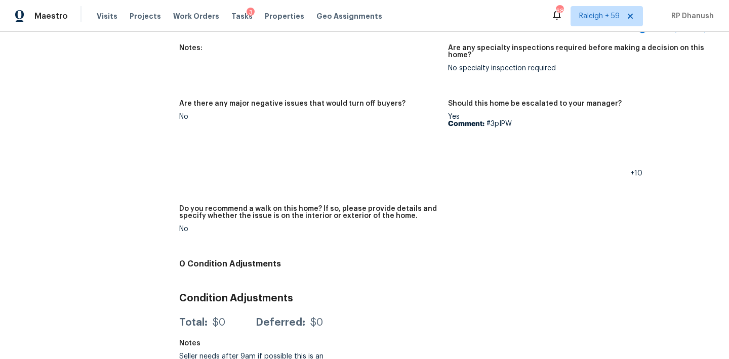
scroll to position [2225, 0]
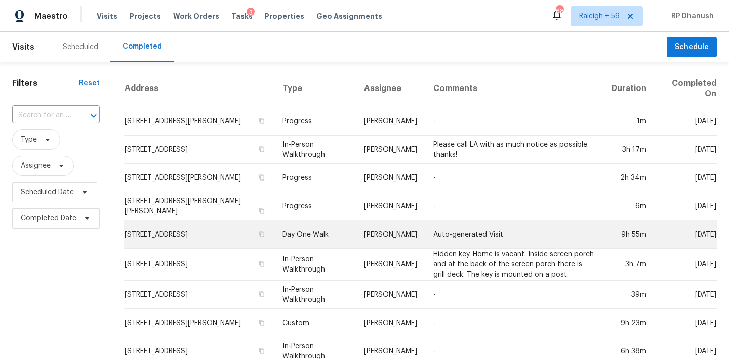
scroll to position [120, 0]
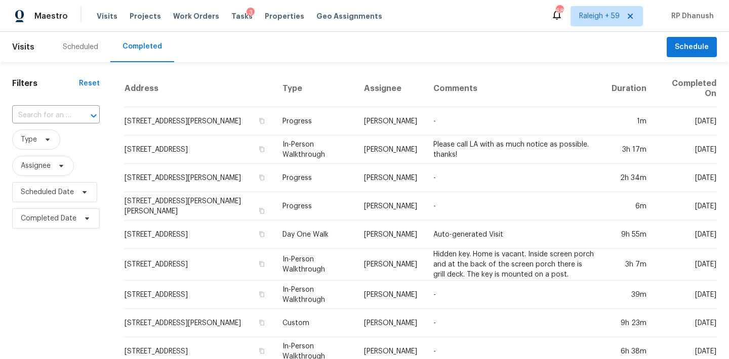
click at [61, 105] on div "​" at bounding box center [56, 116] width 88 height 22
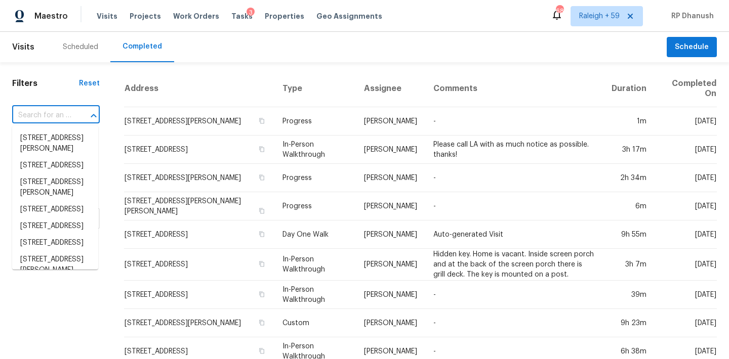
paste input "[STREET_ADDRESS][PERSON_NAME]"
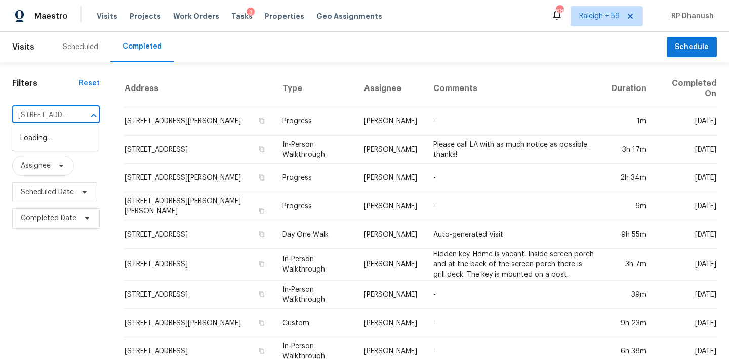
scroll to position [0, 60]
type input "[STREET_ADDRESS][PERSON_NAME]"
click at [56, 134] on li "[STREET_ADDRESS][PERSON_NAME]" at bounding box center [55, 143] width 86 height 27
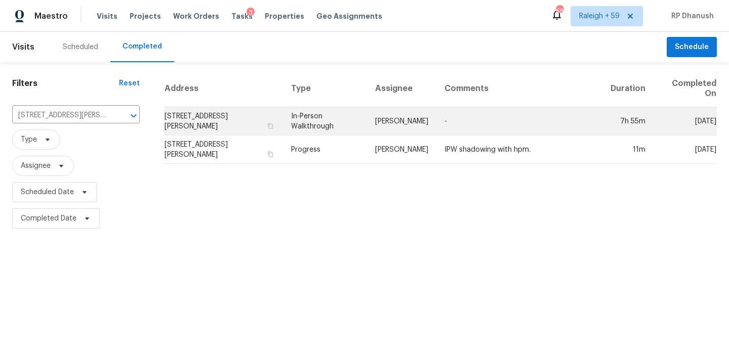
click at [389, 119] on td "[PERSON_NAME]" at bounding box center [401, 121] width 69 height 28
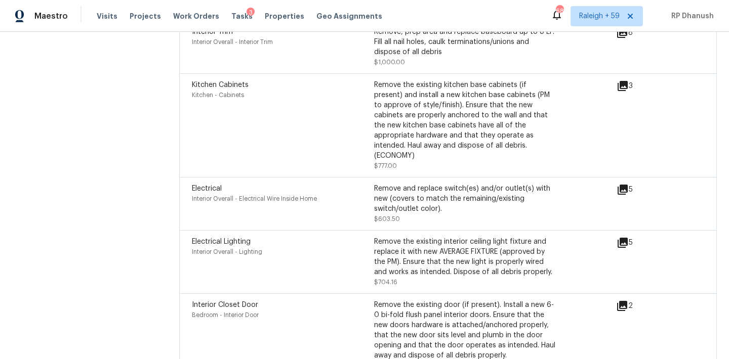
scroll to position [2525, 0]
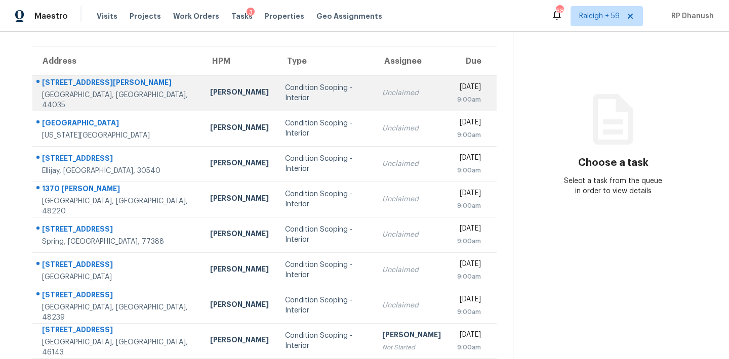
scroll to position [149, 0]
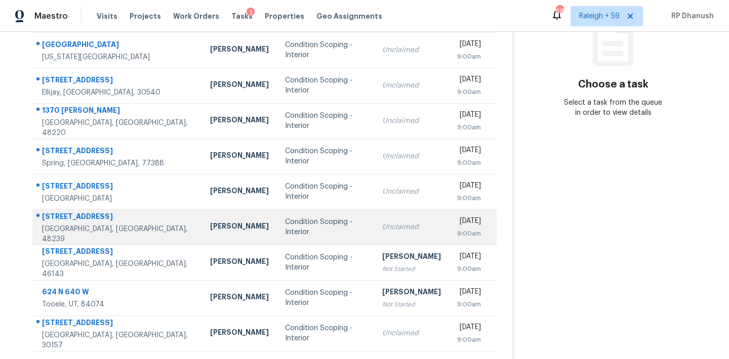
click at [224, 235] on td "[PERSON_NAME]" at bounding box center [239, 226] width 75 height 35
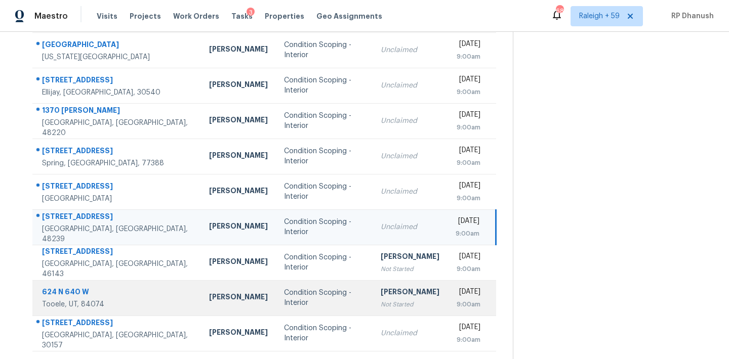
click at [221, 296] on div "[PERSON_NAME]" at bounding box center [238, 298] width 59 height 13
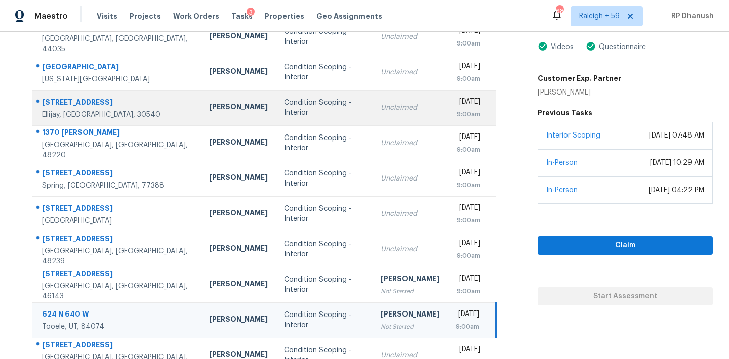
scroll to position [84, 0]
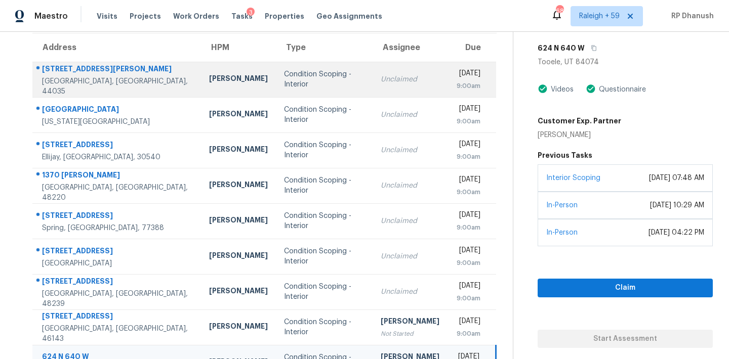
click at [296, 80] on div "Condition Scoping - Interior" at bounding box center [324, 79] width 80 height 20
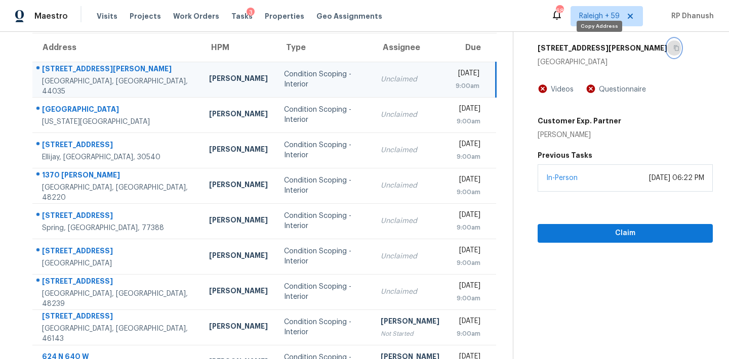
click at [667, 49] on button "button" at bounding box center [674, 48] width 14 height 18
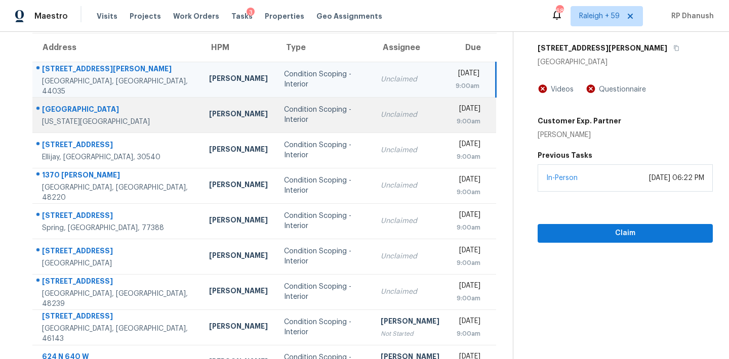
click at [276, 123] on td "Condition Scoping - Interior" at bounding box center [324, 114] width 97 height 35
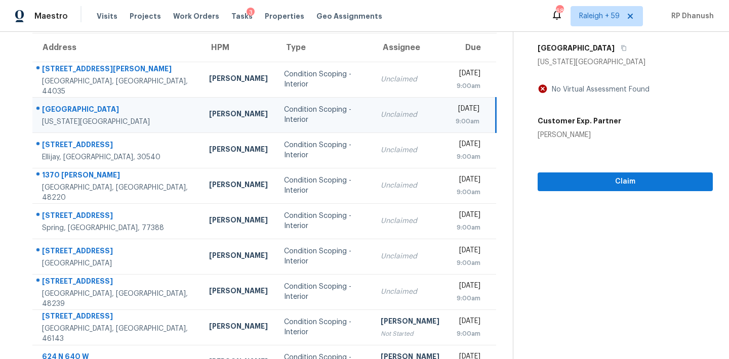
scroll to position [75, 0]
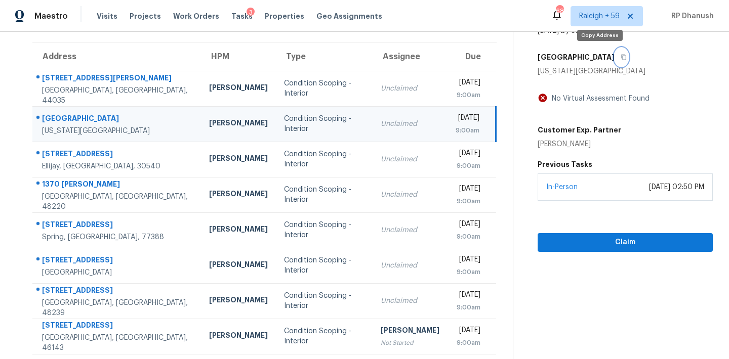
click at [620, 58] on icon "button" at bounding box center [623, 57] width 6 height 6
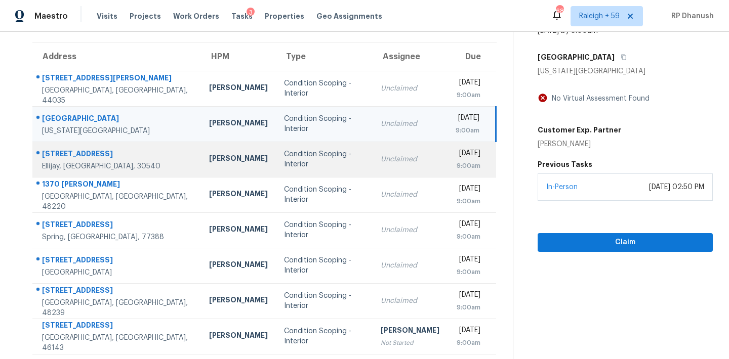
click at [209, 160] on div "[PERSON_NAME]" at bounding box center [238, 159] width 59 height 13
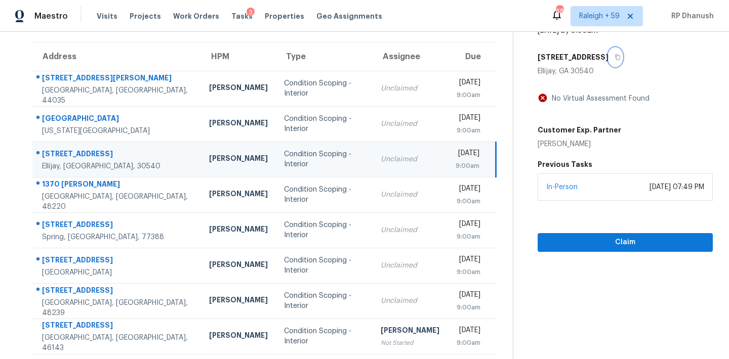
click at [614, 55] on icon "button" at bounding box center [617, 57] width 6 height 6
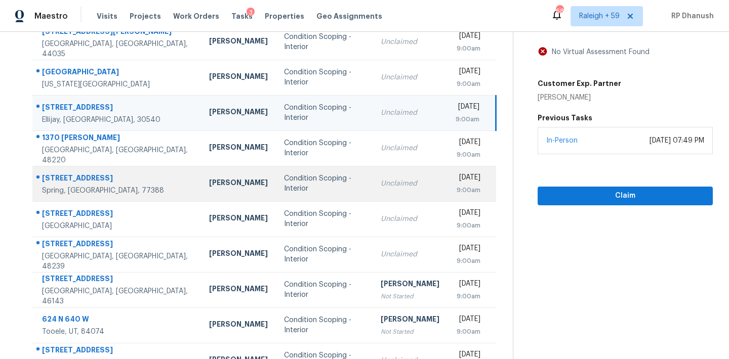
scroll to position [167, 0]
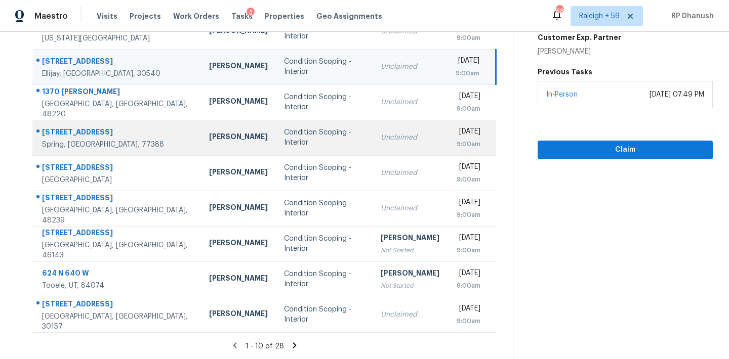
click at [216, 147] on td "Joseph Wolfe" at bounding box center [238, 137] width 75 height 35
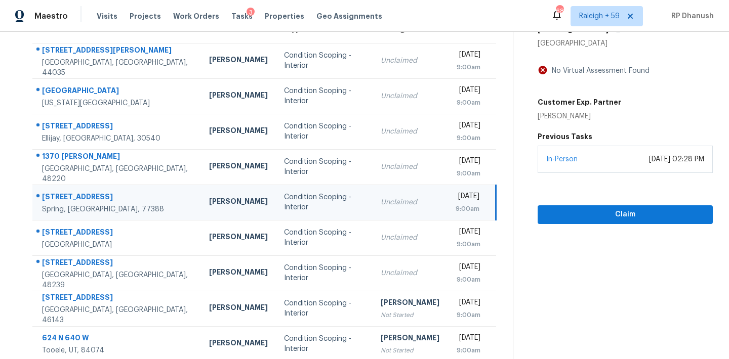
scroll to position [83, 0]
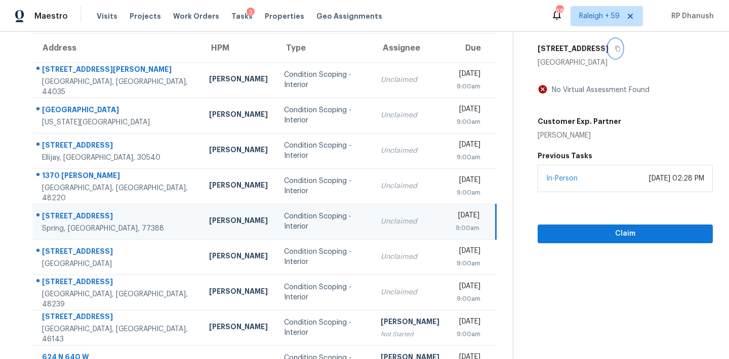
click at [608, 47] on button "button" at bounding box center [615, 48] width 14 height 18
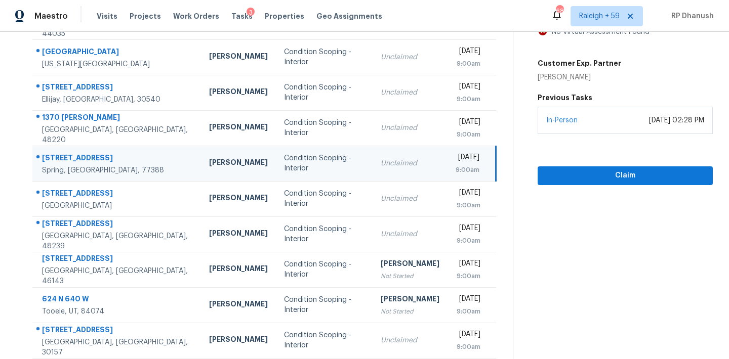
scroll to position [167, 0]
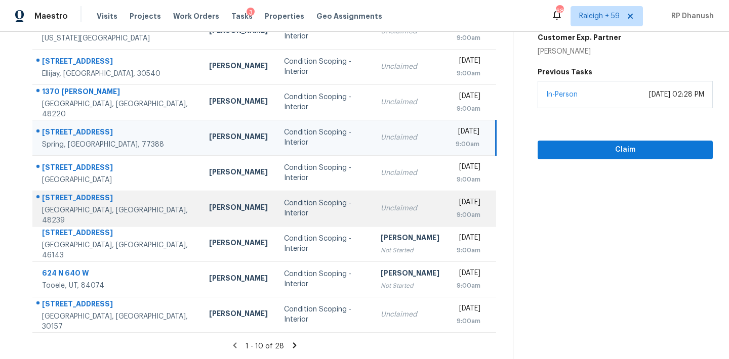
click at [284, 211] on div "Condition Scoping - Interior" at bounding box center [324, 208] width 80 height 20
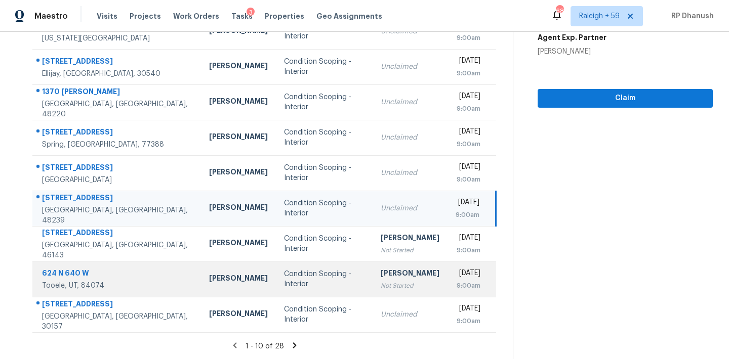
click at [381, 288] on div "Not Started" at bounding box center [410, 286] width 59 height 10
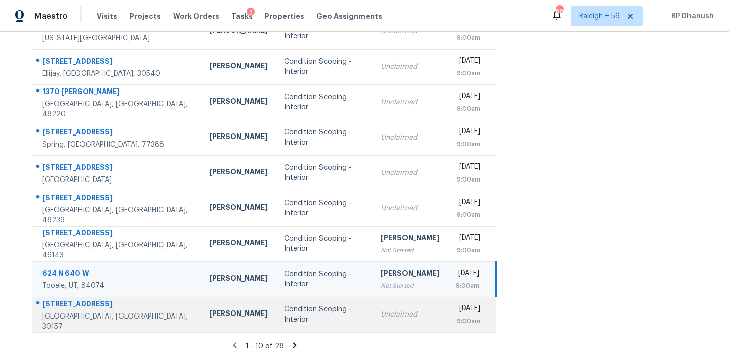
click at [377, 304] on td "Unclaimed" at bounding box center [409, 314] width 75 height 35
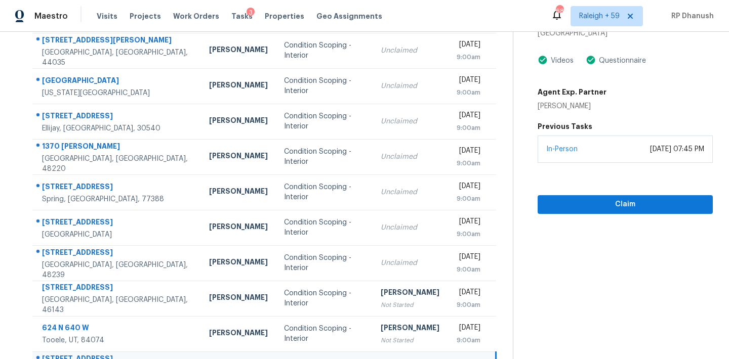
scroll to position [73, 0]
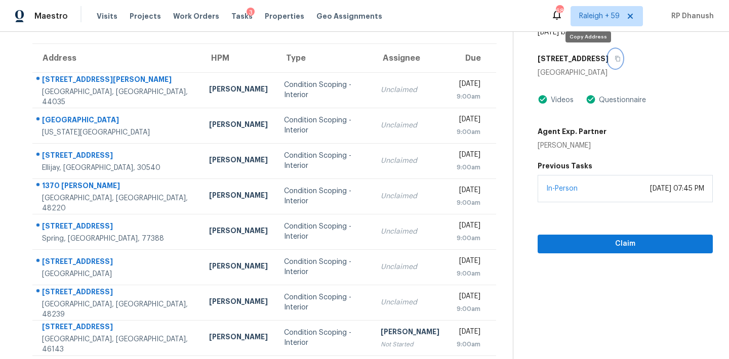
click at [608, 54] on button "button" at bounding box center [615, 59] width 14 height 18
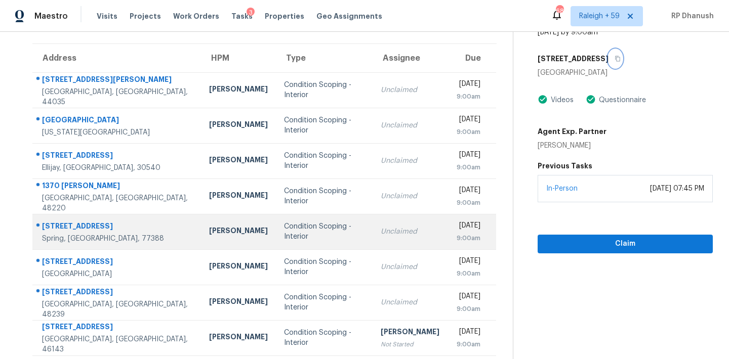
scroll to position [167, 0]
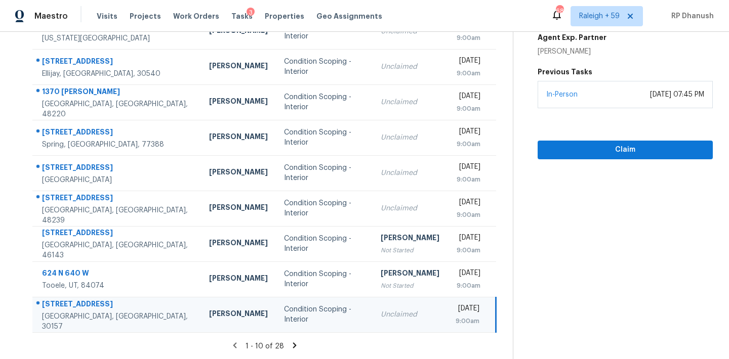
click at [372, 305] on td "Unclaimed" at bounding box center [409, 314] width 75 height 35
click at [292, 343] on icon at bounding box center [294, 346] width 4 height 6
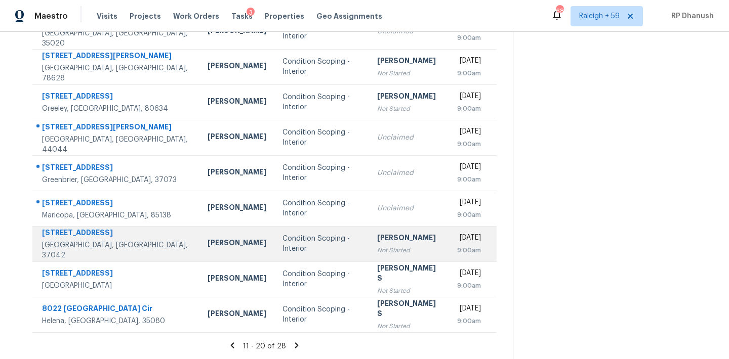
scroll to position [64, 0]
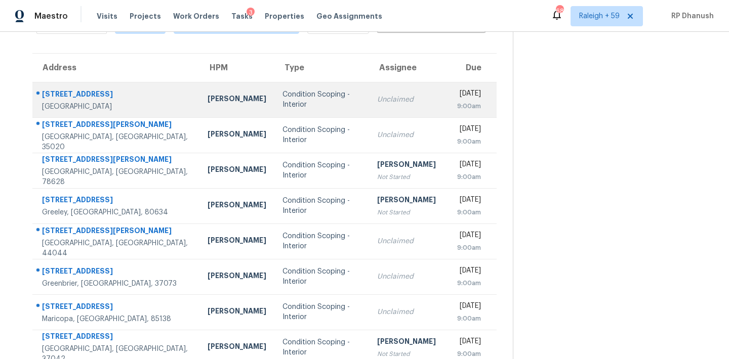
click at [369, 98] on td "Unclaimed" at bounding box center [409, 99] width 80 height 35
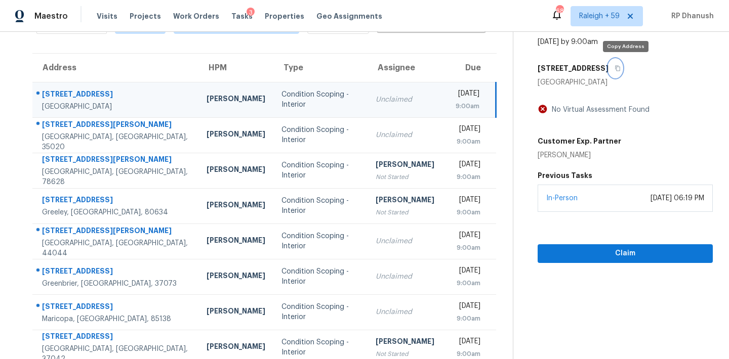
click at [620, 69] on icon "button" at bounding box center [617, 69] width 5 height 6
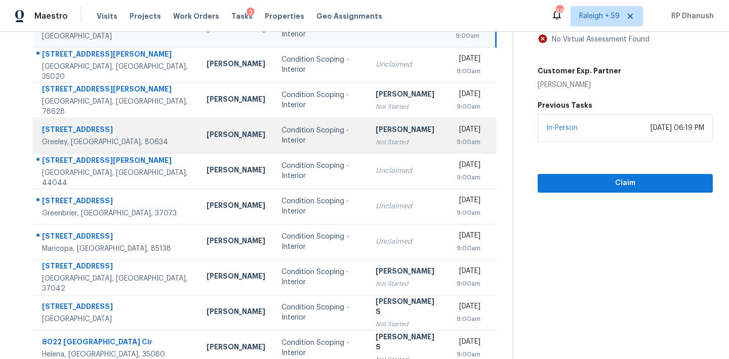
scroll to position [167, 0]
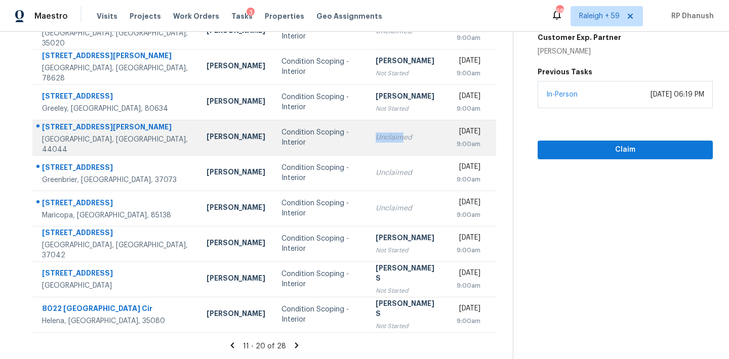
click at [375, 133] on div "Unclaimed" at bounding box center [407, 138] width 64 height 10
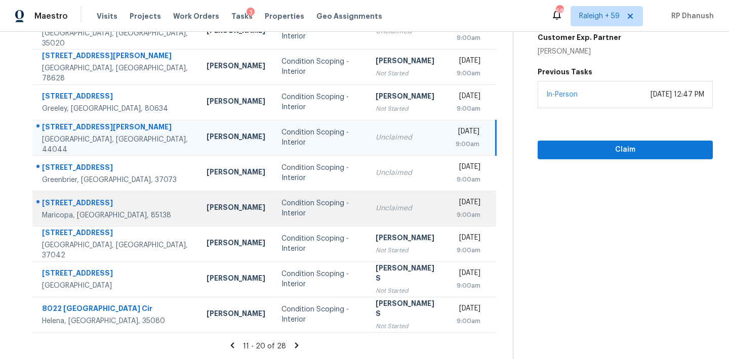
click at [367, 191] on td "Unclaimed" at bounding box center [407, 208] width 80 height 35
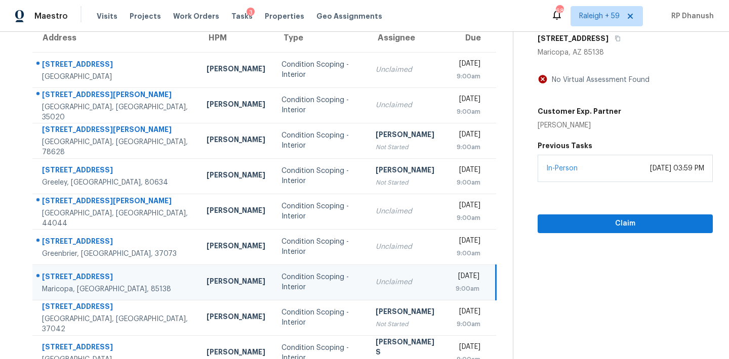
scroll to position [51, 0]
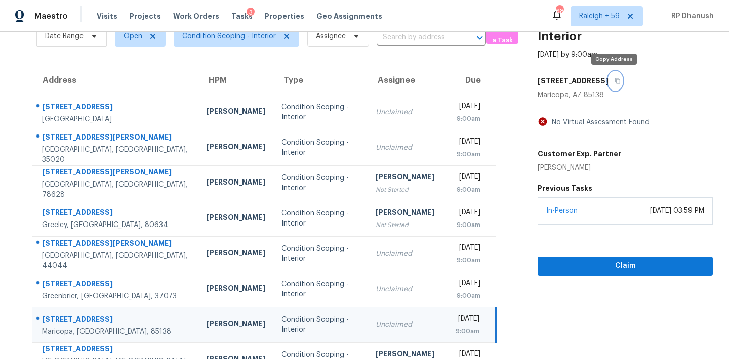
click at [609, 77] on button "button" at bounding box center [615, 81] width 14 height 18
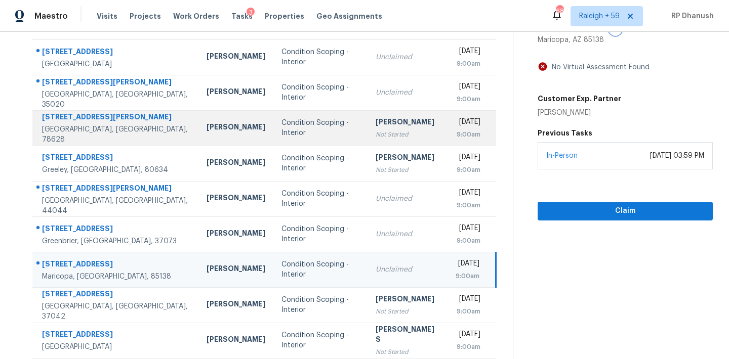
scroll to position [167, 0]
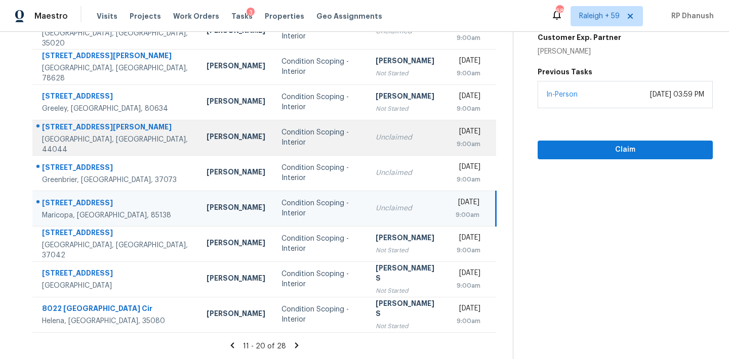
click at [388, 139] on div "Unclaimed" at bounding box center [407, 138] width 64 height 10
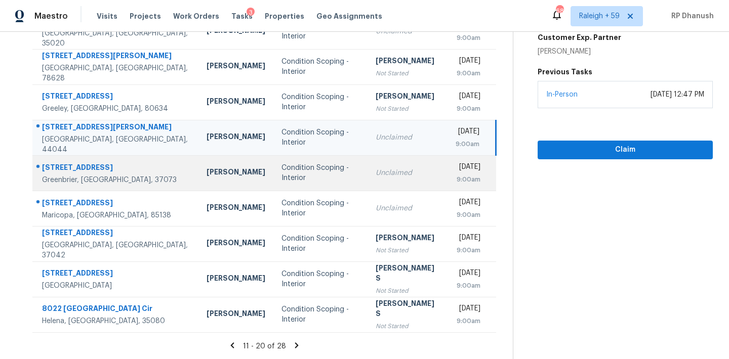
click at [378, 182] on td "Unclaimed" at bounding box center [407, 172] width 80 height 35
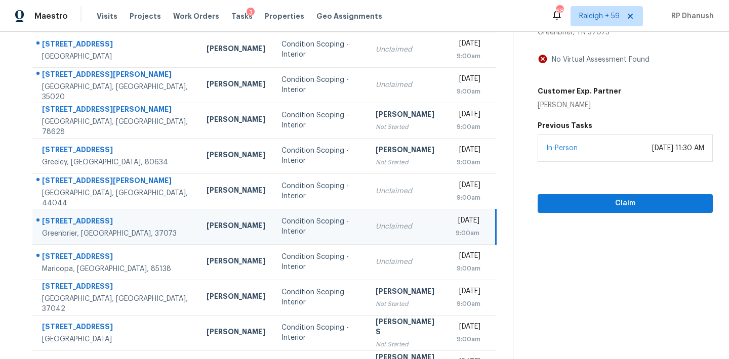
scroll to position [91, 0]
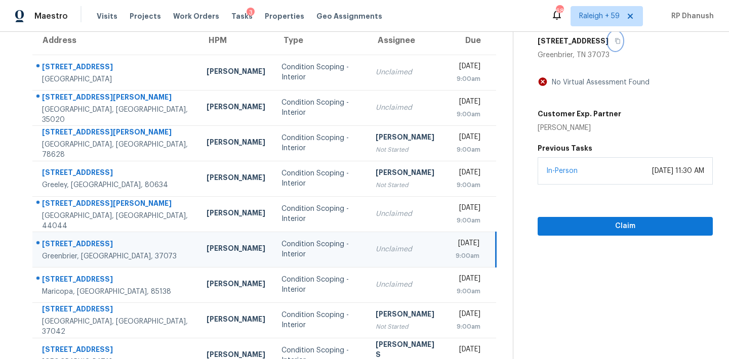
click at [617, 36] on button "button" at bounding box center [615, 41] width 14 height 18
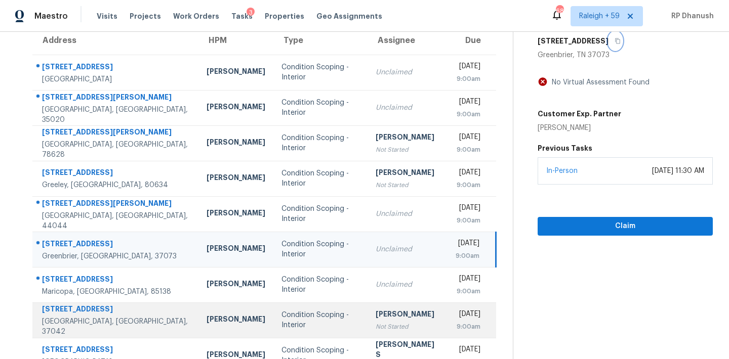
scroll to position [139, 0]
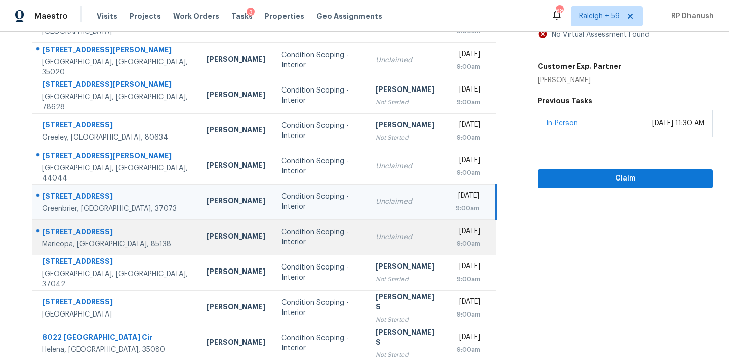
click at [367, 254] on td "Unclaimed" at bounding box center [407, 237] width 80 height 35
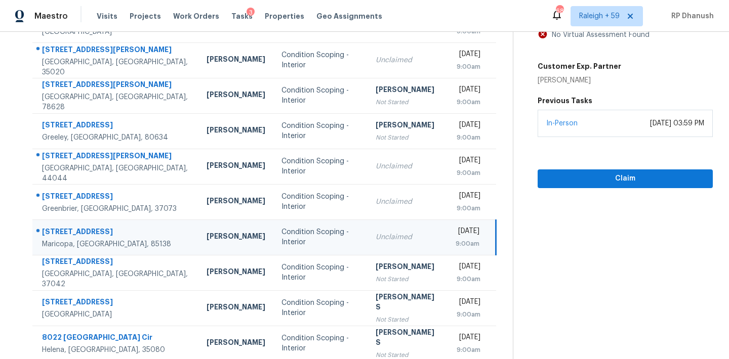
scroll to position [167, 0]
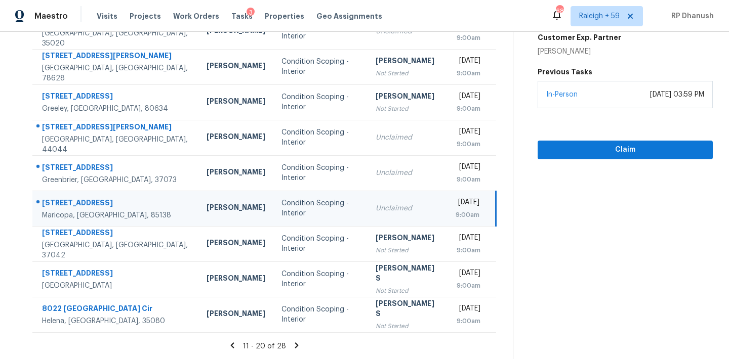
click at [292, 346] on icon at bounding box center [296, 345] width 9 height 9
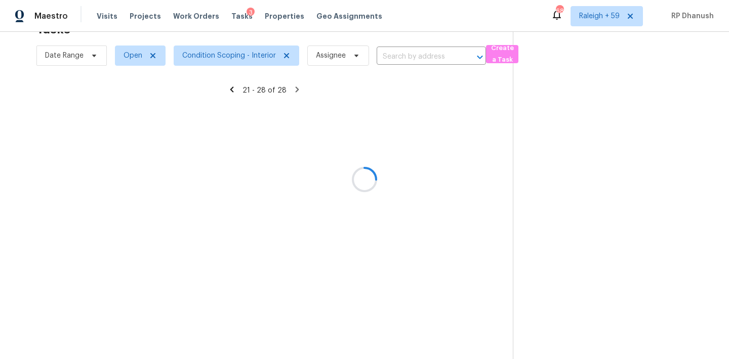
scroll to position [97, 0]
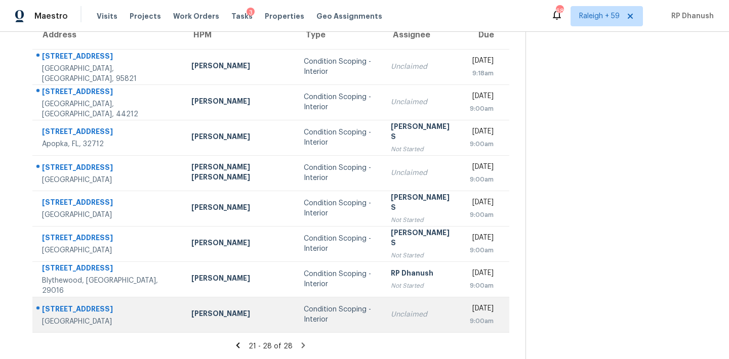
click at [383, 308] on td "Unclaimed" at bounding box center [422, 314] width 79 height 35
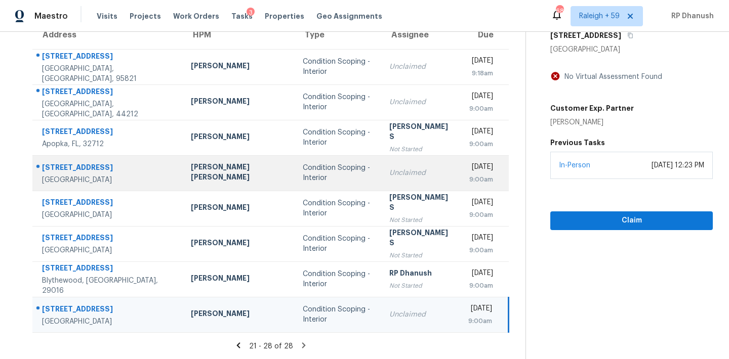
scroll to position [41, 0]
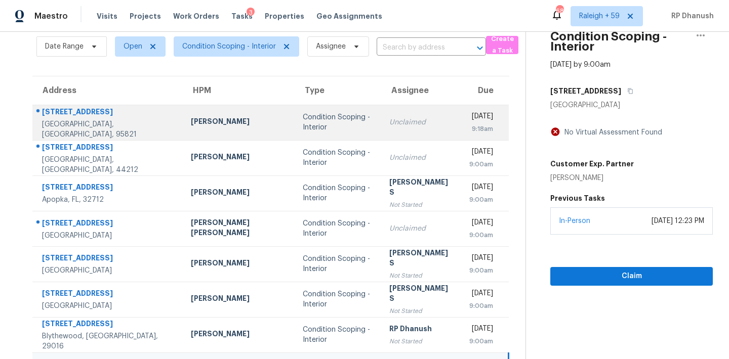
click at [389, 124] on div "Unclaimed" at bounding box center [420, 122] width 63 height 10
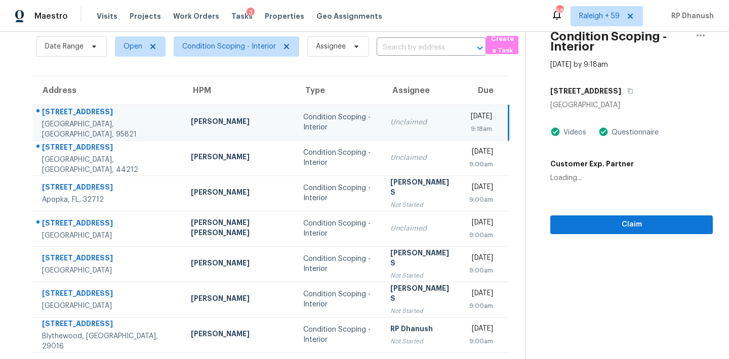
scroll to position [15, 0]
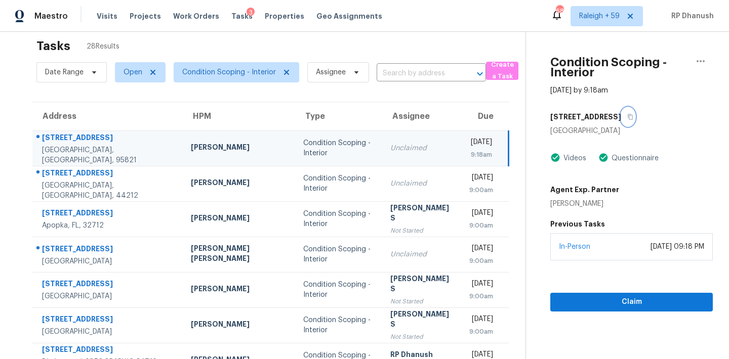
click at [627, 119] on icon "button" at bounding box center [629, 117] width 5 height 6
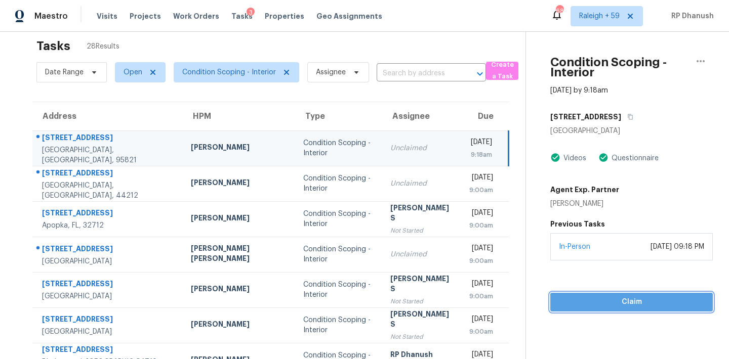
click at [598, 307] on span "Claim" at bounding box center [631, 302] width 146 height 13
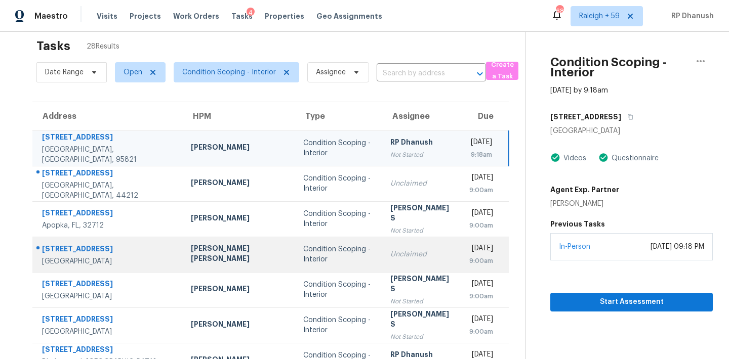
scroll to position [97, 0]
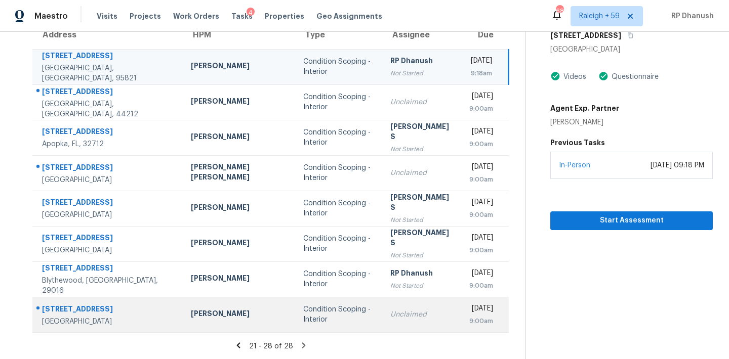
click at [384, 307] on td "Unclaimed" at bounding box center [421, 314] width 79 height 35
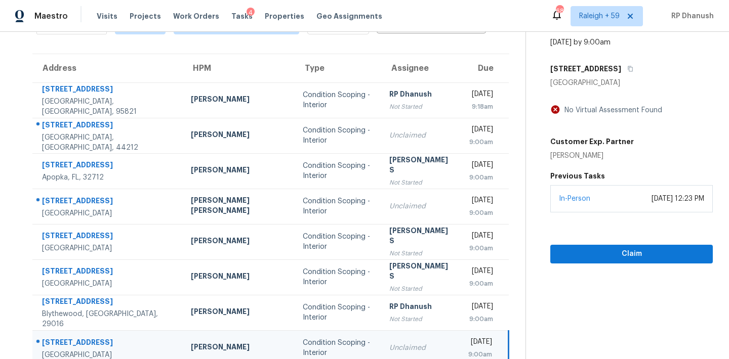
scroll to position [51, 0]
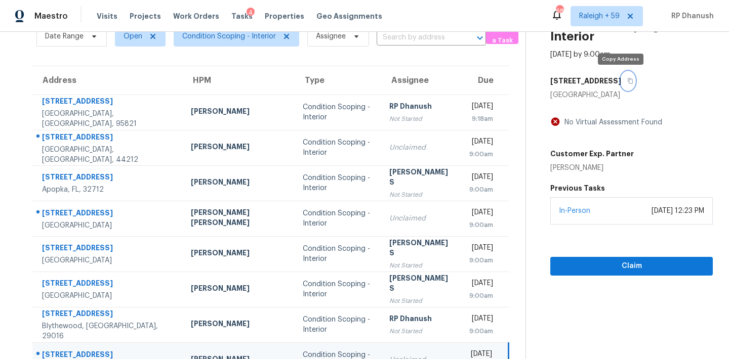
click at [628, 79] on icon "button" at bounding box center [630, 81] width 5 height 6
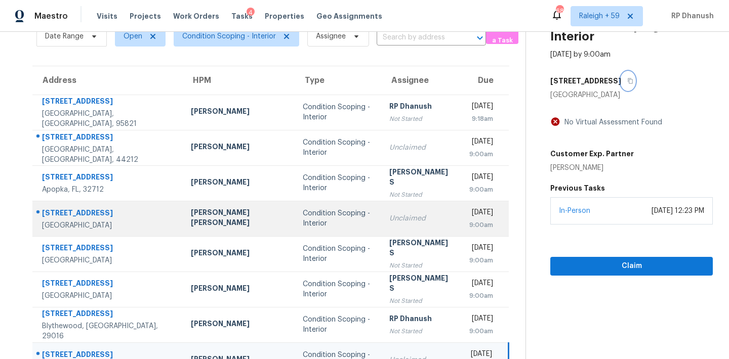
scroll to position [97, 0]
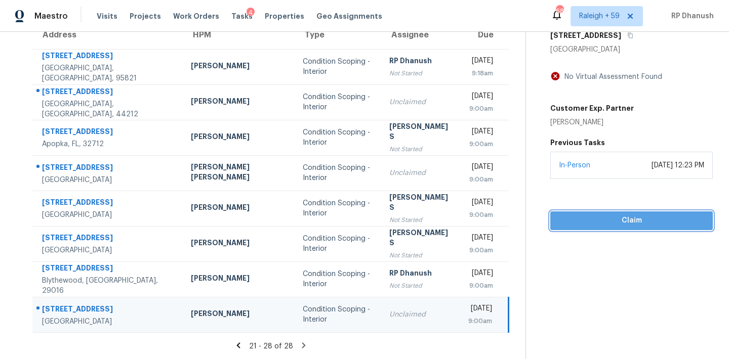
click at [571, 225] on span "Claim" at bounding box center [631, 221] width 146 height 13
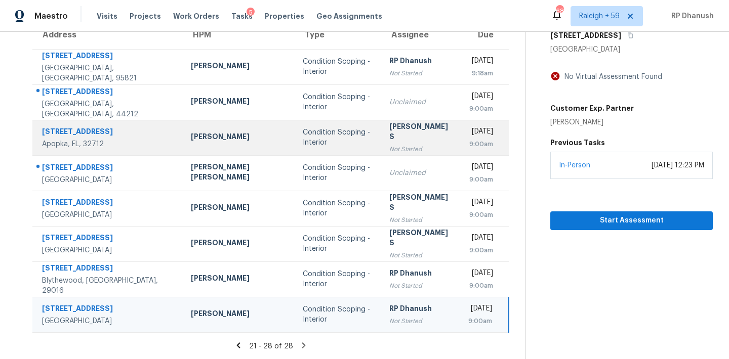
scroll to position [0, 0]
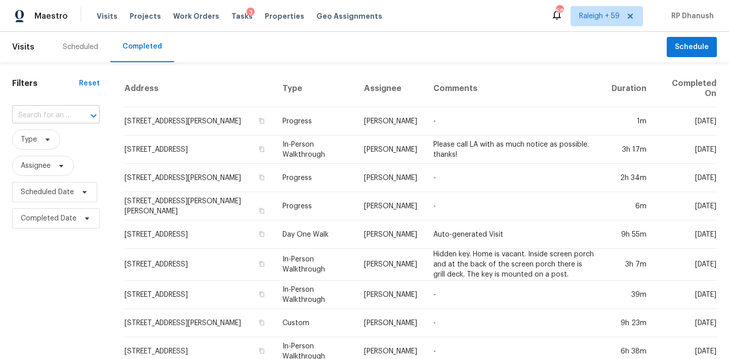
click at [62, 111] on input "text" at bounding box center [41, 116] width 59 height 16
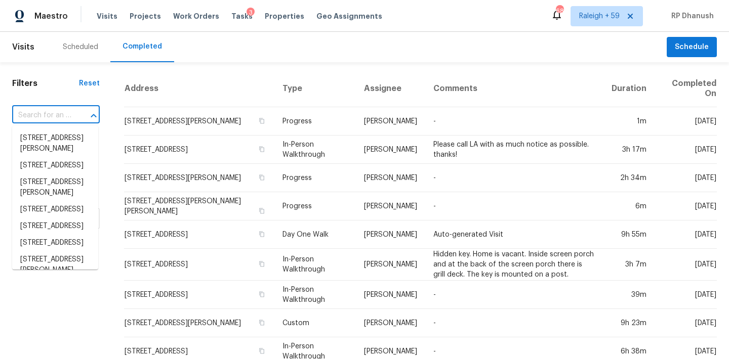
paste input "[STREET_ADDRESS][US_STATE]"
type input "[STREET_ADDRESS][US_STATE]"
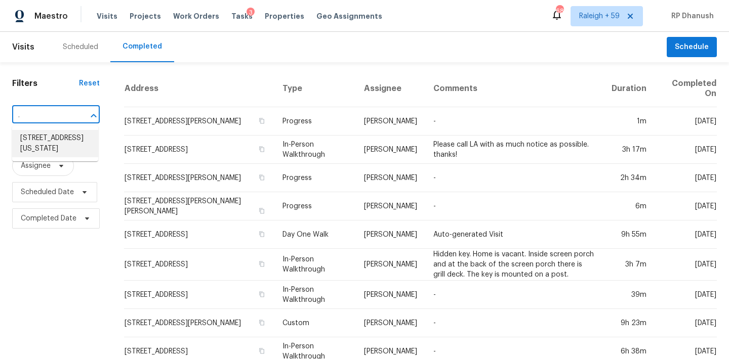
click at [58, 138] on li "[STREET_ADDRESS][US_STATE]" at bounding box center [55, 143] width 86 height 27
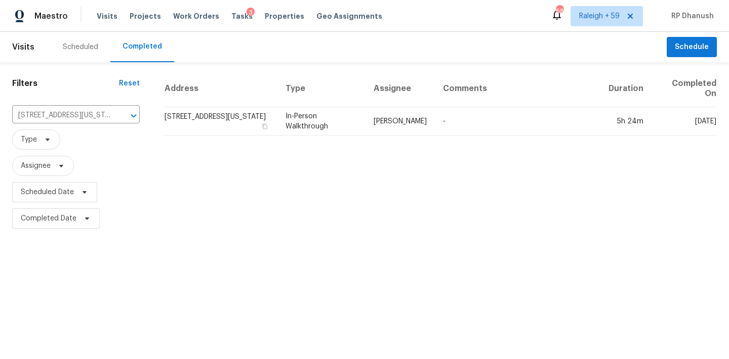
click at [450, 125] on td "-" at bounding box center [518, 121] width 166 height 28
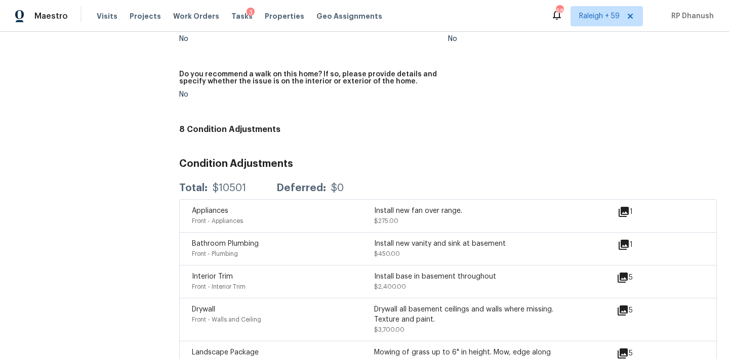
scroll to position [2512, 0]
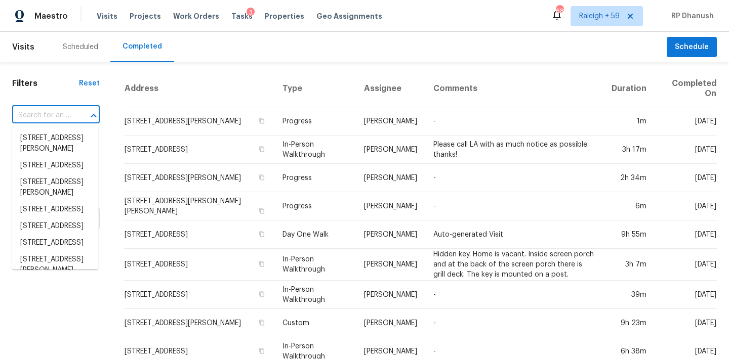
click at [28, 121] on input "text" at bounding box center [41, 116] width 59 height 16
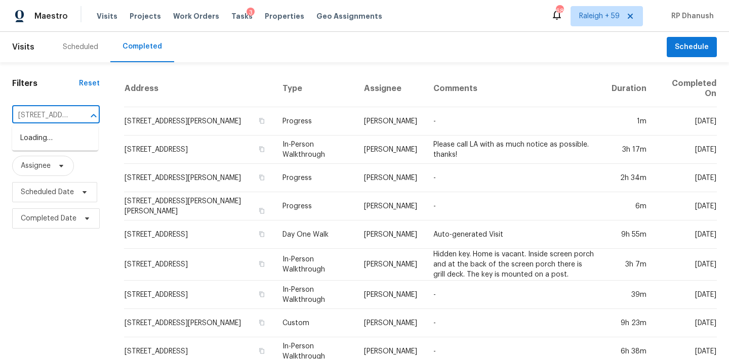
scroll to position [0, 70]
type input "[STREET_ADDRESS]"
click at [50, 134] on li "[STREET_ADDRESS]" at bounding box center [55, 138] width 86 height 17
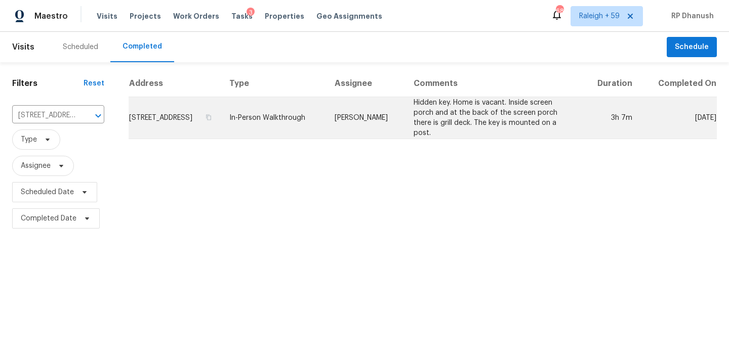
click at [374, 109] on td "[PERSON_NAME]" at bounding box center [365, 118] width 79 height 42
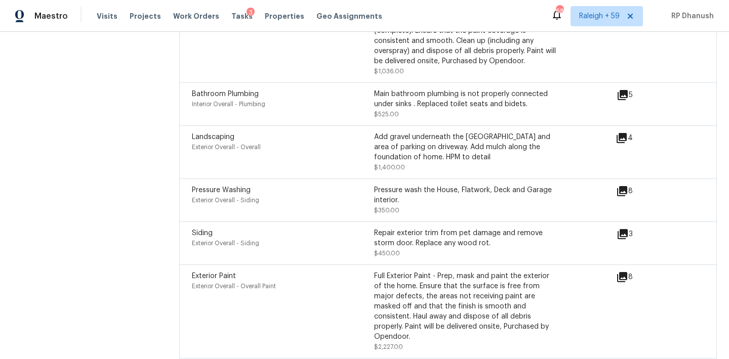
scroll to position [3274, 0]
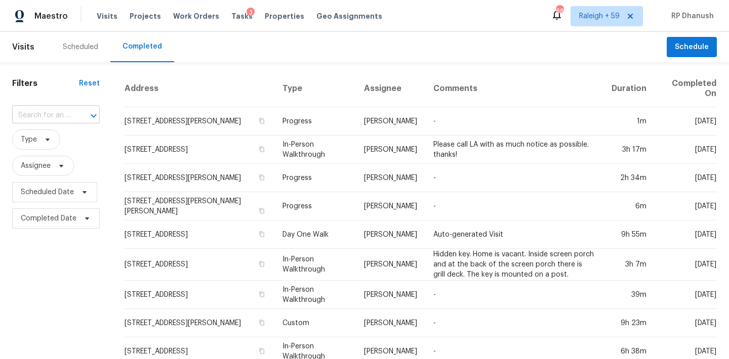
click at [25, 116] on input "text" at bounding box center [41, 116] width 59 height 16
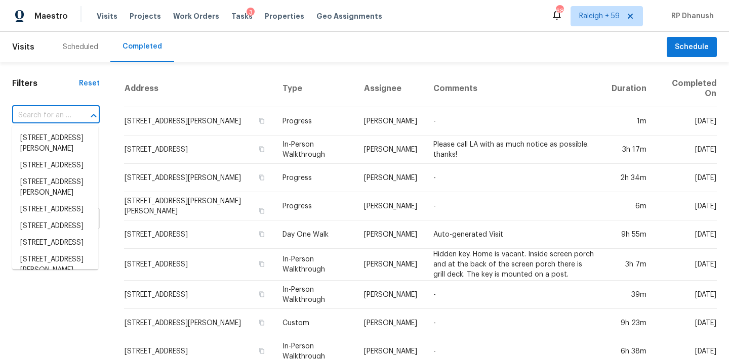
paste input "[STREET_ADDRESS]"
type input "[STREET_ADDRESS]"
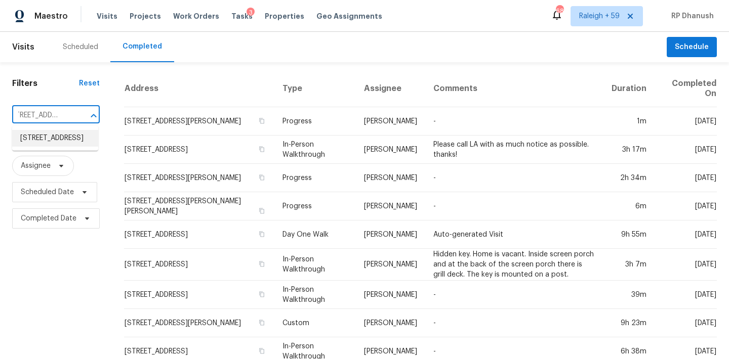
click at [58, 144] on li "[STREET_ADDRESS]" at bounding box center [55, 138] width 86 height 17
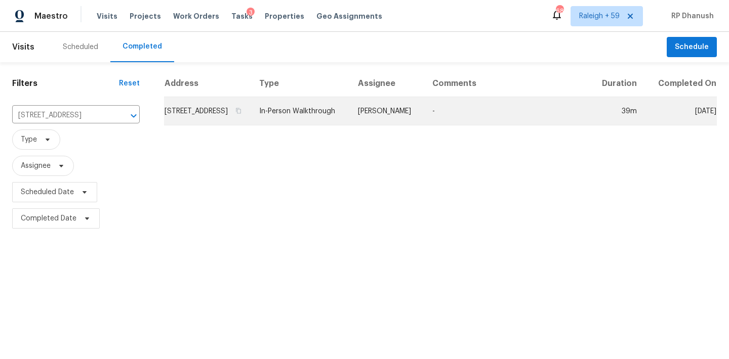
click at [178, 103] on td "[STREET_ADDRESS]" at bounding box center [207, 111] width 87 height 28
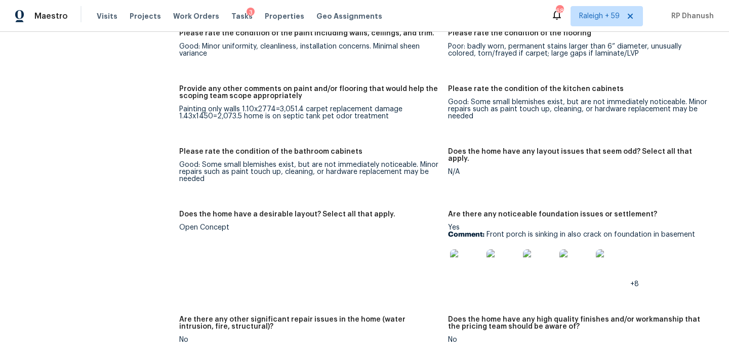
scroll to position [1662, 0]
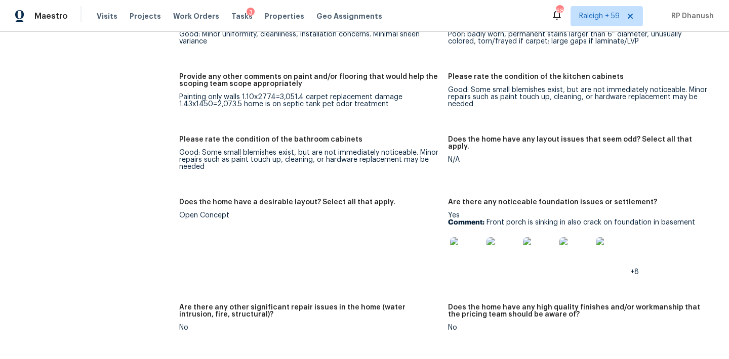
click at [458, 237] on img at bounding box center [466, 253] width 32 height 32
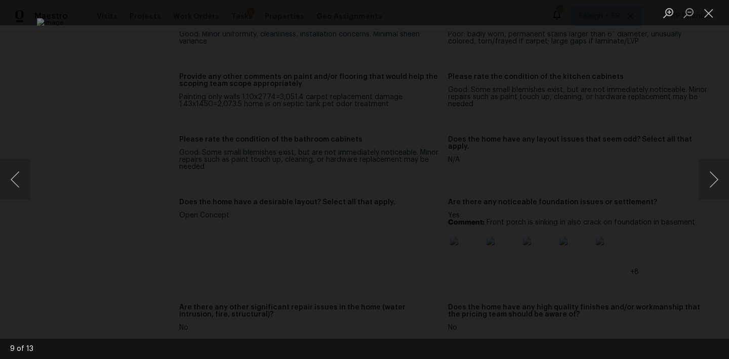
click at [458, 234] on img "Lightbox" at bounding box center [364, 179] width 655 height 323
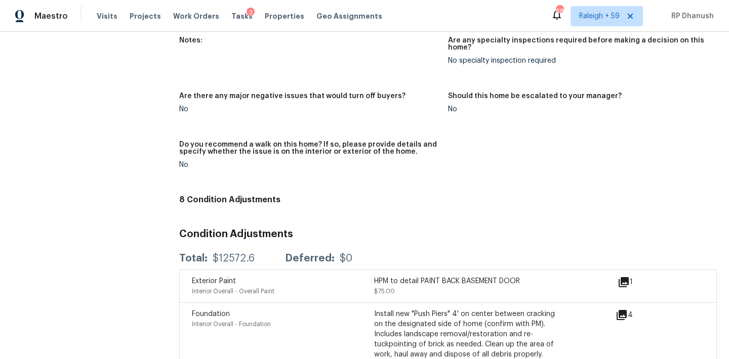
scroll to position [2440, 0]
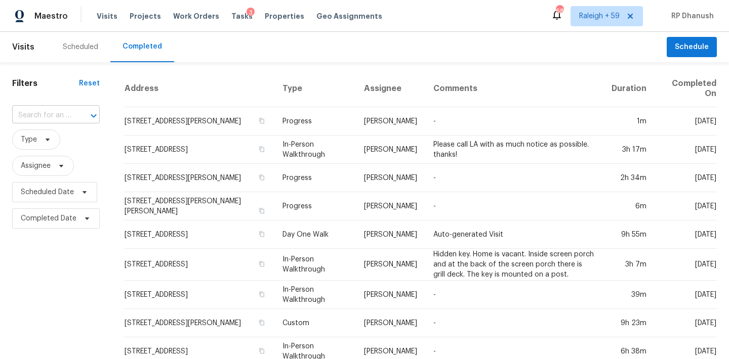
click at [30, 119] on input "text" at bounding box center [41, 116] width 59 height 16
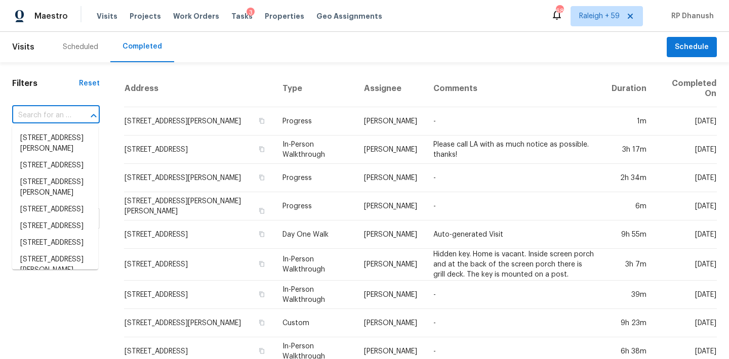
paste input "[STREET_ADDRESS]"
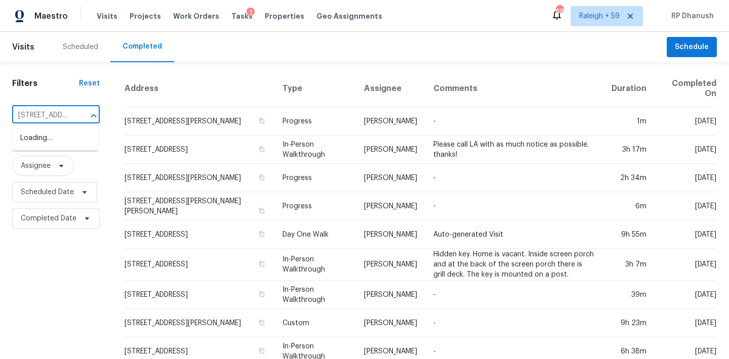
type input "[STREET_ADDRESS]"
click at [41, 140] on li "[STREET_ADDRESS]" at bounding box center [55, 138] width 86 height 17
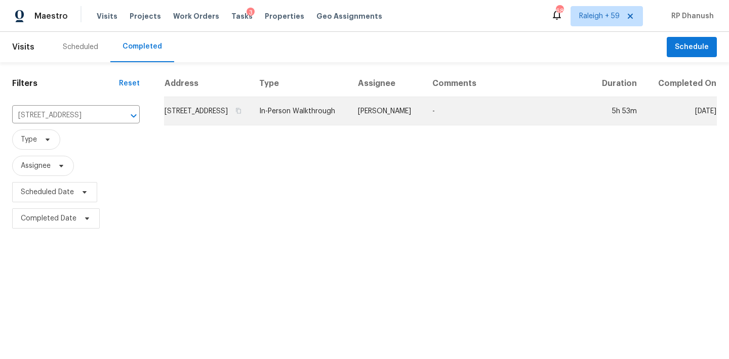
click at [472, 119] on td "-" at bounding box center [507, 111] width 166 height 28
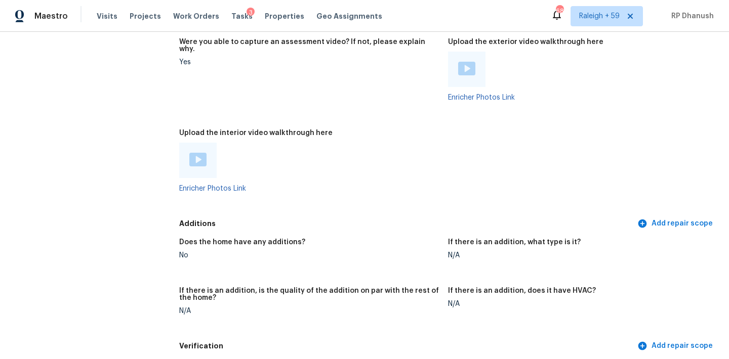
scroll to position [1976, 0]
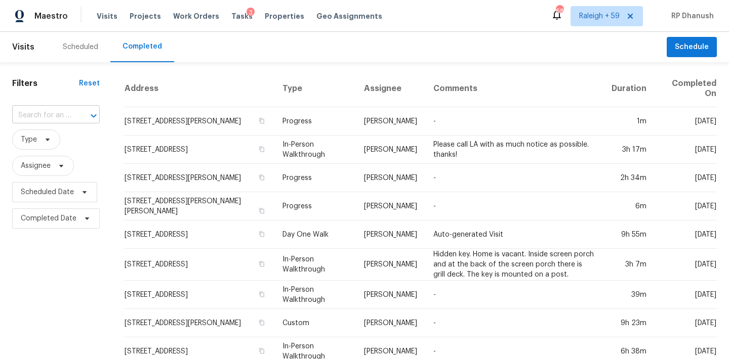
click at [76, 113] on div at bounding box center [86, 116] width 26 height 14
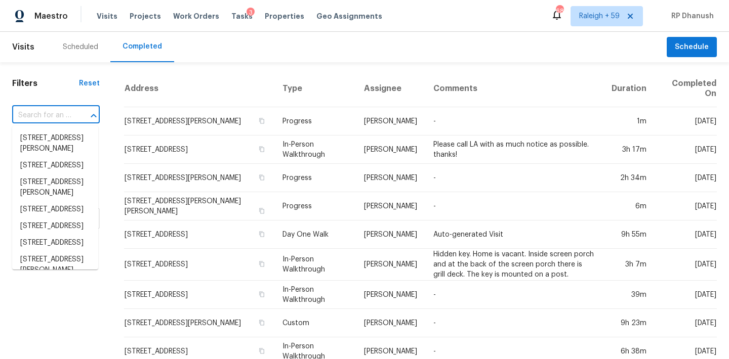
paste input "[STREET_ADDRESS]"
type input "[STREET_ADDRESS]"
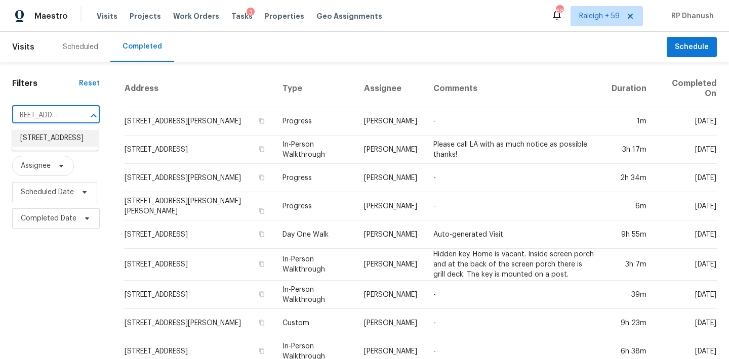
click at [49, 147] on li "[STREET_ADDRESS]" at bounding box center [55, 138] width 86 height 17
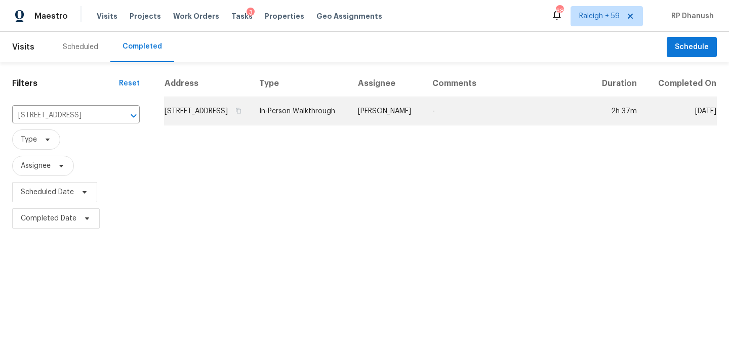
click at [405, 125] on td "[PERSON_NAME]" at bounding box center [387, 111] width 74 height 28
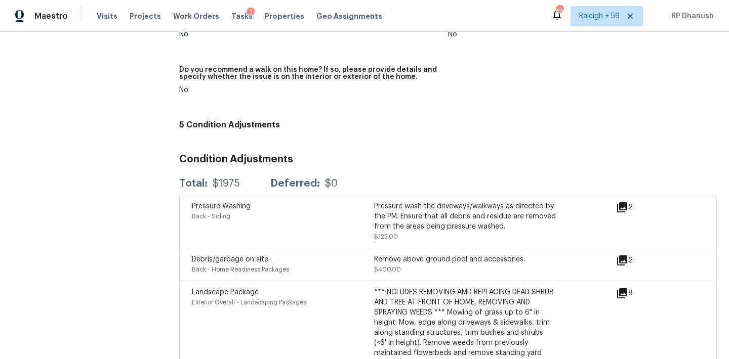
scroll to position [2554, 0]
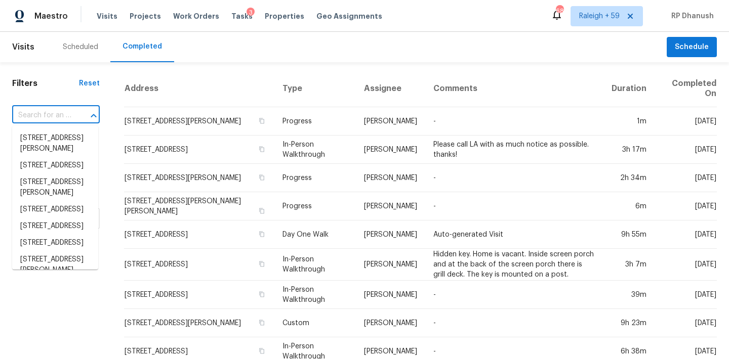
click at [52, 120] on input "text" at bounding box center [41, 116] width 59 height 16
paste input "[STREET_ADDRESS]"
type input "[STREET_ADDRESS]"
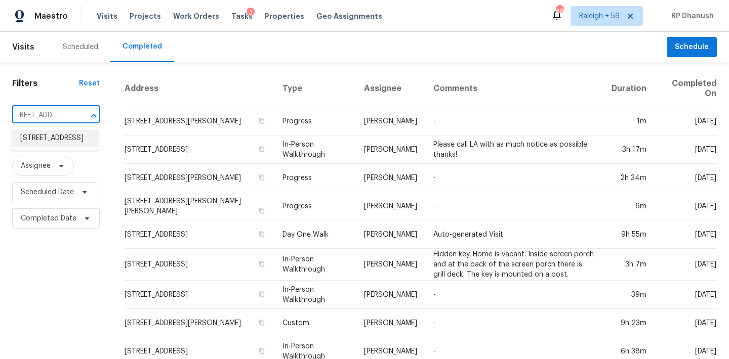
click at [57, 135] on li "[STREET_ADDRESS]" at bounding box center [55, 138] width 86 height 17
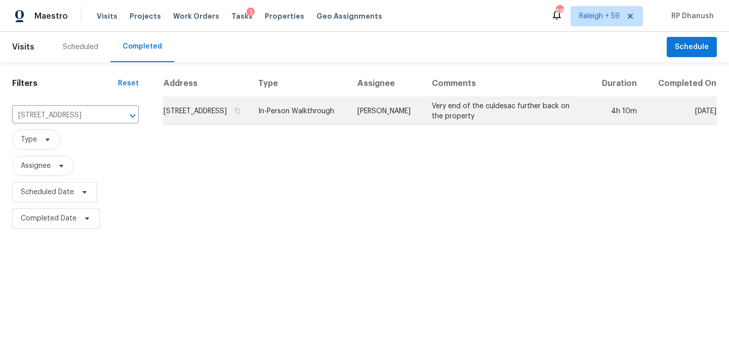
click at [384, 112] on td "Eric Ovalle" at bounding box center [386, 111] width 74 height 28
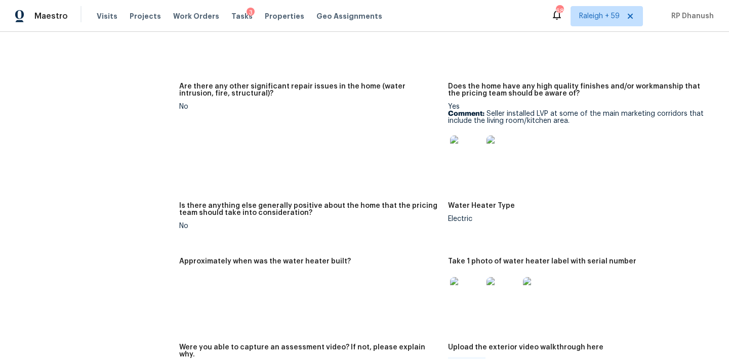
scroll to position [1851, 0]
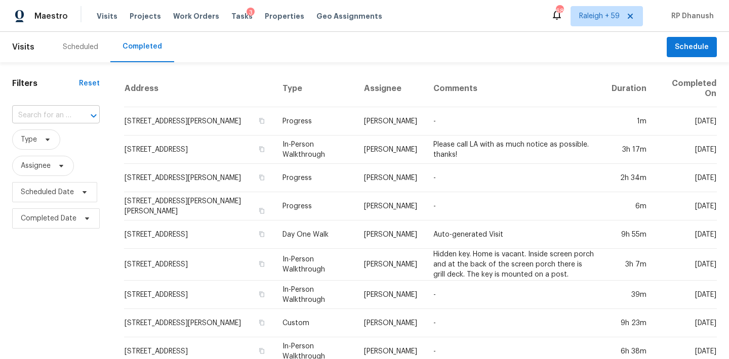
click at [67, 115] on input "text" at bounding box center [41, 116] width 59 height 16
paste input "[STREET_ADDRESS]"
type input "[STREET_ADDRESS]"
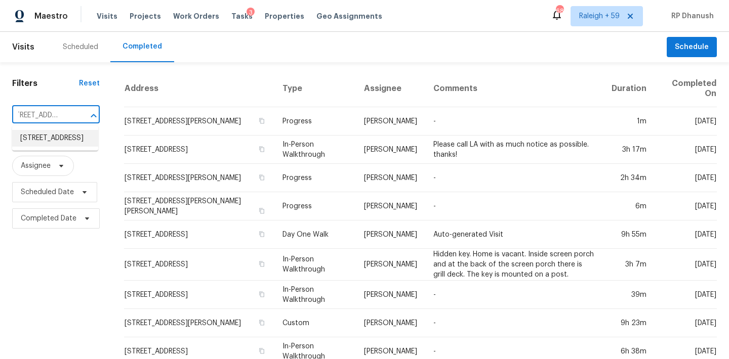
click at [58, 140] on li "[STREET_ADDRESS]" at bounding box center [55, 138] width 86 height 17
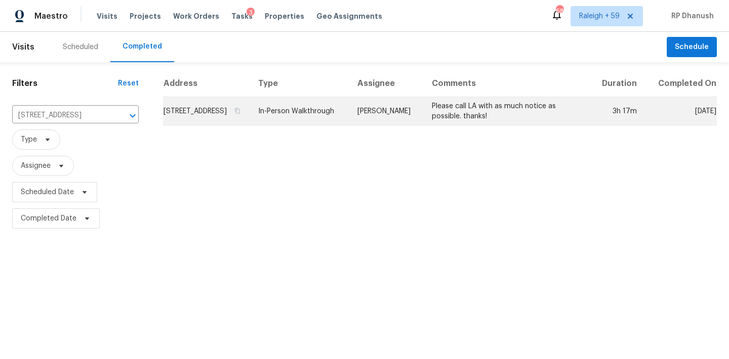
click at [454, 120] on td "Please call LA with as much notice as possible. thanks!" at bounding box center [507, 111] width 166 height 28
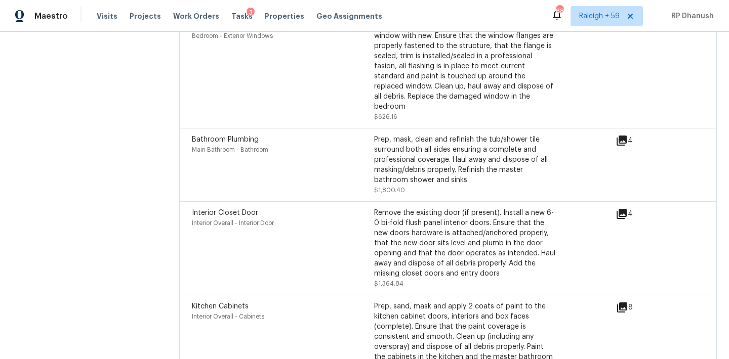
scroll to position [2985, 0]
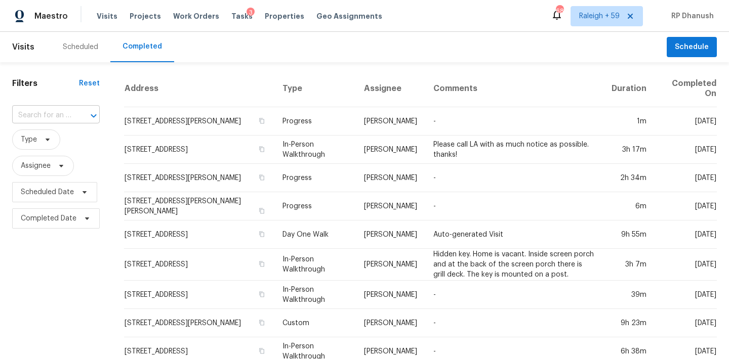
click at [60, 118] on input "text" at bounding box center [41, 116] width 59 height 16
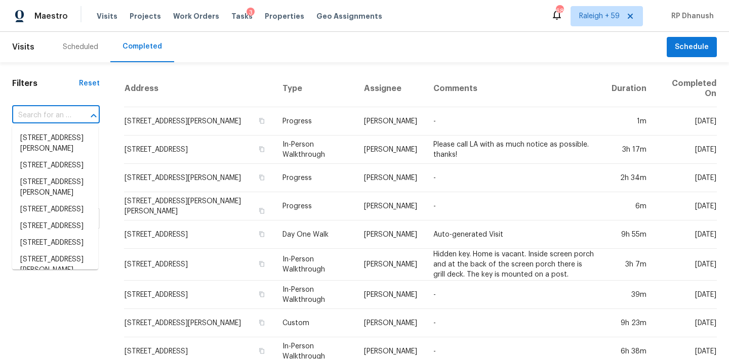
paste input "[STREET_ADDRESS]"
type input "5416 Catlow Valley Rd, Fort Worth, TX 76137"
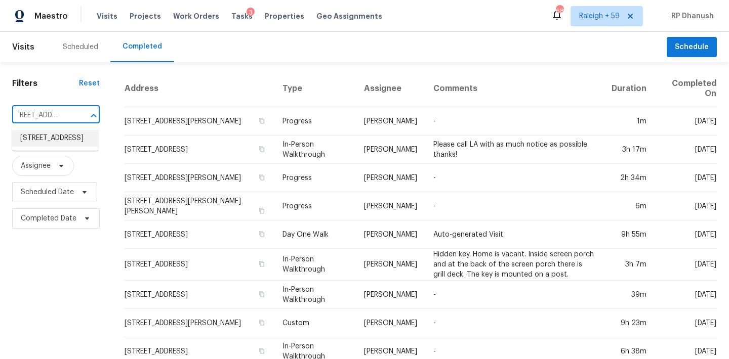
click at [74, 137] on li "5416 Catlow Valley Rd, Fort Worth, TX 76137" at bounding box center [55, 138] width 86 height 17
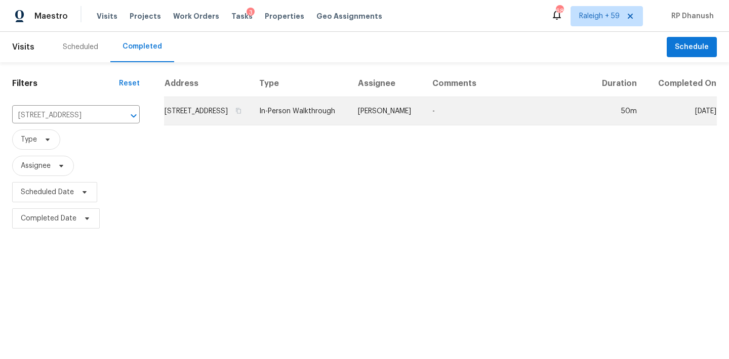
click at [424, 109] on td "Andrew Kempka" at bounding box center [387, 111] width 74 height 28
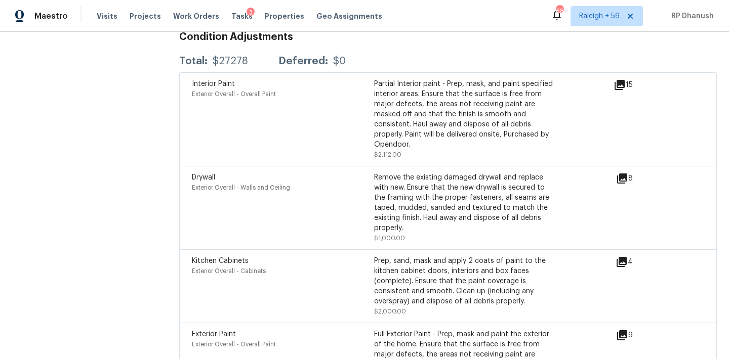
scroll to position [2843, 0]
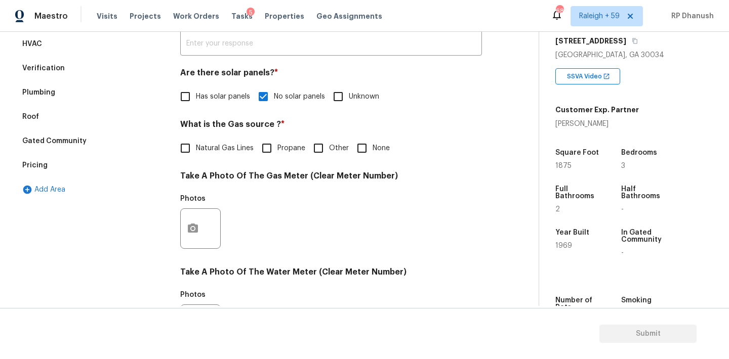
scroll to position [211, 0]
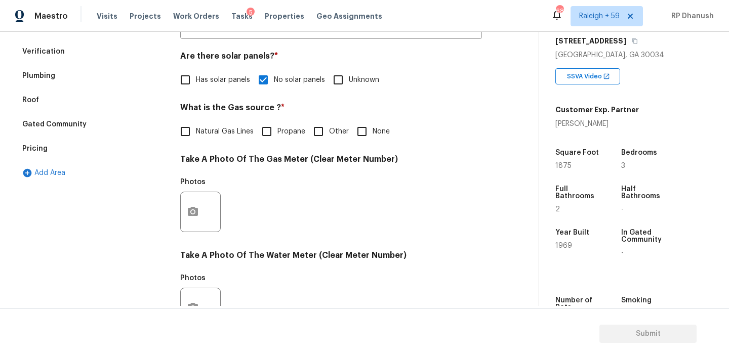
click at [232, 130] on span "Natural Gas Lines" at bounding box center [225, 132] width 58 height 11
click at [196, 130] on input "Natural Gas Lines" at bounding box center [185, 131] width 21 height 21
checkbox input "true"
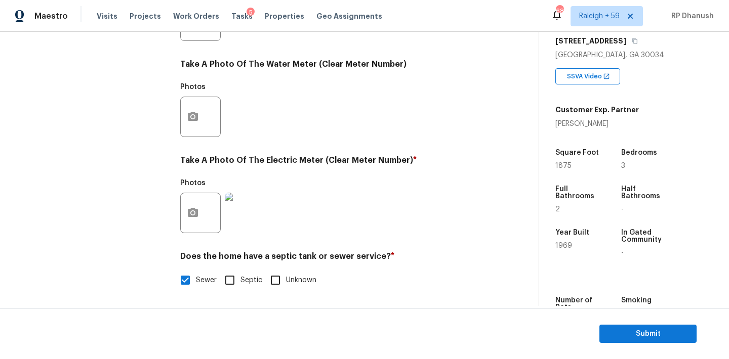
scroll to position [0, 0]
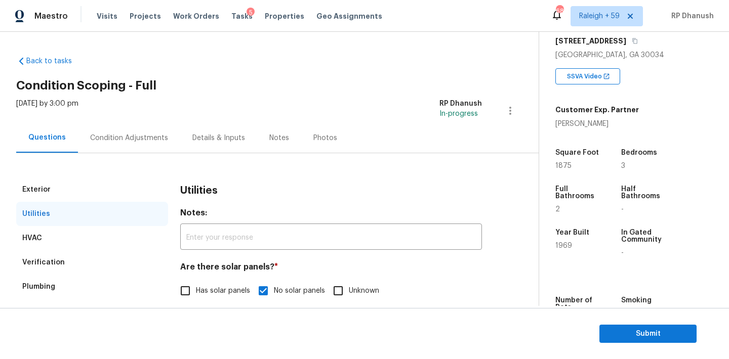
click at [114, 130] on div "Condition Adjustments" at bounding box center [129, 138] width 102 height 30
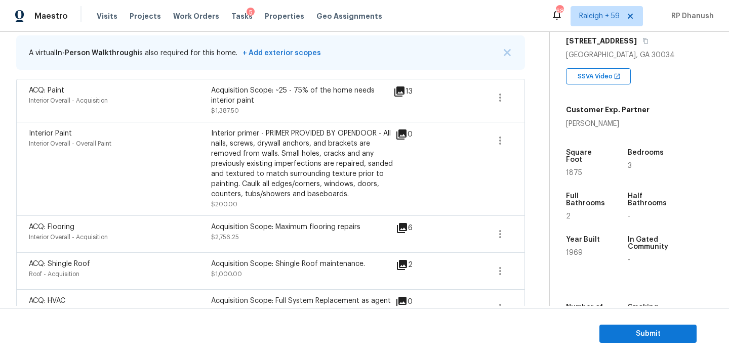
scroll to position [170, 0]
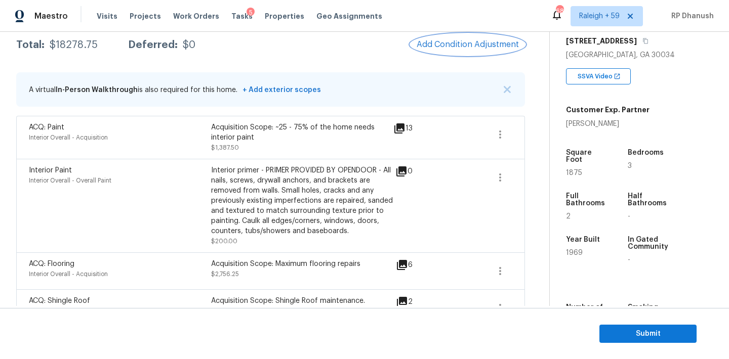
click at [462, 48] on span "Add Condition Adjustment" at bounding box center [467, 44] width 102 height 9
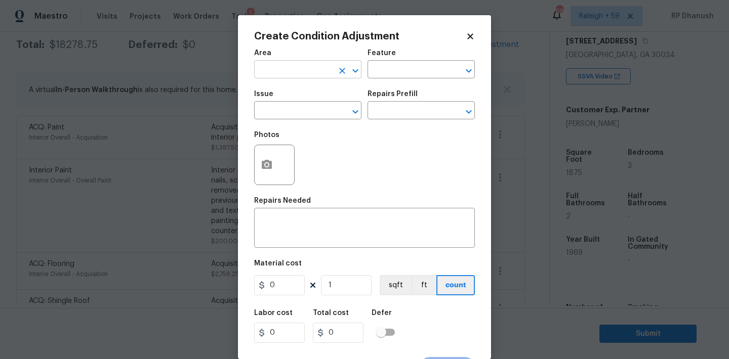
click at [300, 69] on input "text" at bounding box center [293, 71] width 79 height 16
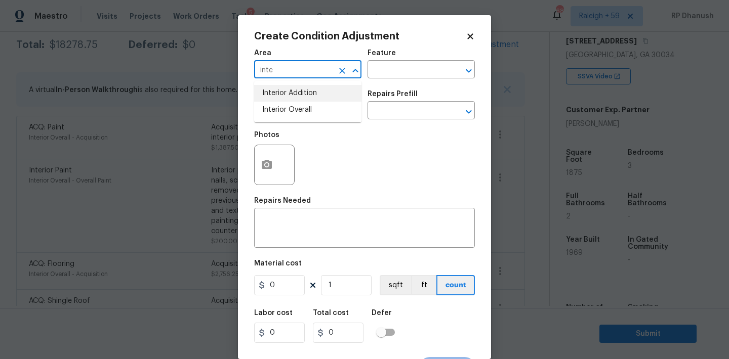
click at [288, 104] on li "Interior Overall" at bounding box center [307, 110] width 107 height 17
type input "Interior Overall"
click at [438, 62] on div "Feature" at bounding box center [420, 56] width 107 height 13
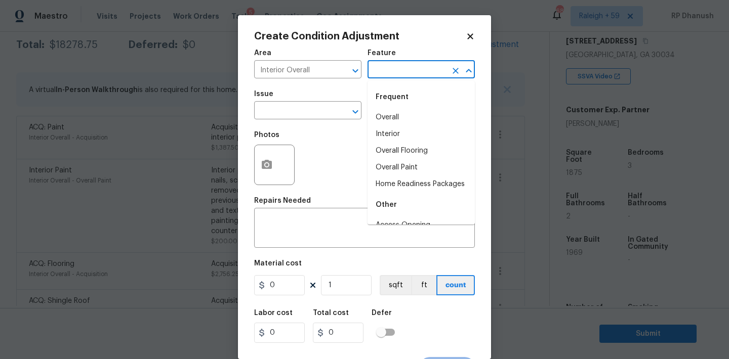
click at [433, 68] on input "text" at bounding box center [406, 71] width 79 height 16
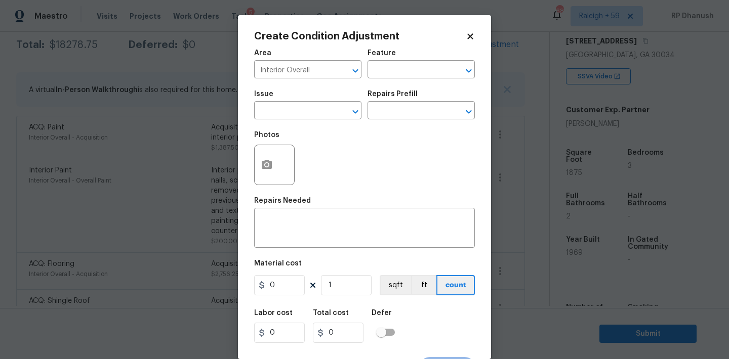
click at [328, 162] on div "Photos" at bounding box center [364, 158] width 221 height 66
click at [375, 89] on div "Issue ​ Repairs Prefill ​" at bounding box center [364, 105] width 221 height 41
click at [405, 70] on input "text" at bounding box center [406, 71] width 79 height 16
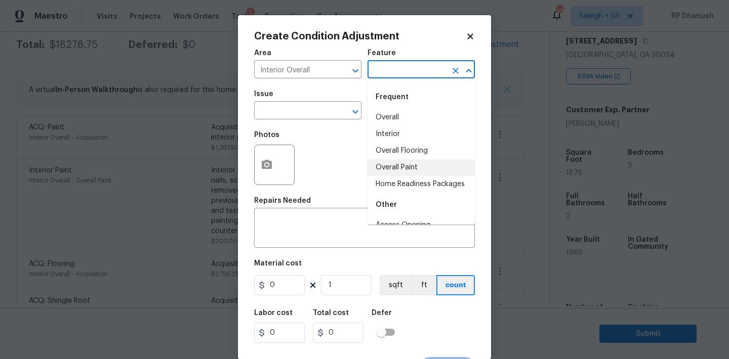
click at [394, 185] on li "Home Readiness Packages" at bounding box center [420, 184] width 107 height 17
type input "Home Readiness Packages"
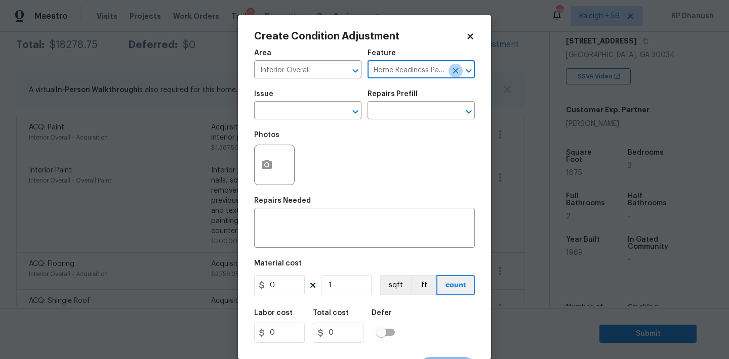
click at [452, 68] on icon "Clear" at bounding box center [455, 71] width 6 height 6
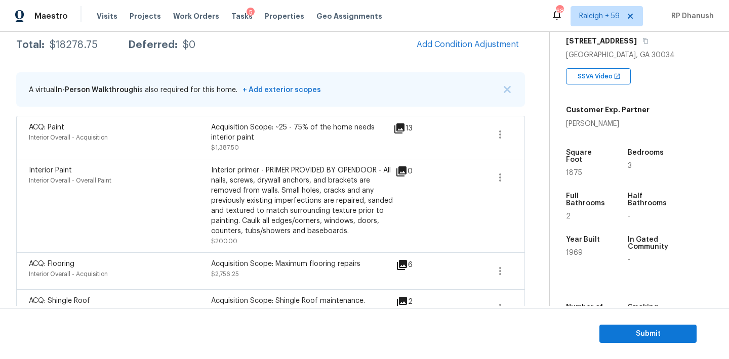
click at [175, 162] on body "Maestro Visits Projects Work Orders Tasks 5 Properties Geo Assignments 682 [GEO…" at bounding box center [364, 179] width 729 height 359
click at [510, 136] on button "button" at bounding box center [500, 134] width 24 height 24
click at [532, 134] on div "Edit" at bounding box center [557, 133] width 79 height 10
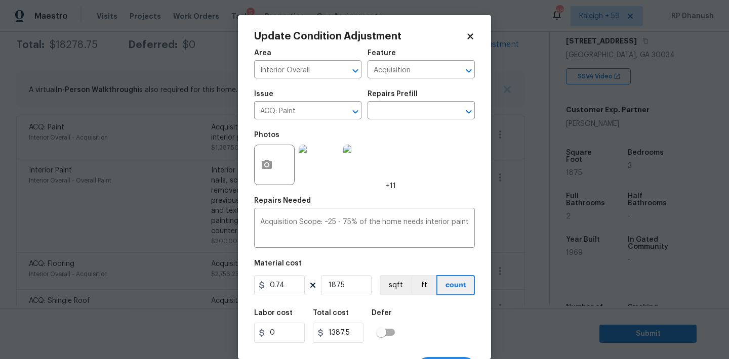
click at [385, 103] on div "Repairs Prefill" at bounding box center [420, 97] width 107 height 13
click at [386, 109] on input "text" at bounding box center [406, 112] width 79 height 16
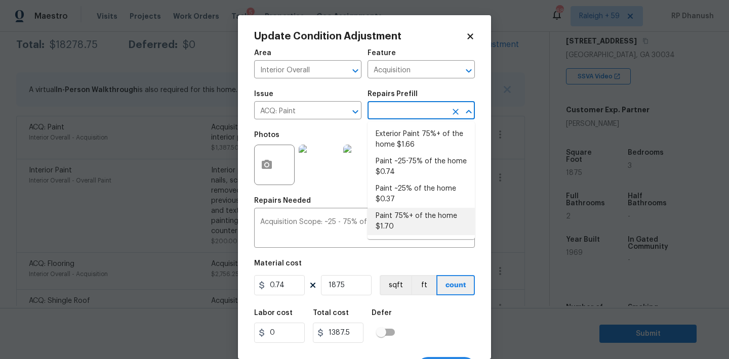
click at [410, 212] on li "Paint 75%+ of the home $1.70" at bounding box center [420, 221] width 107 height 27
type textarea "Acquisition Scope: 75%+ of the home will likely require interior paint"
type input "1.7"
type input "3187.5"
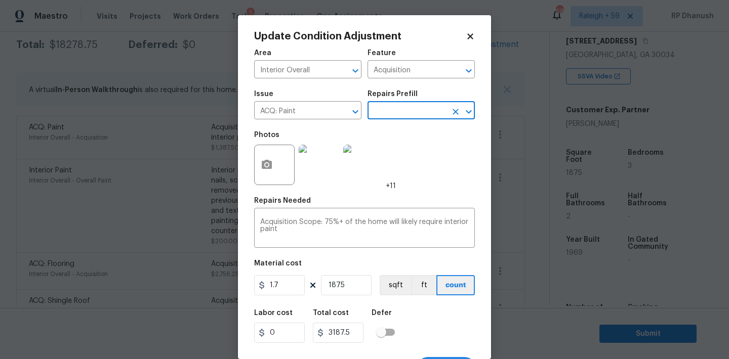
scroll to position [19, 0]
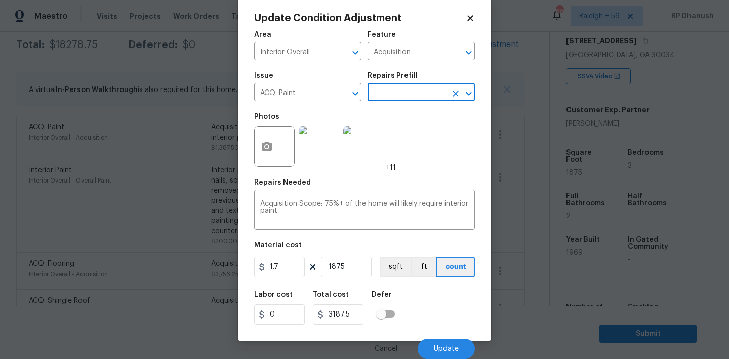
click at [438, 335] on div "Cancel Update" at bounding box center [364, 345] width 221 height 28
click at [438, 336] on div "Cancel Update" at bounding box center [364, 345] width 221 height 28
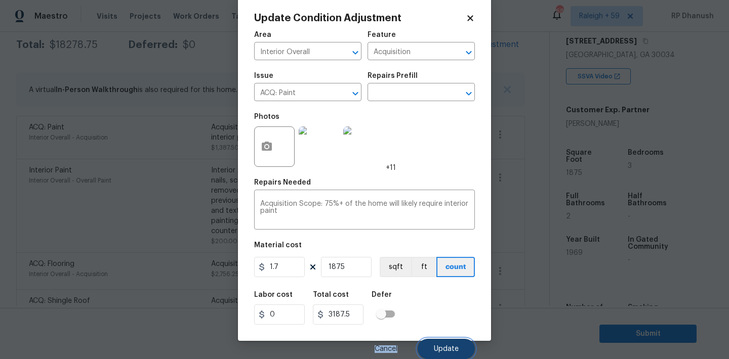
click at [438, 344] on button "Update" at bounding box center [445, 349] width 57 height 20
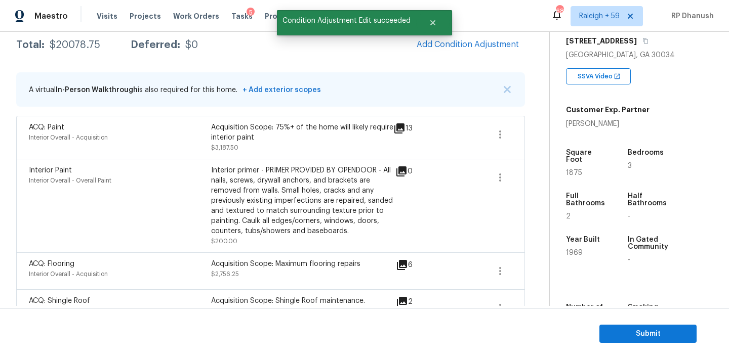
scroll to position [0, 0]
click at [498, 47] on span "Add Condition Adjustment" at bounding box center [467, 44] width 102 height 9
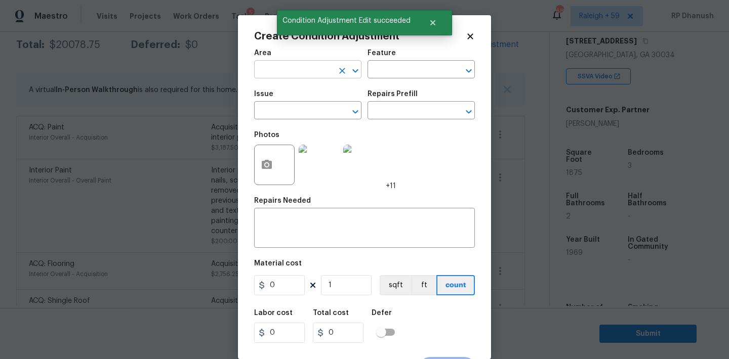
click at [305, 70] on input "text" at bounding box center [293, 71] width 79 height 16
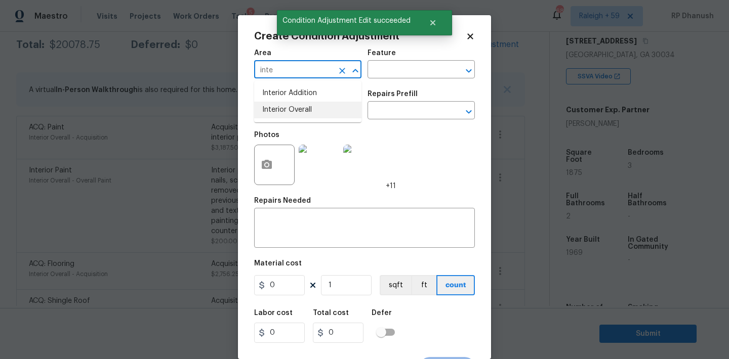
click at [286, 106] on li "Interior Overall" at bounding box center [307, 110] width 107 height 17
type input "Interior Overall"
click at [285, 251] on div "Area Interior Overall ​ Feature ​ Issue ​ Repairs Prefill ​ Photos +11 Repairs …" at bounding box center [364, 211] width 221 height 334
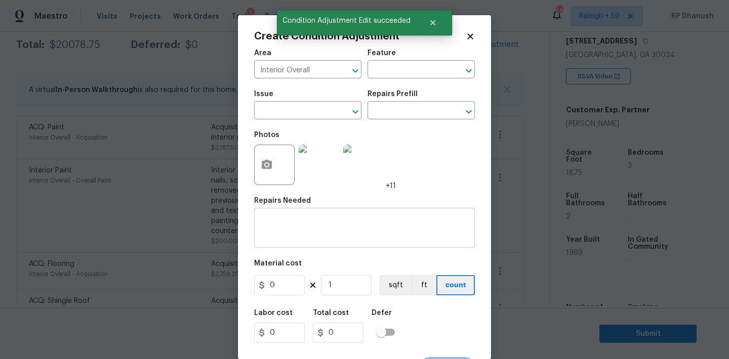
click at [288, 232] on textarea at bounding box center [364, 229] width 208 height 21
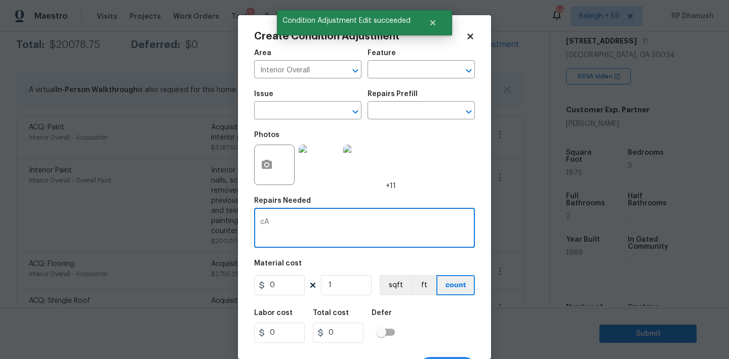
type textarea "c"
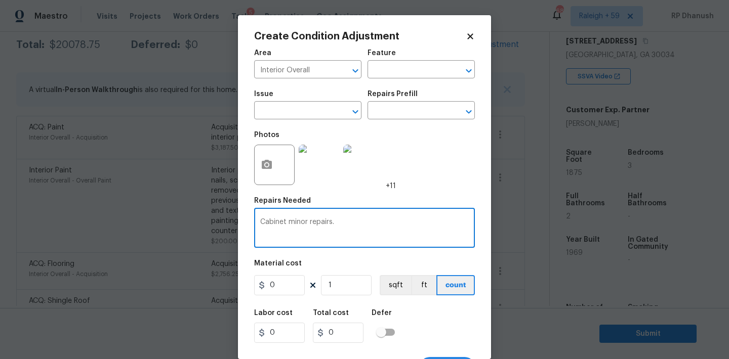
type textarea "Cabinet minor repairs."
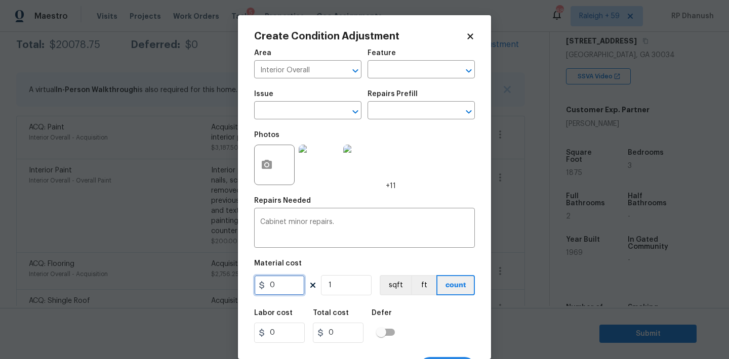
click at [279, 290] on input "0" at bounding box center [279, 285] width 51 height 20
type input "1200"
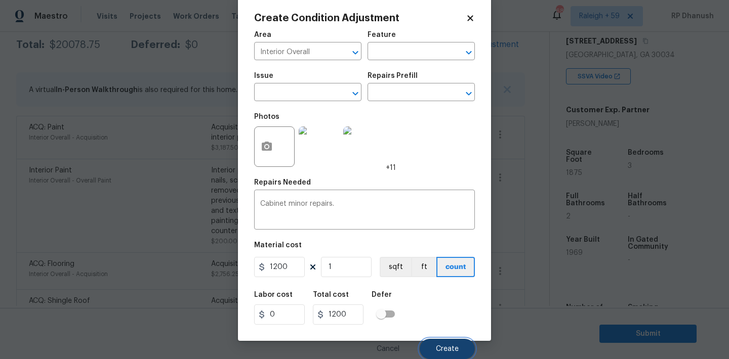
click at [450, 341] on button "Create" at bounding box center [446, 349] width 55 height 20
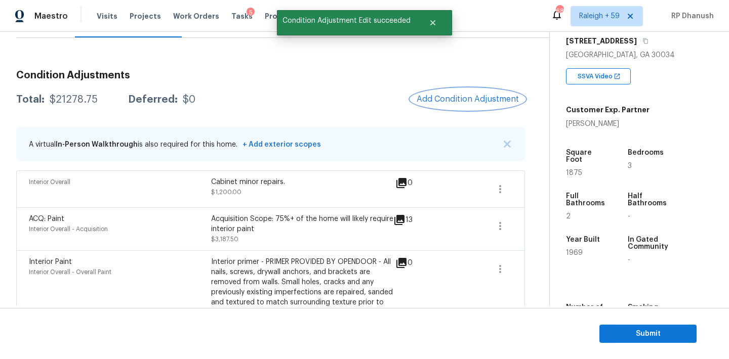
scroll to position [77, 0]
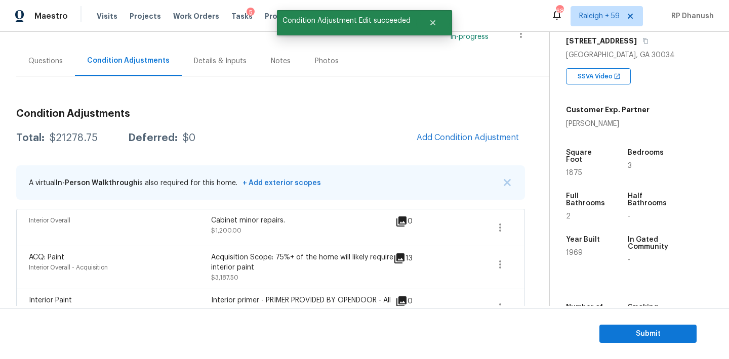
click at [66, 129] on div "Total: $21278.75 Deferred: $0 Add Condition Adjustment" at bounding box center [270, 138] width 509 height 22
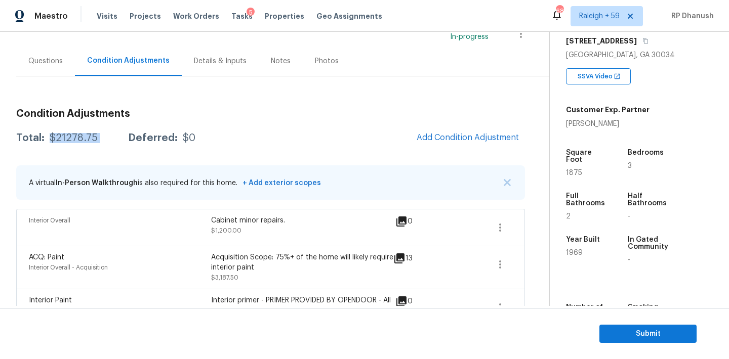
copy div "$21278.75"
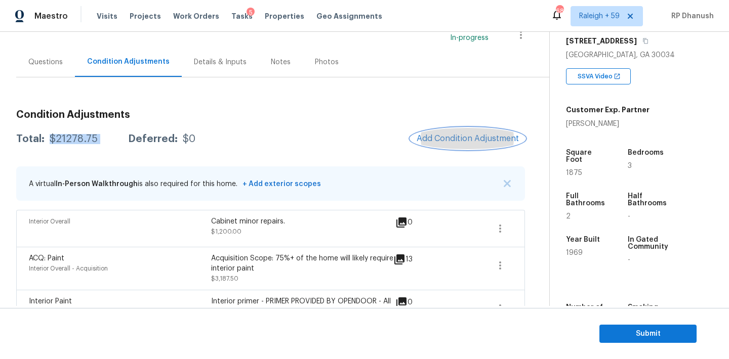
click at [496, 131] on button "Add Condition Adjustment" at bounding box center [467, 138] width 114 height 21
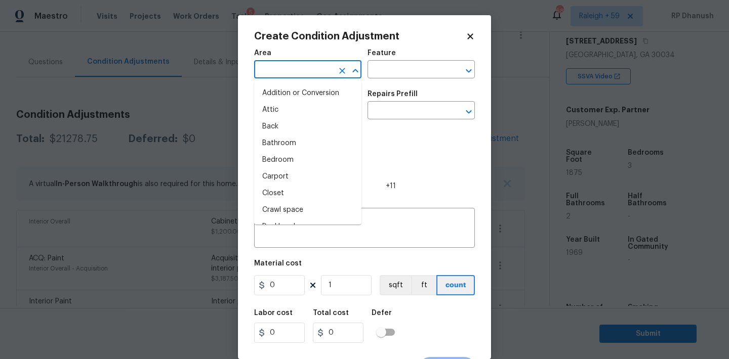
click at [308, 76] on input "text" at bounding box center [293, 71] width 79 height 16
type input "i"
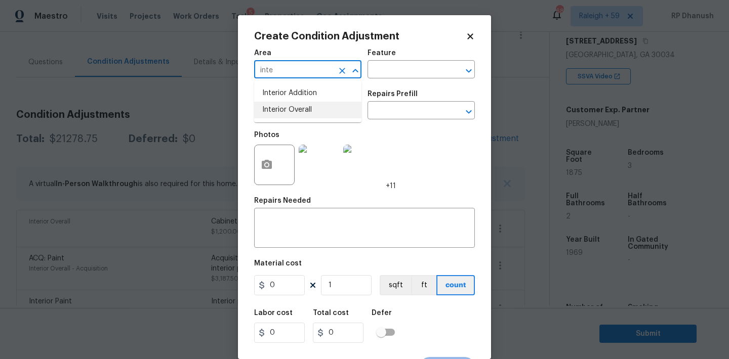
drag, startPoint x: 301, startPoint y: 109, endPoint x: 324, endPoint y: 100, distance: 25.0
click at [301, 109] on li "Interior Overall" at bounding box center [307, 110] width 107 height 17
type input "Interior Overall"
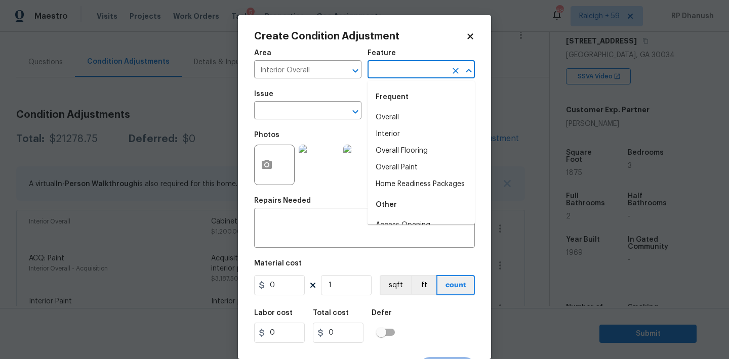
click at [425, 66] on input "text" at bounding box center [406, 71] width 79 height 16
type input "l"
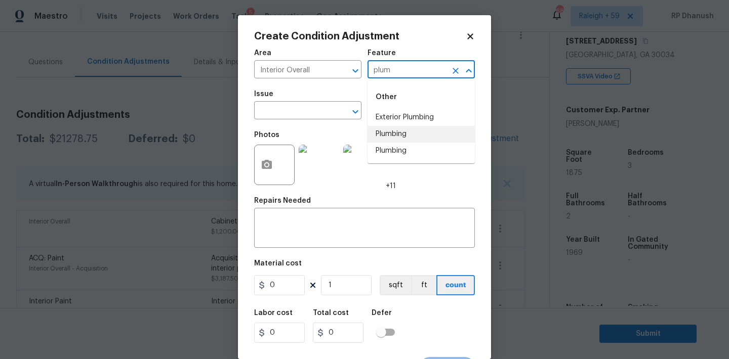
click at [408, 138] on li "Plumbing" at bounding box center [420, 134] width 107 height 17
type input "Plumbing"
click at [304, 103] on div "Issue" at bounding box center [307, 97] width 107 height 13
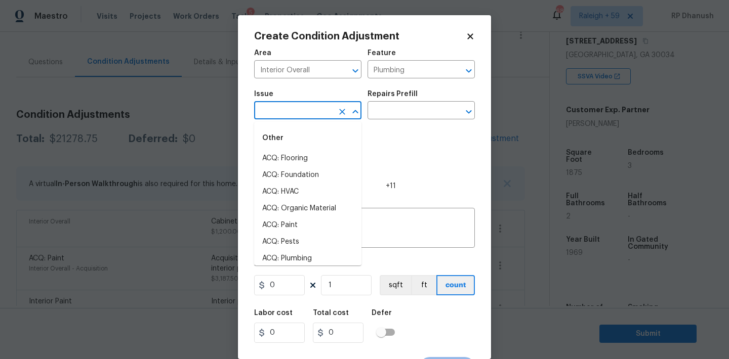
click at [301, 111] on input "text" at bounding box center [293, 112] width 79 height 16
click at [298, 192] on li "General Plumbing" at bounding box center [307, 192] width 107 height 17
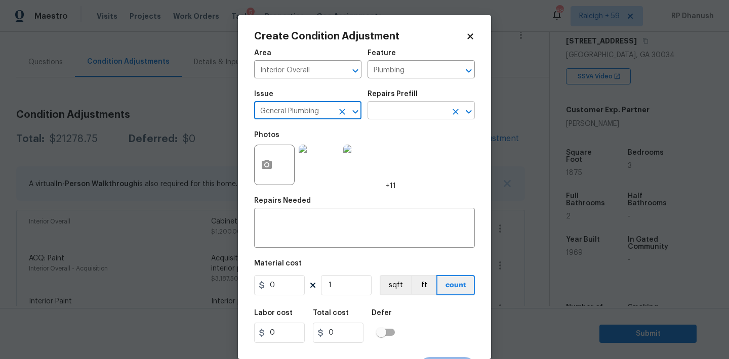
type input "General Plumbing"
click at [405, 115] on input "text" at bounding box center [406, 112] width 79 height 16
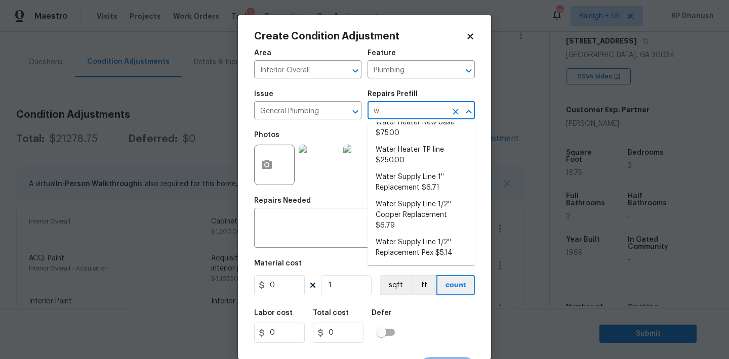
scroll to position [0, 0]
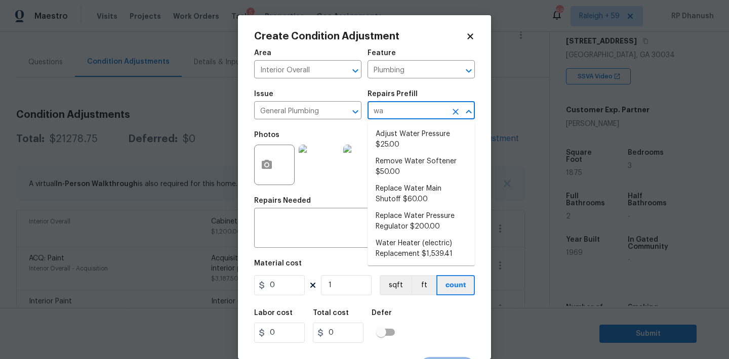
type input "w"
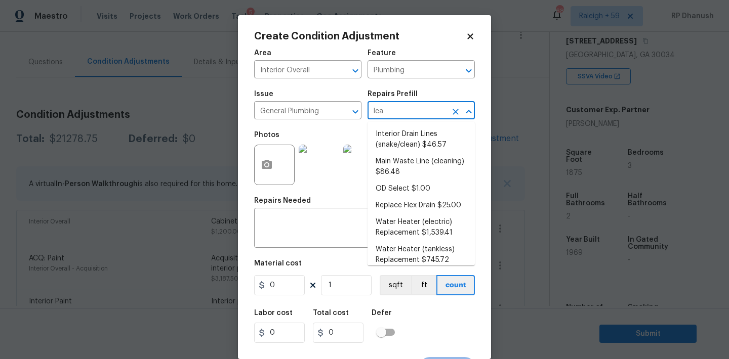
type input "leak"
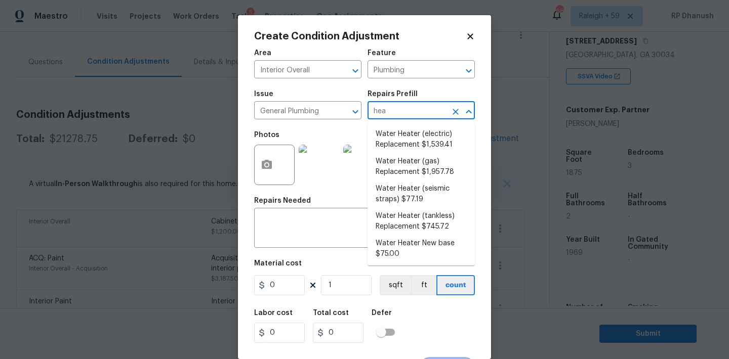
type input "heat"
click at [419, 145] on li "Water Heater (electric) Replacement $1,539.41" at bounding box center [420, 139] width 107 height 27
type textarea "Remove the existing electric water heater and install a new 40 gallon electric …"
type input "1539.41"
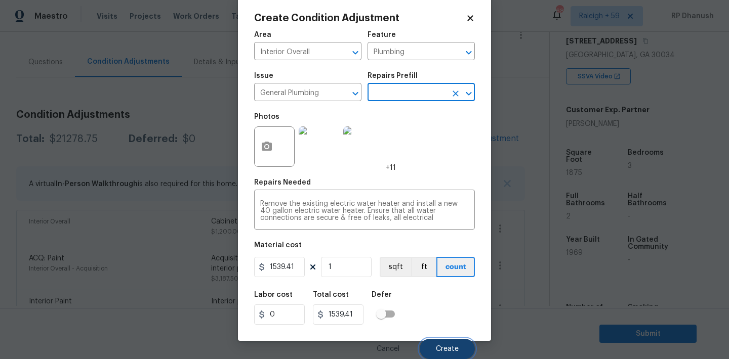
click at [449, 352] on span "Create" at bounding box center [447, 350] width 23 height 8
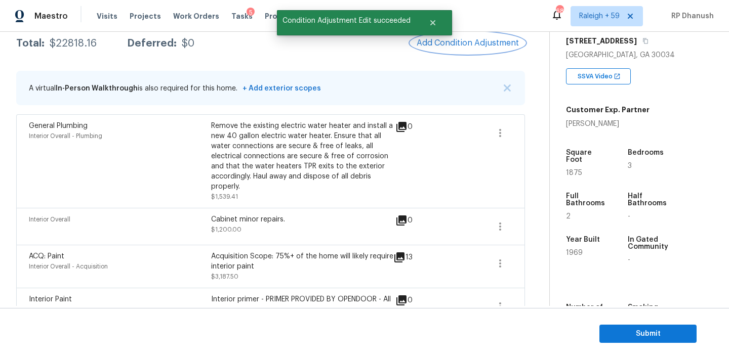
scroll to position [85, 0]
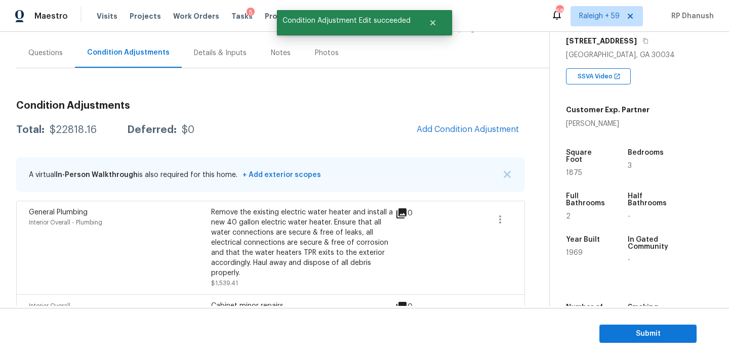
click at [64, 137] on div "Total: $22818.16 Deferred: $0 Add Condition Adjustment" at bounding box center [270, 130] width 509 height 22
copy div "$22818.16"
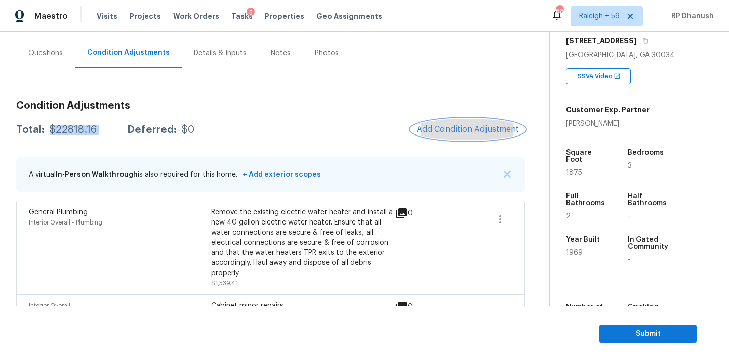
click at [478, 130] on span "Add Condition Adjustment" at bounding box center [467, 129] width 102 height 9
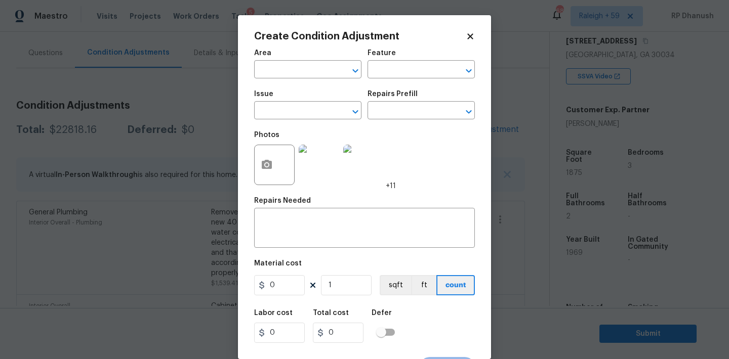
click at [301, 60] on div "Area" at bounding box center [307, 56] width 107 height 13
click at [301, 69] on input "text" at bounding box center [293, 71] width 79 height 16
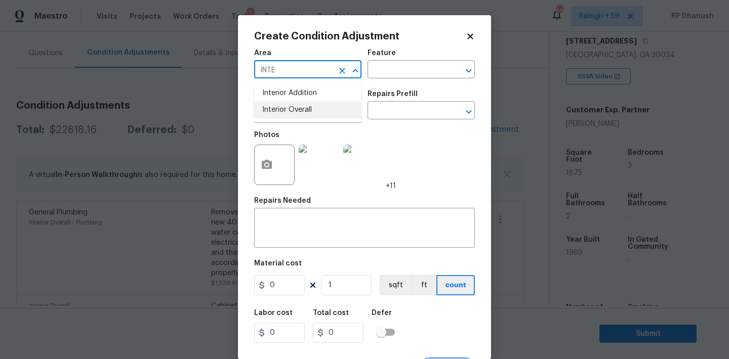
click at [286, 102] on li "Interior Overall" at bounding box center [307, 110] width 107 height 17
type input "Interior Overall"
click at [283, 204] on h5 "Repairs Needed" at bounding box center [282, 200] width 57 height 7
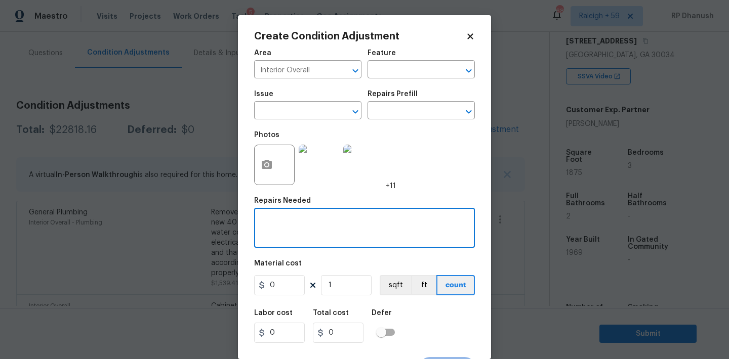
click at [276, 226] on textarea at bounding box center [364, 229] width 208 height 21
type textarea "a"
click at [276, 226] on textarea "All interior doors and trims repairs." at bounding box center [364, 229] width 208 height 21
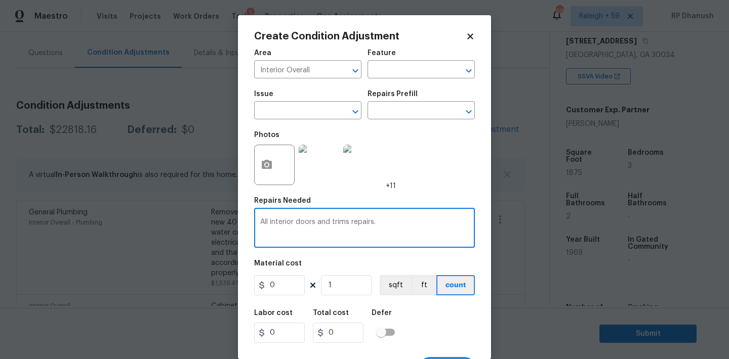
scroll to position [19, 0]
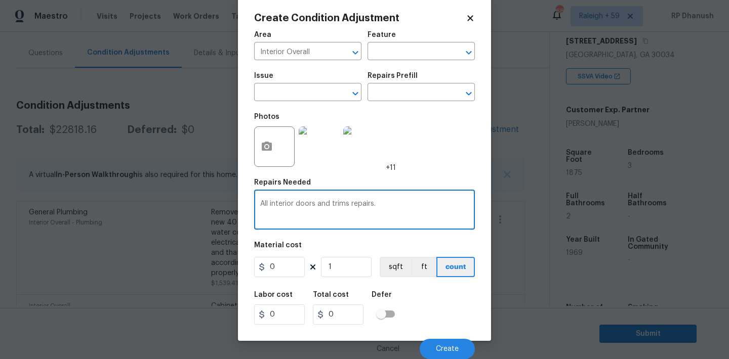
type textarea "All interior doors and trims repairs."
click at [285, 265] on input "0" at bounding box center [279, 267] width 51 height 20
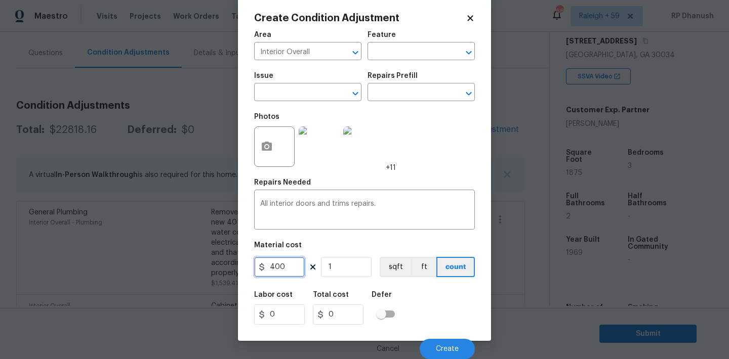
type input "400"
click at [437, 345] on button "Create" at bounding box center [446, 349] width 55 height 20
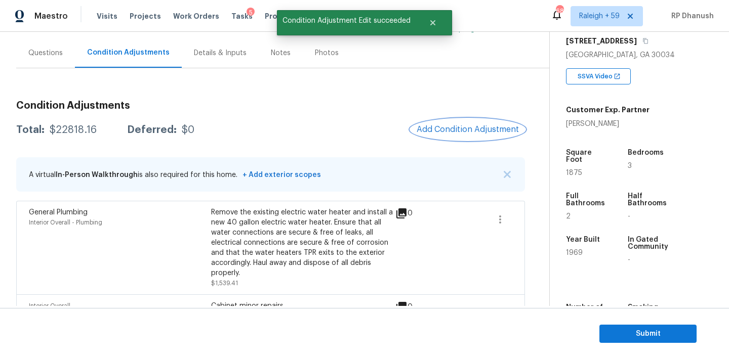
scroll to position [0, 0]
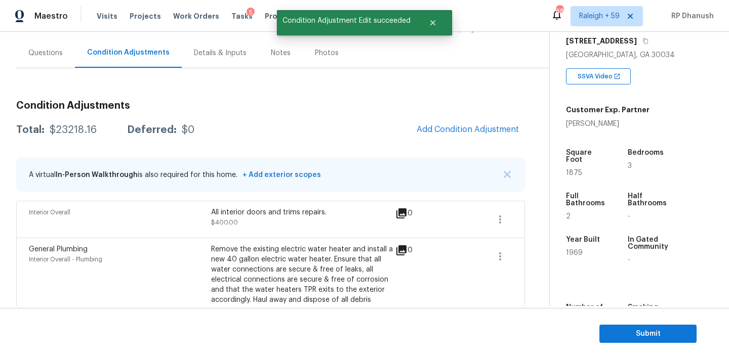
click at [77, 125] on div "$23218.16" at bounding box center [73, 130] width 47 height 10
copy div "$23218.16"
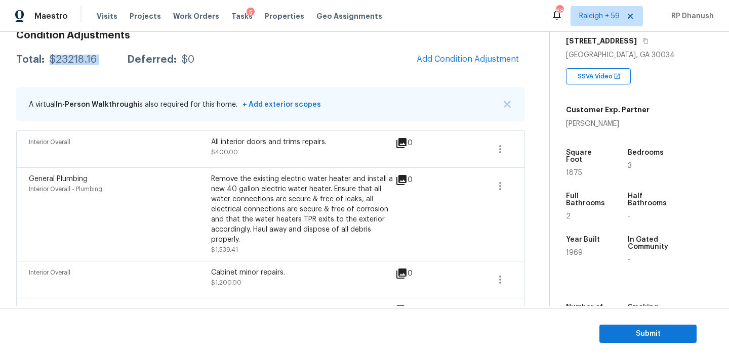
scroll to position [137, 0]
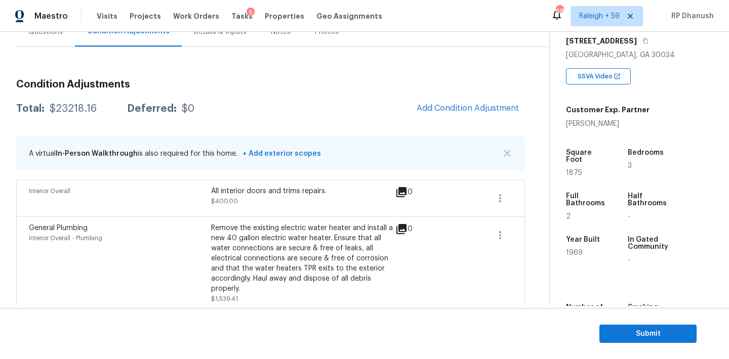
click at [51, 38] on div "Questions" at bounding box center [45, 32] width 59 height 30
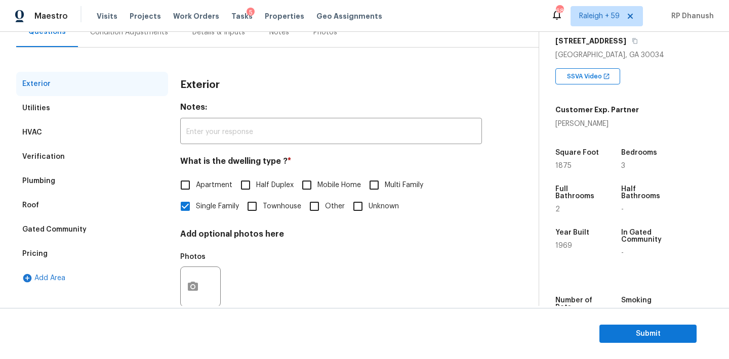
scroll to position [128, 0]
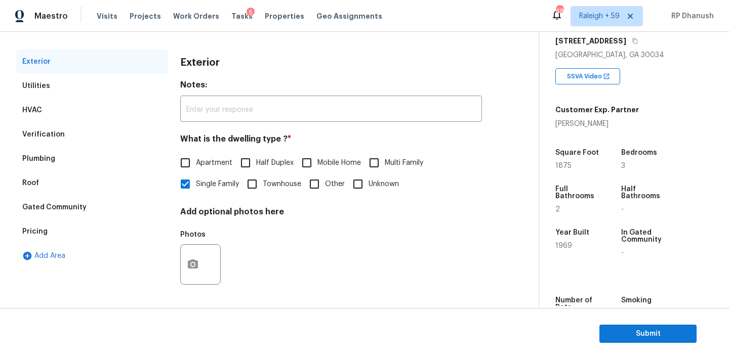
click at [70, 132] on div "Verification" at bounding box center [92, 134] width 152 height 24
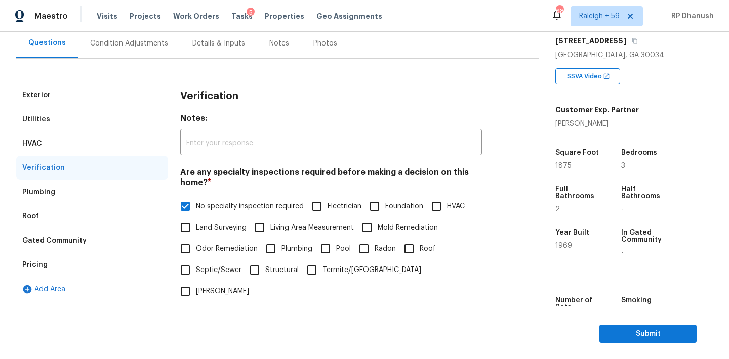
scroll to position [21, 0]
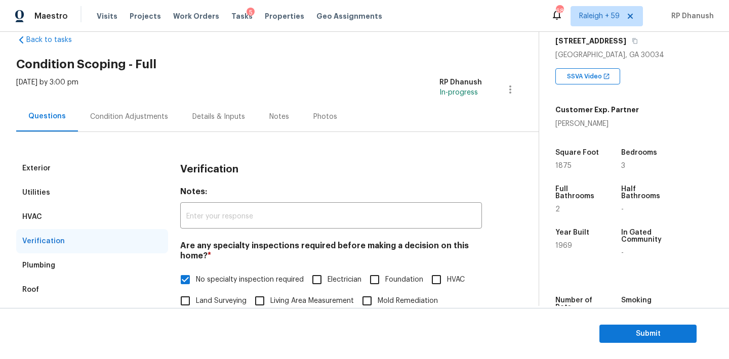
click at [146, 111] on div "Condition Adjustments" at bounding box center [129, 117] width 102 height 30
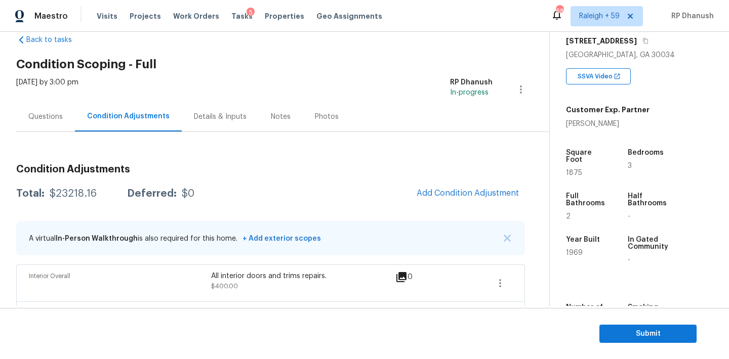
scroll to position [328, 0]
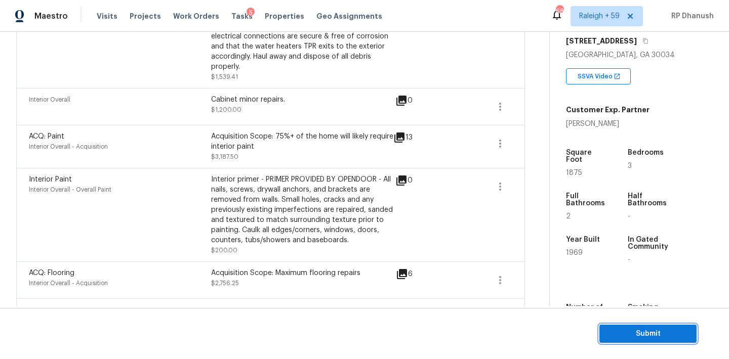
click at [660, 332] on span "Submit" at bounding box center [647, 334] width 81 height 13
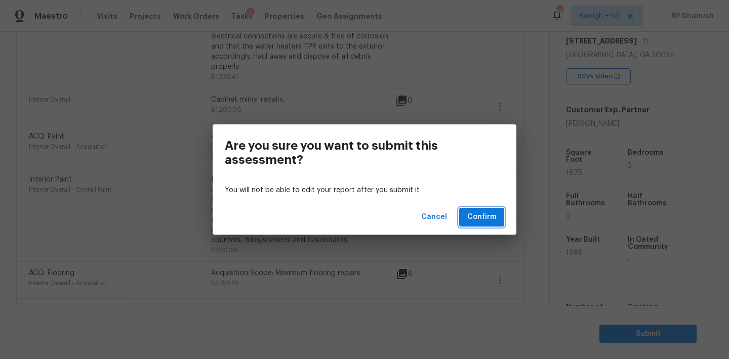
click at [491, 221] on span "Confirm" at bounding box center [481, 217] width 29 height 13
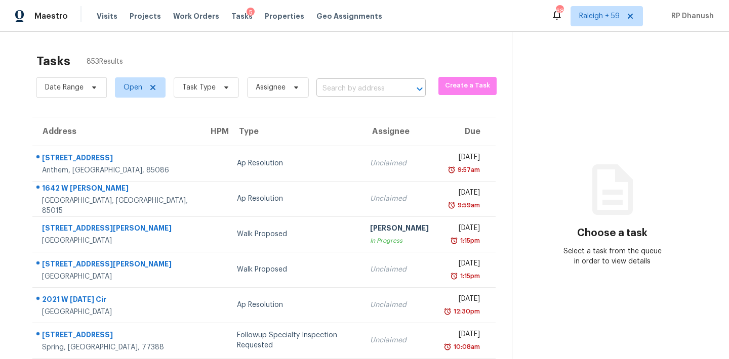
click at [377, 92] on input "text" at bounding box center [356, 89] width 81 height 16
paste input "[STREET_ADDRESS][PERSON_NAME]"
type input "[STREET_ADDRESS][PERSON_NAME]"
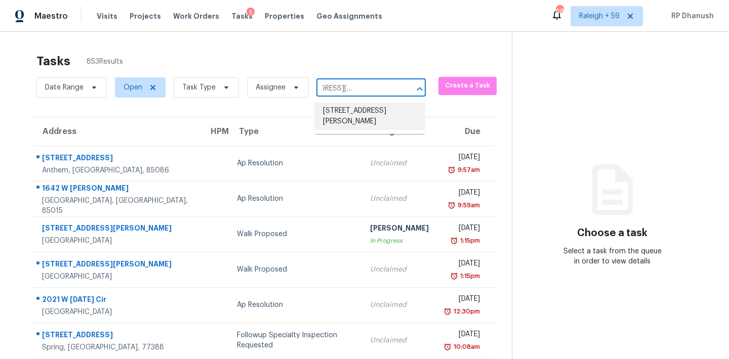
click at [378, 106] on li "[STREET_ADDRESS][PERSON_NAME]" at bounding box center [369, 116] width 109 height 27
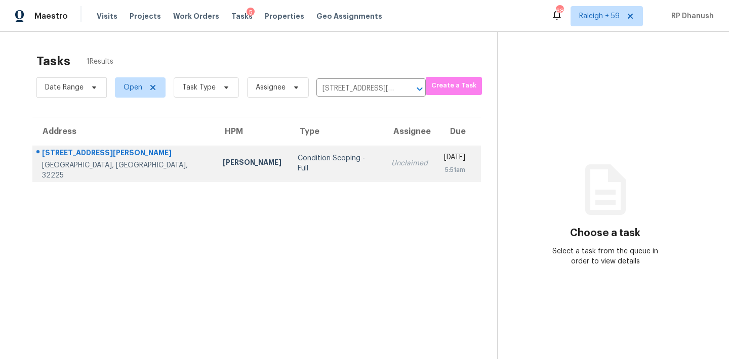
click at [436, 152] on td "[DATE] 5:51am" at bounding box center [458, 163] width 45 height 35
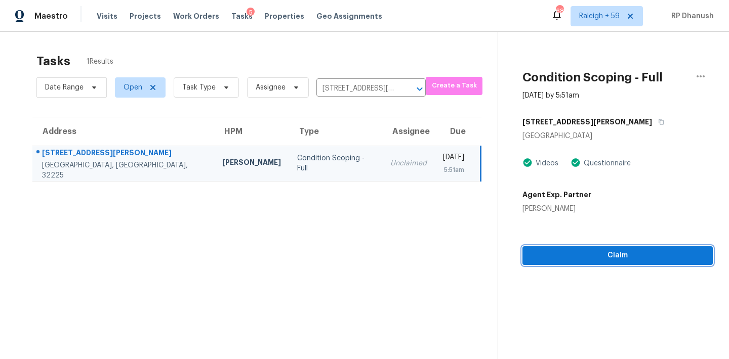
click at [579, 255] on span "Claim" at bounding box center [617, 255] width 174 height 13
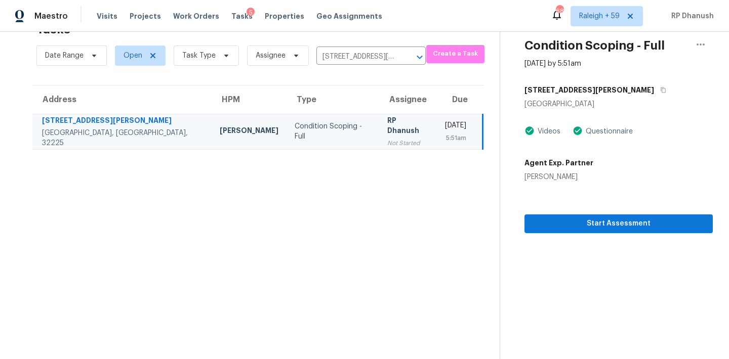
scroll to position [2, 0]
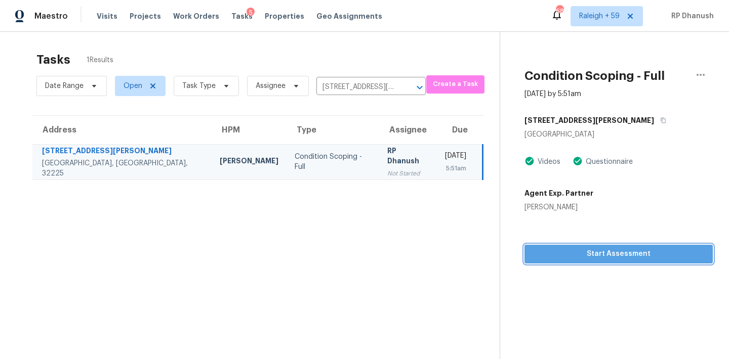
click at [593, 246] on button "Start Assessment" at bounding box center [618, 254] width 188 height 19
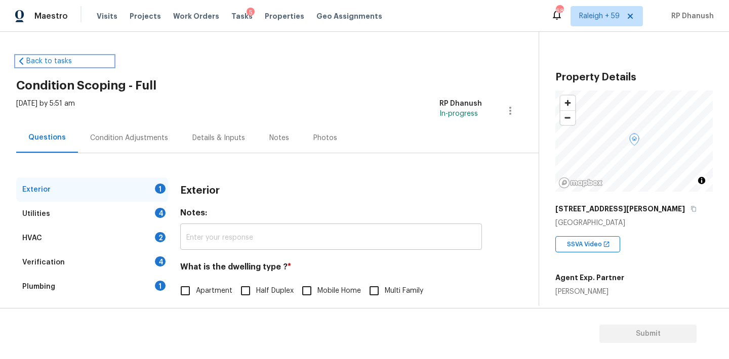
scroll to position [128, 0]
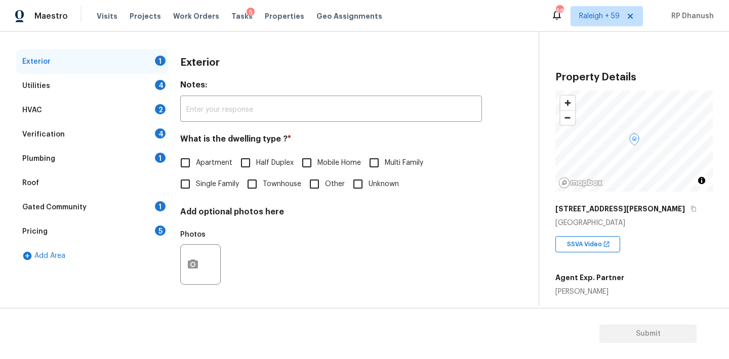
click at [266, 183] on span "Townhouse" at bounding box center [282, 184] width 38 height 11
click at [263, 183] on input "Townhouse" at bounding box center [251, 184] width 21 height 21
checkbox input "true"
click at [153, 88] on div "Utilities 4" at bounding box center [92, 86] width 152 height 24
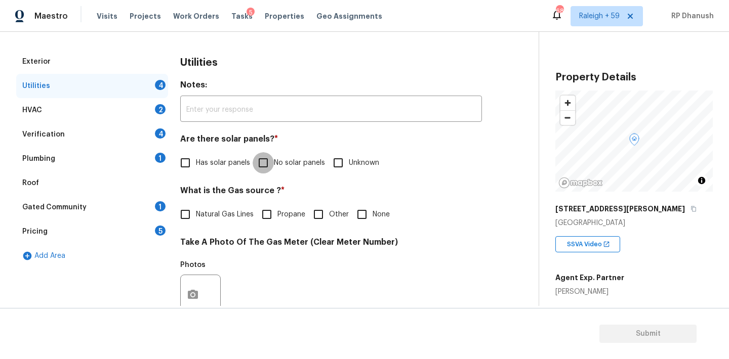
click at [267, 168] on input "No solar panels" at bounding box center [262, 162] width 21 height 21
checkbox input "true"
click at [162, 201] on div "1" at bounding box center [160, 206] width 11 height 10
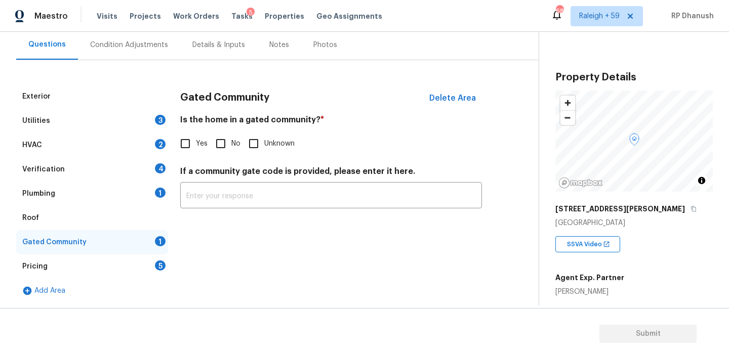
scroll to position [93, 0]
click at [222, 143] on input "No" at bounding box center [220, 143] width 21 height 21
checkbox input "true"
click at [159, 271] on div "Pricing 5" at bounding box center [92, 267] width 152 height 24
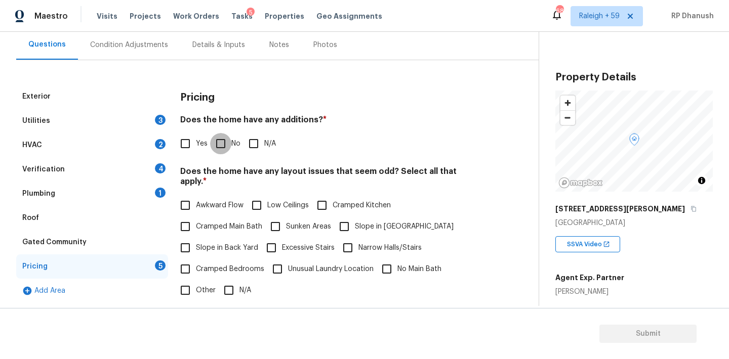
click at [222, 151] on input "No" at bounding box center [220, 143] width 21 height 21
checkbox input "true"
click at [200, 245] on label "Slope in Back Yard" at bounding box center [216, 248] width 83 height 21
click at [196, 245] on input "Slope in Back Yard" at bounding box center [185, 248] width 21 height 21
checkbox input "true"
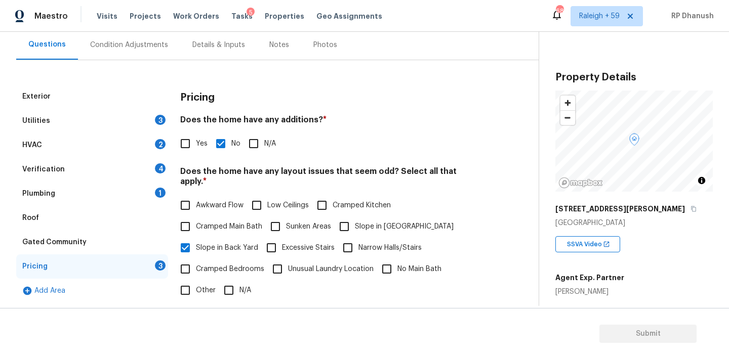
click at [359, 222] on span "Slope in [GEOGRAPHIC_DATA]" at bounding box center [404, 227] width 99 height 11
click at [355, 218] on input "Slope in [GEOGRAPHIC_DATA]" at bounding box center [343, 226] width 21 height 21
checkbox input "true"
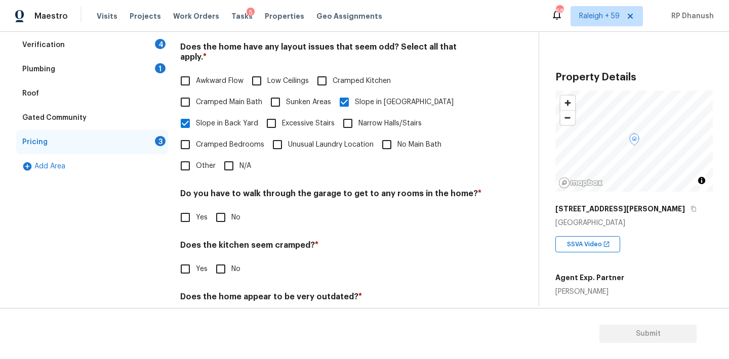
scroll to position [248, 0]
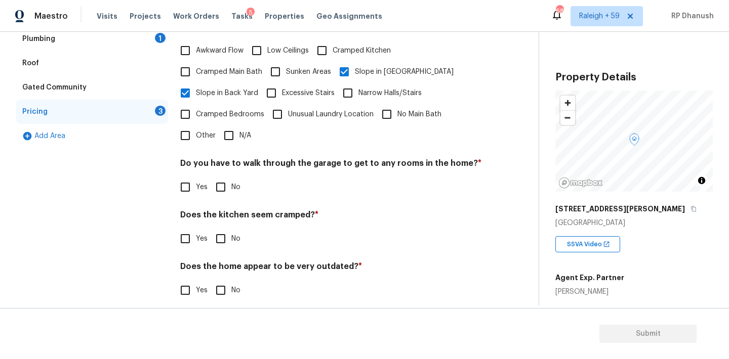
click at [231, 182] on span "No" at bounding box center [235, 187] width 9 height 11
click at [231, 177] on input "No" at bounding box center [220, 187] width 21 height 21
checkbox input "true"
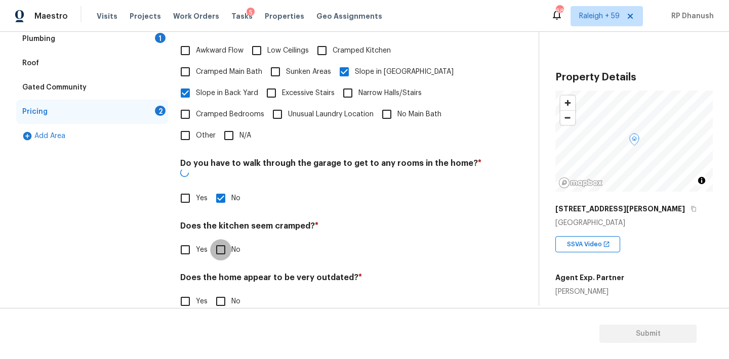
click at [218, 239] on input "No" at bounding box center [220, 249] width 21 height 21
checkbox input "true"
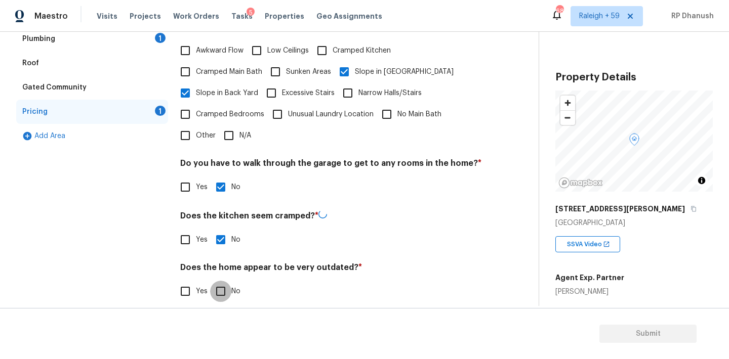
click at [218, 281] on input "No" at bounding box center [220, 291] width 21 height 21
checkbox input "true"
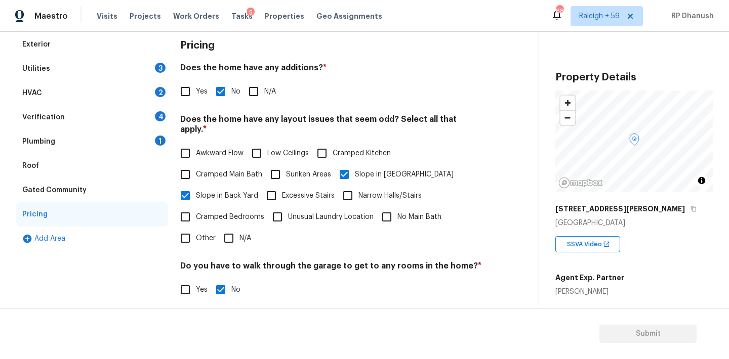
click at [153, 139] on div "Plumbing 1" at bounding box center [92, 142] width 152 height 24
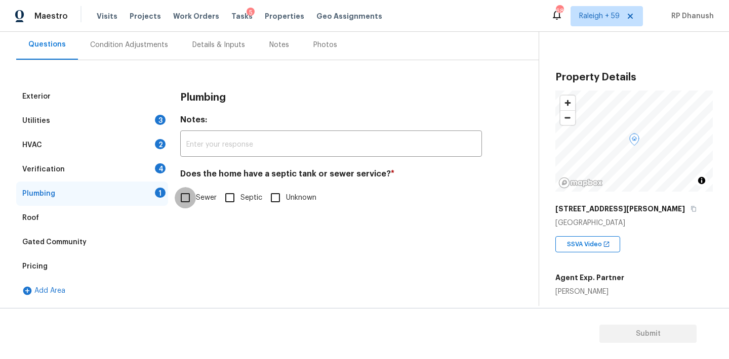
click at [176, 202] on input "Sewer" at bounding box center [185, 197] width 21 height 21
checkbox input "true"
click at [145, 162] on div "Verification 4" at bounding box center [92, 169] width 152 height 24
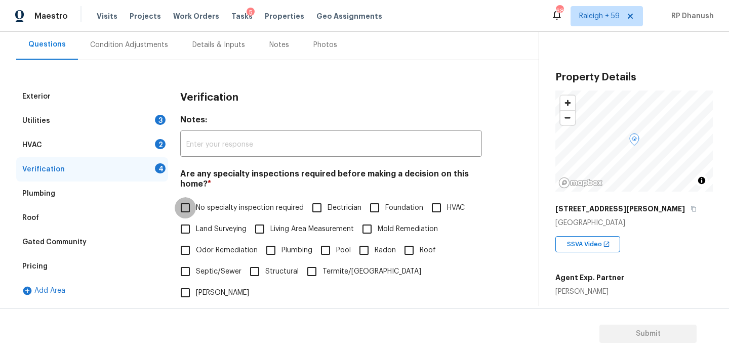
click at [190, 200] on input "No specialty inspection required" at bounding box center [185, 207] width 21 height 21
checkbox input "true"
click at [140, 37] on div "Condition Adjustments" at bounding box center [129, 45] width 102 height 30
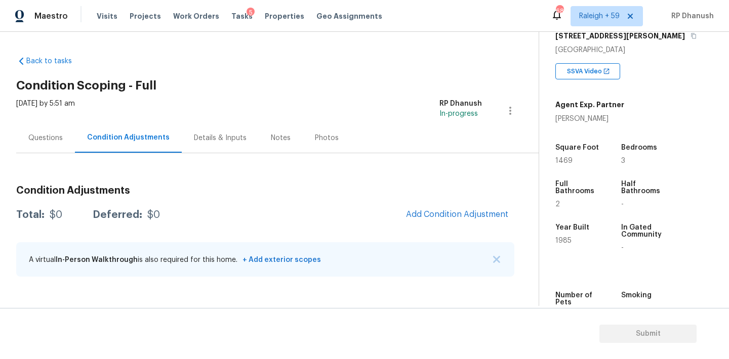
scroll to position [168, 0]
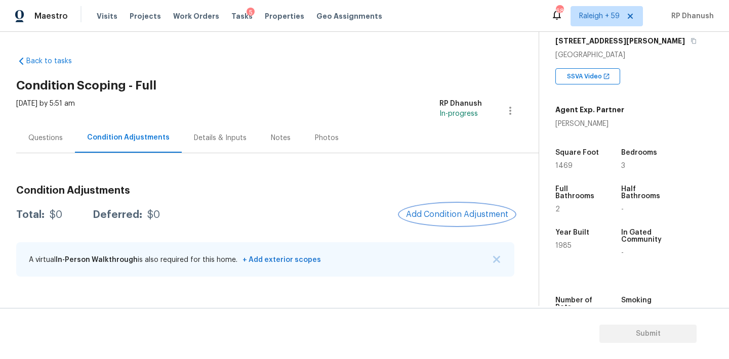
click at [477, 213] on span "Add Condition Adjustment" at bounding box center [457, 214] width 102 height 9
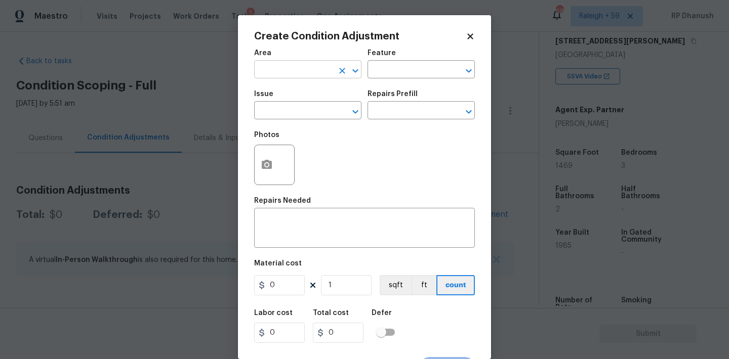
click at [289, 68] on input "text" at bounding box center [293, 71] width 79 height 16
click at [281, 95] on li "HVAC" at bounding box center [307, 93] width 107 height 17
type input "HVAC"
click at [402, 64] on input "text" at bounding box center [406, 71] width 79 height 16
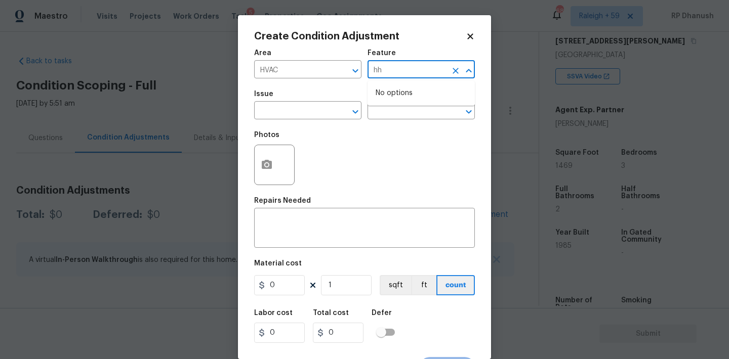
type input "h"
click at [397, 113] on li "HVAC" at bounding box center [420, 117] width 107 height 17
type input "HVAC"
click at [308, 109] on input "text" at bounding box center [293, 112] width 79 height 16
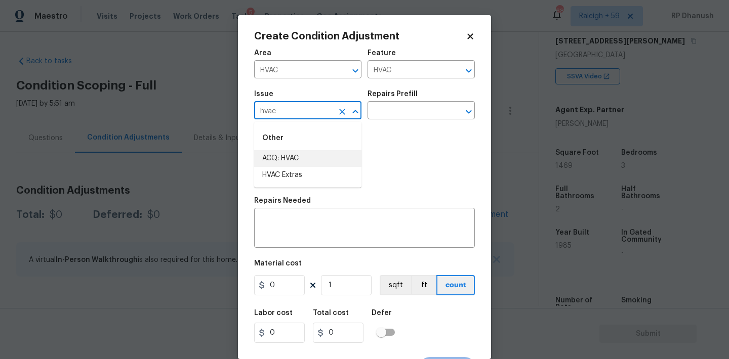
click at [299, 151] on li "ACQ: HVAC" at bounding box center [307, 158] width 107 height 17
type input "ACQ: HVAC"
click at [394, 120] on div "Issue ACQ: HVAC ​ Repairs Prefill ​" at bounding box center [364, 105] width 221 height 41
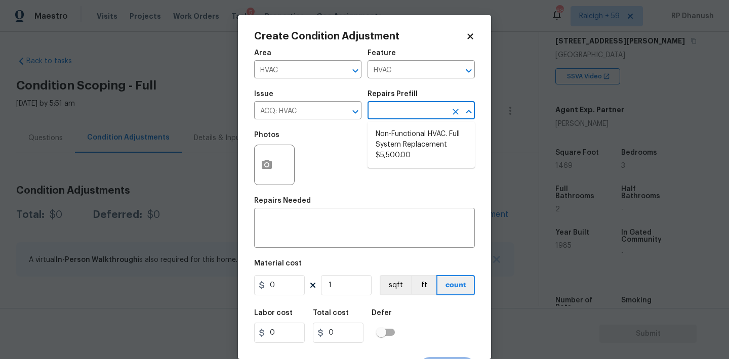
click at [410, 116] on input "text" at bounding box center [406, 112] width 79 height 16
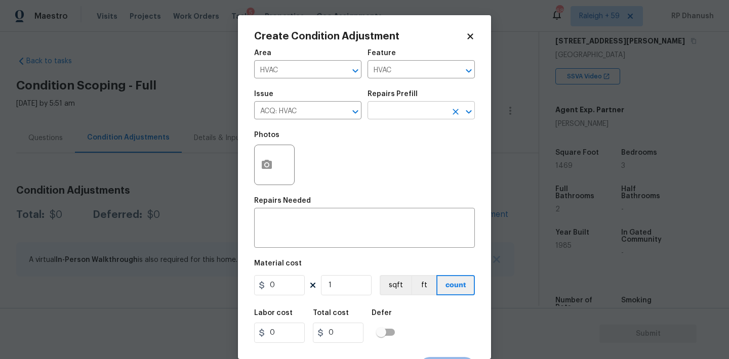
click at [414, 115] on input "text" at bounding box center [406, 112] width 79 height 16
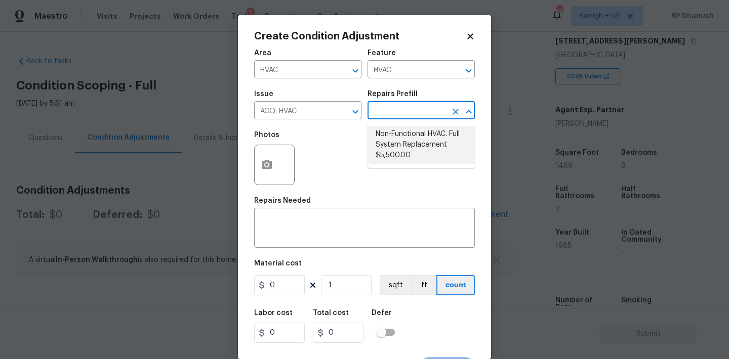
click at [401, 149] on li "Non-Functional HVAC. Full System Replacement $5,500.00" at bounding box center [420, 145] width 107 height 38
type input "Acquisition"
type textarea "Acquisition Scope: Full System Replacement"
type input "5500"
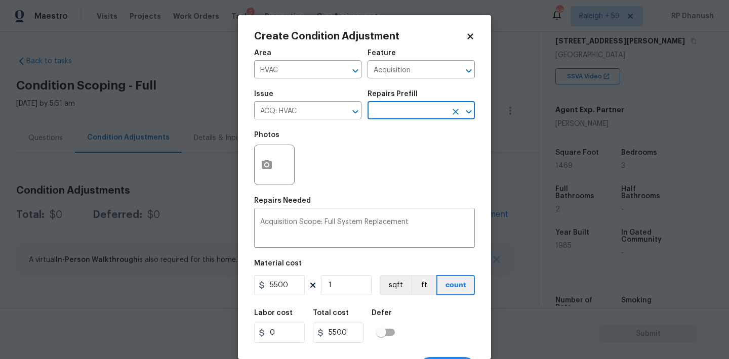
scroll to position [19, 0]
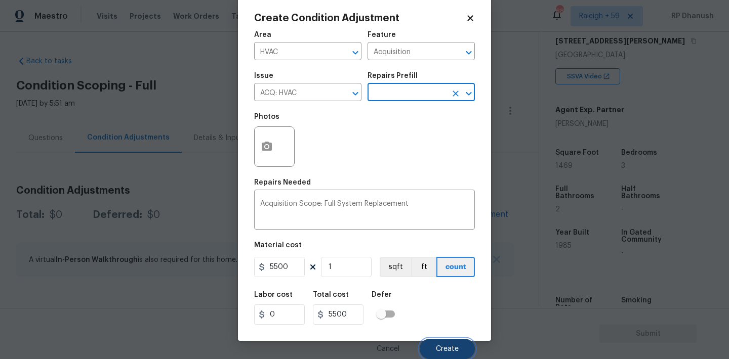
click at [448, 350] on span "Create" at bounding box center [447, 350] width 23 height 8
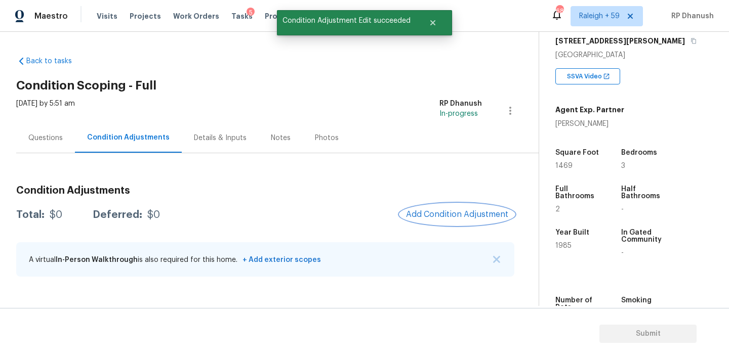
scroll to position [0, 0]
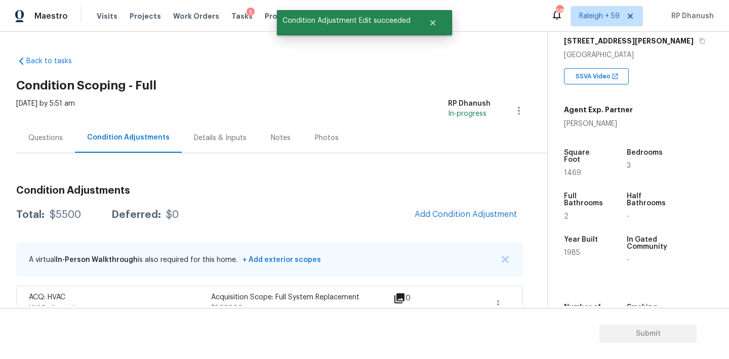
click at [448, 350] on section "Submit" at bounding box center [364, 334] width 729 height 52
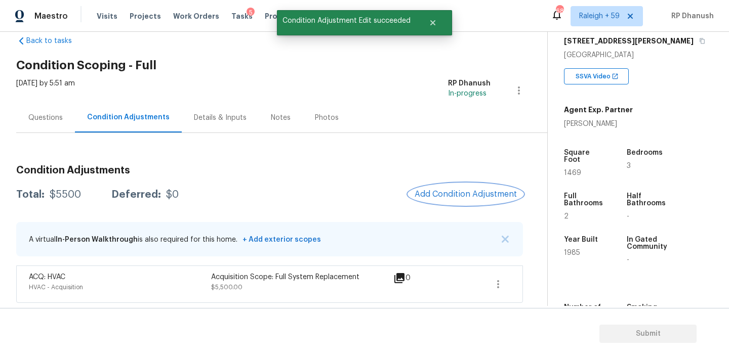
click at [470, 191] on span "Add Condition Adjustment" at bounding box center [465, 194] width 102 height 9
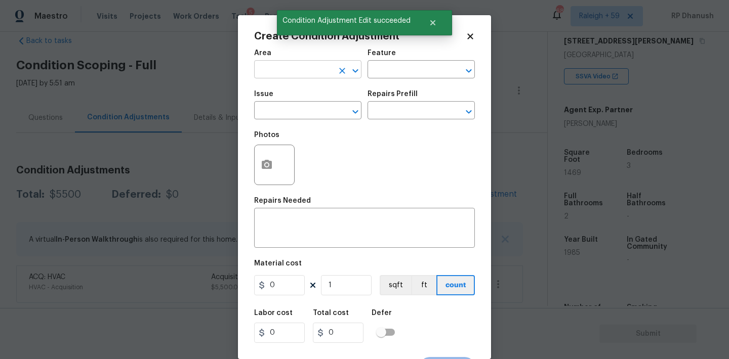
click at [293, 67] on input "text" at bounding box center [293, 71] width 79 height 16
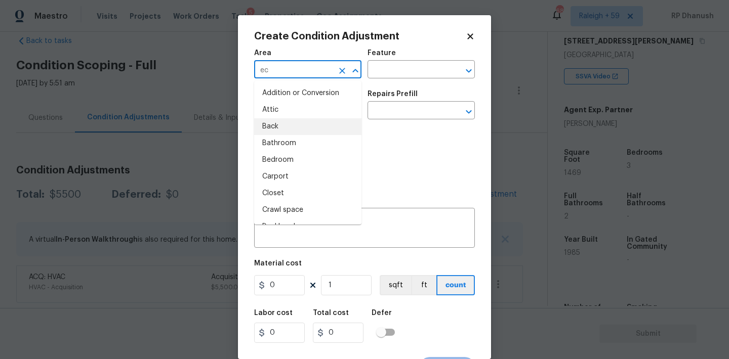
type input "e"
type input "ex"
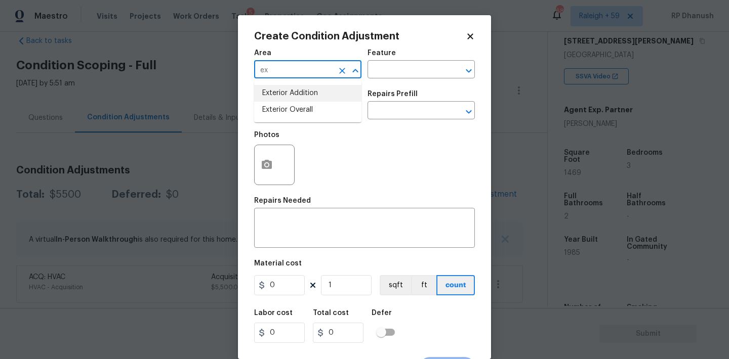
click at [344, 68] on icon "Clear" at bounding box center [342, 71] width 6 height 6
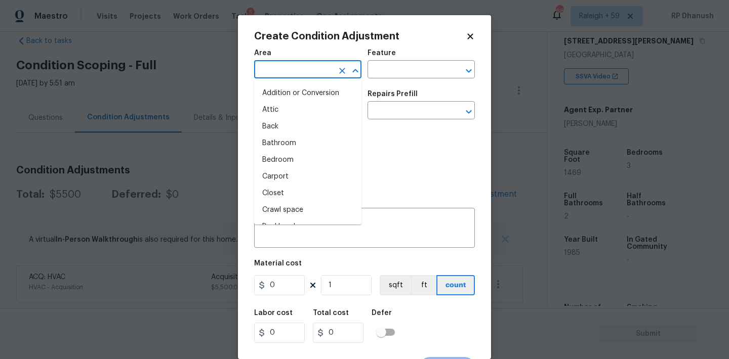
click at [307, 76] on input "text" at bounding box center [293, 71] width 79 height 16
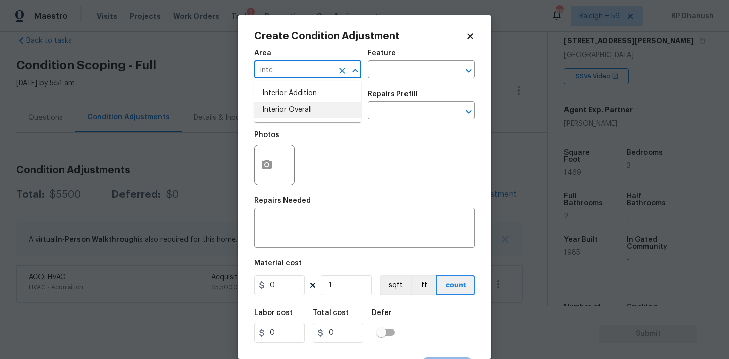
click at [293, 115] on li "Interior Overall" at bounding box center [307, 110] width 107 height 17
type input "Interior Overall"
click at [393, 69] on input "text" at bounding box center [406, 71] width 79 height 16
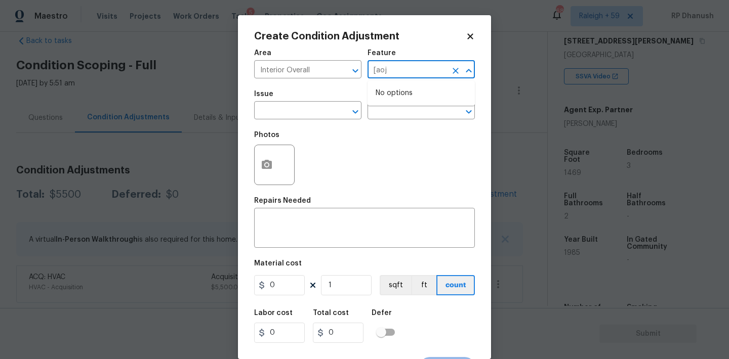
type input "[aoj"
click at [410, 118] on li "Overall Paint" at bounding box center [420, 117] width 107 height 17
type input "Overall Paint"
click at [289, 112] on input "text" at bounding box center [293, 112] width 79 height 16
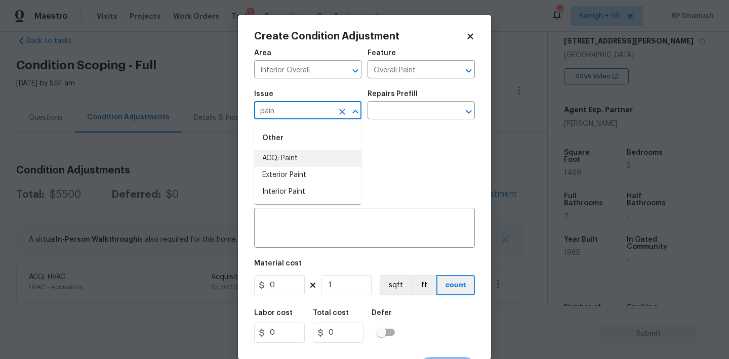
click at [278, 157] on li "ACQ: Paint" at bounding box center [307, 158] width 107 height 17
type input "ACQ: Paint"
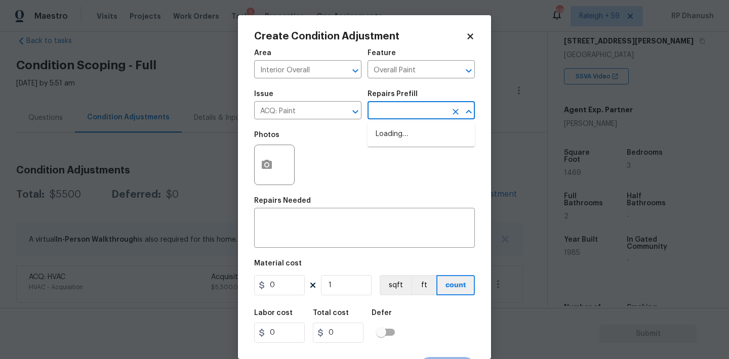
click at [409, 117] on input "text" at bounding box center [406, 112] width 79 height 16
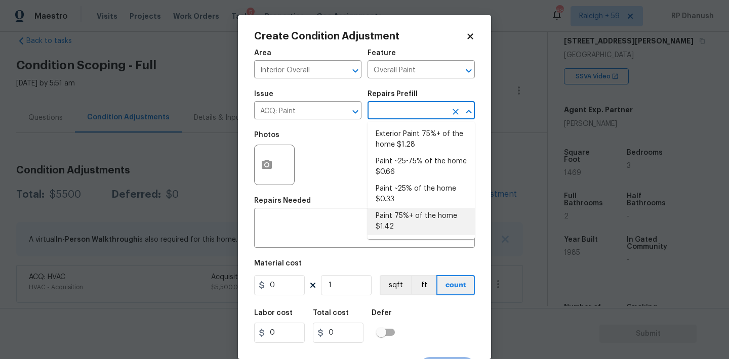
click at [393, 221] on li "Paint 75%+ of the home $1.42" at bounding box center [420, 221] width 107 height 27
type input "Acquisition"
type textarea "Acquisition Scope: 75%+ of the home will likely require interior paint"
type input "1.42"
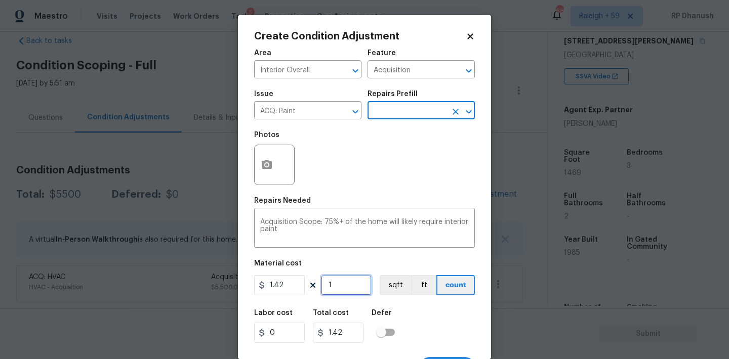
click at [355, 285] on input "1" at bounding box center [346, 285] width 51 height 20
type input "0"
type input "1"
type input "1.42"
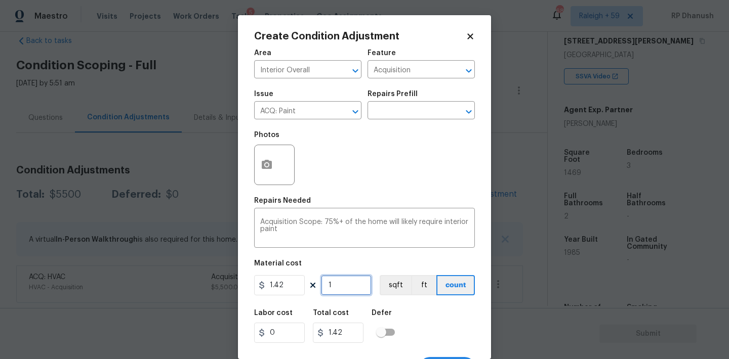
type input "14"
type input "19.88"
type input "146"
type input "207.32"
type input "1469"
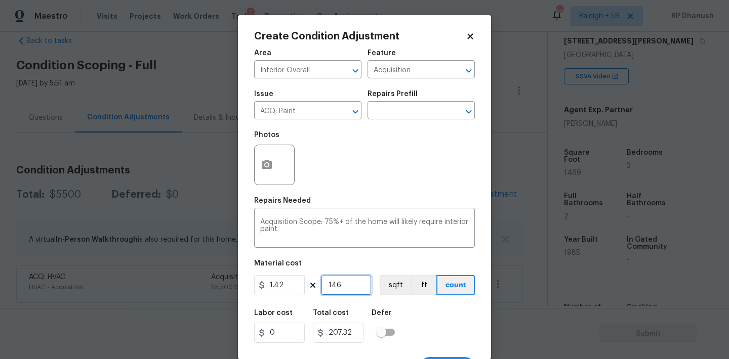
type input "2085.98"
type input "1469"
click at [355, 285] on input "1469" at bounding box center [346, 285] width 51 height 20
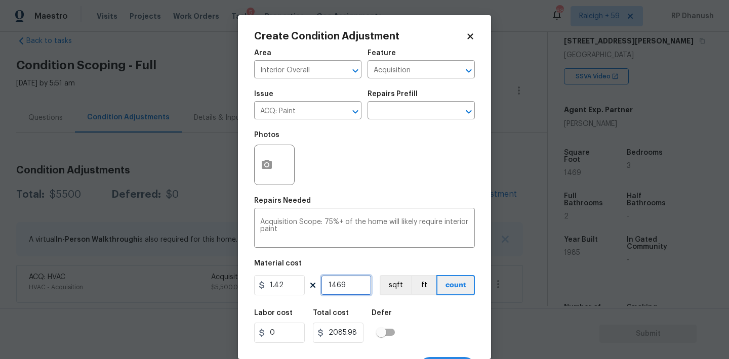
click at [355, 285] on input "1469" at bounding box center [346, 285] width 51 height 20
click at [270, 166] on icon "button" at bounding box center [267, 164] width 10 height 9
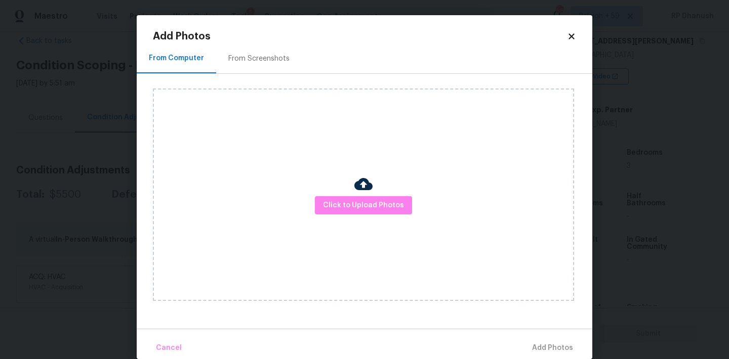
click at [271, 72] on div "From Screenshots" at bounding box center [259, 59] width 86 height 30
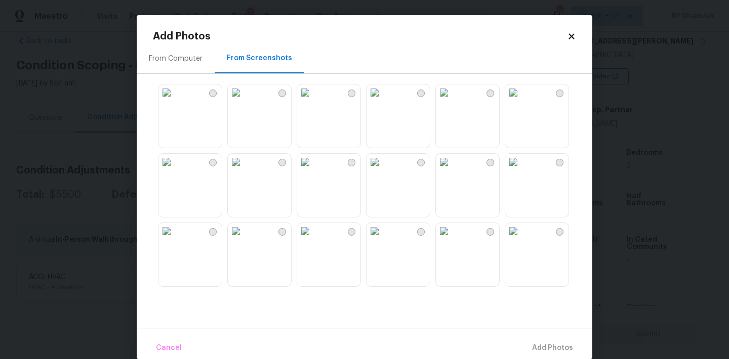
click at [244, 101] on img at bounding box center [236, 93] width 16 height 16
click at [313, 170] on img at bounding box center [305, 162] width 16 height 16
click at [383, 170] on img at bounding box center [374, 162] width 16 height 16
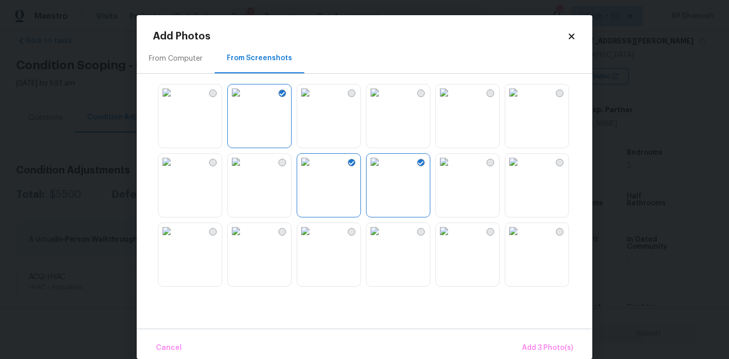
click at [383, 239] on img at bounding box center [374, 231] width 16 height 16
click at [521, 239] on img at bounding box center [513, 231] width 16 height 16
drag, startPoint x: 541, startPoint y: 258, endPoint x: 541, endPoint y: 185, distance: 72.9
click at [521, 239] on img at bounding box center [513, 231] width 16 height 16
click at [521, 101] on img at bounding box center [513, 93] width 16 height 16
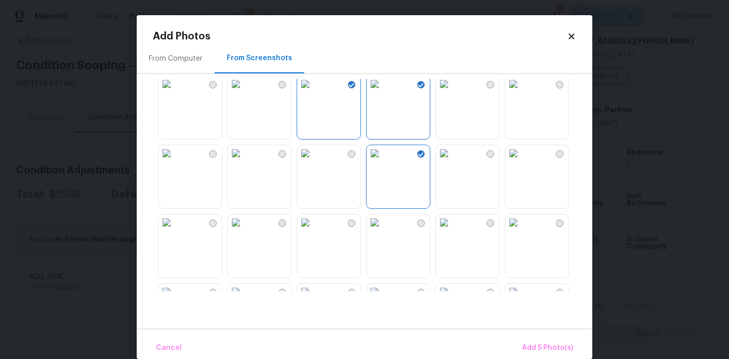
scroll to position [82, 0]
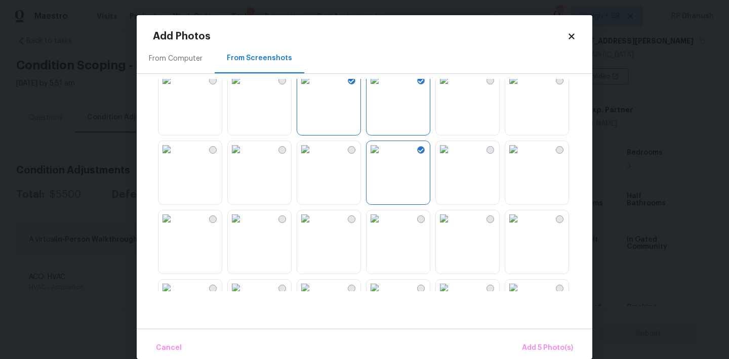
click at [383, 227] on img at bounding box center [374, 219] width 16 height 16
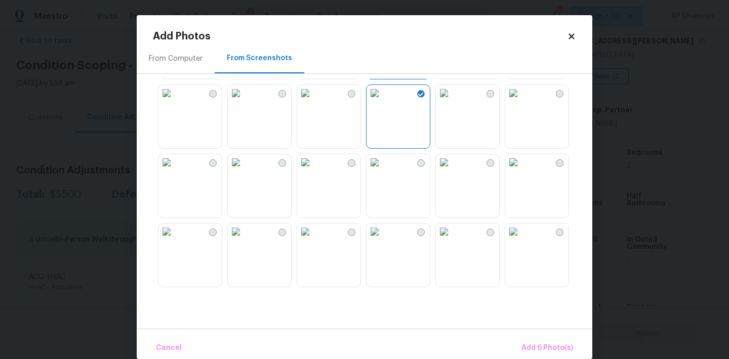
scroll to position [221, 0]
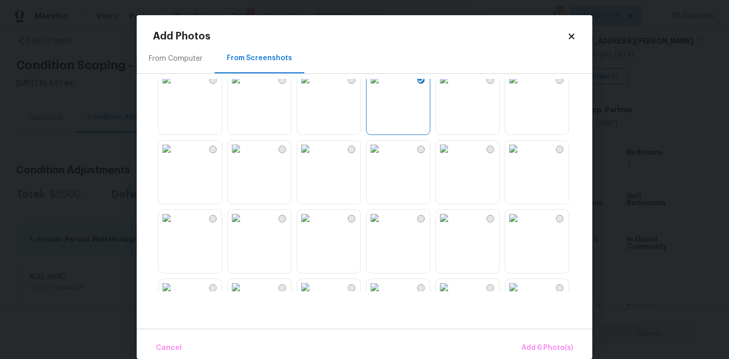
click at [383, 157] on img at bounding box center [374, 149] width 16 height 16
click at [313, 223] on img at bounding box center [305, 218] width 16 height 16
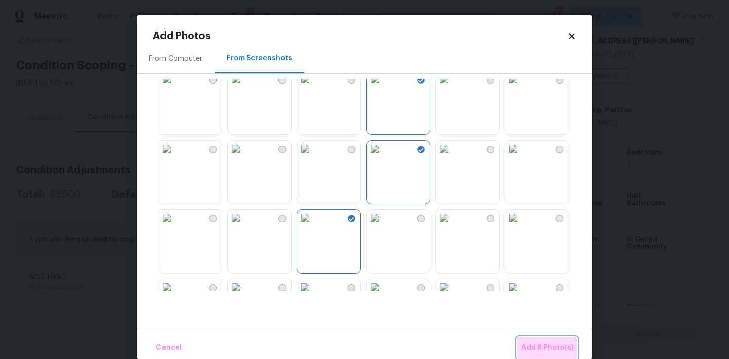
click at [559, 350] on span "Add 8 Photo(s)" at bounding box center [547, 348] width 52 height 13
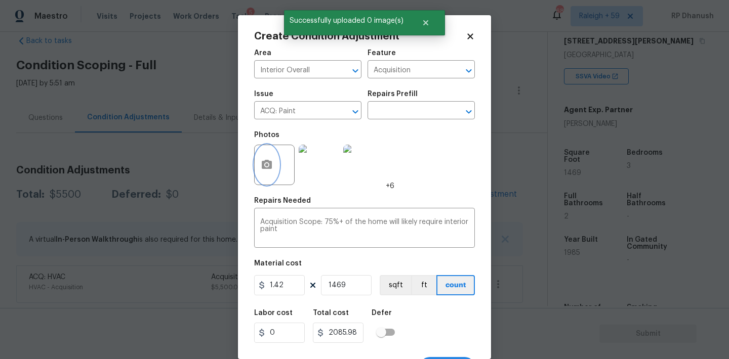
scroll to position [19, 0]
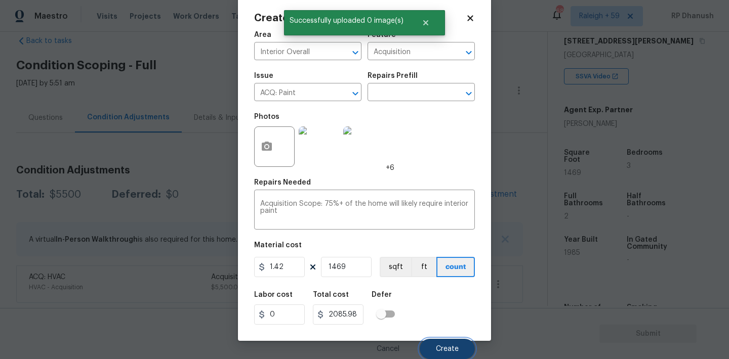
click at [449, 353] on button "Create" at bounding box center [446, 349] width 55 height 20
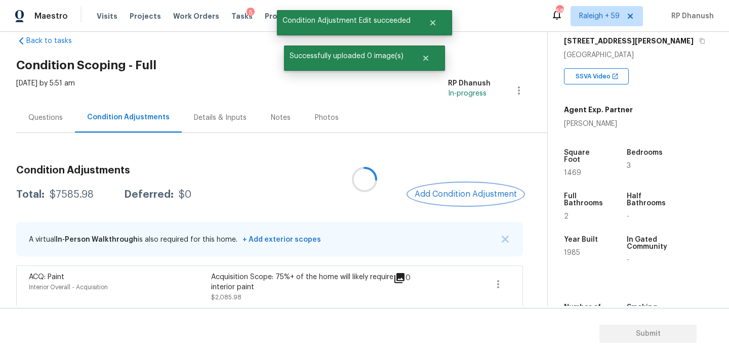
scroll to position [0, 0]
click at [475, 190] on span "Add Condition Adjustment" at bounding box center [465, 194] width 102 height 9
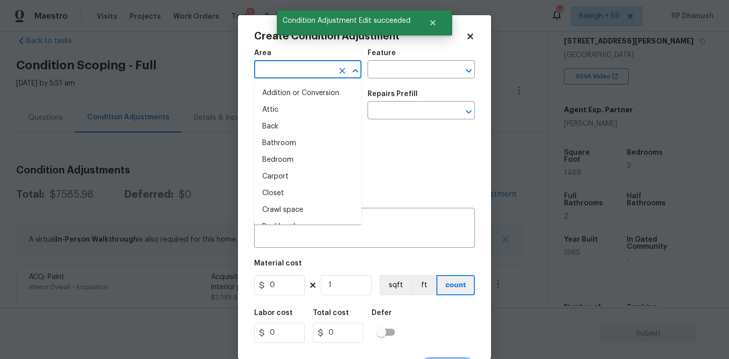
click at [278, 73] on input "text" at bounding box center [293, 71] width 79 height 16
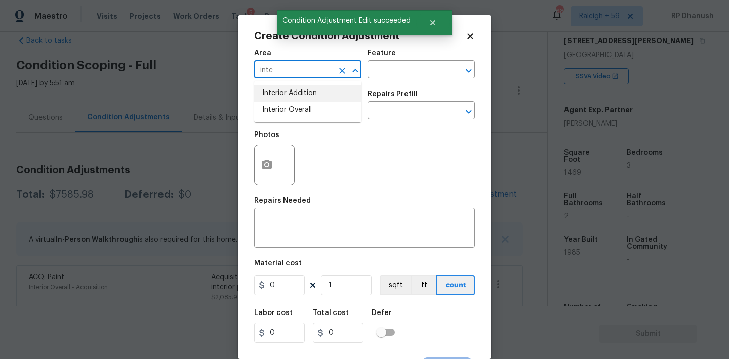
click at [284, 113] on li "Interior Overall" at bounding box center [307, 110] width 107 height 17
type input "Interior Overall"
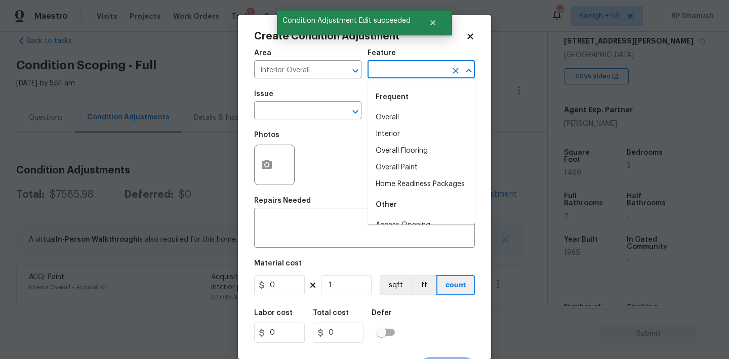
click at [408, 73] on input "text" at bounding box center [406, 71] width 79 height 16
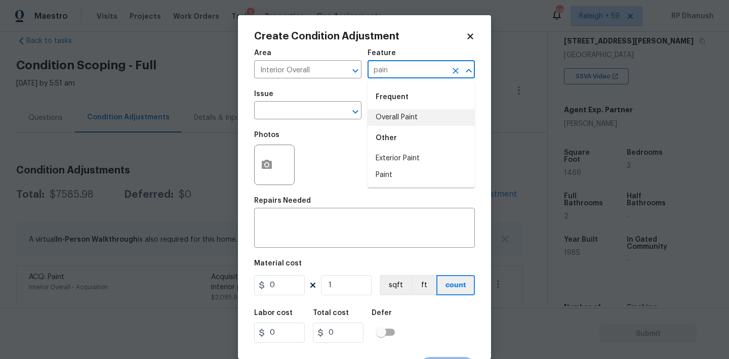
click at [408, 113] on li "Overall Paint" at bounding box center [420, 117] width 107 height 17
type input "Overall Paint"
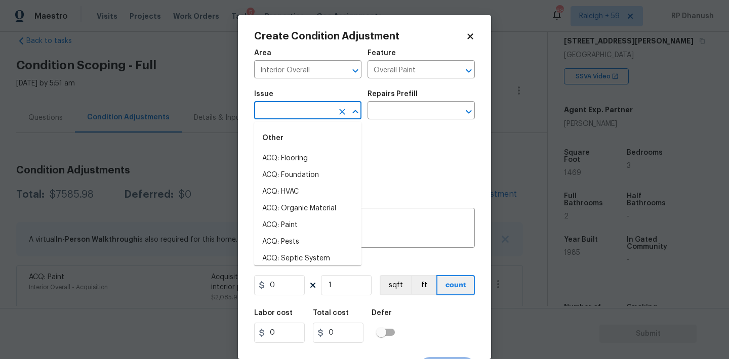
click at [304, 113] on input "text" at bounding box center [293, 112] width 79 height 16
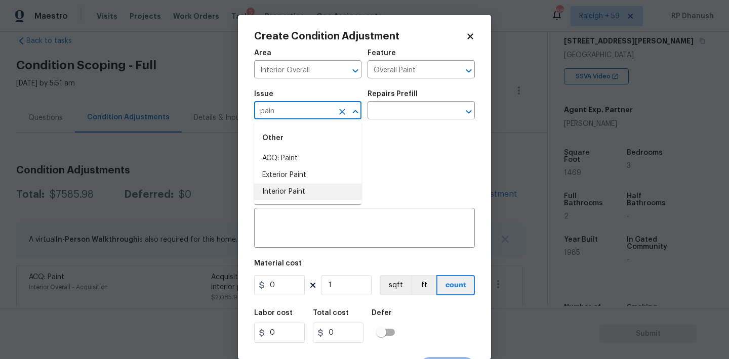
drag, startPoint x: 293, startPoint y: 190, endPoint x: 378, endPoint y: 128, distance: 105.8
click at [292, 190] on li "Interior Paint" at bounding box center [307, 192] width 107 height 17
type input "Interior Paint"
click at [396, 117] on input "text" at bounding box center [406, 112] width 79 height 16
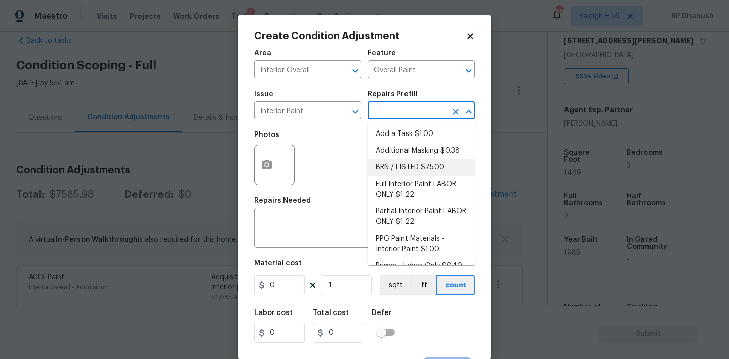
scroll to position [13, 0]
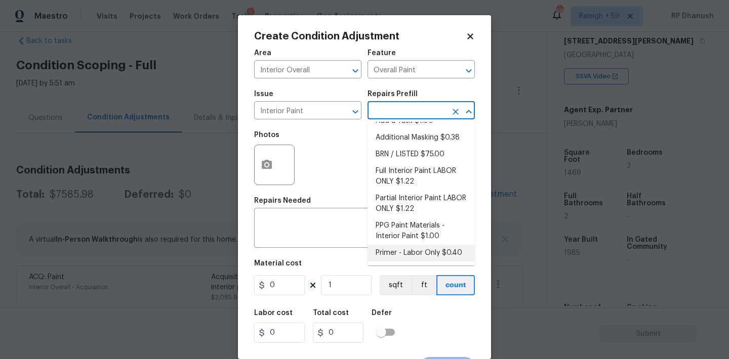
click at [406, 256] on li "Primer - Labor Only $0.40" at bounding box center [420, 253] width 107 height 17
type textarea "Interior primer - PRIMER PROVIDED BY OPENDOOR - All nails, screws, drywall anch…"
type input "0.4"
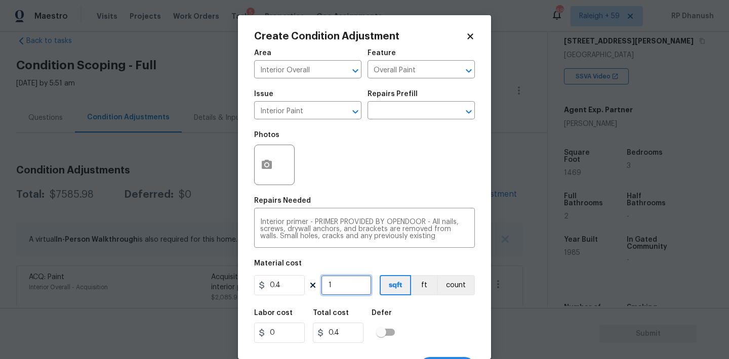
click at [350, 282] on input "1" at bounding box center [346, 285] width 51 height 20
type input "0"
type input "5"
type input "2"
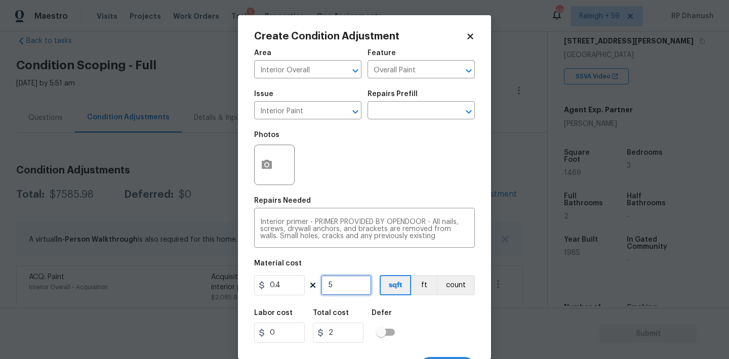
type input "50"
type input "20"
type input "500"
type input "200"
type input "500"
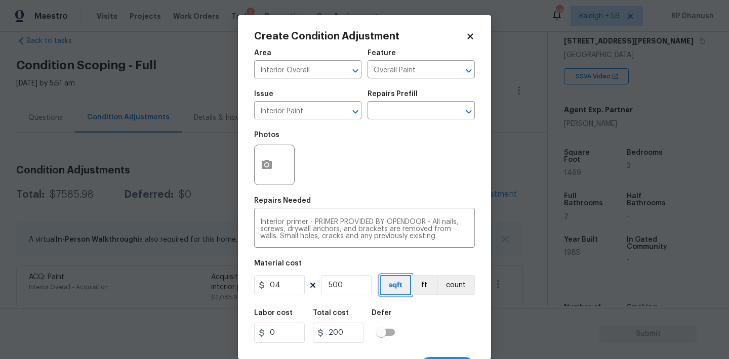
scroll to position [19, 0]
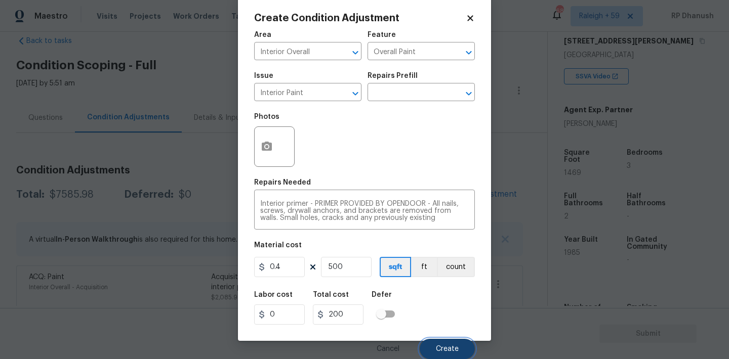
click at [461, 352] on button "Create" at bounding box center [446, 349] width 55 height 20
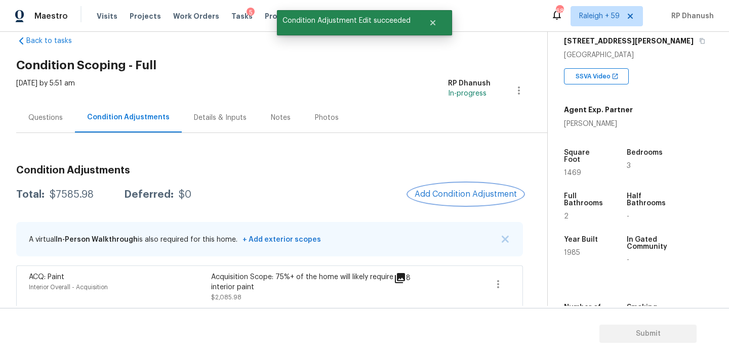
scroll to position [0, 0]
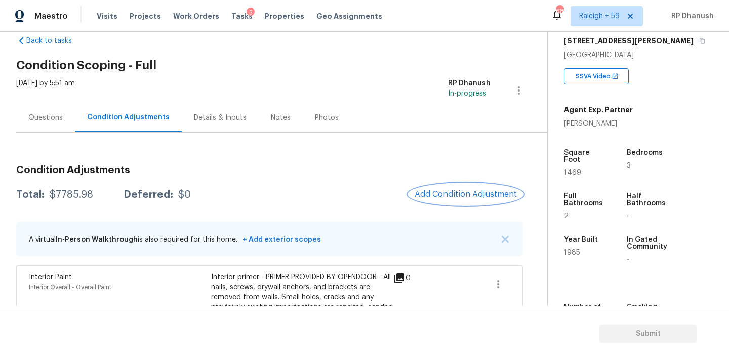
click at [484, 188] on button "Add Condition Adjustment" at bounding box center [465, 194] width 114 height 21
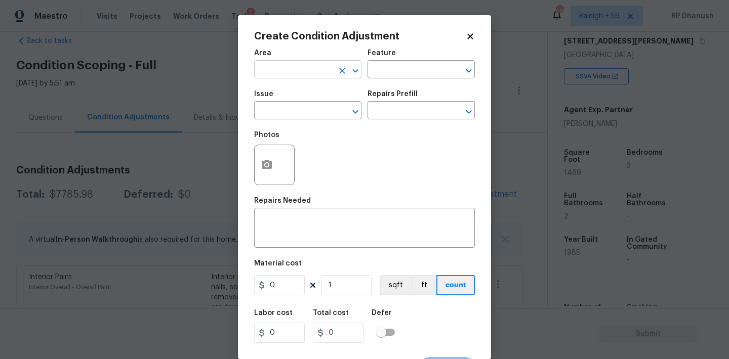
click at [285, 72] on input "text" at bounding box center [293, 71] width 79 height 16
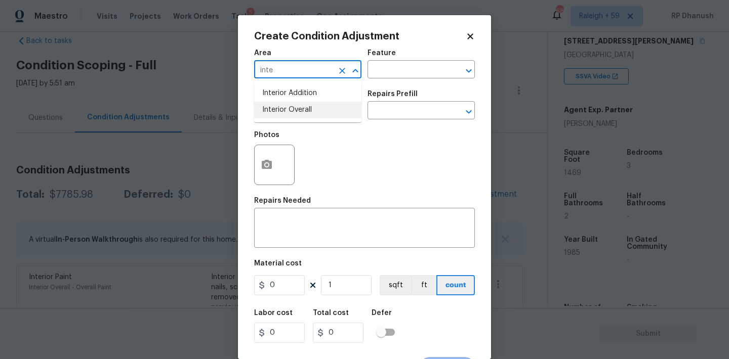
click at [279, 107] on li "Interior Overall" at bounding box center [307, 110] width 107 height 17
type input "Interior Overall"
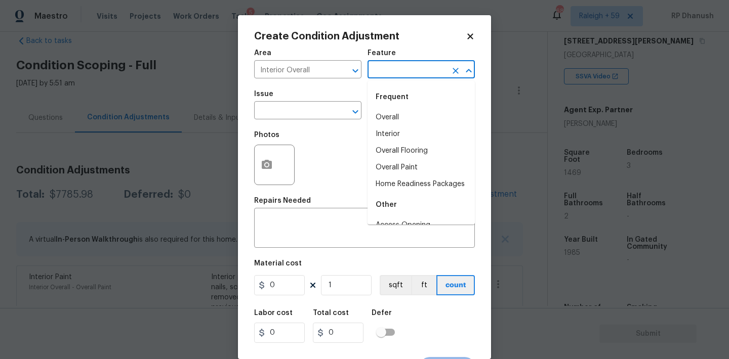
click at [381, 72] on input "text" at bounding box center [406, 71] width 79 height 16
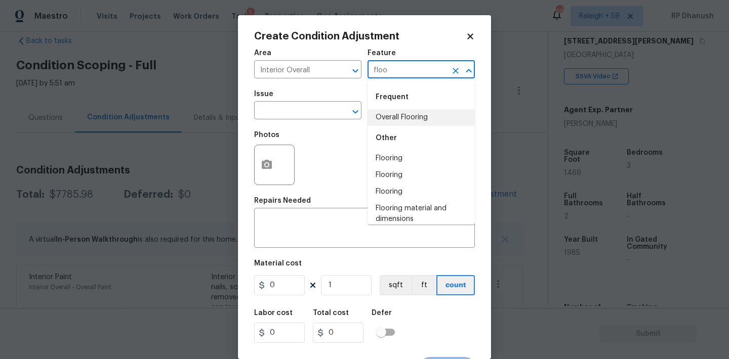
click at [393, 125] on li "Overall Flooring" at bounding box center [420, 117] width 107 height 17
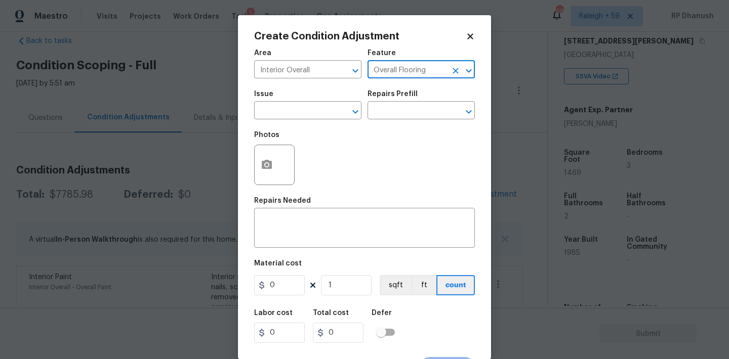
type input "Overall Flooring"
click at [300, 122] on span "Issue ​" at bounding box center [307, 105] width 107 height 41
click at [300, 119] on input "text" at bounding box center [293, 112] width 79 height 16
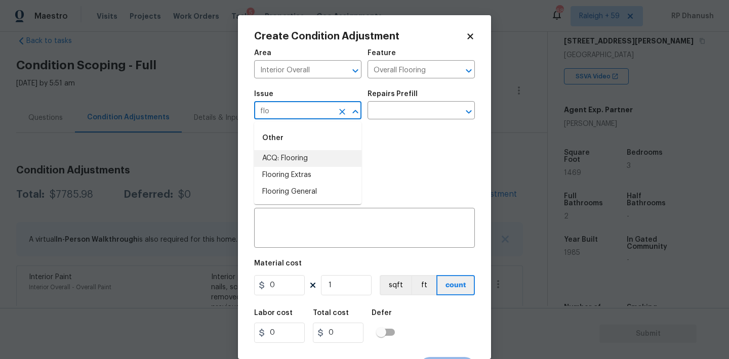
click at [291, 163] on li "ACQ: Flooring" at bounding box center [307, 158] width 107 height 17
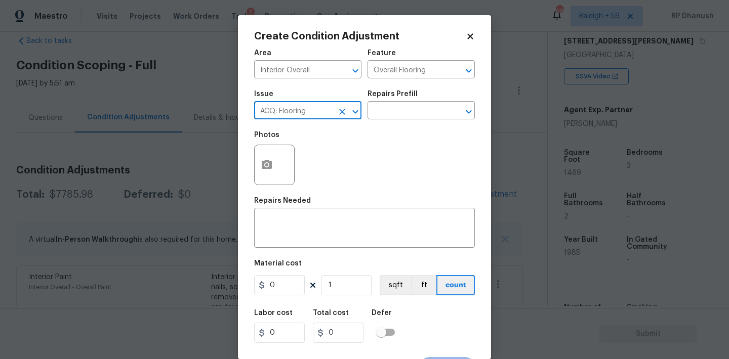
type input "ACQ: Flooring"
click at [394, 121] on div "Issue ACQ: Flooring ​ Repairs Prefill ​" at bounding box center [364, 105] width 221 height 41
click at [415, 113] on input "text" at bounding box center [406, 112] width 79 height 16
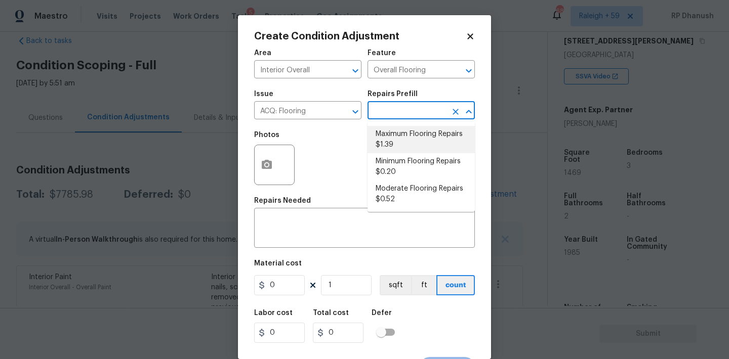
click at [408, 138] on li "Maximum Flooring Repairs $1.39" at bounding box center [420, 139] width 107 height 27
type input "Acquisition"
type textarea "Acquisition Scope: Maximum flooring repairs"
type input "1.39"
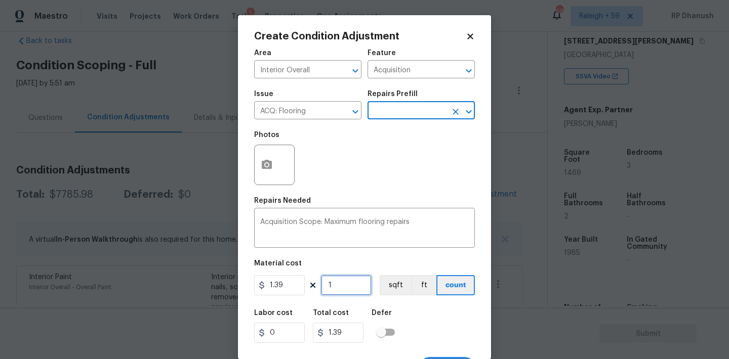
click at [346, 282] on input "1" at bounding box center [346, 285] width 51 height 20
type input "0"
type input "1"
type input "1.39"
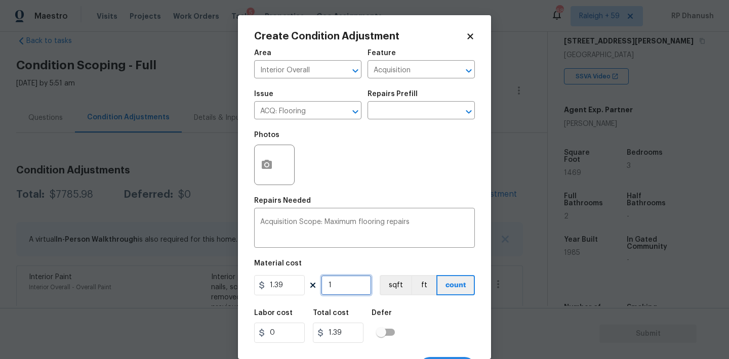
type input "14"
type input "19.46"
type input "146"
type input "202.94"
type input "1469"
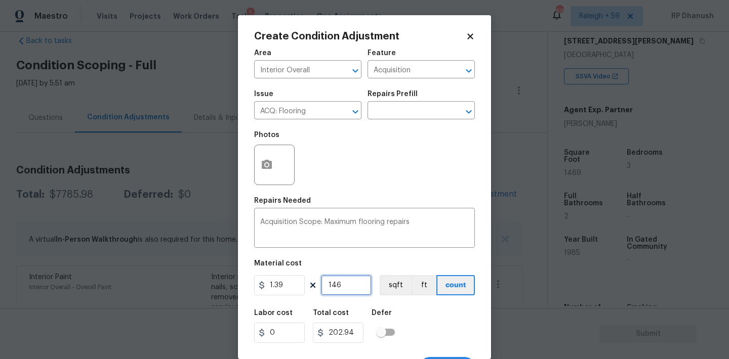
type input "2041.91"
type input "1469"
click at [346, 282] on input "1469" at bounding box center [346, 285] width 51 height 20
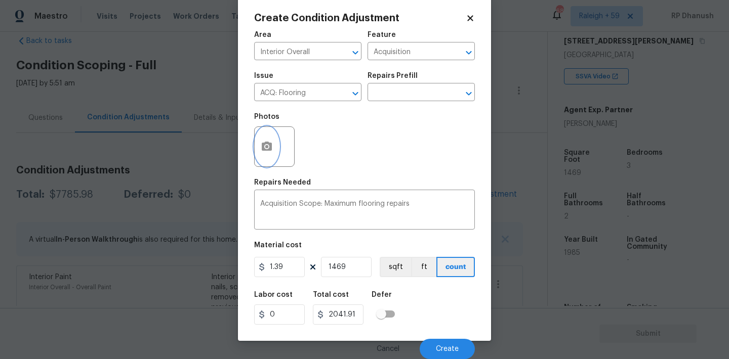
click at [258, 146] on button "button" at bounding box center [267, 146] width 24 height 39
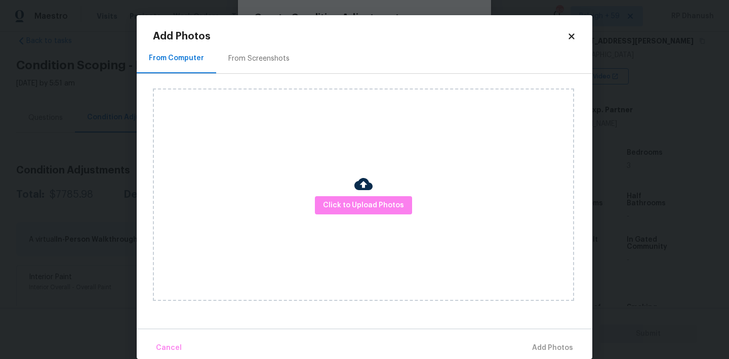
click at [281, 69] on div "From Screenshots" at bounding box center [259, 59] width 86 height 30
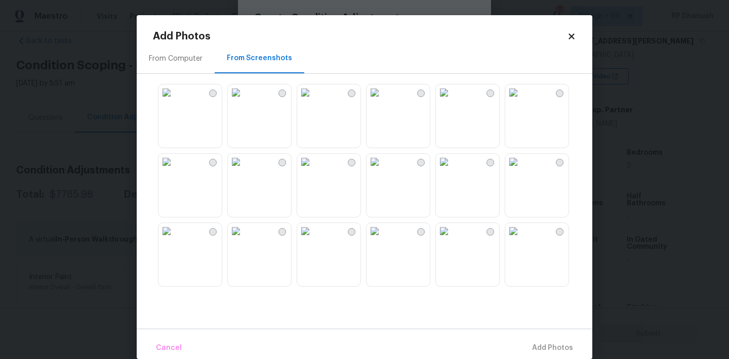
click at [279, 52] on div "From Screenshots" at bounding box center [260, 59] width 90 height 30
click at [313, 170] on img at bounding box center [305, 162] width 16 height 16
click at [244, 170] on img at bounding box center [236, 162] width 16 height 16
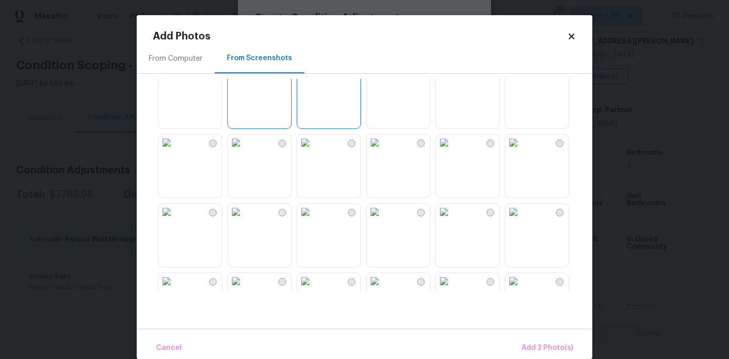
click at [452, 81] on img at bounding box center [444, 73] width 16 height 16
click at [452, 151] on img at bounding box center [444, 143] width 16 height 16
click at [383, 151] on img at bounding box center [374, 143] width 16 height 16
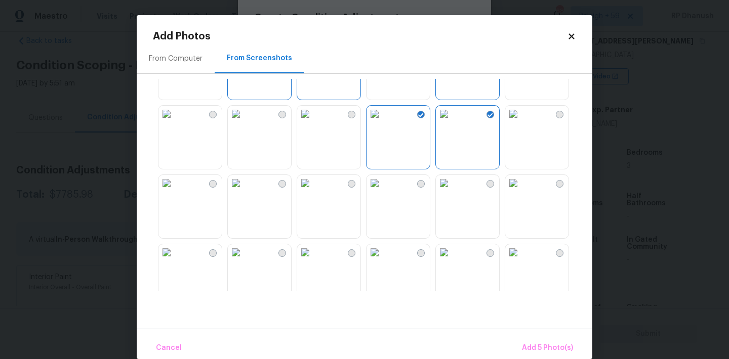
scroll to position [147, 0]
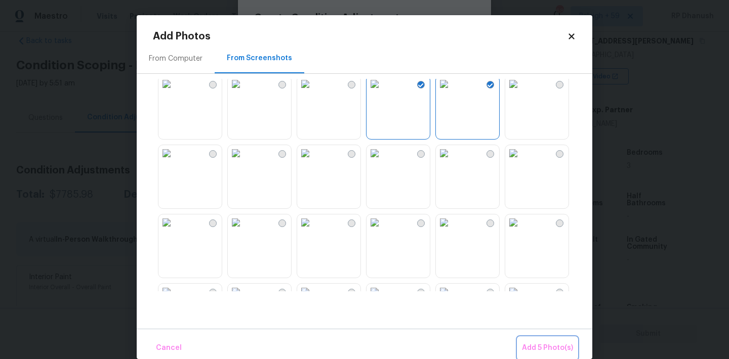
click at [549, 347] on span "Add 5 Photo(s)" at bounding box center [547, 348] width 51 height 13
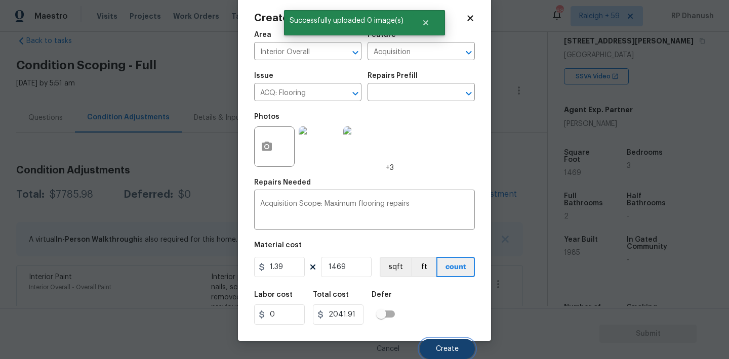
click at [452, 355] on button "Create" at bounding box center [446, 349] width 55 height 20
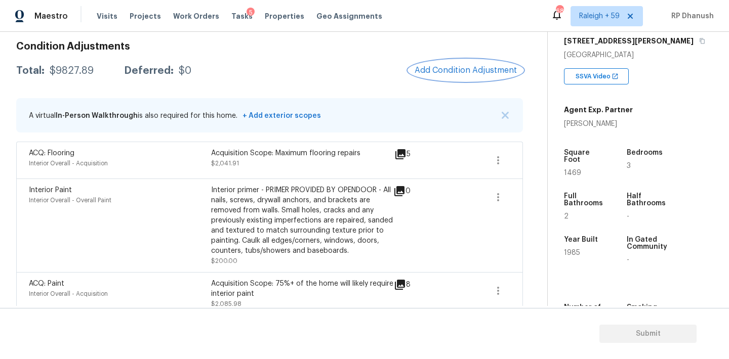
scroll to position [125, 0]
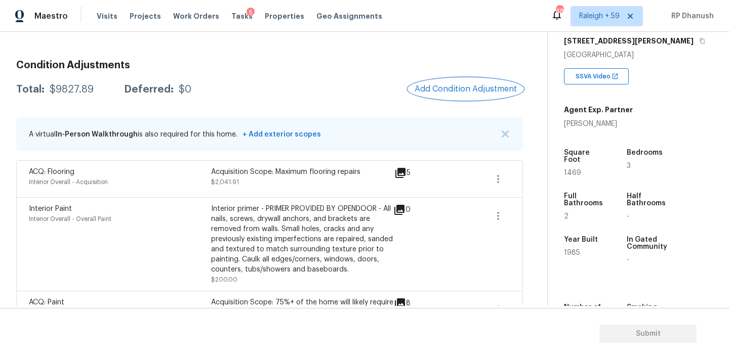
click at [470, 89] on span "Add Condition Adjustment" at bounding box center [465, 89] width 102 height 9
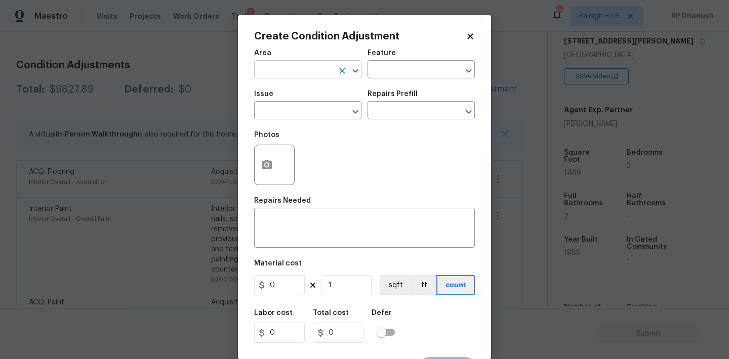
click at [306, 72] on input "text" at bounding box center [293, 71] width 79 height 16
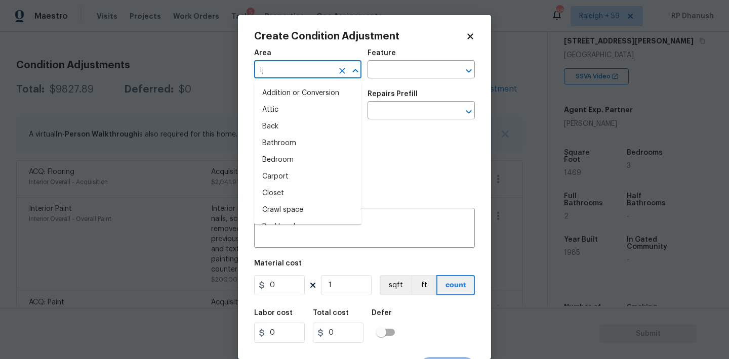
type input "ijt"
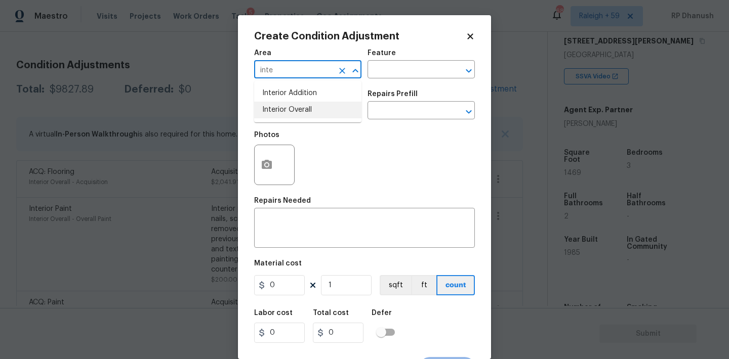
click at [312, 110] on li "Interior Overall" at bounding box center [307, 110] width 107 height 17
type input "Interior Overall"
click at [406, 59] on div "Feature" at bounding box center [420, 56] width 107 height 13
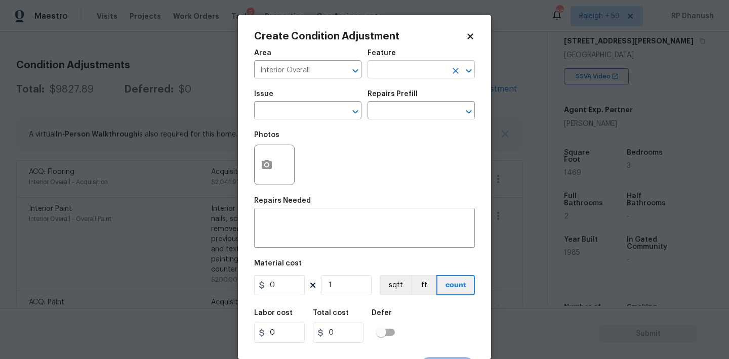
click at [404, 63] on input "text" at bounding box center [406, 71] width 79 height 16
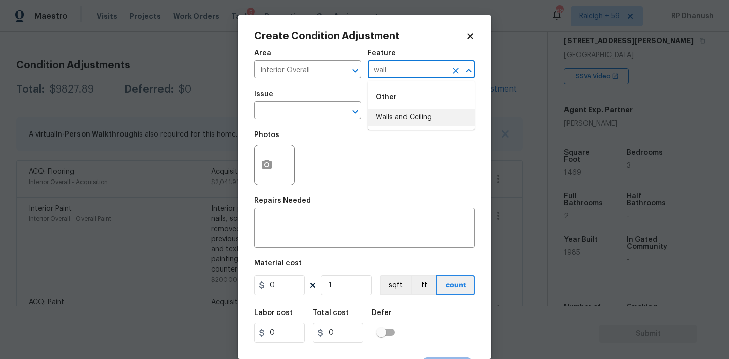
click at [385, 118] on li "Walls and Ceiling" at bounding box center [420, 117] width 107 height 17
type input "Walls and Ceiling"
click at [306, 111] on input "text" at bounding box center [293, 112] width 79 height 16
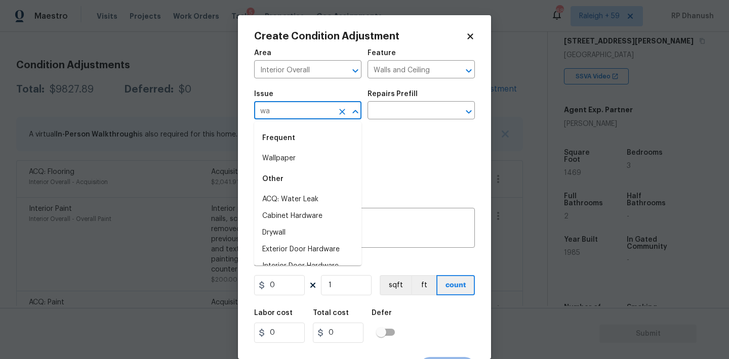
type input "w"
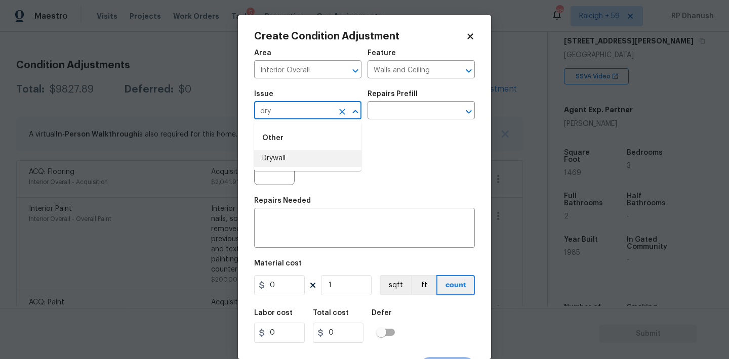
click at [286, 155] on li "Drywall" at bounding box center [307, 158] width 107 height 17
type input "Drywall"
click at [431, 113] on input "text" at bounding box center [406, 112] width 79 height 16
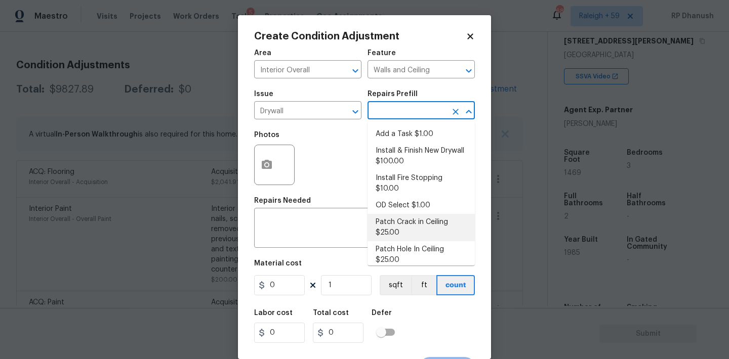
scroll to position [78, 0]
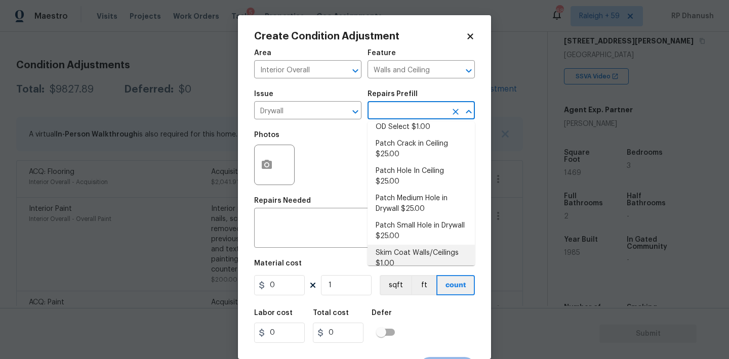
drag, startPoint x: 409, startPoint y: 254, endPoint x: 401, endPoint y: 260, distance: 10.4
click at [409, 254] on li "Skim Coat Walls/Ceilings $1.00" at bounding box center [420, 258] width 107 height 27
type textarea "Prep/scrape all loose material from the damaged area; prime if needed. Skim coa…"
type input "1"
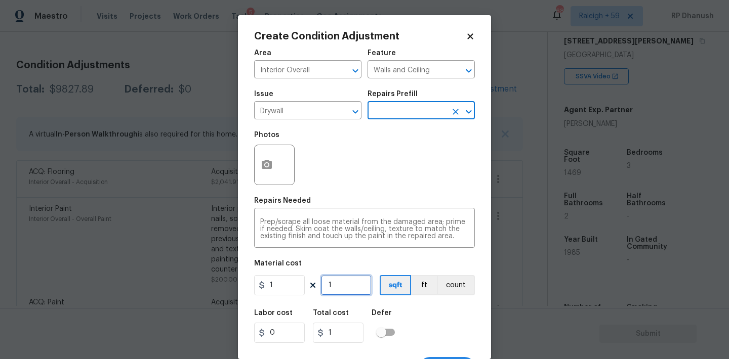
click at [338, 286] on input "1" at bounding box center [346, 285] width 51 height 20
type input "0"
type input "1"
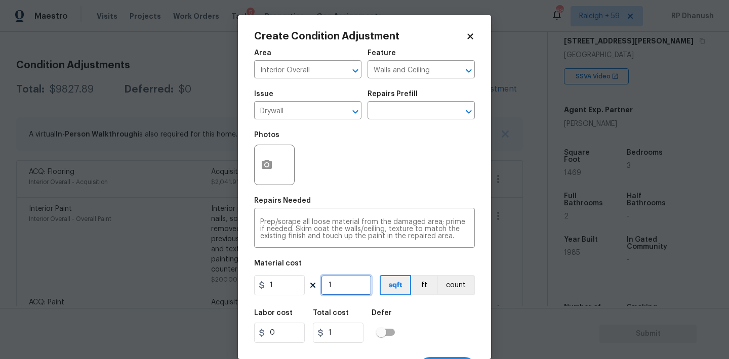
type input "10"
type input "100"
type input "10"
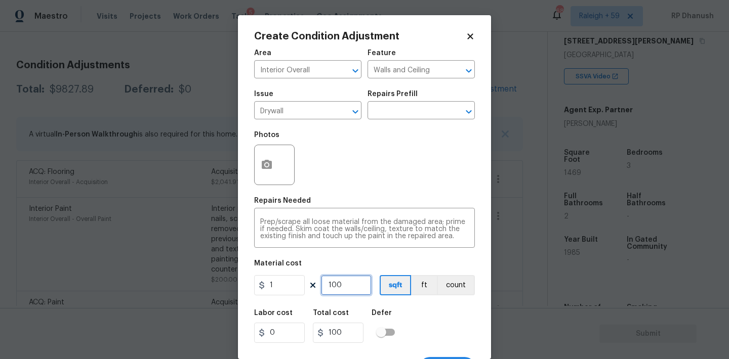
type input "10"
type input "1"
type input "12"
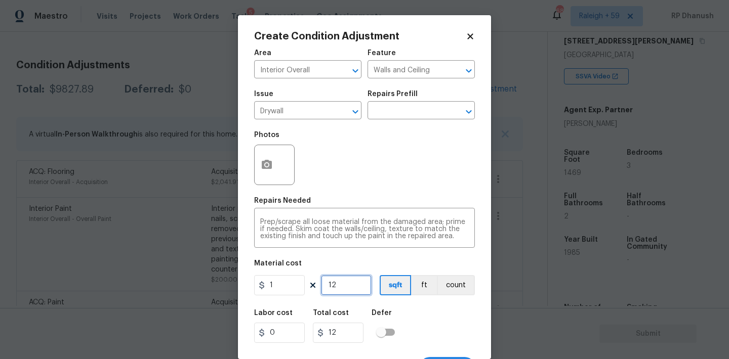
type input "120"
type input "12"
type input "1"
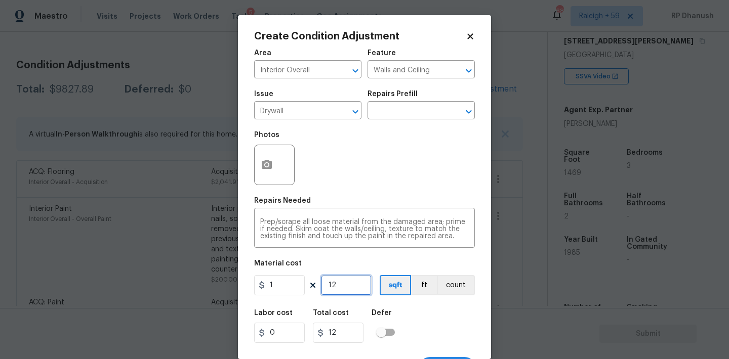
type input "1"
type input "0"
type input "2"
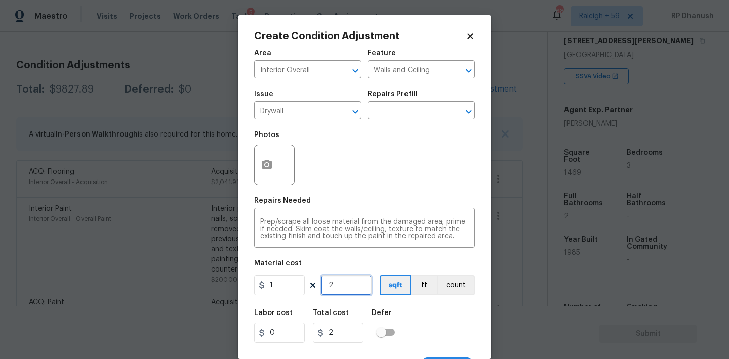
type input "29"
type input "2"
type input "0"
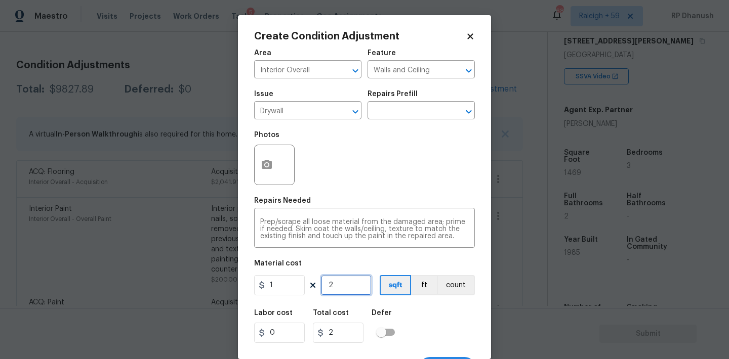
type input "0"
type input "5"
type input "50"
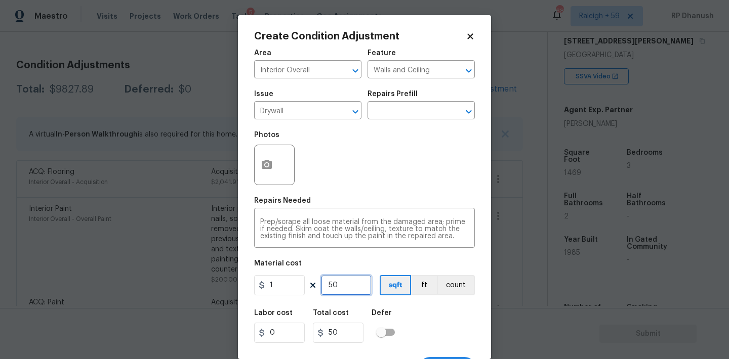
type input "500"
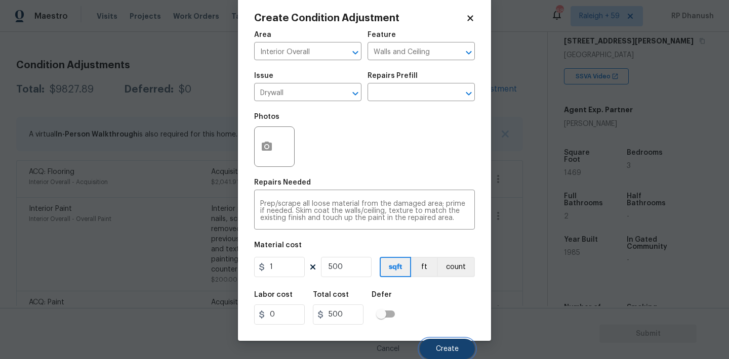
click at [463, 350] on button "Create" at bounding box center [446, 349] width 55 height 20
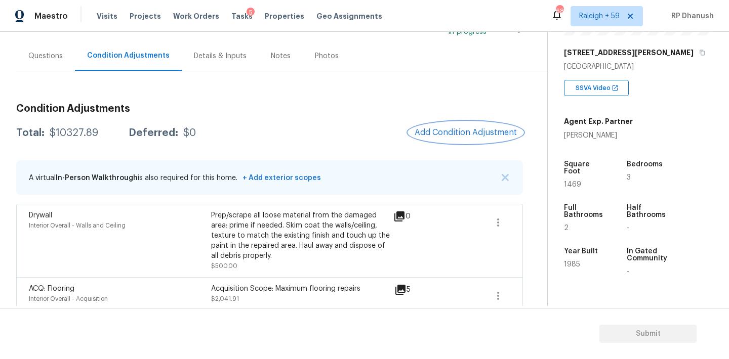
scroll to position [121, 0]
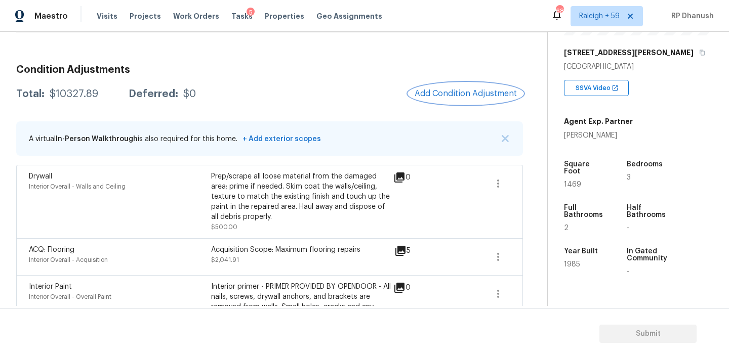
click at [446, 88] on button "Add Condition Adjustment" at bounding box center [465, 93] width 114 height 21
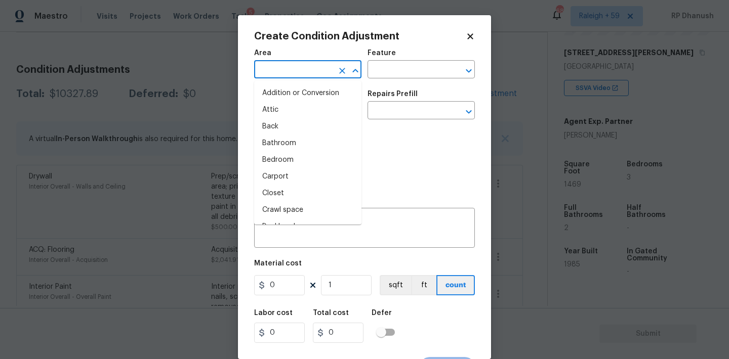
click at [292, 78] on input "text" at bounding box center [293, 71] width 79 height 16
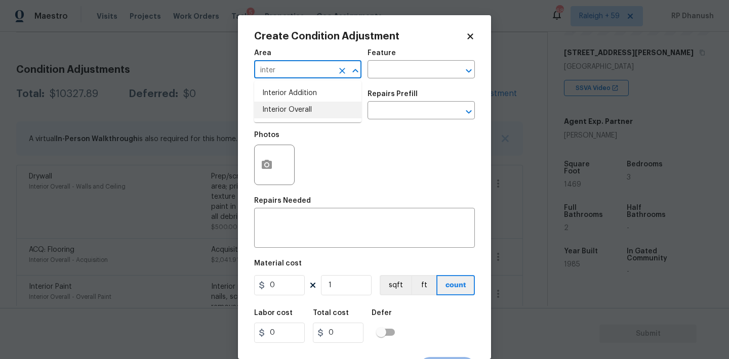
click at [290, 104] on li "Interior Overall" at bounding box center [307, 110] width 107 height 17
type input "Interior Overall"
click at [290, 218] on div "x ​" at bounding box center [364, 229] width 221 height 37
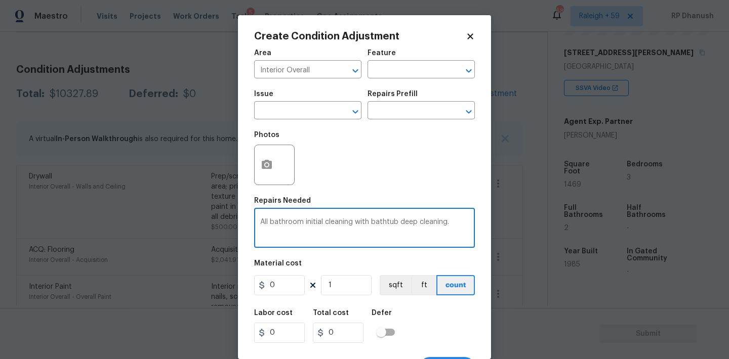
type textarea "All bathroom initial cleaning with bathtub deep cleaning."
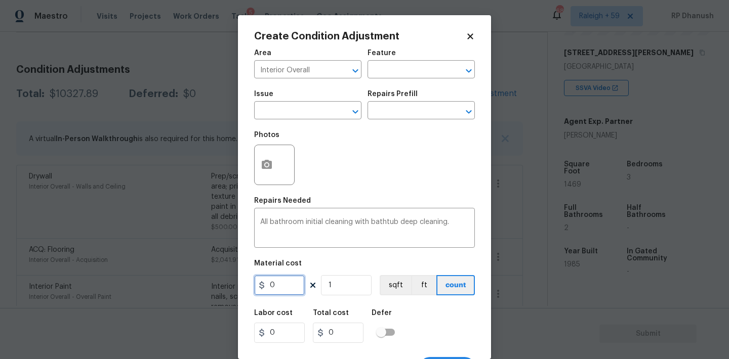
click at [289, 287] on input "0" at bounding box center [279, 285] width 51 height 20
type input "500"
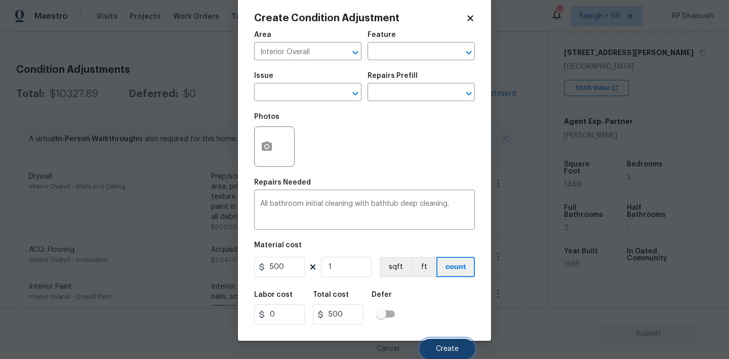
click at [431, 345] on button "Create" at bounding box center [446, 349] width 55 height 20
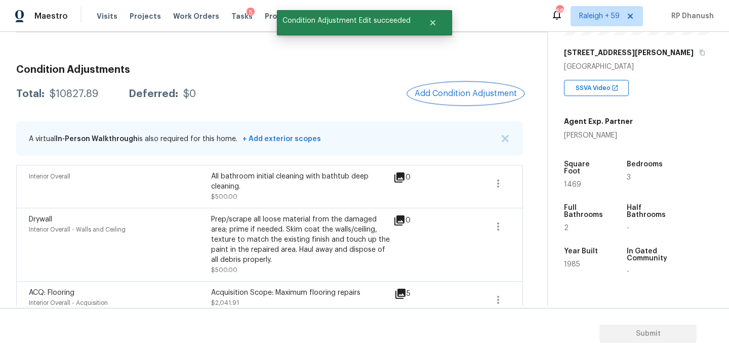
scroll to position [129, 0]
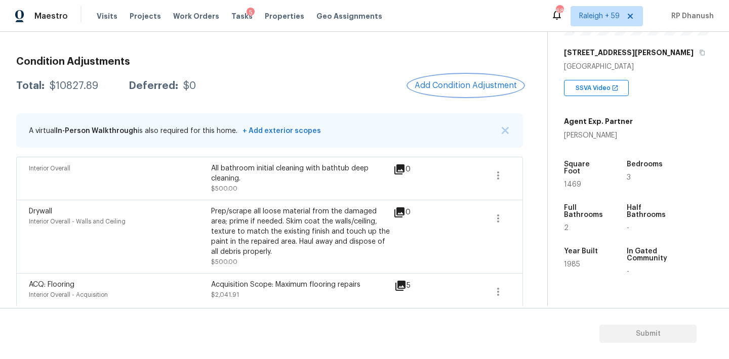
click at [478, 88] on span "Add Condition Adjustment" at bounding box center [465, 85] width 102 height 9
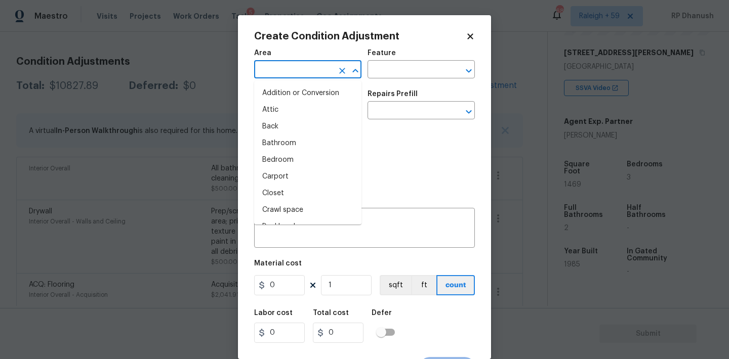
click at [311, 69] on input "text" at bounding box center [293, 71] width 79 height 16
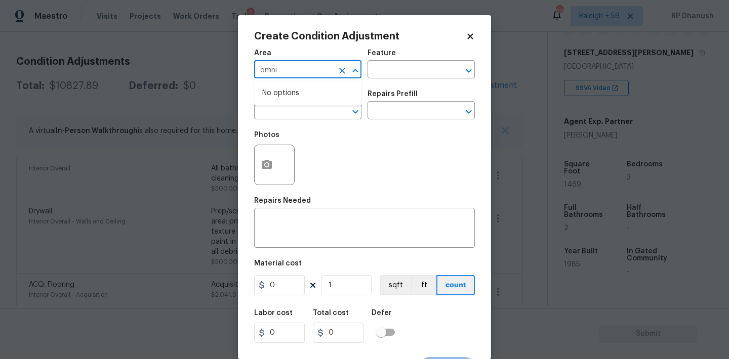
type input "omnin"
click at [301, 111] on li "Interior Overall" at bounding box center [307, 110] width 107 height 17
type input "Interior Overall"
click at [412, 68] on input "text" at bounding box center [406, 71] width 79 height 16
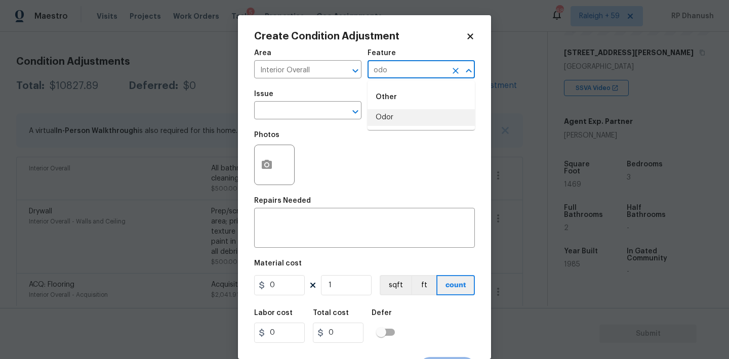
click at [400, 118] on li "Odor" at bounding box center [420, 117] width 107 height 17
type input "Odor"
click at [317, 118] on input "text" at bounding box center [293, 112] width 79 height 16
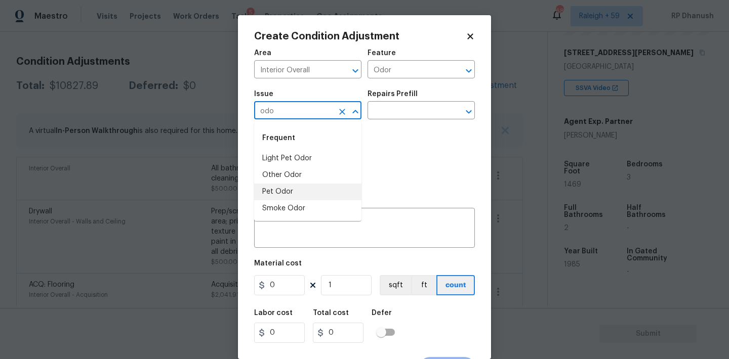
click at [289, 193] on li "Pet Odor" at bounding box center [307, 192] width 107 height 17
type input "Pet Odor"
click at [426, 105] on input "text" at bounding box center [406, 112] width 79 height 16
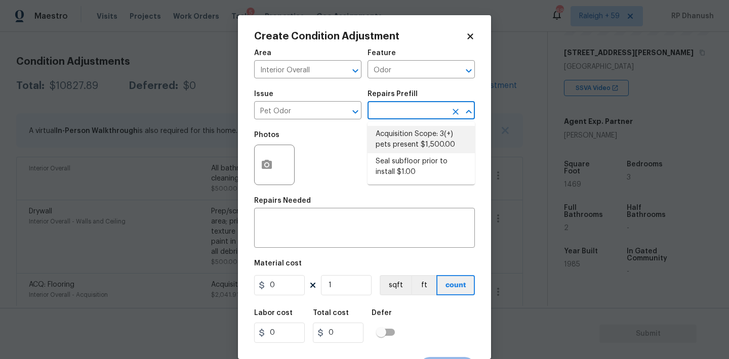
click at [413, 148] on li "Acquisition Scope: 3(+) pets present $1,500.00" at bounding box center [420, 139] width 107 height 27
type textarea "Acquisition Scope: 3(+) pets present"
type input "1500"
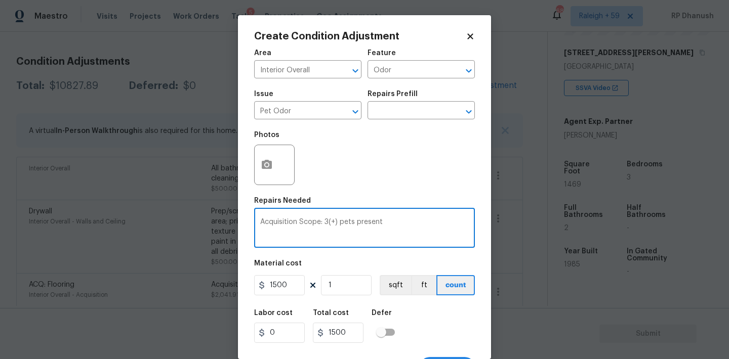
drag, startPoint x: 338, startPoint y: 224, endPoint x: 326, endPoint y: 224, distance: 11.1
click at [326, 224] on textarea "Acquisition Scope: 3(+) pets present" at bounding box center [364, 229] width 208 height 21
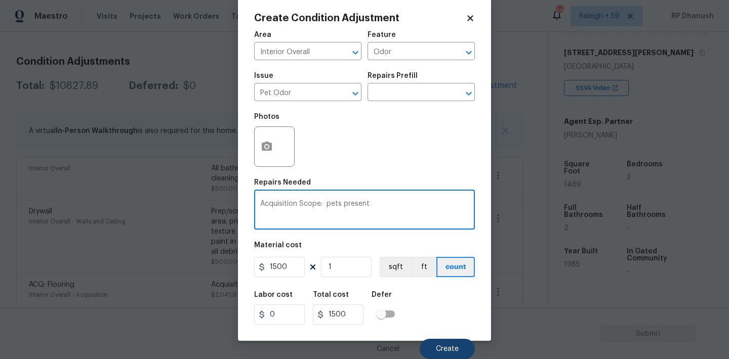
type textarea "Acquisition Scope: pets present"
click at [435, 346] on button "Create" at bounding box center [446, 349] width 55 height 20
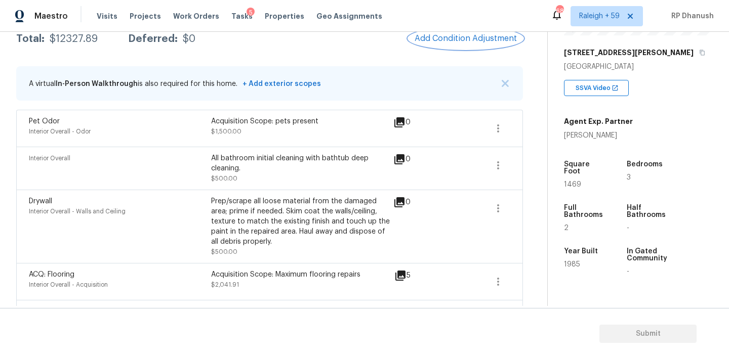
scroll to position [58, 0]
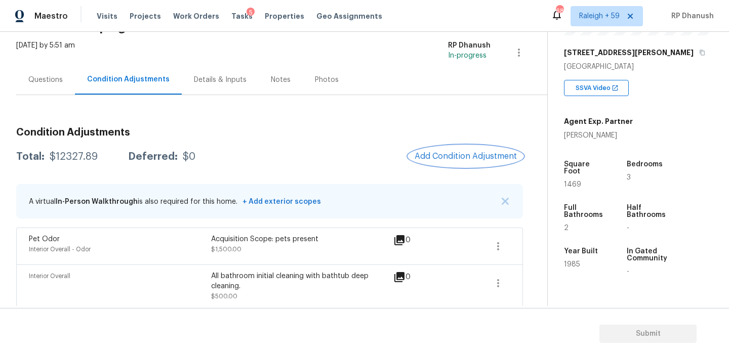
click at [477, 149] on button "Add Condition Adjustment" at bounding box center [465, 156] width 114 height 21
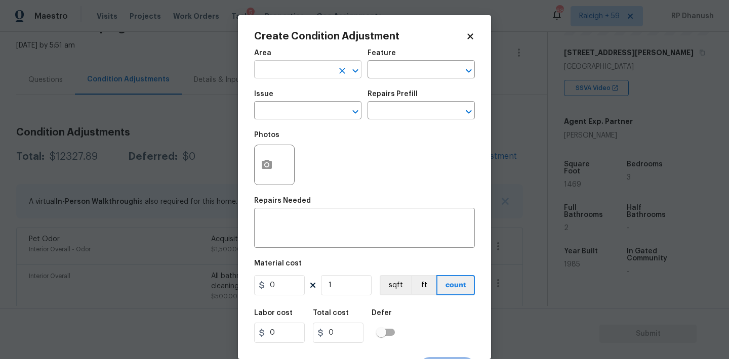
click at [299, 70] on input "text" at bounding box center [293, 71] width 79 height 16
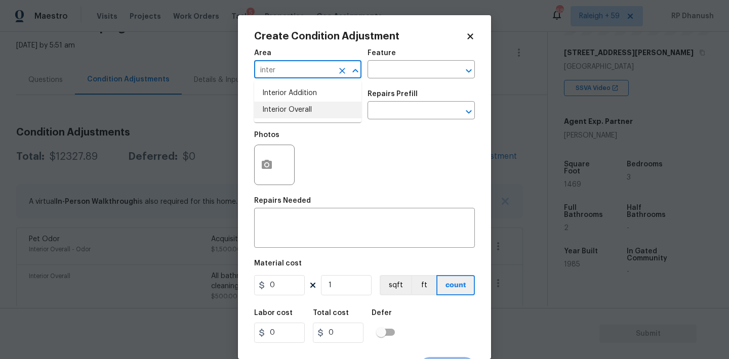
click at [297, 102] on li "Interior Overall" at bounding box center [307, 110] width 107 height 17
type input "Interior Overall"
click at [299, 224] on textarea at bounding box center [364, 229] width 208 height 21
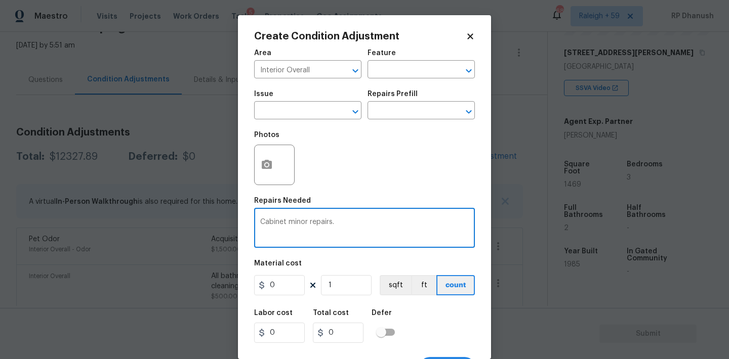
type textarea "Cabinet minor repairs."
click at [289, 288] on input "0" at bounding box center [279, 285] width 51 height 20
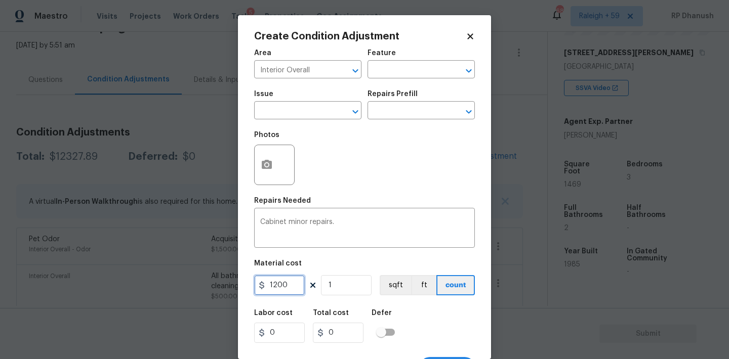
type input "1200"
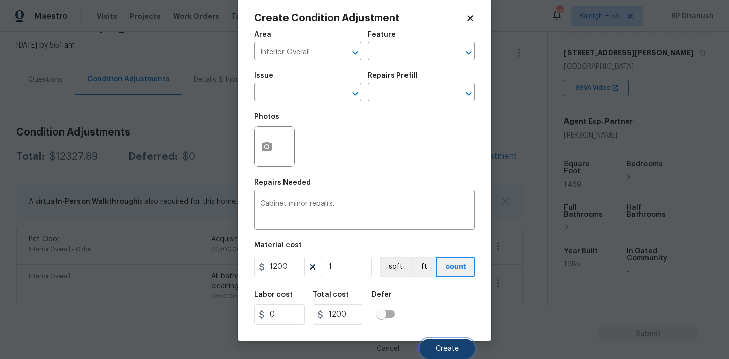
click at [434, 350] on button "Create" at bounding box center [446, 349] width 55 height 20
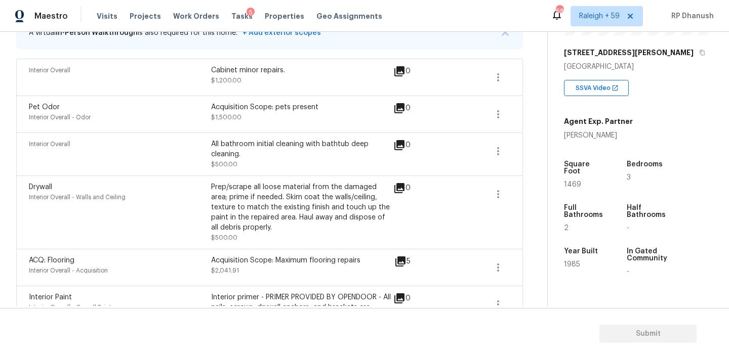
scroll to position [227, 0]
click at [538, 75] on div "Back to tasks Condition Scoping - Full [DATE] by 5:51 am RP Dhanush In-progress…" at bounding box center [281, 142] width 531 height 642
click at [496, 75] on icon "button" at bounding box center [498, 78] width 12 height 12
click at [539, 75] on div "Edit" at bounding box center [555, 76] width 79 height 10
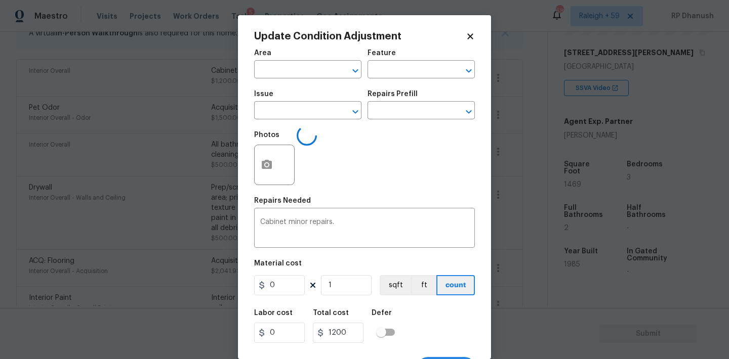
type input "Interior Overall"
click at [279, 293] on input "1200" at bounding box center [279, 285] width 51 height 20
type input "2200"
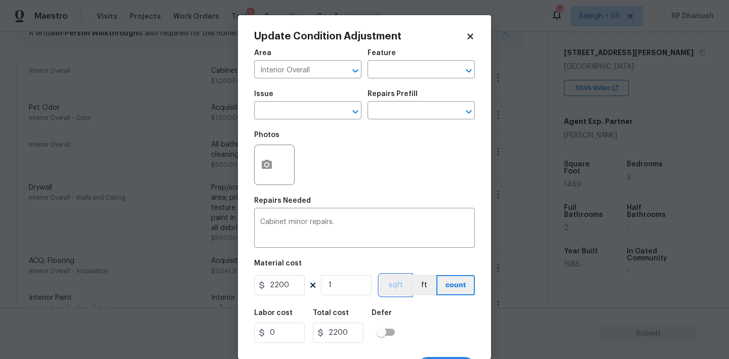
scroll to position [19, 0]
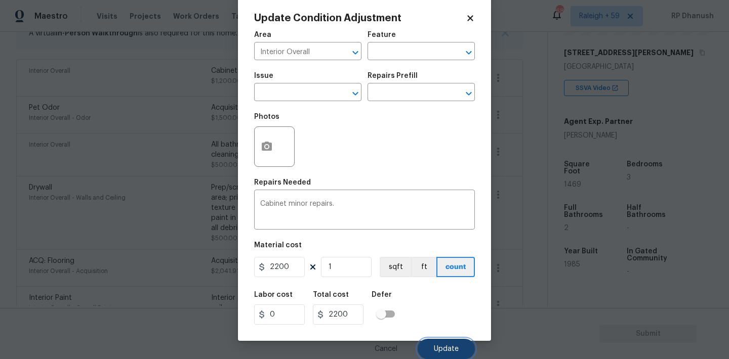
click at [443, 341] on button "Update" at bounding box center [445, 349] width 57 height 20
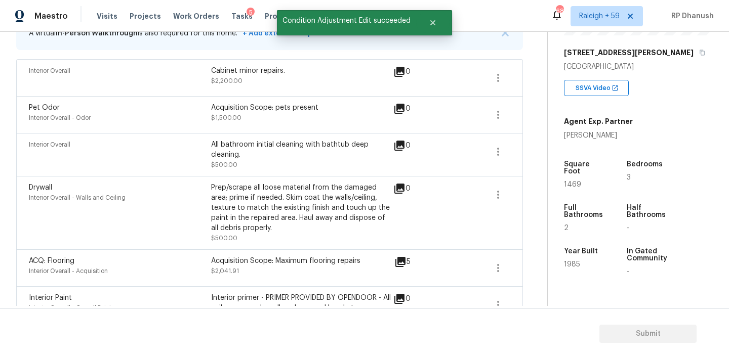
scroll to position [385, 0]
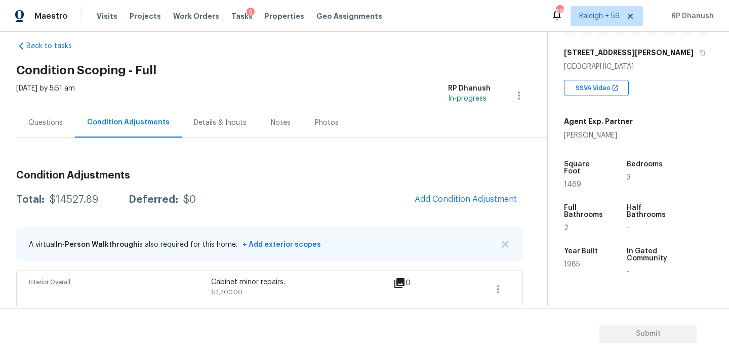
click at [47, 127] on div "Questions" at bounding box center [45, 123] width 34 height 10
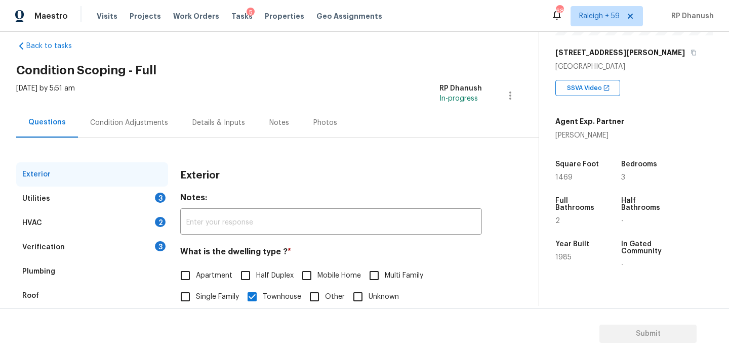
scroll to position [128, 0]
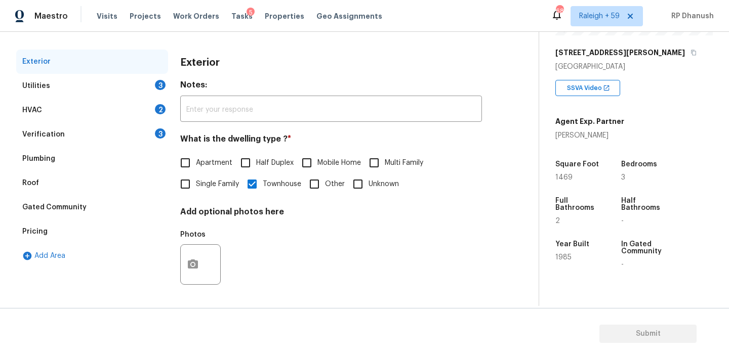
click at [152, 134] on div "Verification 3" at bounding box center [92, 134] width 152 height 24
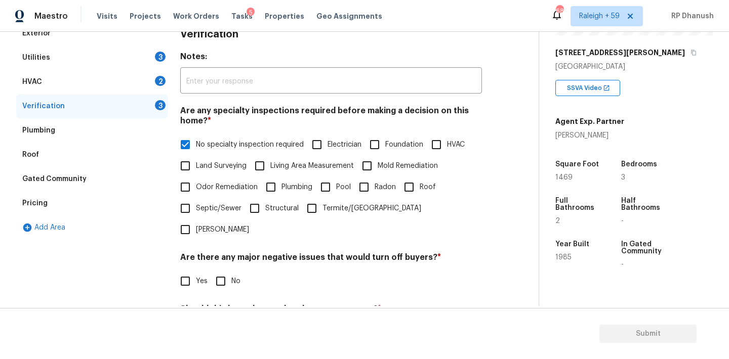
scroll to position [174, 0]
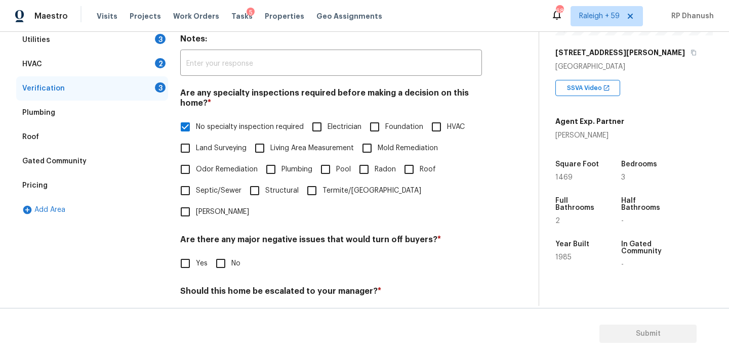
click at [222, 253] on input "No" at bounding box center [220, 263] width 21 height 21
checkbox input "true"
click at [220, 306] on div "Back to tasks Condition Scoping - Full [DATE] by 5:51 am RP Dhanush In-progress…" at bounding box center [364, 195] width 729 height 327
click at [222, 305] on input "No" at bounding box center [220, 315] width 21 height 21
checkbox input "true"
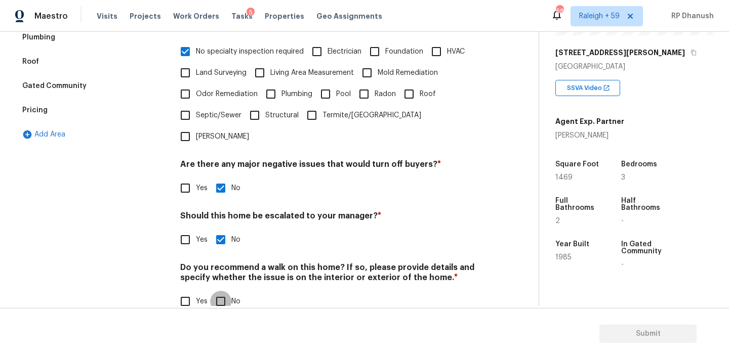
drag, startPoint x: 225, startPoint y: 272, endPoint x: 225, endPoint y: 216, distance: 56.2
click at [225, 269] on div "Do you recommend a walk on this home? If so, please provide details and specify…" at bounding box center [331, 288] width 302 height 50
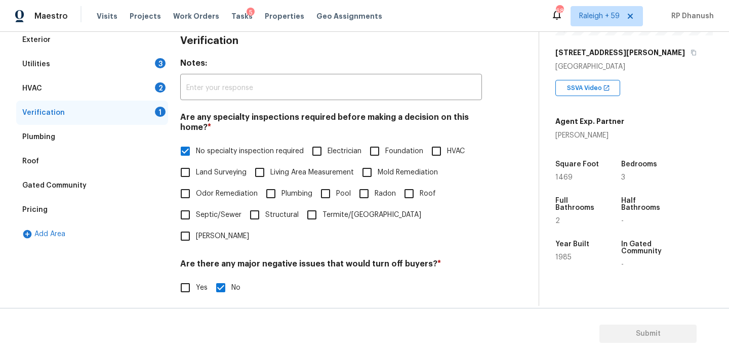
scroll to position [249, 0]
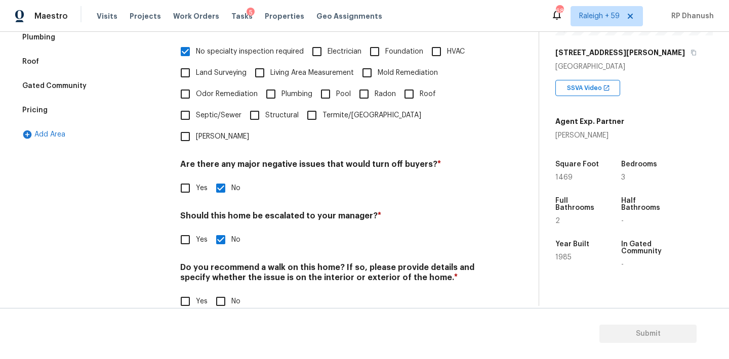
click at [224, 291] on input "No" at bounding box center [220, 301] width 21 height 21
checkbox input "true"
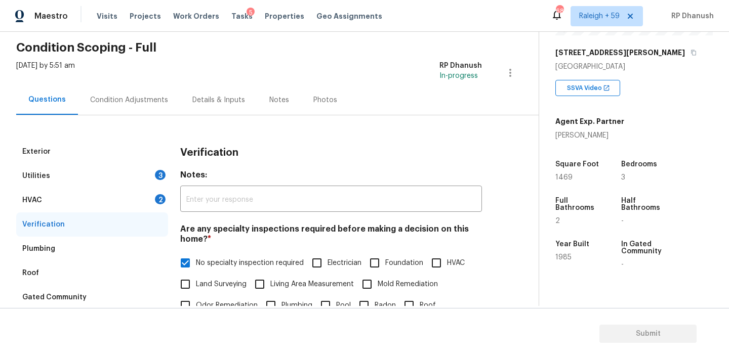
click at [140, 202] on div "HVAC 2" at bounding box center [92, 200] width 152 height 24
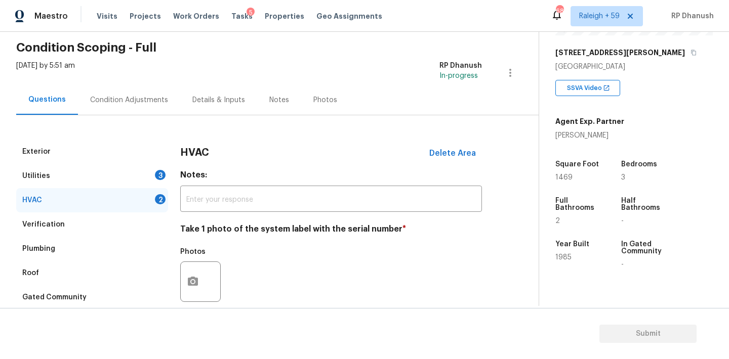
scroll to position [161, 0]
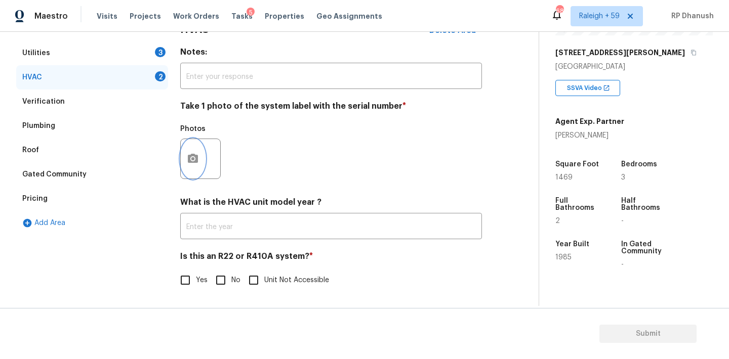
click at [194, 170] on button "button" at bounding box center [193, 158] width 24 height 39
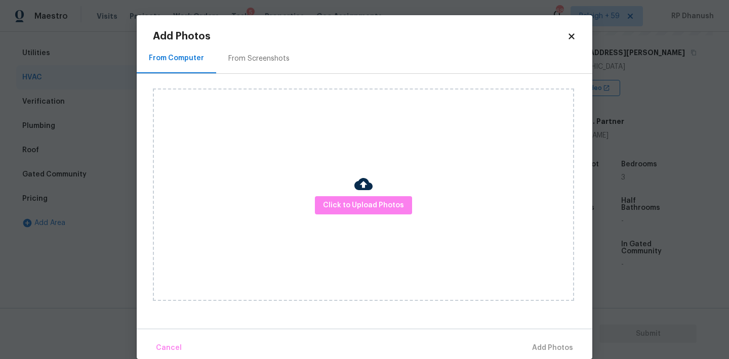
click at [224, 62] on div "From Screenshots" at bounding box center [259, 59] width 86 height 30
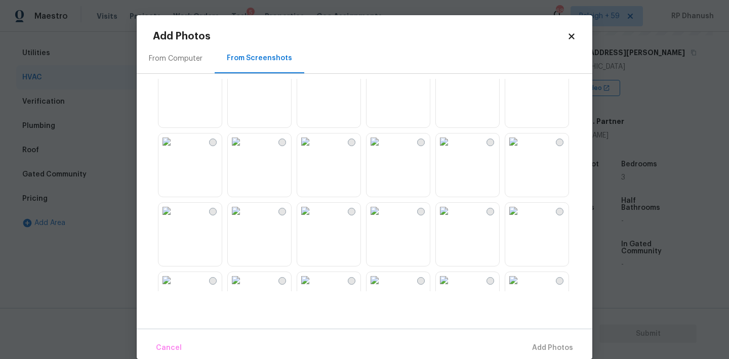
scroll to position [28, 0]
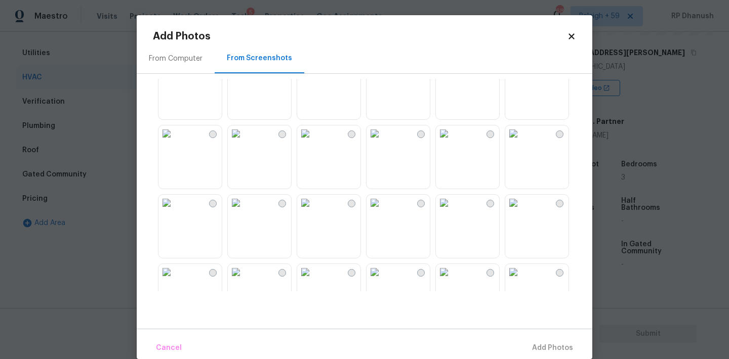
click at [244, 211] on img at bounding box center [236, 203] width 16 height 16
click at [538, 349] on span "Add 1 Photo(s)" at bounding box center [548, 348] width 50 height 13
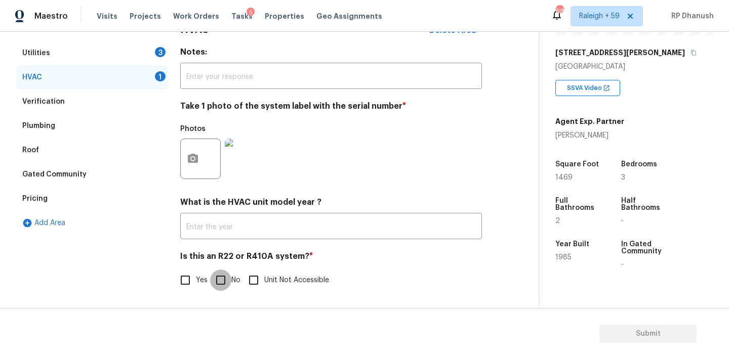
click at [224, 280] on input "No" at bounding box center [220, 280] width 21 height 21
checkbox input "true"
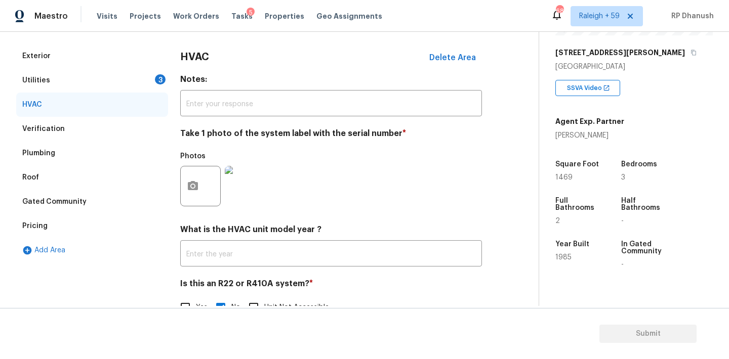
click at [150, 76] on div "Utilities 3" at bounding box center [92, 80] width 152 height 24
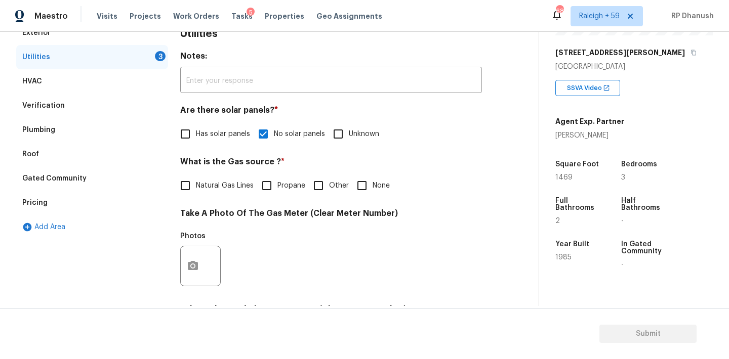
scroll to position [164, 0]
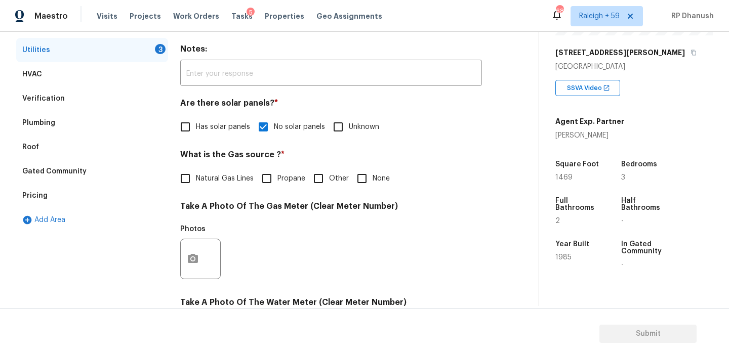
click at [199, 172] on label "Natural Gas Lines" at bounding box center [214, 178] width 79 height 21
click at [196, 172] on input "Natural Gas Lines" at bounding box center [185, 178] width 21 height 21
checkbox input "true"
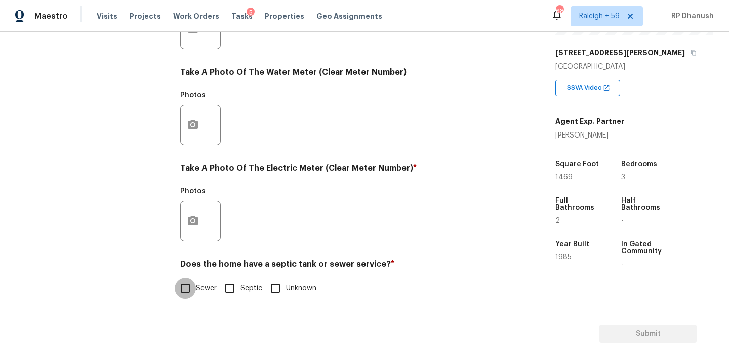
click at [190, 292] on input "Sewer" at bounding box center [185, 288] width 21 height 21
checkbox input "true"
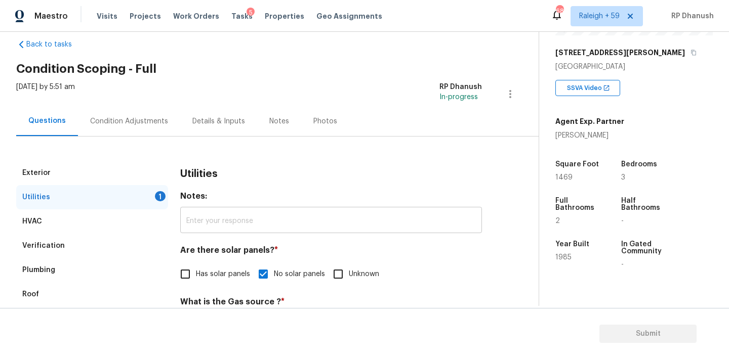
scroll to position [159, 0]
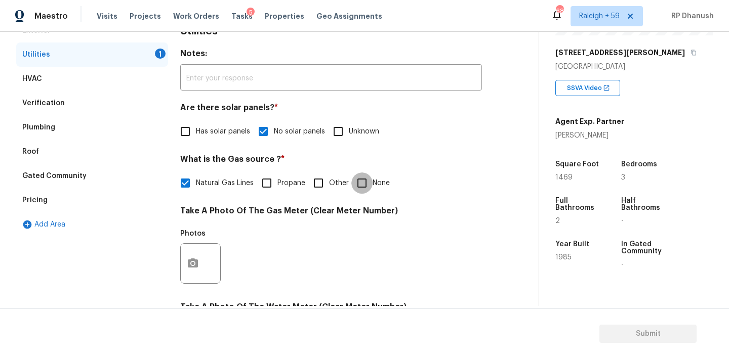
click at [356, 192] on input "None" at bounding box center [361, 183] width 21 height 21
checkbox input "true"
checkbox input "false"
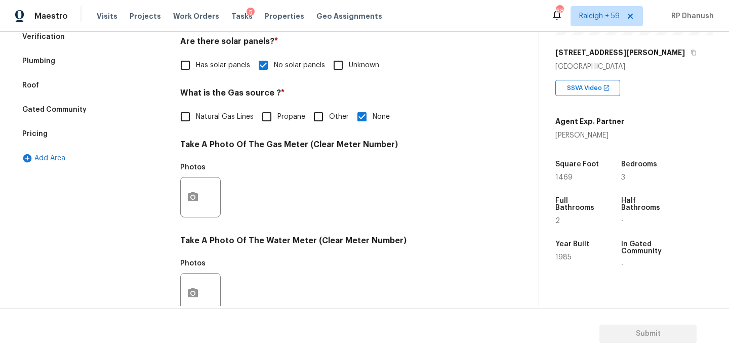
scroll to position [362, 0]
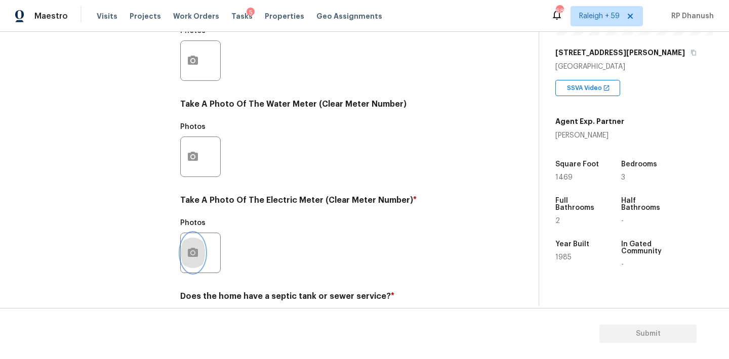
click at [191, 247] on icon "button" at bounding box center [193, 253] width 12 height 12
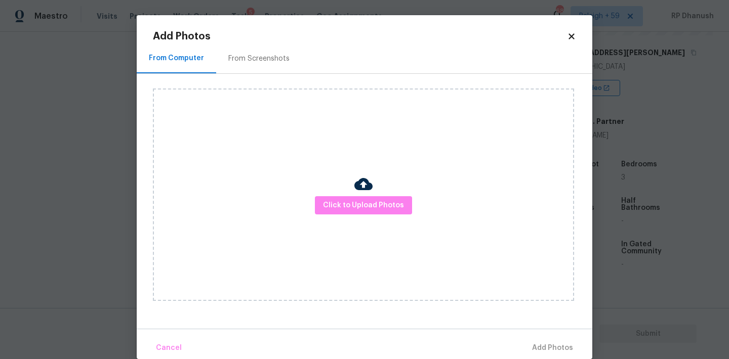
click at [268, 75] on div "Click to Upload Photos" at bounding box center [372, 195] width 439 height 242
click at [268, 60] on div "From Screenshots" at bounding box center [258, 59] width 61 height 10
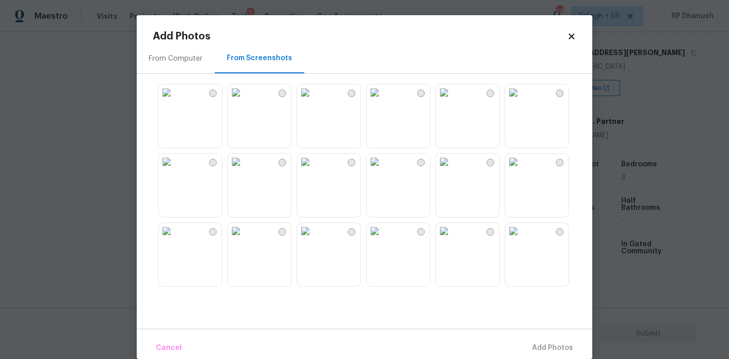
click at [175, 170] on img at bounding box center [166, 162] width 16 height 16
click at [558, 348] on span "Add 1 Photo(s)" at bounding box center [548, 348] width 50 height 13
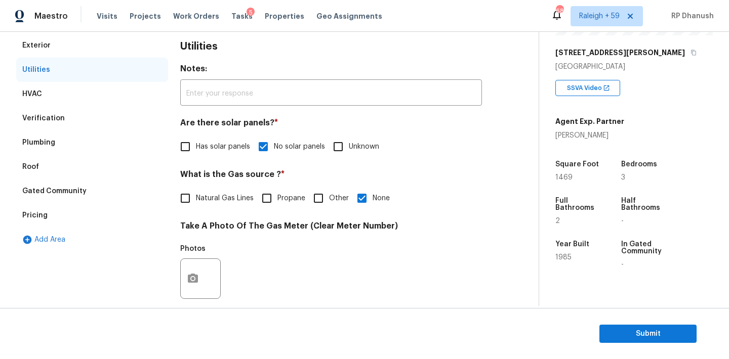
scroll to position [0, 0]
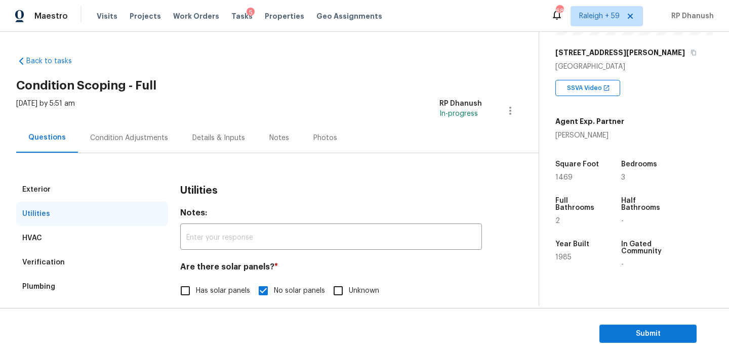
click at [139, 139] on div "Condition Adjustments" at bounding box center [129, 138] width 78 height 10
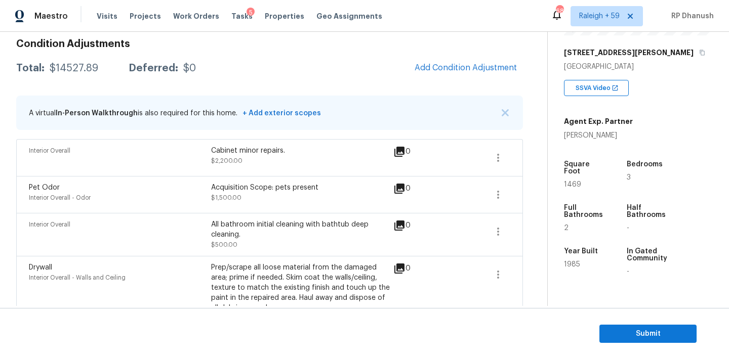
scroll to position [142, 0]
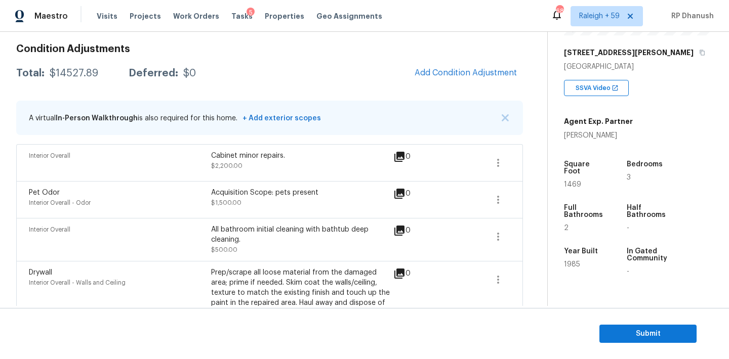
click at [79, 75] on div "$14527.89" at bounding box center [74, 73] width 49 height 10
copy div "$14527.89"
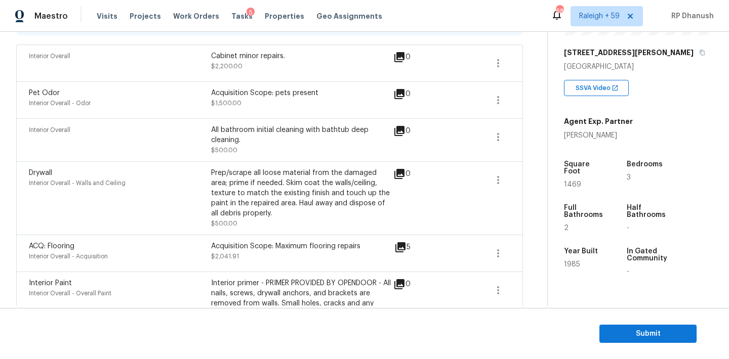
scroll to position [232, 0]
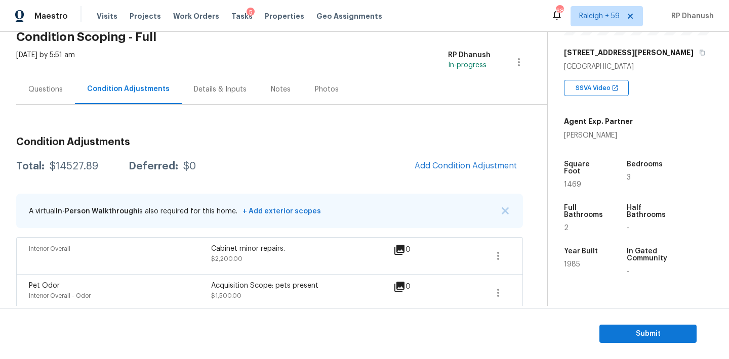
drag, startPoint x: 56, startPoint y: 90, endPoint x: 70, endPoint y: 104, distance: 20.0
click at [55, 90] on div "Questions" at bounding box center [45, 90] width 34 height 10
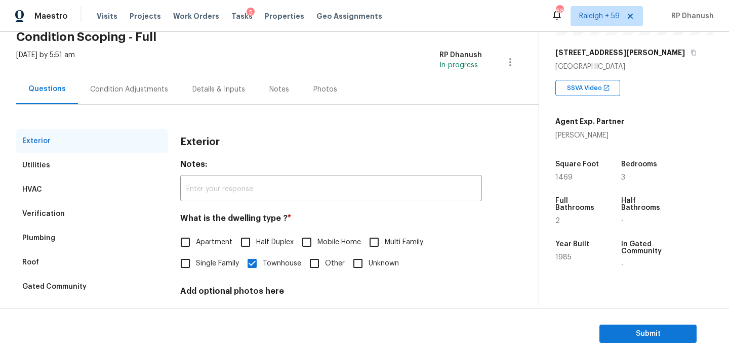
scroll to position [128, 0]
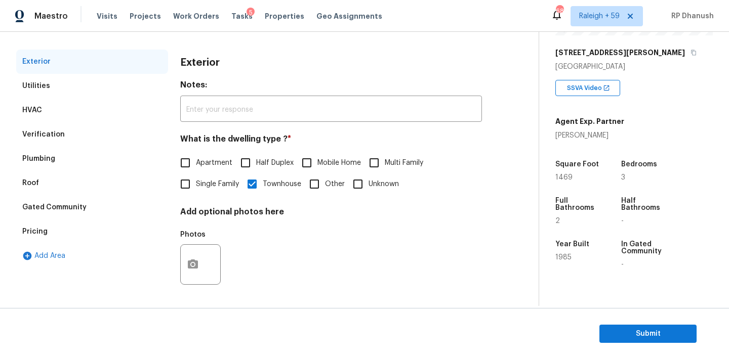
click at [82, 225] on div "Pricing" at bounding box center [92, 232] width 152 height 24
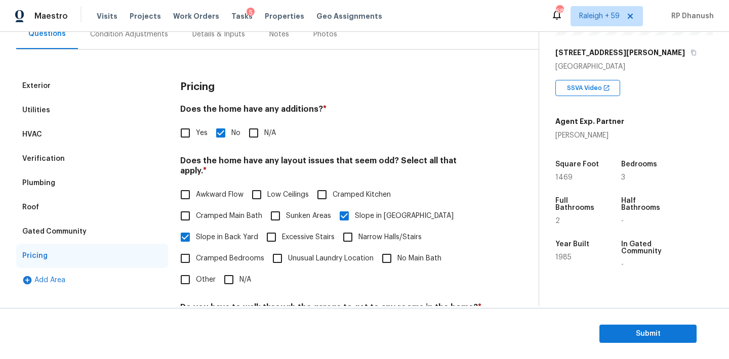
click at [86, 172] on div "Plumbing" at bounding box center [92, 183] width 152 height 24
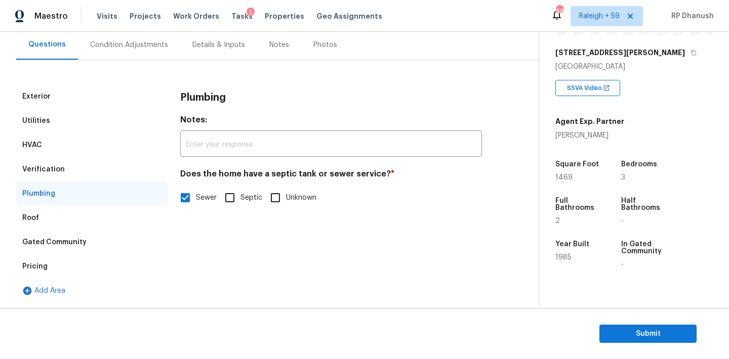
click at [48, 164] on div "Verification" at bounding box center [92, 169] width 152 height 24
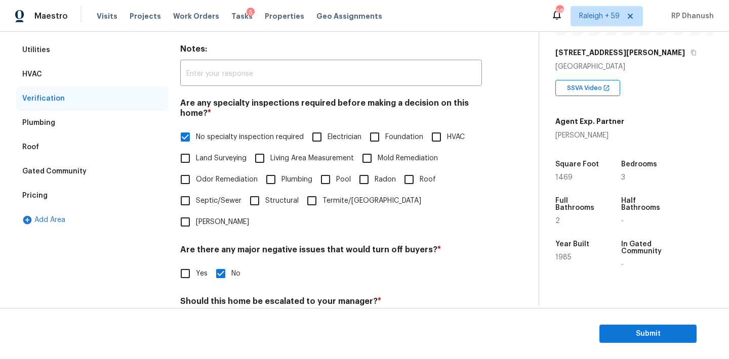
scroll to position [112, 0]
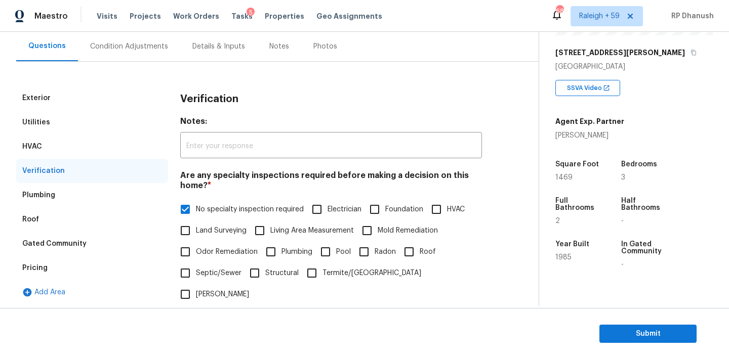
click at [125, 45] on div "Condition Adjustments" at bounding box center [129, 46] width 78 height 10
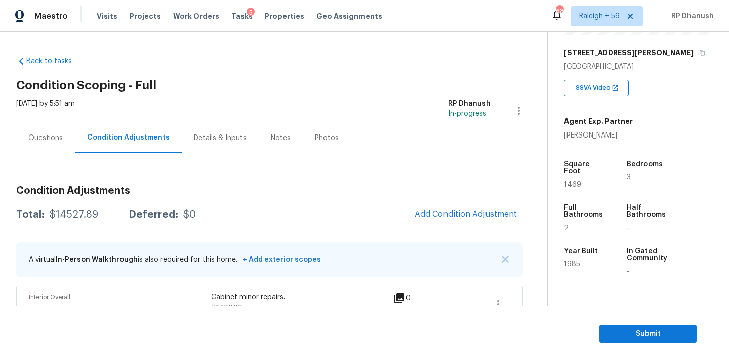
click at [48, 134] on div "Questions" at bounding box center [45, 138] width 34 height 10
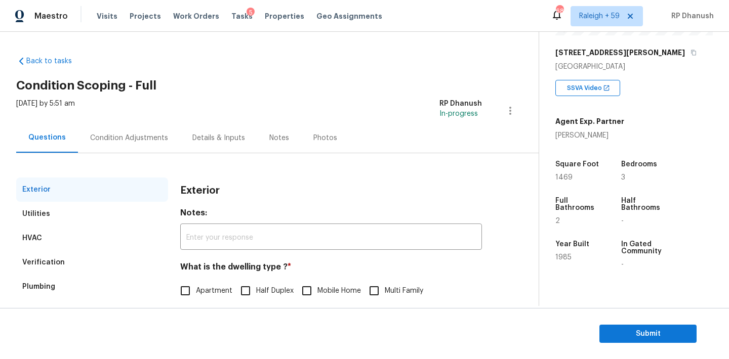
scroll to position [128, 0]
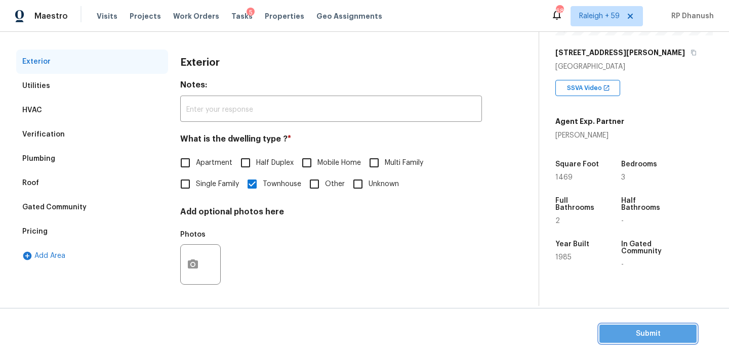
click at [645, 338] on span "Submit" at bounding box center [647, 334] width 81 height 13
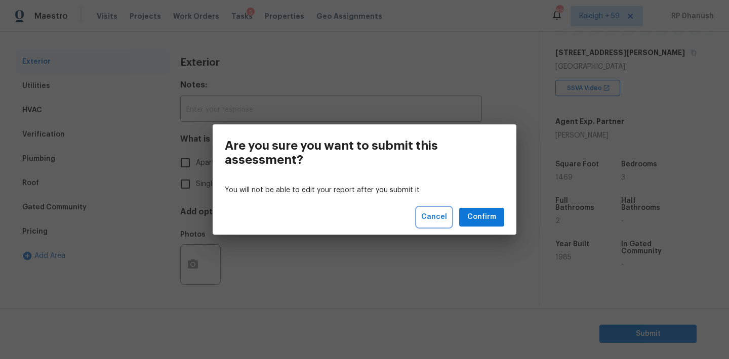
click at [442, 214] on span "Cancel" at bounding box center [434, 217] width 26 height 13
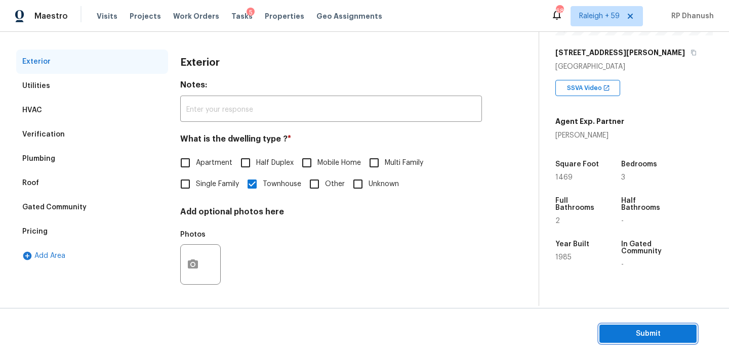
scroll to position [0, 0]
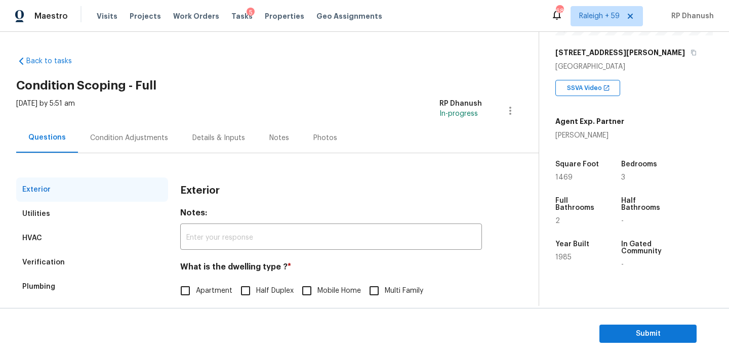
click at [151, 142] on div "Condition Adjustments" at bounding box center [129, 138] width 78 height 10
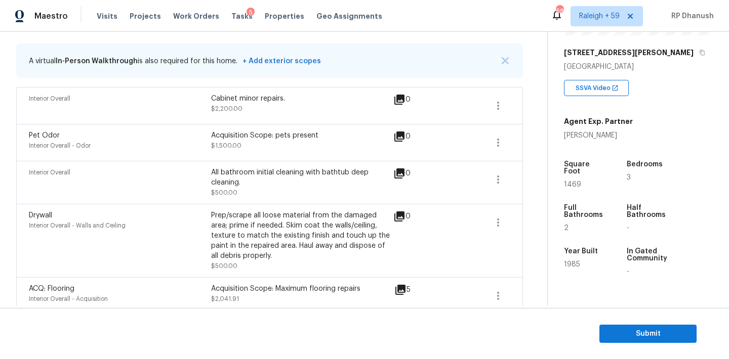
scroll to position [124, 0]
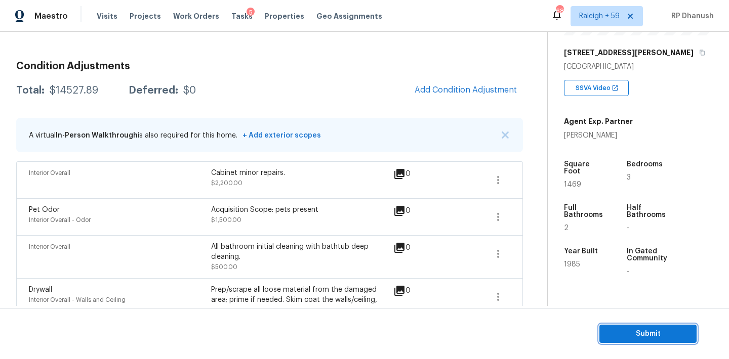
click at [634, 337] on span "Submit" at bounding box center [647, 334] width 81 height 13
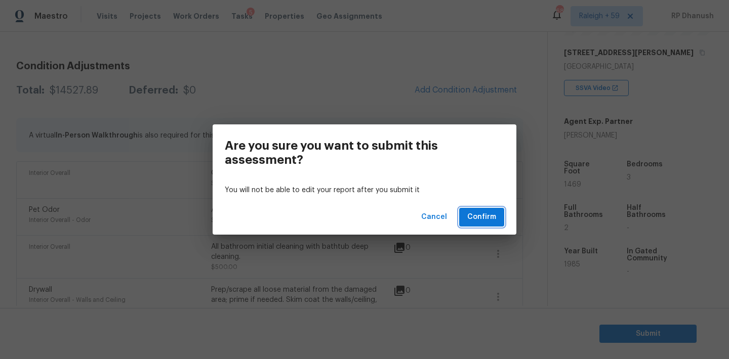
click at [484, 220] on span "Confirm" at bounding box center [481, 217] width 29 height 13
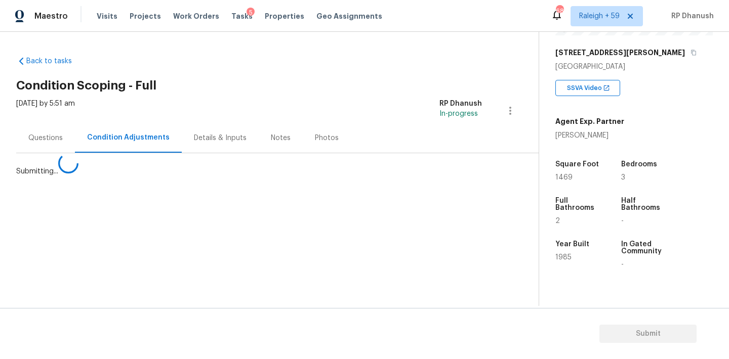
scroll to position [0, 0]
